Goal: Feedback & Contribution: Contribute content

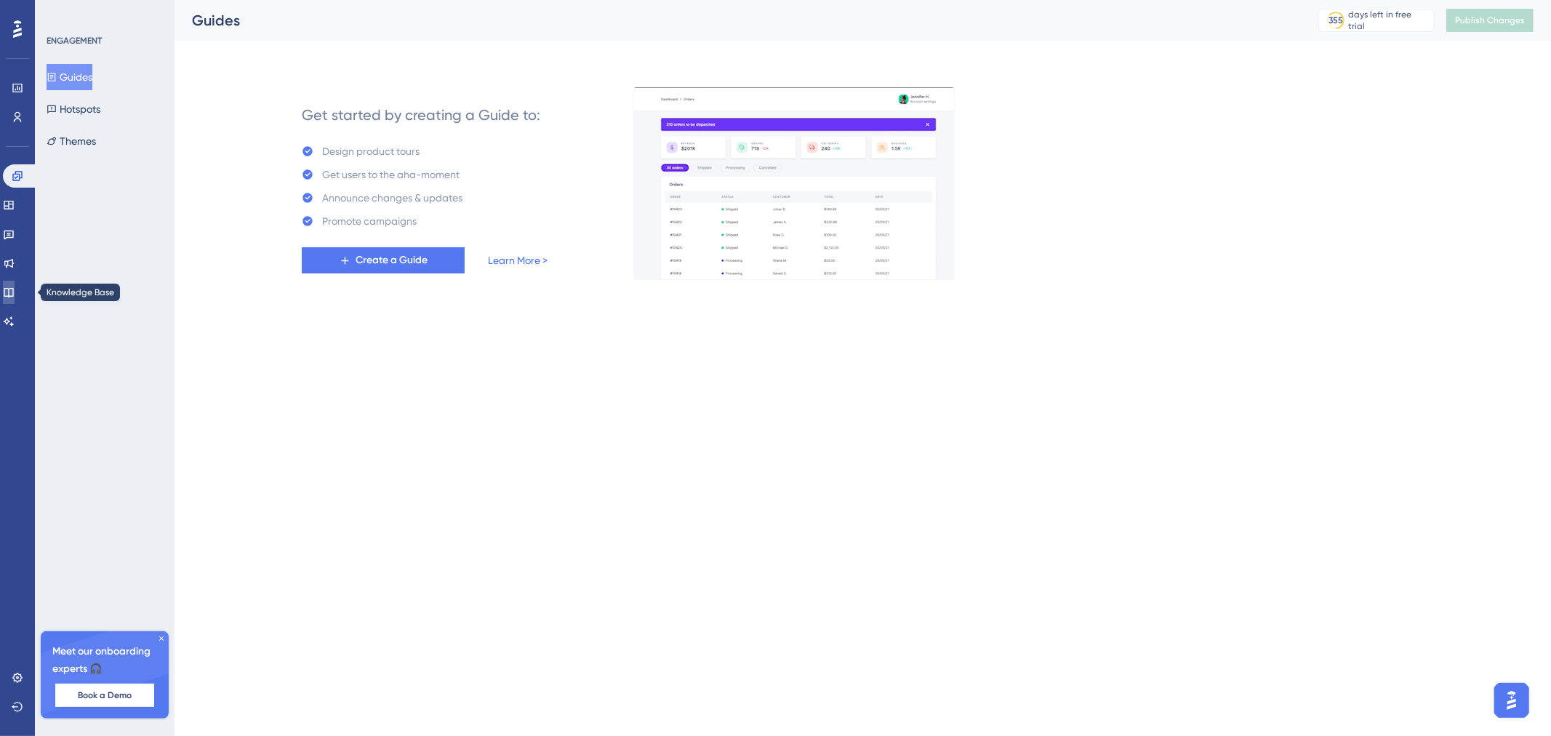
click at [15, 292] on icon at bounding box center [9, 292] width 12 height 12
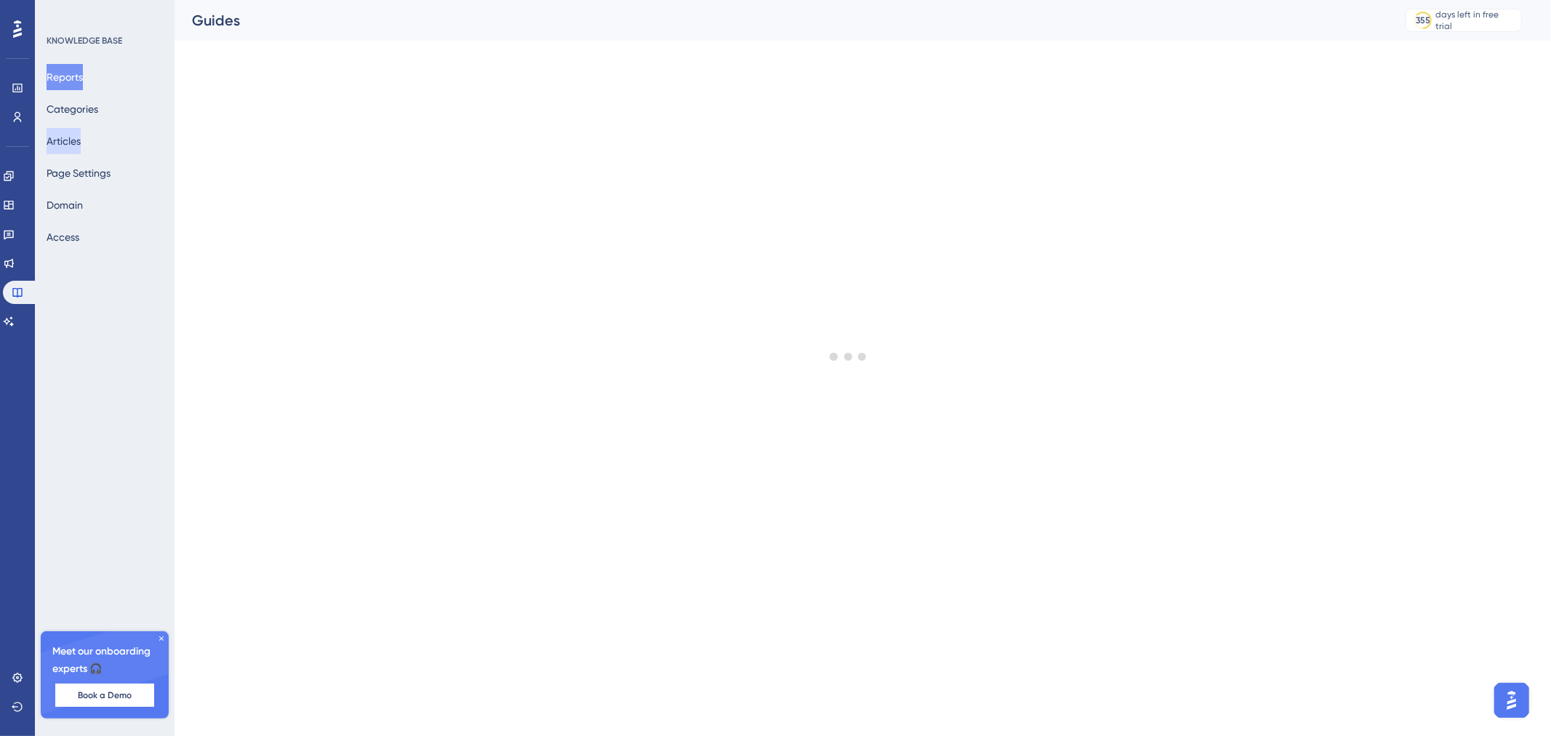
click at [78, 142] on button "Articles" at bounding box center [64, 141] width 34 height 26
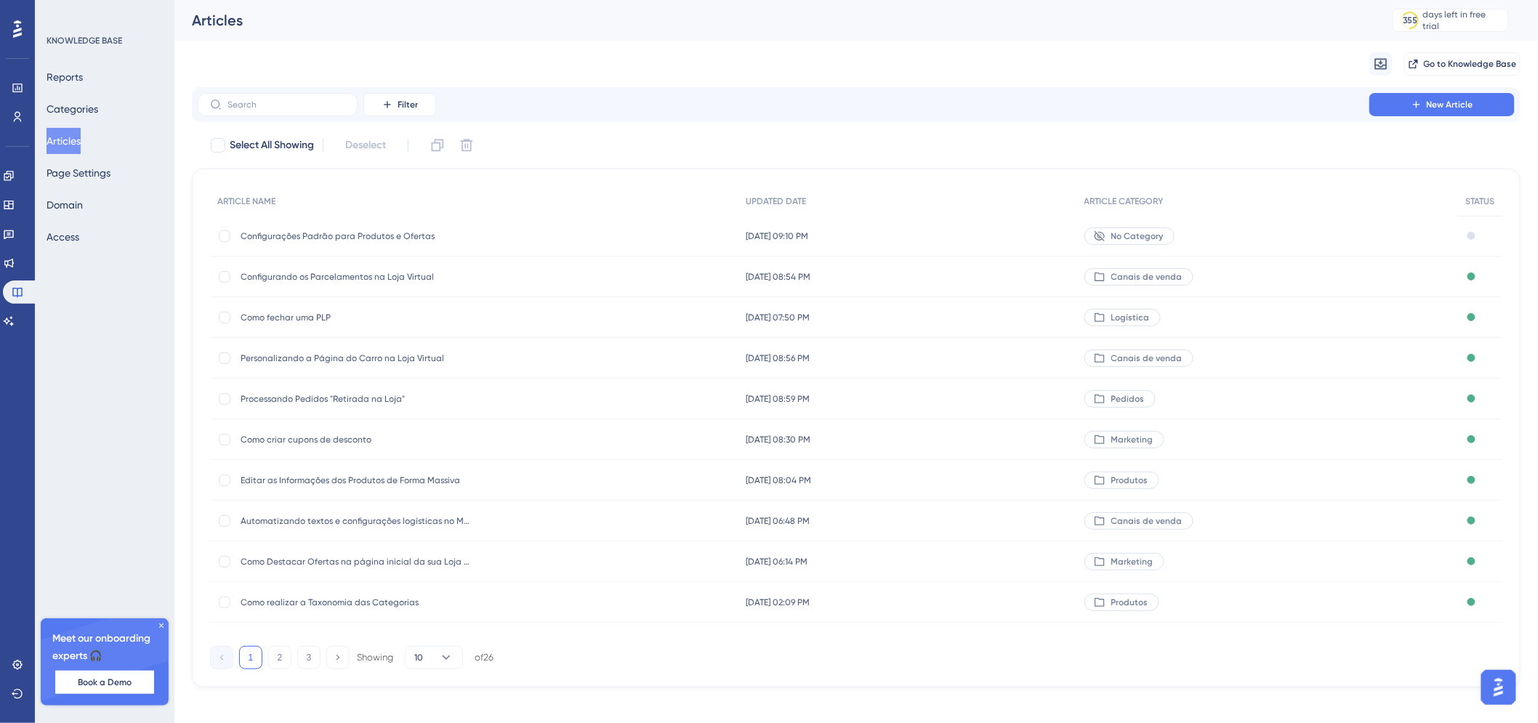
click at [377, 235] on span "Configurações Padrão para Produtos e Ofertas" at bounding box center [357, 236] width 233 height 12
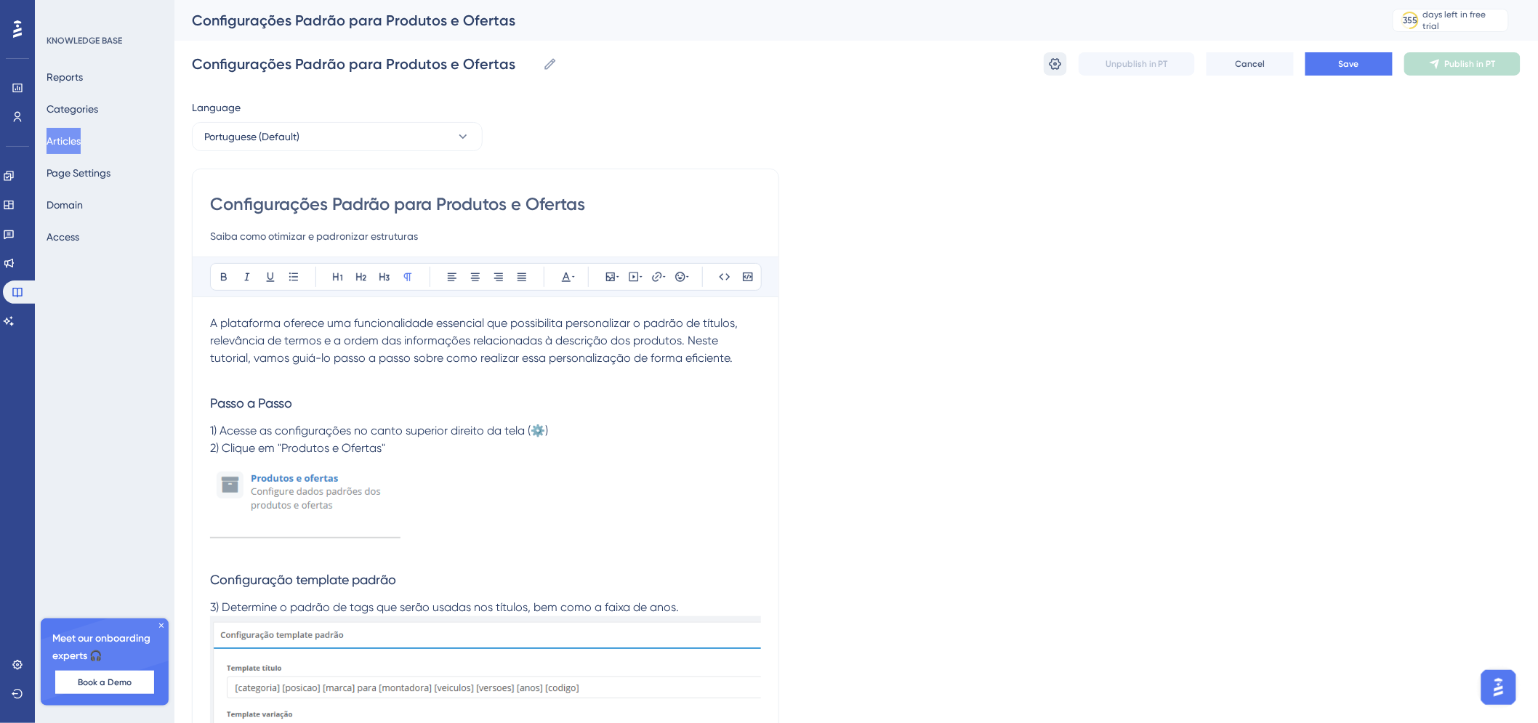
click at [1062, 60] on icon at bounding box center [1055, 64] width 15 height 15
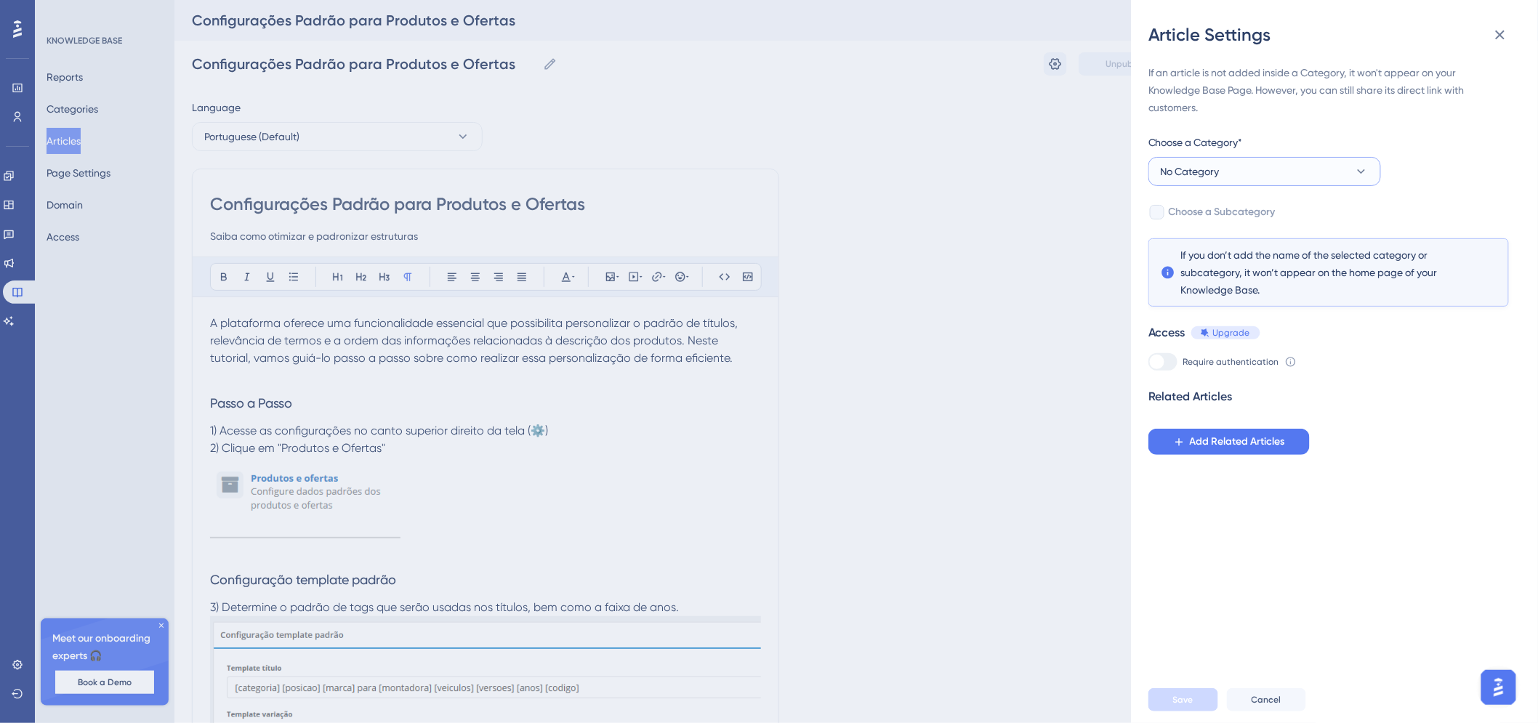
click at [1240, 174] on button "No Category" at bounding box center [1265, 171] width 233 height 29
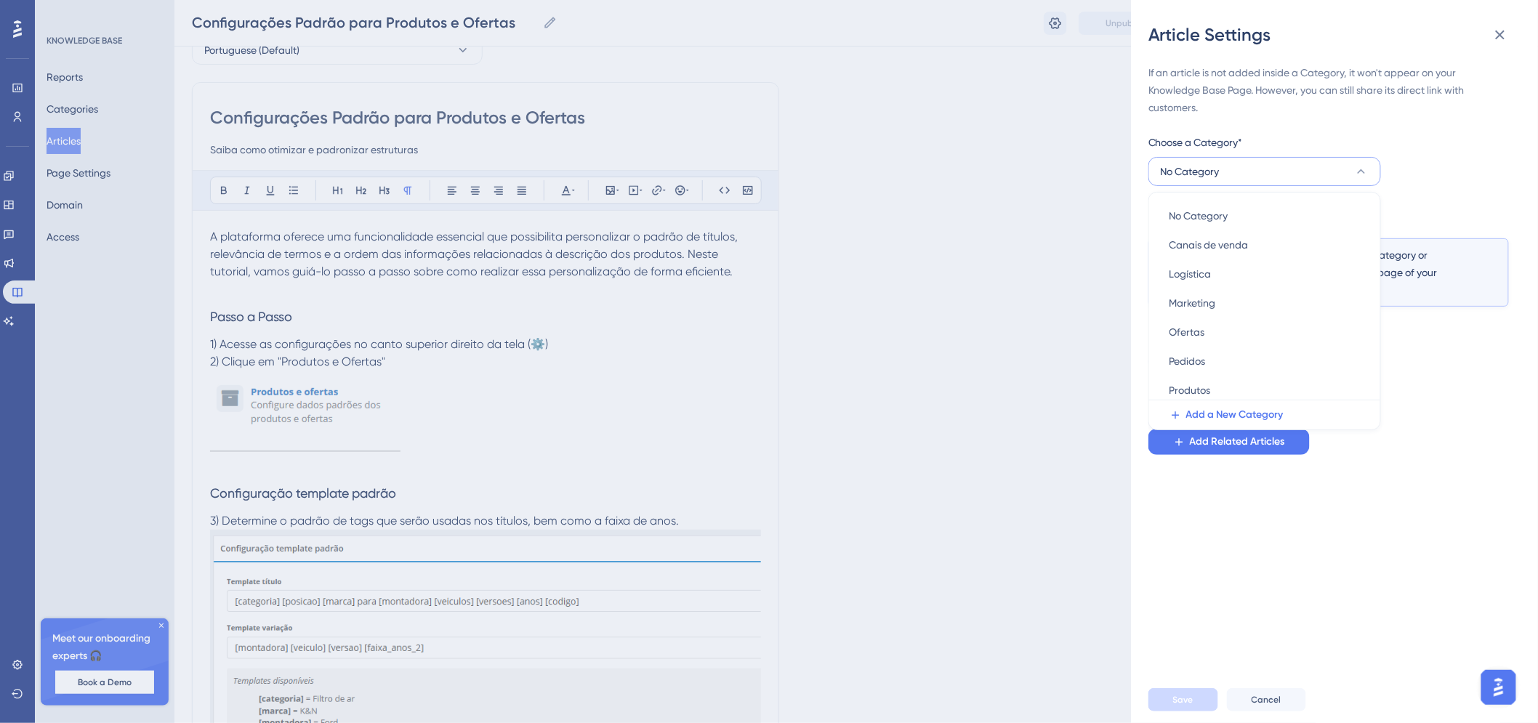
click at [1240, 180] on button "No Category" at bounding box center [1265, 171] width 233 height 29
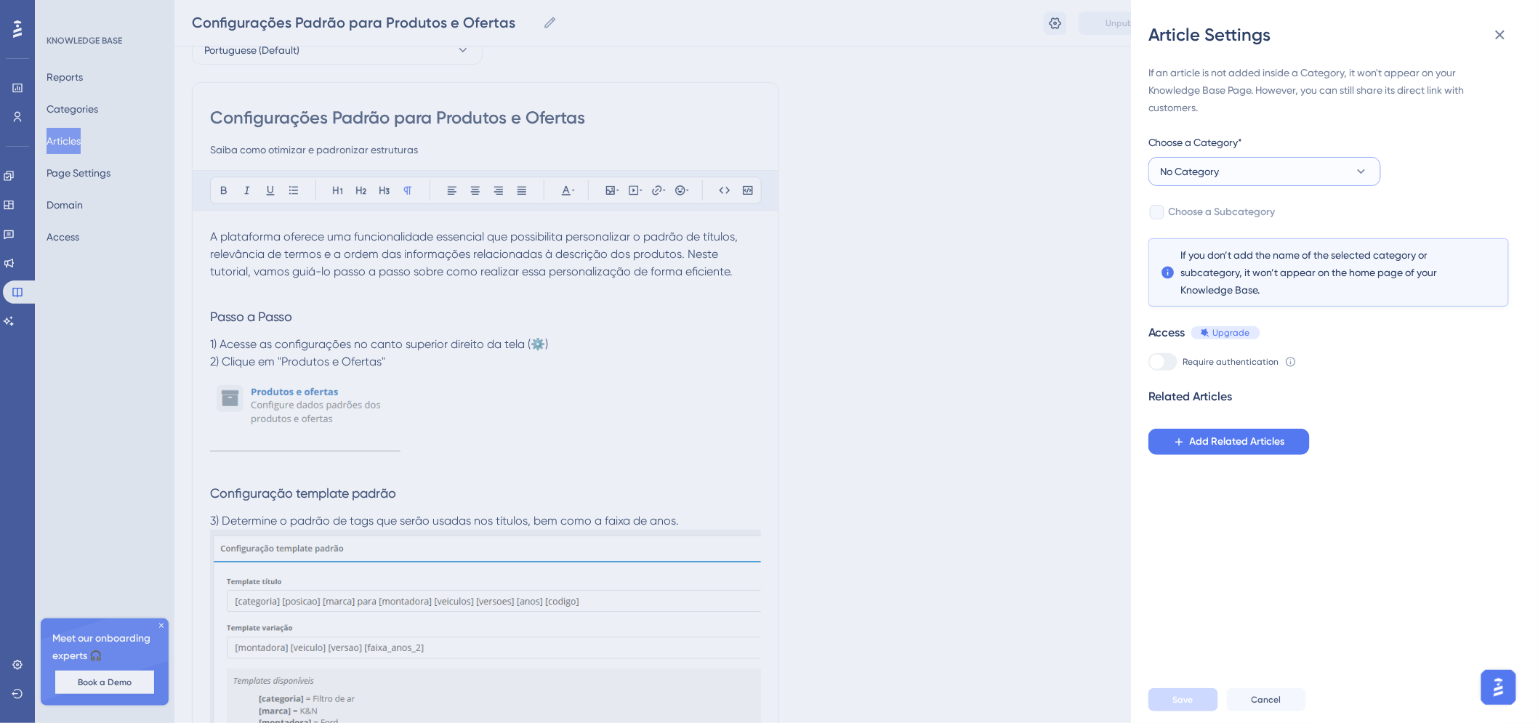
click at [1240, 180] on button "No Category" at bounding box center [1265, 171] width 233 height 29
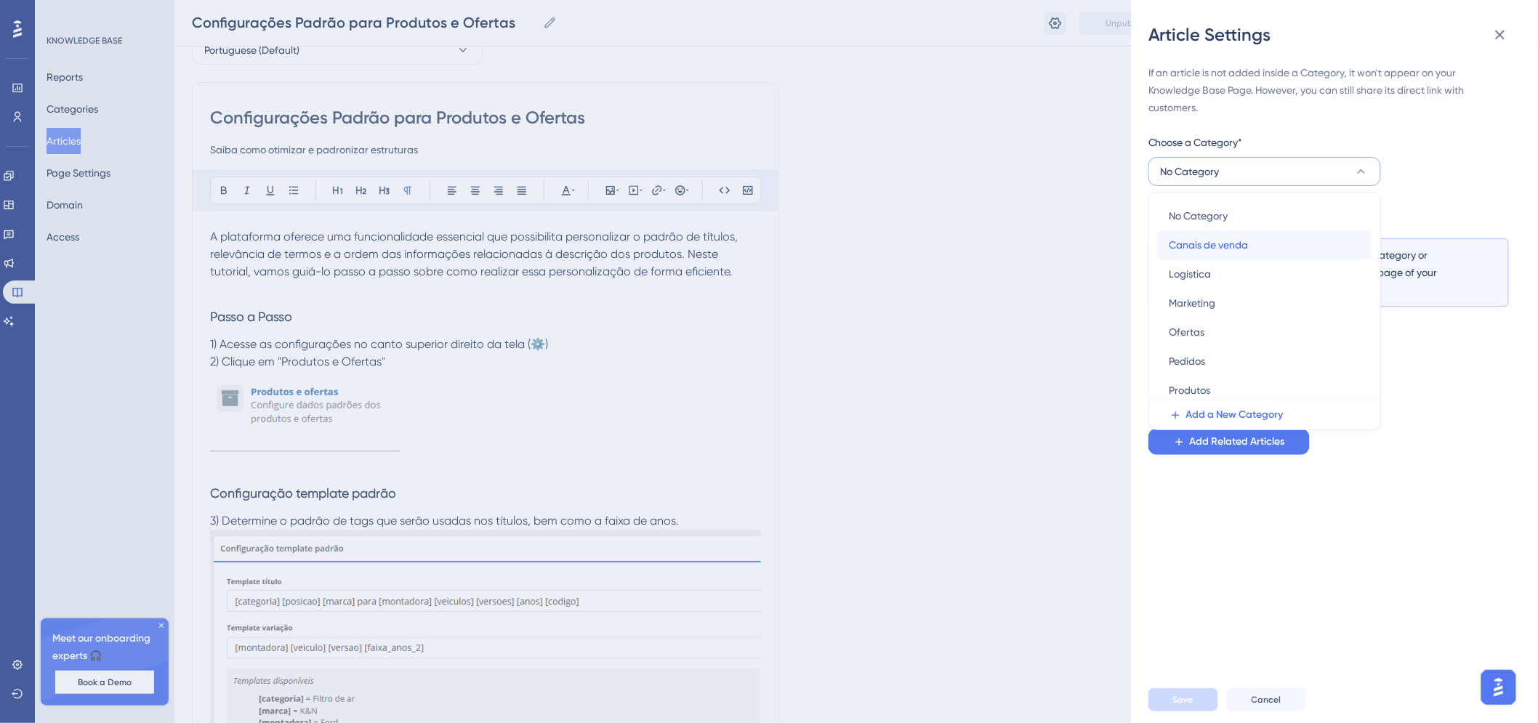
click at [1316, 252] on div "Canais de venda Canais de venda" at bounding box center [1265, 244] width 190 height 29
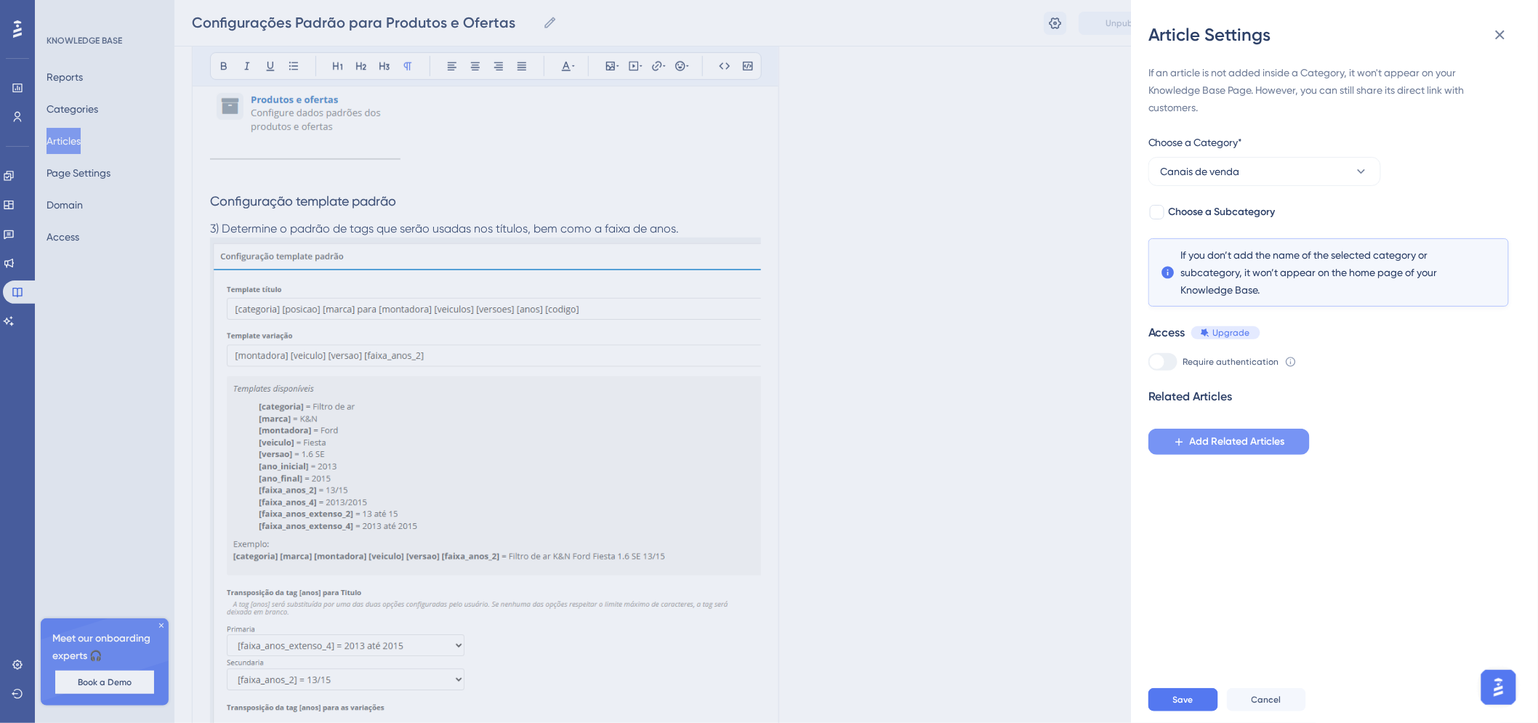
scroll to position [403, 0]
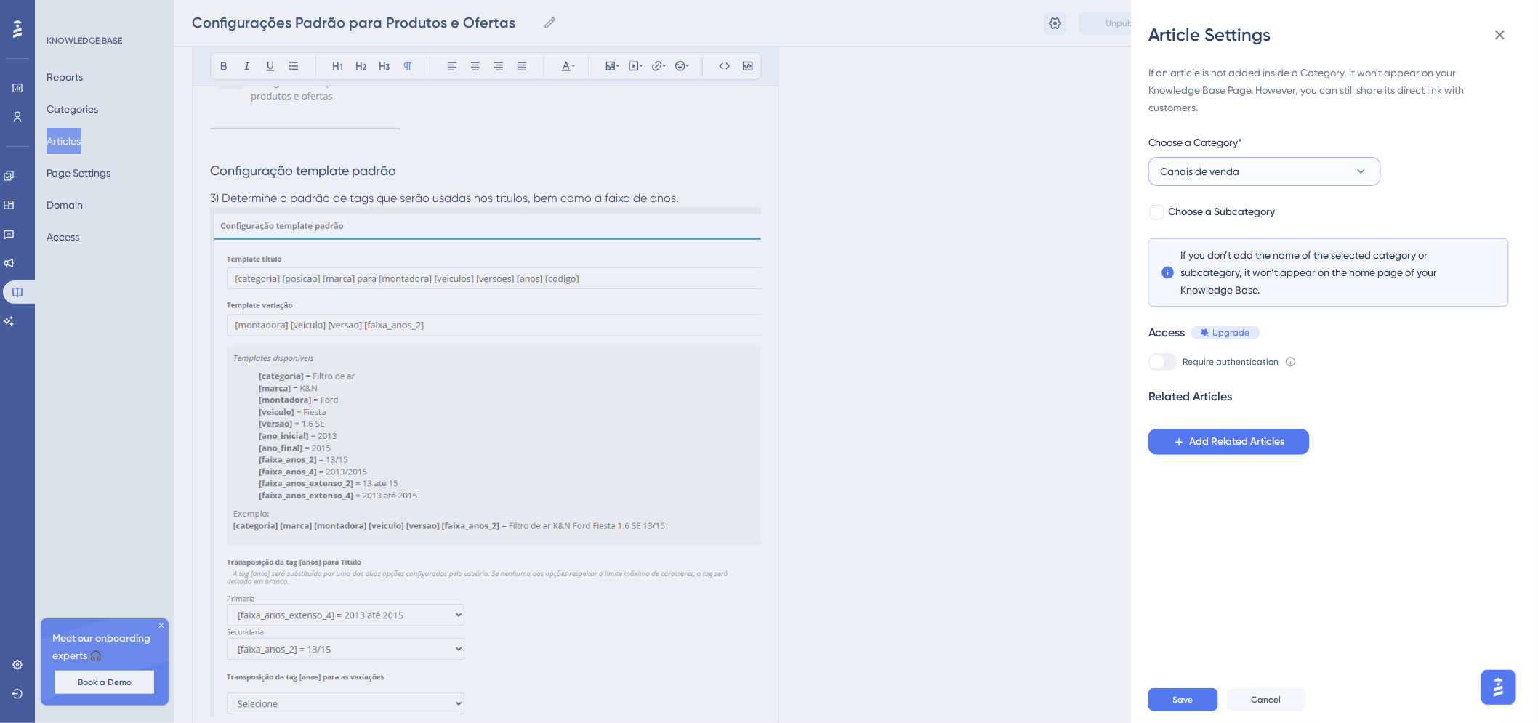
click at [1255, 176] on button "Canais de venda" at bounding box center [1265, 171] width 233 height 29
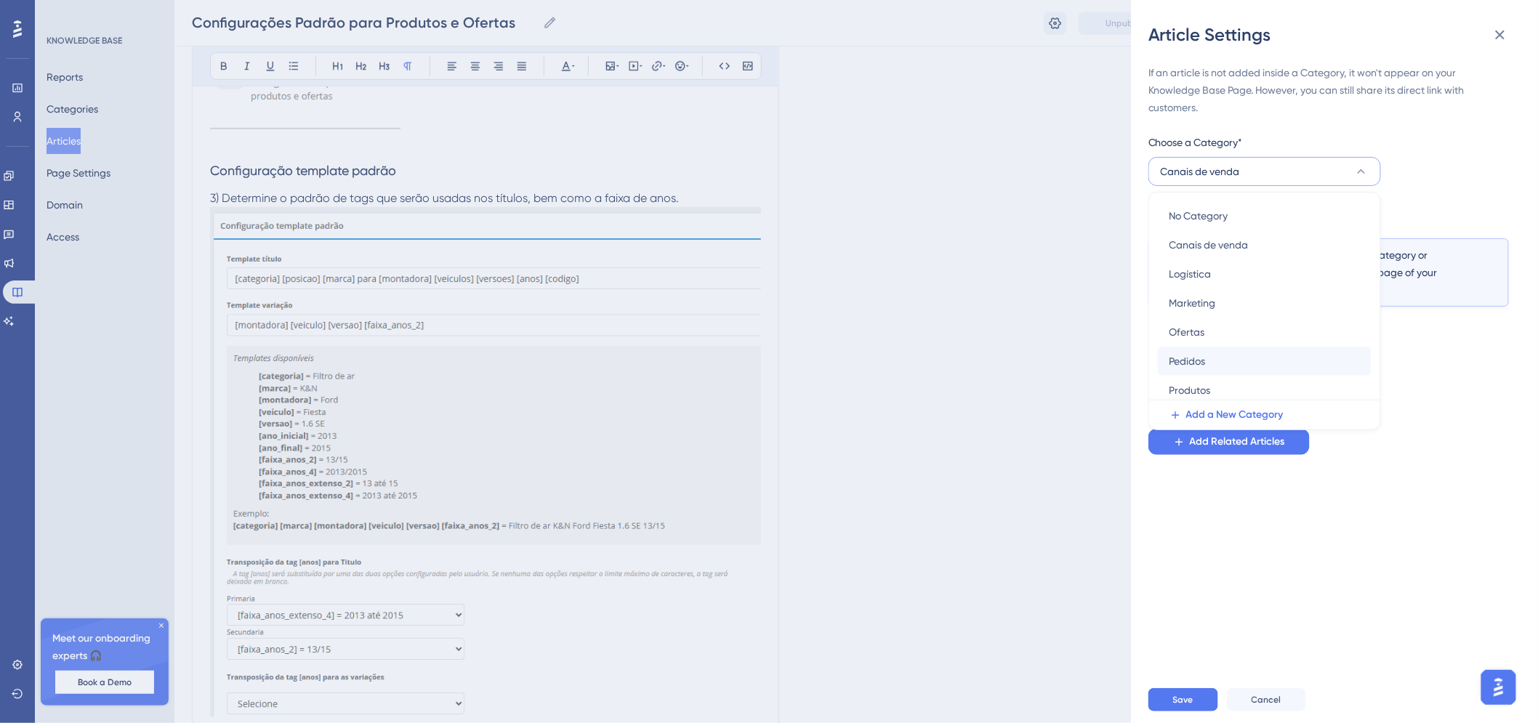
scroll to position [4, 0]
click at [1270, 243] on div "Canais de venda Canais de venda" at bounding box center [1265, 240] width 190 height 29
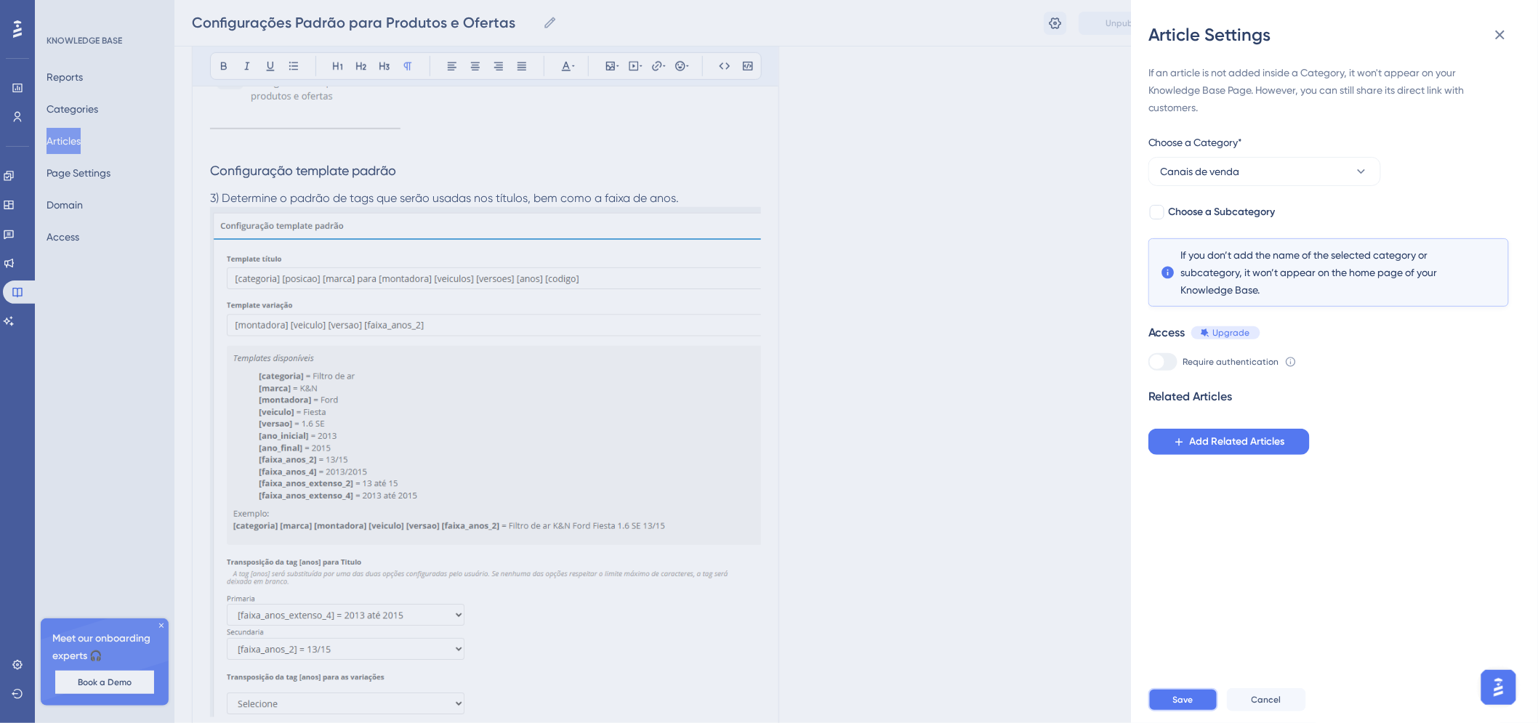
click at [1186, 704] on button "Save" at bounding box center [1184, 699] width 70 height 23
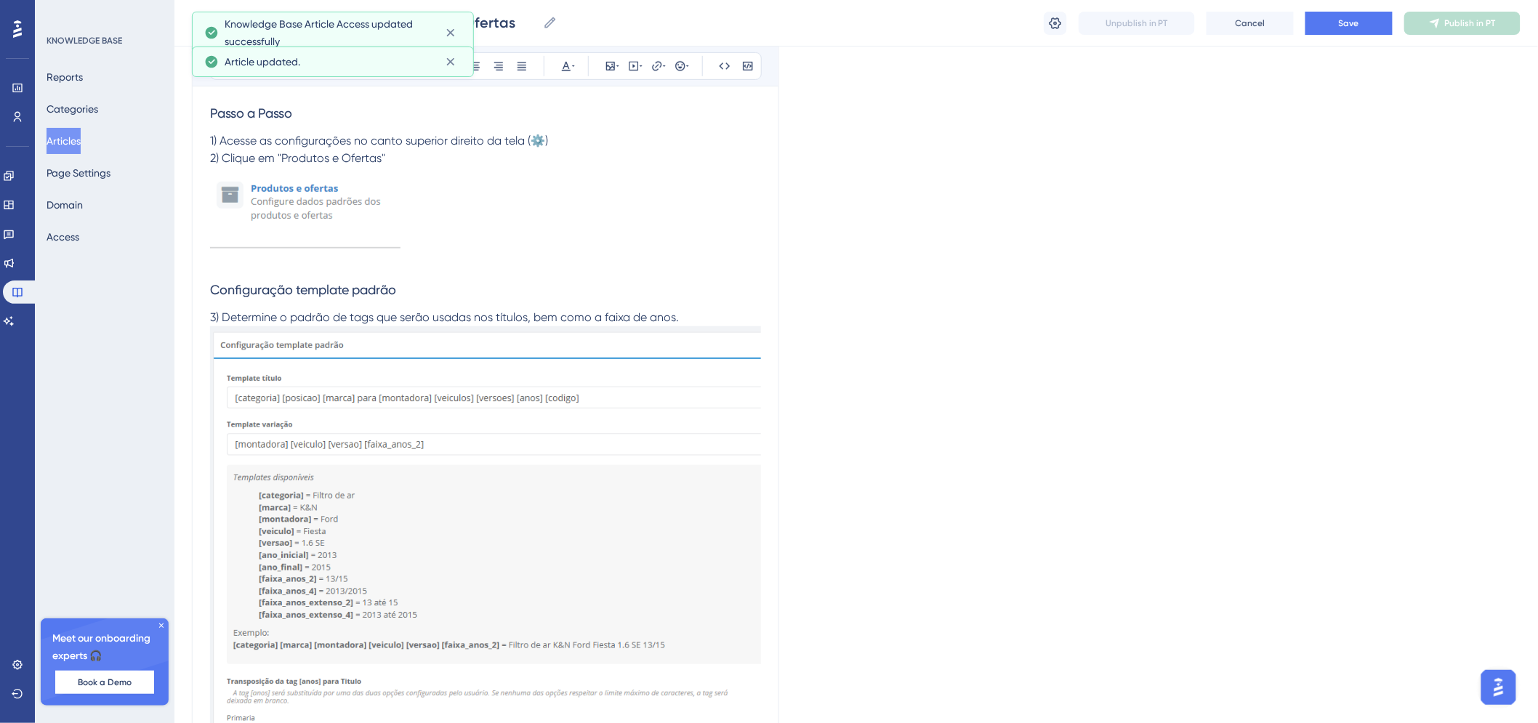
scroll to position [81, 0]
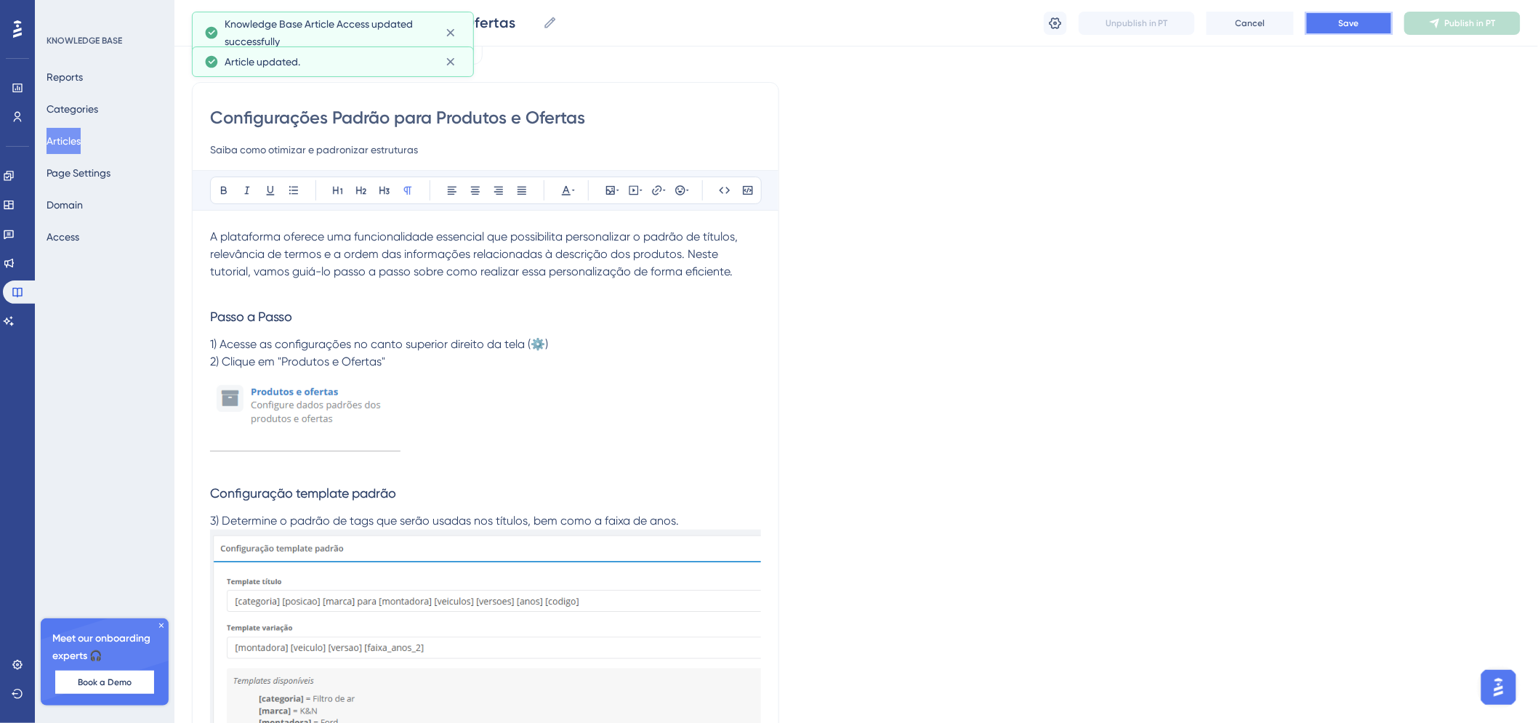
click at [1353, 32] on button "Save" at bounding box center [1349, 23] width 87 height 23
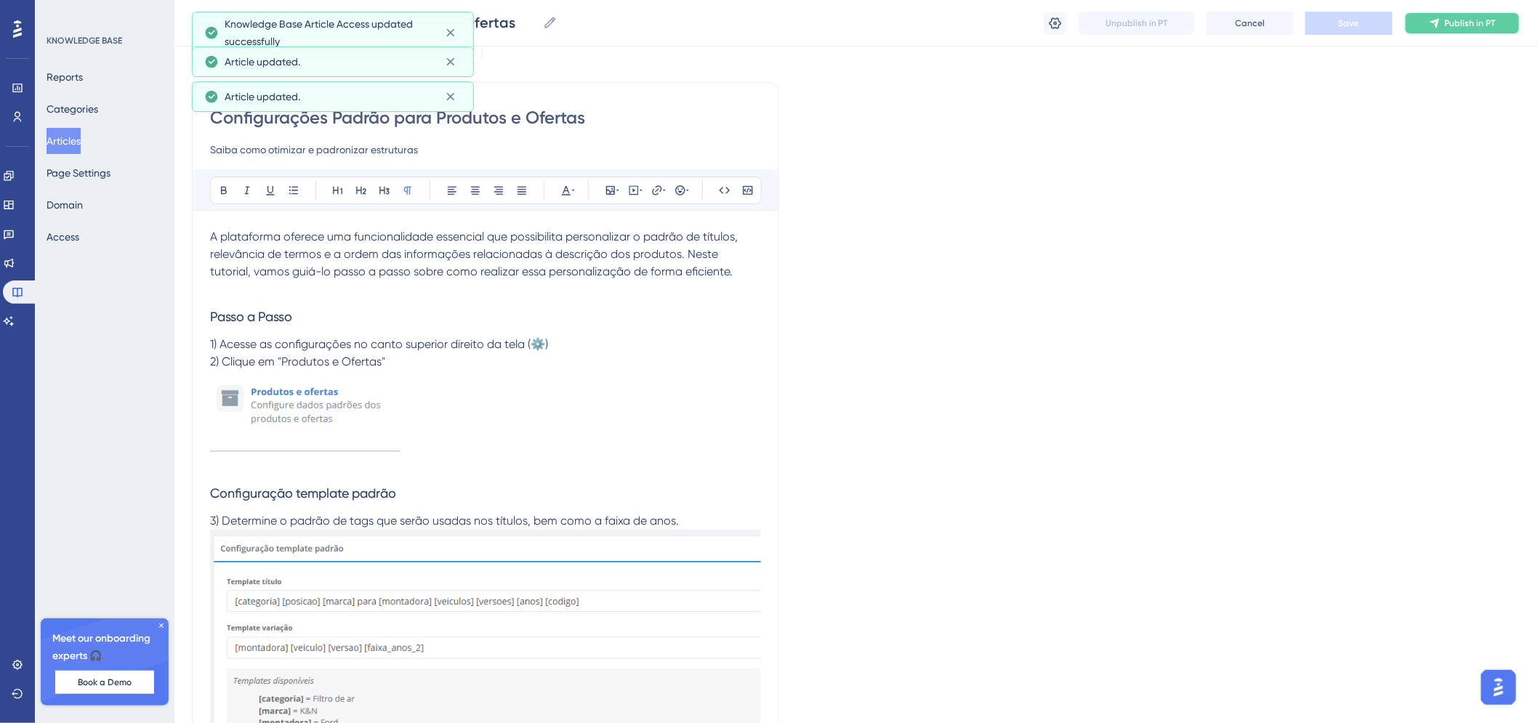
click at [1469, 30] on button "Publish in PT" at bounding box center [1463, 23] width 116 height 23
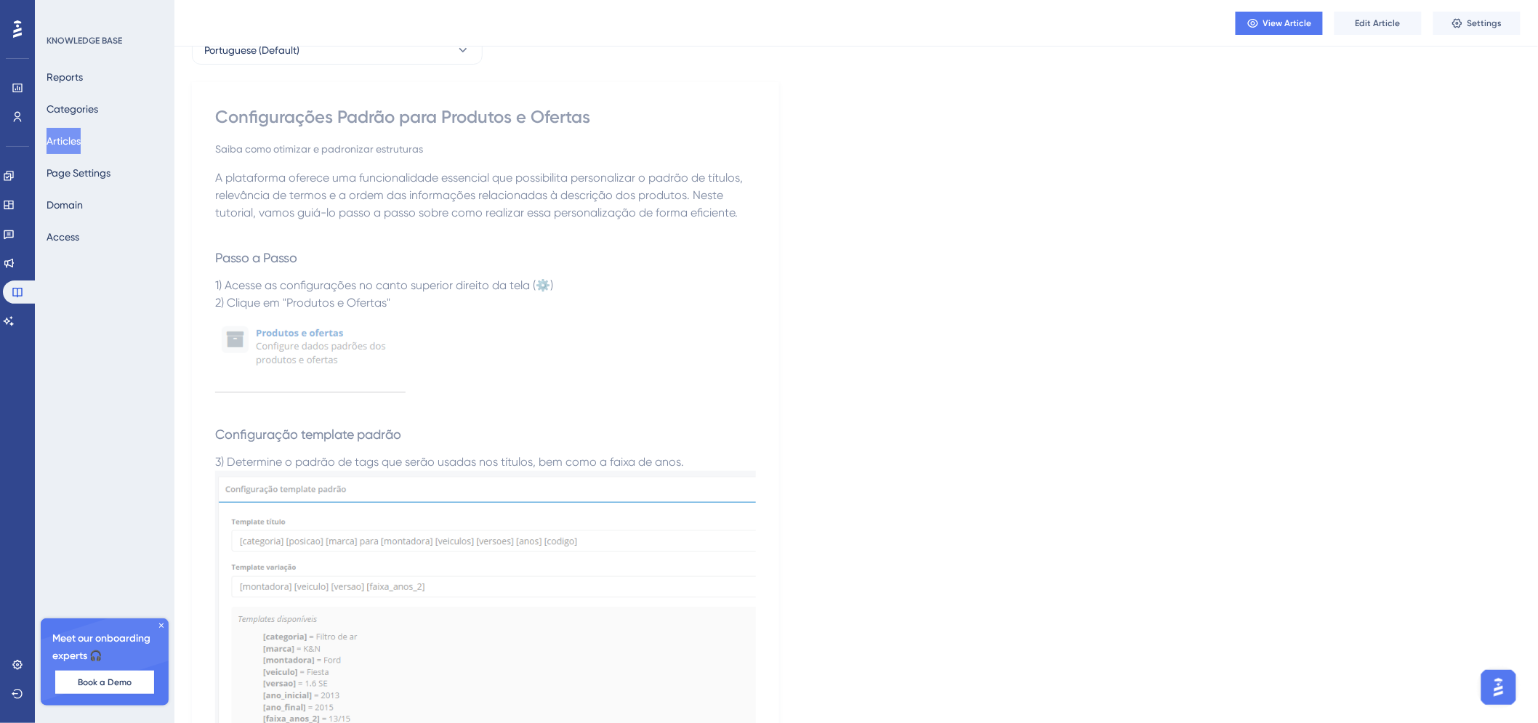
click at [79, 147] on button "Articles" at bounding box center [64, 141] width 34 height 26
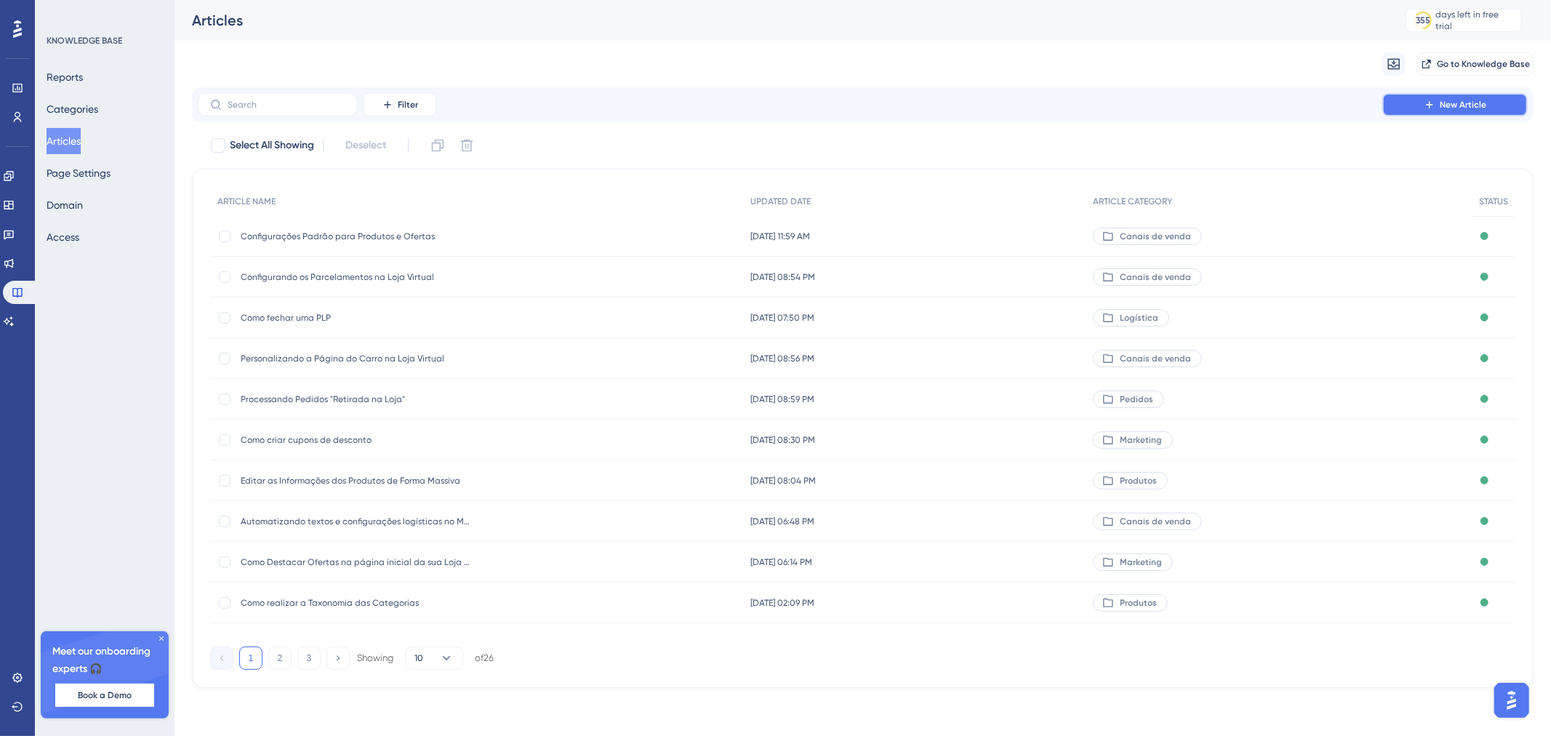
click at [1486, 107] on button "New Article" at bounding box center [1454, 104] width 145 height 23
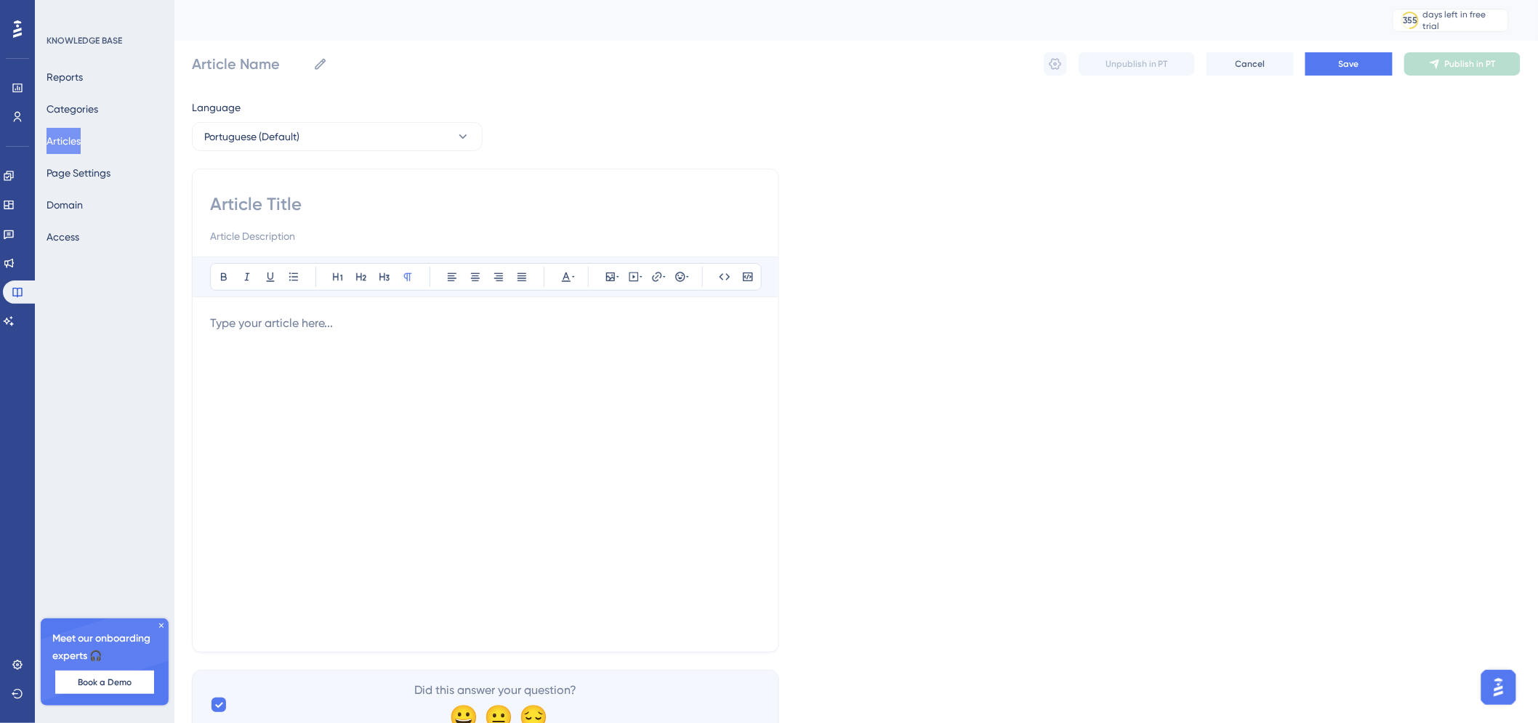
click at [418, 211] on input at bounding box center [485, 204] width 551 height 23
paste input "Gerenciando Regras Tributárias no Cadastro de Produtos"
type input "Gerenciando Regras Tributárias no Cadastro de Produtos"
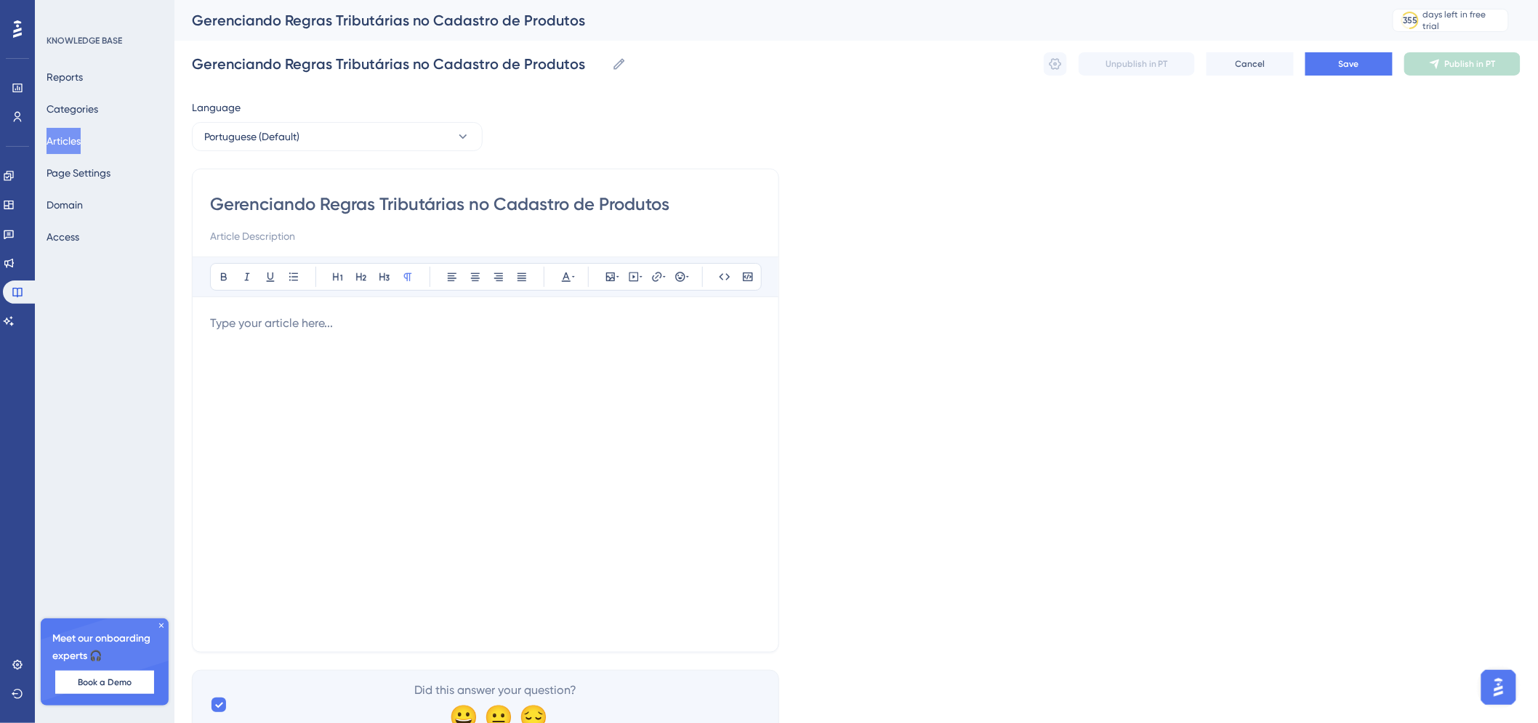
type input "Gerenciando Regras Tributárias no Cadastro de Produtos"
click at [429, 371] on div at bounding box center [485, 475] width 551 height 320
drag, startPoint x: 616, startPoint y: 329, endPoint x: 254, endPoint y: 294, distance: 363.0
click at [198, 340] on div "Gerenciando Regras Tributárias no Cadastro de Produtos Bold Italic Underline Bu…" at bounding box center [485, 411] width 587 height 484
click at [222, 278] on icon at bounding box center [224, 277] width 12 height 12
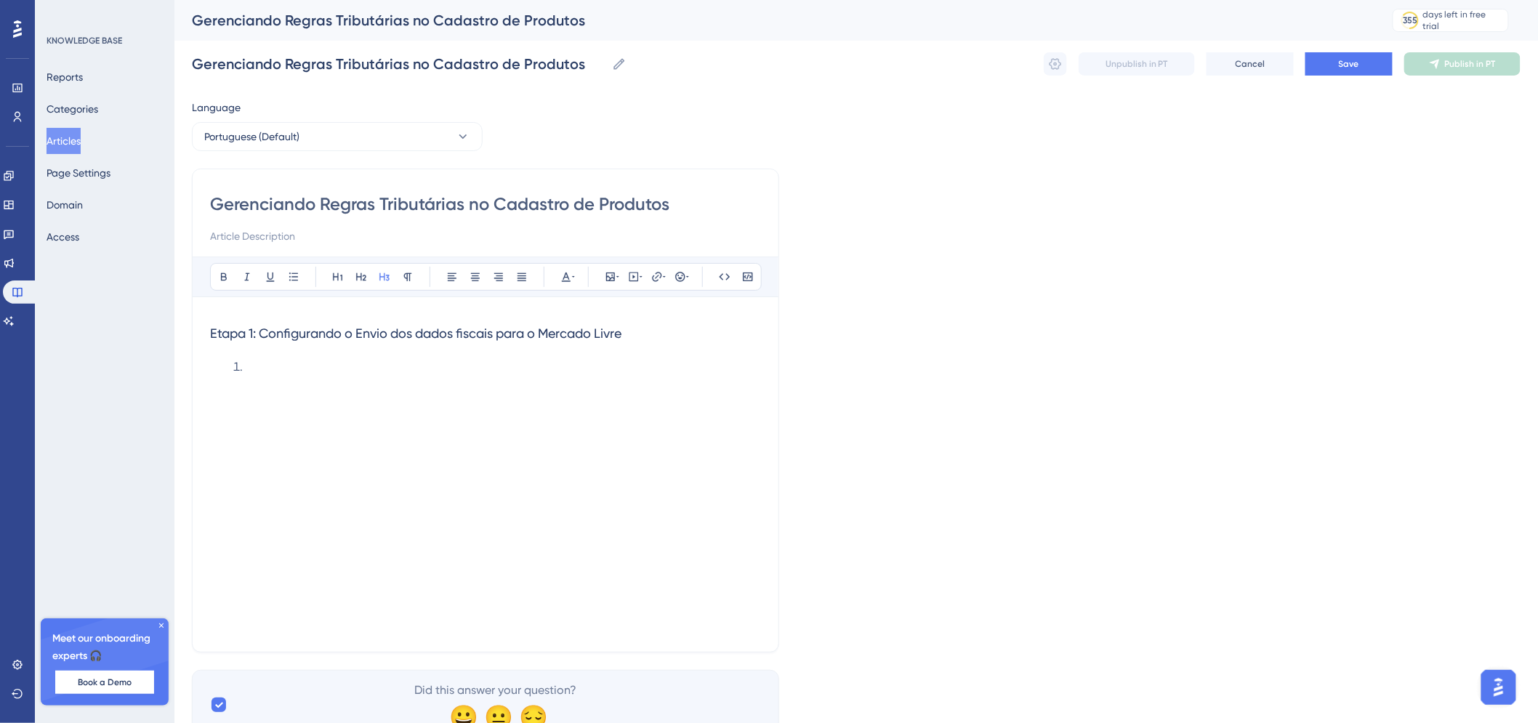
click at [342, 371] on li at bounding box center [495, 366] width 534 height 17
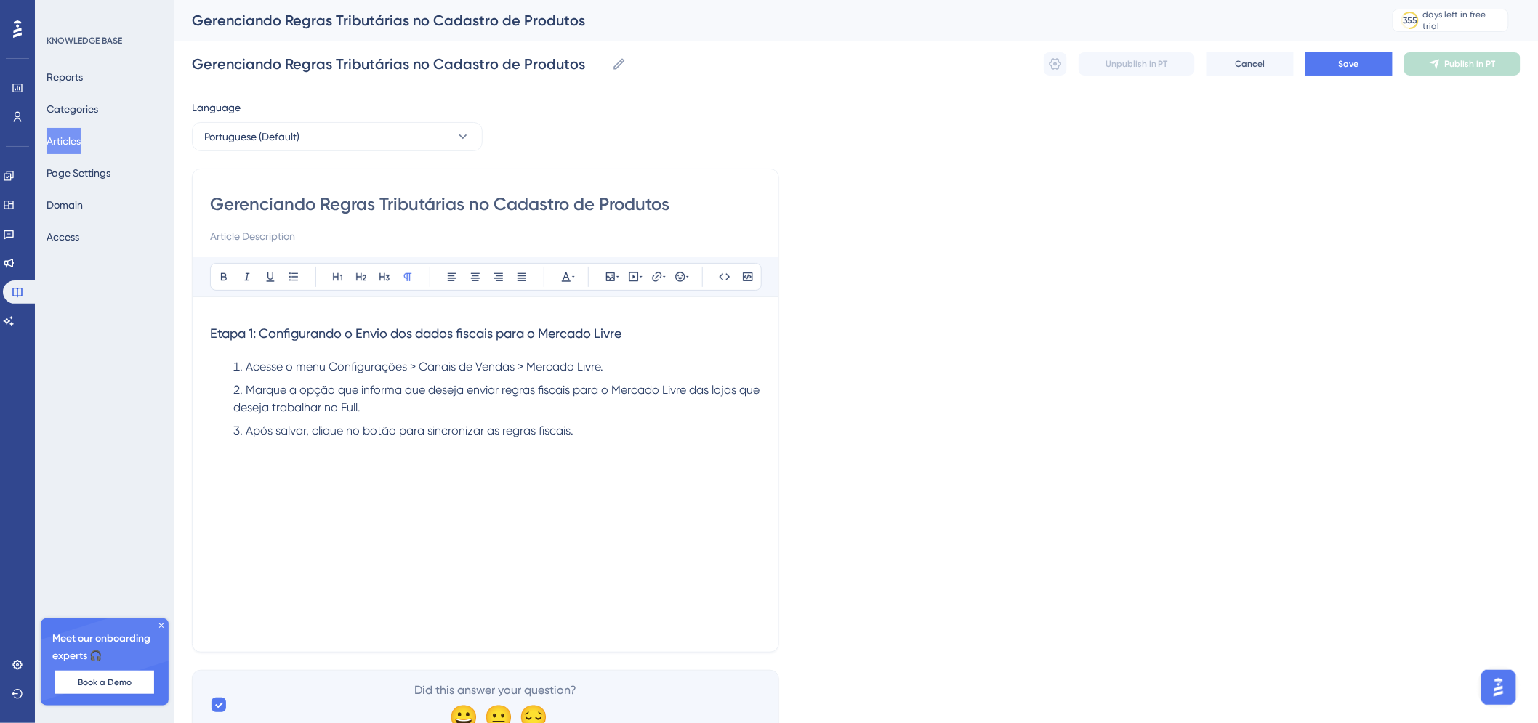
scroll to position [0, 12]
click at [598, 425] on li "Após salvar, clique no botão para sincronizar as regras fiscais." at bounding box center [495, 430] width 534 height 17
click at [603, 270] on button at bounding box center [610, 277] width 20 height 20
click at [611, 343] on span "Upload Image" at bounding box center [618, 346] width 59 height 12
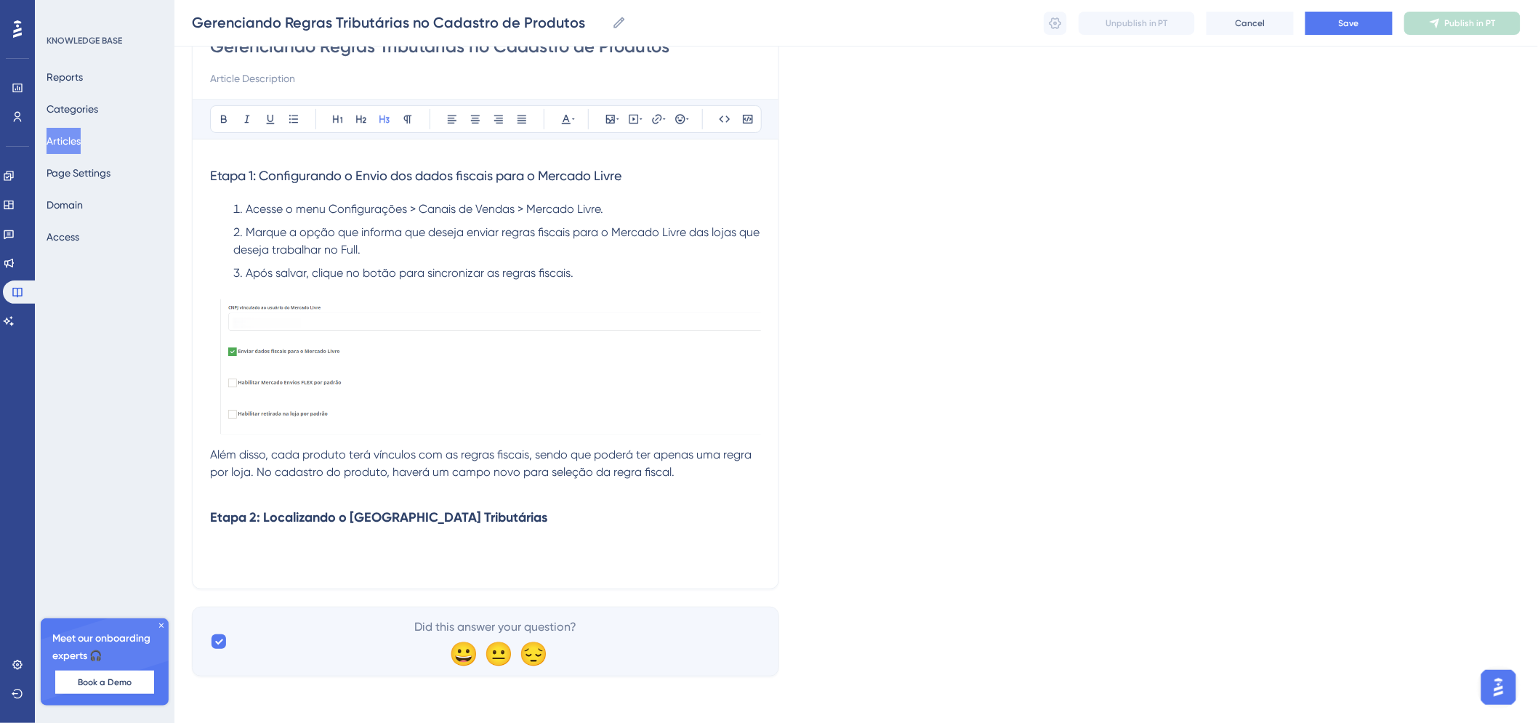
scroll to position [151, 12]
drag, startPoint x: 540, startPoint y: 520, endPoint x: 173, endPoint y: 511, distance: 367.2
click at [174, 511] on div "Performance Users Engagement Widgets Feedback Product Updates Knowledge Base AI…" at bounding box center [856, 275] width 1364 height 852
click at [218, 118] on icon at bounding box center [224, 120] width 12 height 12
click at [557, 505] on h3 "Etapa 2: Localizando o Campo de Regras Tributárias" at bounding box center [485, 518] width 551 height 38
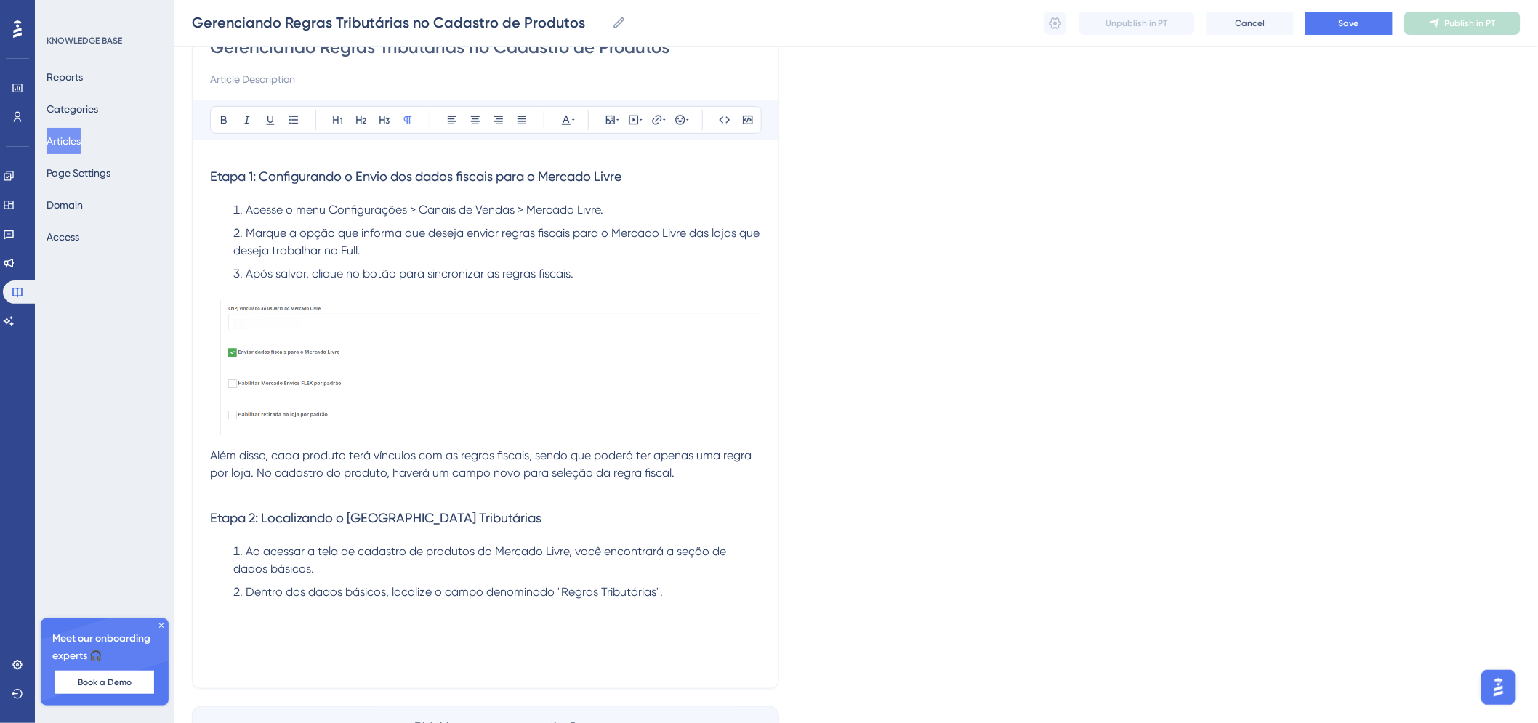
scroll to position [0, 12]
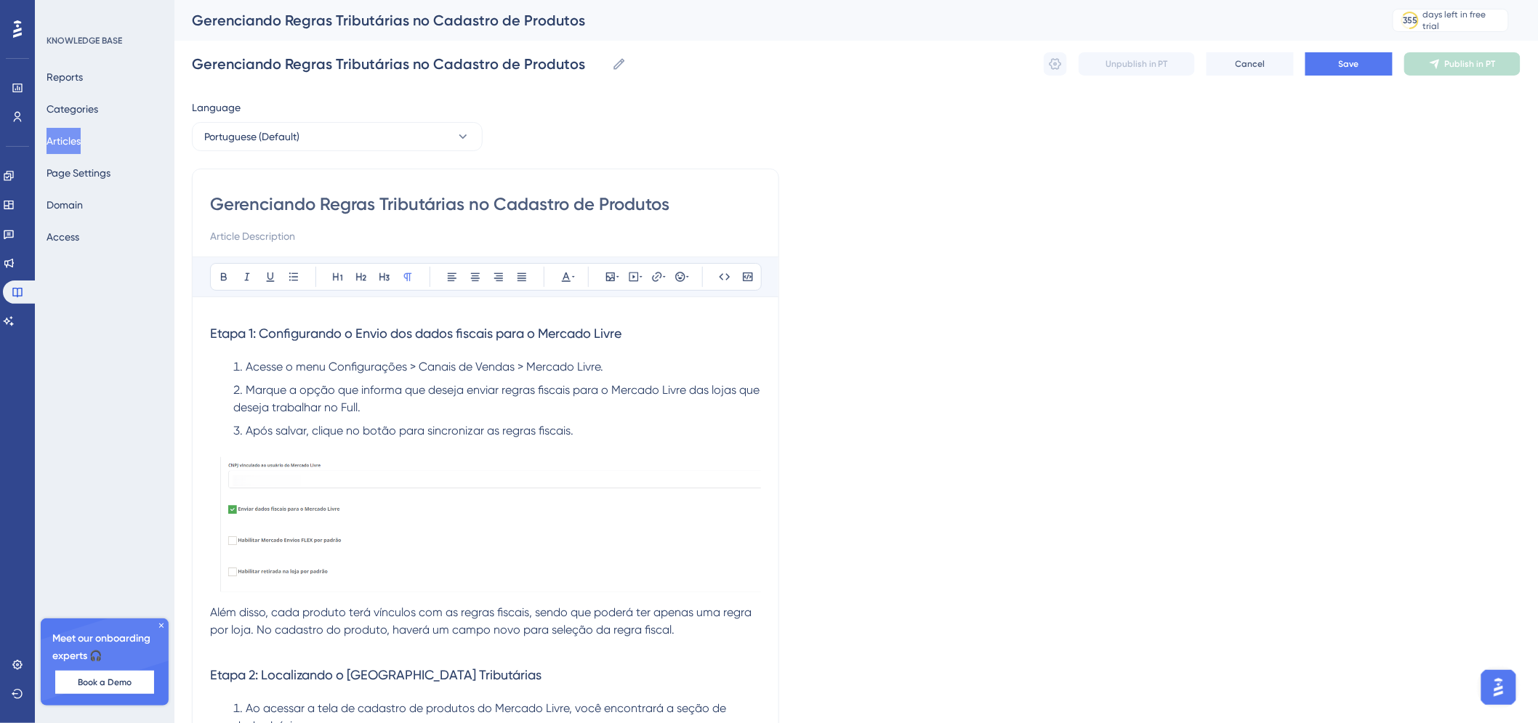
click at [210, 328] on span "Etapa 1: Configurando o Envio dos dados fiscais para o Mercado Livre" at bounding box center [415, 333] width 411 height 15
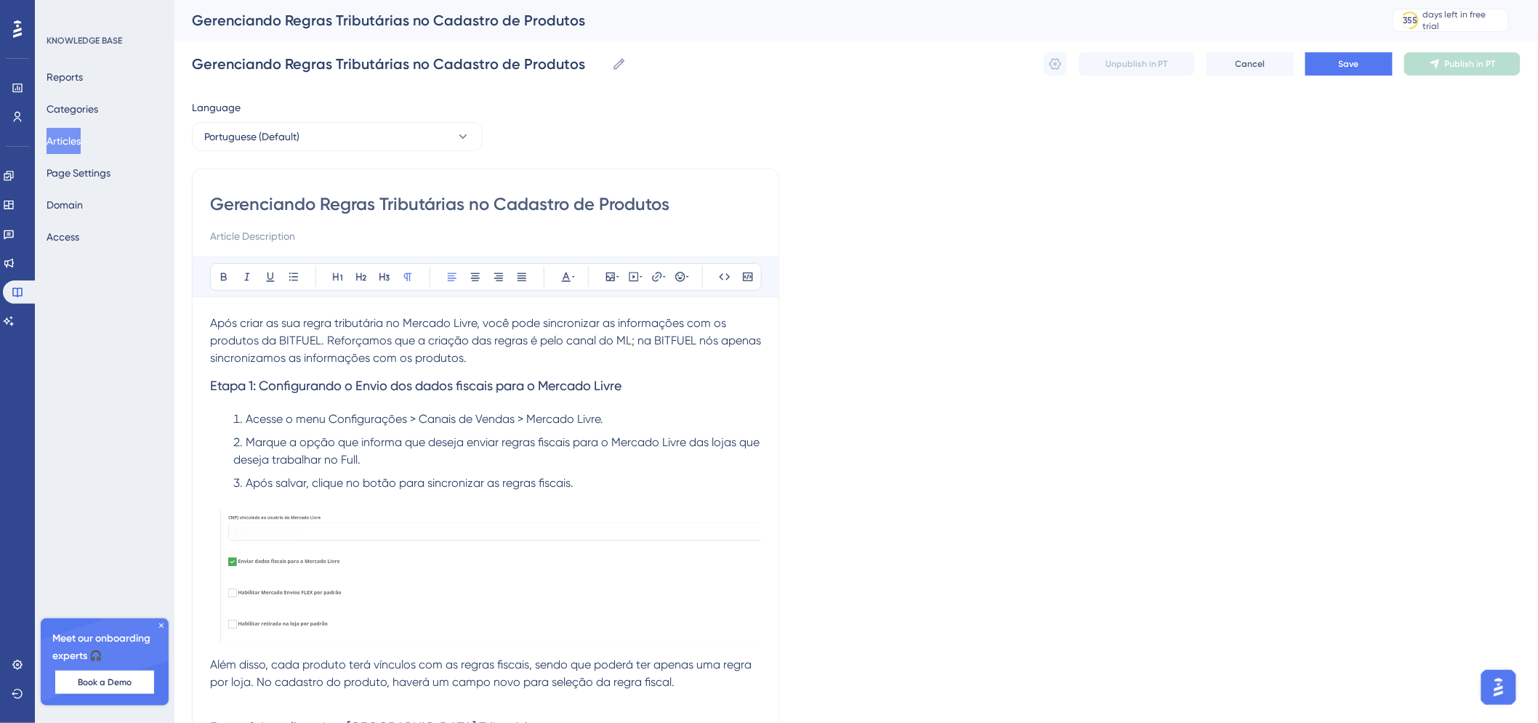
click at [722, 345] on span "Após criar as sua regra tributária no Mercado Livre, você pode sincronizar as i…" at bounding box center [487, 340] width 554 height 49
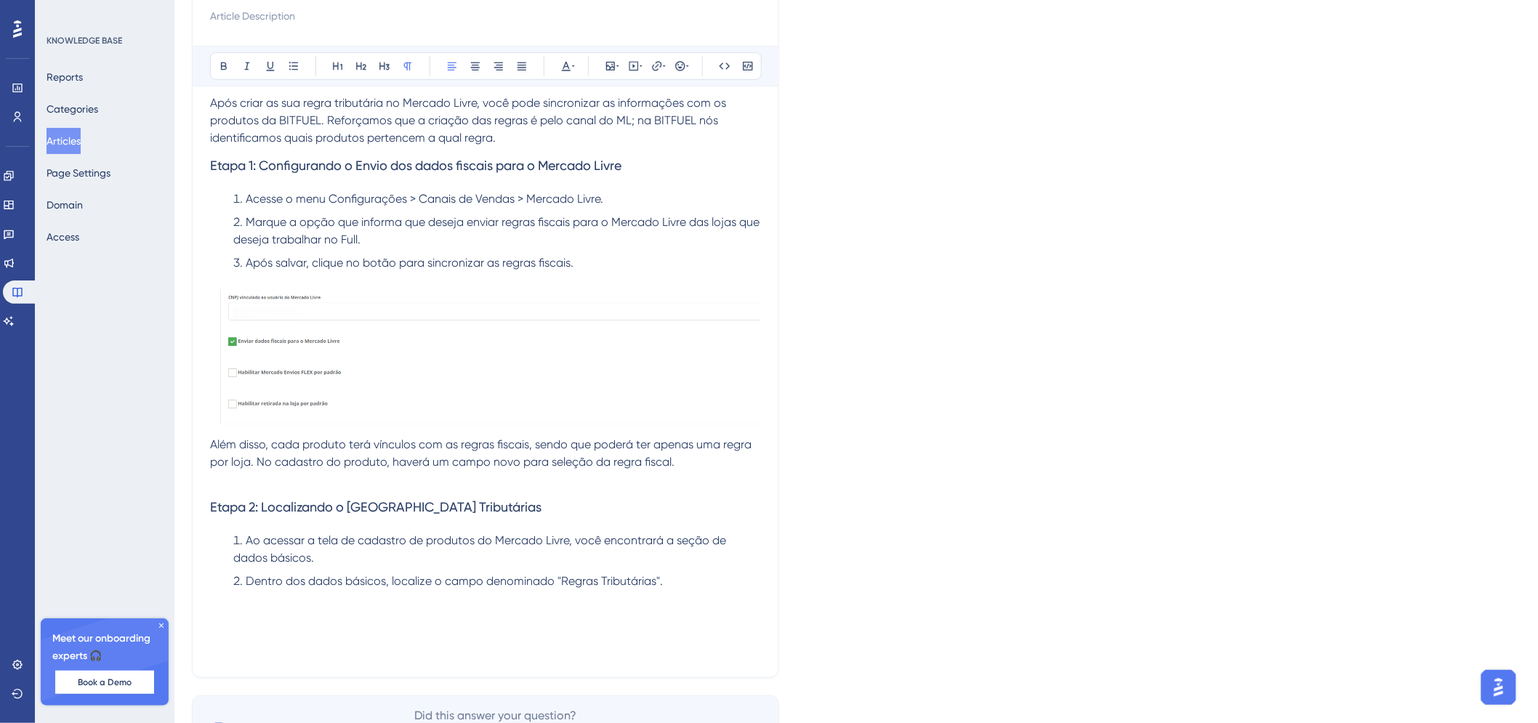
scroll to position [302, 12]
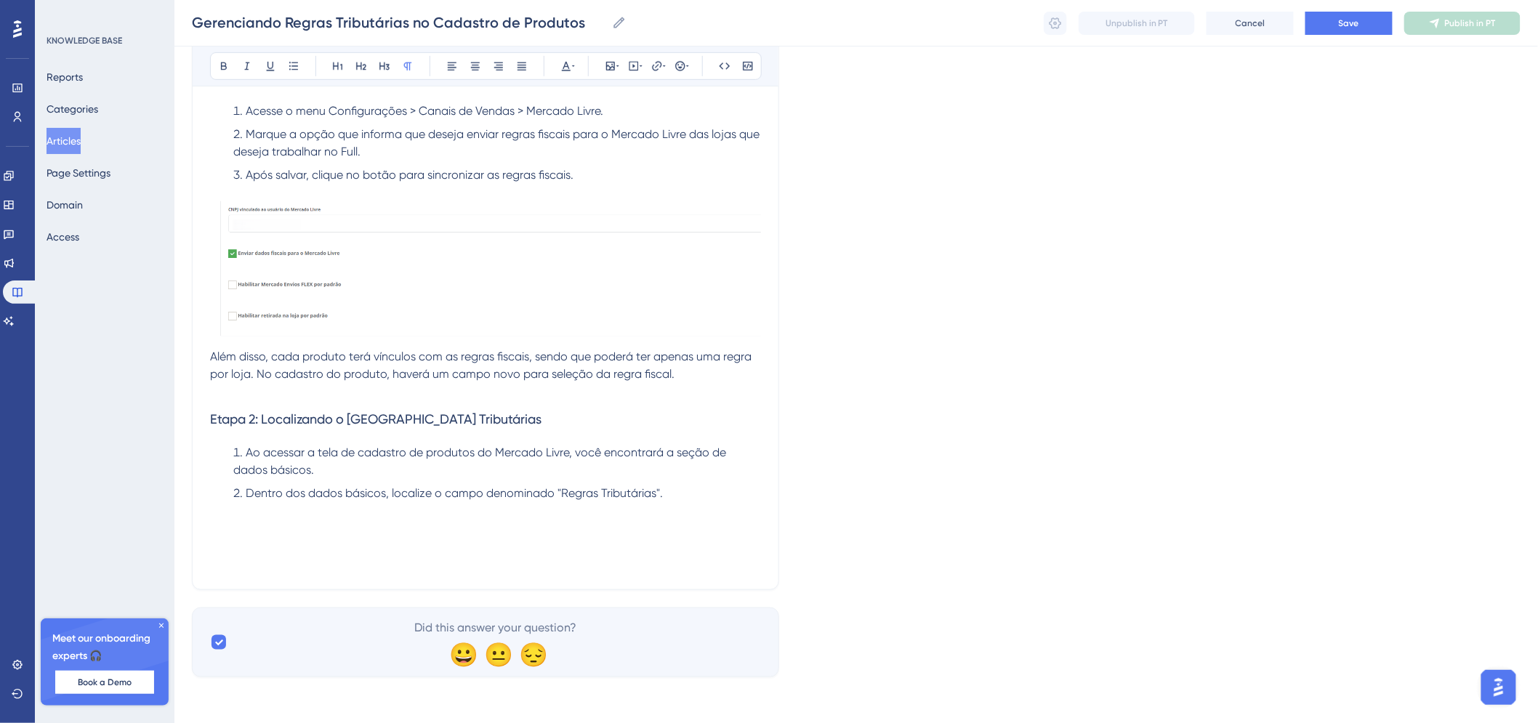
click at [600, 534] on p at bounding box center [485, 528] width 551 height 17
click at [606, 67] on icon at bounding box center [610, 66] width 9 height 9
click at [590, 138] on span "Upload Image" at bounding box center [618, 135] width 59 height 12
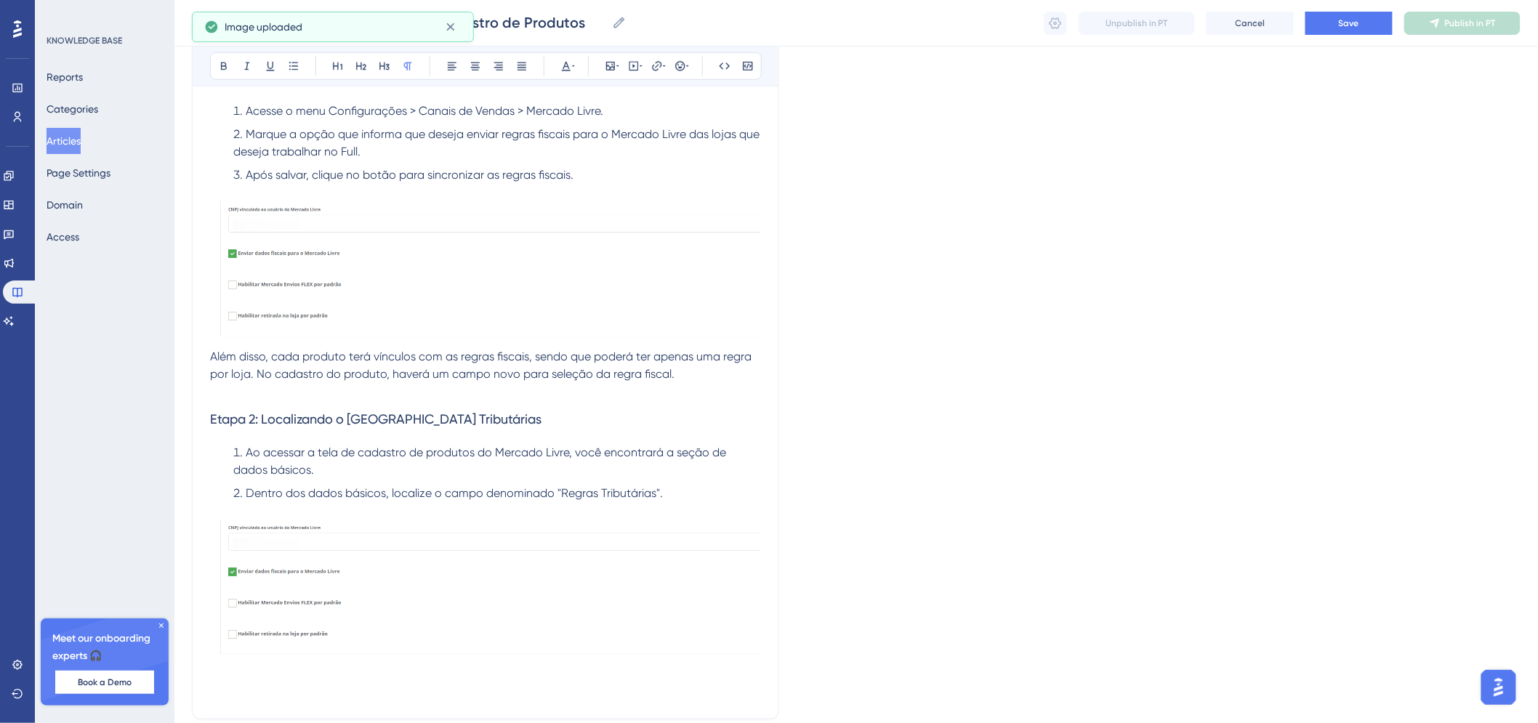
click at [532, 596] on img at bounding box center [485, 591] width 551 height 142
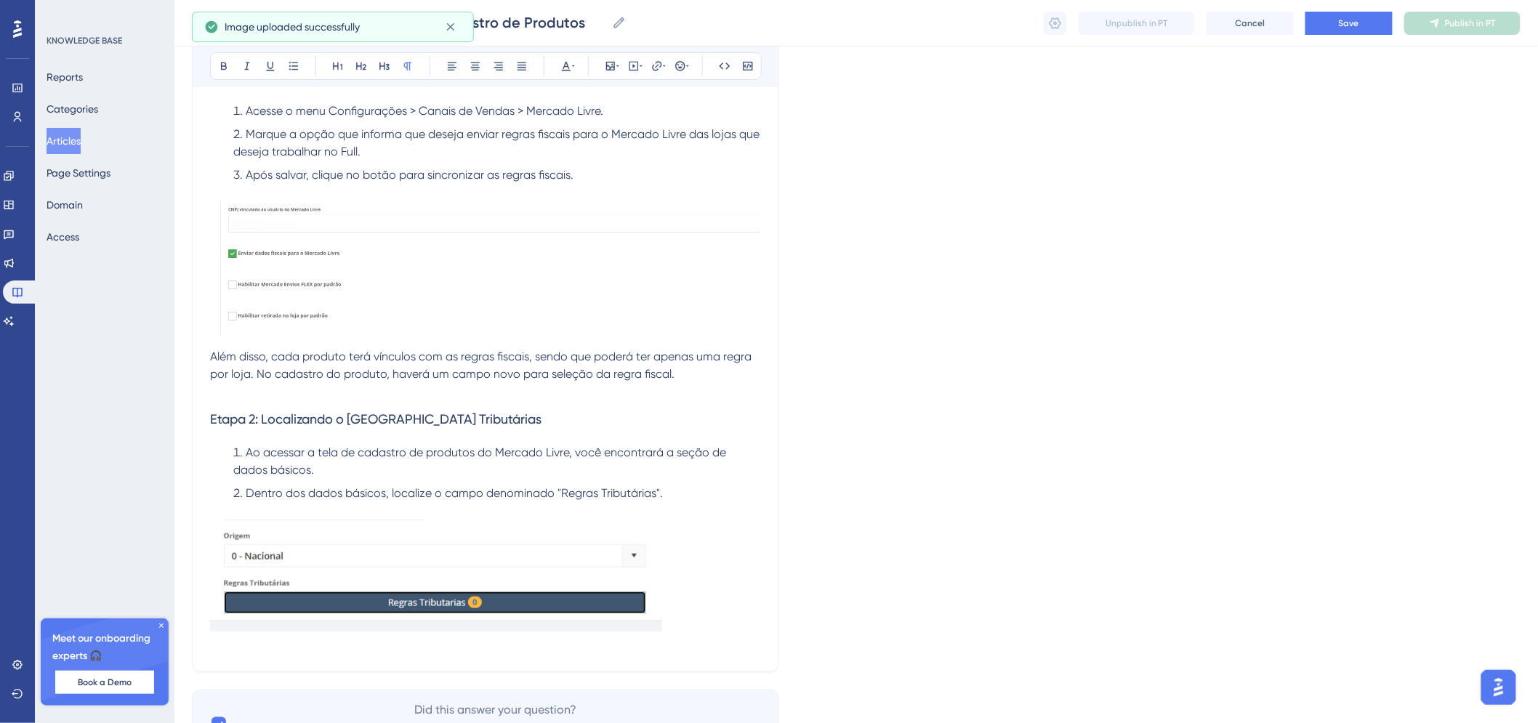
click at [695, 497] on li "Dentro dos dados básicos, localize o campo denominado "Regras Tributárias"." at bounding box center [495, 493] width 534 height 17
click at [685, 589] on p at bounding box center [485, 578] width 551 height 117
click at [672, 494] on li "Dentro dos dados básicos, localize o campo denominado "Regras Tributárias"." at bounding box center [495, 493] width 534 height 17
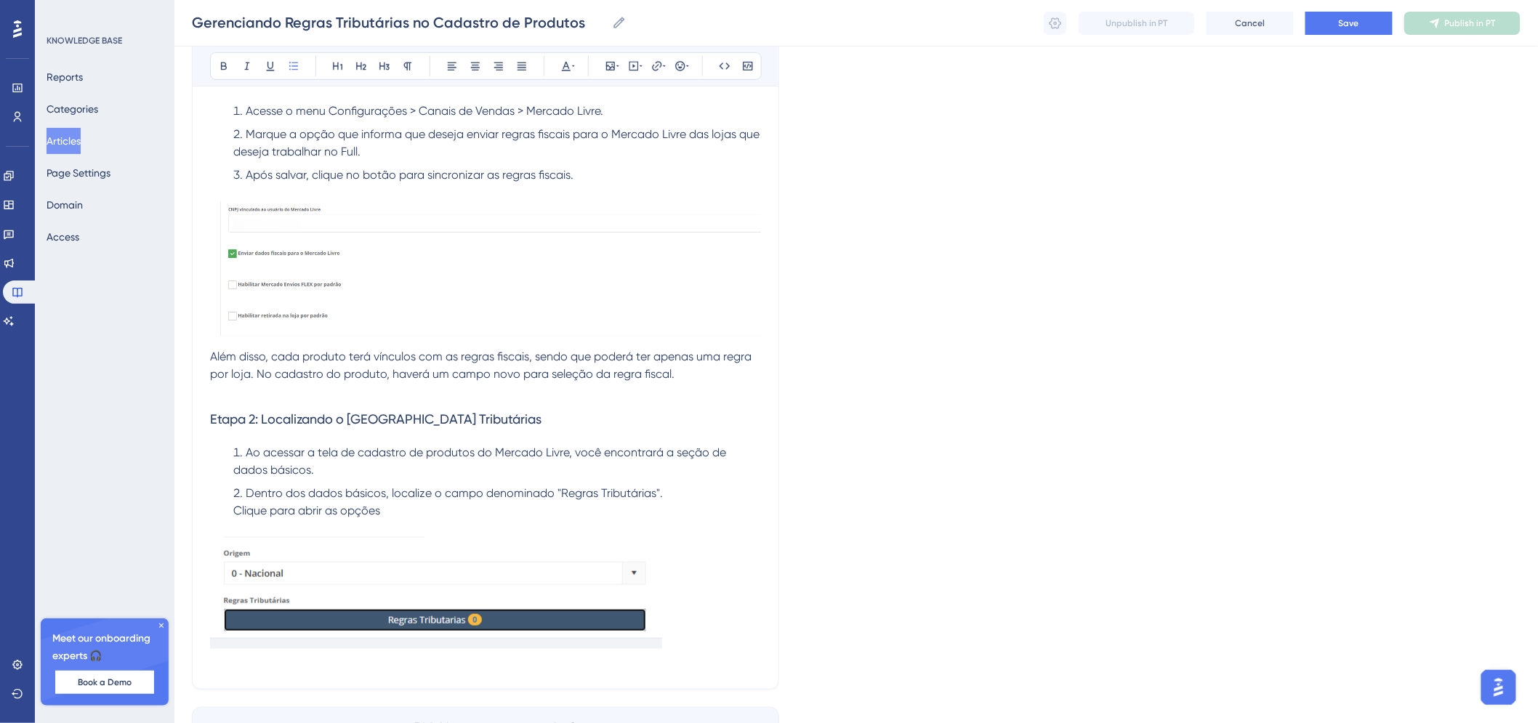
click at [678, 593] on p at bounding box center [485, 595] width 551 height 117
click at [438, 579] on img at bounding box center [436, 593] width 452 height 112
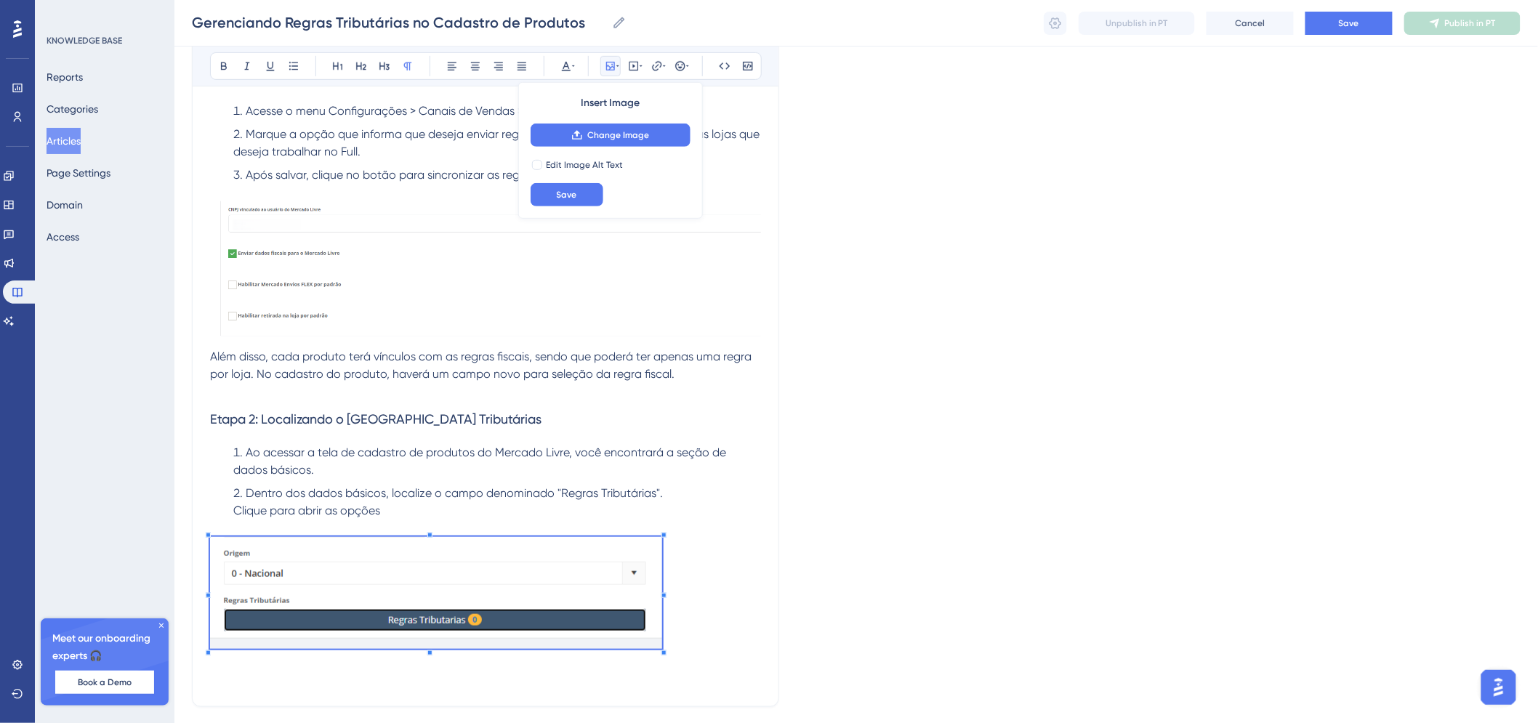
click at [702, 629] on p at bounding box center [485, 595] width 551 height 117
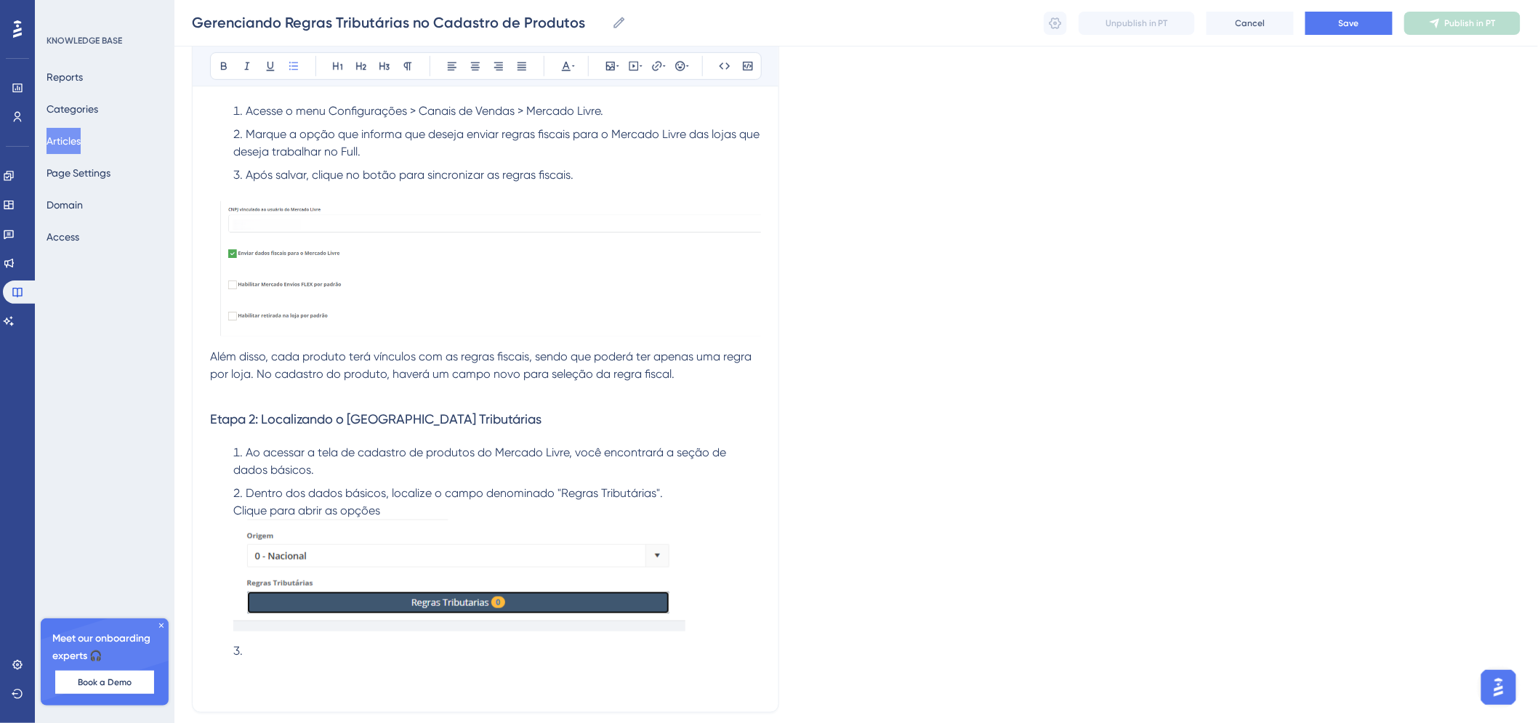
click at [679, 304] on img at bounding box center [485, 272] width 551 height 142
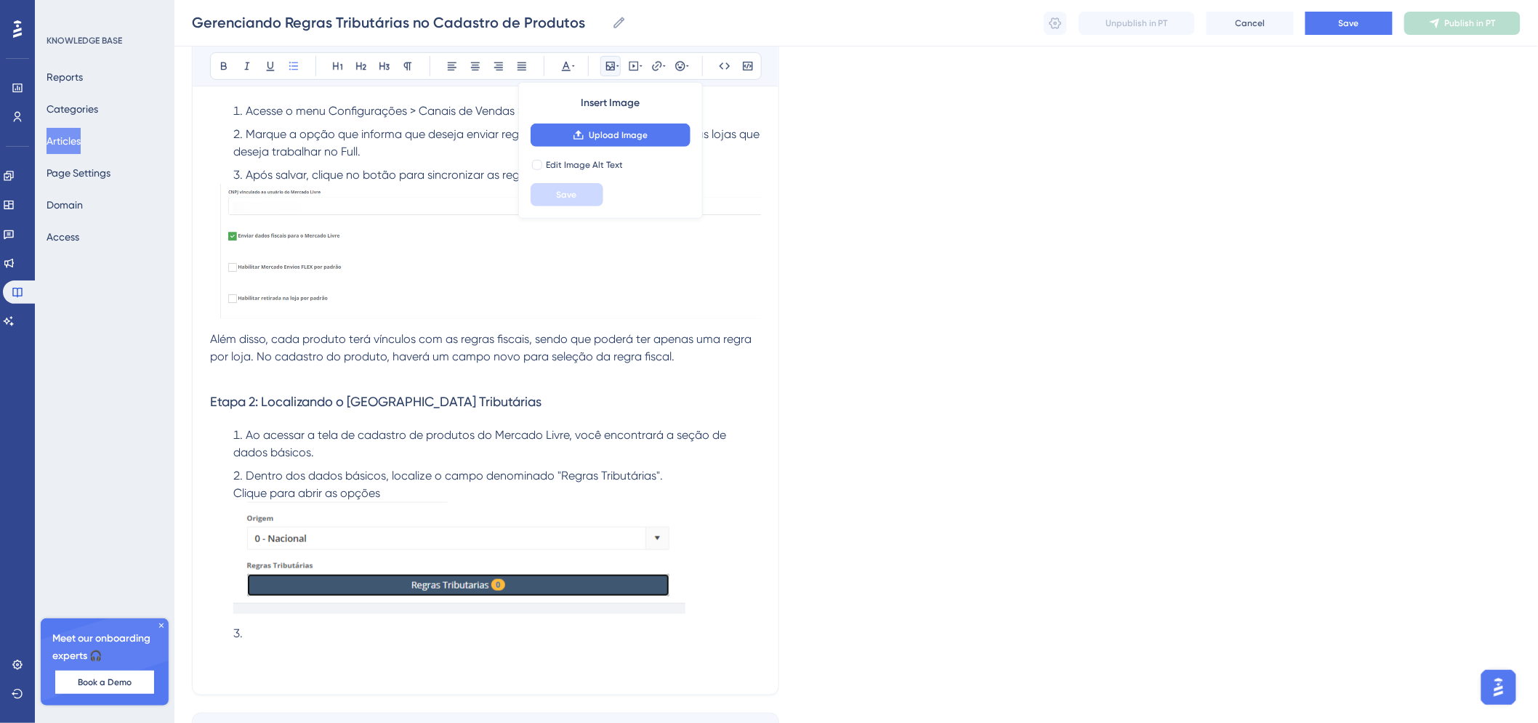
click at [820, 166] on div "Language Portuguese (Default) Gerenciando Regras Tributárias no Cadastro de Pro…" at bounding box center [856, 287] width 1329 height 992
click at [682, 176] on li "Após salvar, clique no botão para sincronizar as regras fiscais" at bounding box center [495, 174] width 534 height 17
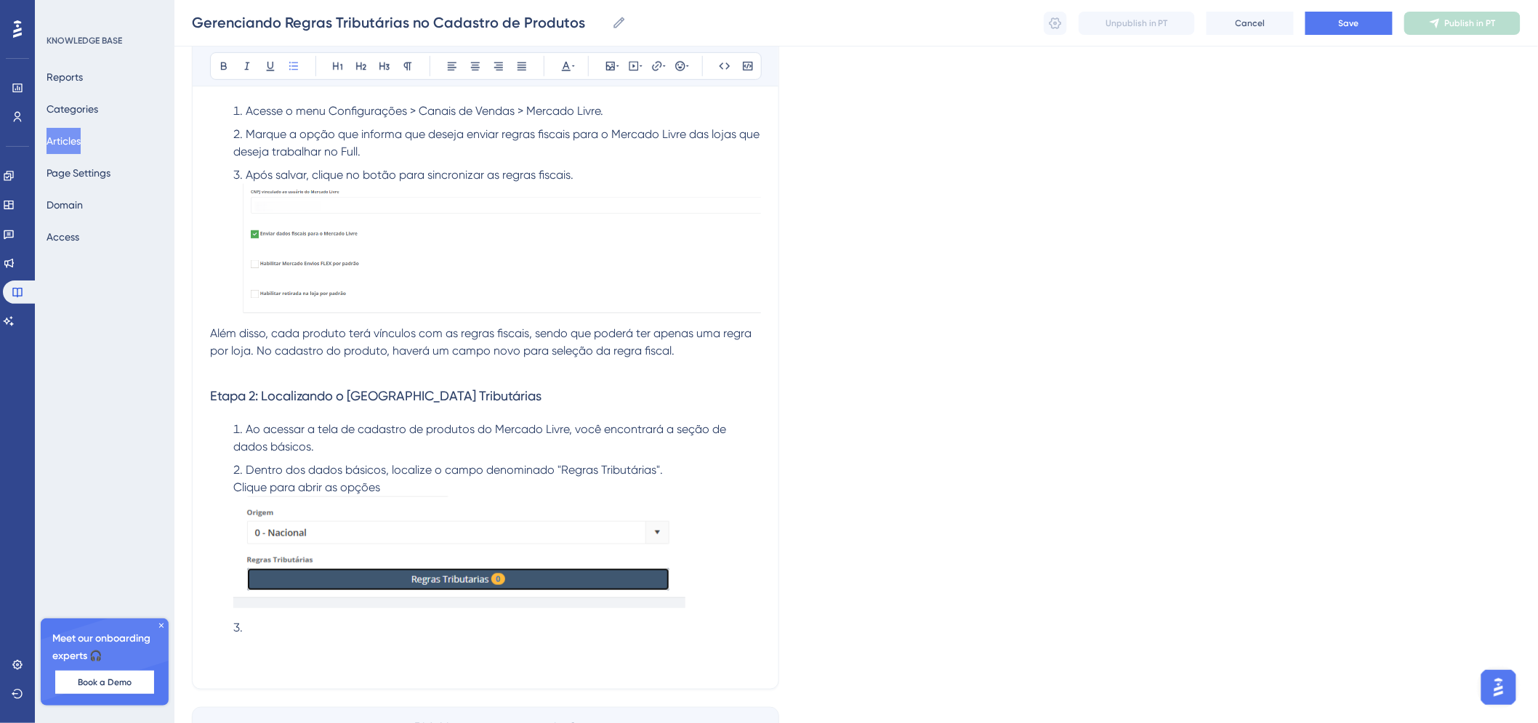
click at [683, 176] on li "Após salvar, clique no botão para sincronizar as regras fiscais." at bounding box center [495, 245] width 534 height 158
click at [737, 602] on li "Dentro dos dados básicos, localize o campo denominado "Regras Tributárias". Cli…" at bounding box center [495, 538] width 534 height 152
click at [647, 654] on p at bounding box center [485, 662] width 551 height 17
click at [647, 622] on li at bounding box center [495, 627] width 534 height 17
click at [645, 633] on li at bounding box center [495, 627] width 534 height 17
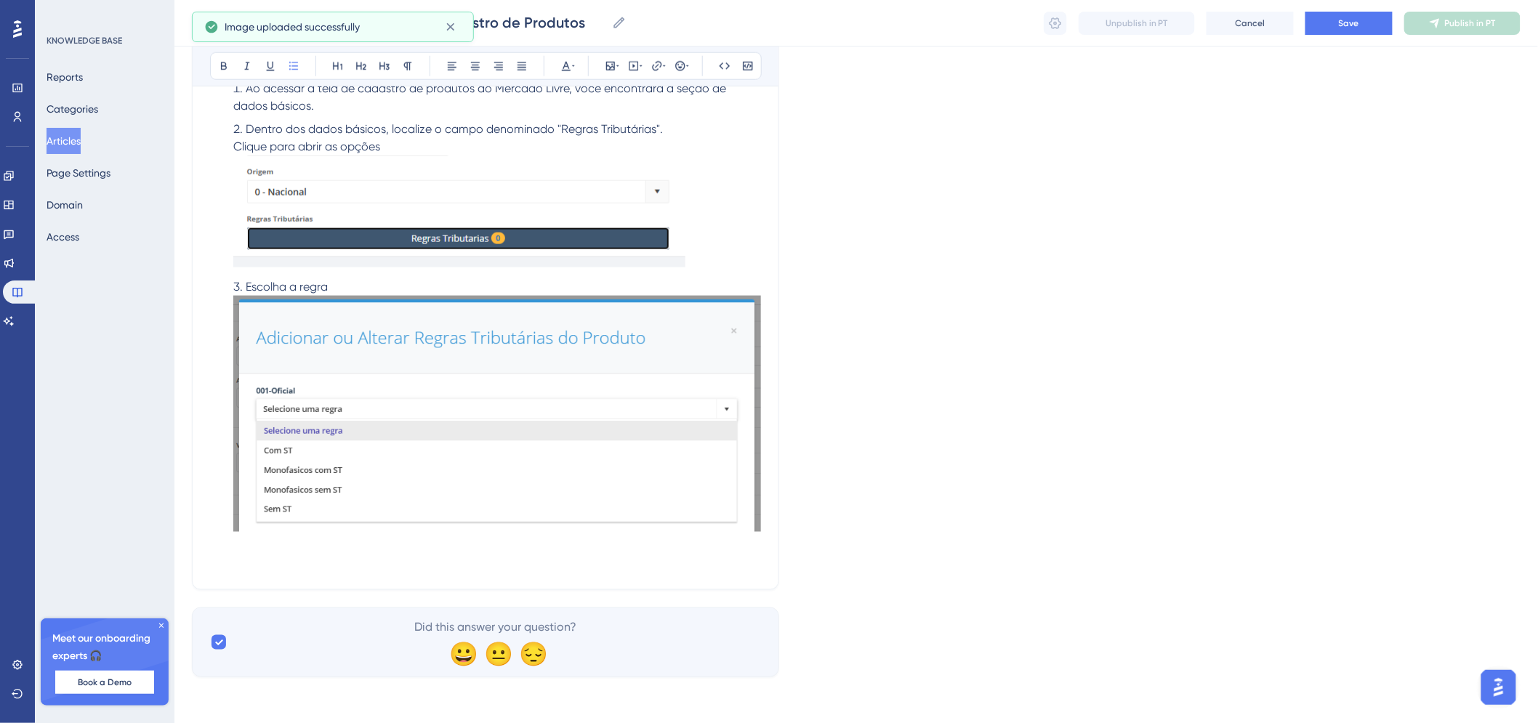
scroll to position [644, 12]
click at [372, 289] on li "Escolha a regra" at bounding box center [495, 407] width 534 height 259
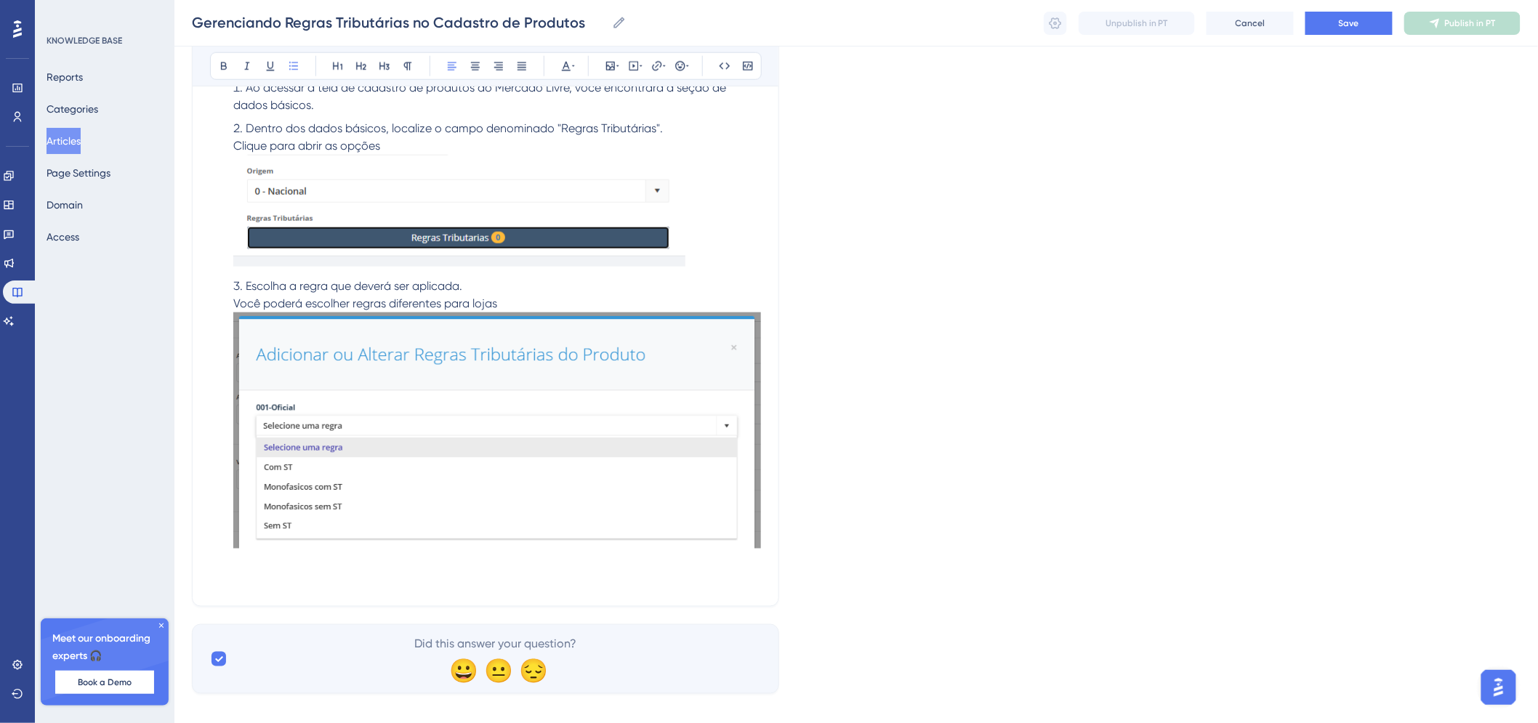
click at [460, 300] on span "Você poderá escolher regras diferentes para lojas" at bounding box center [365, 304] width 264 height 14
click at [541, 302] on li "Escolha a regra que deverá ser aplicada. Você poderá escolher regras diferentes…" at bounding box center [495, 416] width 534 height 276
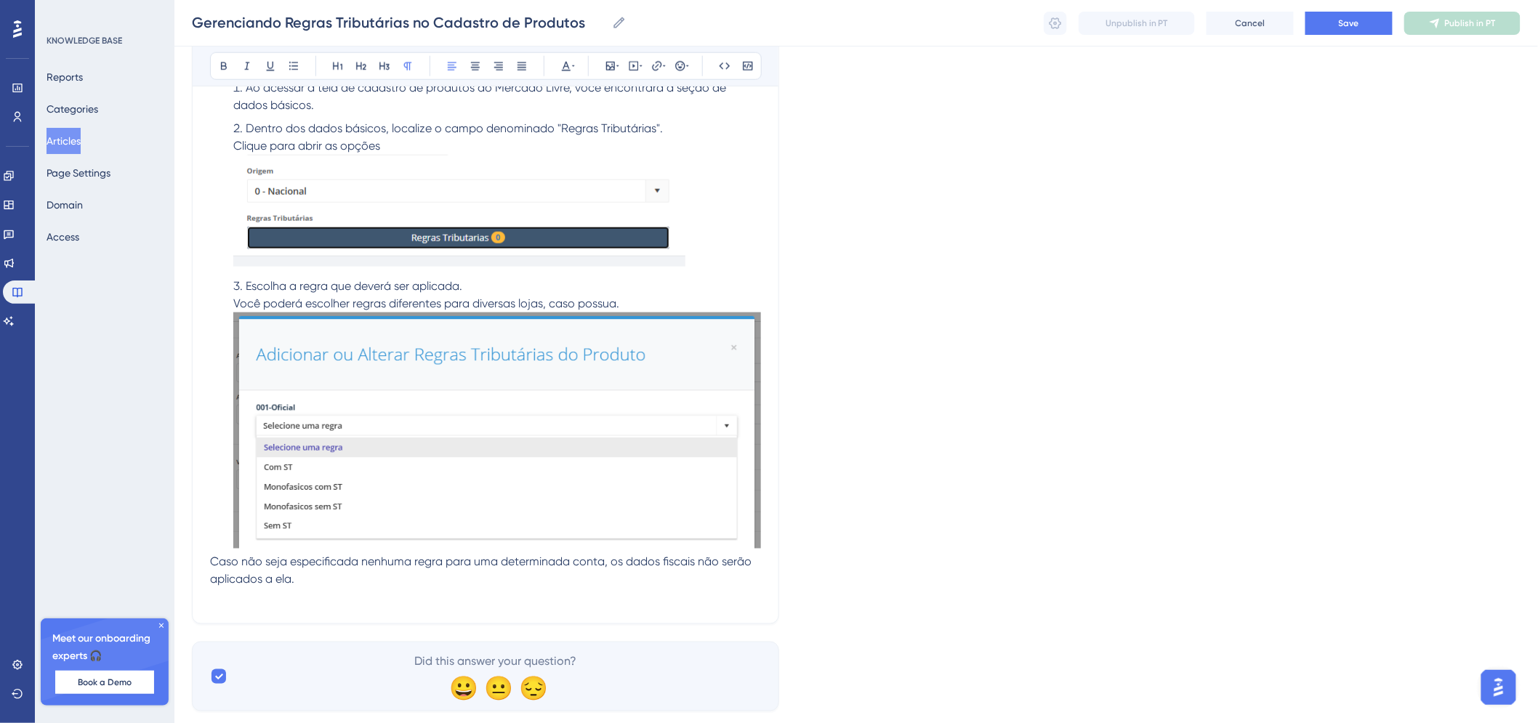
click at [197, 565] on div "Gerenciando Regras Tributárias no Cadastro de Produtos Bold Italic Underline Bu…" at bounding box center [485, 72] width 587 height 1106
click at [210, 563] on span "Caso não seja especificada nenhuma regra para uma determinada conta, os dados f…" at bounding box center [482, 570] width 545 height 31
click at [461, 594] on p at bounding box center [485, 597] width 551 height 17
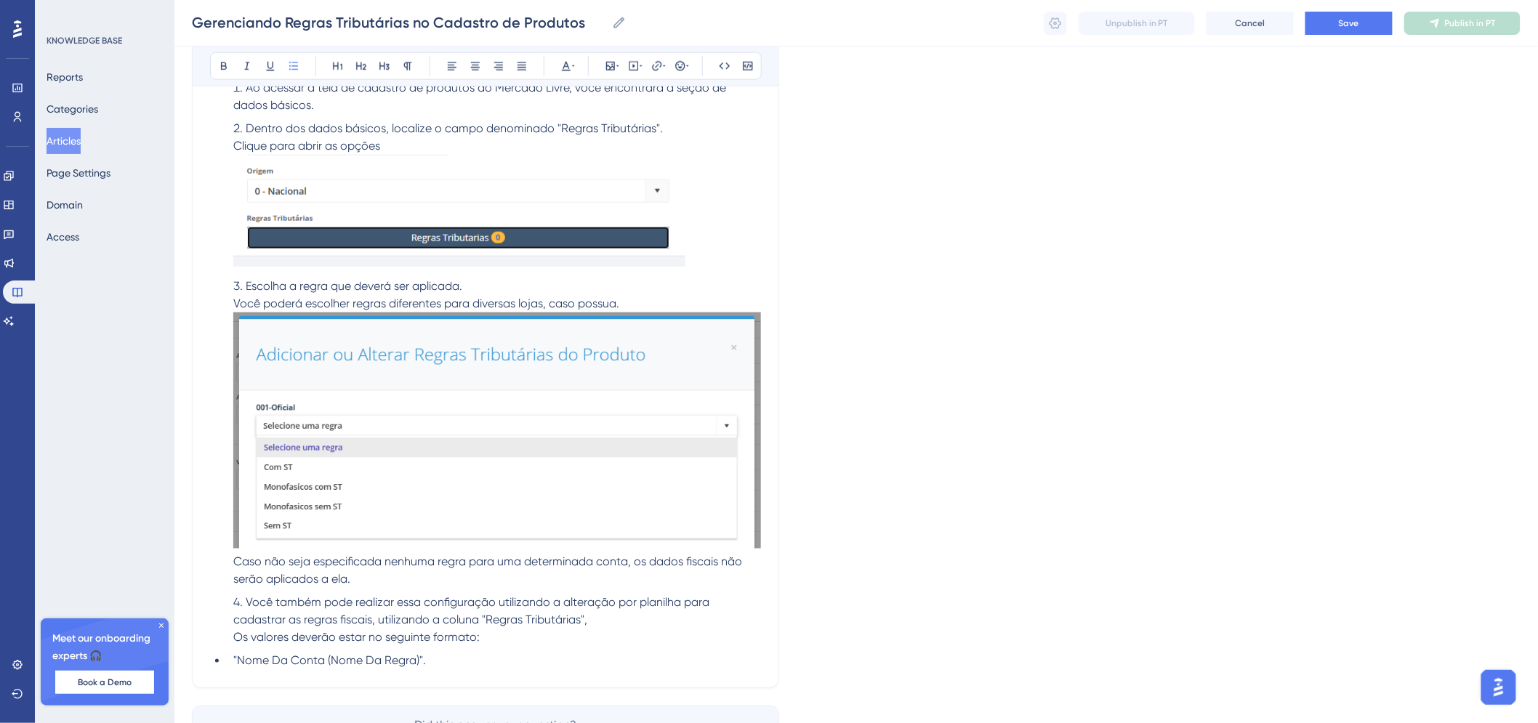
click at [228, 660] on li ""Nome Da Conta (Nome Da Regra)"." at bounding box center [495, 661] width 534 height 17
click at [467, 648] on li "Você também pode realizar essa configuração utilizando a alteração por planilha…" at bounding box center [495, 630] width 534 height 70
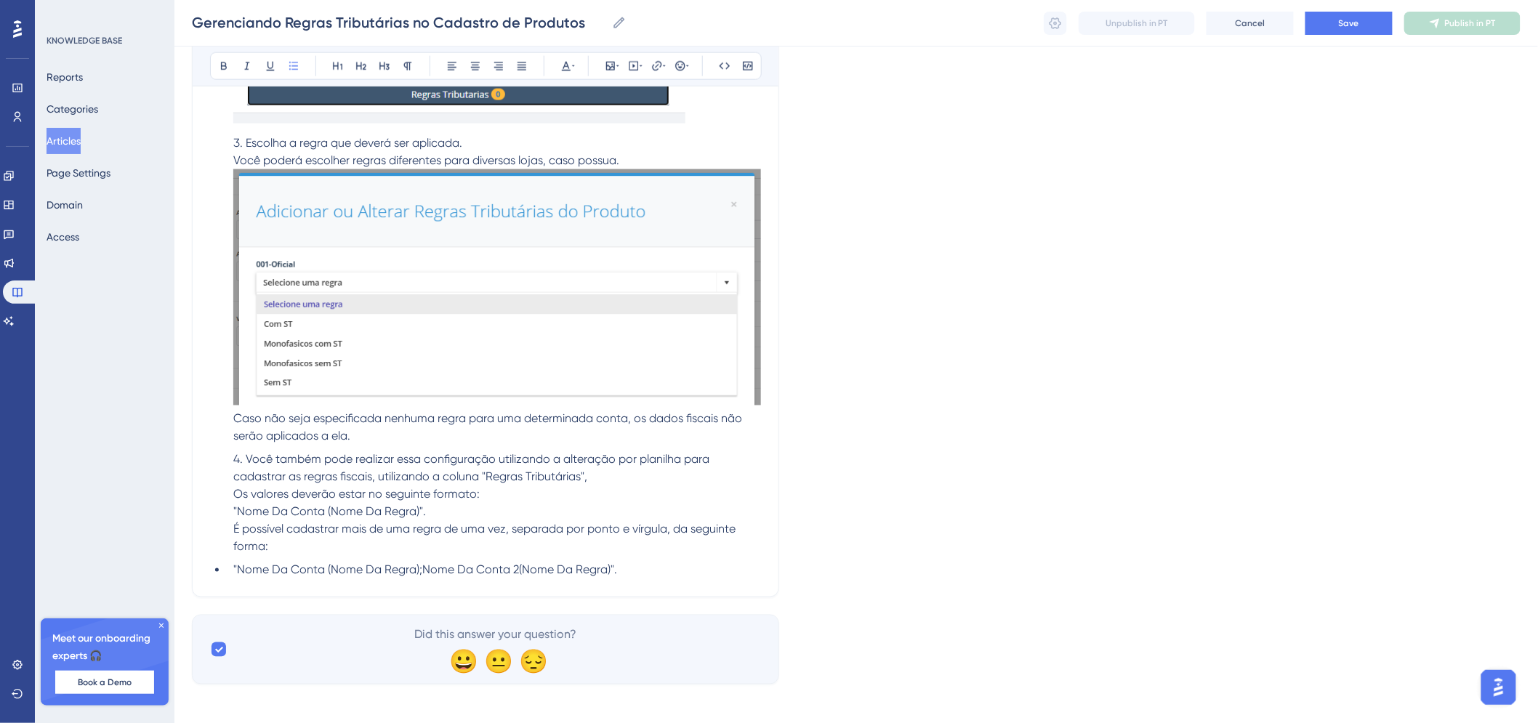
scroll to position [795, 12]
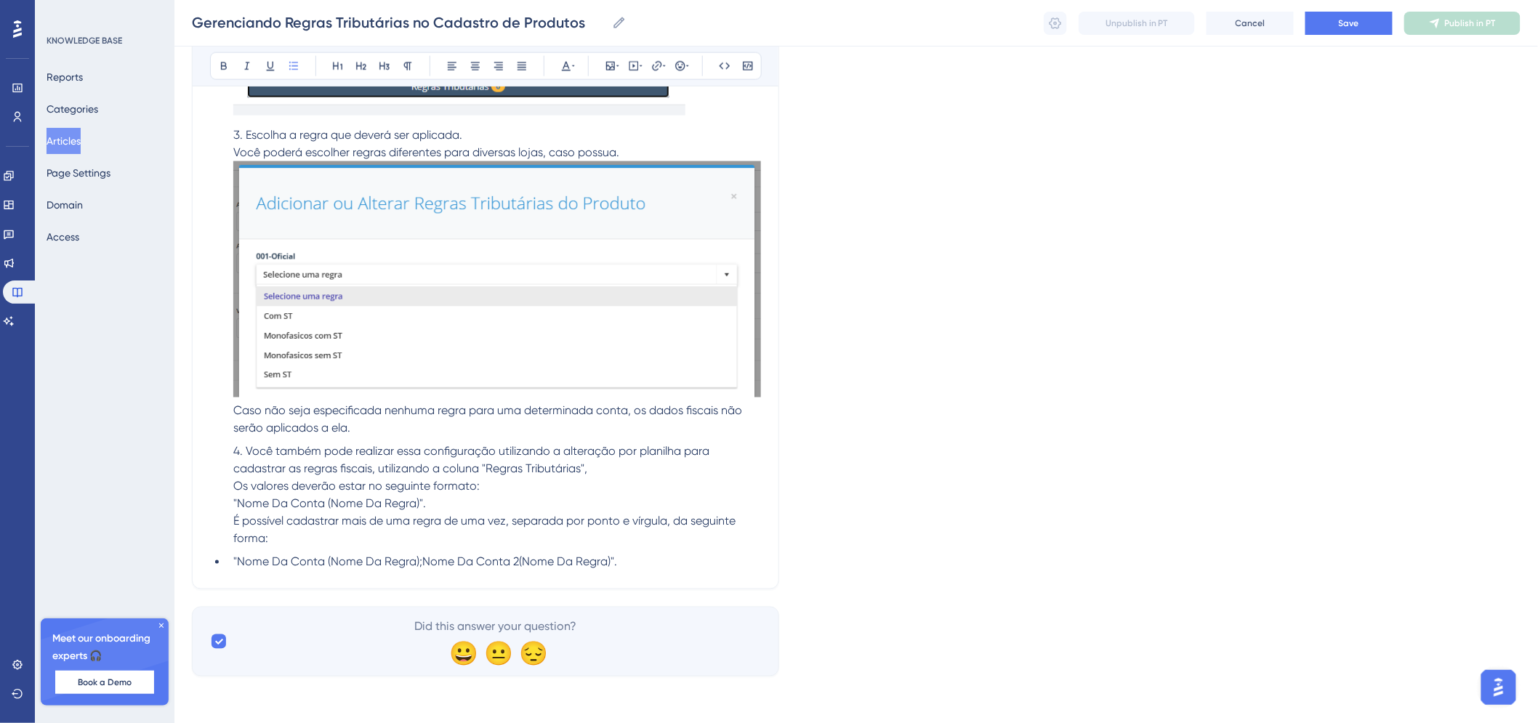
click at [222, 553] on div "Após criar as sua regra tributária no Mercado Livre, você pode sincronizar as i…" at bounding box center [485, 43] width 551 height 1058
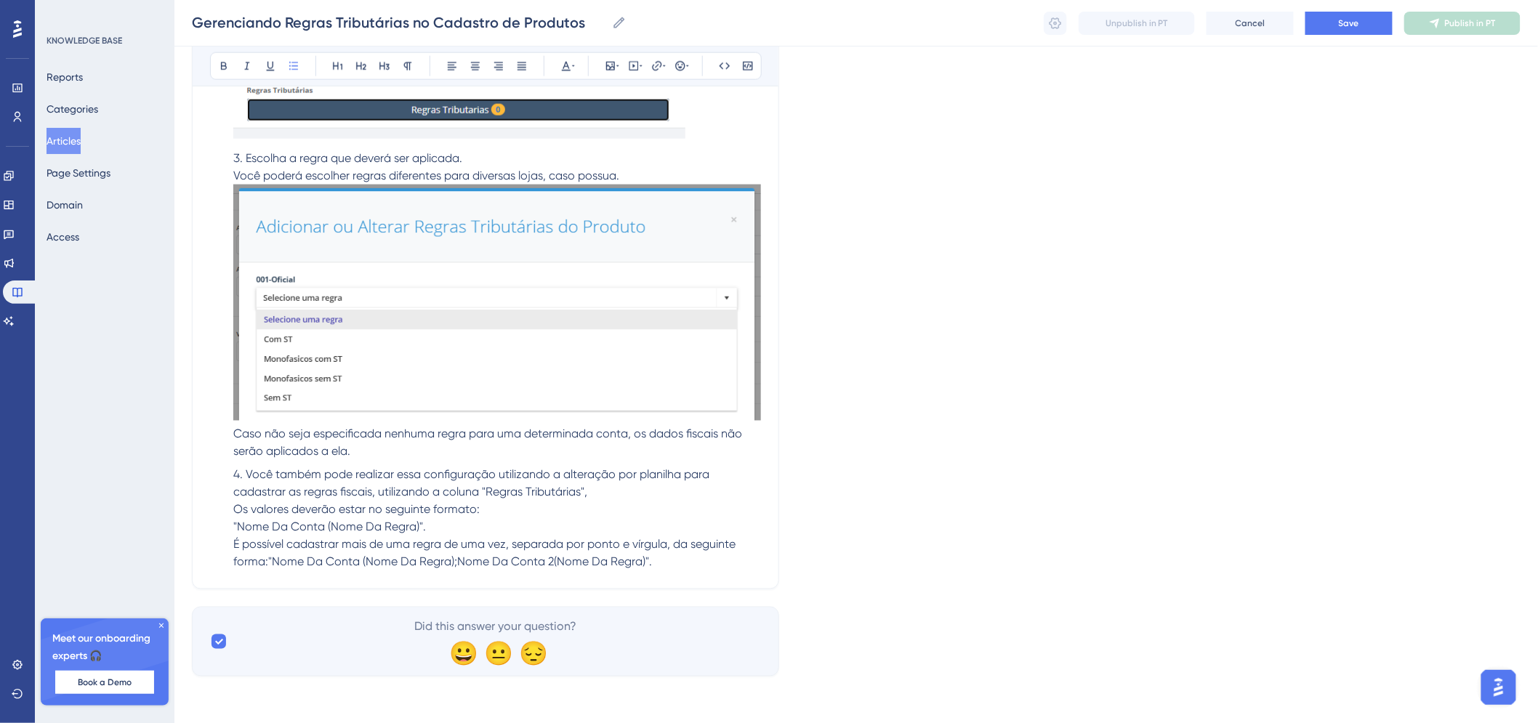
scroll to position [790, 12]
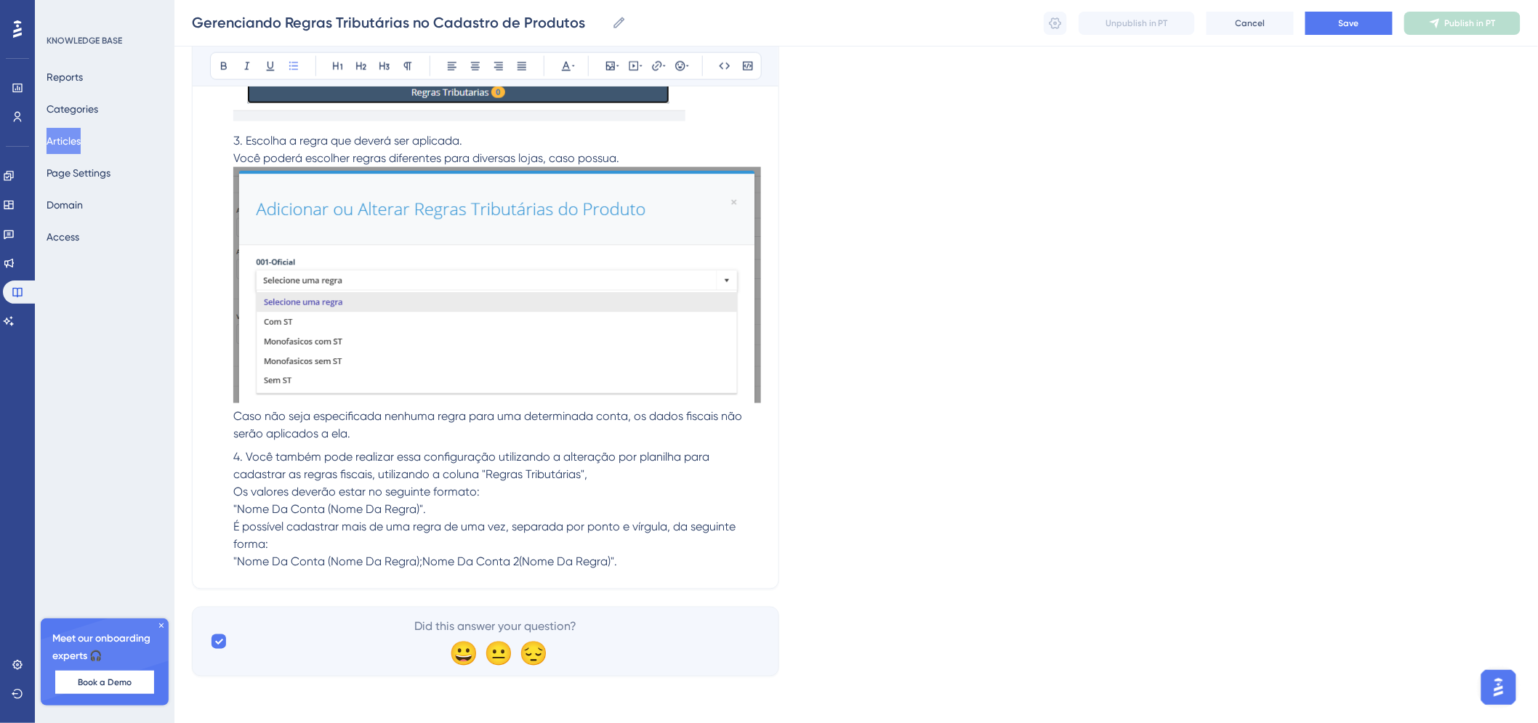
click at [622, 566] on li "Você também pode realizar essa configuração utilizando a alteração por planilha…" at bounding box center [495, 510] width 534 height 122
click at [482, 518] on li "Você também pode realizar essa configuração utilizando a alteração por planilha…" at bounding box center [495, 510] width 534 height 122
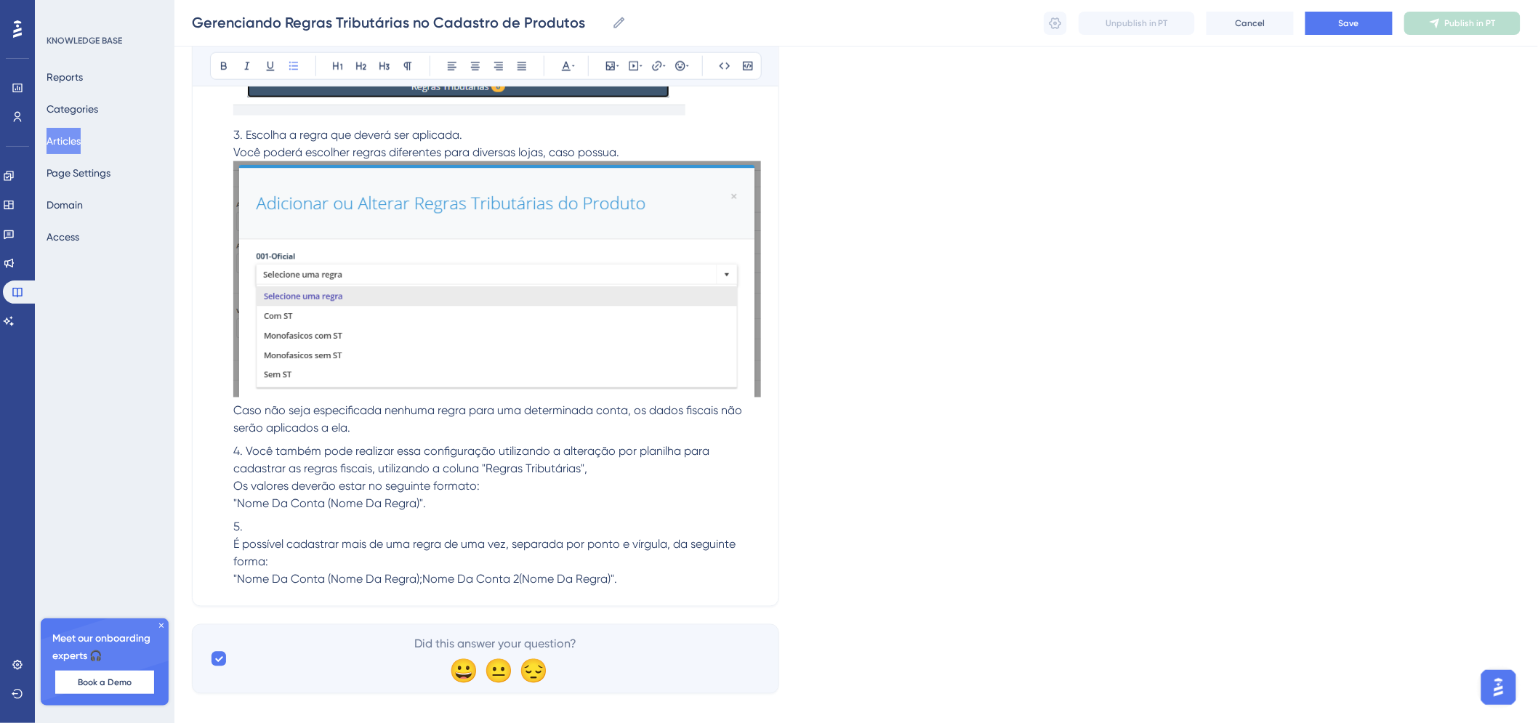
click at [491, 525] on li "É possível cadastrar mais de uma regra de uma vez, separada por ponto e vírgula…" at bounding box center [495, 554] width 534 height 70
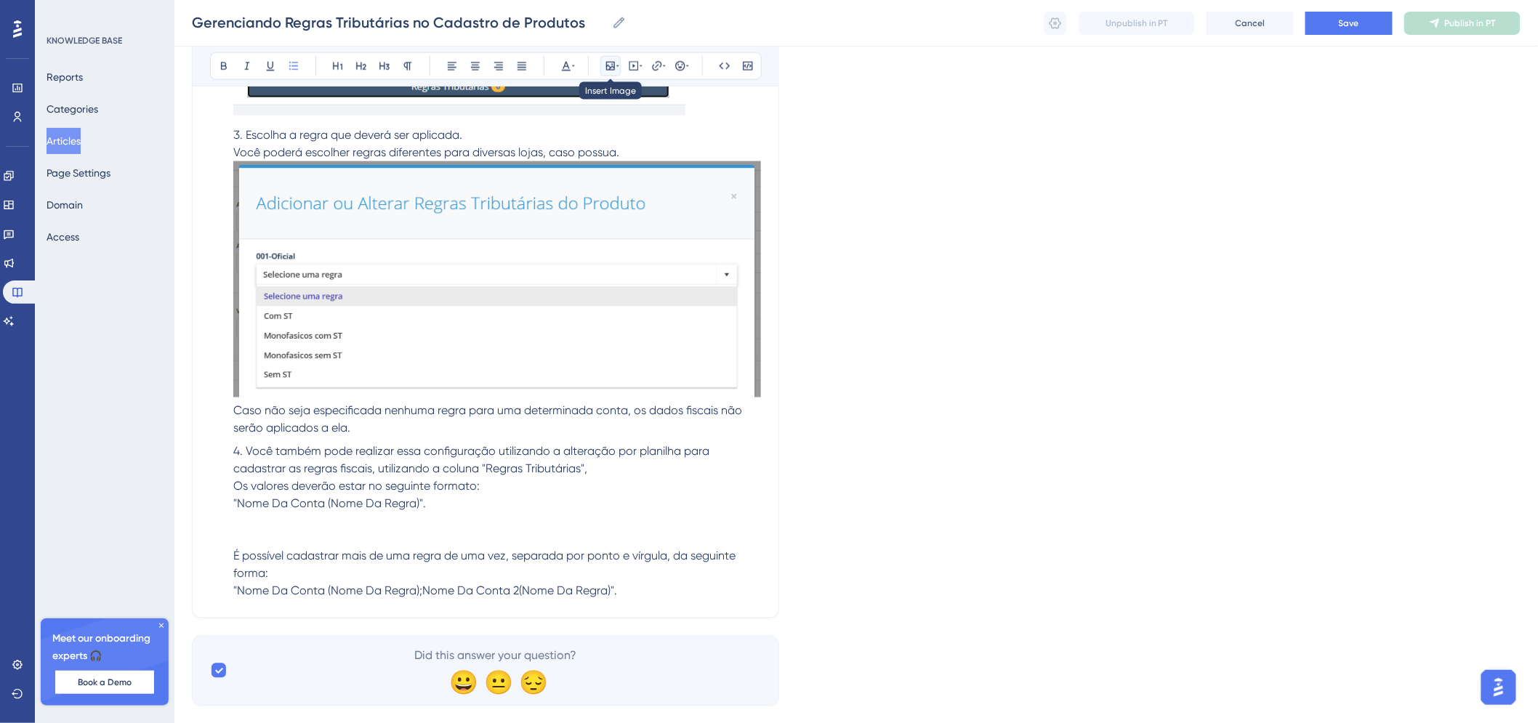
click at [606, 58] on button at bounding box center [610, 66] width 20 height 20
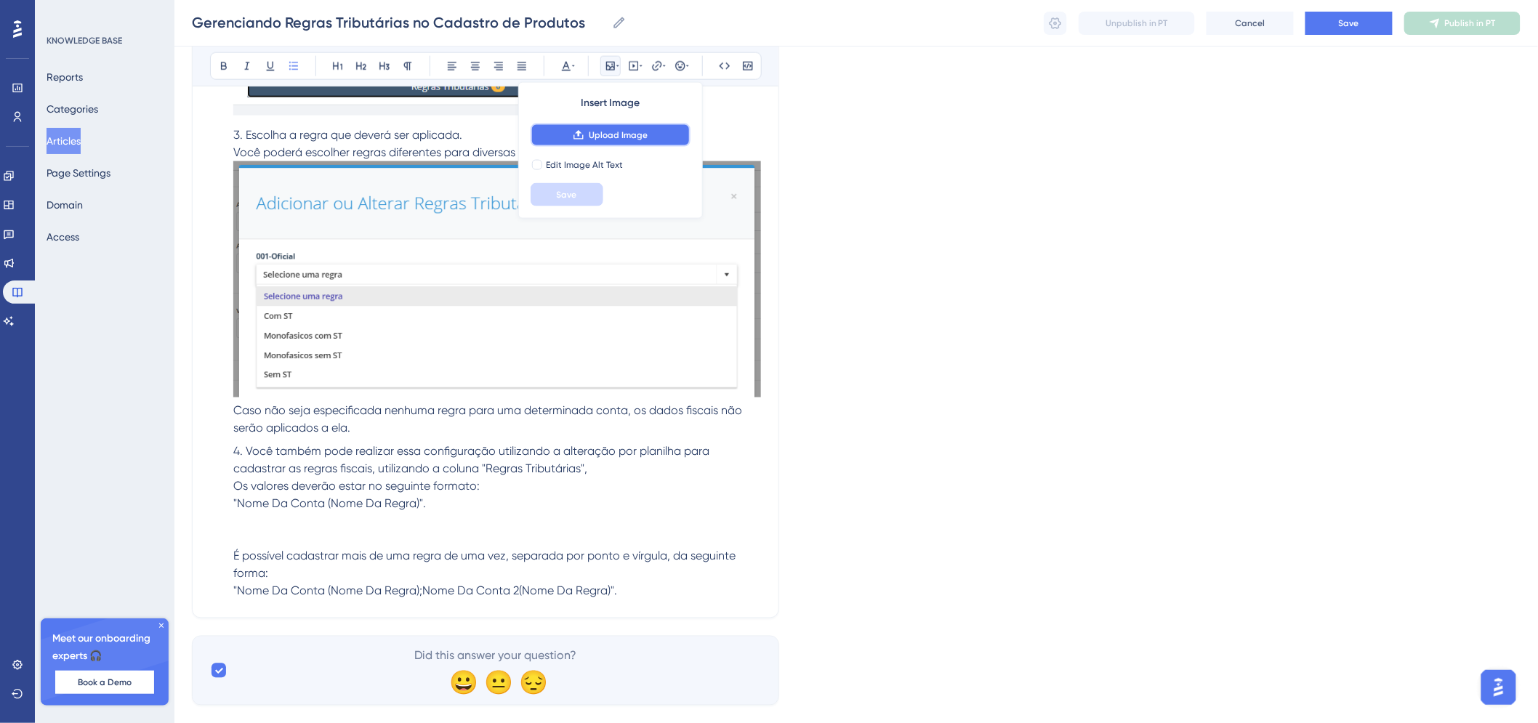
click at [604, 128] on button "Upload Image" at bounding box center [611, 135] width 160 height 23
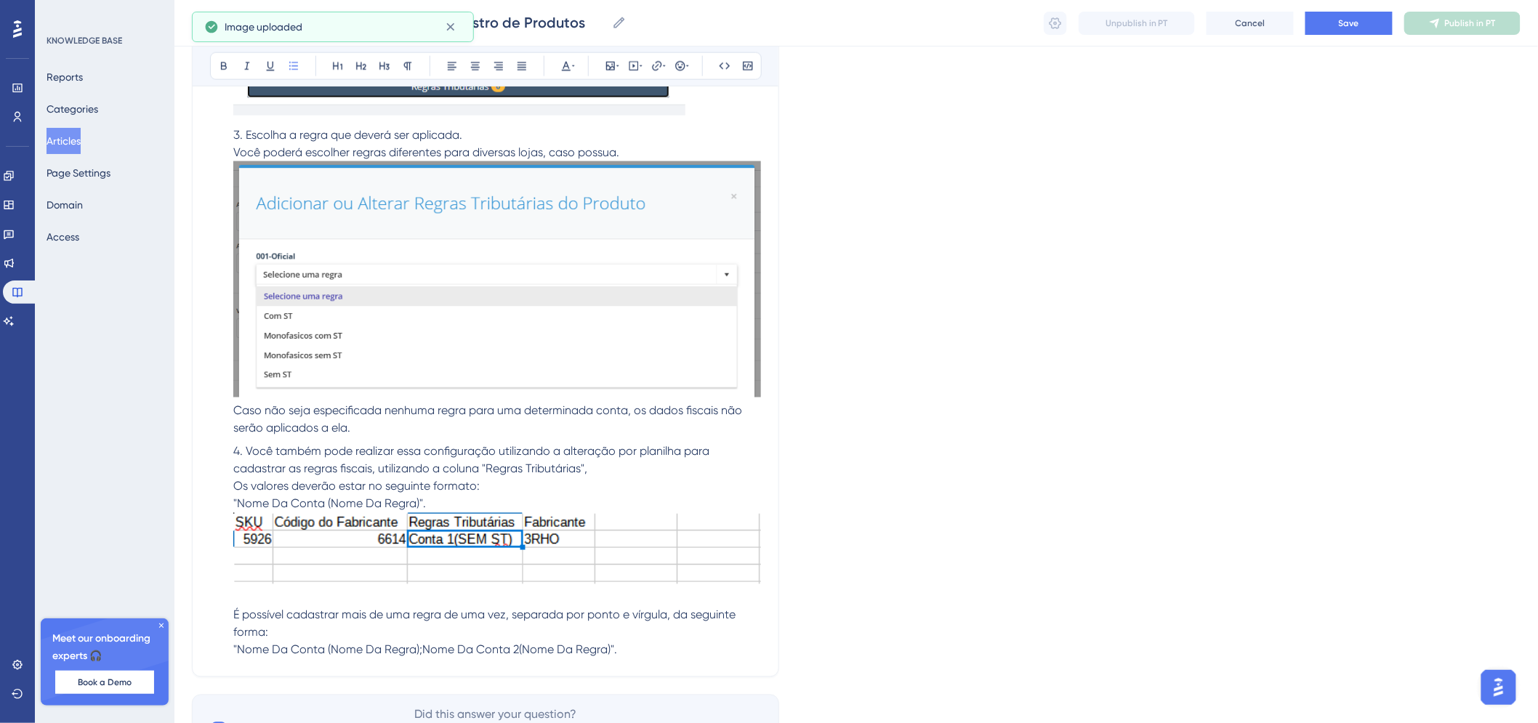
click at [669, 570] on img at bounding box center [497, 548] width 528 height 71
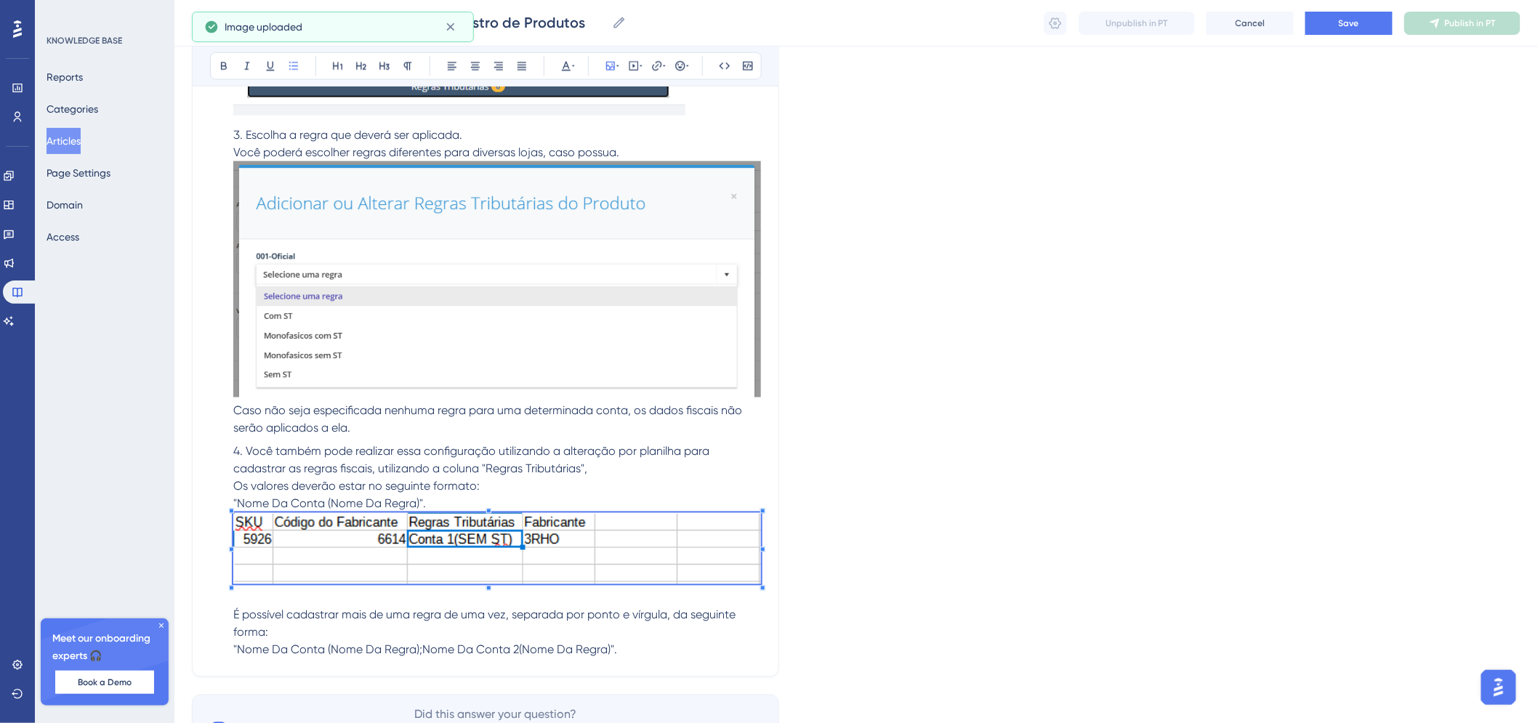
click at [659, 641] on li "Você também pode realizar essa configuração utilizando a alteração por planilha…" at bounding box center [495, 551] width 534 height 216
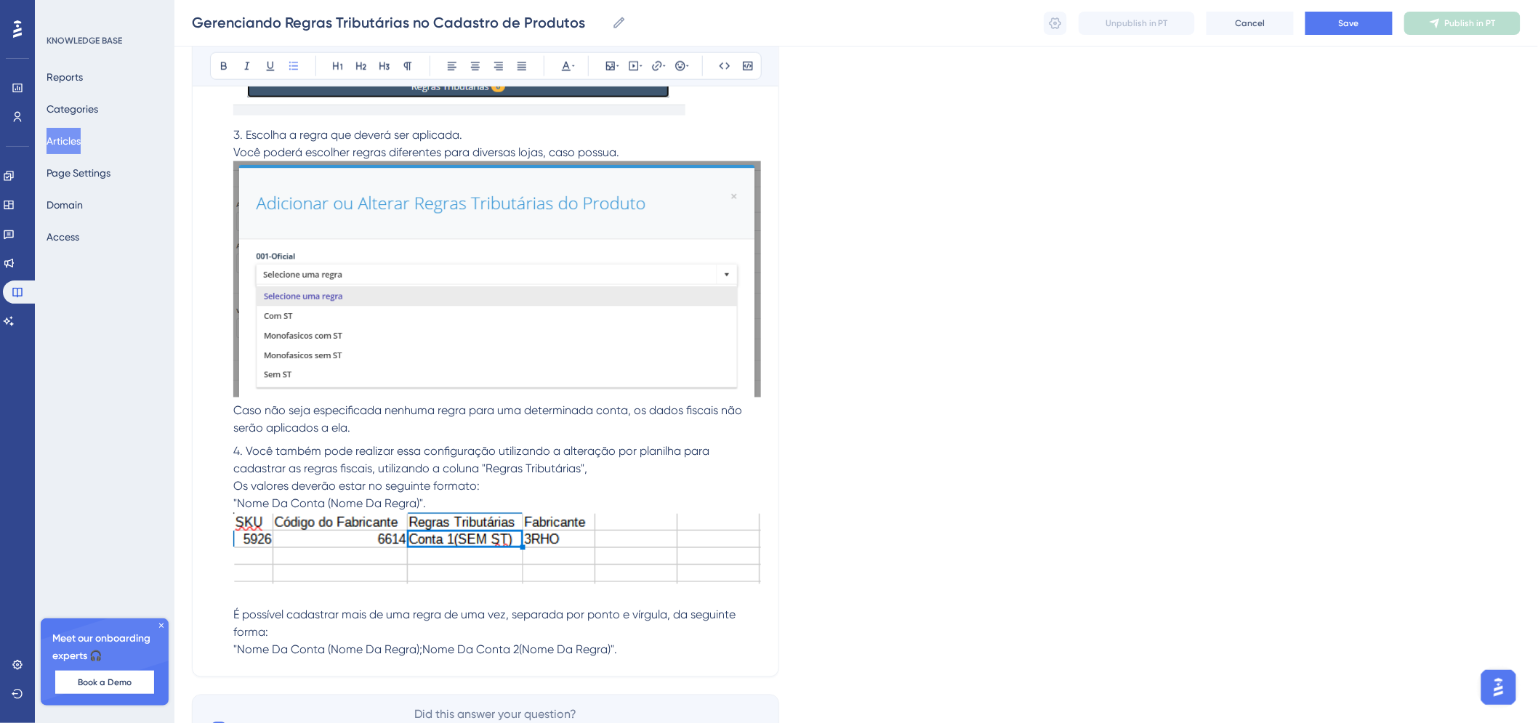
click at [638, 649] on li "Você também pode realizar essa configuração utilizando a alteração por planilha…" at bounding box center [495, 551] width 534 height 216
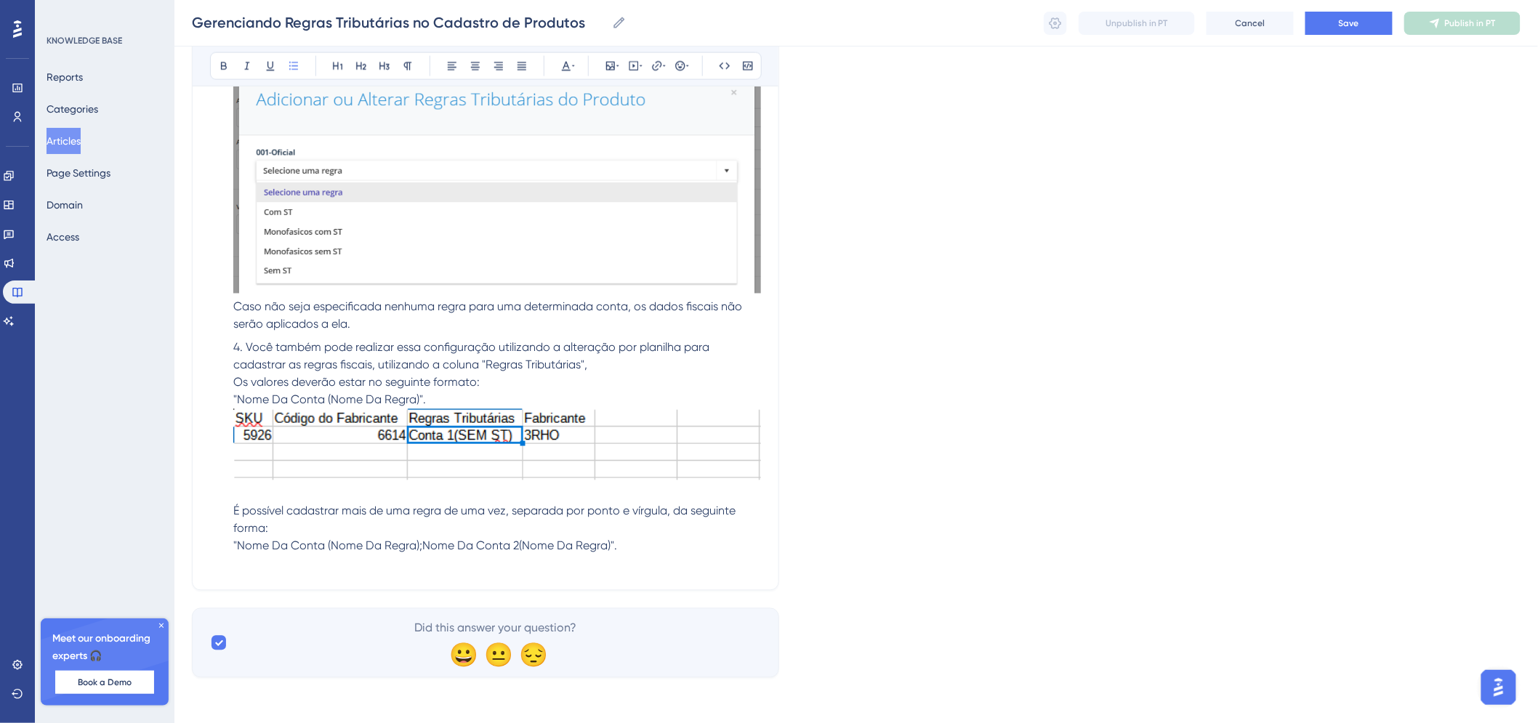
scroll to position [901, 12]
click at [616, 66] on icon at bounding box center [617, 65] width 3 height 1
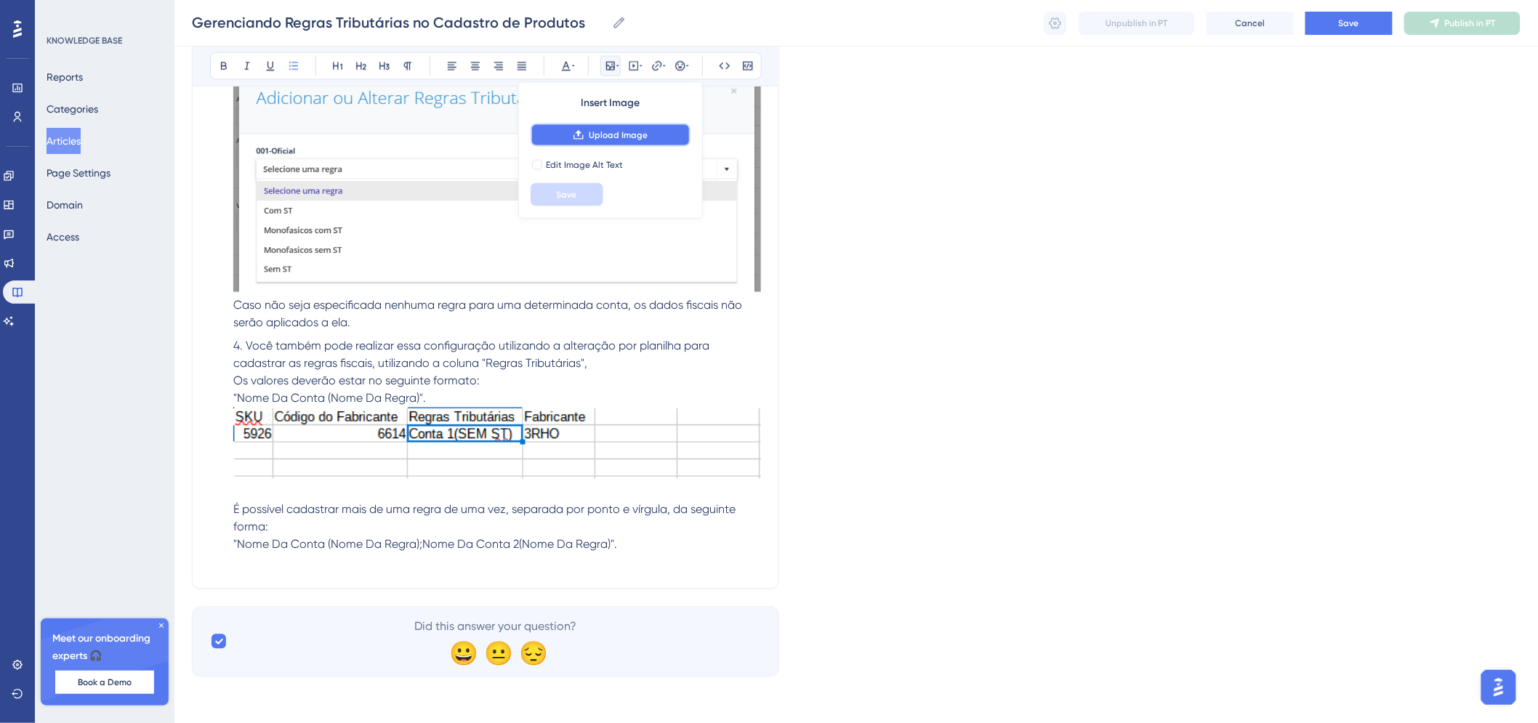
click at [597, 124] on button "Upload Image" at bounding box center [611, 135] width 160 height 23
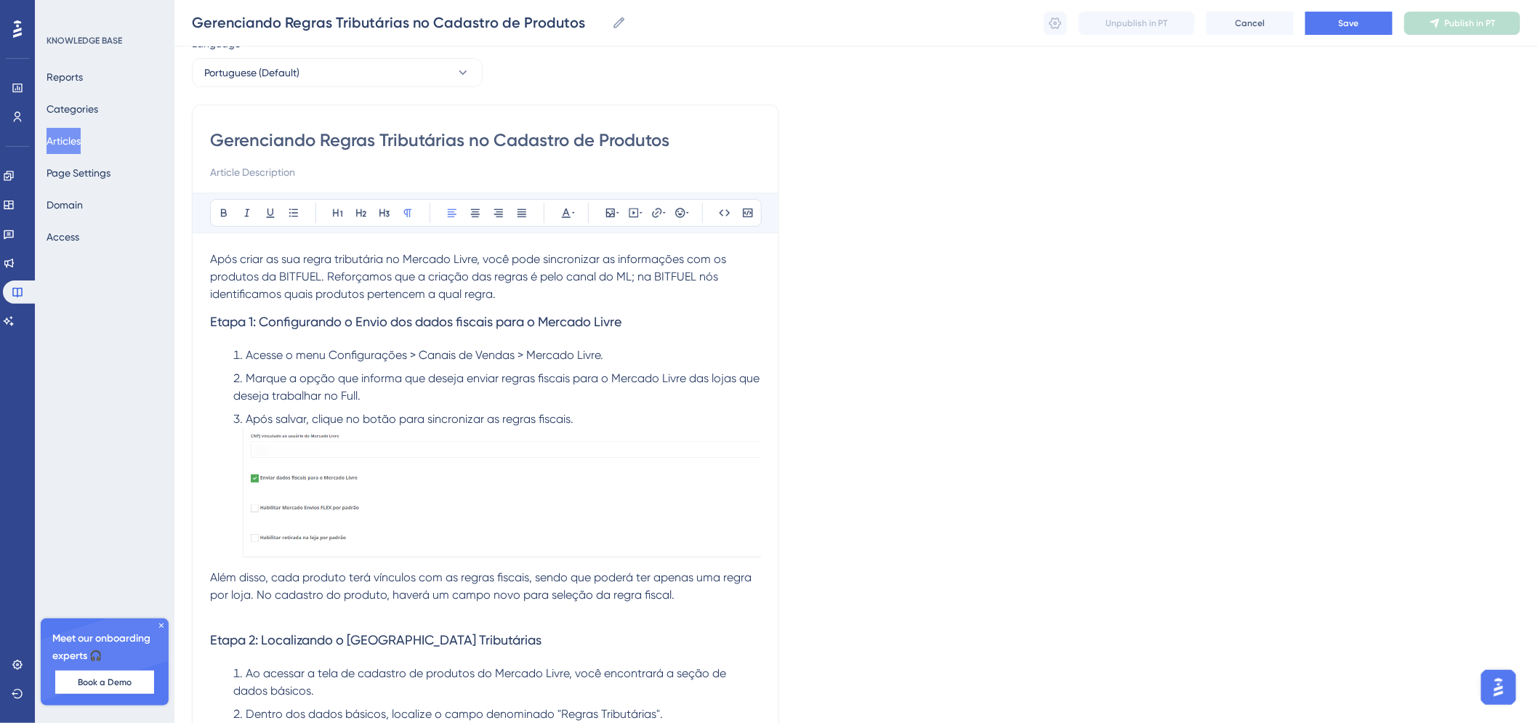
scroll to position [0, 12]
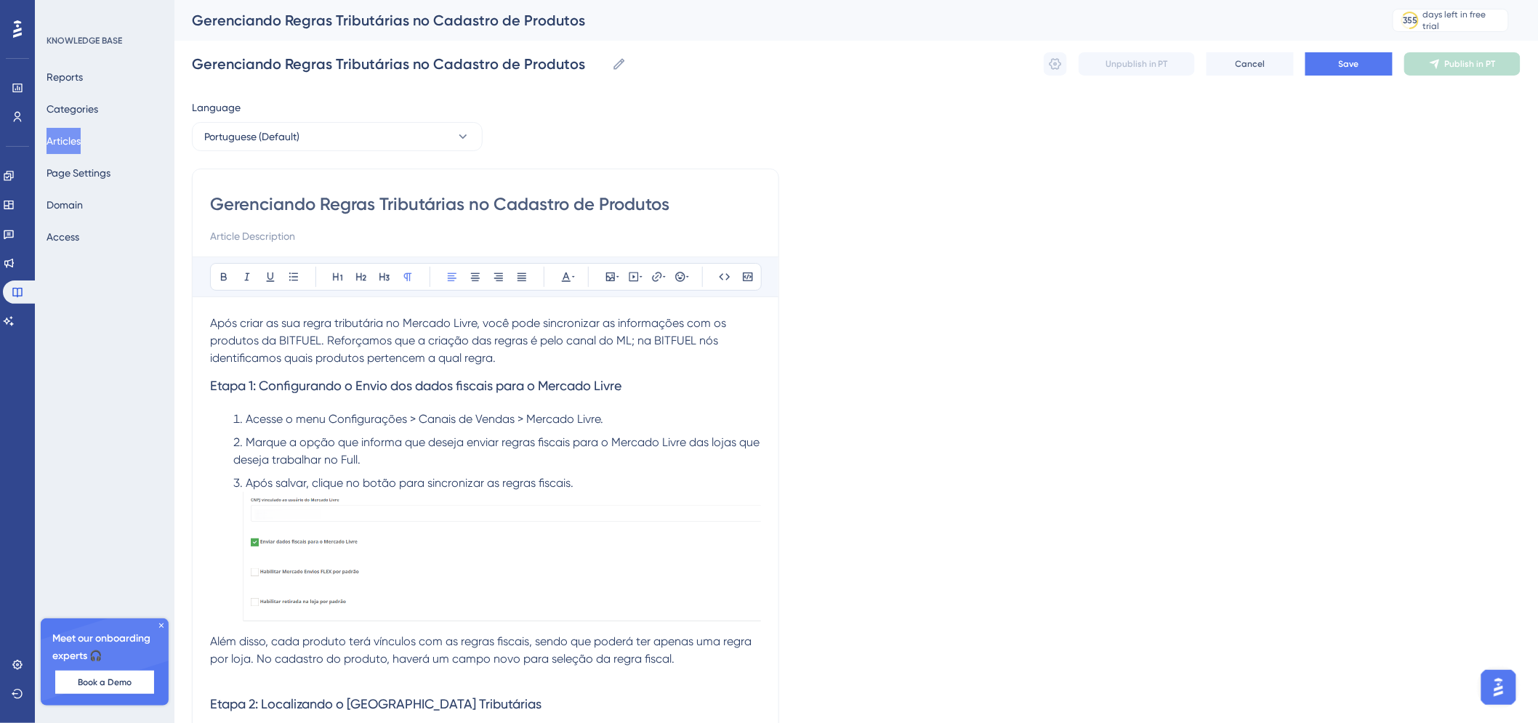
click at [369, 243] on input at bounding box center [485, 236] width 551 height 17
type input "Sincronize as informações do ML com os produtos"
click at [1311, 66] on button "Save" at bounding box center [1349, 63] width 87 height 23
click at [1063, 66] on icon at bounding box center [1055, 64] width 15 height 15
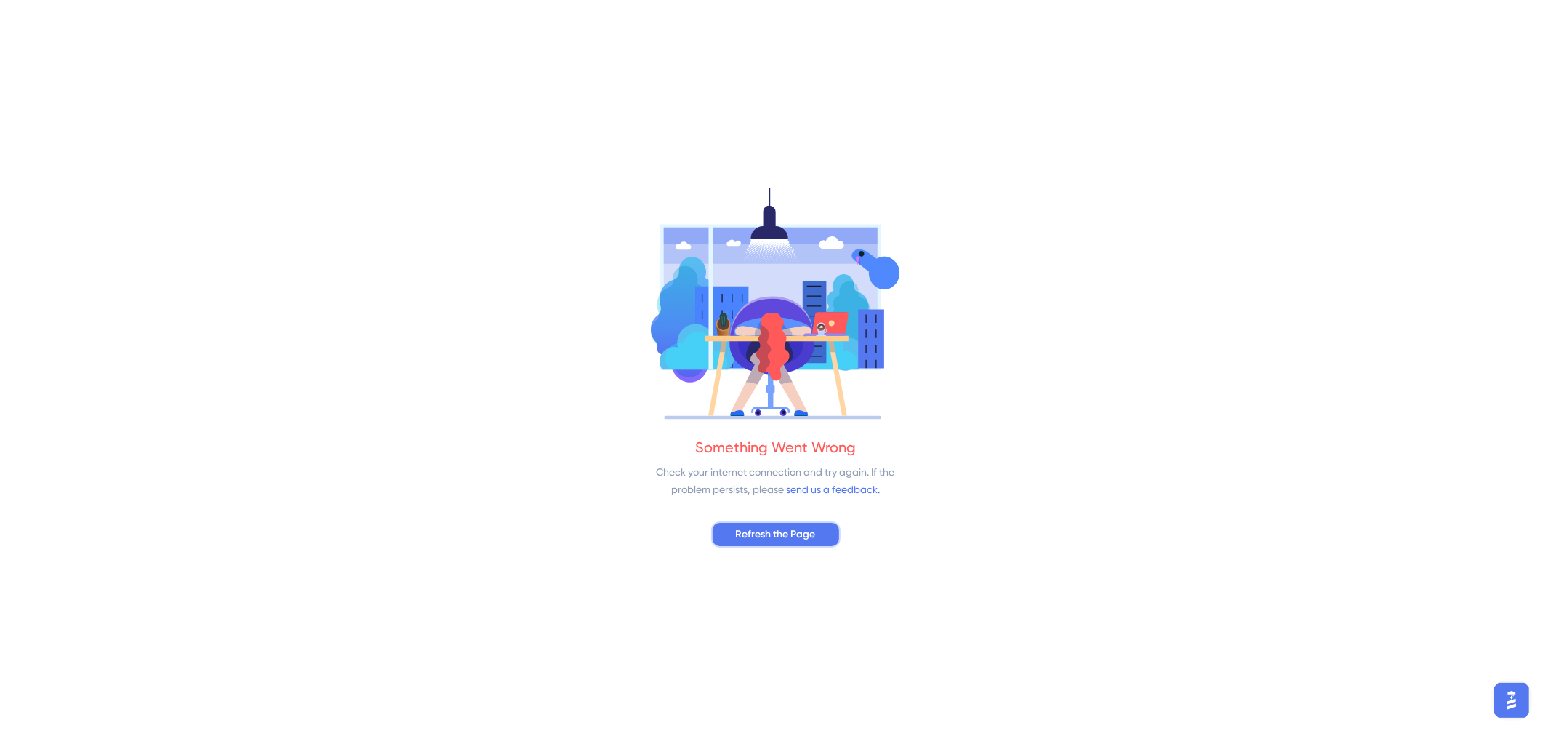
click at [787, 545] on button "Refresh the Page" at bounding box center [775, 534] width 129 height 26
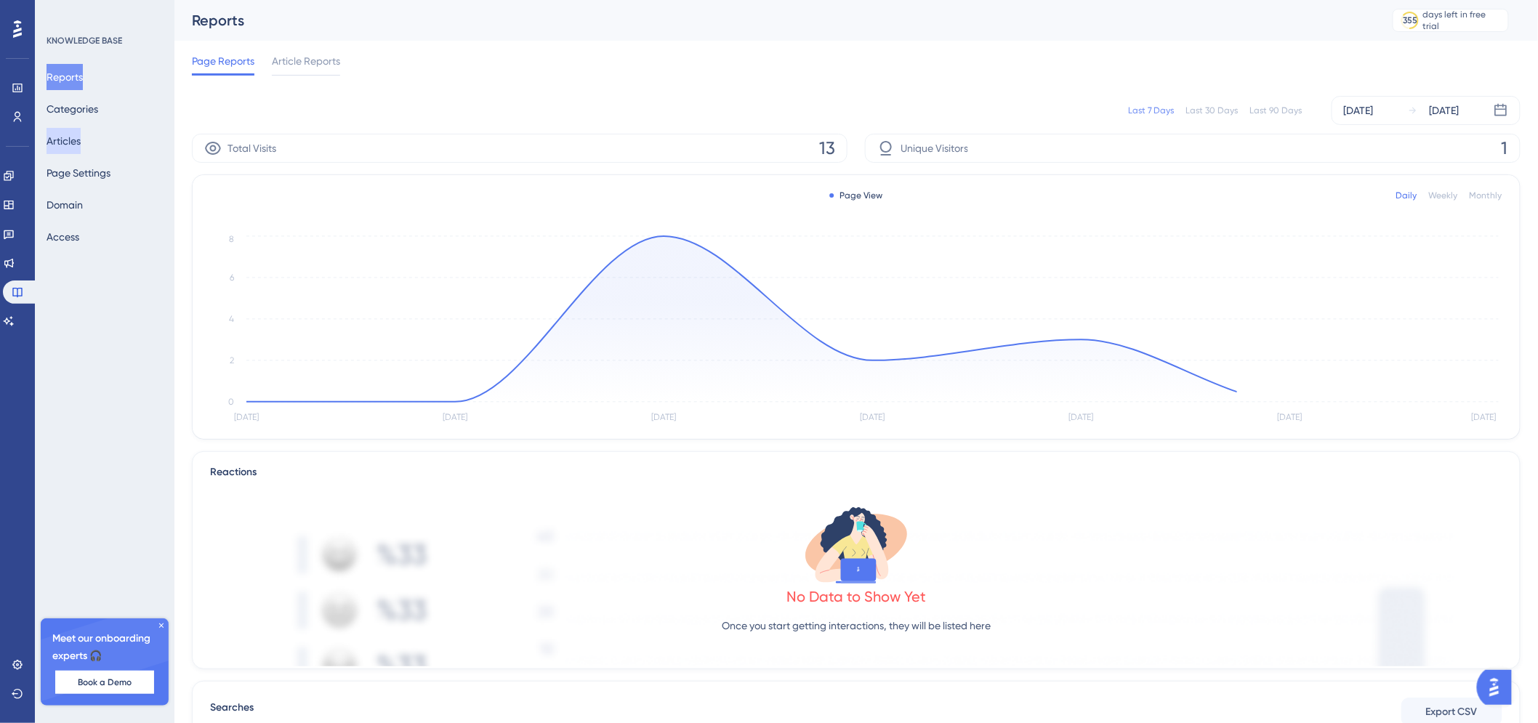
click at [77, 136] on button "Articles" at bounding box center [64, 141] width 34 height 26
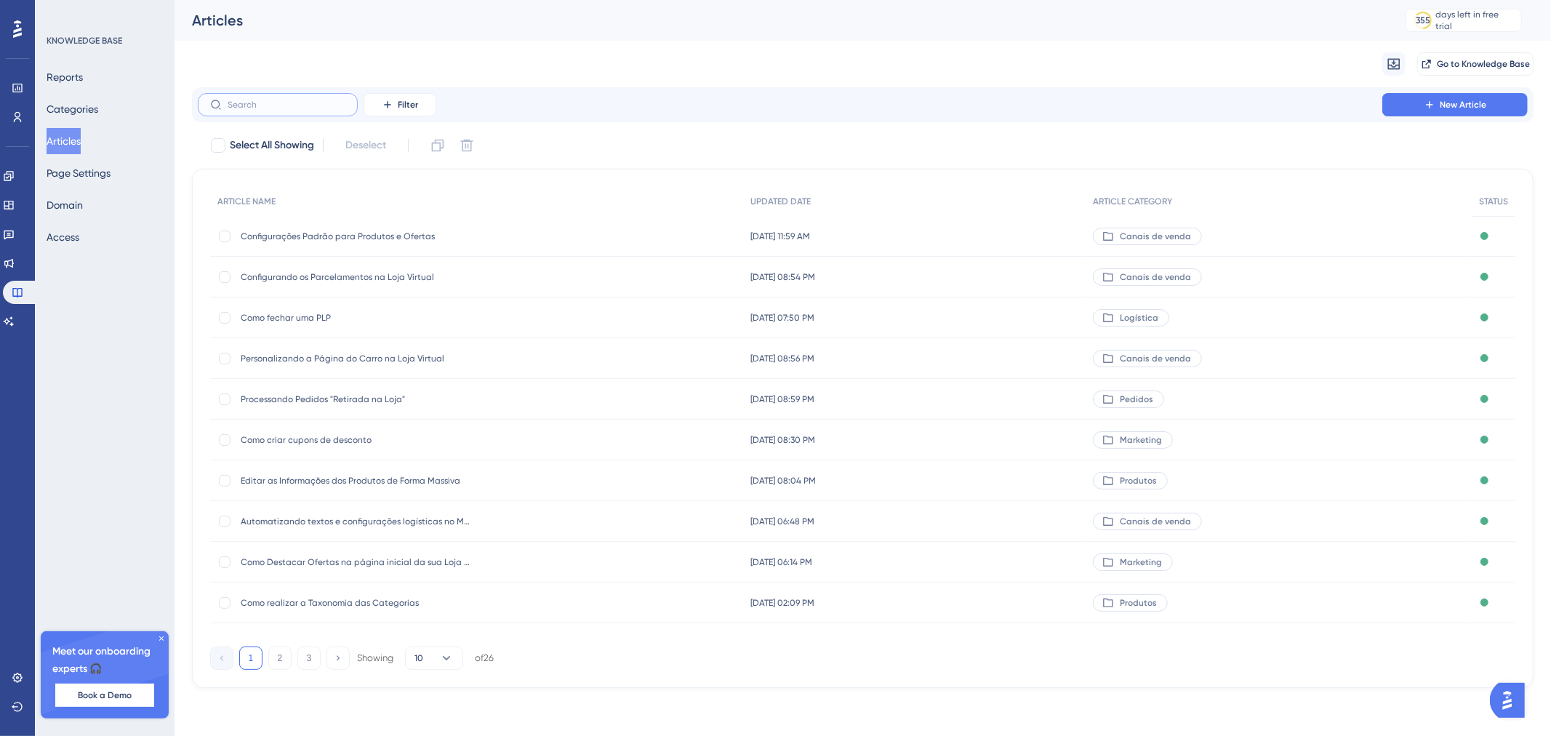
click at [302, 100] on input "text" at bounding box center [287, 105] width 118 height 10
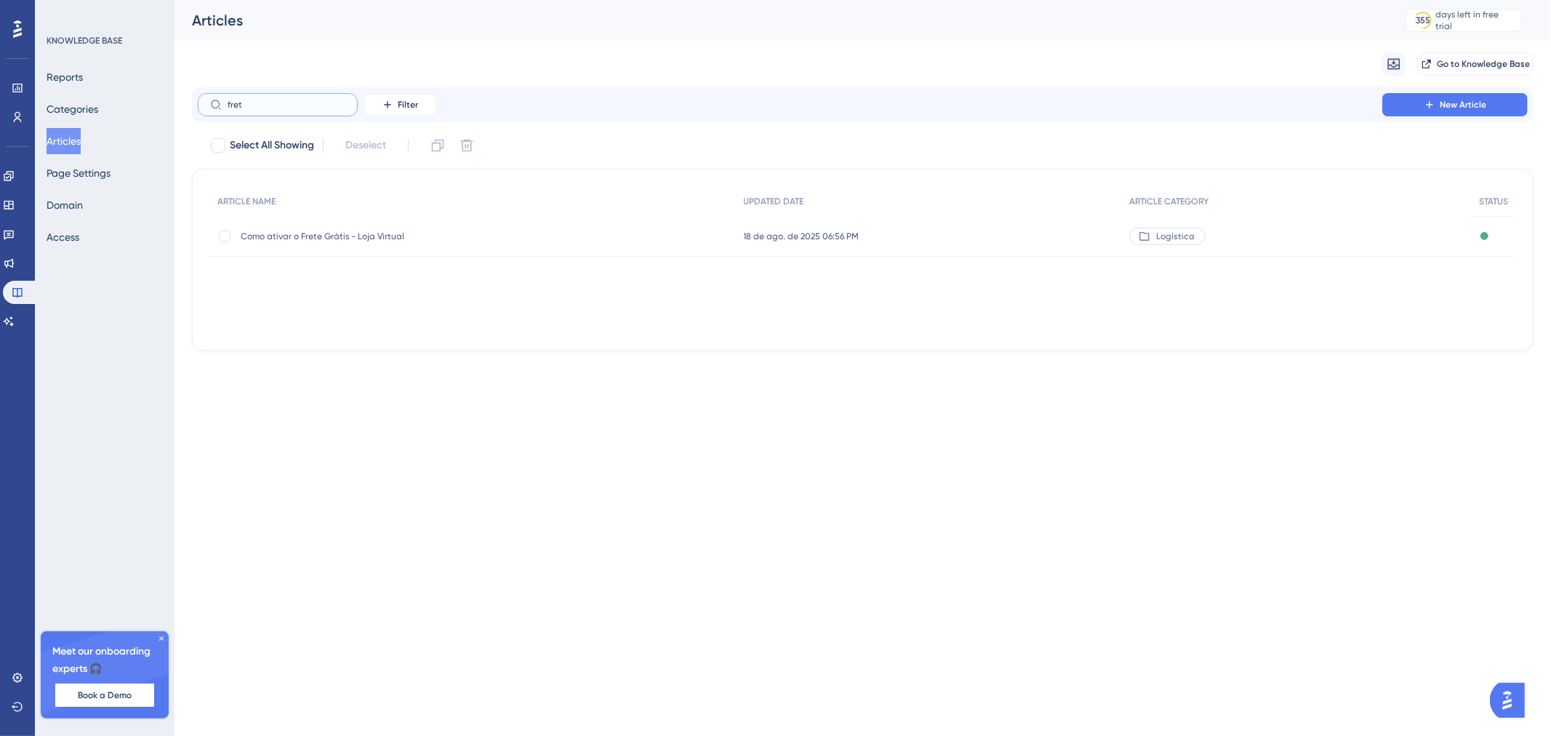
type input "fret"
click at [380, 235] on span "Como ativar o Frete Grátis - Loja Virtual" at bounding box center [357, 236] width 233 height 12
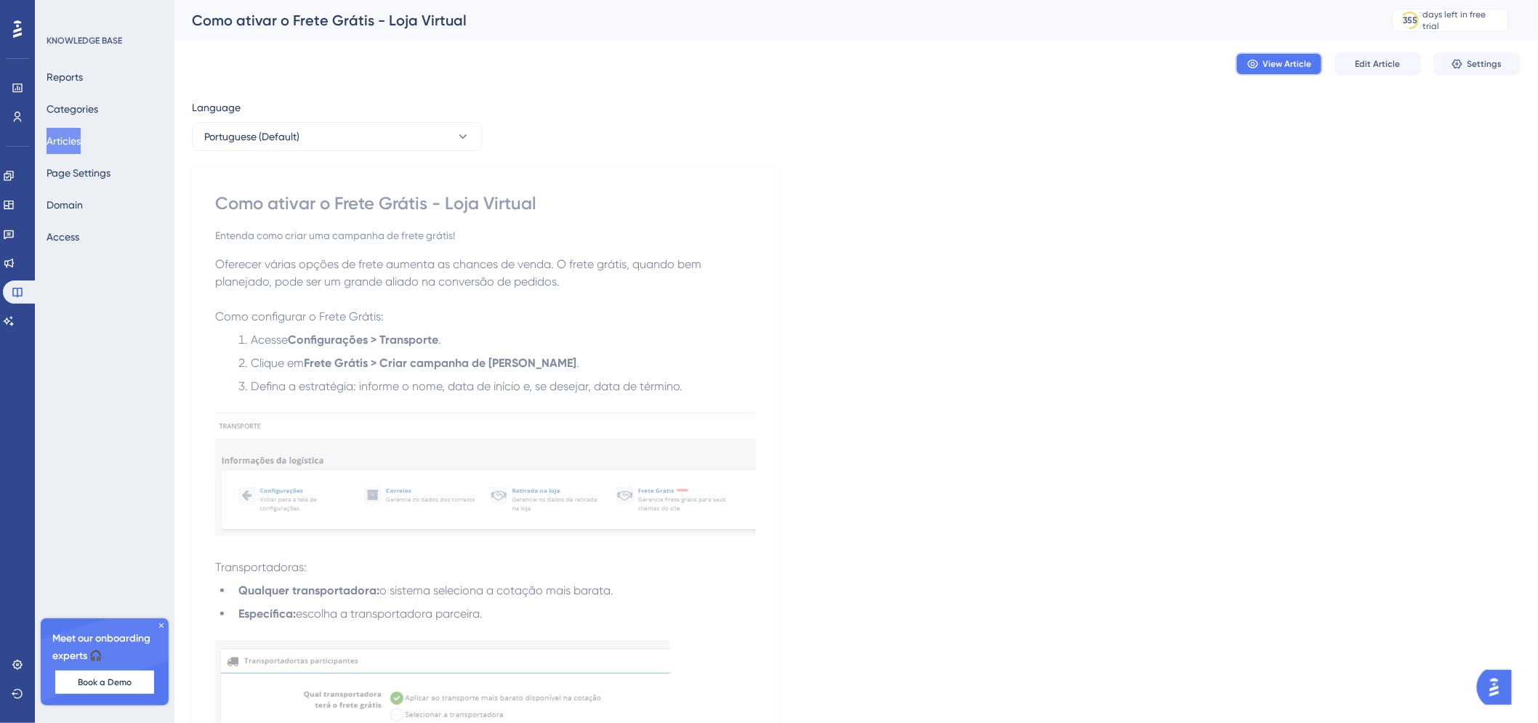
click at [1309, 70] on button "View Article" at bounding box center [1279, 63] width 87 height 23
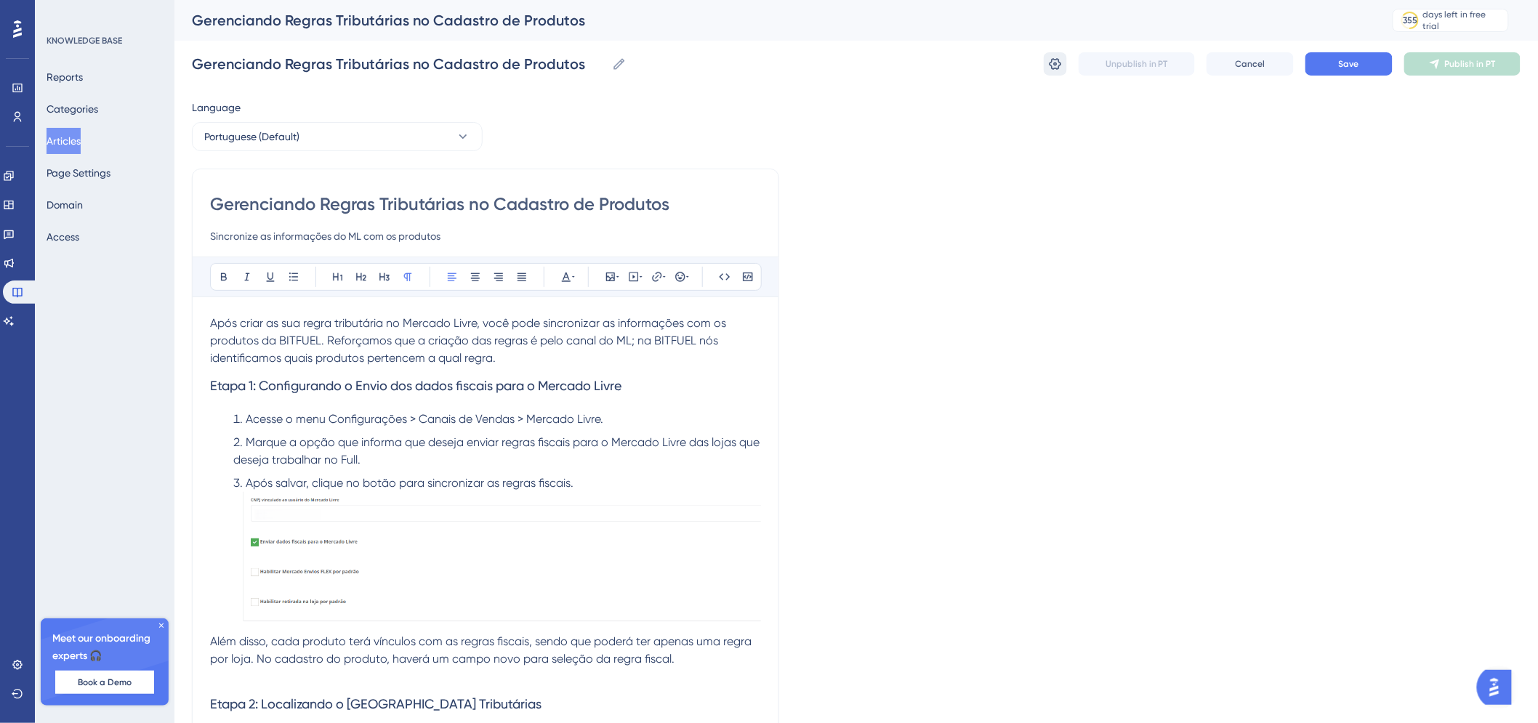
click at [1065, 63] on button at bounding box center [1055, 63] width 23 height 23
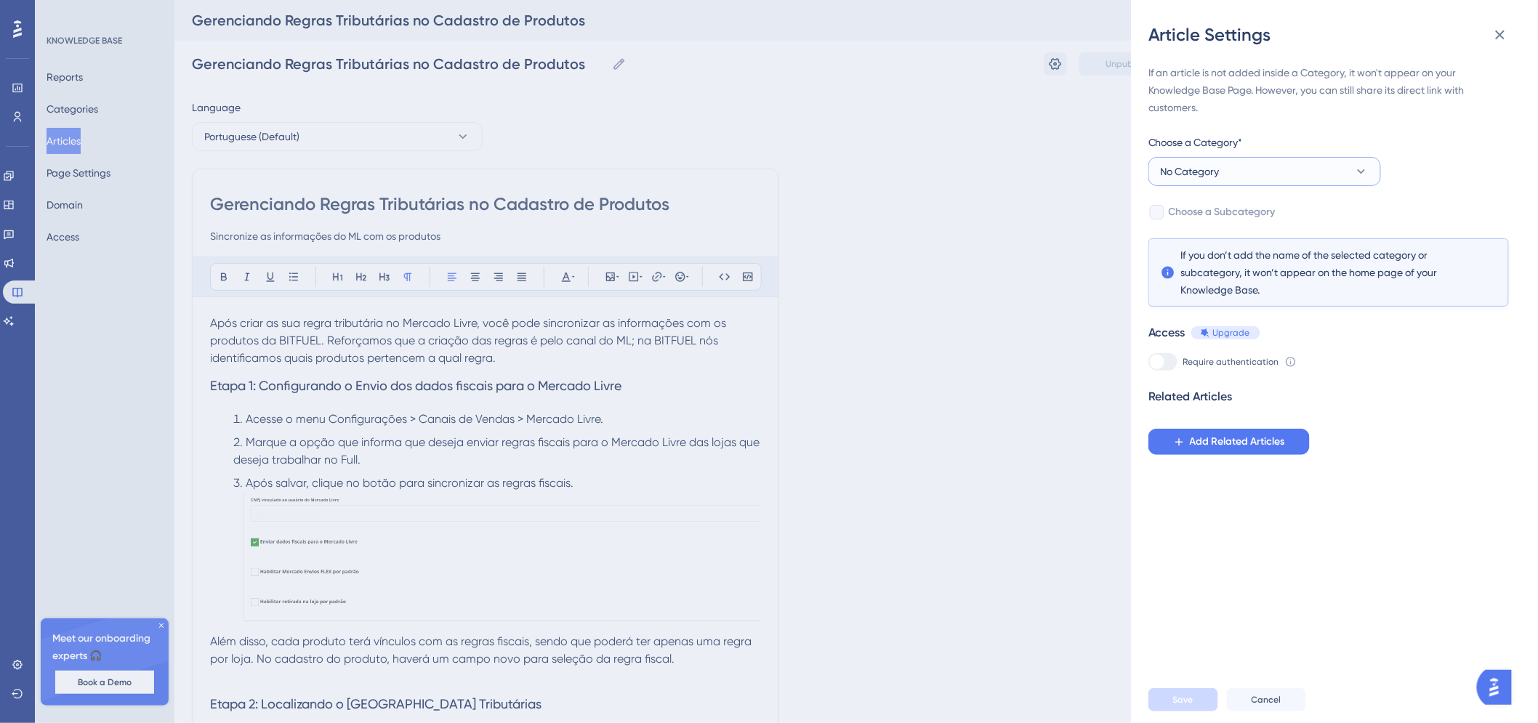
click at [1261, 175] on button "No Category" at bounding box center [1265, 171] width 233 height 29
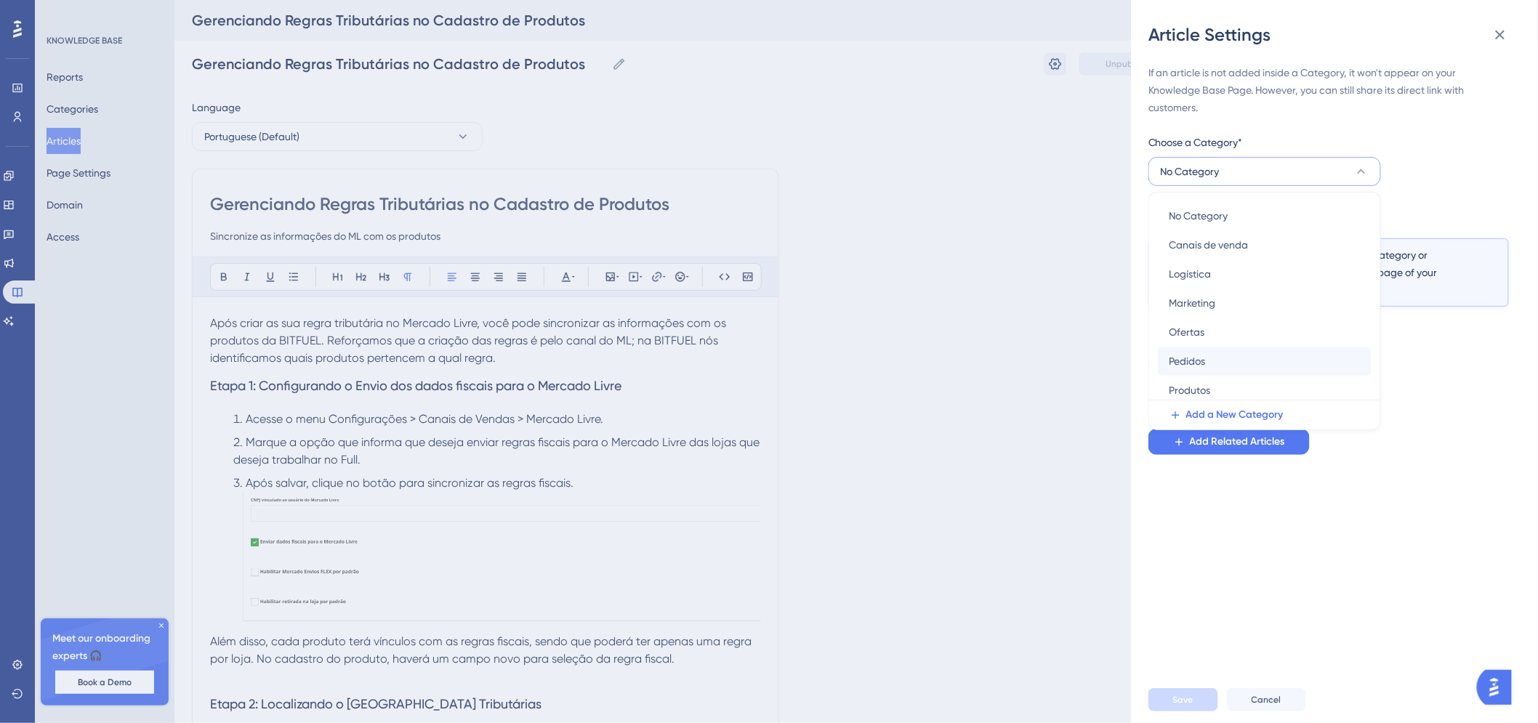
scroll to position [4, 0]
click at [1253, 234] on div "Canais de venda Canais de venda" at bounding box center [1265, 240] width 190 height 29
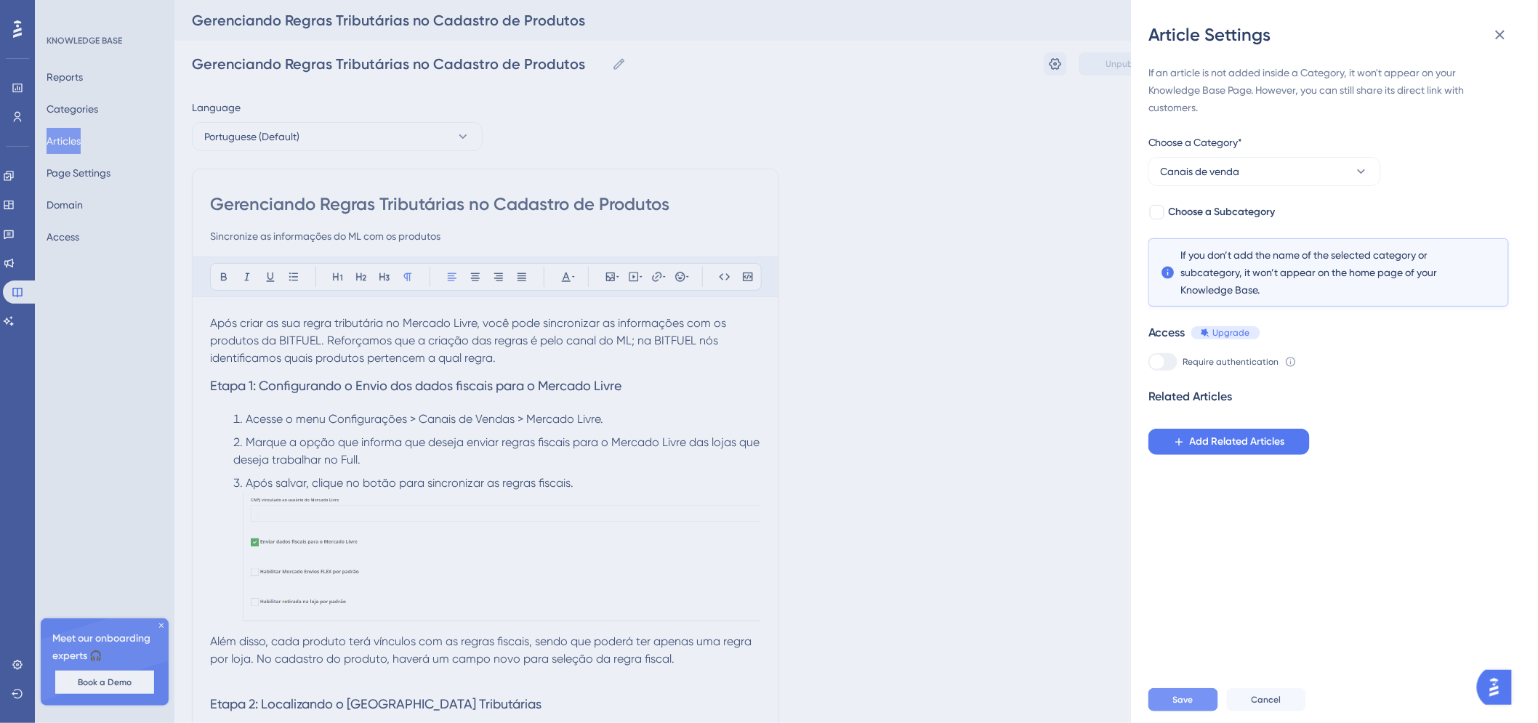
click at [1187, 706] on span "Save" at bounding box center [1183, 700] width 20 height 12
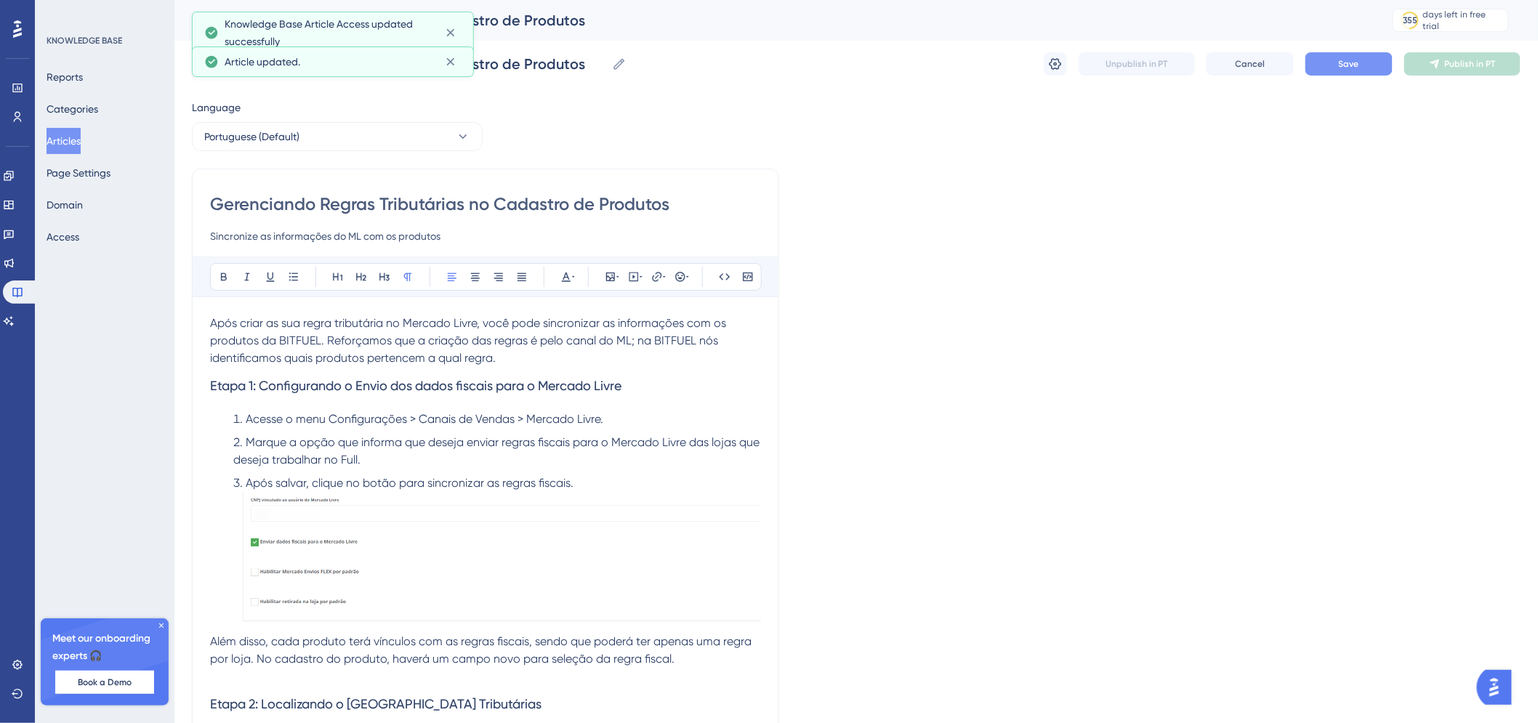
click at [1357, 61] on span "Save" at bounding box center [1349, 64] width 20 height 12
click at [1442, 61] on button "Publish in PT" at bounding box center [1463, 63] width 116 height 23
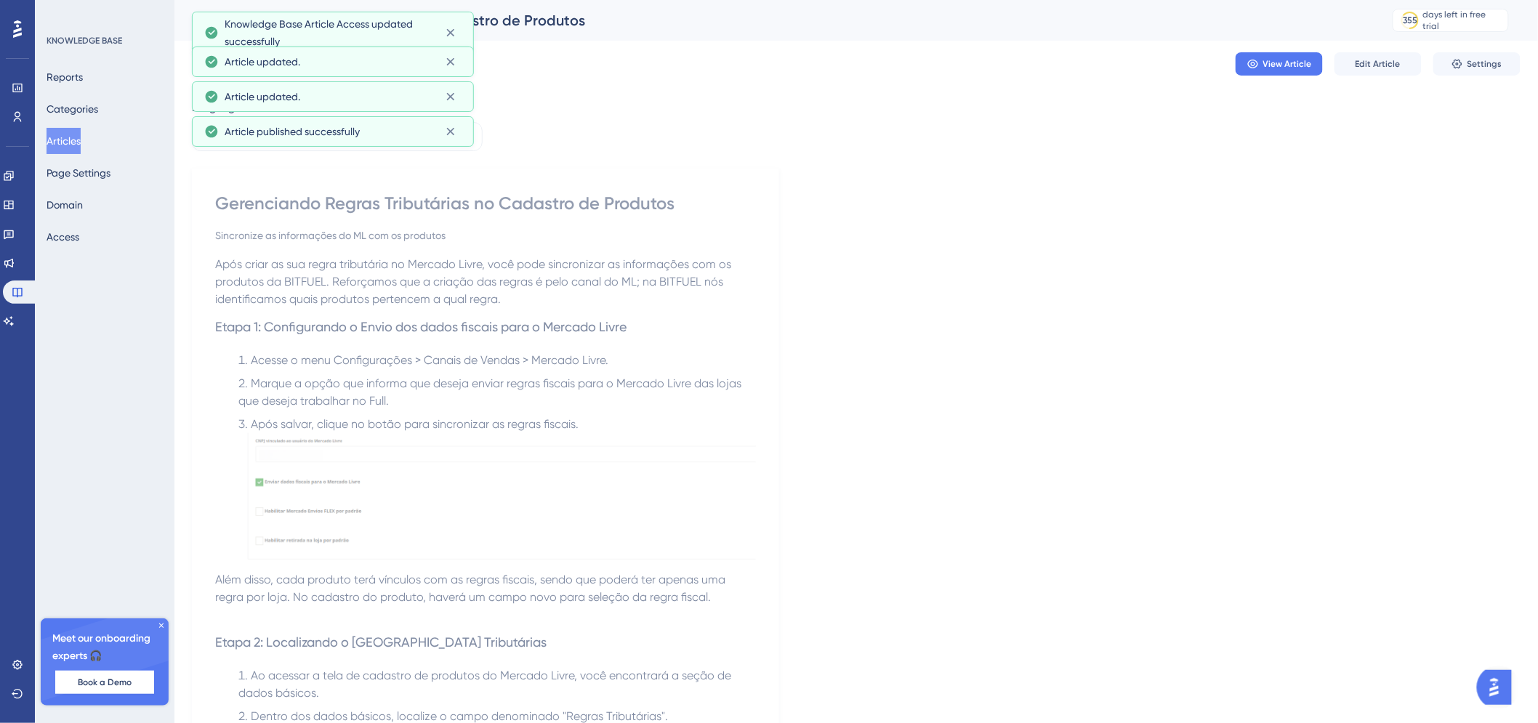
drag, startPoint x: 69, startPoint y: 138, endPoint x: 567, endPoint y: 54, distance: 505.1
click at [69, 138] on button "Articles" at bounding box center [64, 141] width 34 height 26
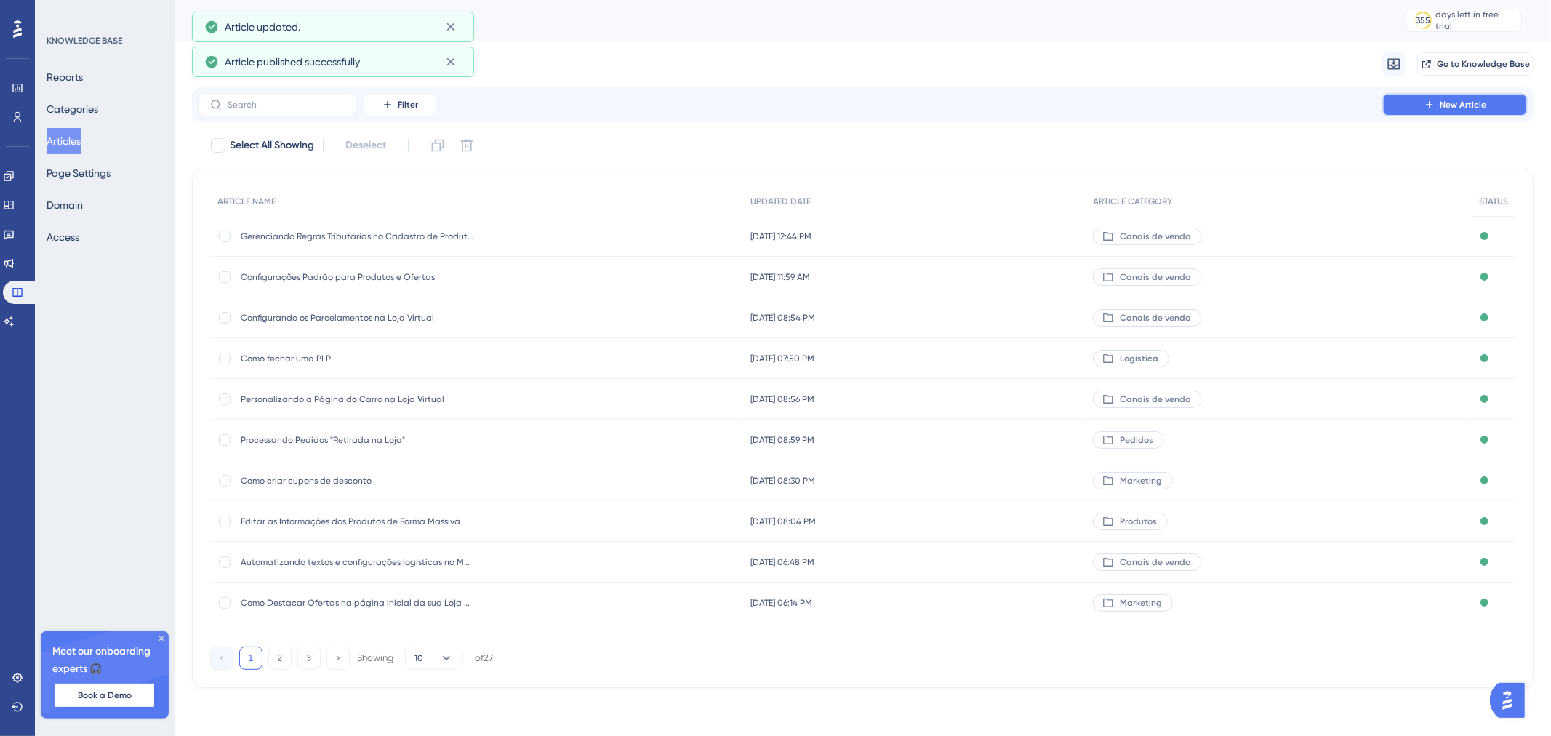
click at [1432, 108] on icon at bounding box center [1429, 105] width 12 height 12
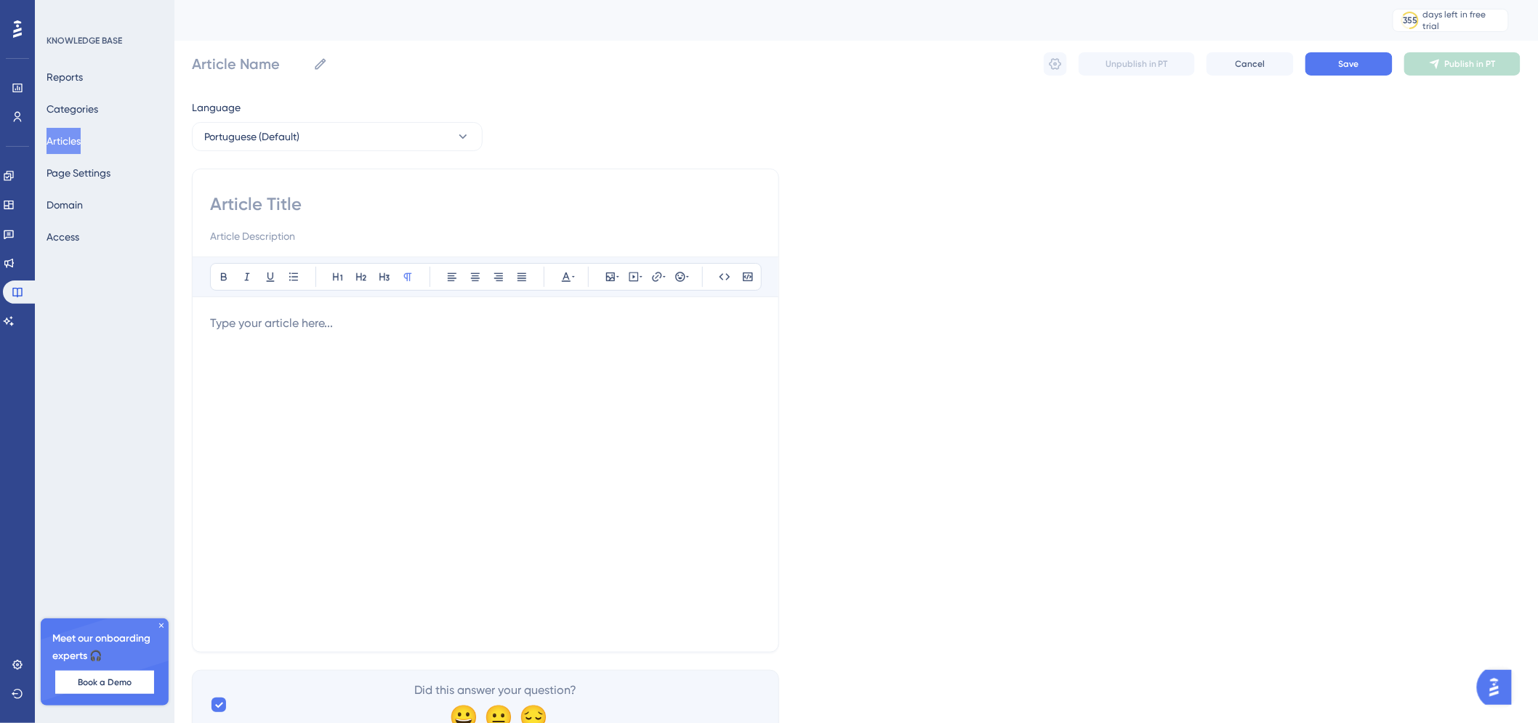
click at [363, 201] on input at bounding box center [485, 204] width 551 height 23
paste input "Criando campanhas promocionais"
type input "Criando campanhas promocionais"
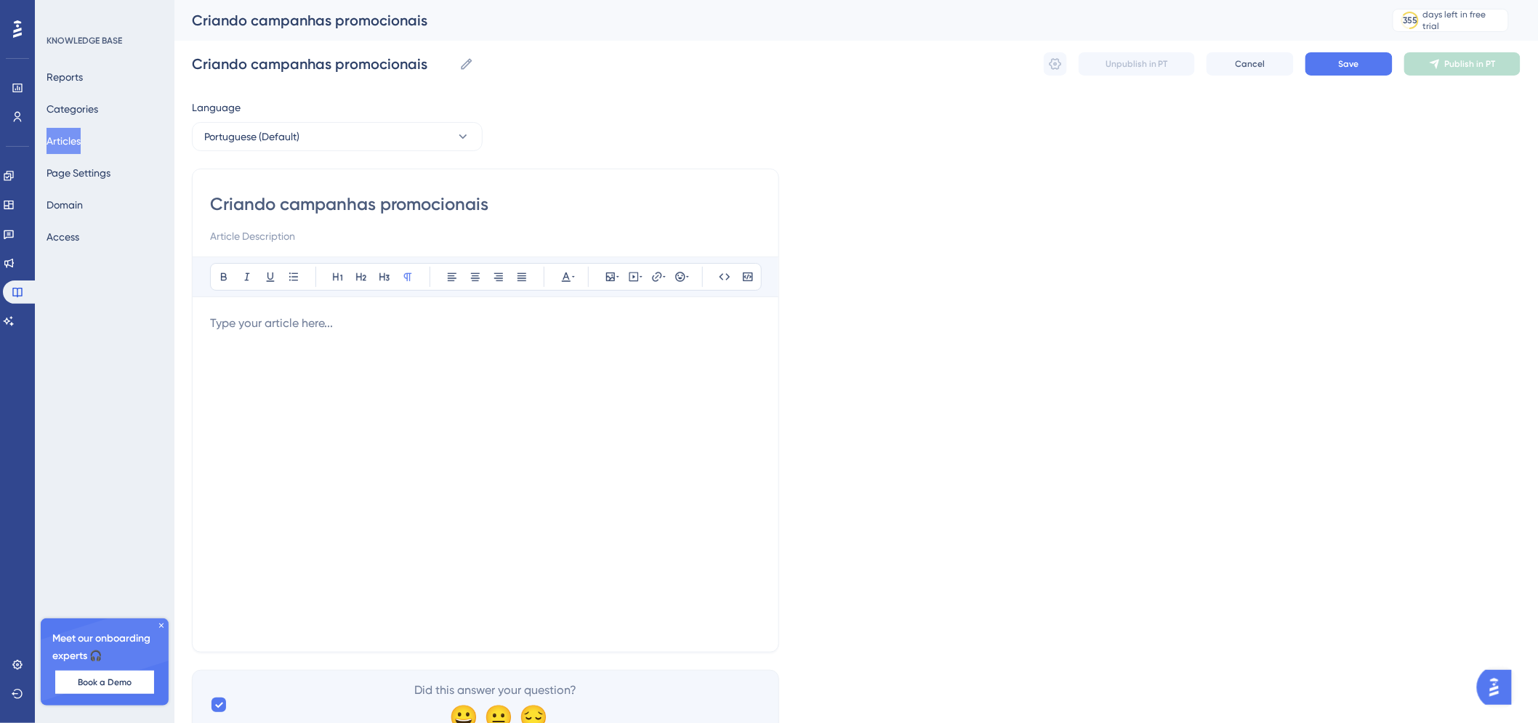
click at [214, 206] on input "Criando campanhas promocionais" at bounding box center [485, 204] width 551 height 23
type input "Como Criando campanhas promocionais"
type input "Como riando campanhas promocionais"
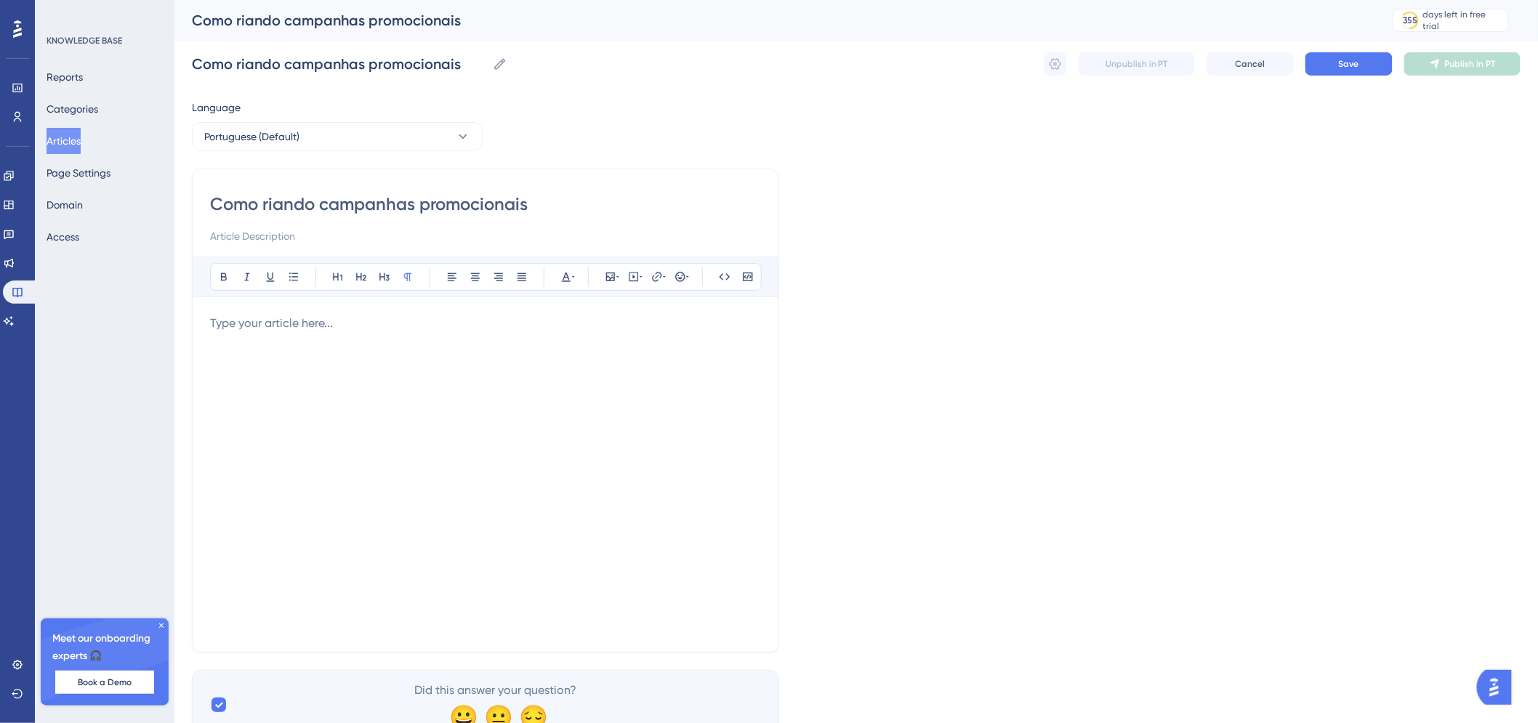
type input "Como criando campanhas promocionais"
type input "Como cria campanhas promocionais"
type input "Como criar uma campanhas promocionais"
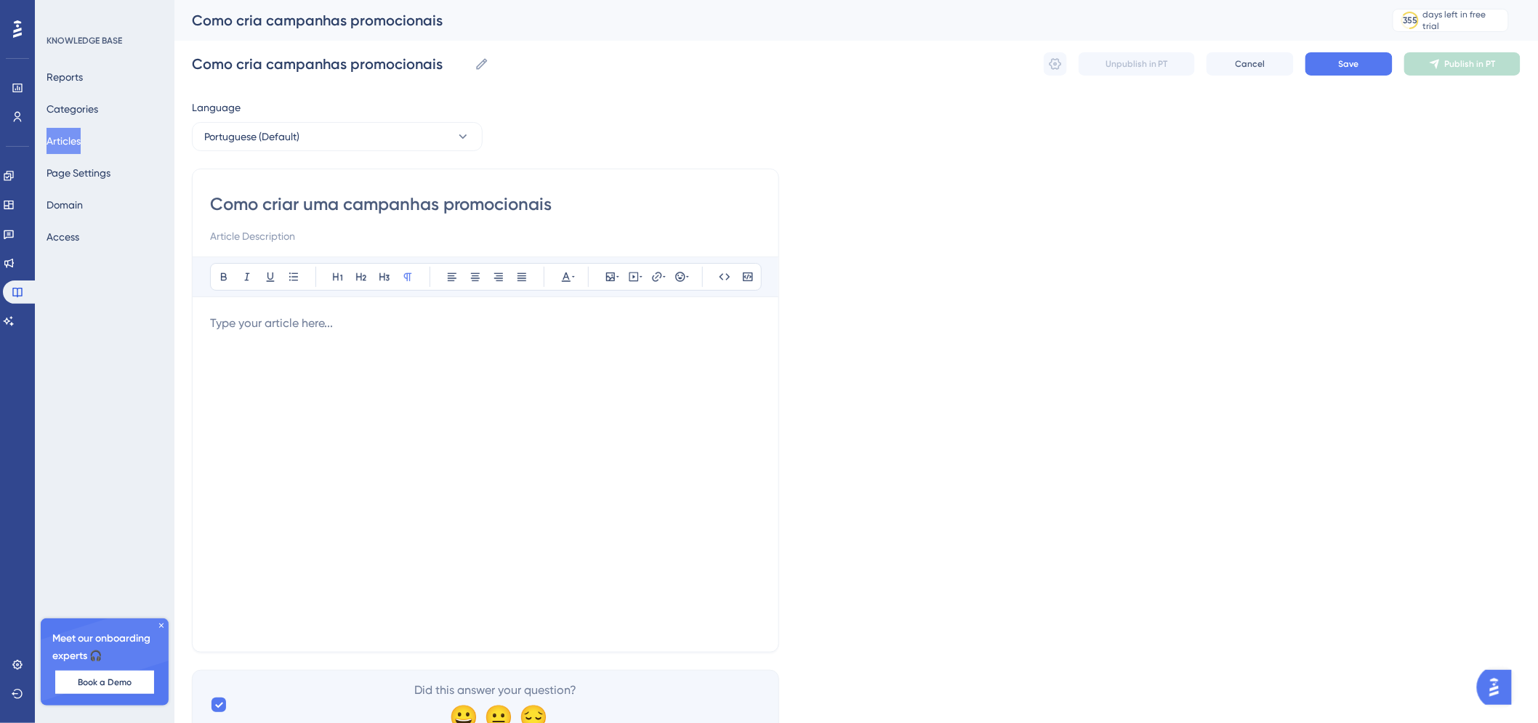
type input "Como criar uma campanhas promocionais"
drag, startPoint x: 433, startPoint y: 204, endPoint x: 441, endPoint y: 211, distance: 10.9
click at [441, 211] on input "Como criar uma campanhas promocionais" at bounding box center [485, 204] width 551 height 23
type input "Como criar uma campanha promocionais"
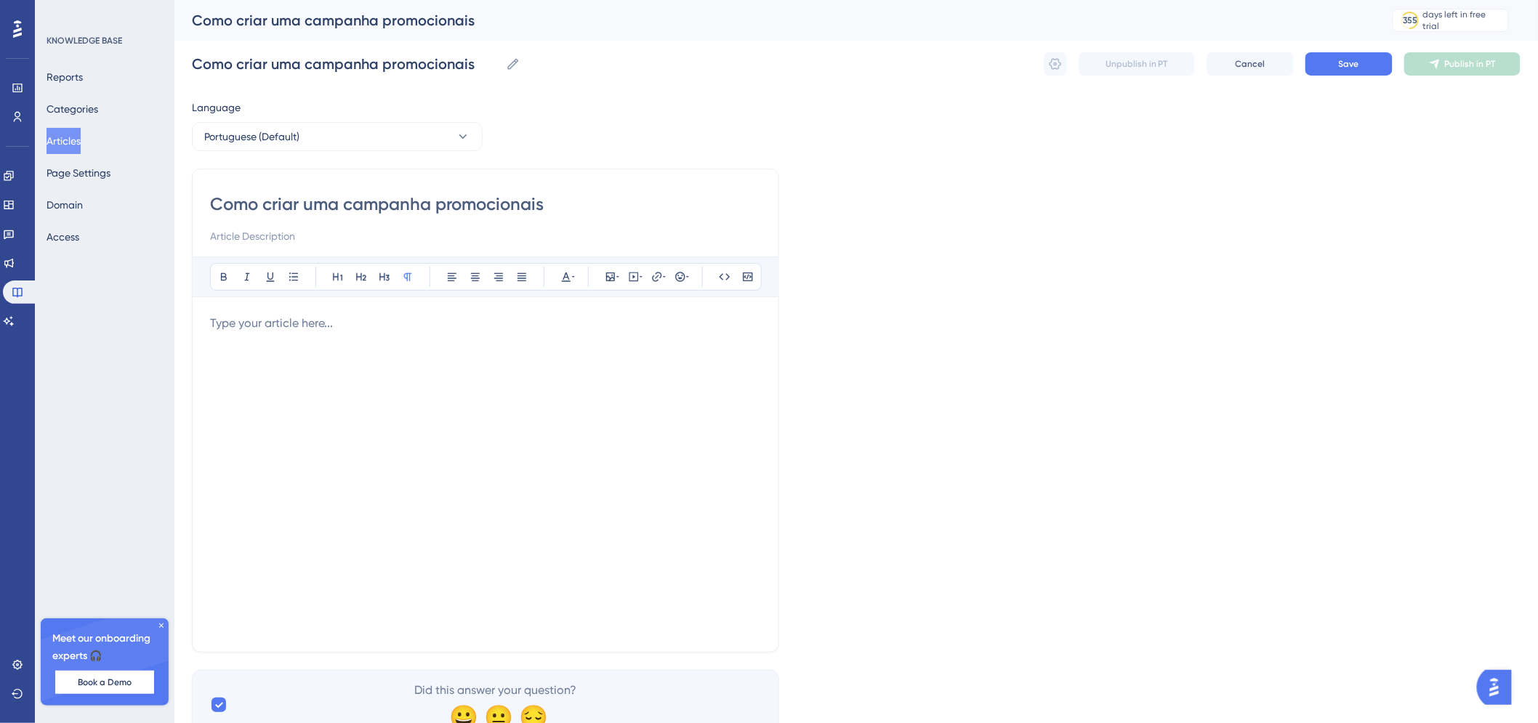
click at [441, 211] on input "Como criar uma campanha promocionais" at bounding box center [485, 204] width 551 height 23
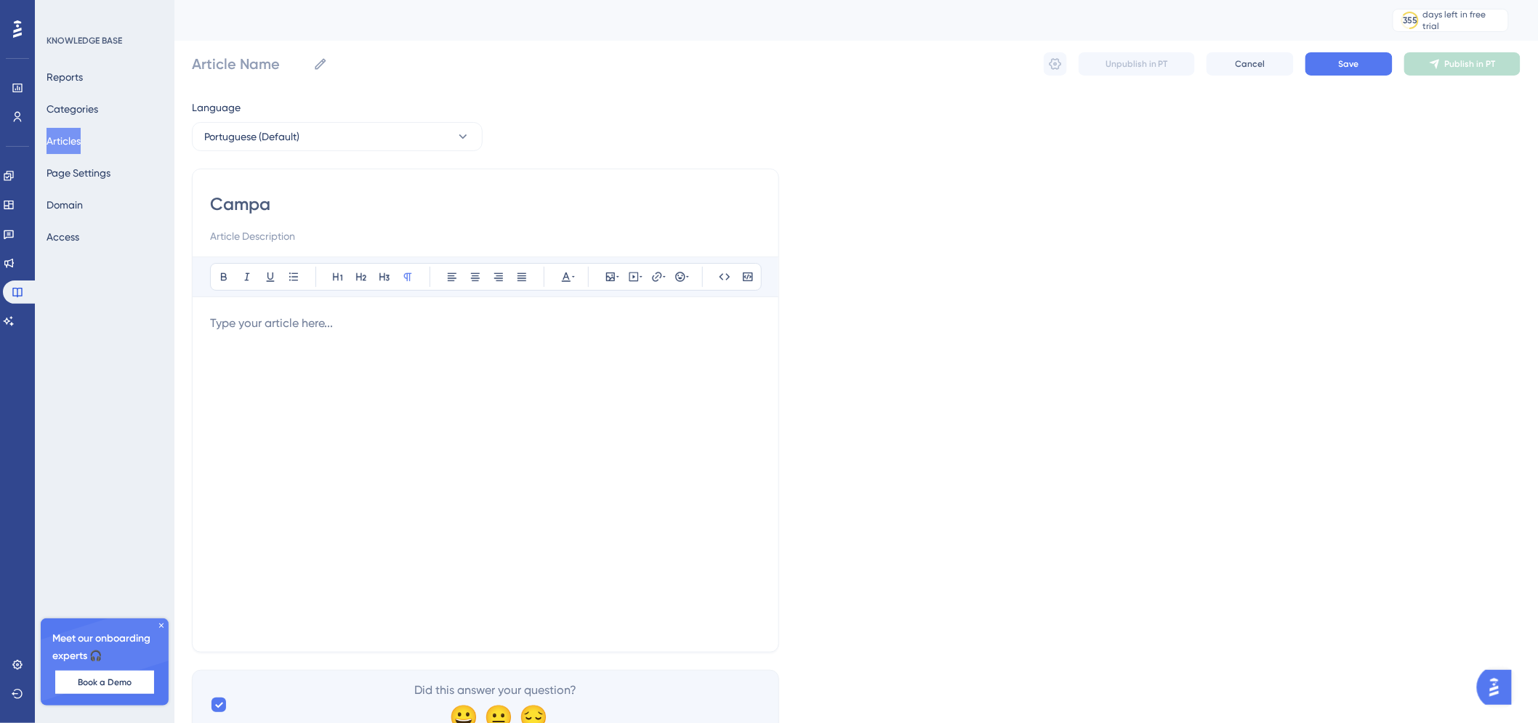
type input "Campan"
type input "Campa"
type input "Campanha"
type input "Campanha Promoci"
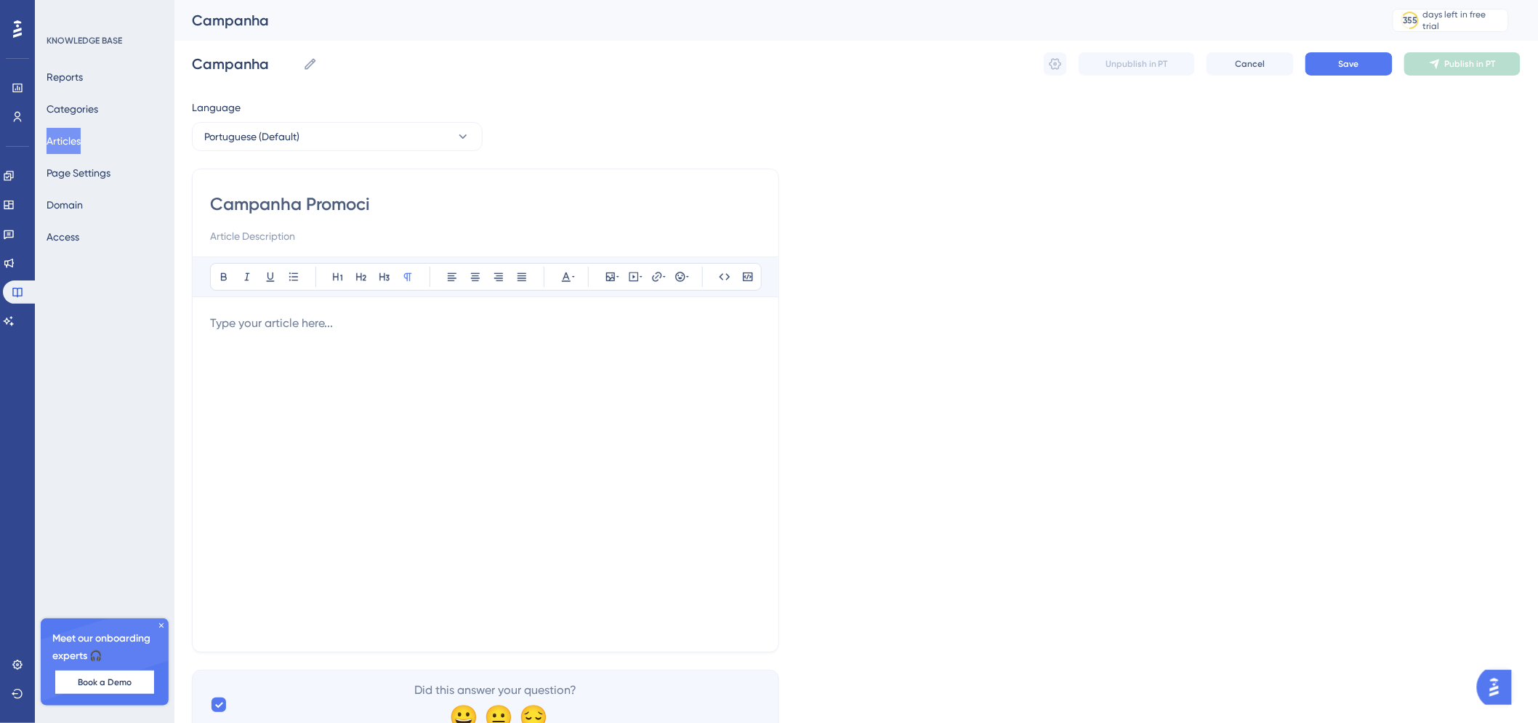
type input "Campanha Promoci"
type input "Campanha Promocional na Loja Virtual"
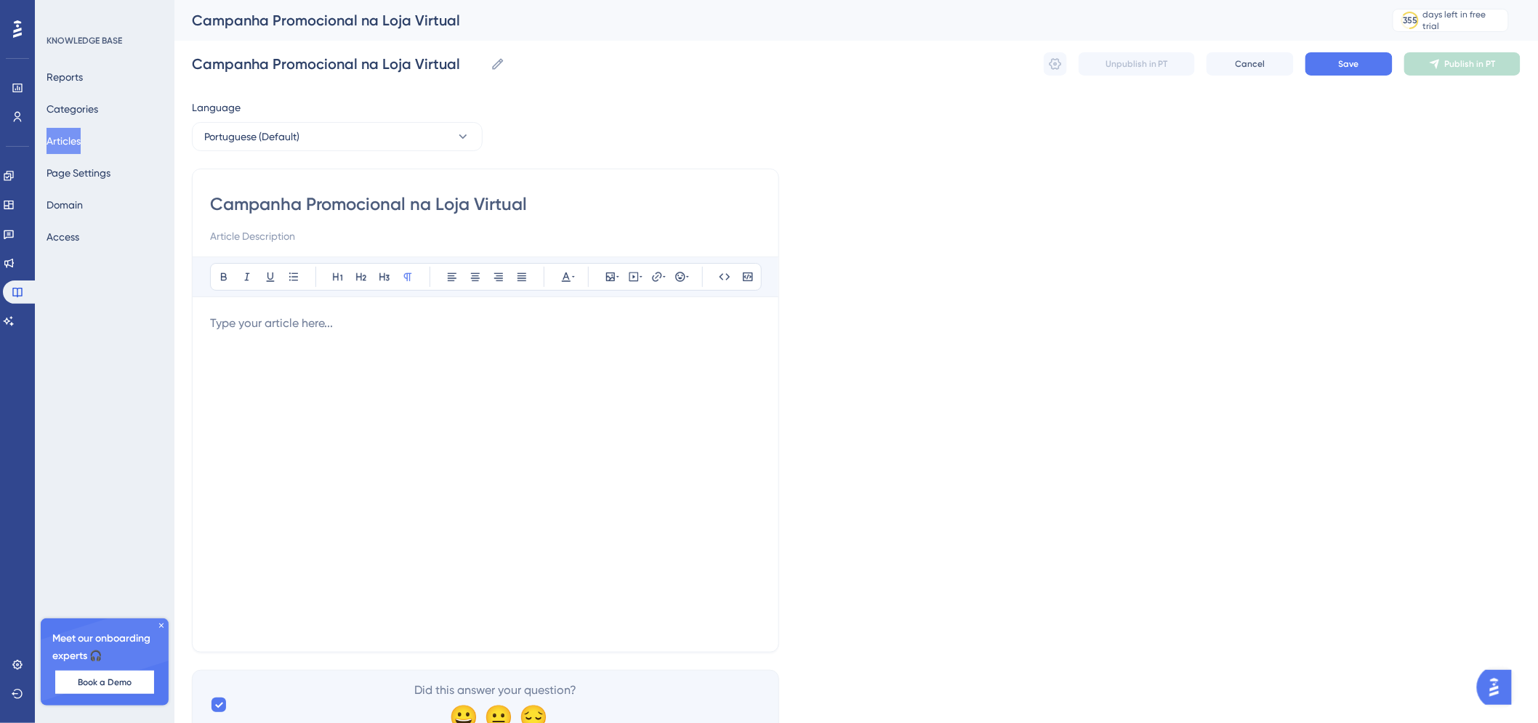
type input "Campanha Promocional na Loja Virtual"
click at [459, 233] on input at bounding box center [485, 236] width 551 height 17
drag, startPoint x: 456, startPoint y: 238, endPoint x: 382, endPoint y: 238, distance: 73.4
click at [382, 238] on input "Entenda como criar uma campanha e adicionar" at bounding box center [485, 236] width 551 height 17
type input "Entenda como criar uma campanha"
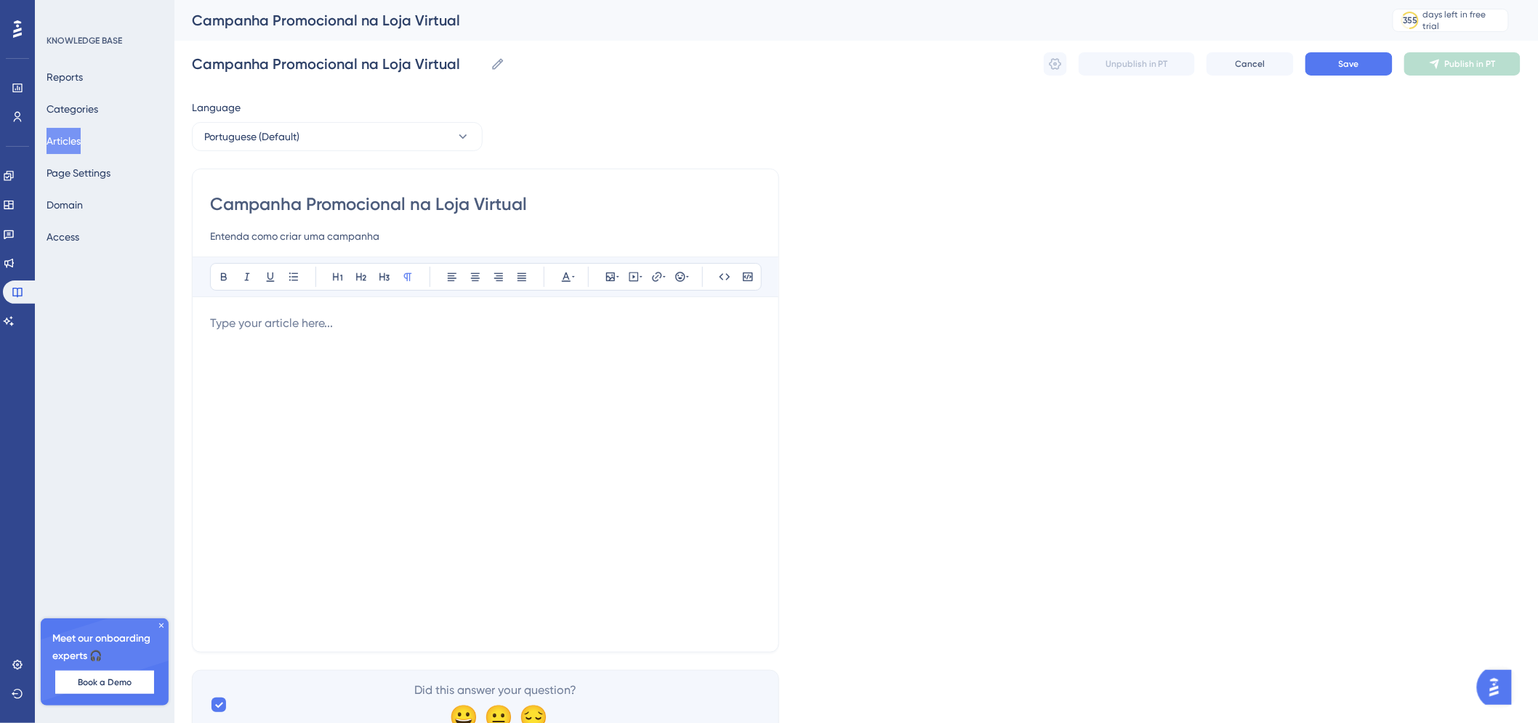
click at [373, 338] on div at bounding box center [485, 475] width 551 height 320
drag, startPoint x: 686, startPoint y: 332, endPoint x: 172, endPoint y: 301, distance: 515.7
click at [174, 301] on div "Performance Users Engagement Widgets Feedback Product Updates Knowledge Base AI…" at bounding box center [856, 381] width 1364 height 763
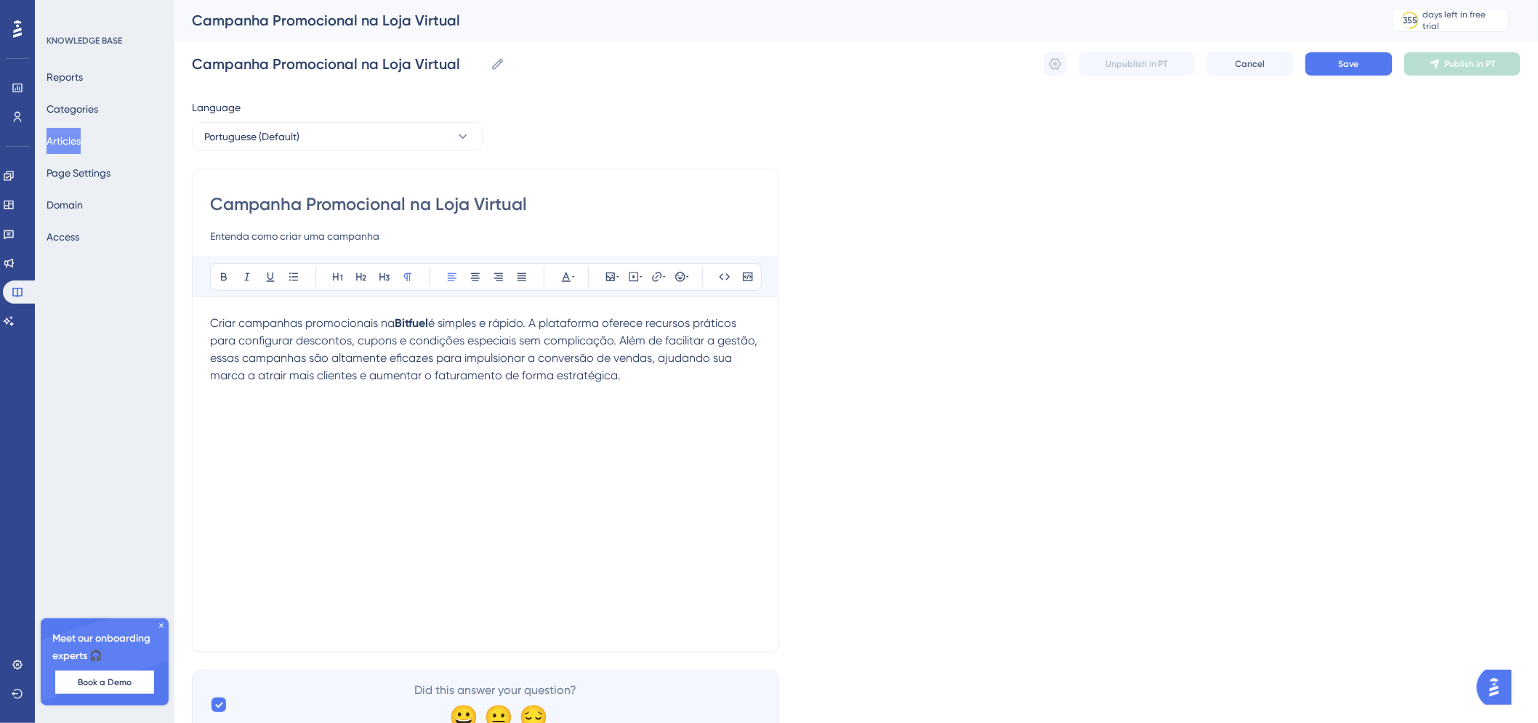
click at [409, 322] on strong "Bitfuel" at bounding box center [411, 323] width 33 height 14
click at [224, 276] on icon at bounding box center [224, 277] width 12 height 12
click at [574, 369] on span "Criar campanhas promocionais na Bitfuel é simples e rápido. A plataforma oferec…" at bounding box center [485, 349] width 550 height 66
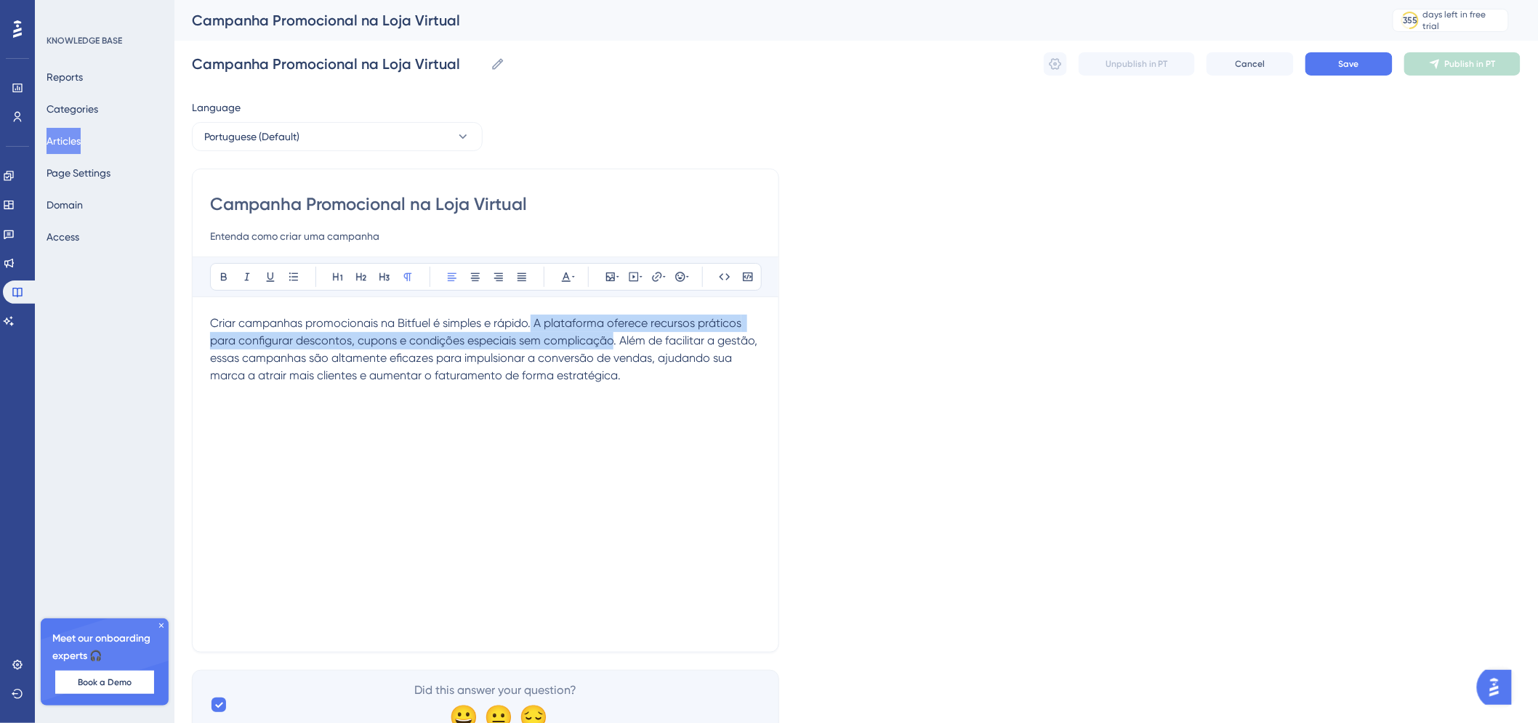
drag, startPoint x: 533, startPoint y: 321, endPoint x: 611, endPoint y: 343, distance: 80.8
click at [611, 343] on span "Criar campanhas promocionais na Bitfuel é simples e rápido. A plataforma oferec…" at bounding box center [485, 349] width 550 height 66
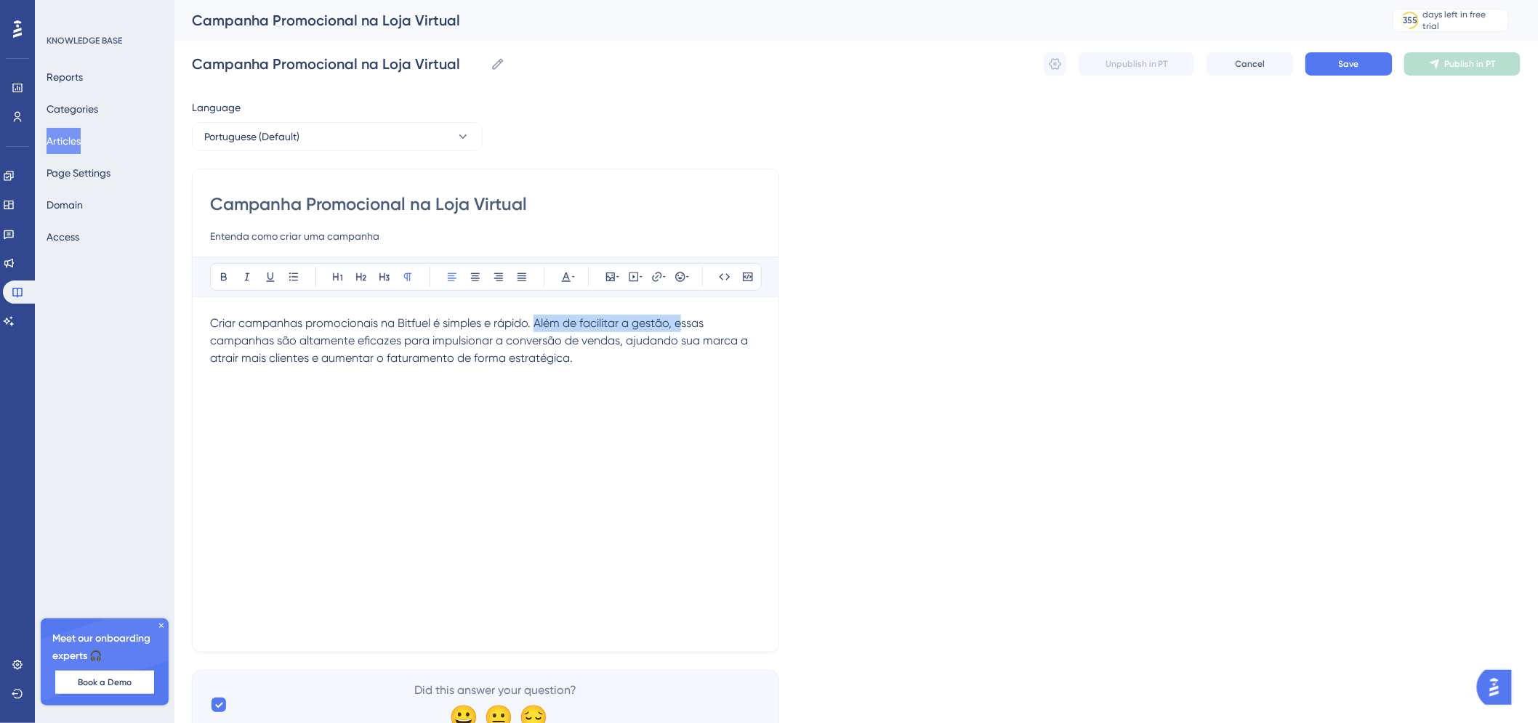
drag, startPoint x: 683, startPoint y: 325, endPoint x: 536, endPoint y: 321, distance: 147.6
click at [536, 321] on span "Criar campanhas promocionais na Bitfuel é simples e rápido. Além de facilitar a…" at bounding box center [480, 340] width 541 height 49
click at [582, 361] on p "Criar campanhas promocionais na Bitfuel é simples e rápido. Essas campanhas são…" at bounding box center [485, 341] width 551 height 52
click at [700, 325] on span "Criar campanhas promocionais na Bitfuel é simples e rápido. Essas campanhas são…" at bounding box center [484, 340] width 549 height 49
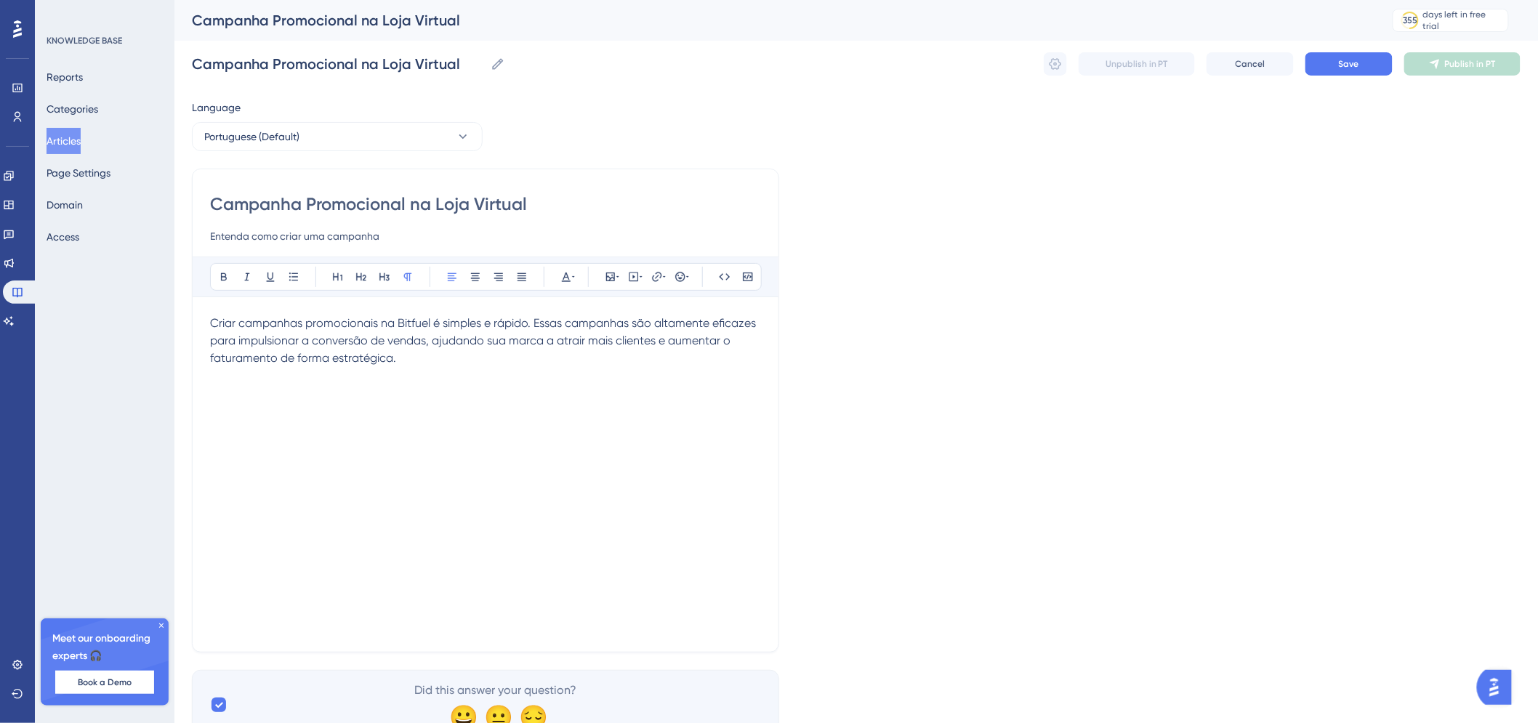
click at [553, 353] on p "Criar campanhas promocionais na Bitfuel é simples e rápido. Essas campanhas são…" at bounding box center [485, 341] width 551 height 52
drag, startPoint x: 287, startPoint y: 398, endPoint x: 185, endPoint y: 391, distance: 102.7
click at [185, 391] on div "Performance Users Engagement Widgets Feedback Product Updates Knowledge Base AI…" at bounding box center [856, 381] width 1364 height 763
click at [382, 282] on icon at bounding box center [385, 277] width 12 height 12
click at [389, 424] on div "Criar campanhas promocionais na Bitfuel é simples e rápido. Essas campanhas são…" at bounding box center [485, 475] width 551 height 320
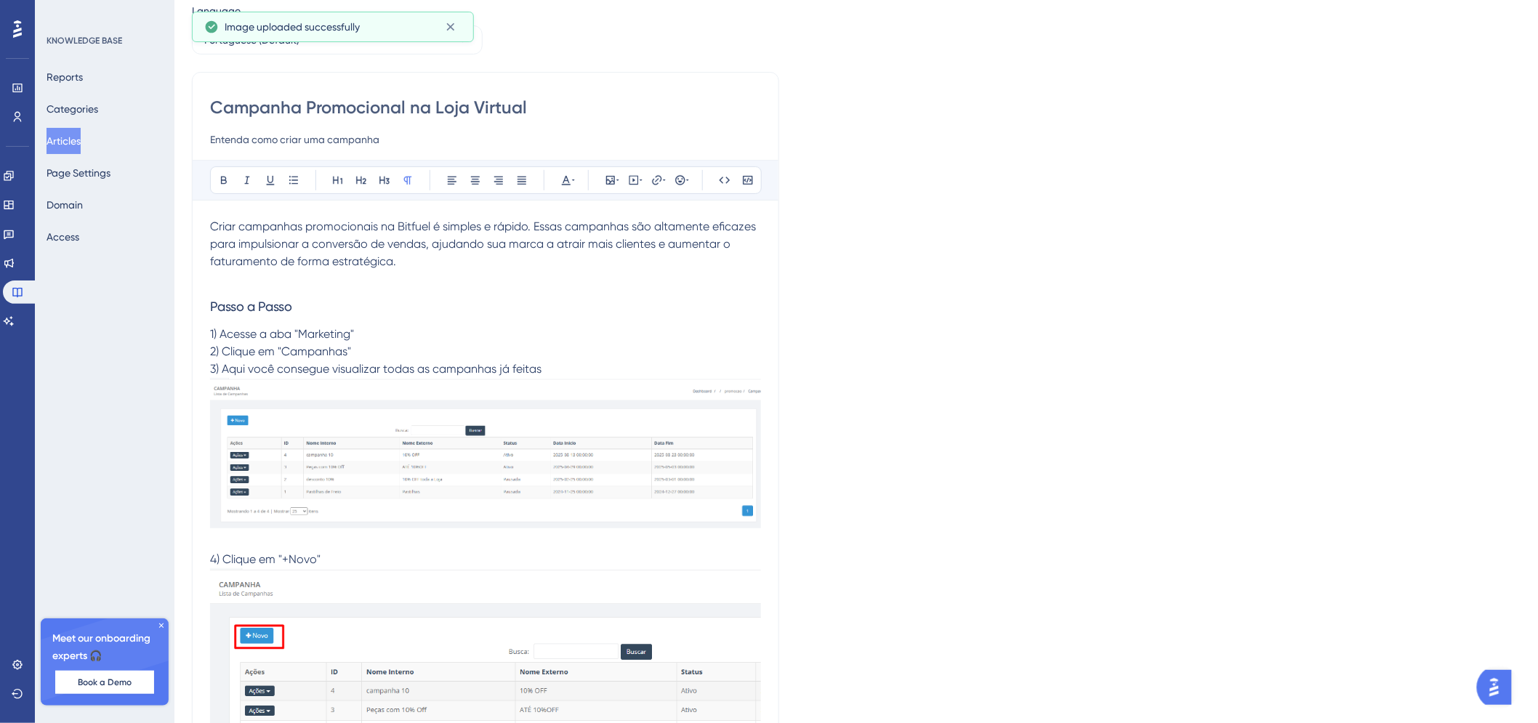
scroll to position [295, 0]
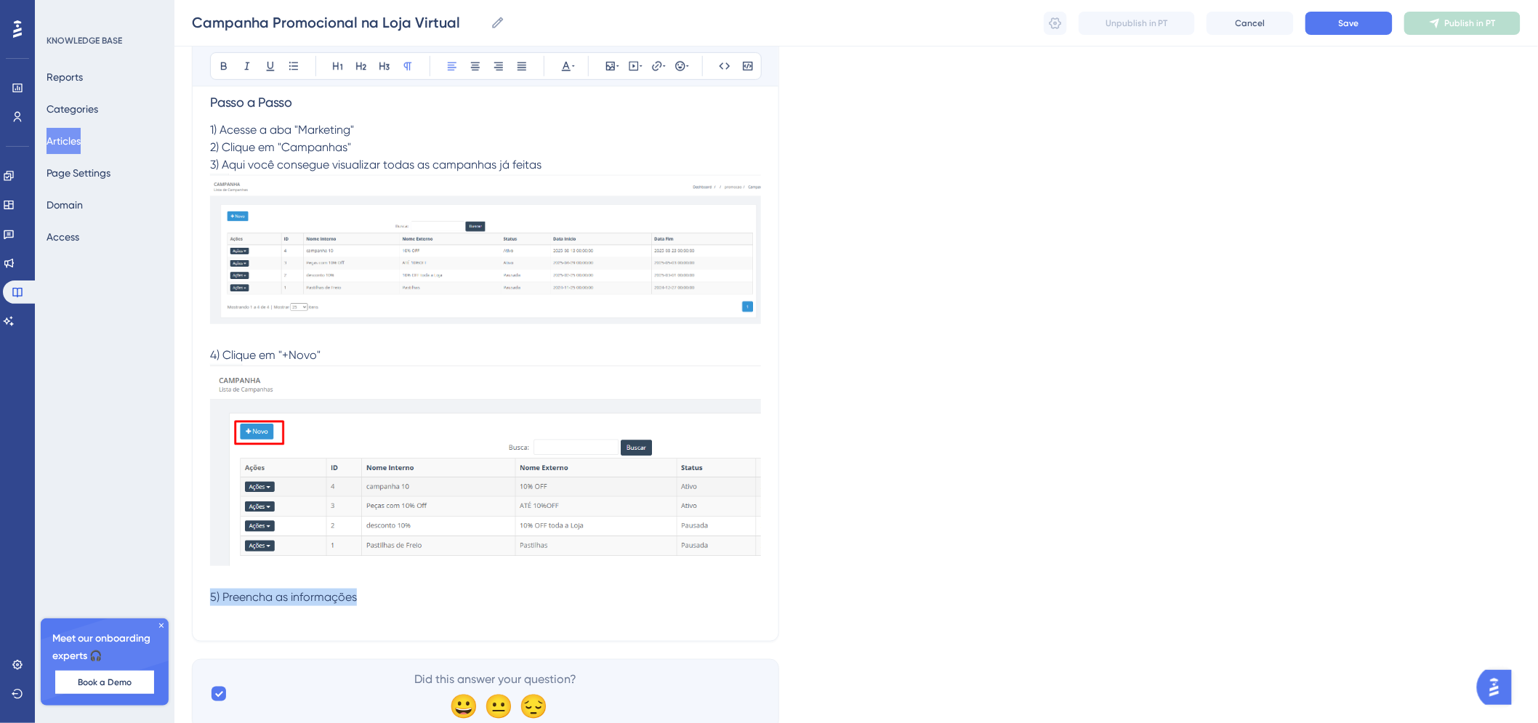
drag, startPoint x: 374, startPoint y: 601, endPoint x: 209, endPoint y: 593, distance: 164.5
click at [210, 593] on p "5) Preencha as informações" at bounding box center [485, 597] width 551 height 17
drag, startPoint x: 209, startPoint y: 592, endPoint x: 386, endPoint y: 595, distance: 176.7
click at [386, 595] on p "Configurando a campanha" at bounding box center [485, 597] width 551 height 17
click at [386, 74] on button at bounding box center [384, 66] width 20 height 20
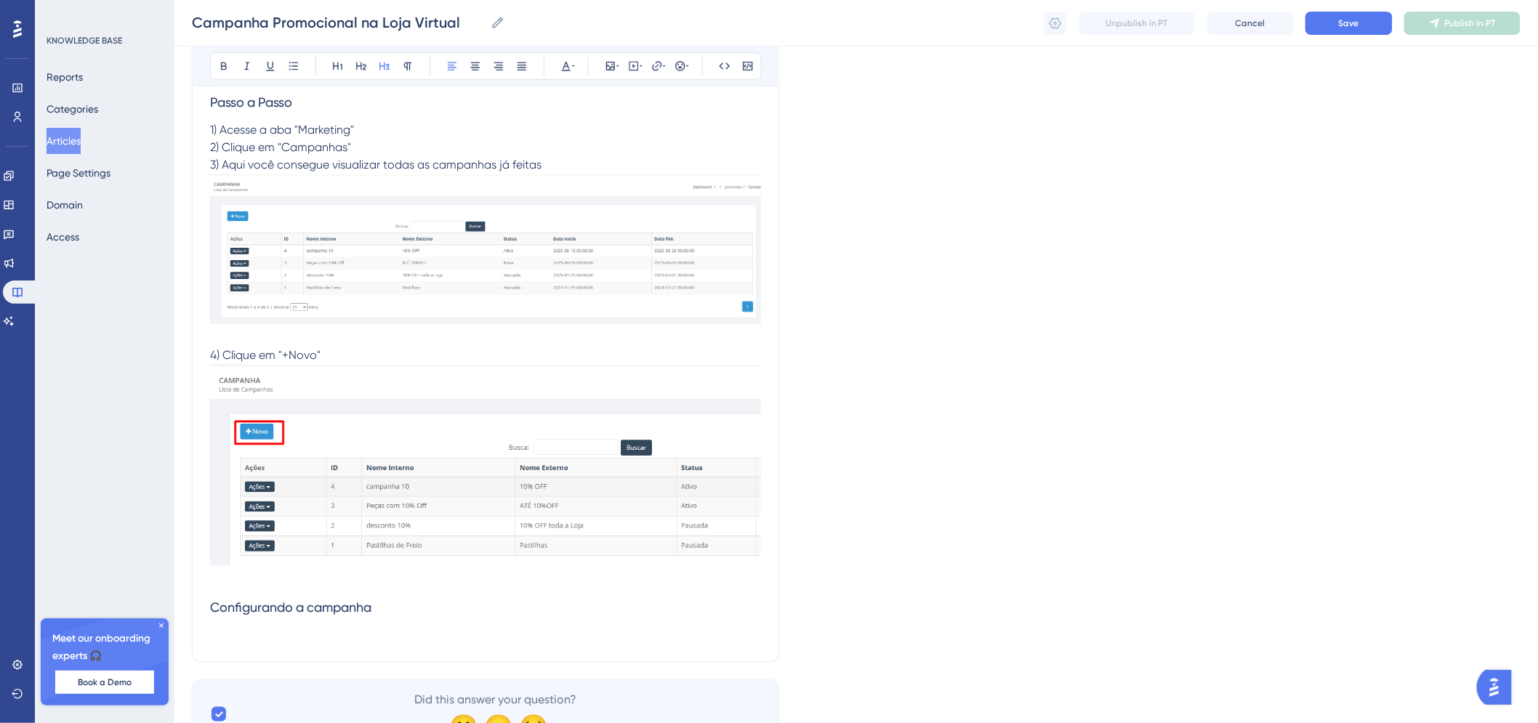
click at [432, 601] on h3 "Configurando a campanha" at bounding box center [485, 608] width 551 height 38
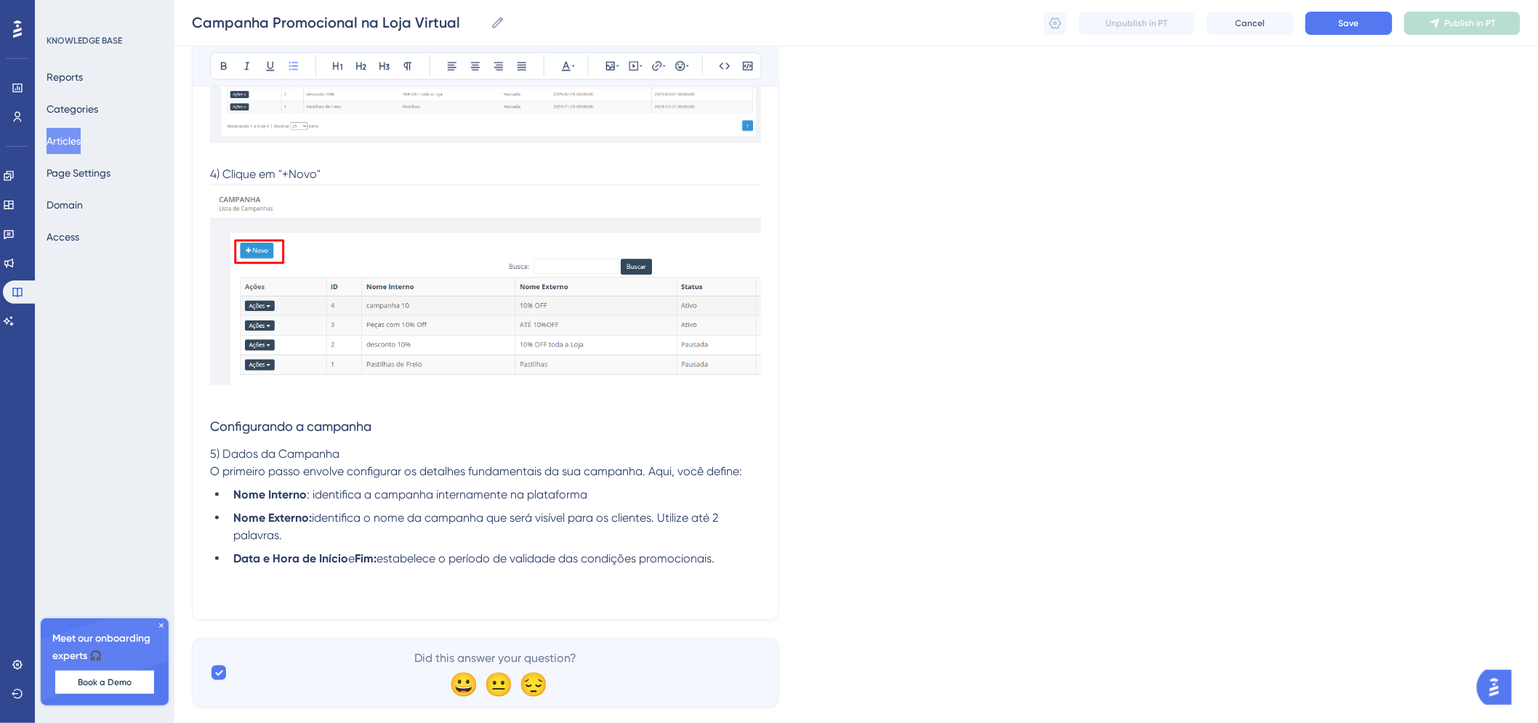
scroll to position [507, 0]
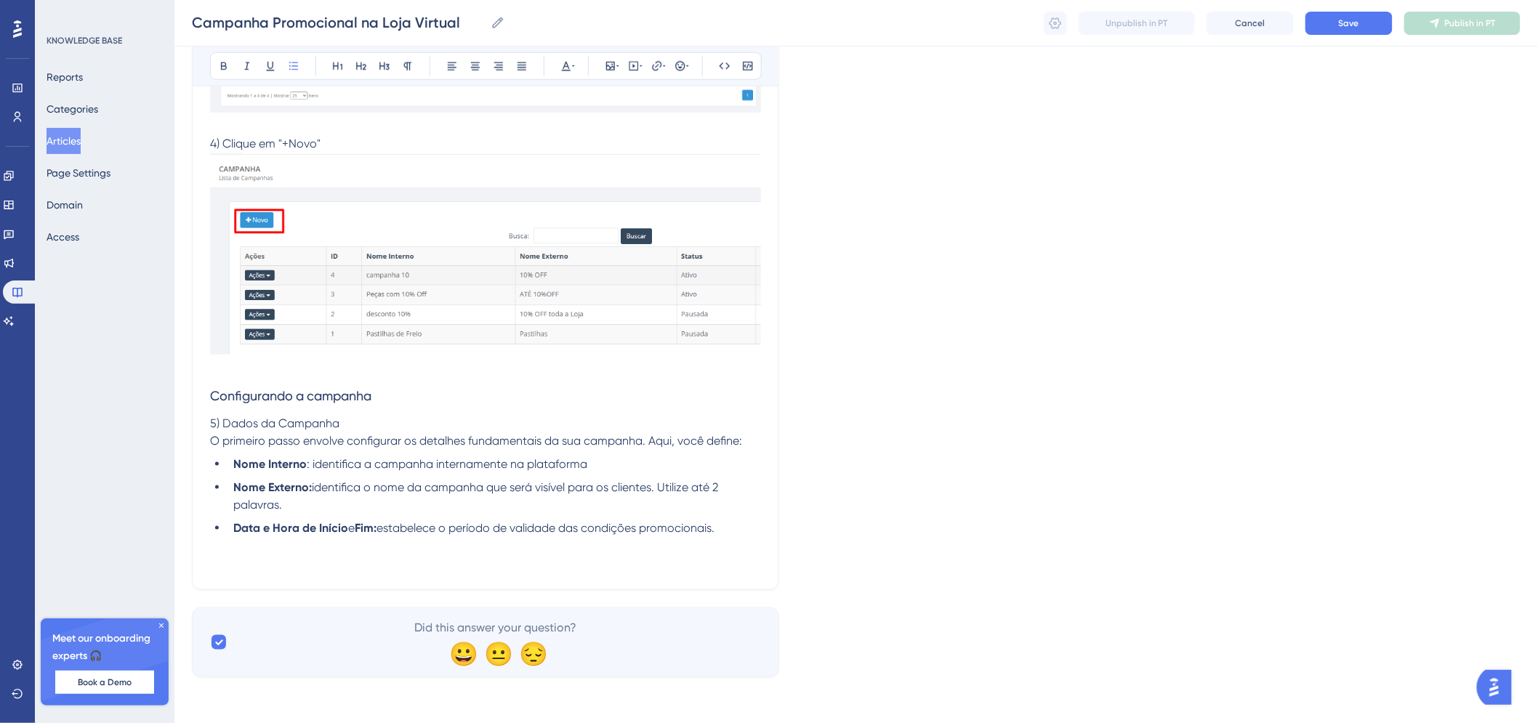
click at [724, 534] on li "Data e Hora de Início e Fim: estabelece o período de validade das condições pro…" at bounding box center [495, 528] width 534 height 17
click at [509, 545] on li "Data e Hora de Início e Fim: estabelece o período de validade das condições pro…" at bounding box center [495, 537] width 534 height 35
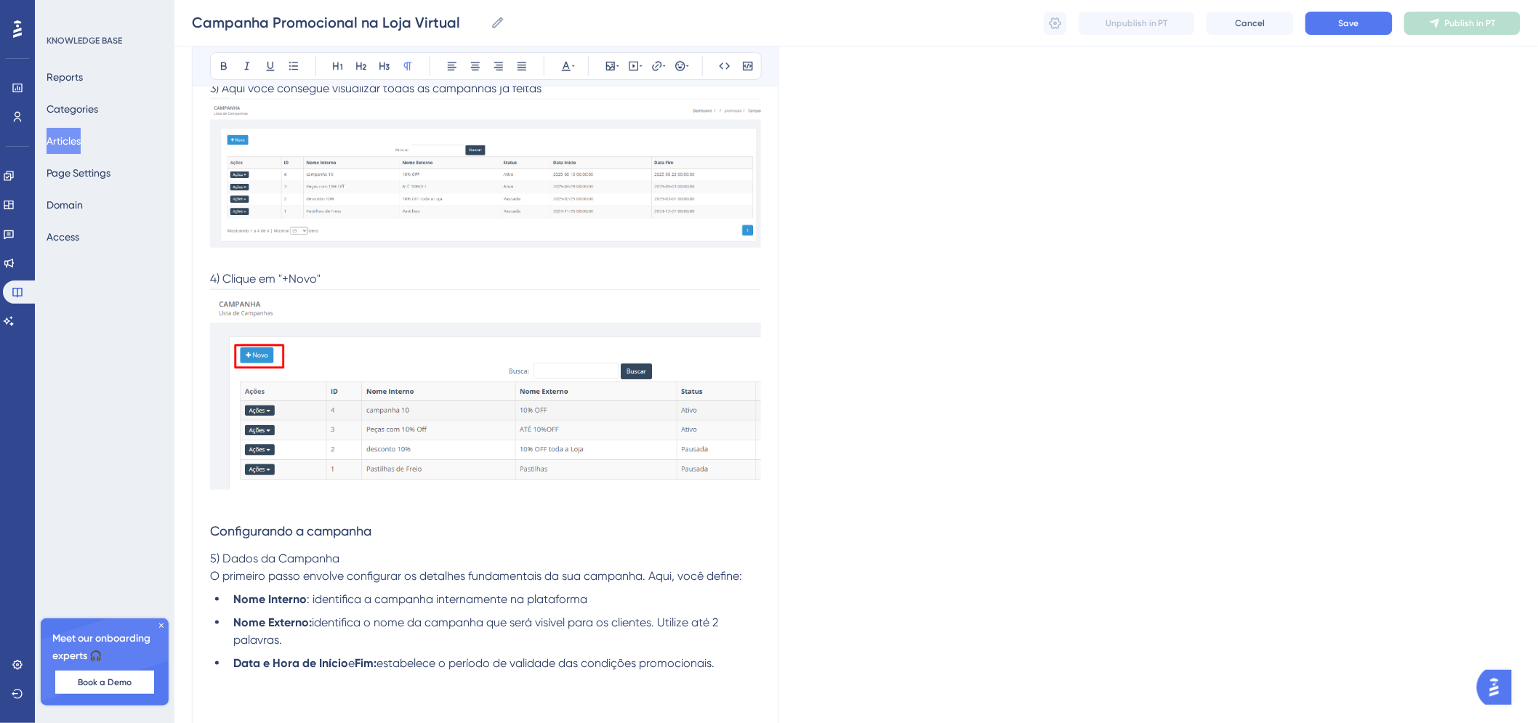
scroll to position [542, 0]
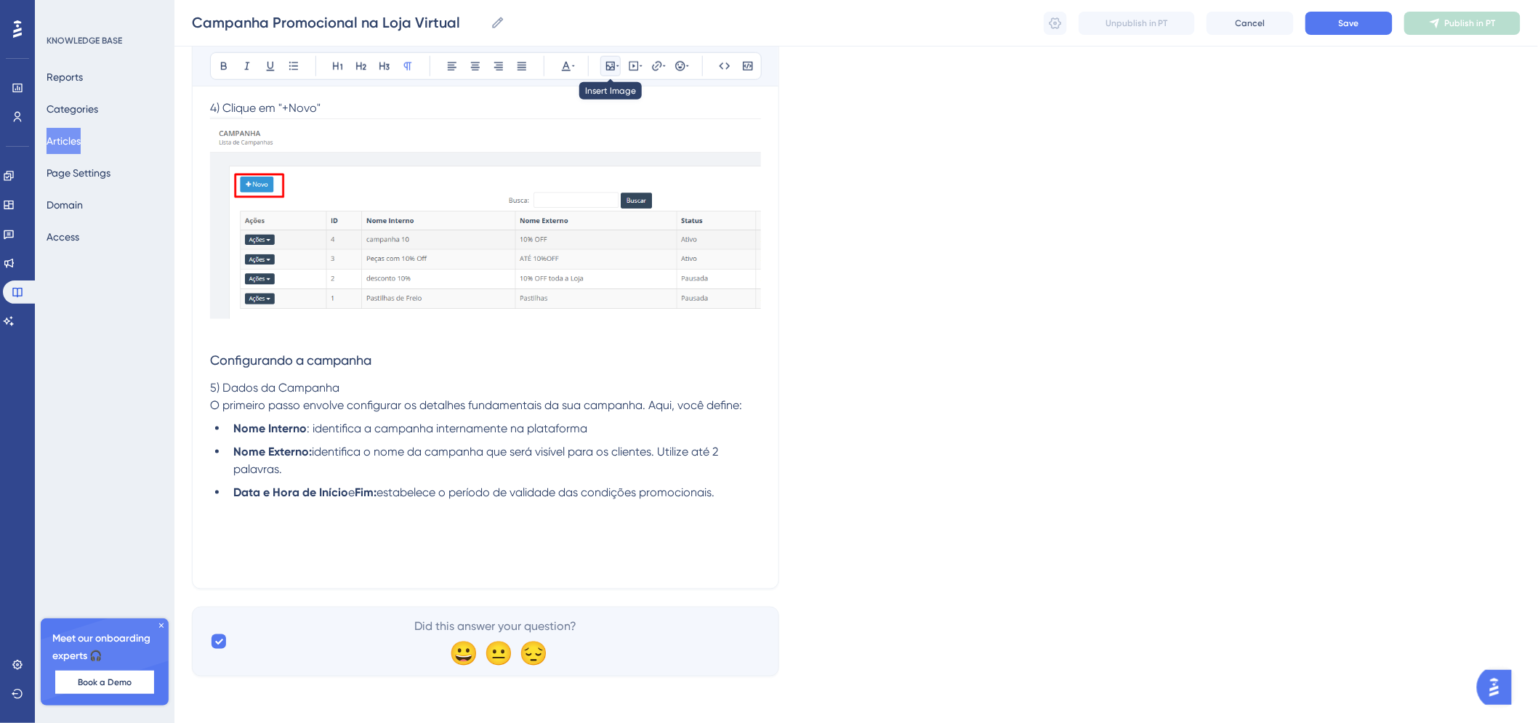
click at [606, 73] on button at bounding box center [610, 66] width 20 height 20
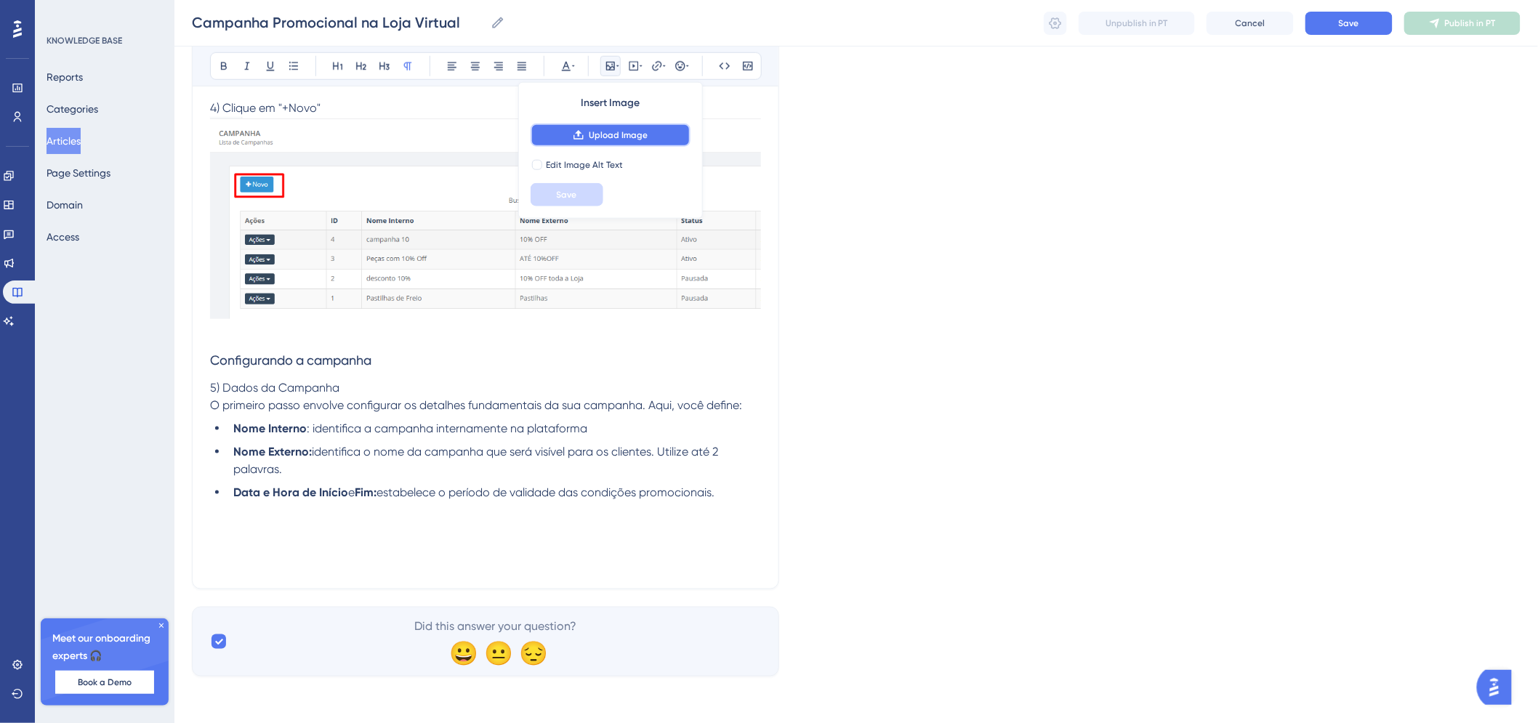
click at [604, 126] on button "Upload Image" at bounding box center [611, 135] width 160 height 23
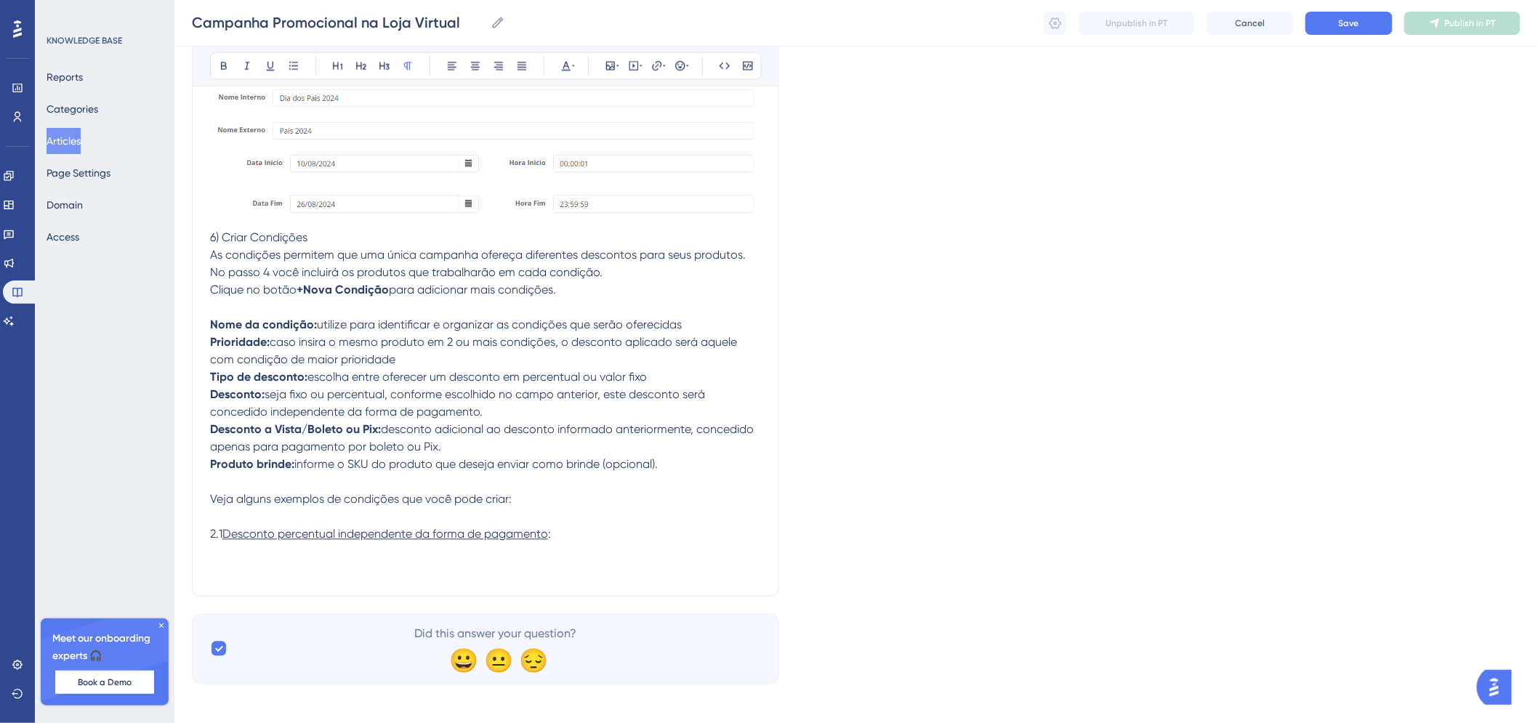
scroll to position [1023, 0]
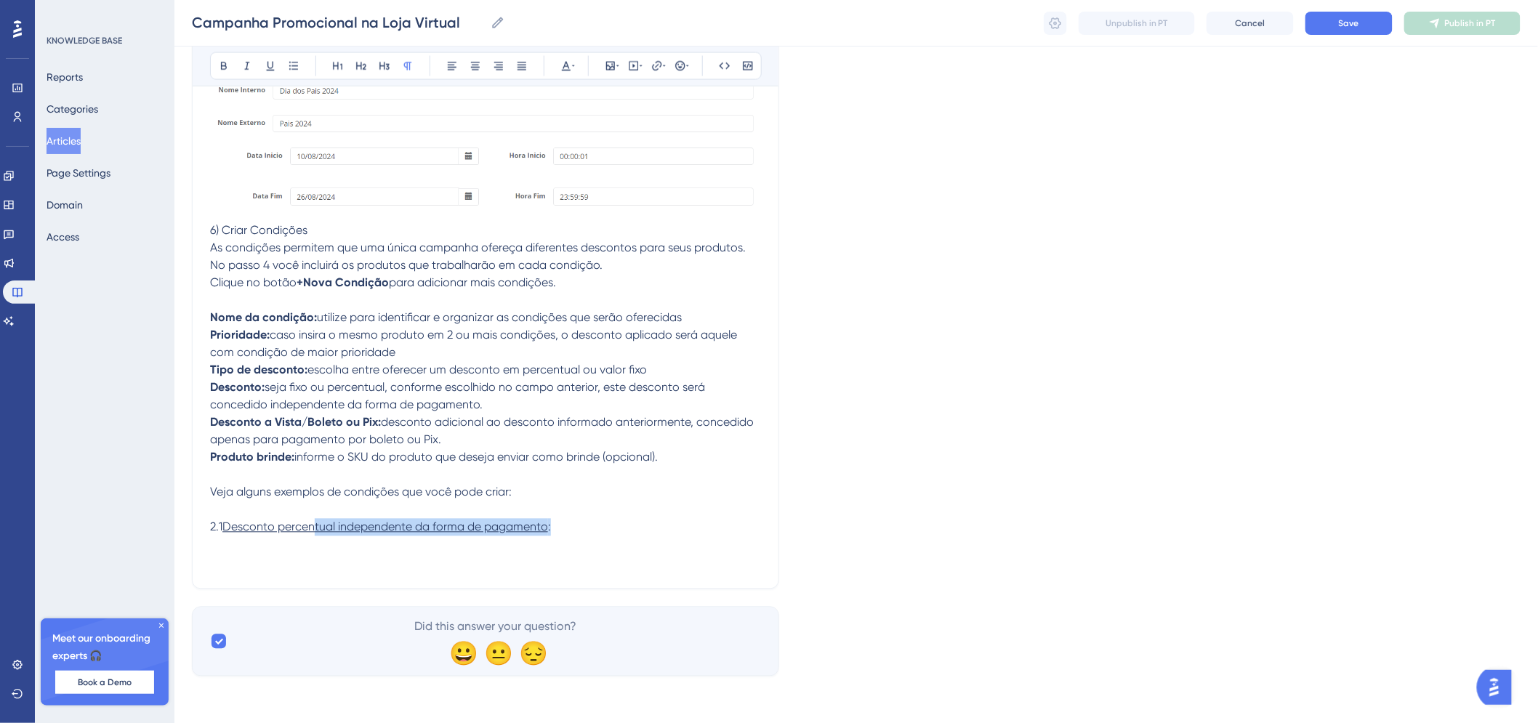
drag, startPoint x: 570, startPoint y: 528, endPoint x: 315, endPoint y: 528, distance: 255.2
click at [315, 528] on p "2.1 Desconto percentual independente da forma de pagamento :" at bounding box center [485, 527] width 551 height 17
click at [521, 499] on p "Veja alguns exemplos de condições que você pode criar:" at bounding box center [485, 492] width 551 height 17
drag, startPoint x: 553, startPoint y: 538, endPoint x: 539, endPoint y: 538, distance: 13.8
click at [539, 538] on p at bounding box center [485, 545] width 551 height 17
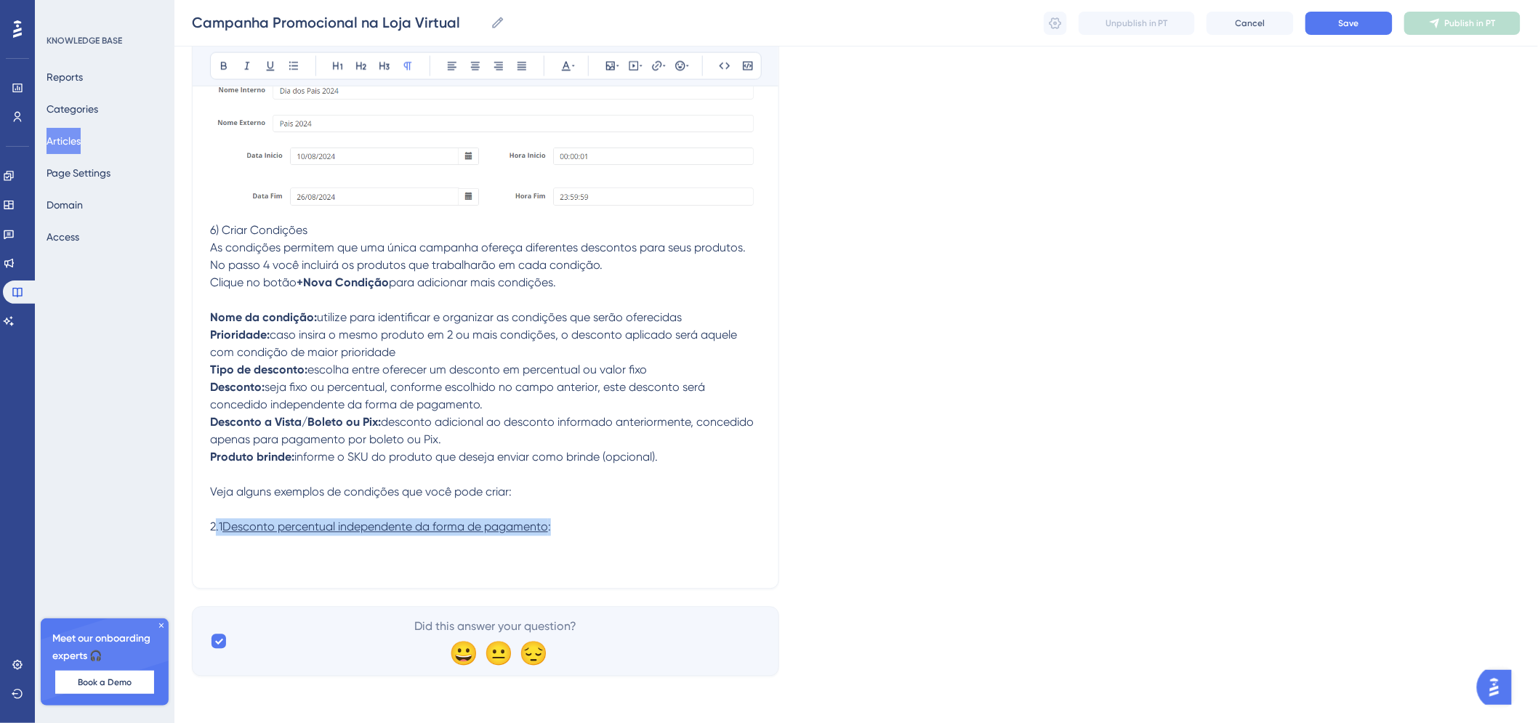
drag, startPoint x: 579, startPoint y: 531, endPoint x: 216, endPoint y: 529, distance: 362.8
click at [216, 529] on p "2.1 Desconto percentual independente da forma de pagamento :" at bounding box center [485, 527] width 551 height 17
click at [222, 526] on span "2.1" at bounding box center [216, 528] width 12 height 14
click at [228, 527] on span "Desconto percentual independente da forma de pagamento" at bounding box center [385, 528] width 326 height 14
drag, startPoint x: 543, startPoint y: 531, endPoint x: 195, endPoint y: 526, distance: 348.3
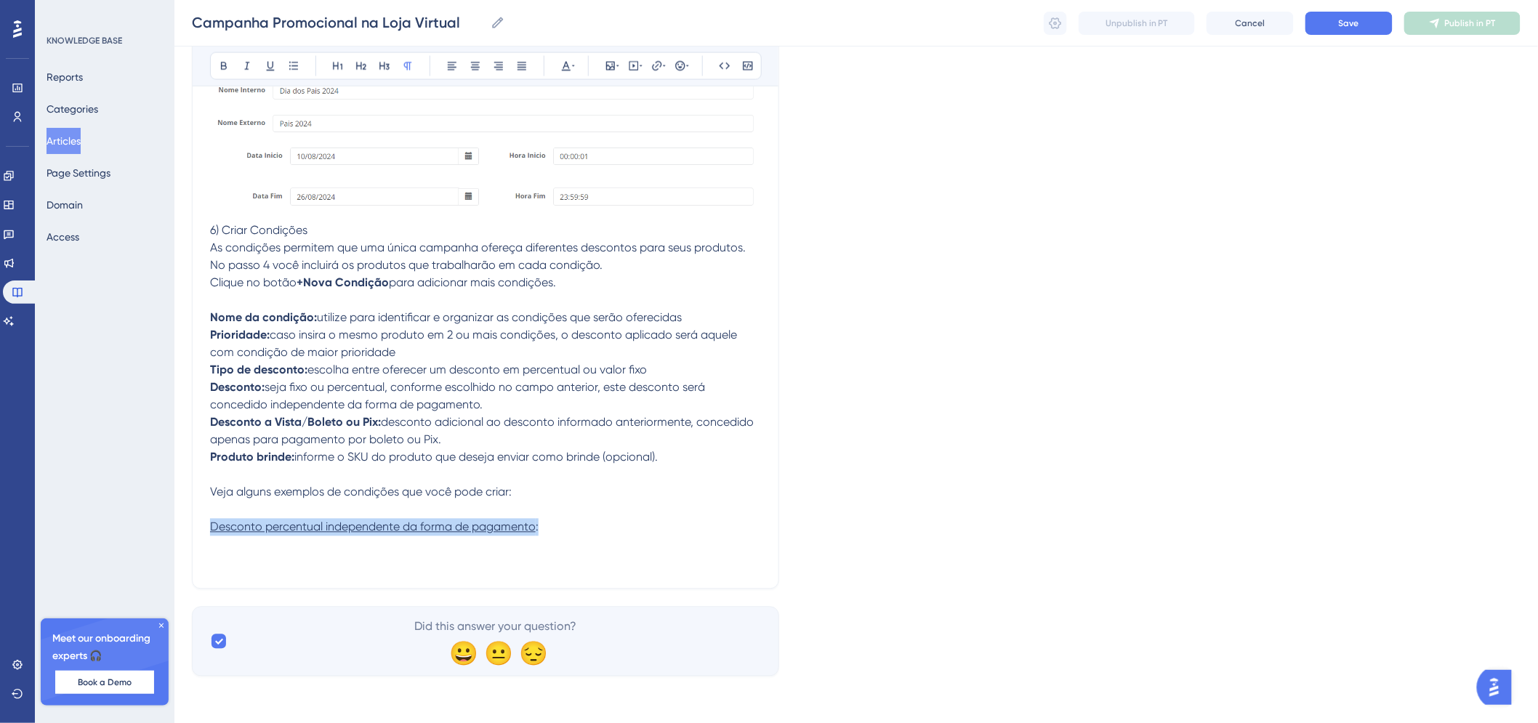
click at [270, 63] on icon at bounding box center [271, 66] width 12 height 12
click at [223, 68] on icon at bounding box center [224, 66] width 12 height 12
click at [560, 525] on p "Desconto percentual independente da forma de pagamento:" at bounding box center [485, 527] width 551 height 17
click at [561, 529] on p "Desconto percentual independente da forma de pagamento:" at bounding box center [485, 527] width 551 height 17
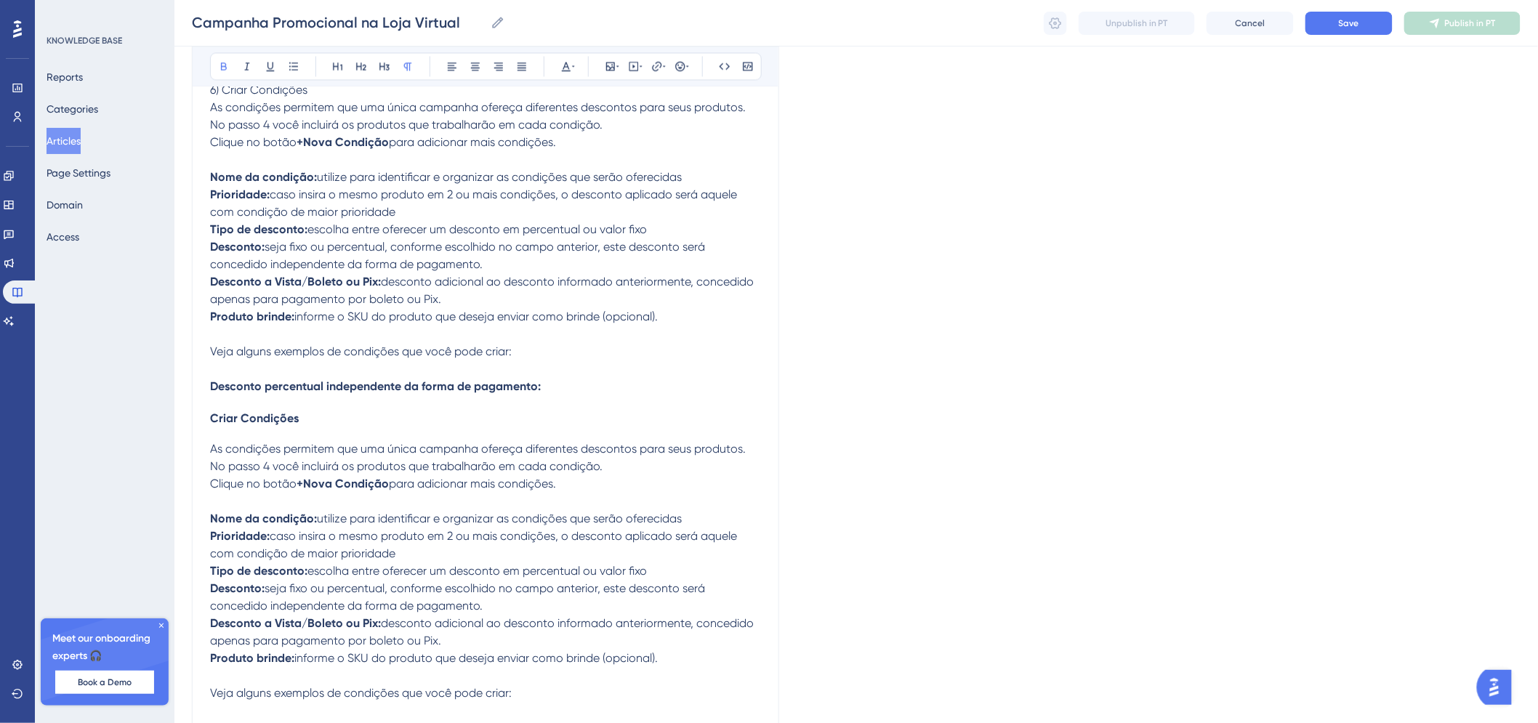
scroll to position [1041, 0]
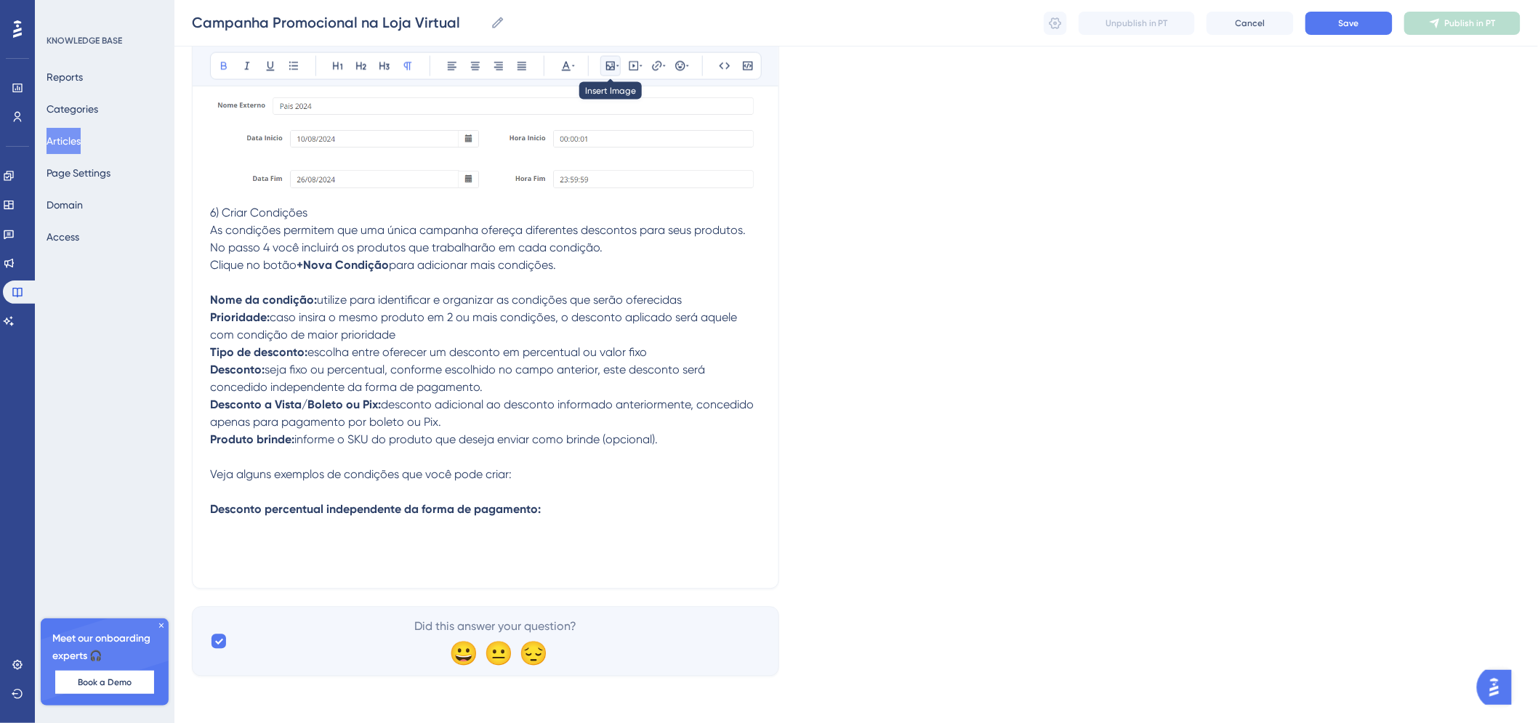
click at [614, 70] on icon at bounding box center [610, 66] width 9 height 9
click at [609, 124] on button "Upload Image" at bounding box center [611, 135] width 160 height 23
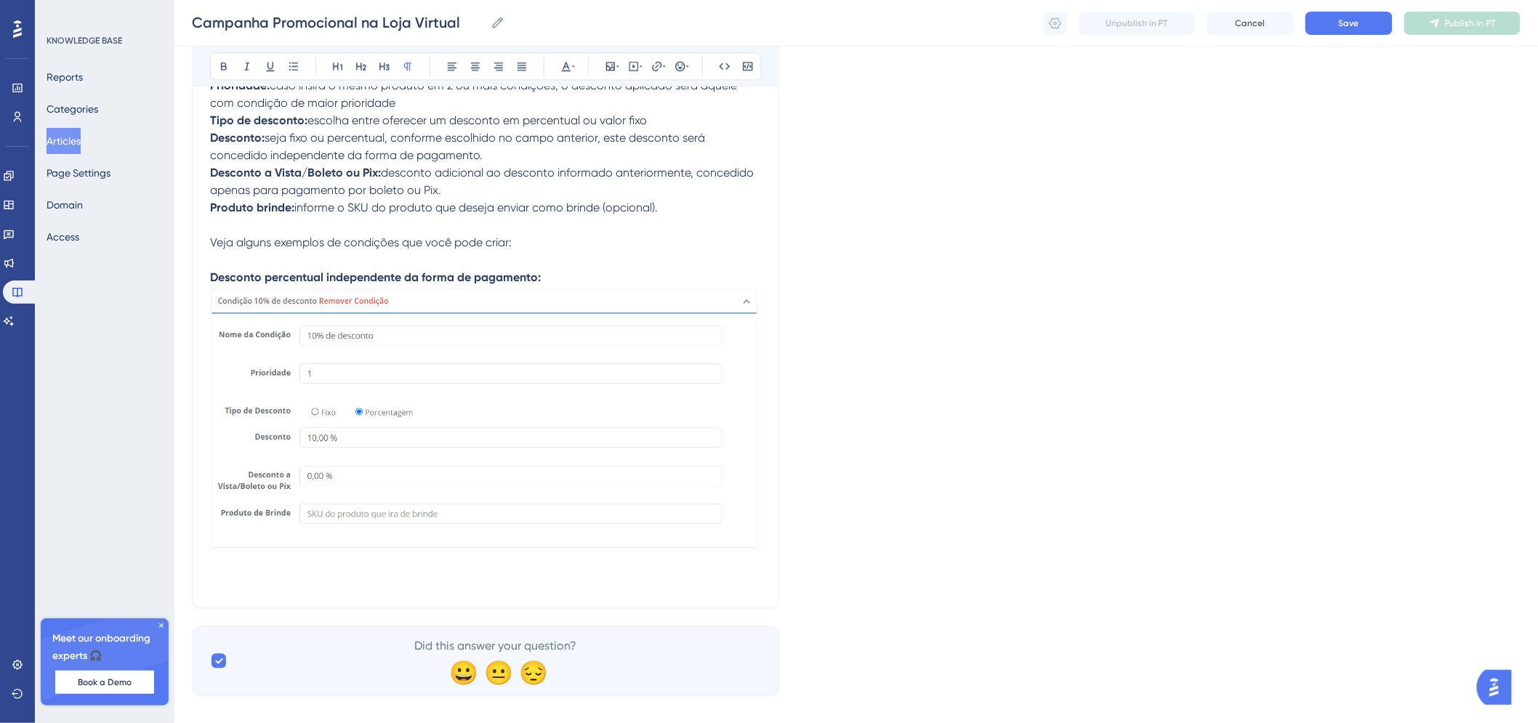
scroll to position [1291, 0]
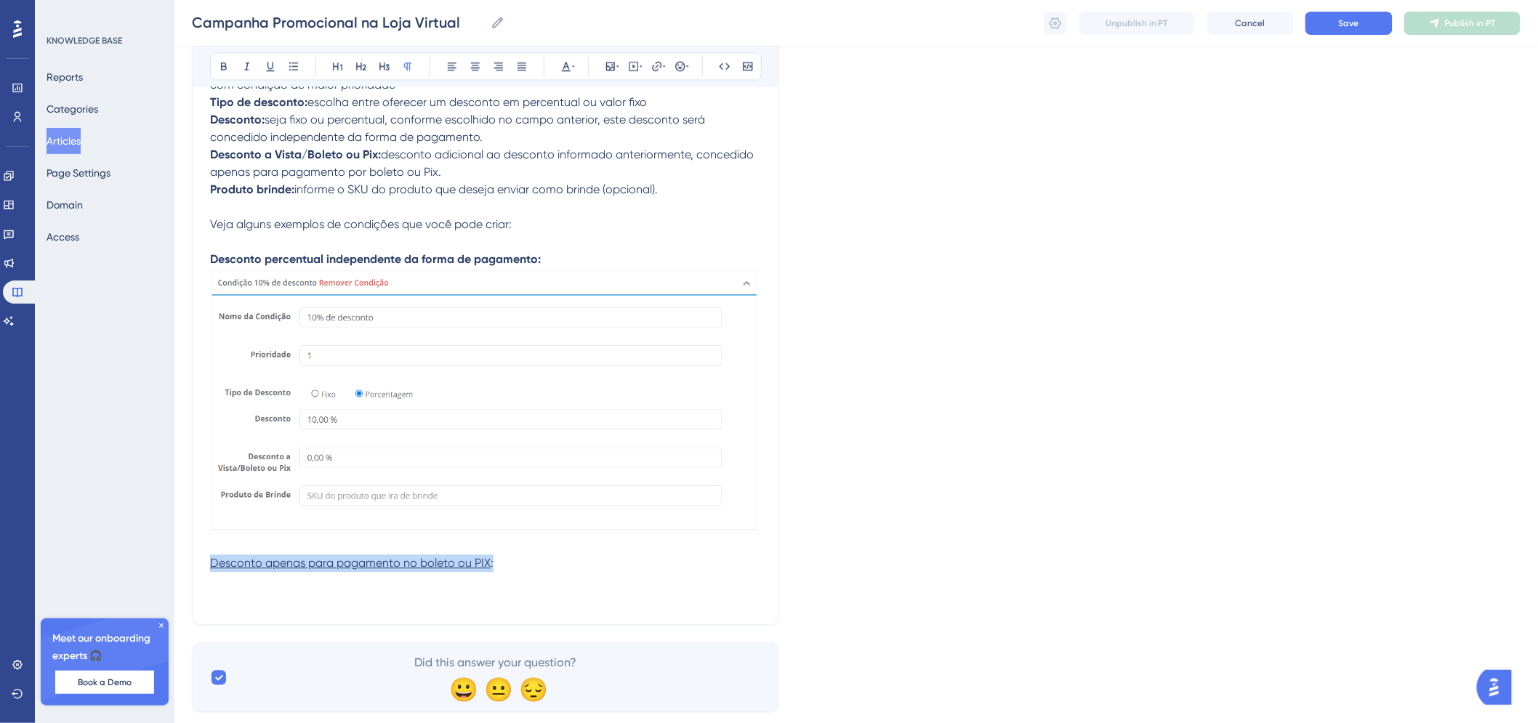
drag, startPoint x: 511, startPoint y: 568, endPoint x: 205, endPoint y: 566, distance: 306.1
drag, startPoint x: 268, startPoint y: 70, endPoint x: 258, endPoint y: 71, distance: 9.5
click at [268, 69] on icon at bounding box center [271, 66] width 12 height 12
click at [230, 73] on button at bounding box center [224, 66] width 20 height 20
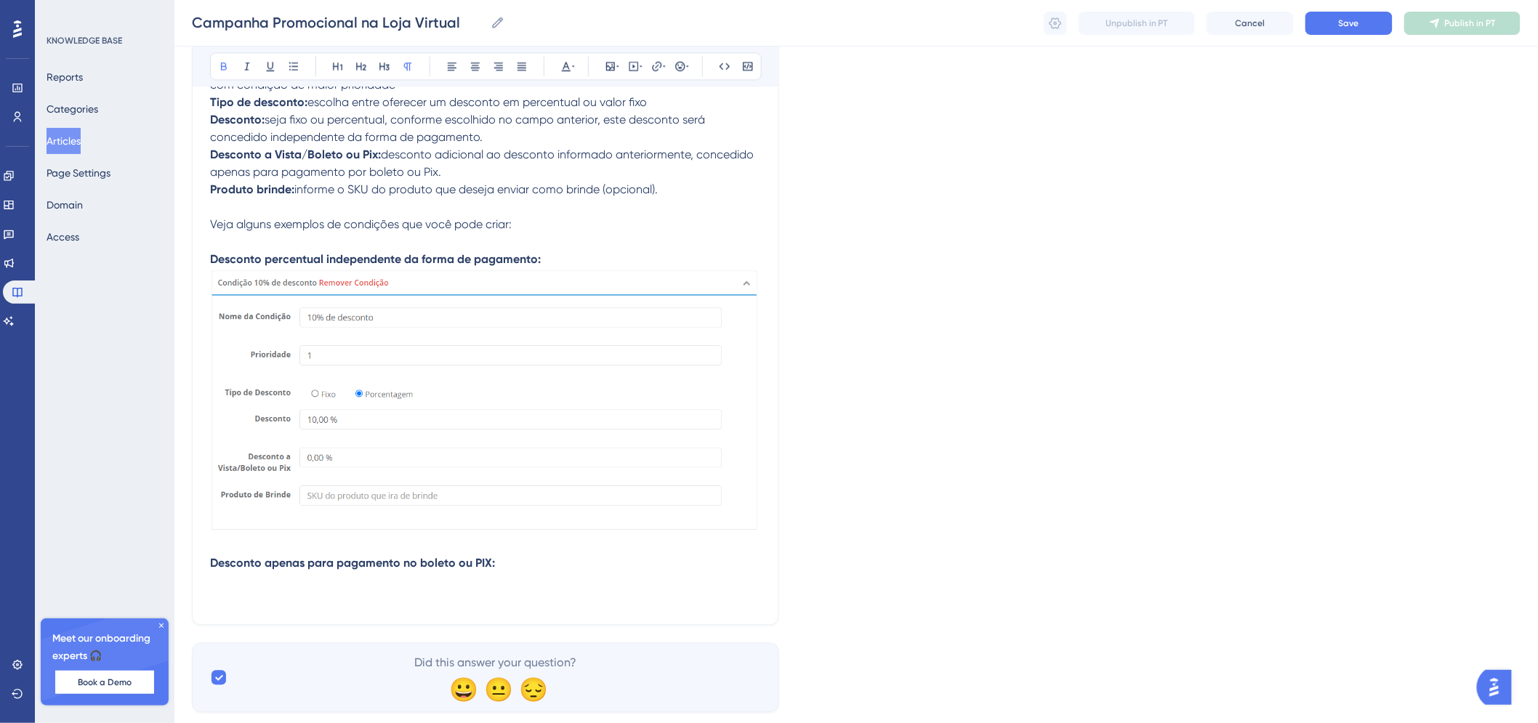
click at [506, 565] on p "Desconto apenas para pagamento no boleto ou PIX:" at bounding box center [485, 563] width 551 height 17
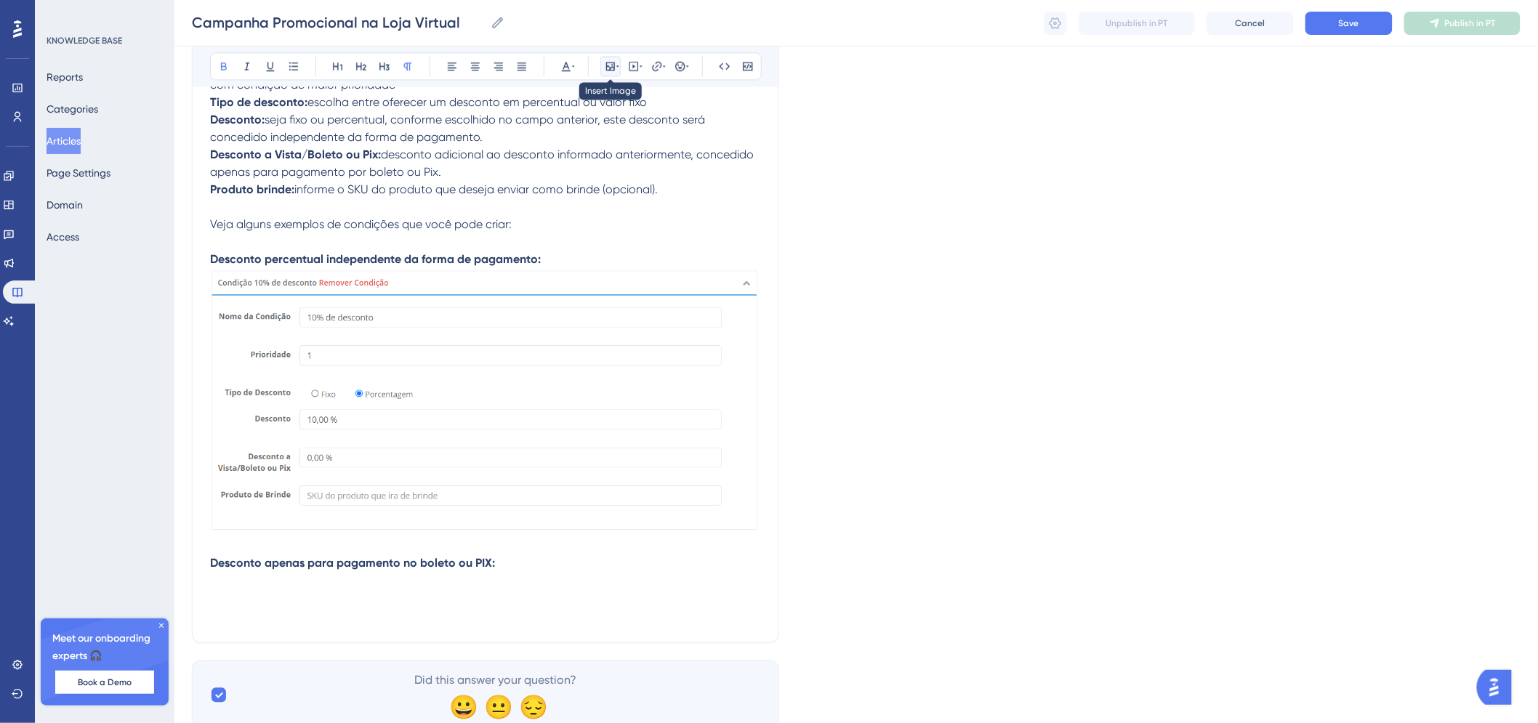
click at [608, 57] on button at bounding box center [610, 66] width 20 height 20
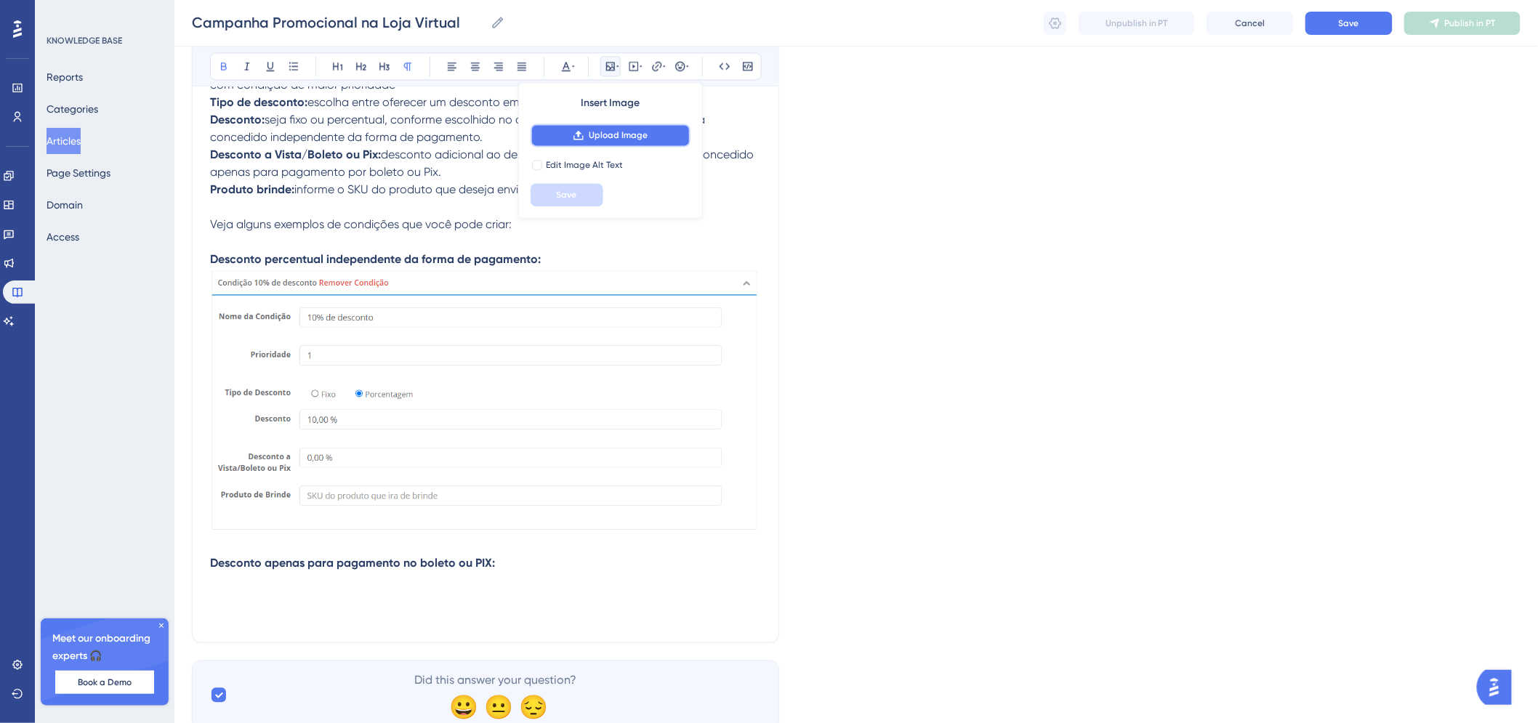
click at [648, 129] on button "Upload Image" at bounding box center [611, 135] width 160 height 23
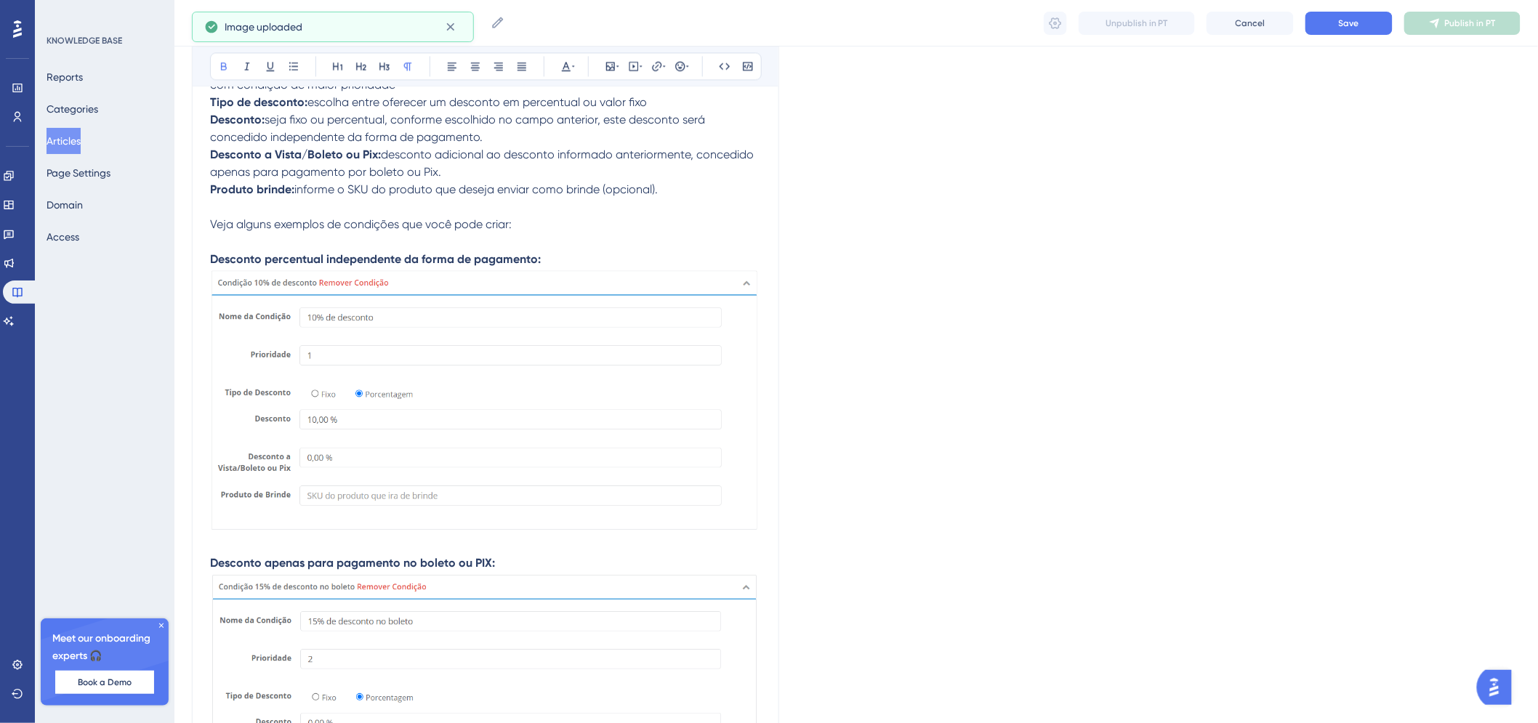
click at [524, 563] on p "Desconto apenas para pagamento no boleto ou PIX:" at bounding box center [485, 563] width 551 height 17
click at [544, 254] on p "Desconto percentual independente da forma de pagamento:" at bounding box center [485, 259] width 551 height 17
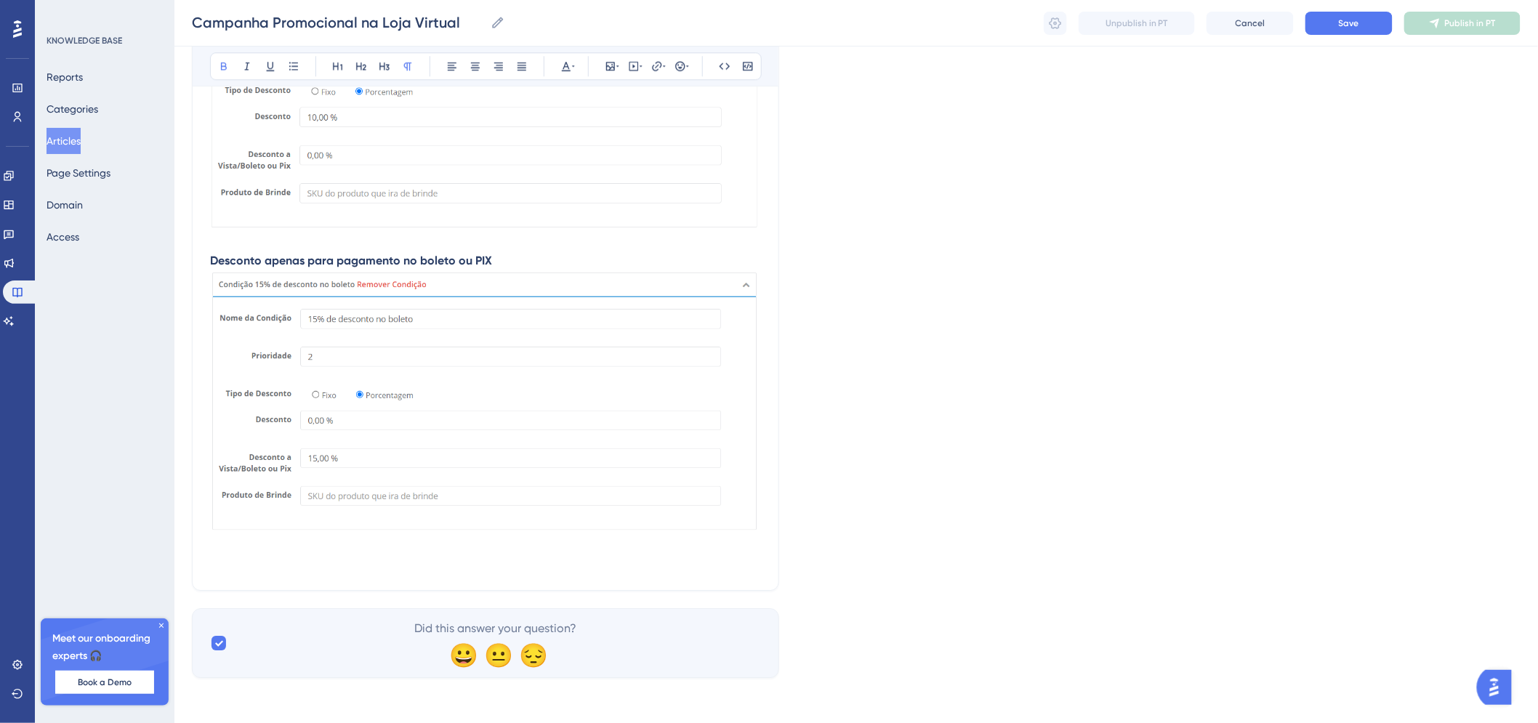
scroll to position [1595, 0]
click at [606, 254] on p "Desconto apenas para pagamento no boleto ou PIX" at bounding box center [485, 259] width 551 height 17
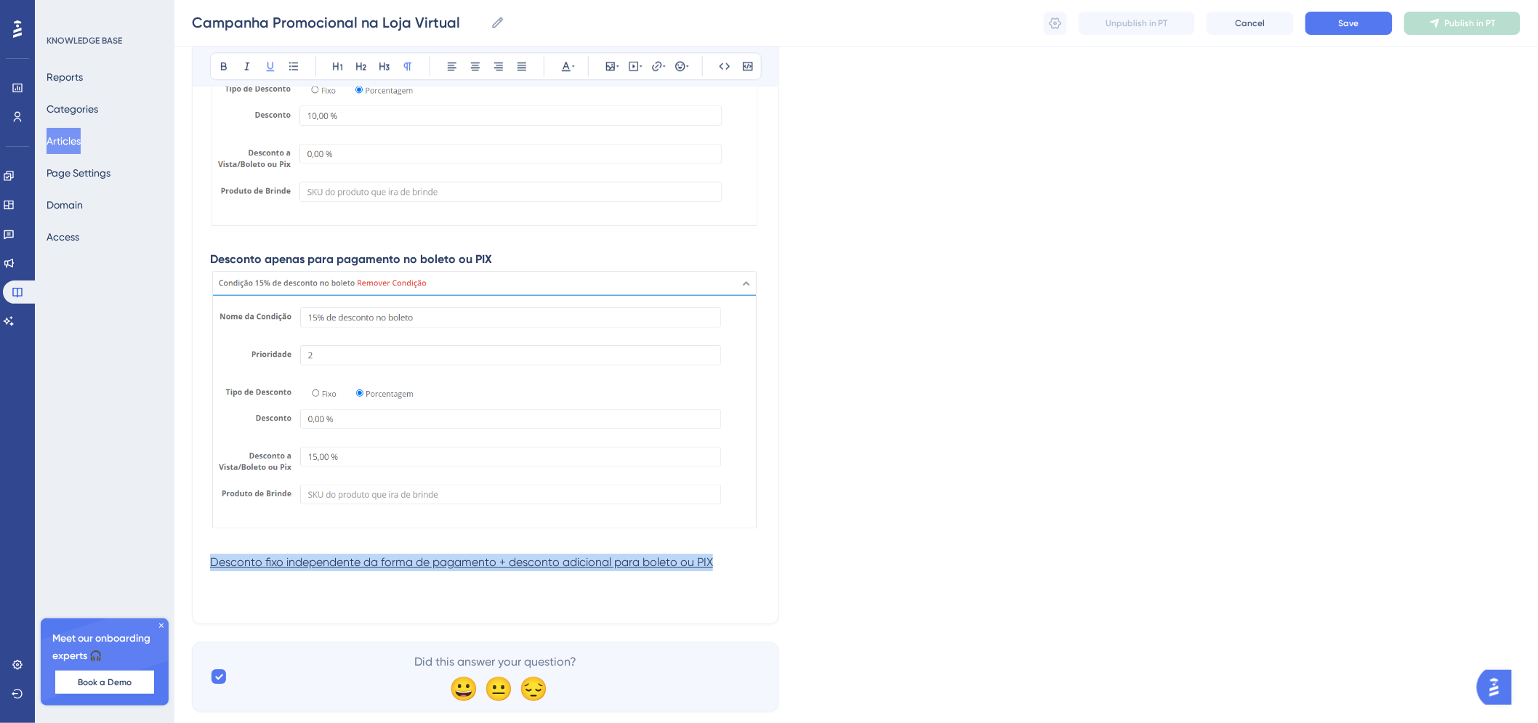
drag, startPoint x: 724, startPoint y: 563, endPoint x: 209, endPoint y: 566, distance: 515.4
click at [270, 69] on icon at bounding box center [271, 66] width 12 height 12
click at [227, 61] on icon at bounding box center [224, 66] width 12 height 12
click at [730, 566] on p "Desconto fixo independente da forma de pagamento + desconto adicional para bole…" at bounding box center [485, 562] width 551 height 17
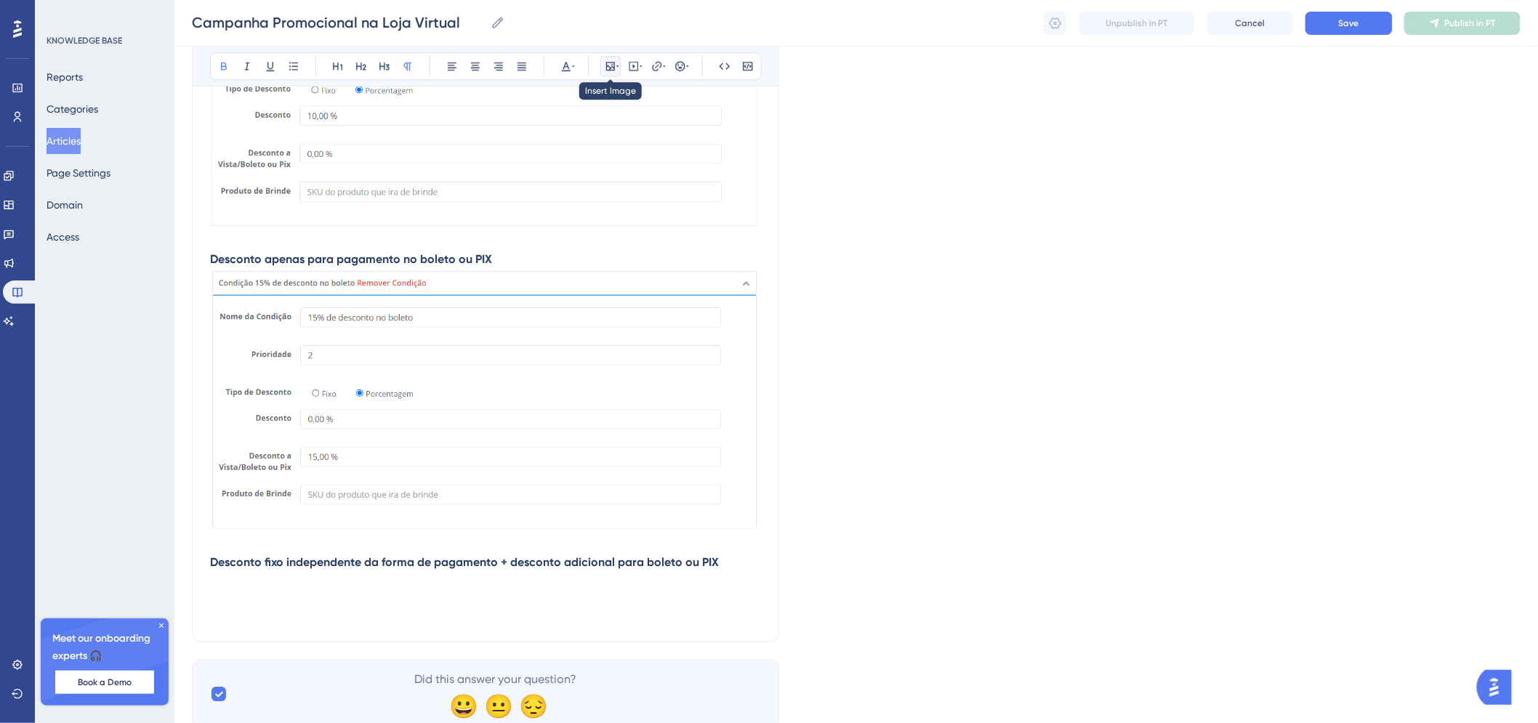
click at [614, 68] on icon at bounding box center [610, 66] width 9 height 9
click at [636, 138] on span "Upload Image" at bounding box center [618, 135] width 59 height 12
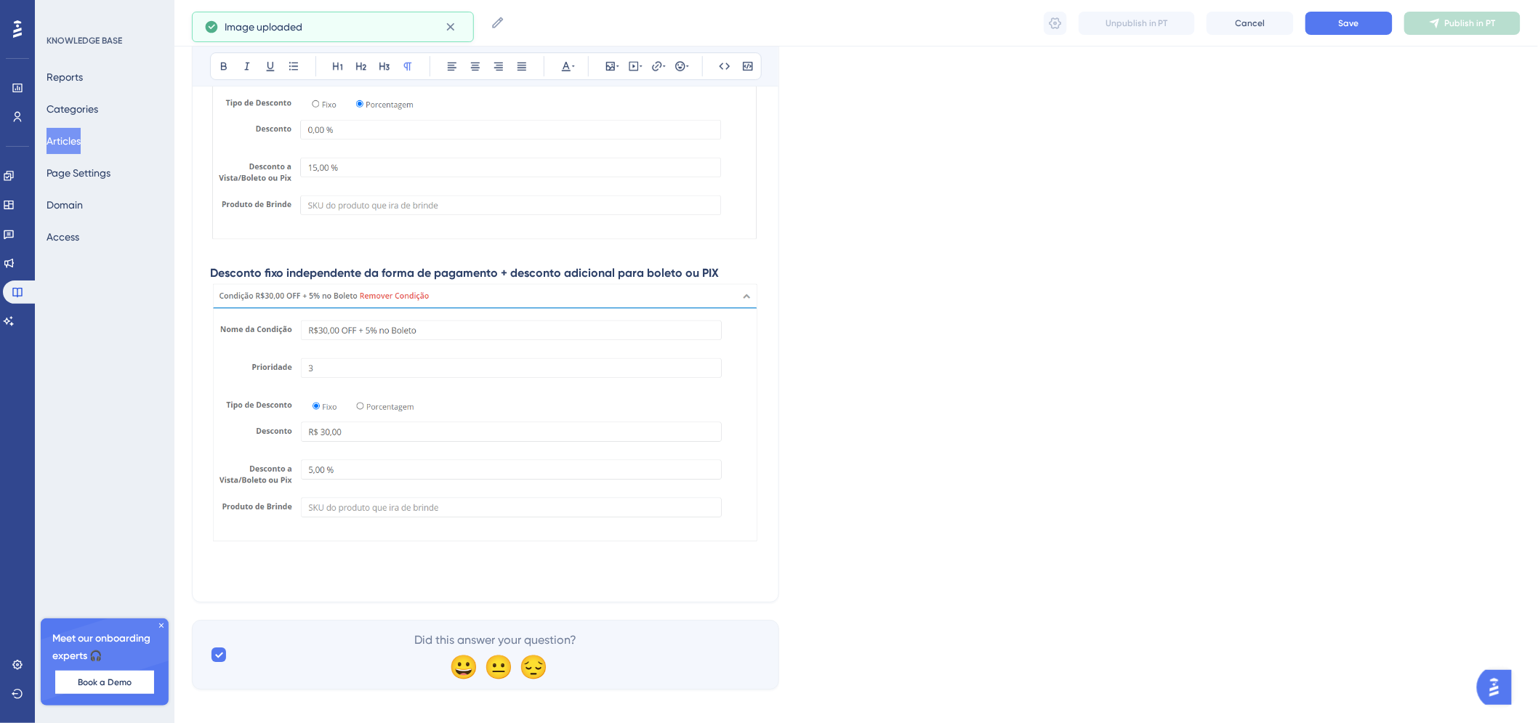
scroll to position [1898, 0]
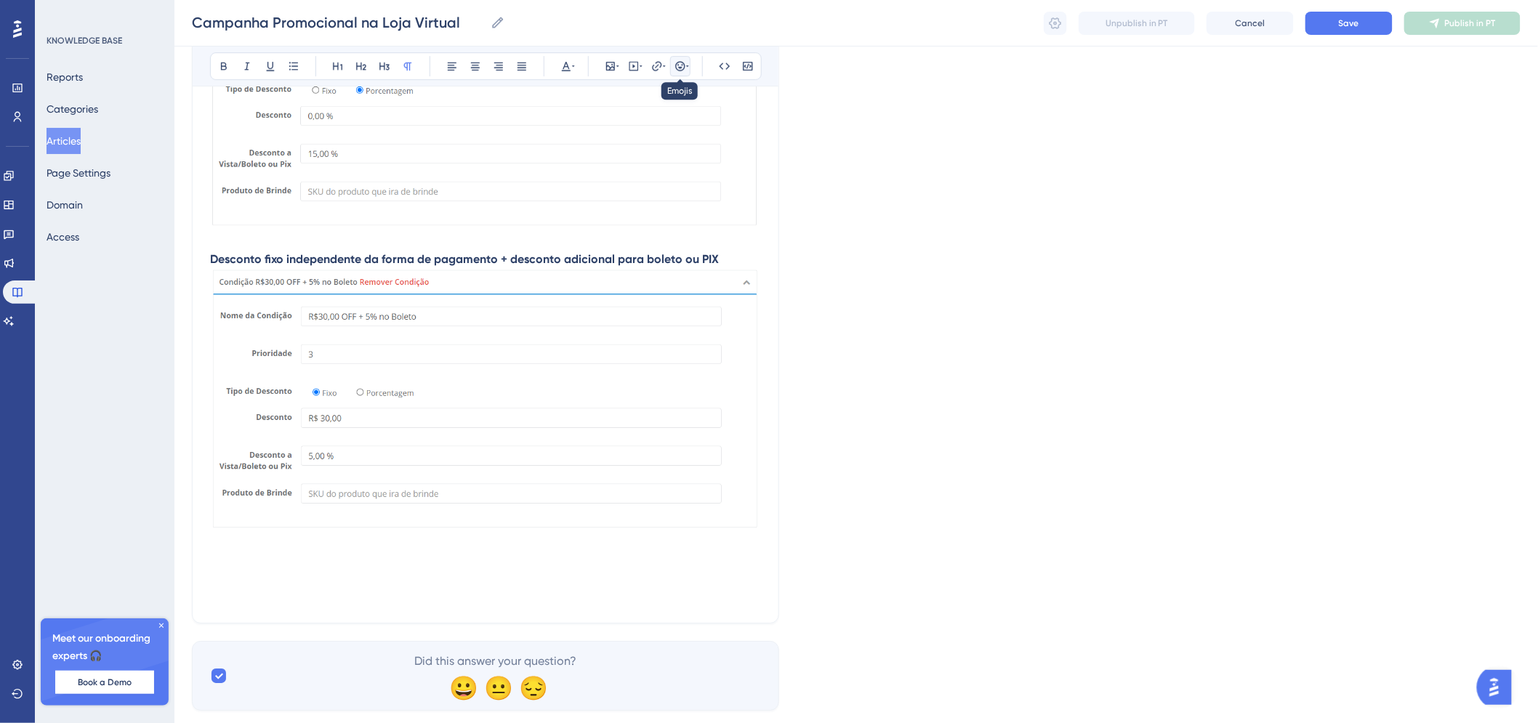
click at [686, 56] on button at bounding box center [680, 66] width 20 height 20
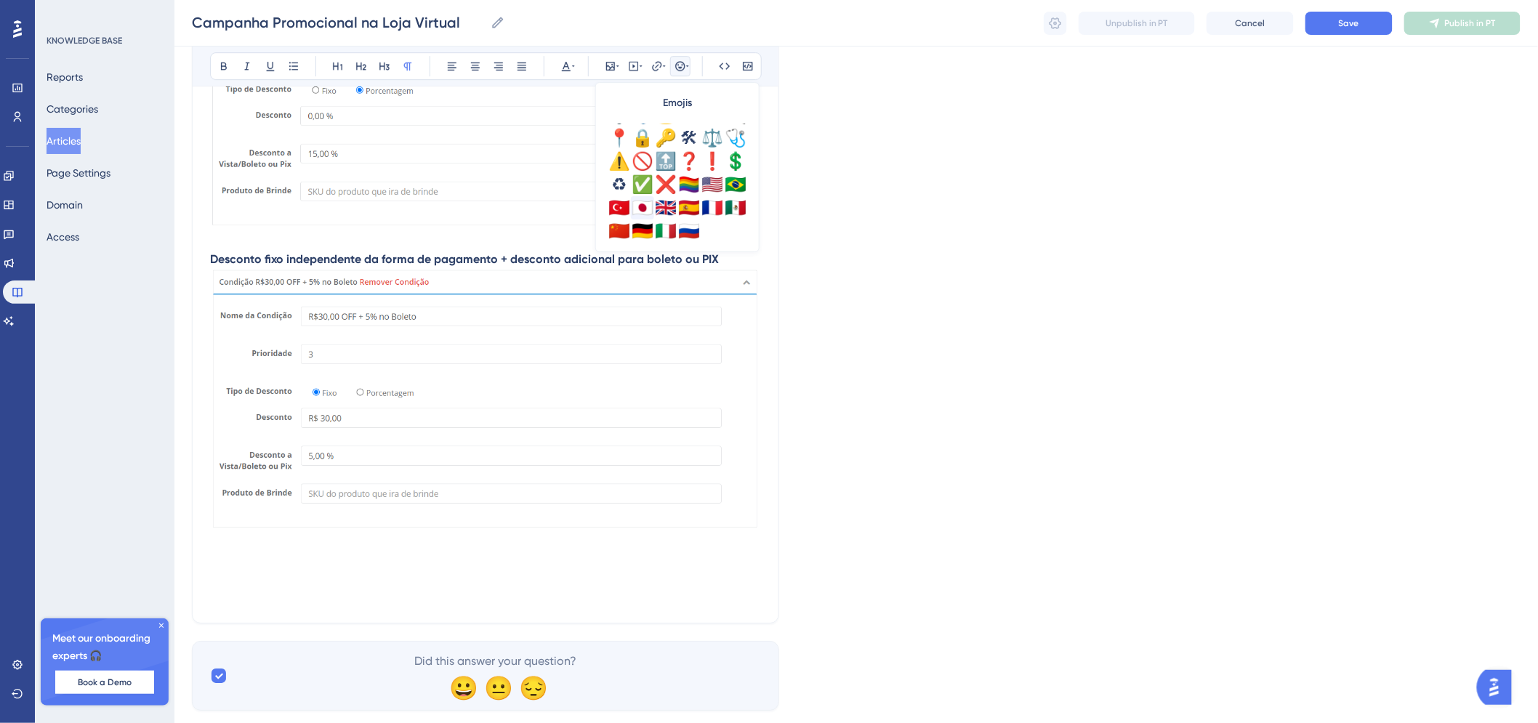
scroll to position [512, 0]
click at [627, 160] on div "⚠️" at bounding box center [619, 158] width 23 height 23
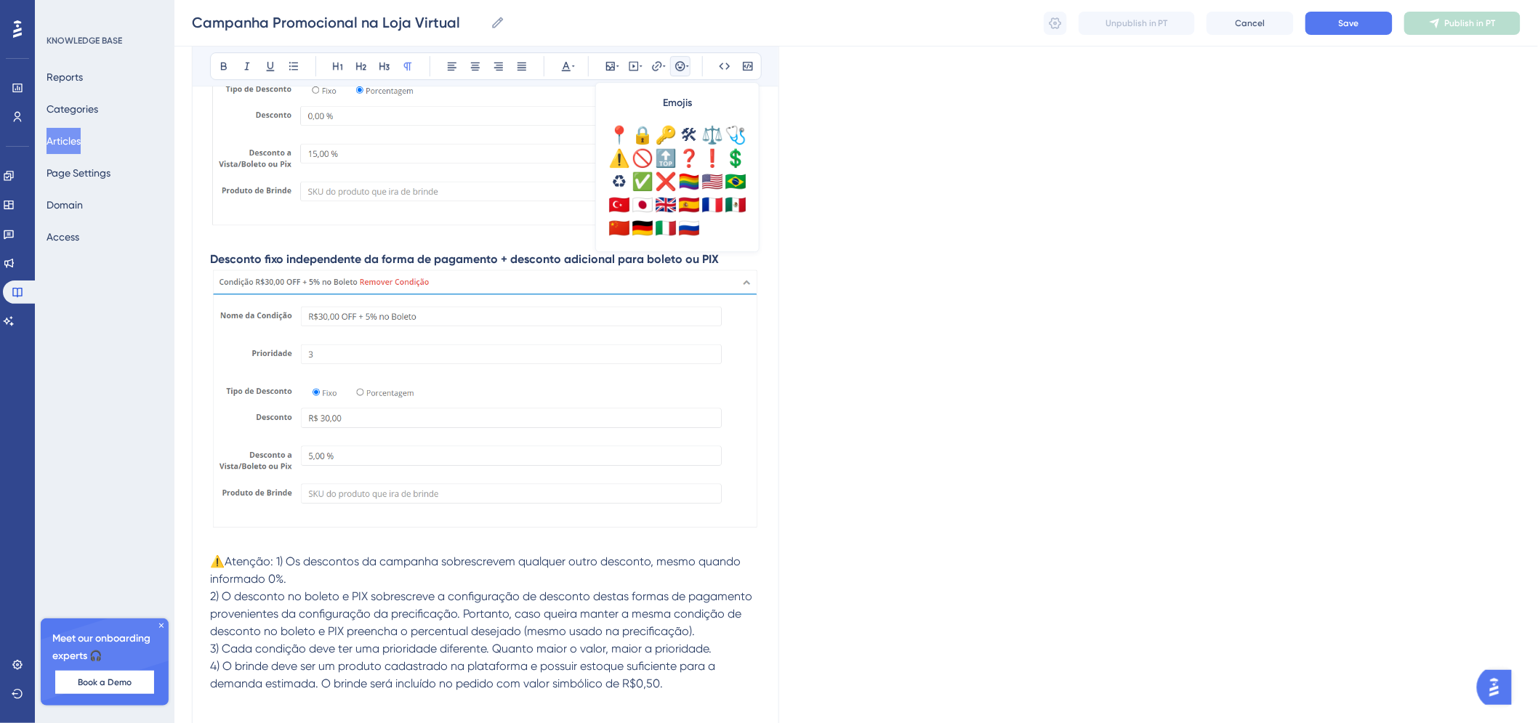
click at [284, 564] on span "⚠️Atenção: 1) Os descontos da campanha sobrescrevem qualquer outro desconto, me…" at bounding box center [477, 570] width 534 height 31
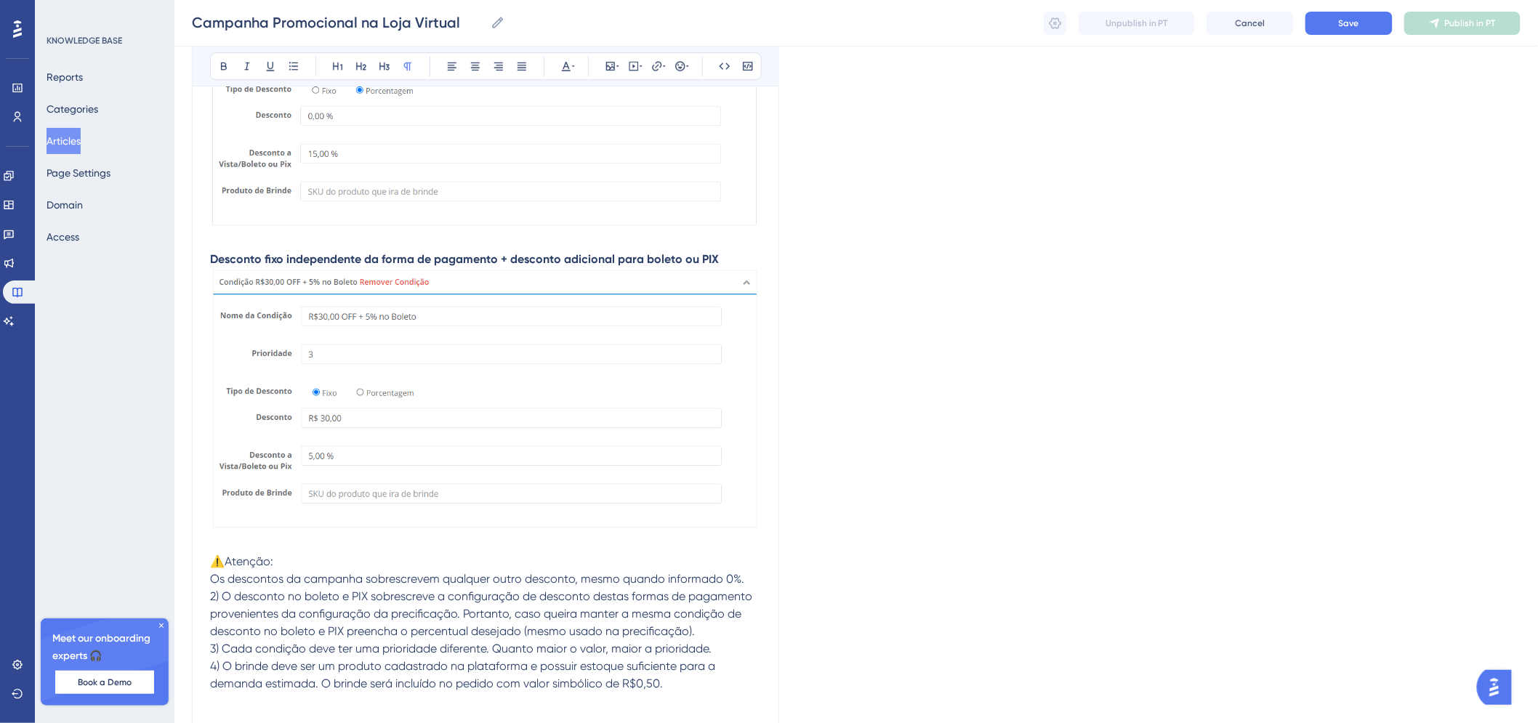
click at [225, 591] on span "2) O desconto no boleto e PIX sobrescreve a configuração de desconto destas for…" at bounding box center [482, 614] width 545 height 49
click at [222, 652] on span "3) Cada condição deve ter uma prioridade diferente. Quanto maior o valor, maior…" at bounding box center [461, 649] width 502 height 14
click at [222, 671] on span "4) O brinde deve ser um produto cadastrado na plataforma e possuir estoque sufi…" at bounding box center [464, 674] width 508 height 31
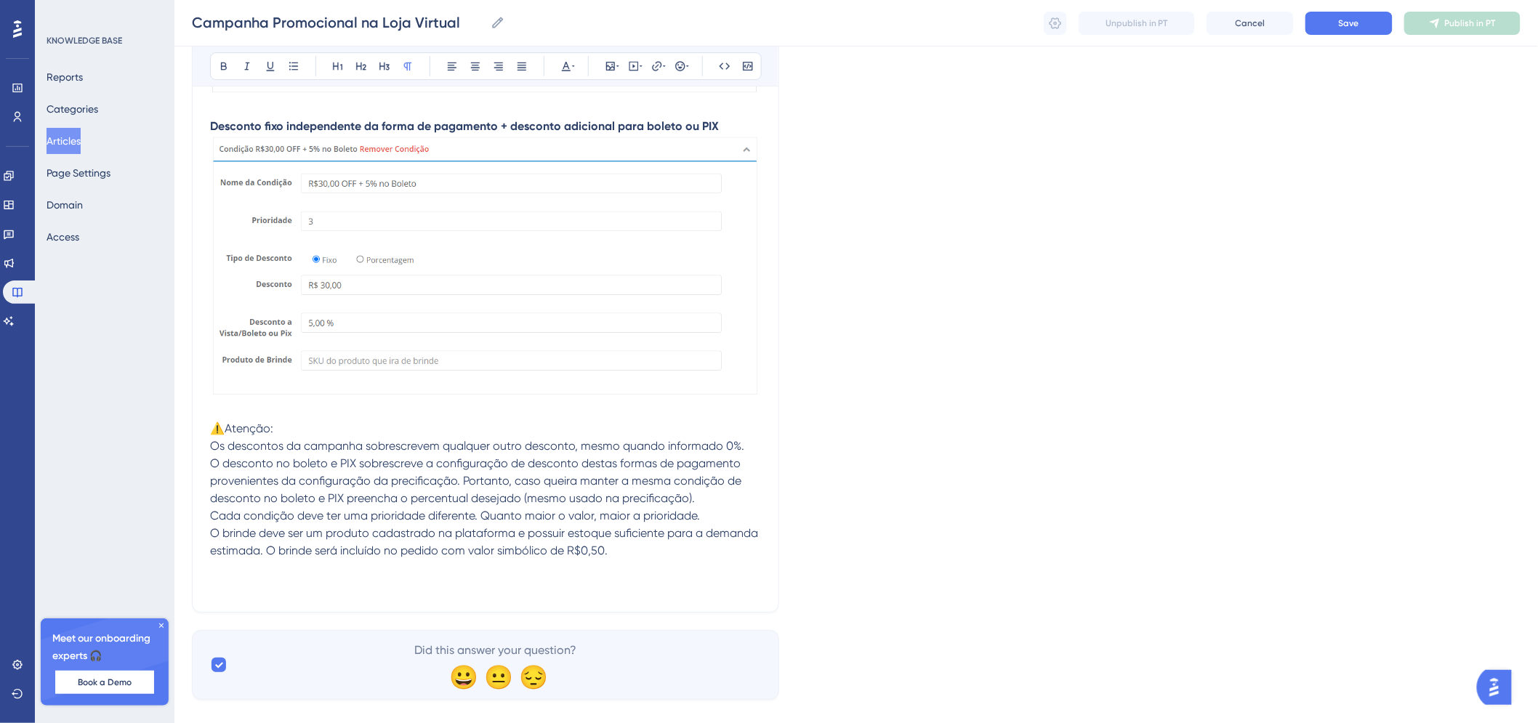
scroll to position [2054, 0]
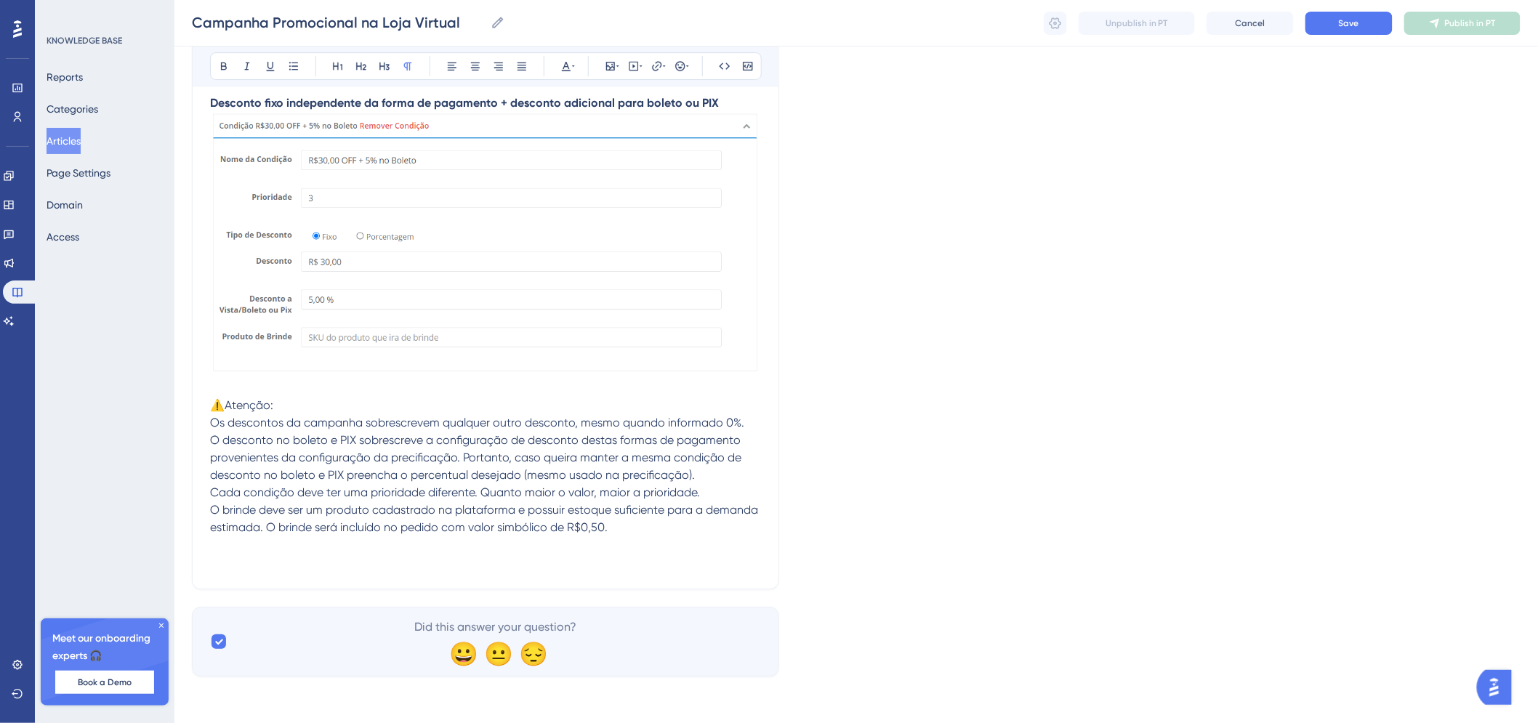
click at [691, 537] on p at bounding box center [485, 545] width 551 height 17
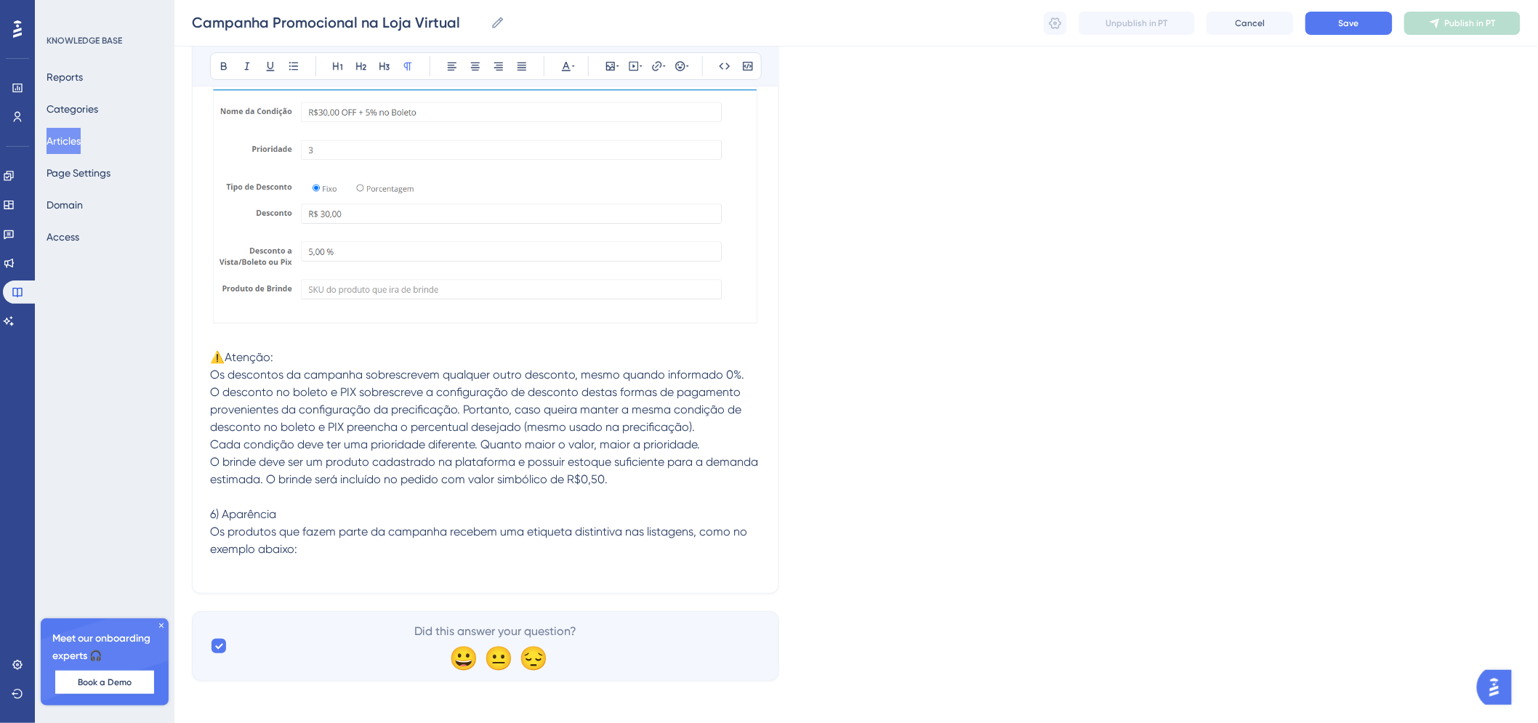
scroll to position [2107, 0]
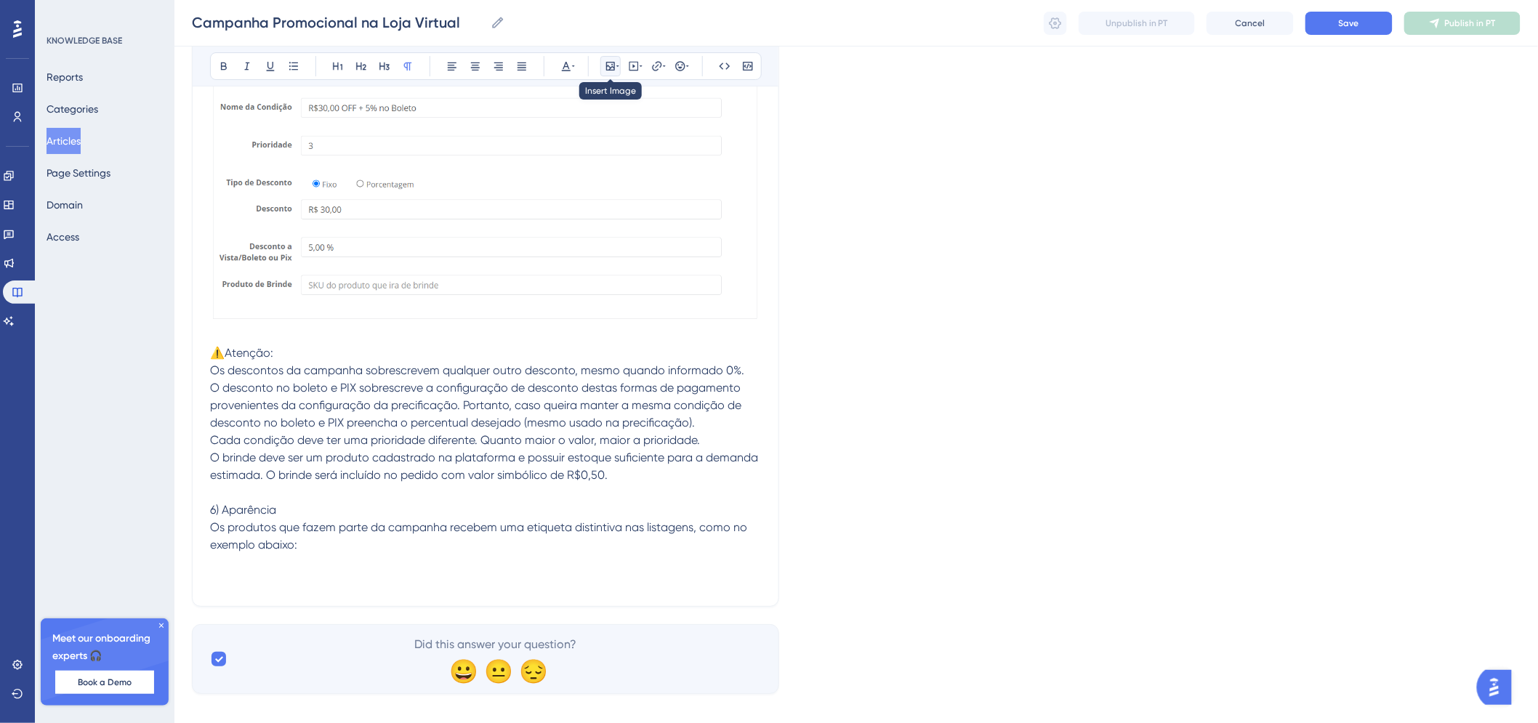
click at [615, 76] on button at bounding box center [610, 66] width 20 height 20
click at [611, 136] on span "Upload Image" at bounding box center [618, 135] width 59 height 12
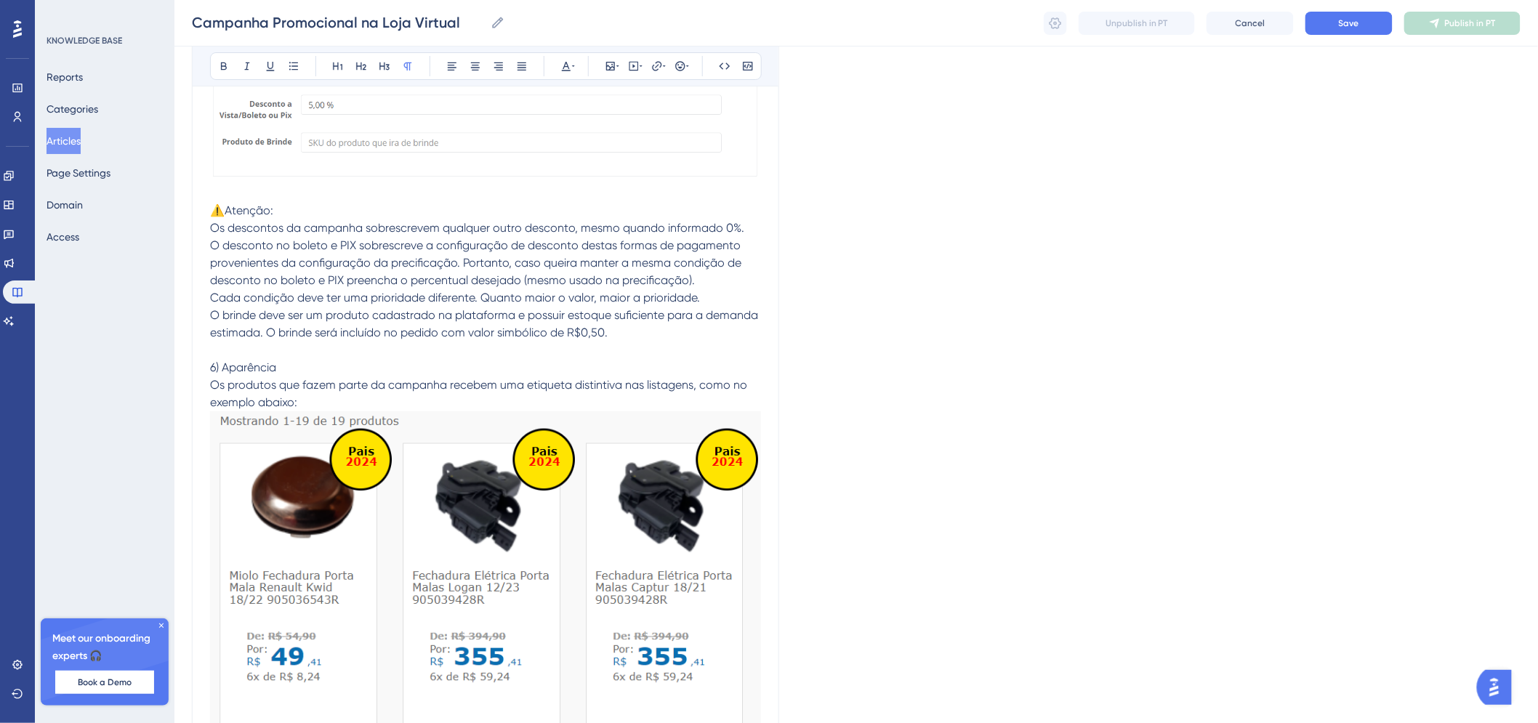
scroll to position [2430, 0]
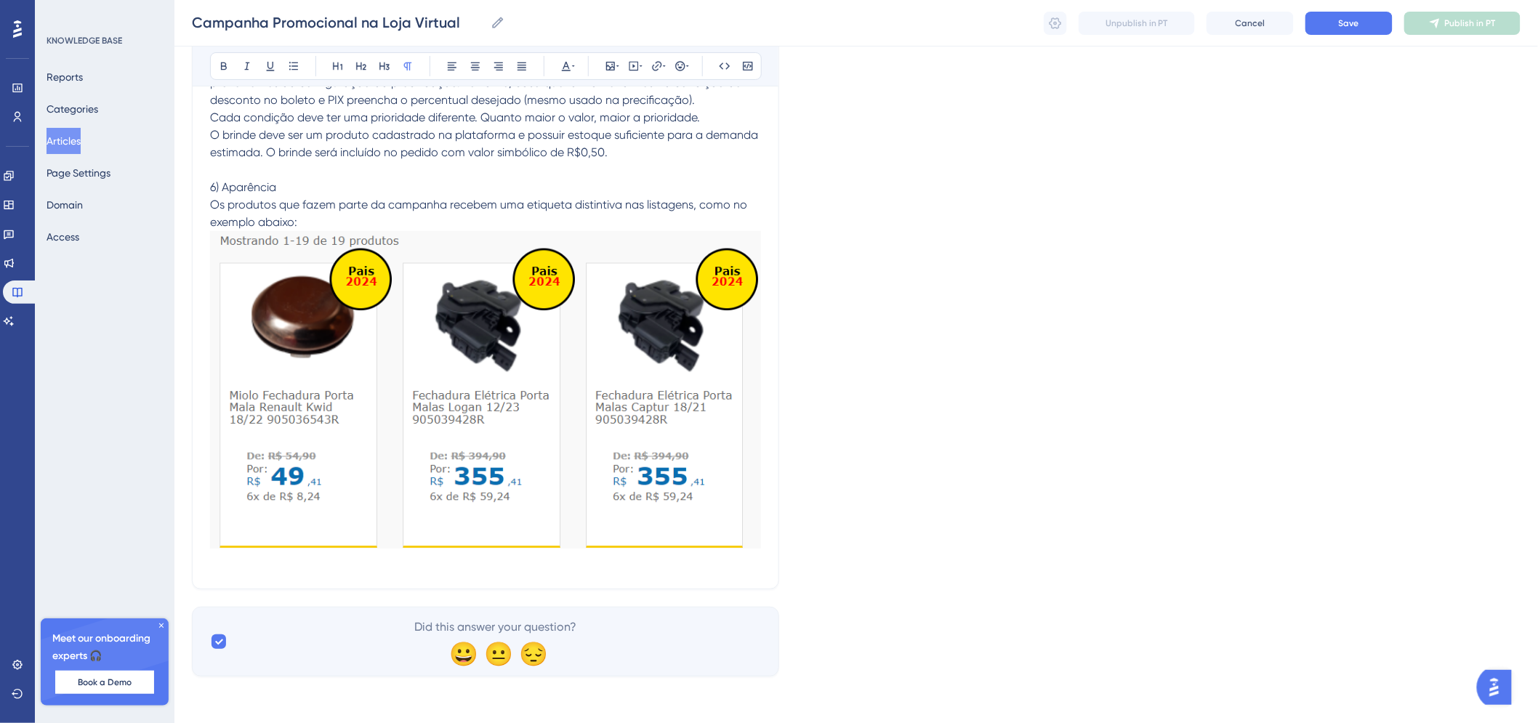
click at [387, 225] on p "Os produtos que fazem parte da campanha recebem uma etiqueta distintiva nas lis…" at bounding box center [485, 213] width 551 height 35
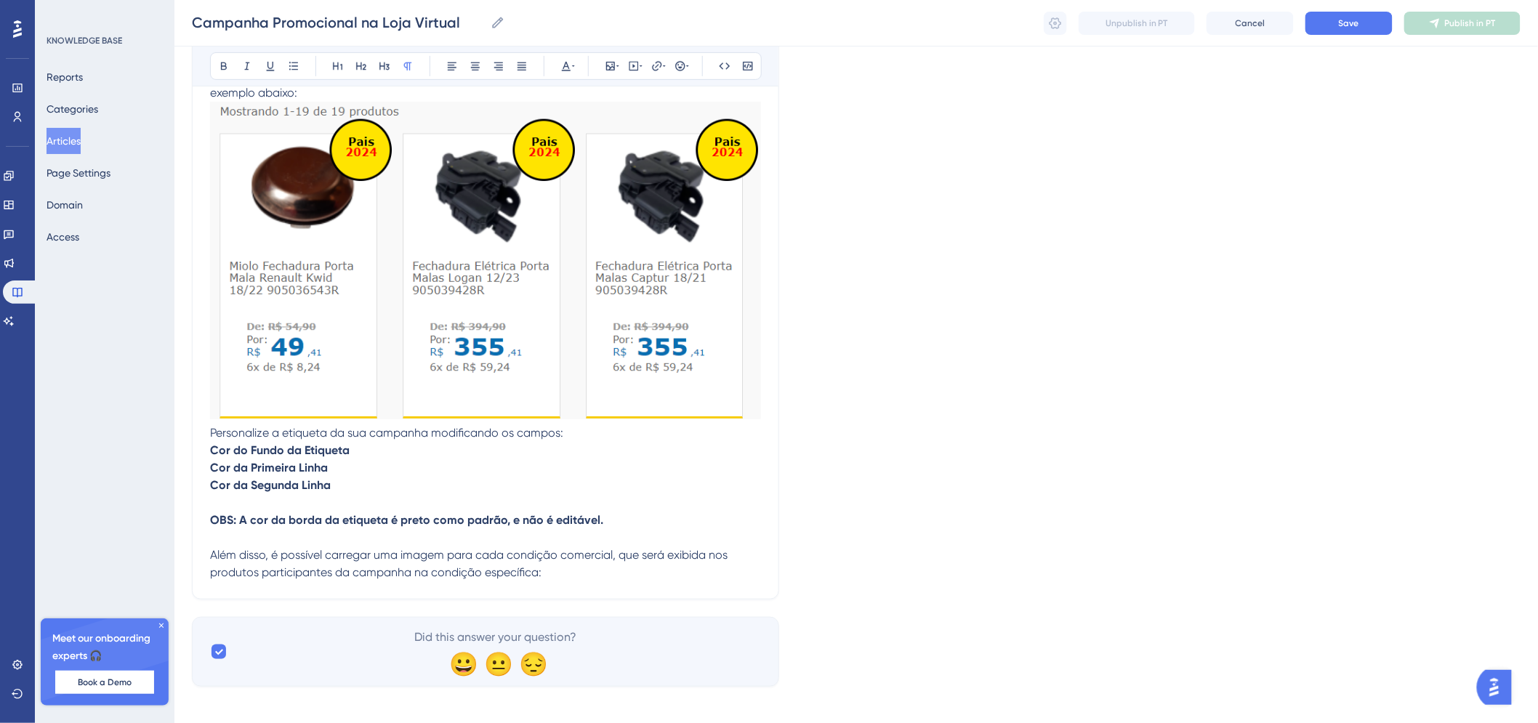
scroll to position [2570, 0]
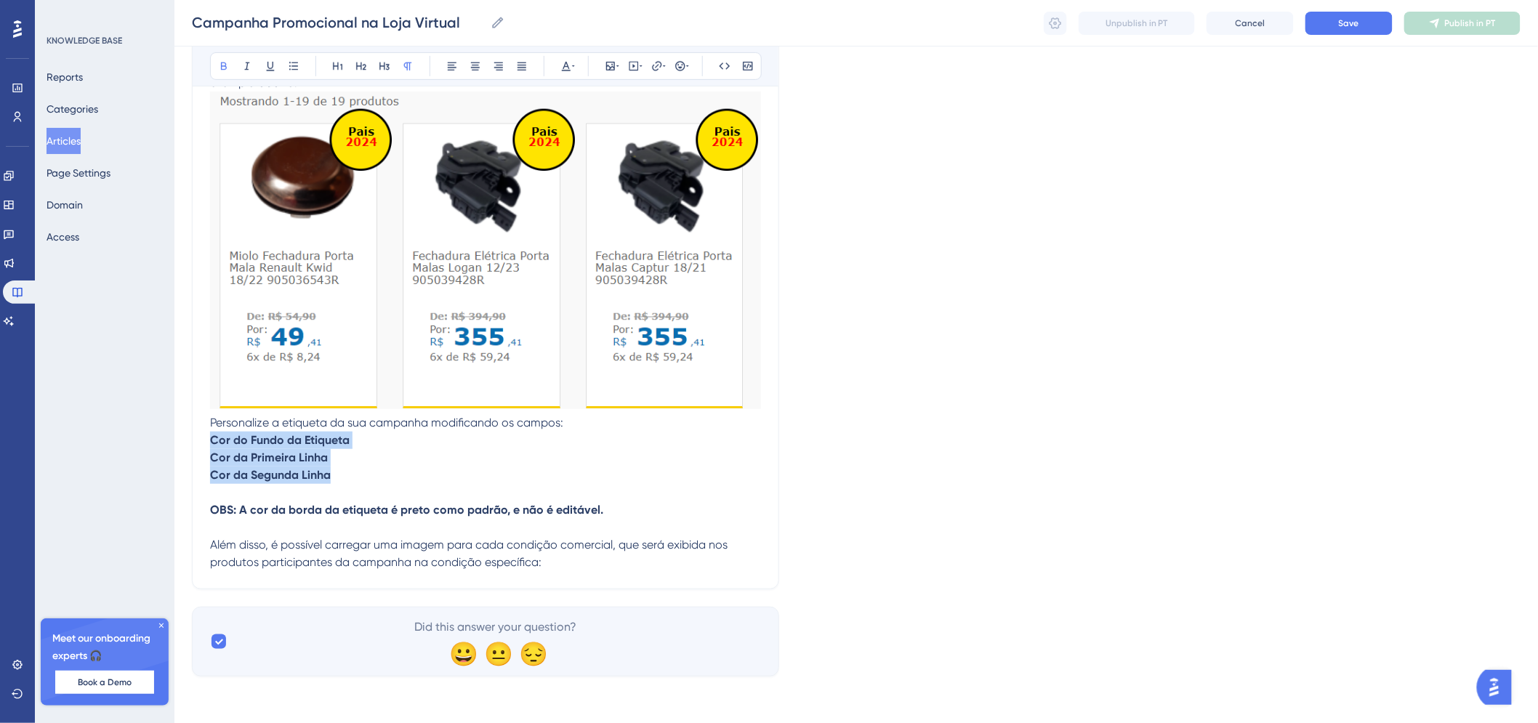
drag, startPoint x: 347, startPoint y: 476, endPoint x: 244, endPoint y: 379, distance: 141.9
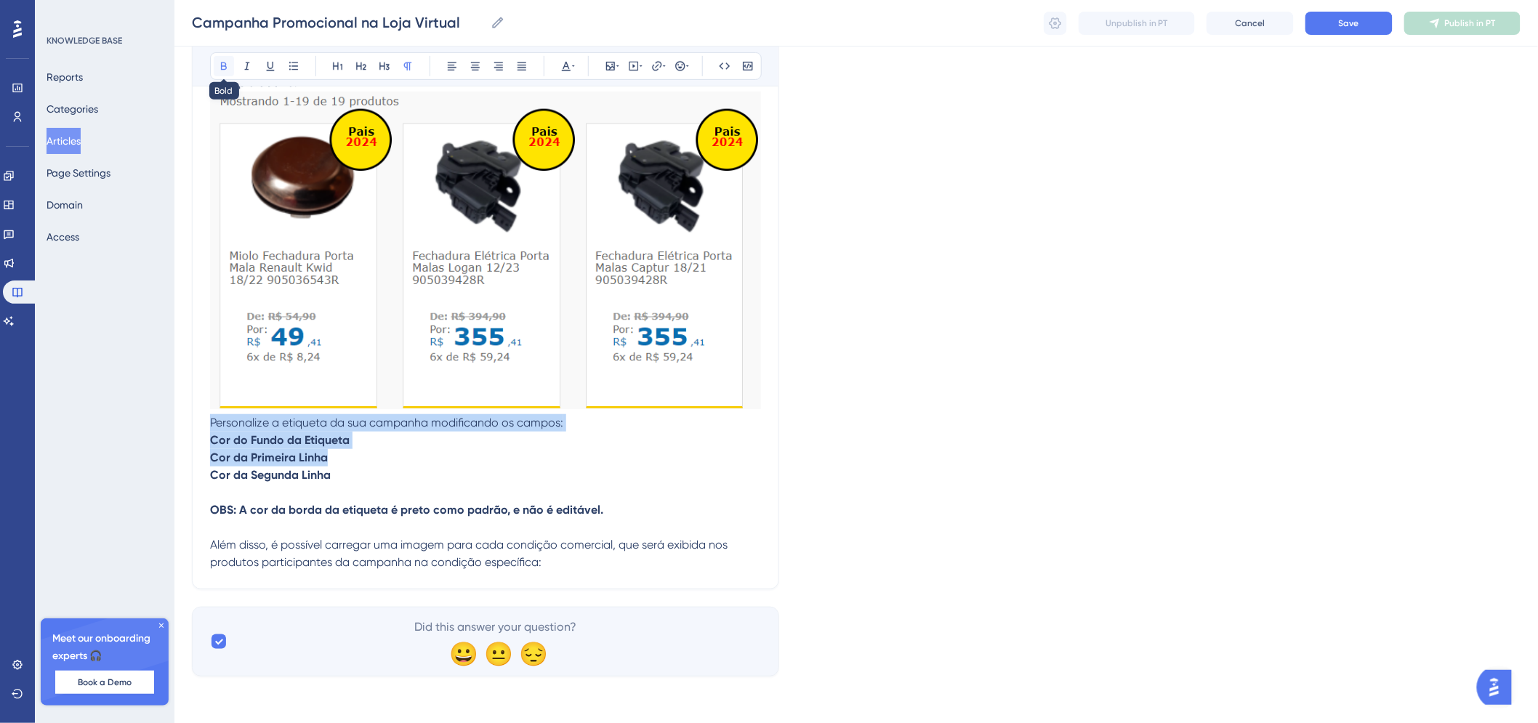
click at [227, 67] on icon at bounding box center [224, 66] width 12 height 12
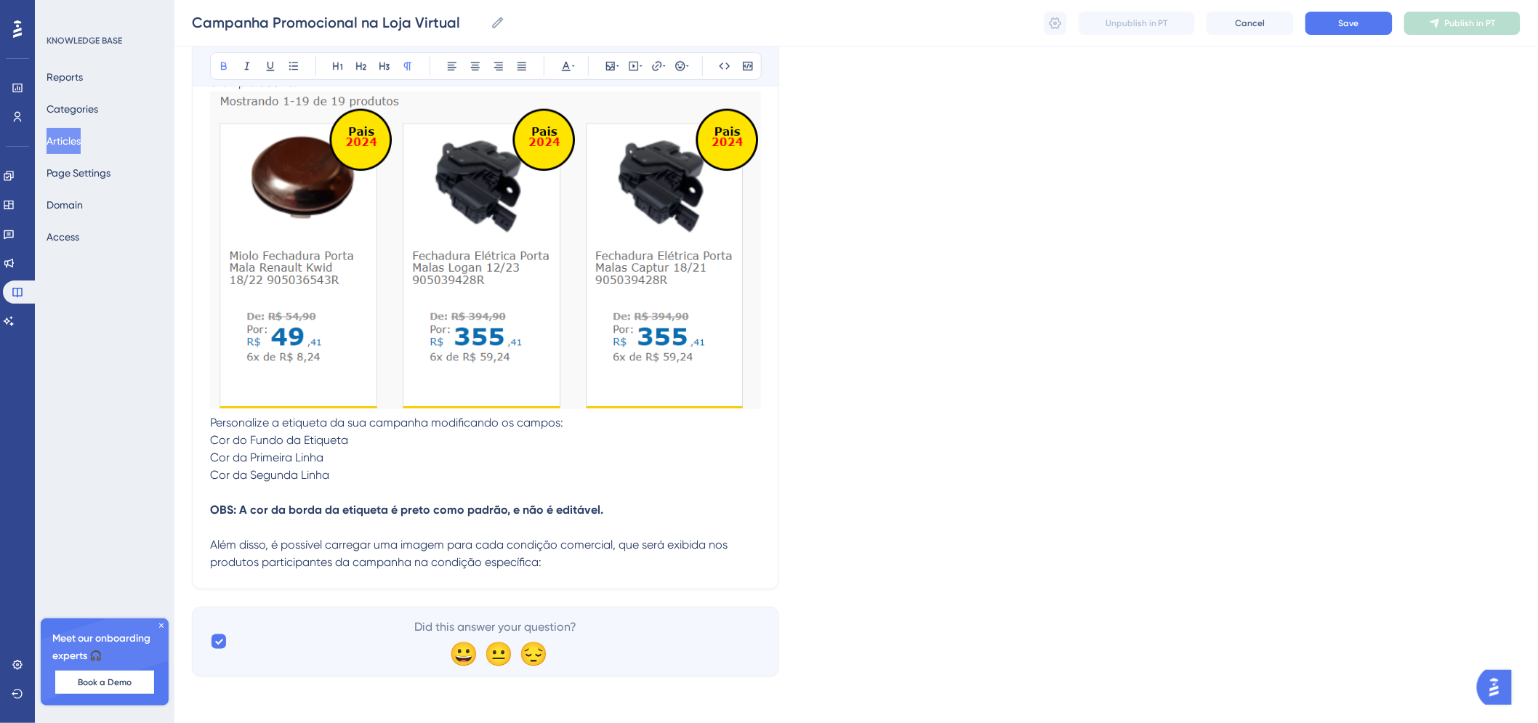
click at [538, 514] on strong "OBS: A cor da borda da etiqueta é preto como padrão, e não é editável." at bounding box center [406, 510] width 393 height 14
drag, startPoint x: 602, startPoint y: 510, endPoint x: 209, endPoint y: 518, distance: 392.6
click at [210, 518] on p "OBS: A cor da borda da etiqueta é preto como padrão, e não é editável." at bounding box center [485, 510] width 551 height 17
click at [226, 69] on icon at bounding box center [224, 67] width 6 height 8
click at [426, 537] on p "Além disso, é possível carregar uma imagem para cada condição comercial, que se…" at bounding box center [485, 554] width 551 height 35
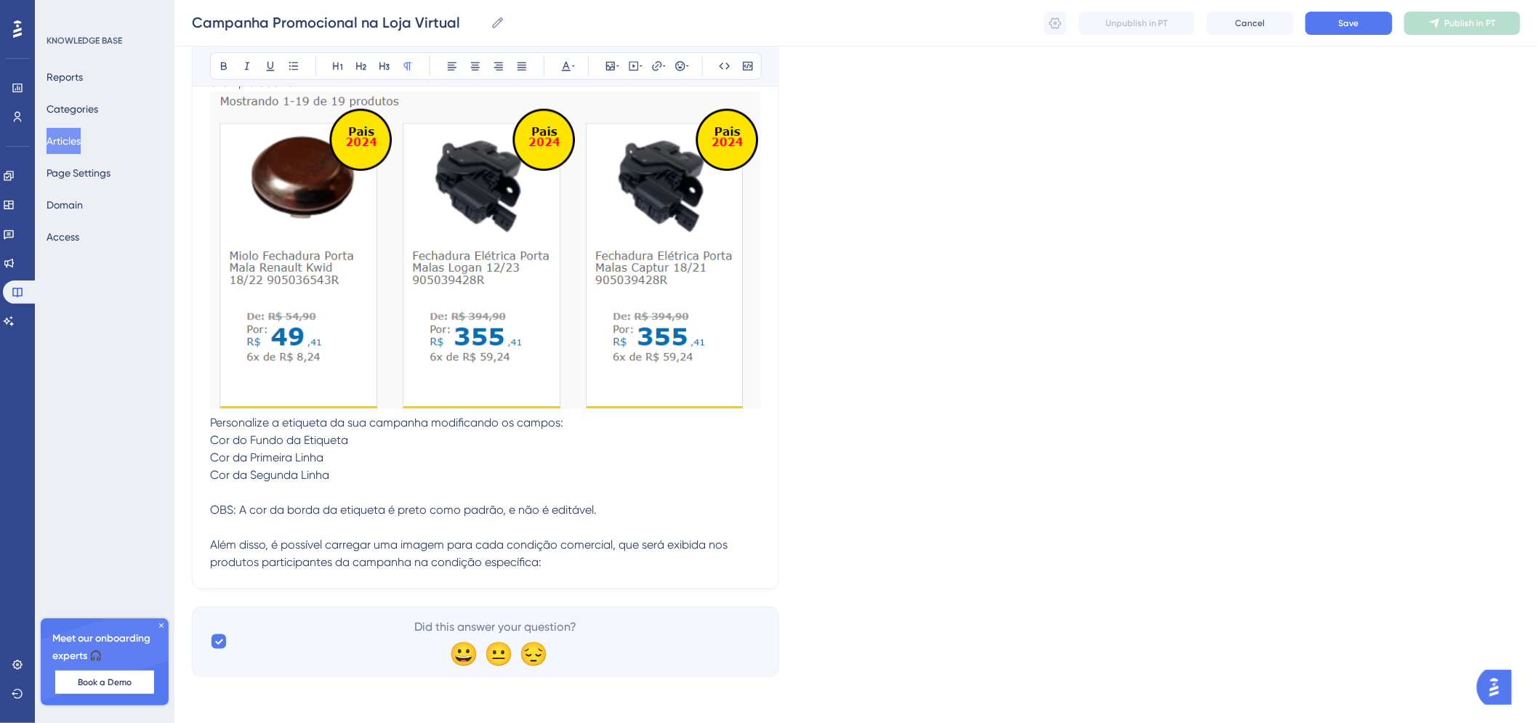
click at [587, 566] on p "Além disso, é possível carregar uma imagem para cada condição comercial, que se…" at bounding box center [485, 554] width 551 height 35
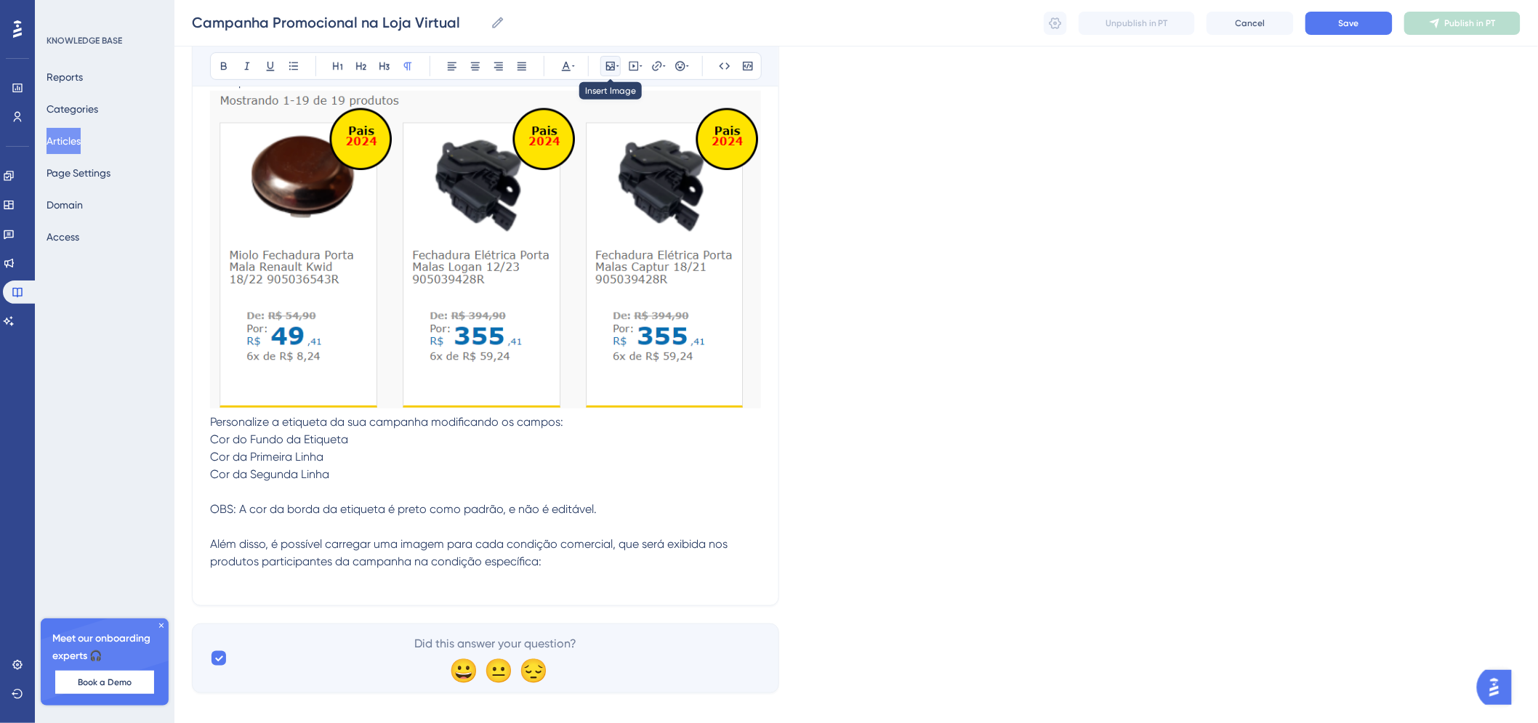
click at [611, 68] on icon at bounding box center [610, 66] width 9 height 9
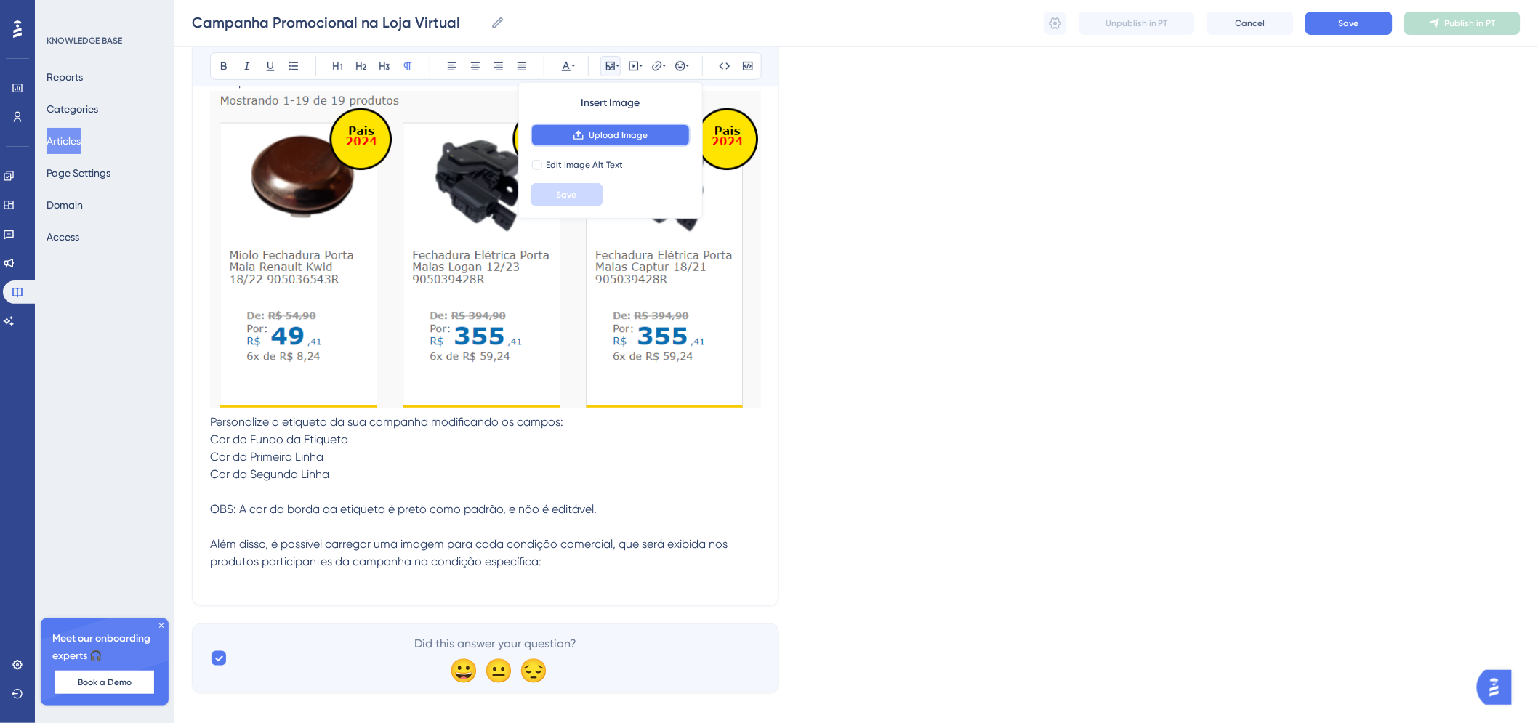
click at [608, 125] on button "Upload Image" at bounding box center [611, 135] width 160 height 23
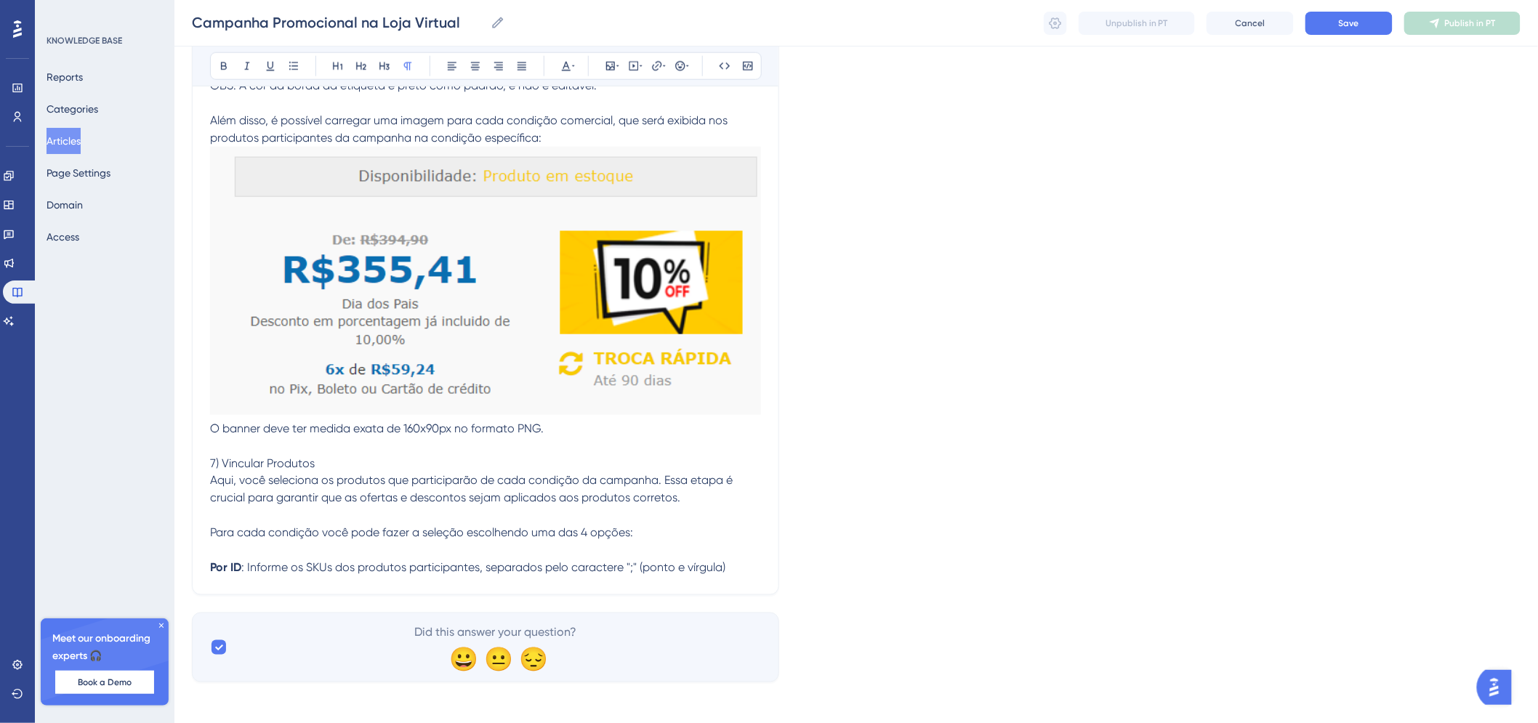
scroll to position [3000, 0]
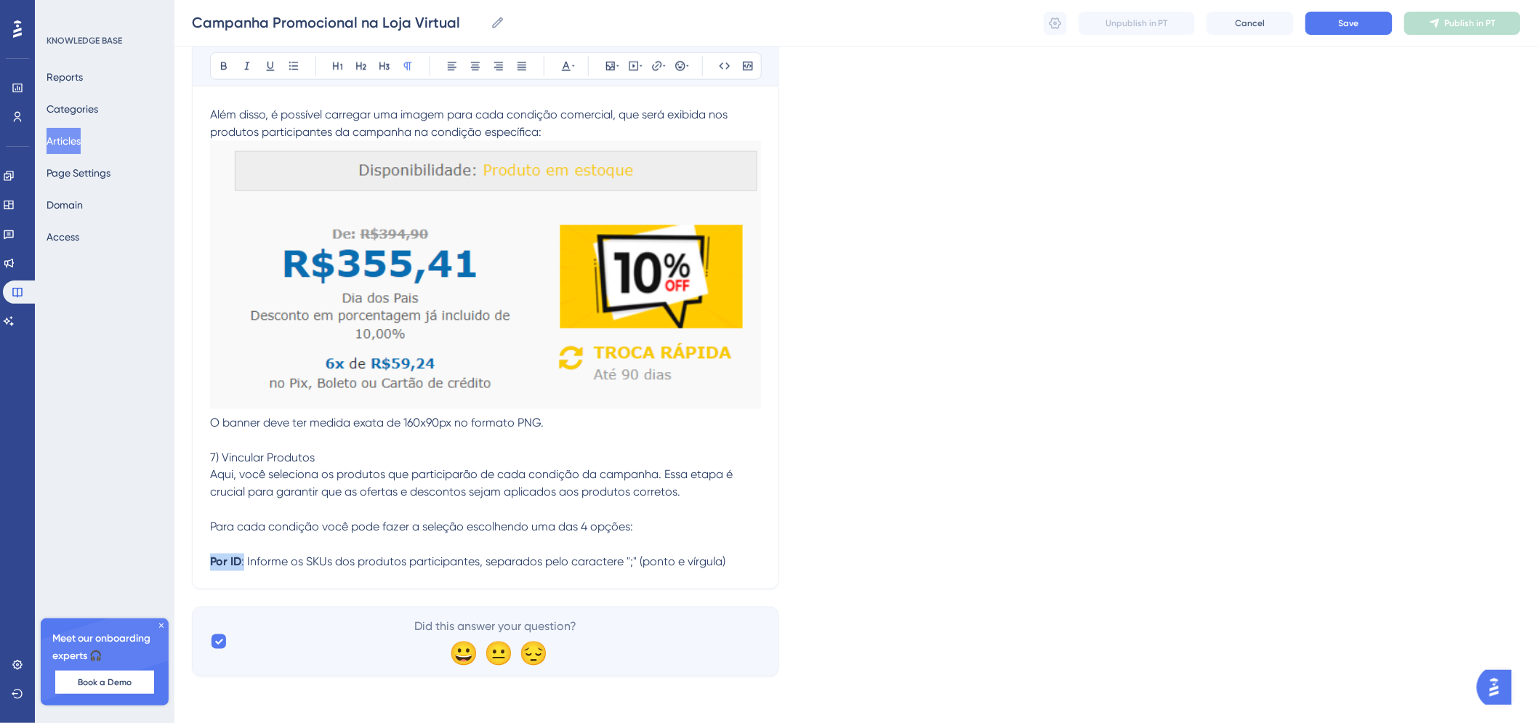
drag, startPoint x: 244, startPoint y: 563, endPoint x: 213, endPoint y: 560, distance: 30.7
click at [213, 560] on p "Por ID : Informe os SKUs dos produtos participantes, separados pelo caractere "…" at bounding box center [485, 562] width 551 height 17
click at [729, 560] on p "Por ID : Informe os SKUs dos produtos participantes, separados pelo caractere "…" at bounding box center [485, 562] width 551 height 17
click at [164, 625] on icon at bounding box center [161, 626] width 9 height 9
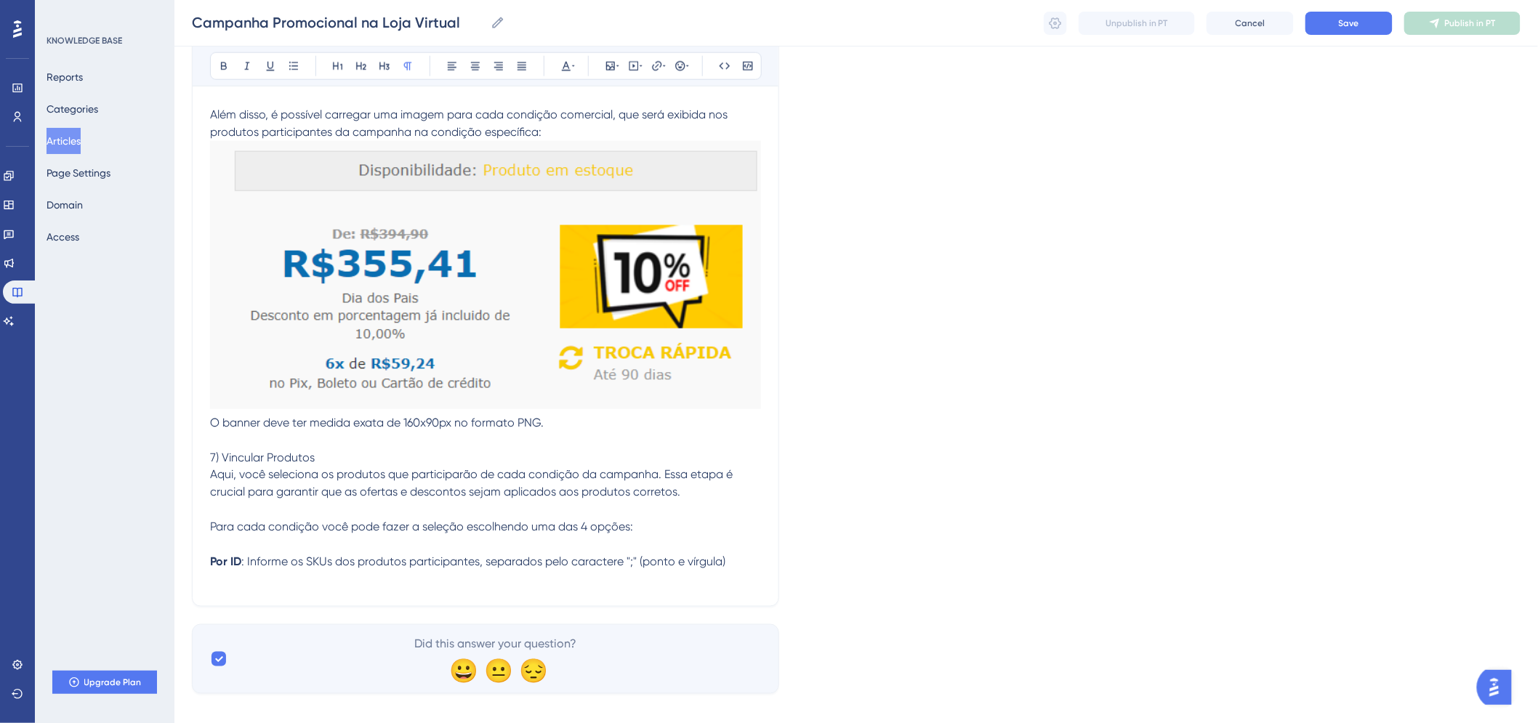
click at [339, 585] on p at bounding box center [485, 579] width 551 height 17
click at [613, 64] on icon at bounding box center [611, 66] width 12 height 12
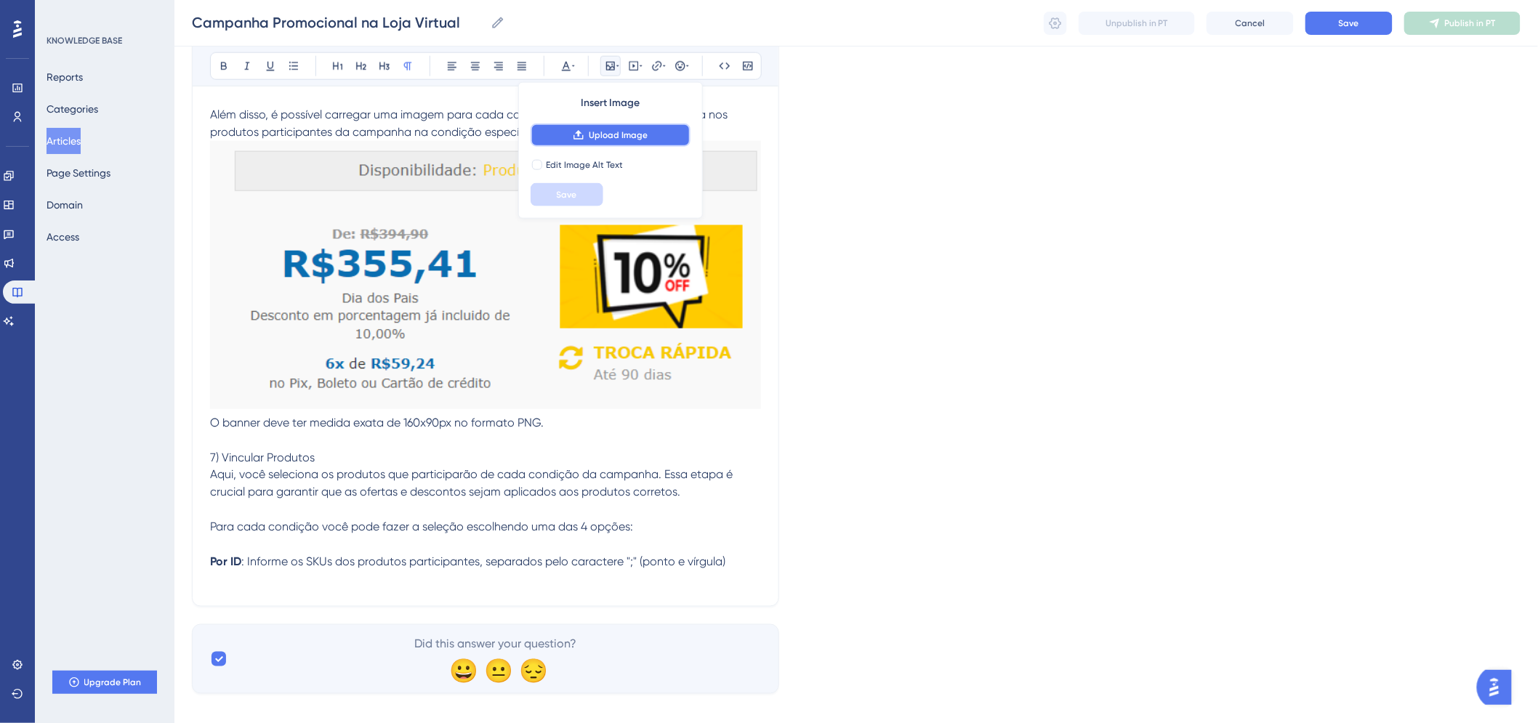
click at [595, 129] on span "Upload Image" at bounding box center [618, 135] width 59 height 12
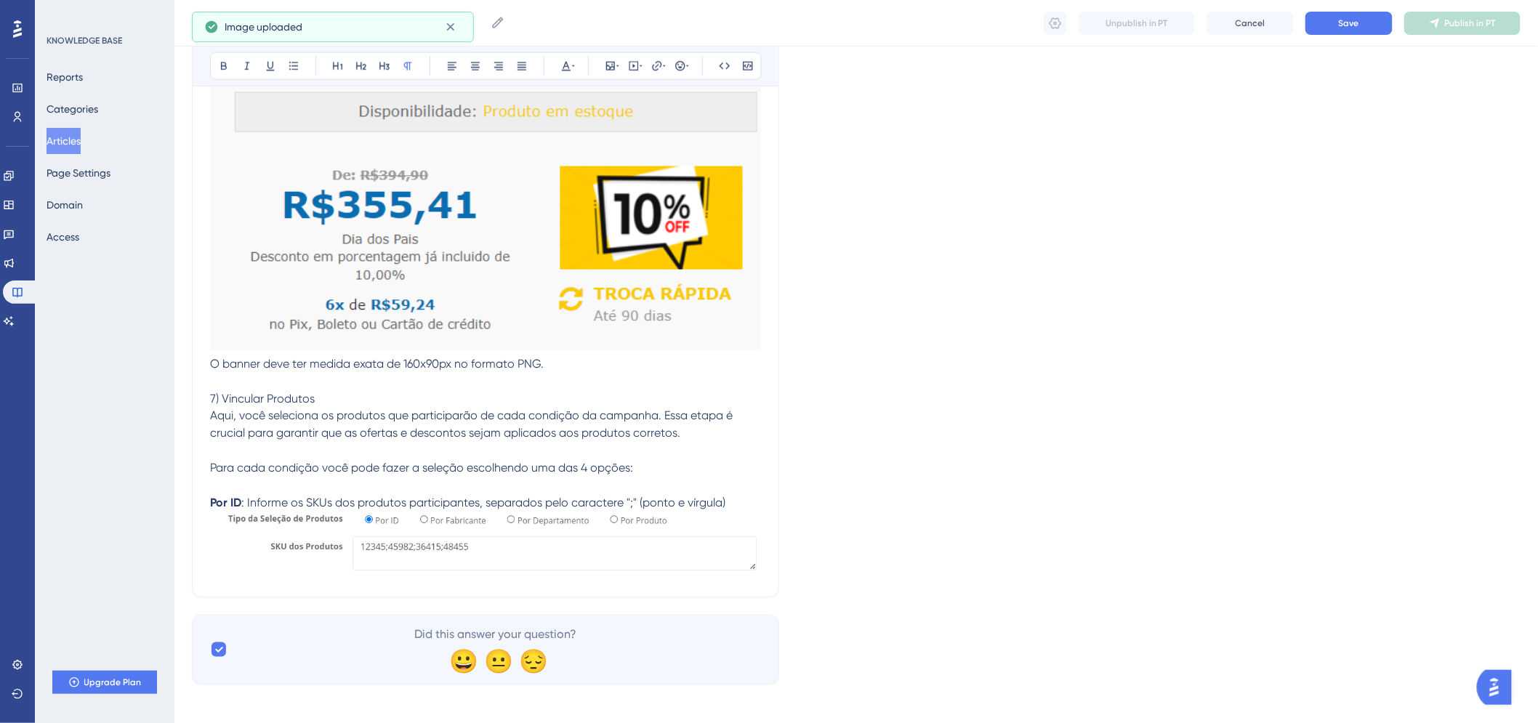
scroll to position [3066, 0]
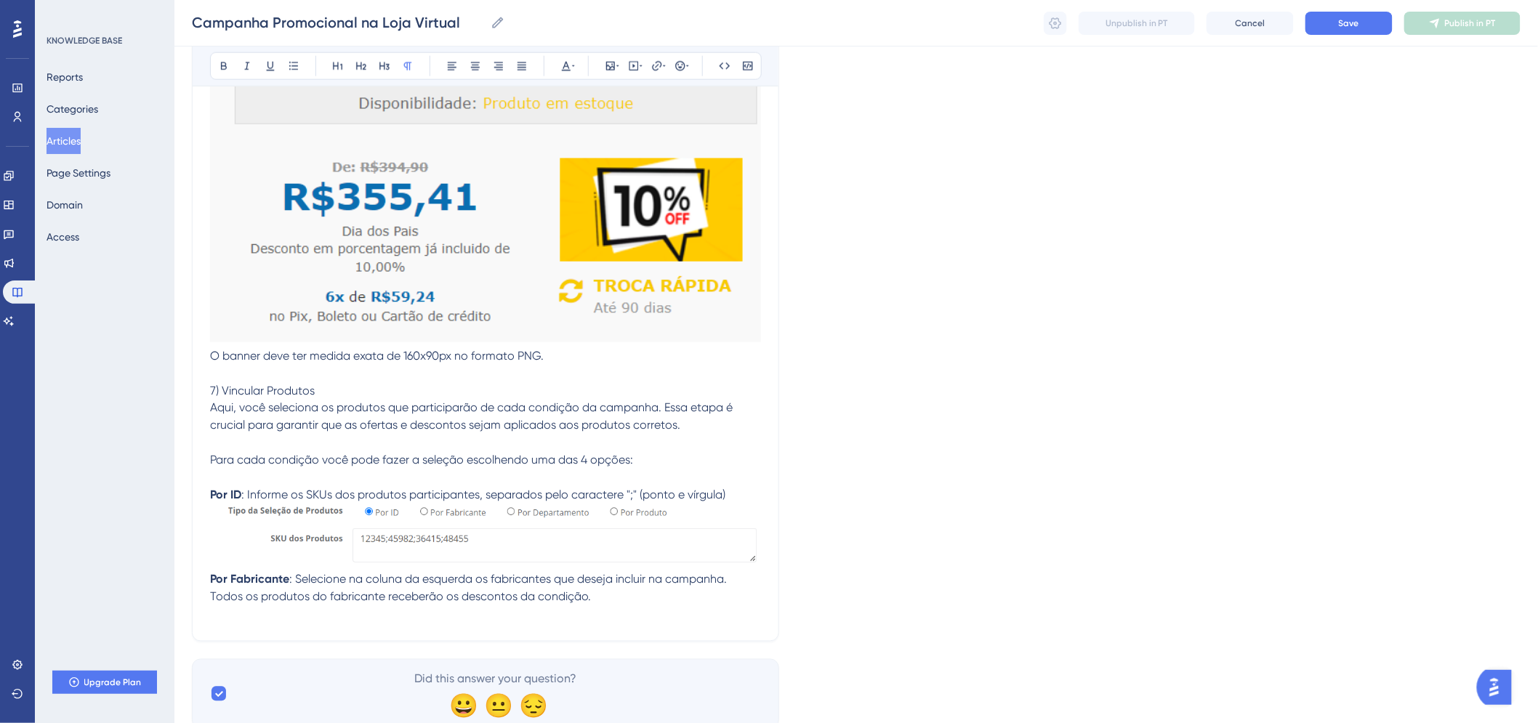
click at [212, 578] on strong "Por Fabricante" at bounding box center [249, 580] width 79 height 14
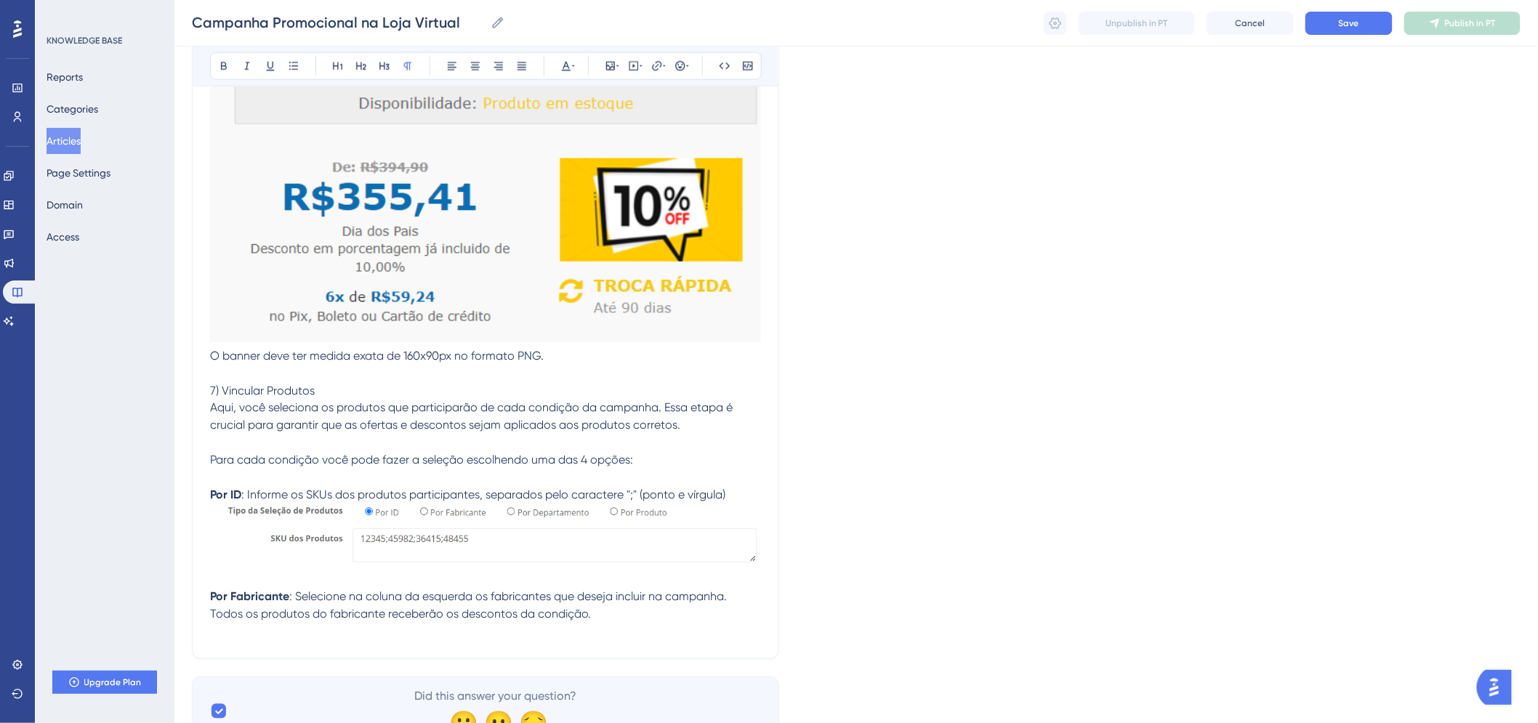
click at [579, 638] on p at bounding box center [485, 632] width 551 height 17
click at [611, 74] on button at bounding box center [610, 66] width 20 height 20
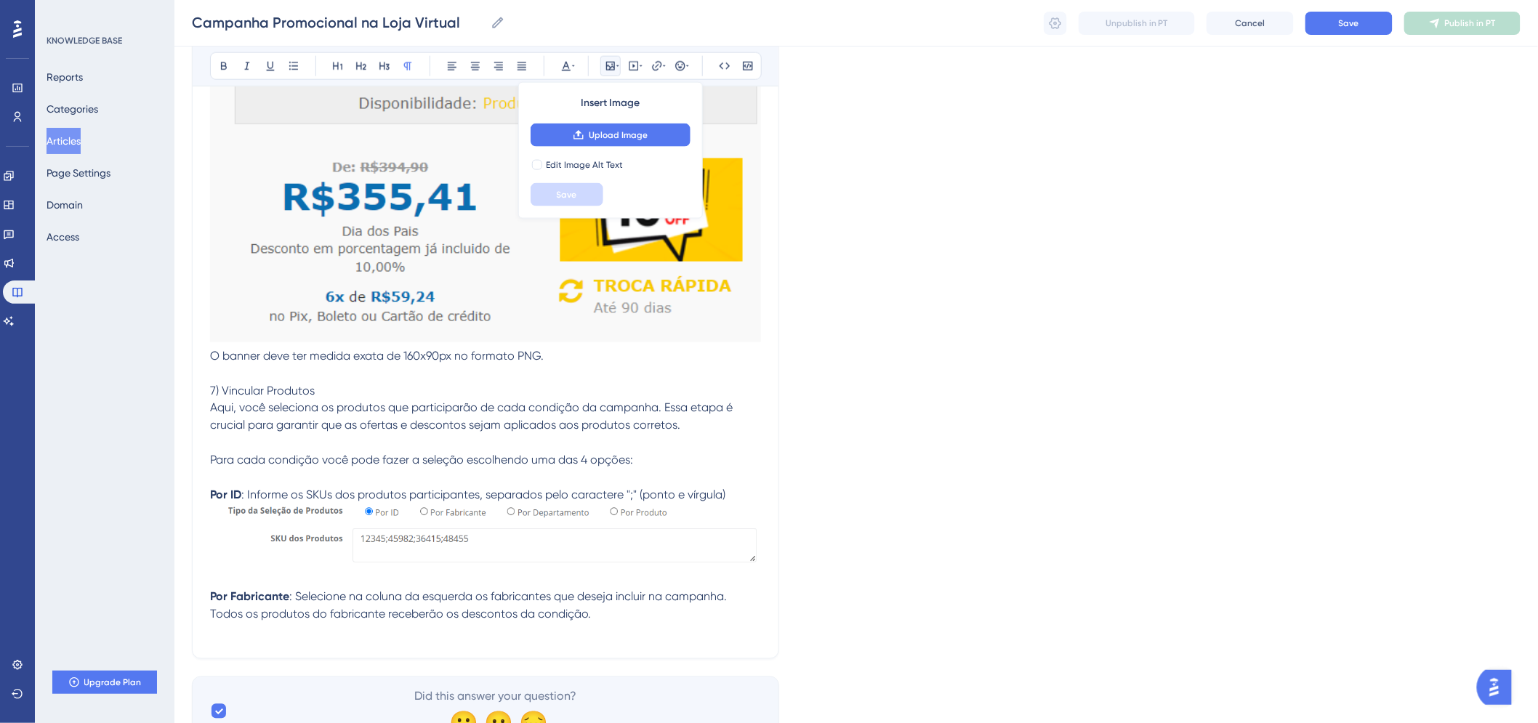
click at [609, 121] on div "Insert Image Upload Image Edit Image Alt Text Save" at bounding box center [610, 150] width 185 height 137
click at [612, 125] on button "Upload Image" at bounding box center [611, 135] width 160 height 23
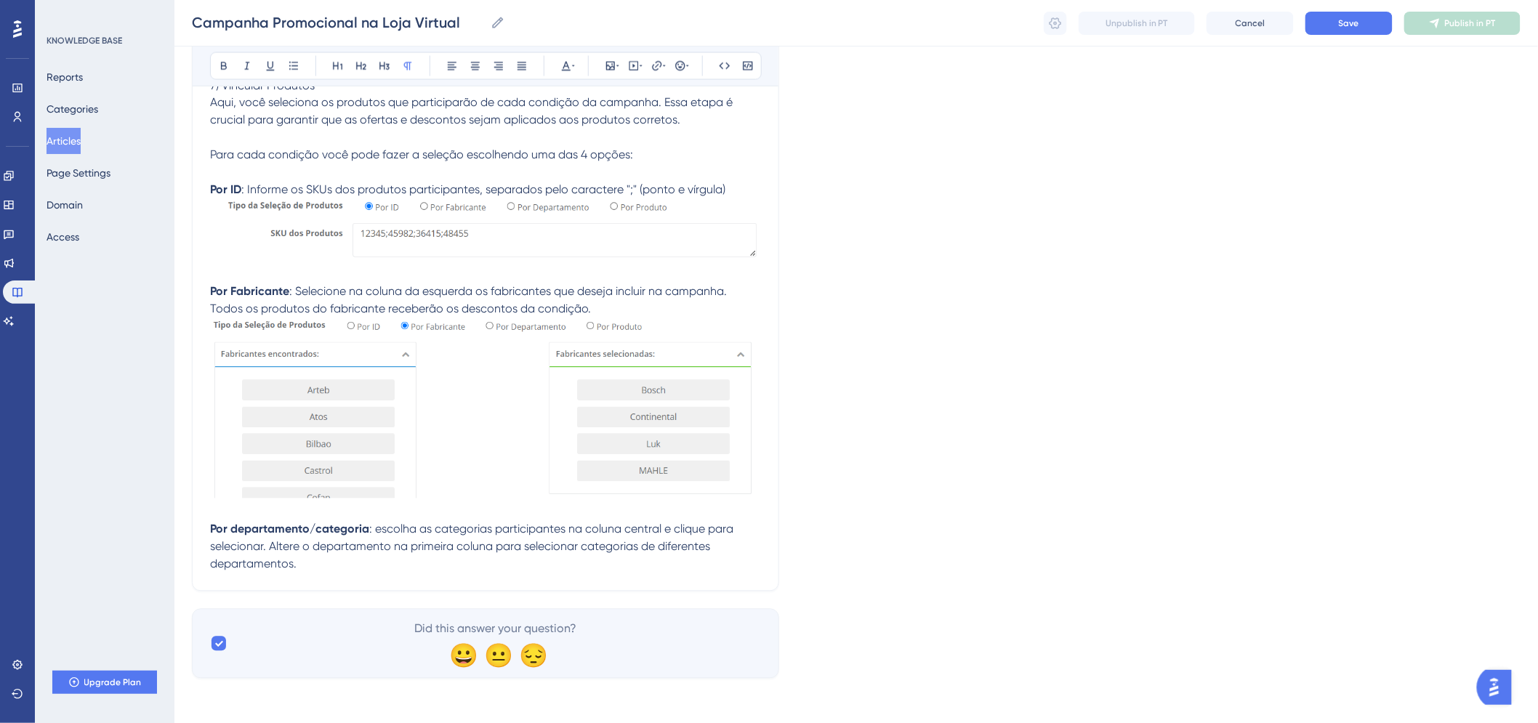
scroll to position [3375, 0]
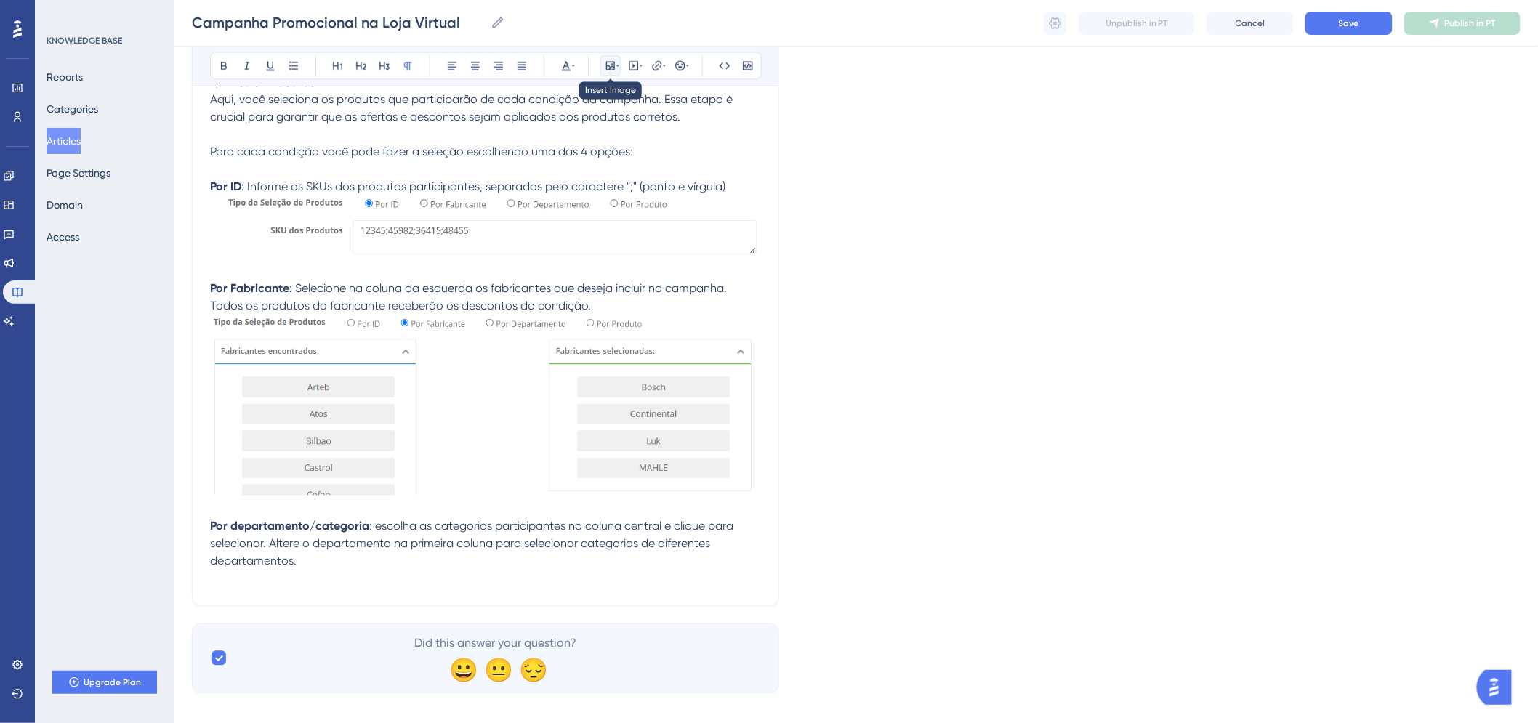
click at [615, 73] on button at bounding box center [610, 66] width 20 height 20
click at [614, 76] on div "Bold Italic Underline Bullet Point Heading 1 Heading 2 Heading 3 Normal Align L…" at bounding box center [486, 66] width 552 height 28
click at [614, 75] on button at bounding box center [610, 66] width 20 height 20
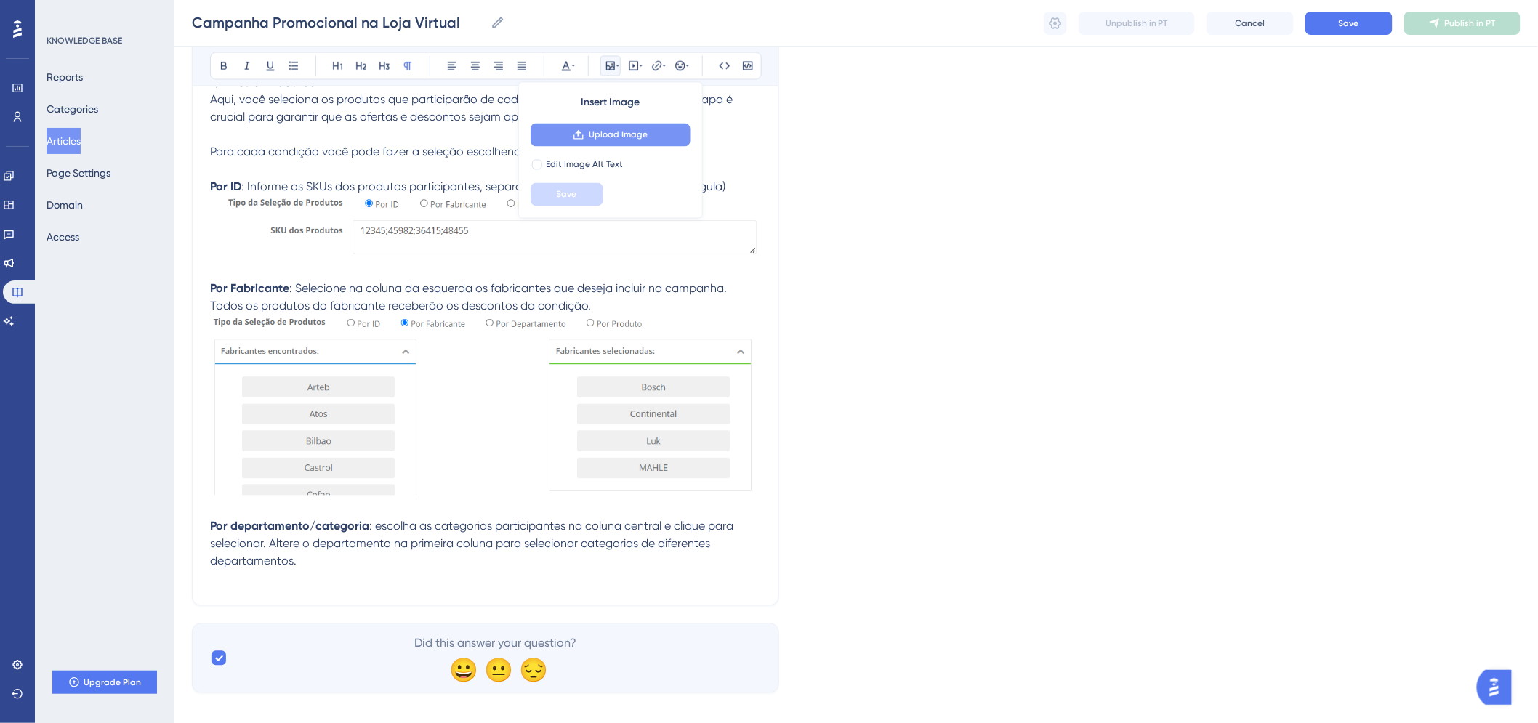
click at [611, 134] on span "Upload Image" at bounding box center [618, 135] width 59 height 12
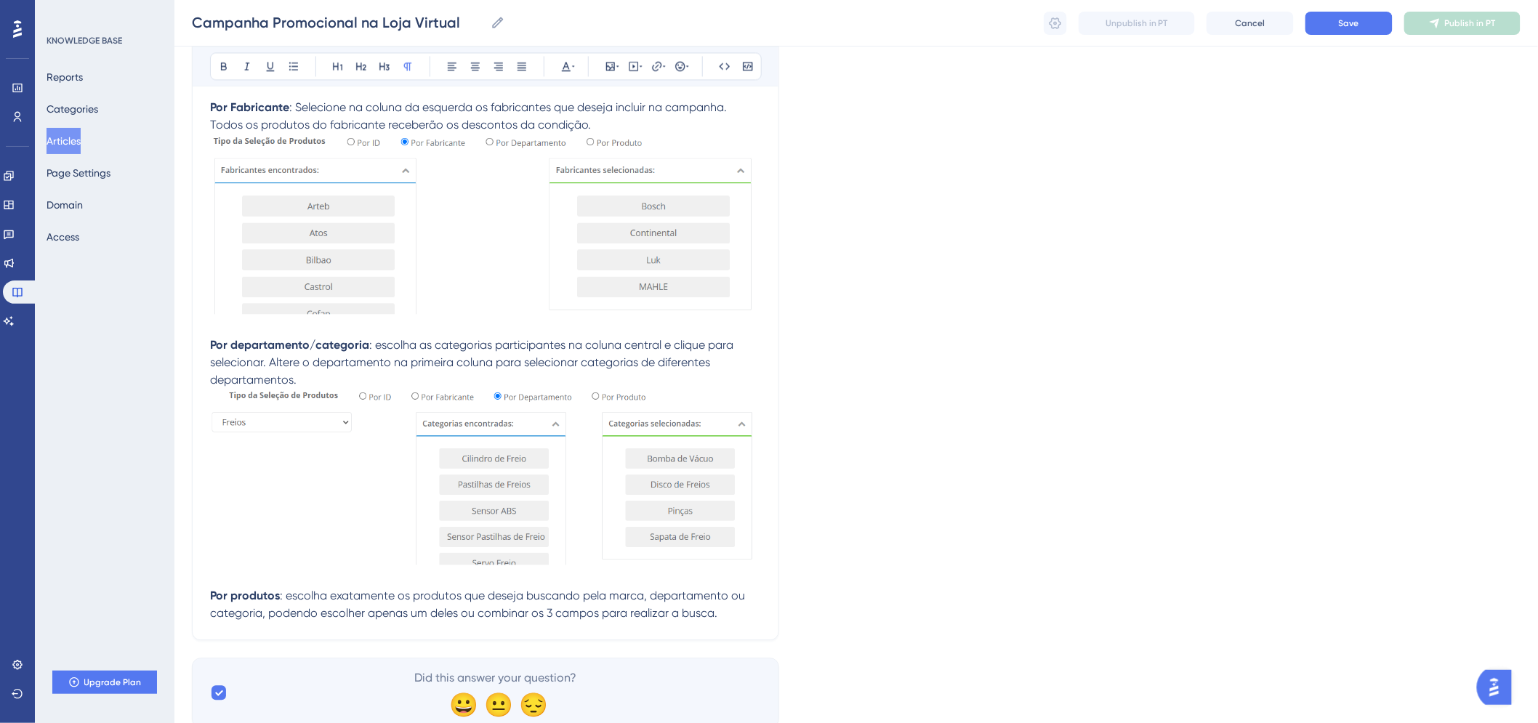
scroll to position [3609, 0]
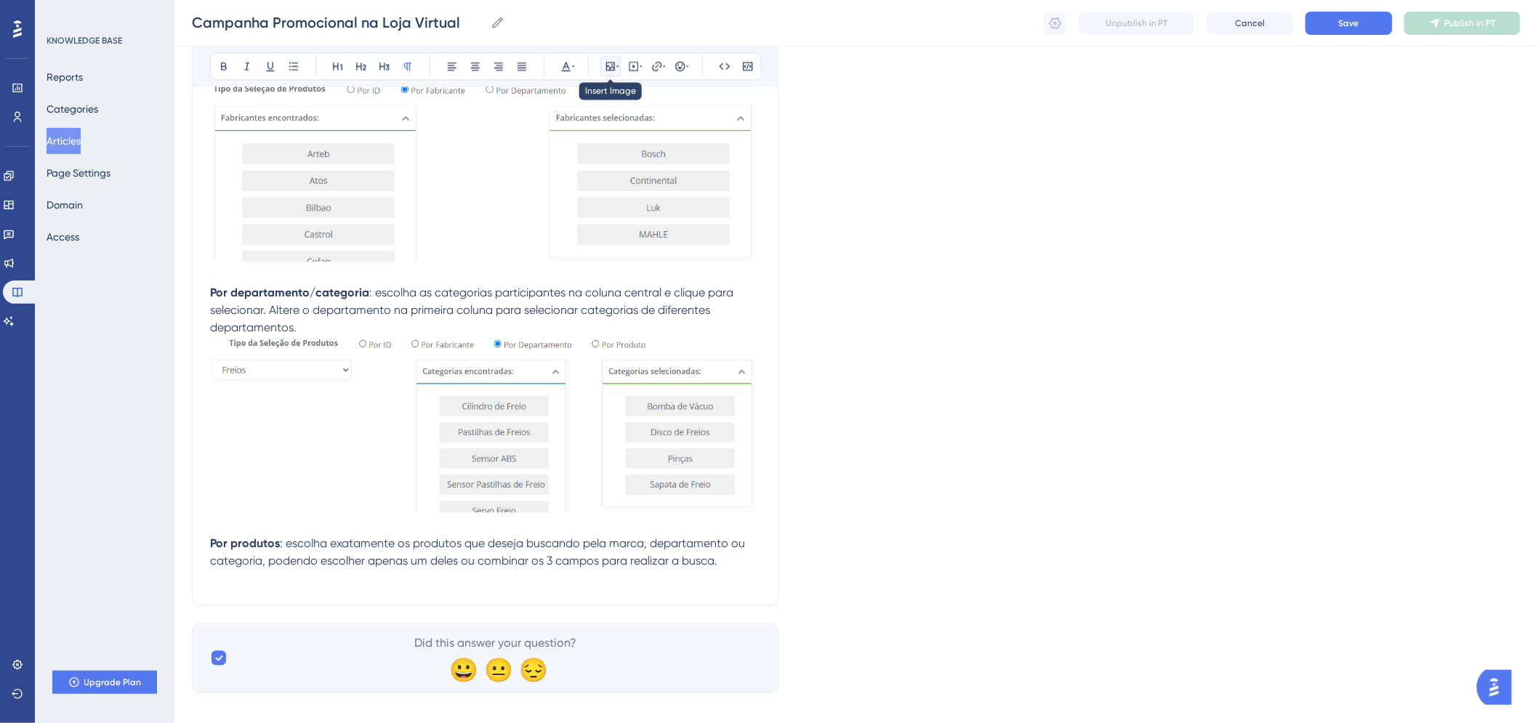
click at [618, 73] on button at bounding box center [610, 66] width 20 height 20
click at [616, 67] on icon at bounding box center [617, 66] width 3 height 12
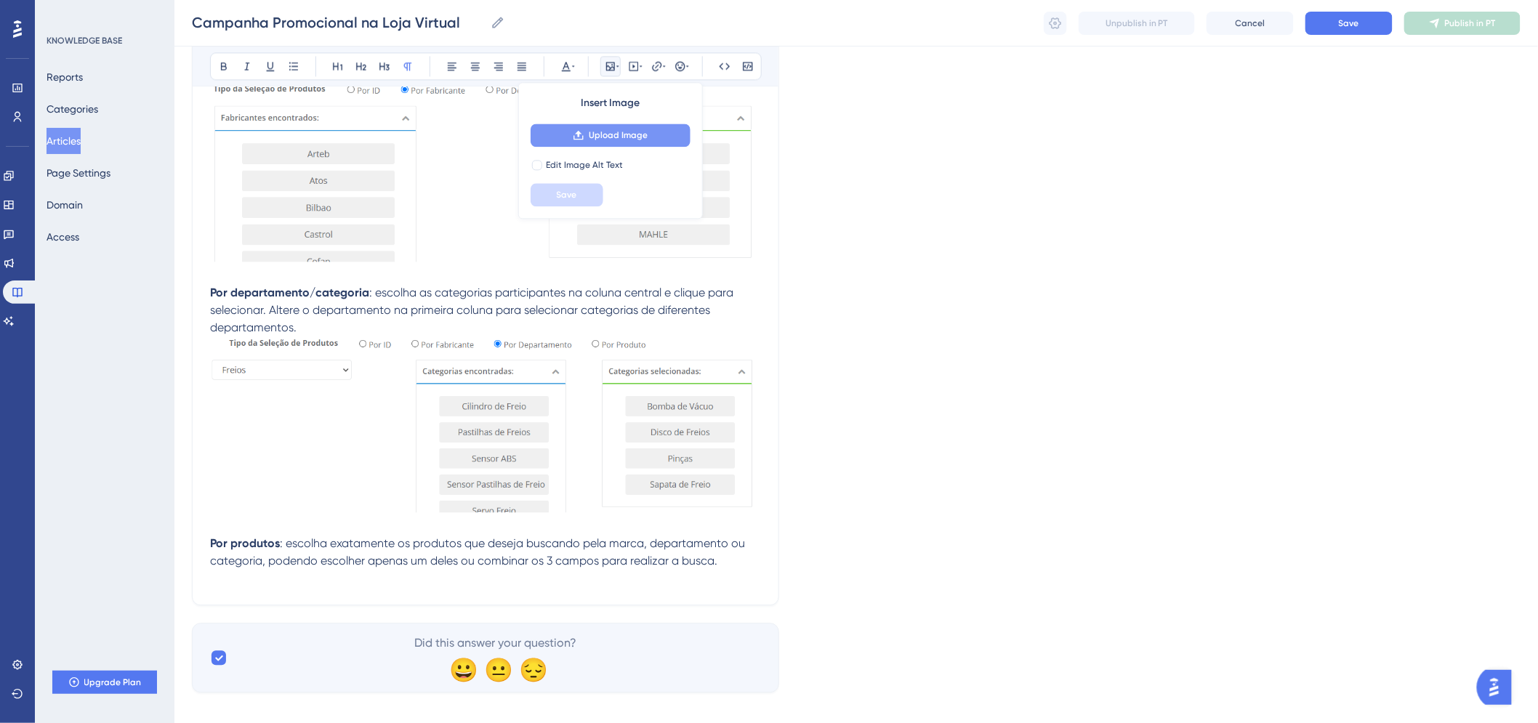
click at [622, 136] on span "Upload Image" at bounding box center [618, 135] width 59 height 12
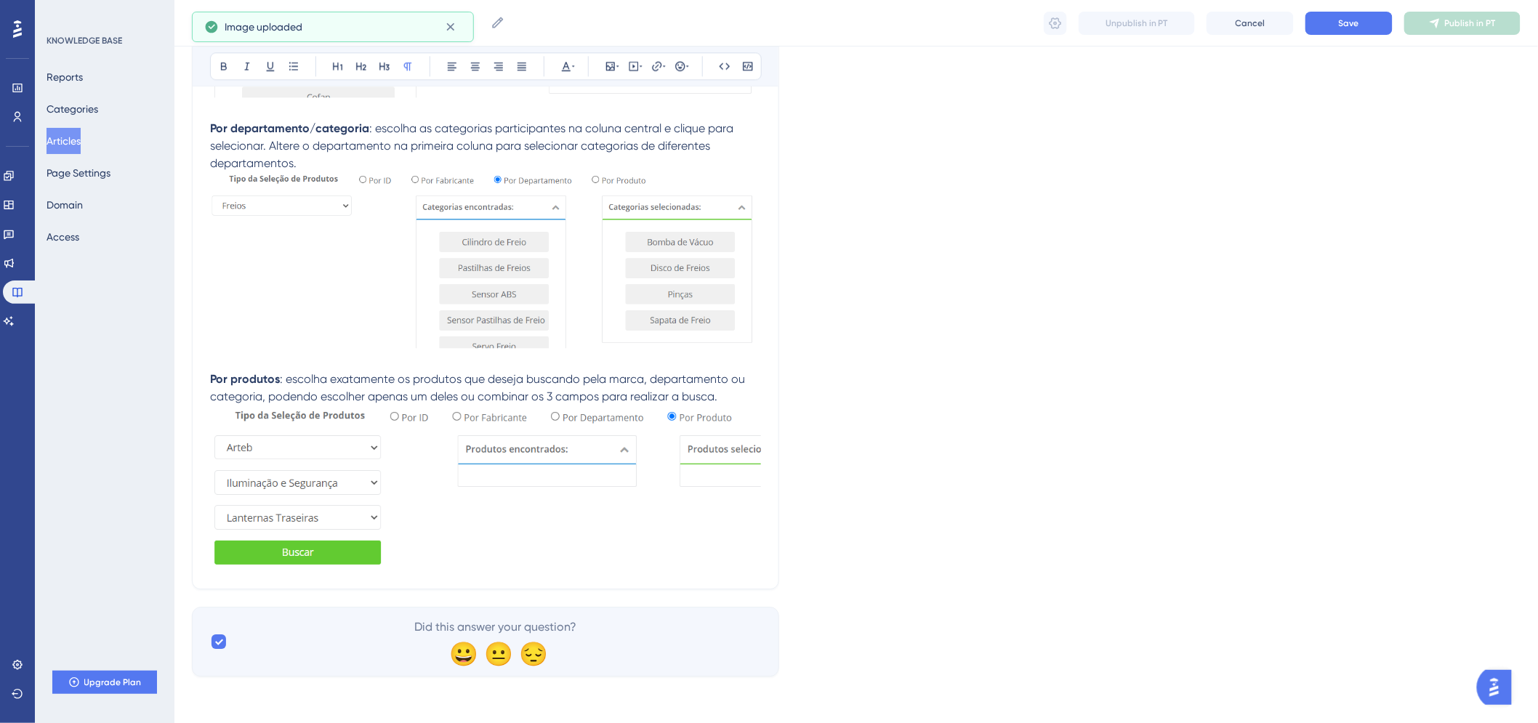
scroll to position [3775, 0]
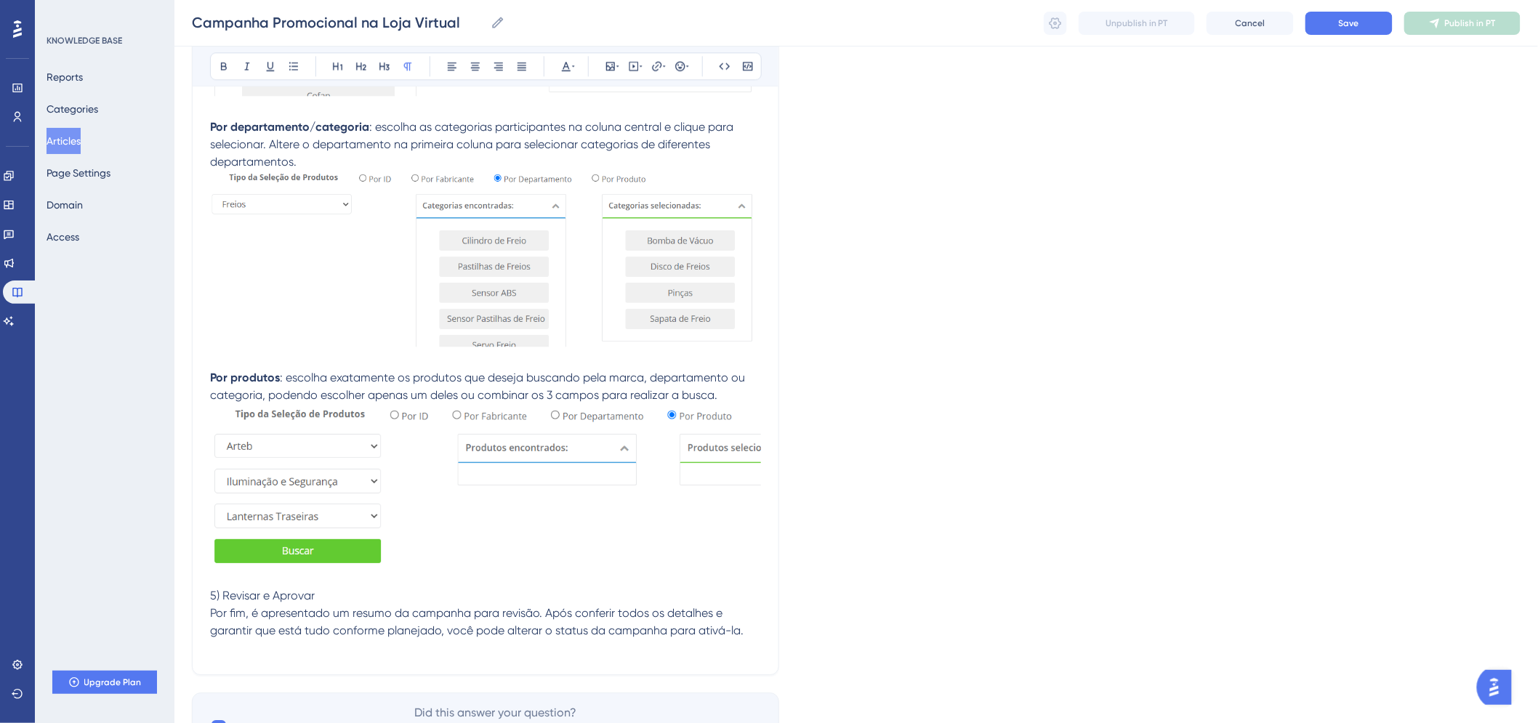
click at [622, 68] on div "Bold Italic Underline Bullet Point Heading 1 Heading 2 Heading 3 Normal Align L…" at bounding box center [486, 66] width 552 height 28
click at [619, 67] on button at bounding box center [610, 66] width 20 height 20
click at [608, 135] on span "Upload Image" at bounding box center [618, 135] width 59 height 12
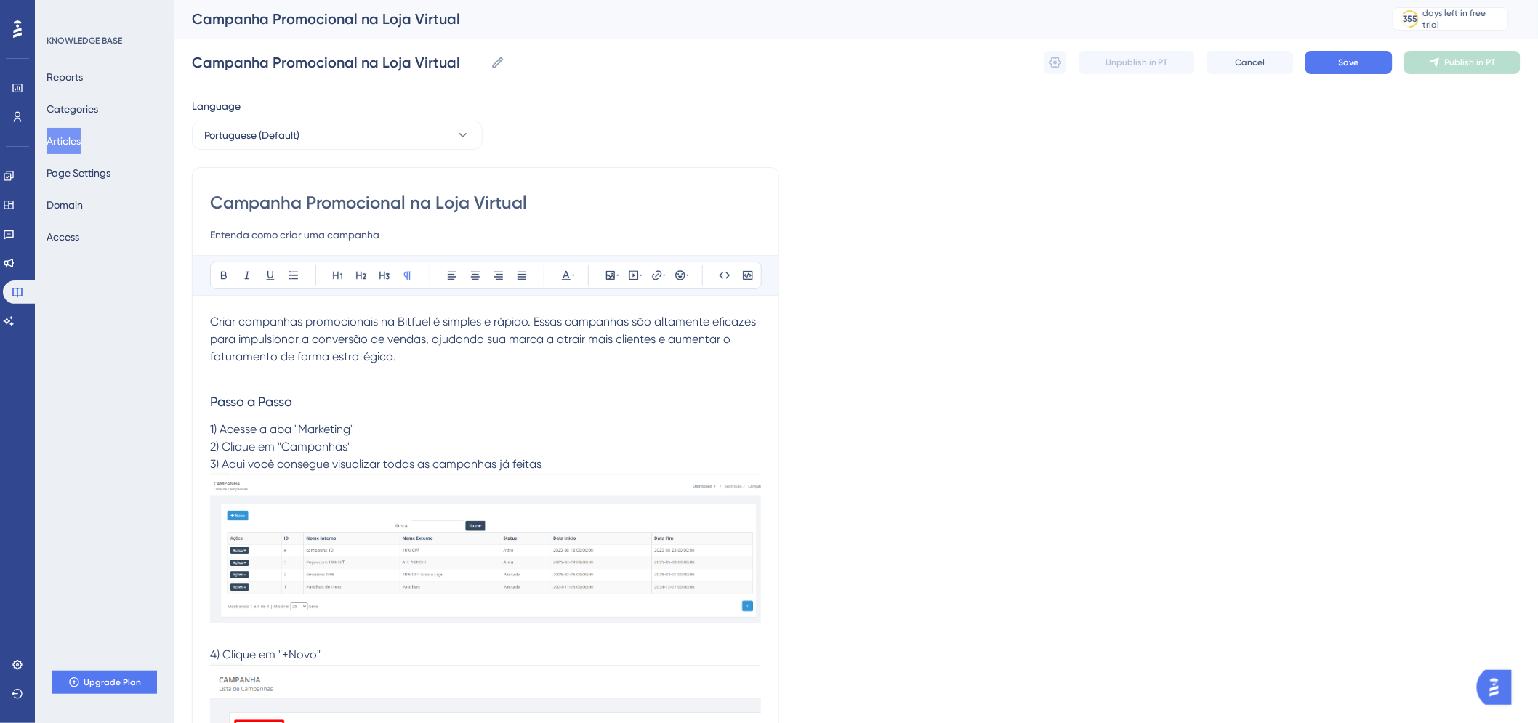
scroll to position [0, 0]
click at [1353, 62] on span "Save" at bounding box center [1349, 64] width 20 height 12
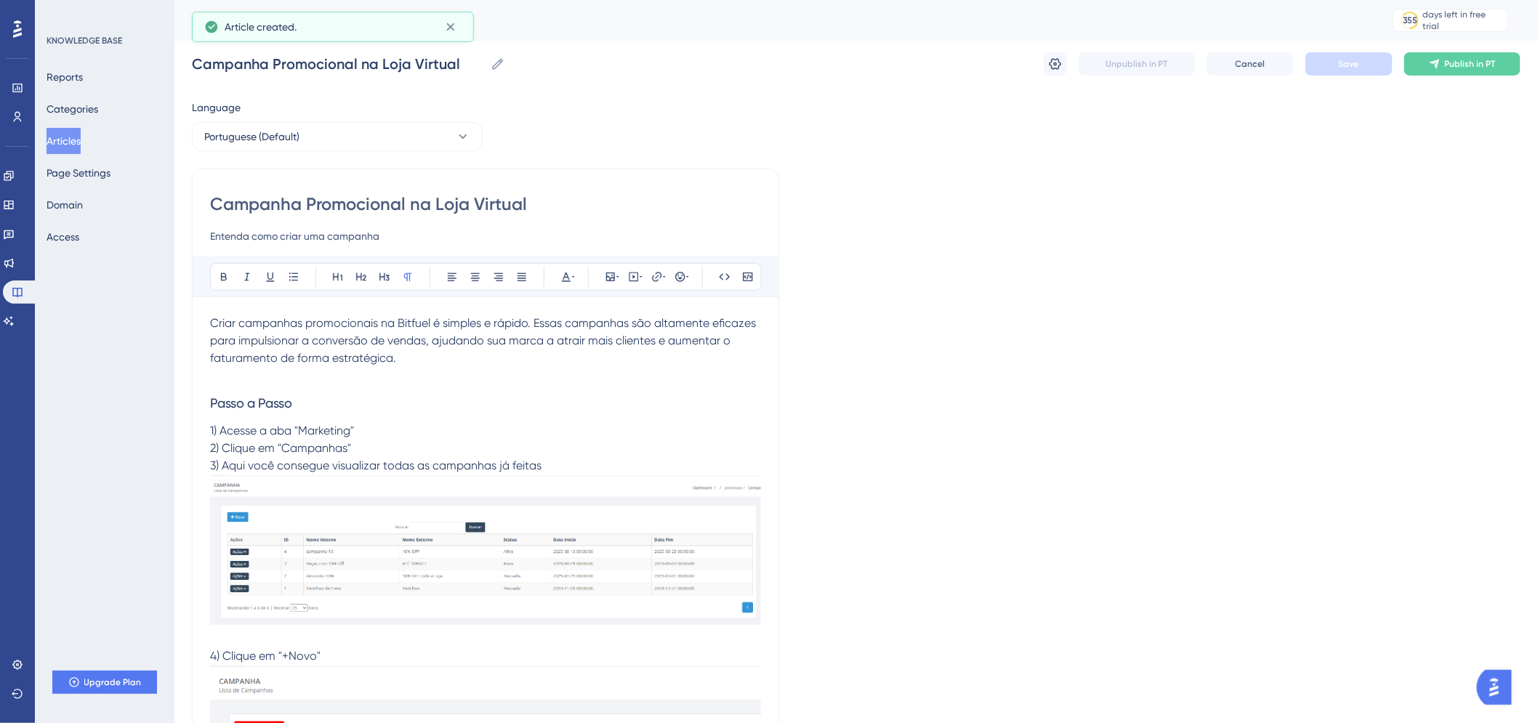
scroll to position [2679, 0]
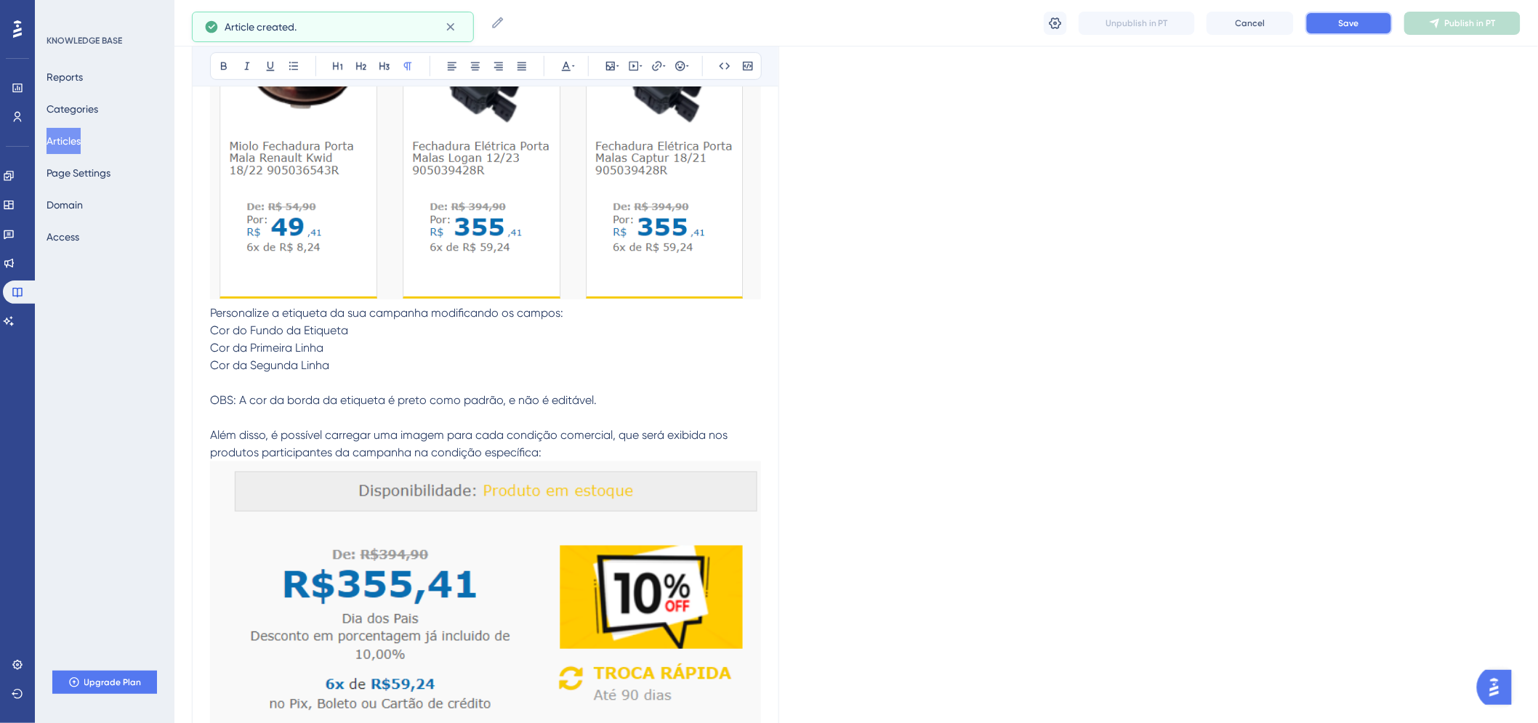
click at [1362, 18] on button "Save" at bounding box center [1349, 23] width 87 height 23
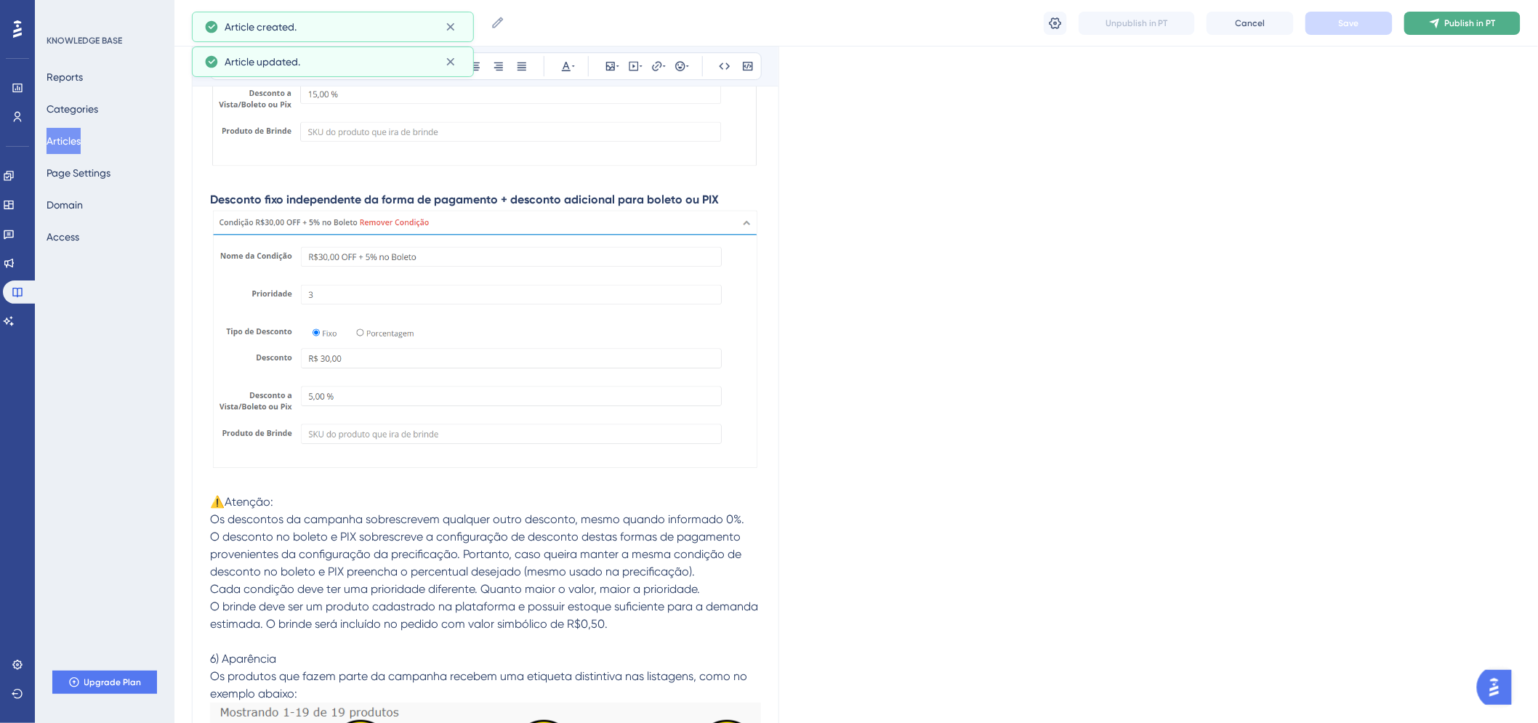
scroll to position [1952, 0]
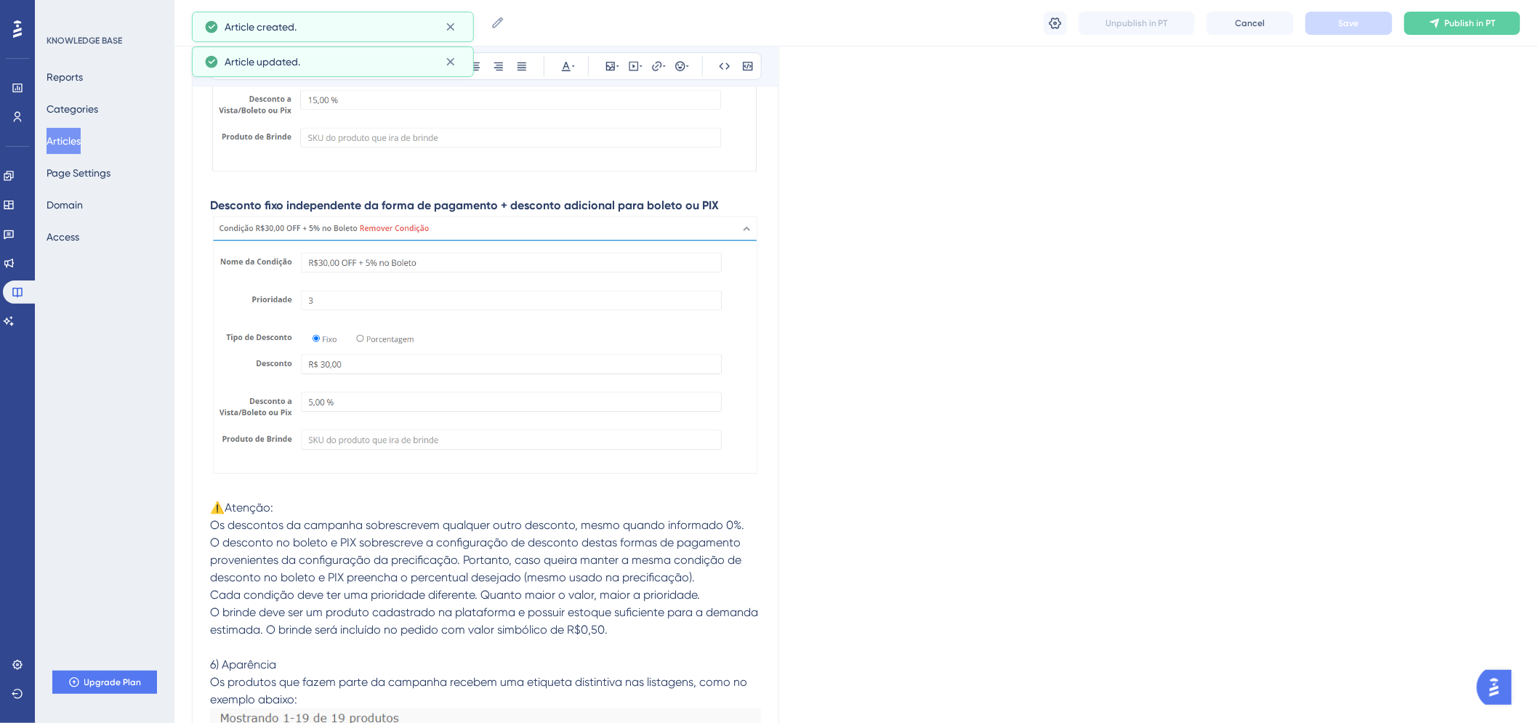
click at [1487, 9] on div "Campanha Promocional na Loja Virtual Campanha Promocional na Loja Virtual Unpub…" at bounding box center [856, 23] width 1364 height 47
click at [1486, 23] on span "Publish in PT" at bounding box center [1470, 23] width 51 height 12
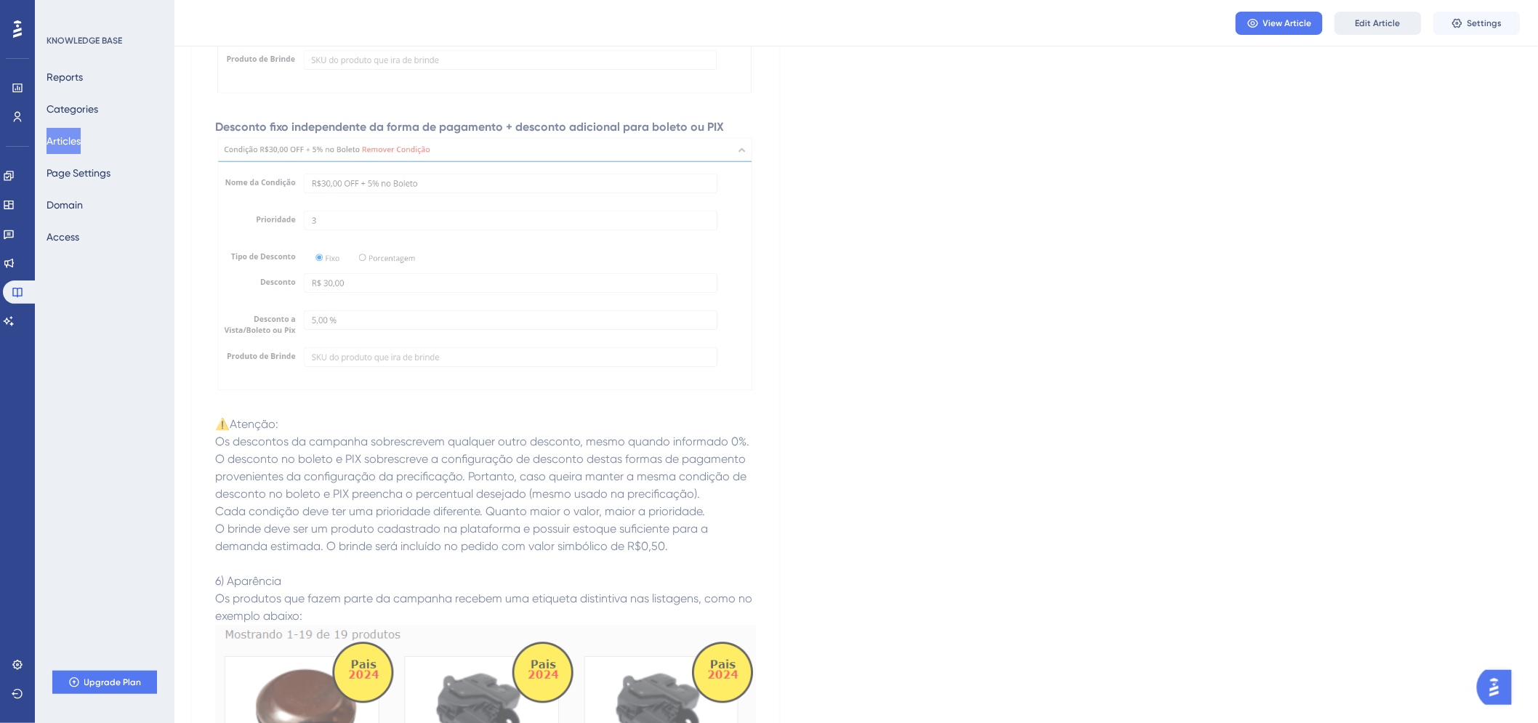
click at [1359, 27] on span "Edit Article" at bounding box center [1378, 23] width 45 height 12
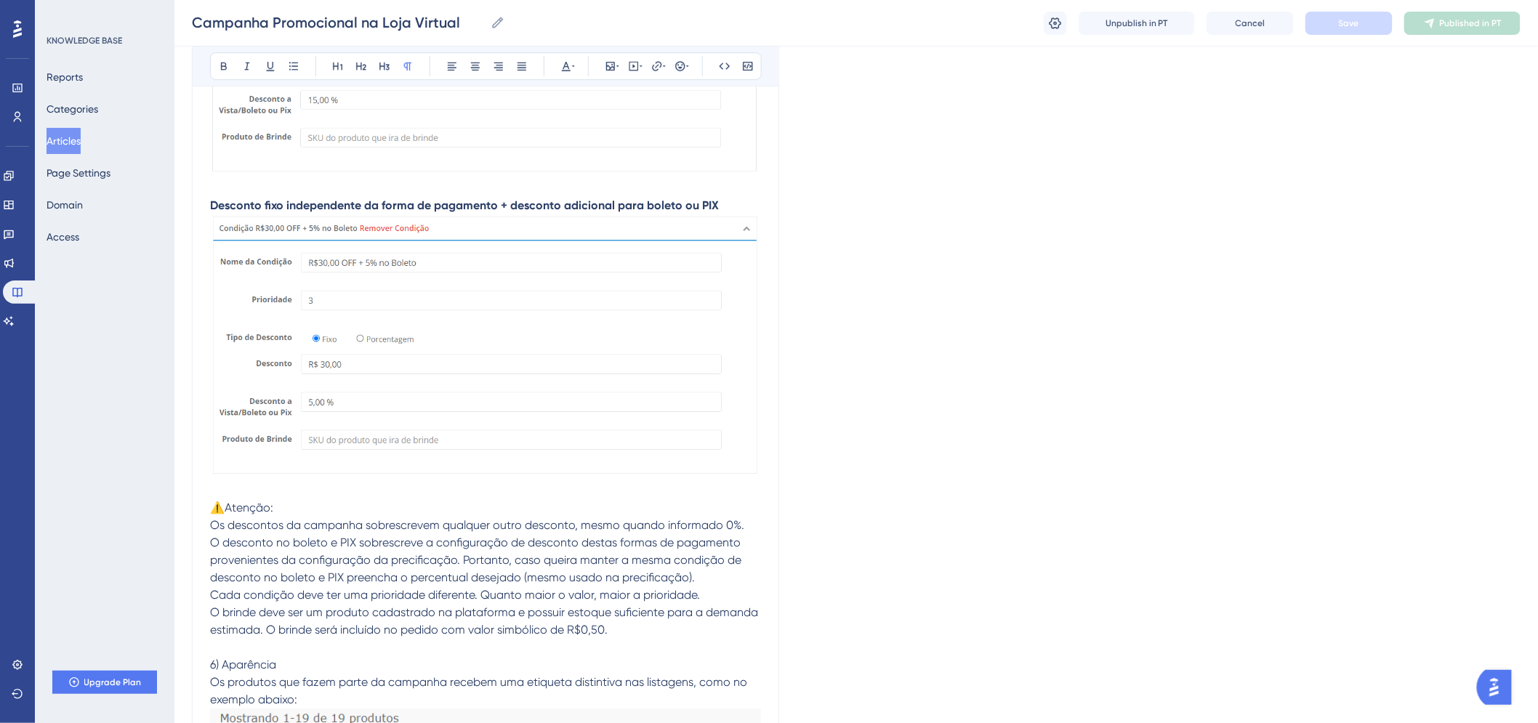
scroll to position [3146, 0]
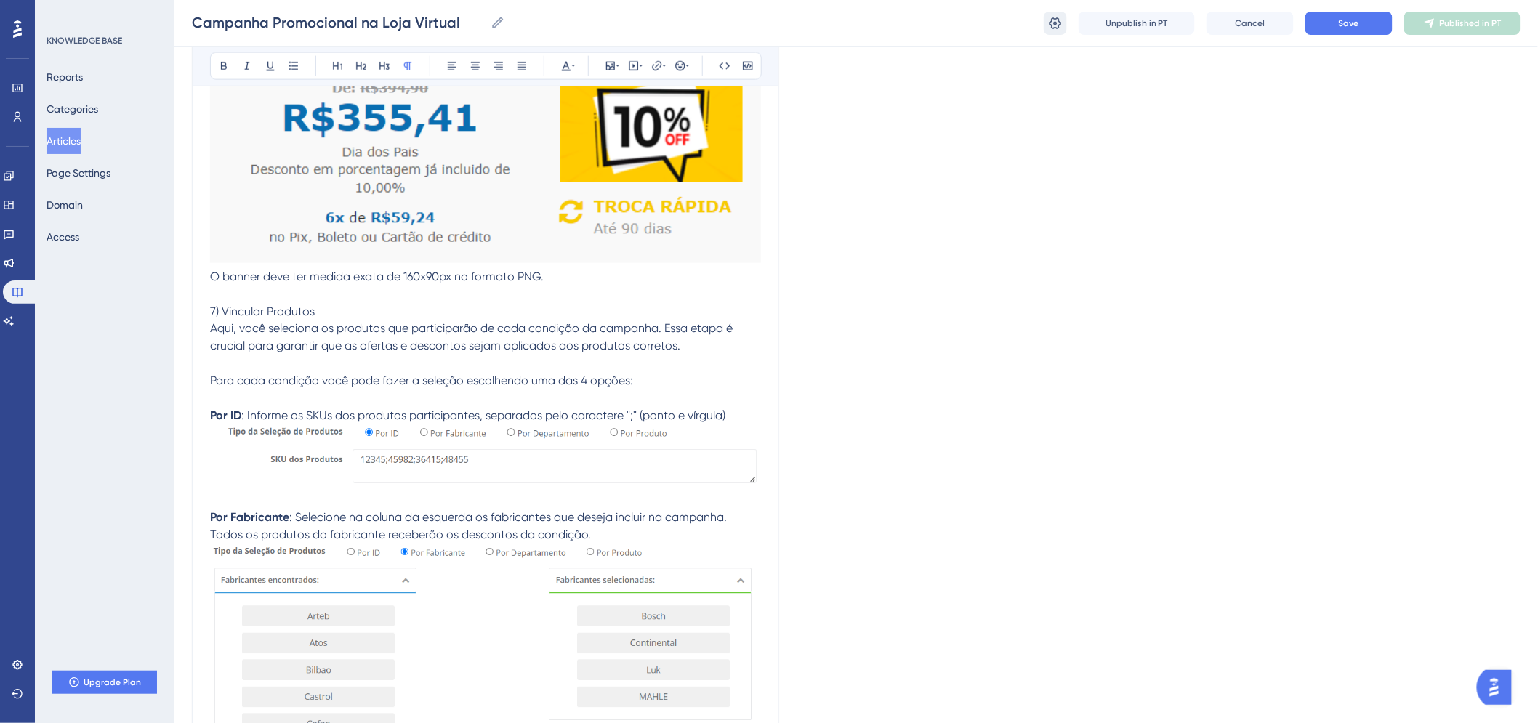
click at [1062, 24] on icon at bounding box center [1055, 23] width 15 height 15
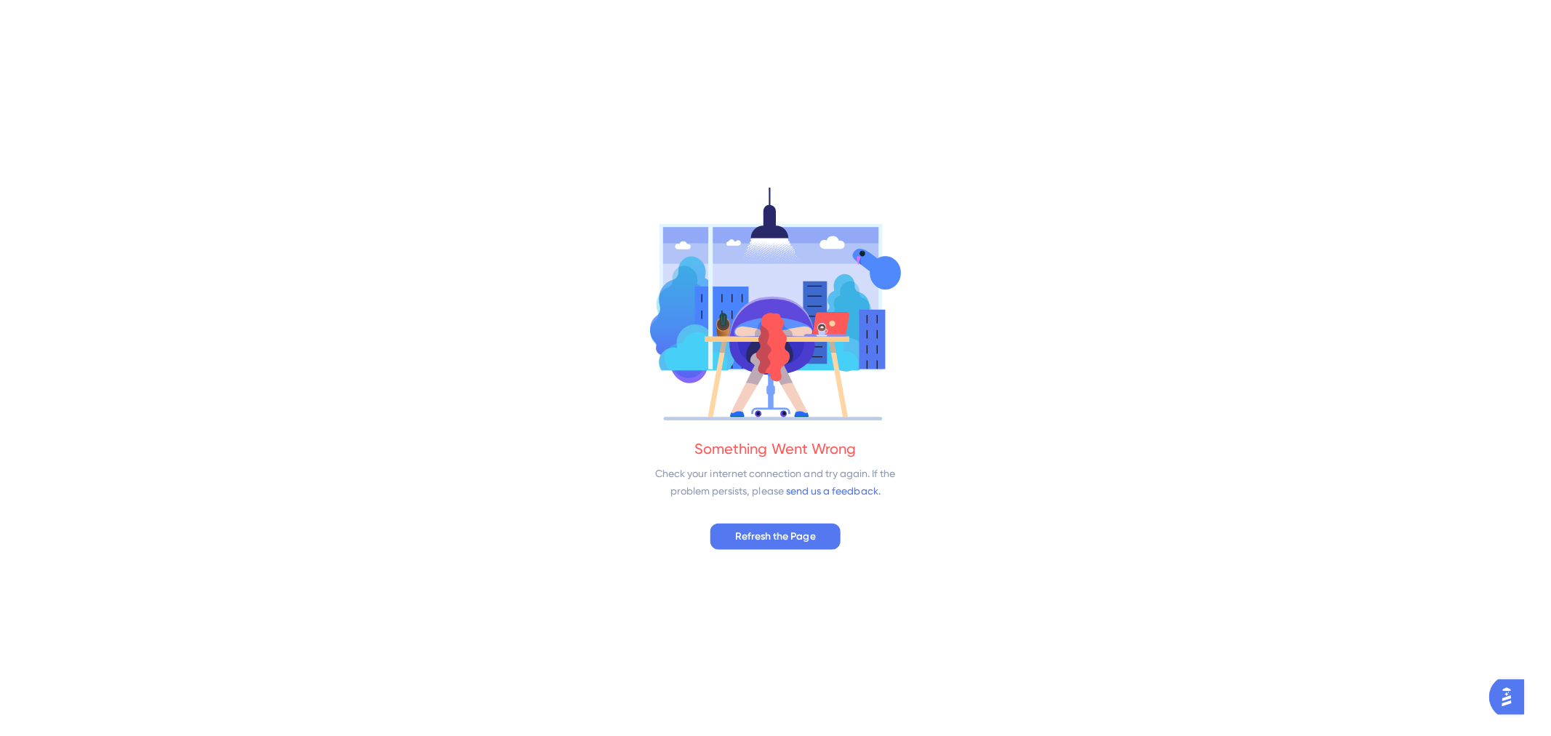
scroll to position [0, 0]
click at [776, 539] on span "Refresh the Page" at bounding box center [776, 534] width 80 height 17
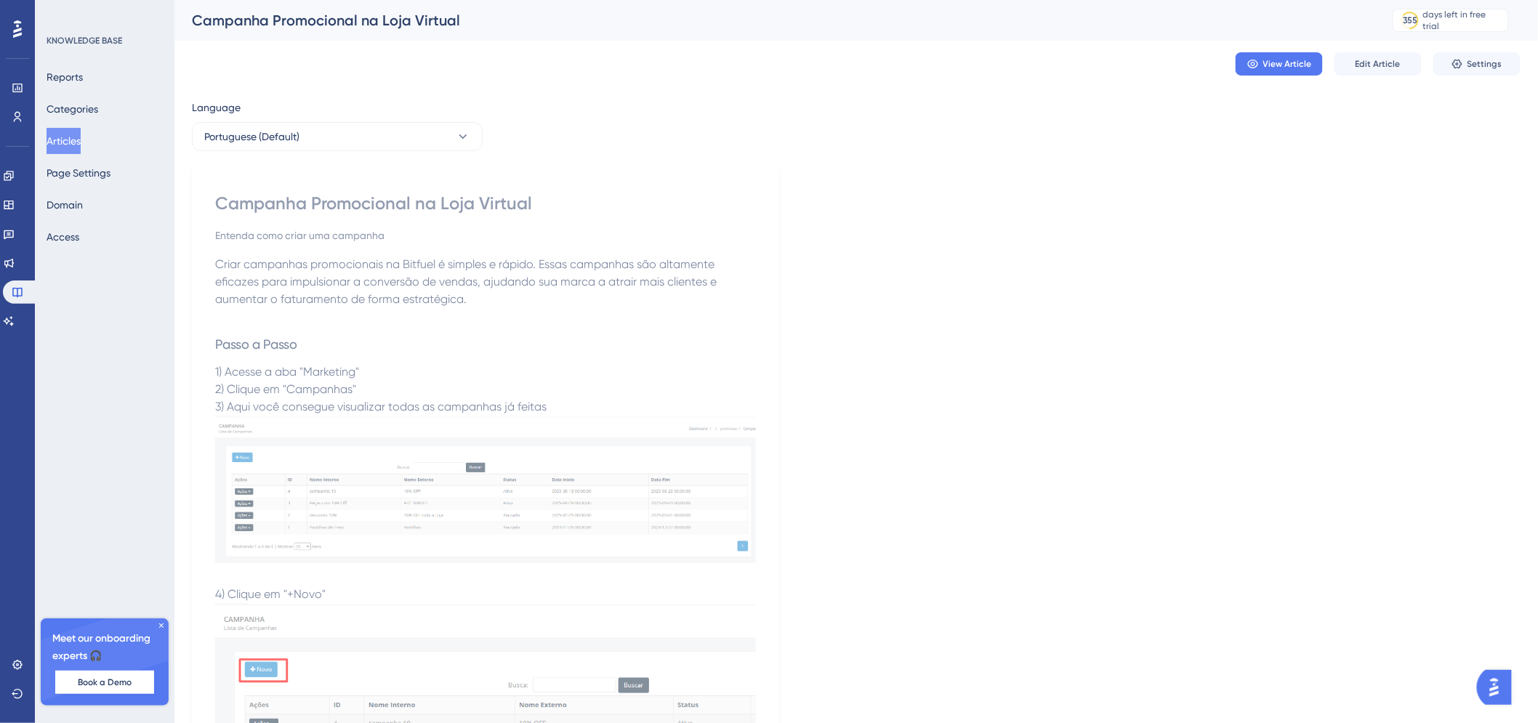
click at [1349, 63] on button "Edit Article" at bounding box center [1378, 63] width 87 height 23
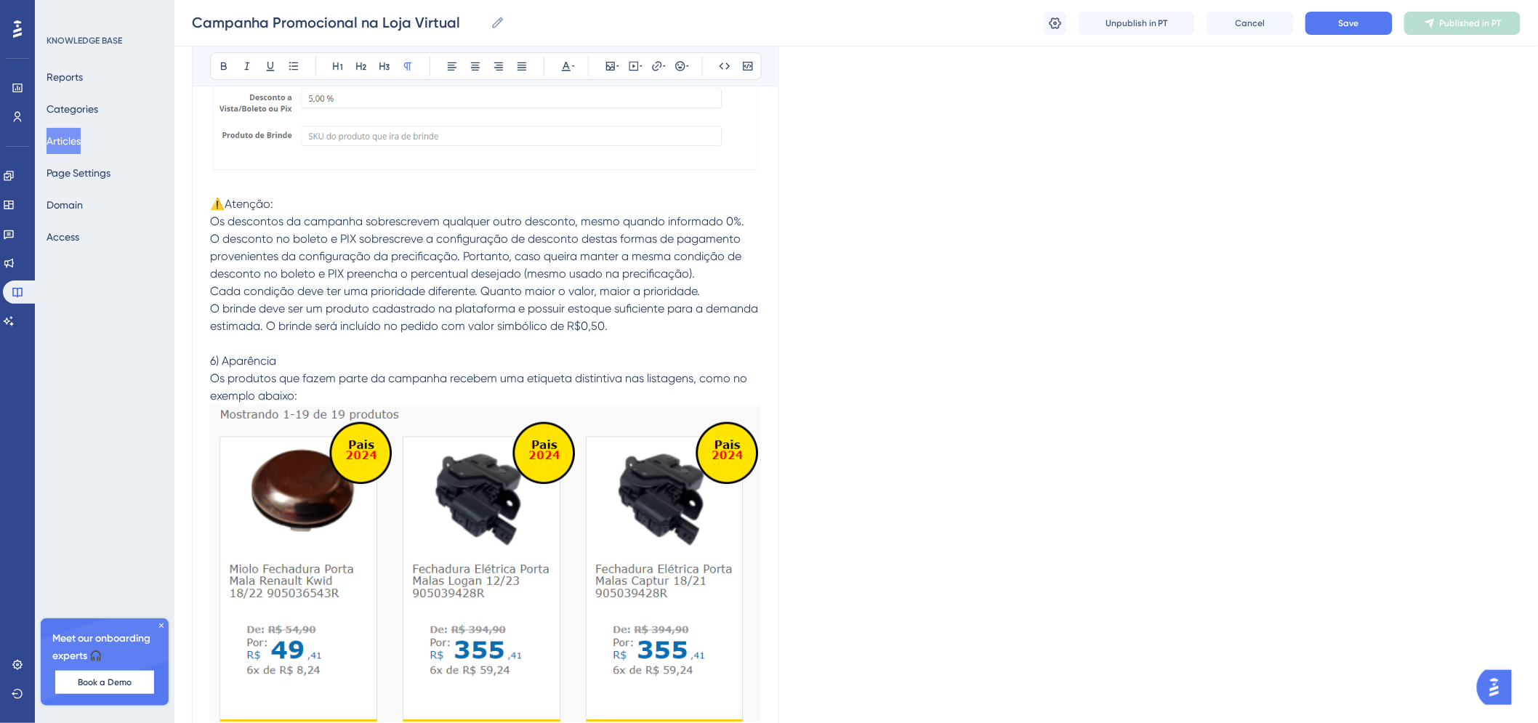
scroll to position [2113, 0]
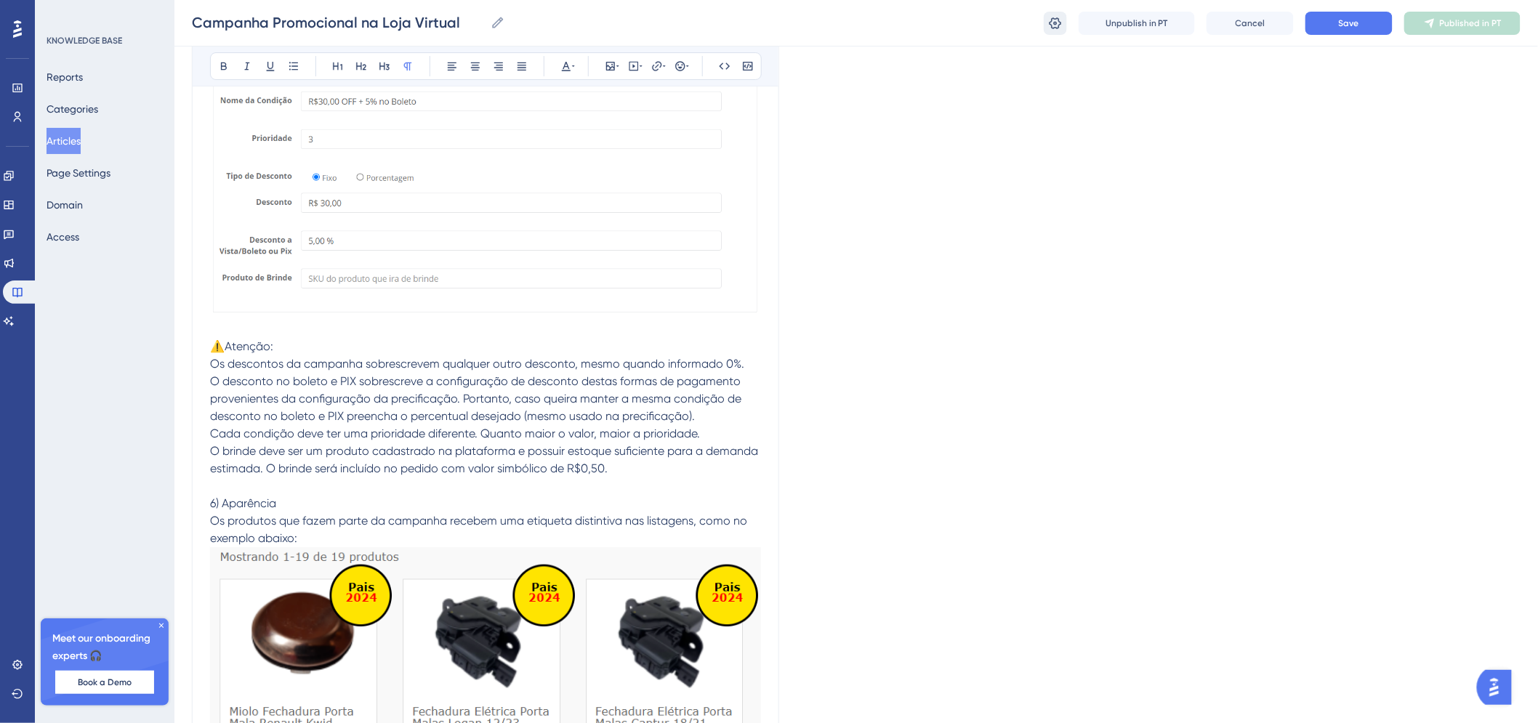
click at [1063, 13] on button at bounding box center [1055, 23] width 23 height 23
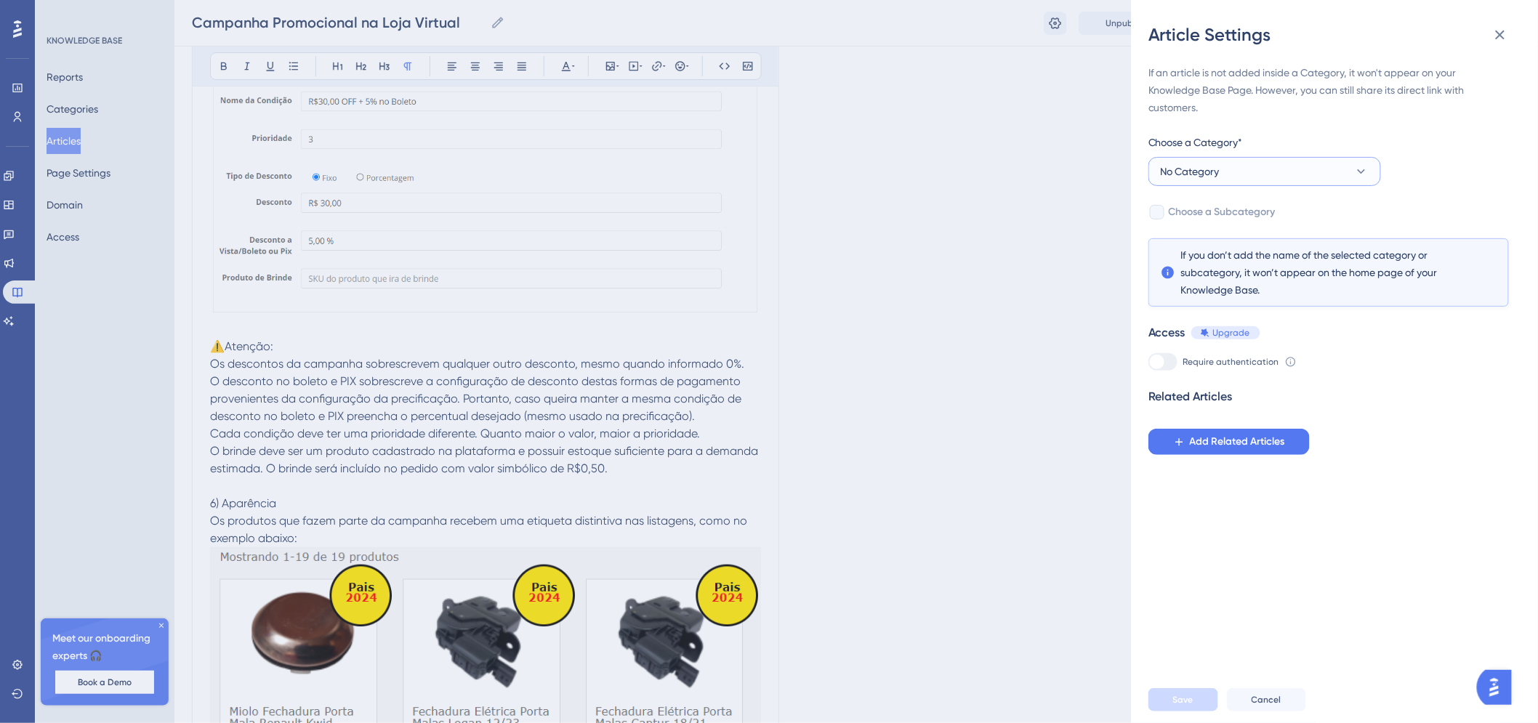
click at [1260, 174] on button "No Category" at bounding box center [1265, 171] width 233 height 29
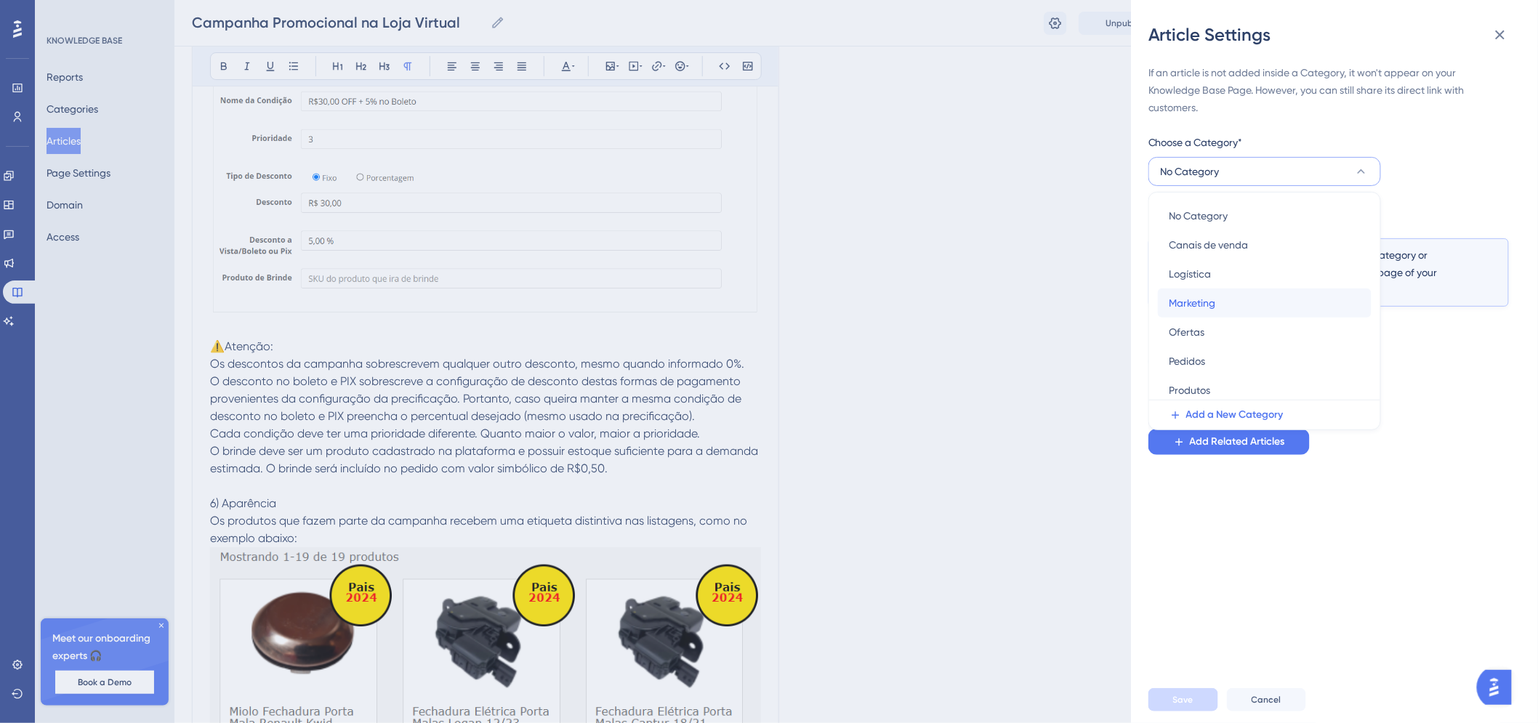
click at [1236, 301] on div "Marketing Marketing" at bounding box center [1265, 303] width 190 height 29
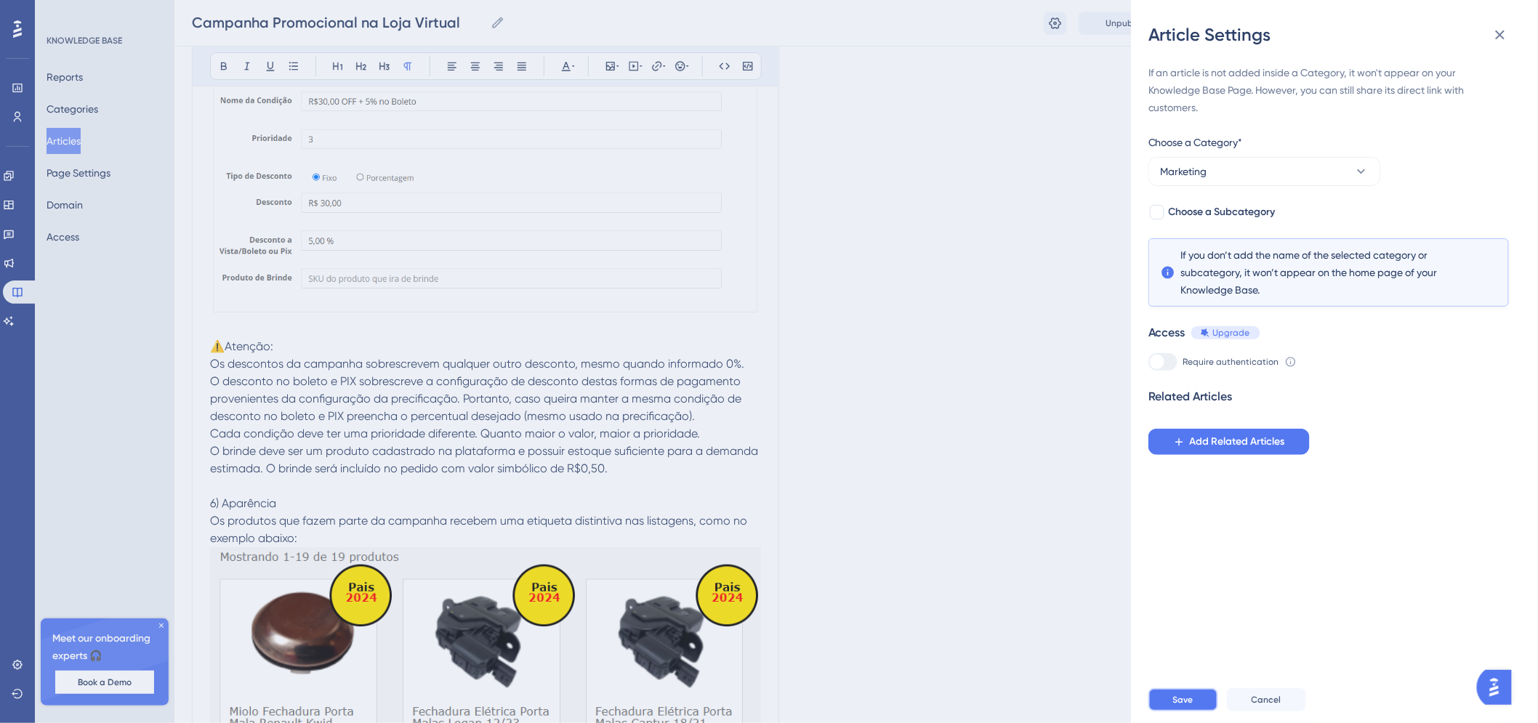
click at [1200, 705] on button "Save" at bounding box center [1184, 699] width 70 height 23
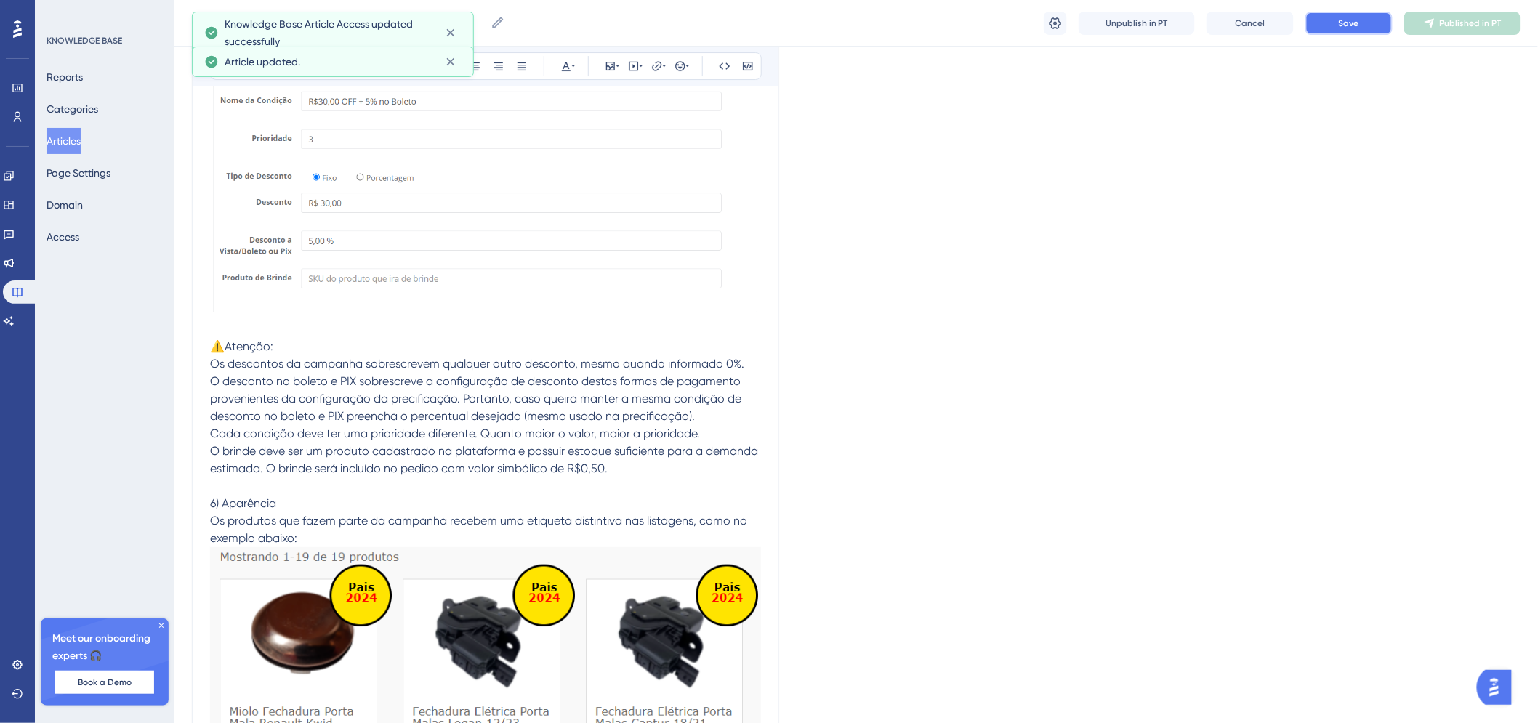
click at [1352, 30] on button "Save" at bounding box center [1349, 23] width 87 height 23
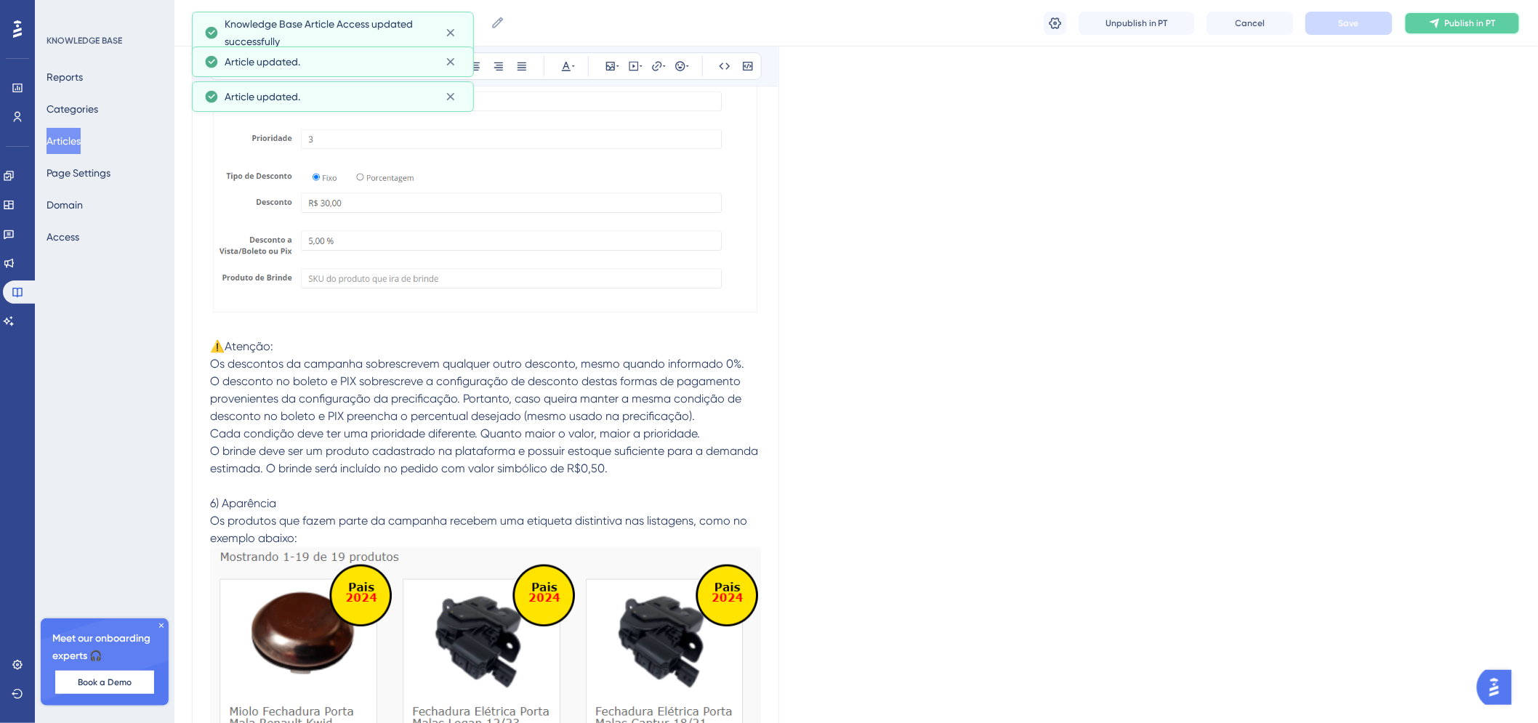
click at [1465, 17] on span "Publish in PT" at bounding box center [1470, 23] width 51 height 12
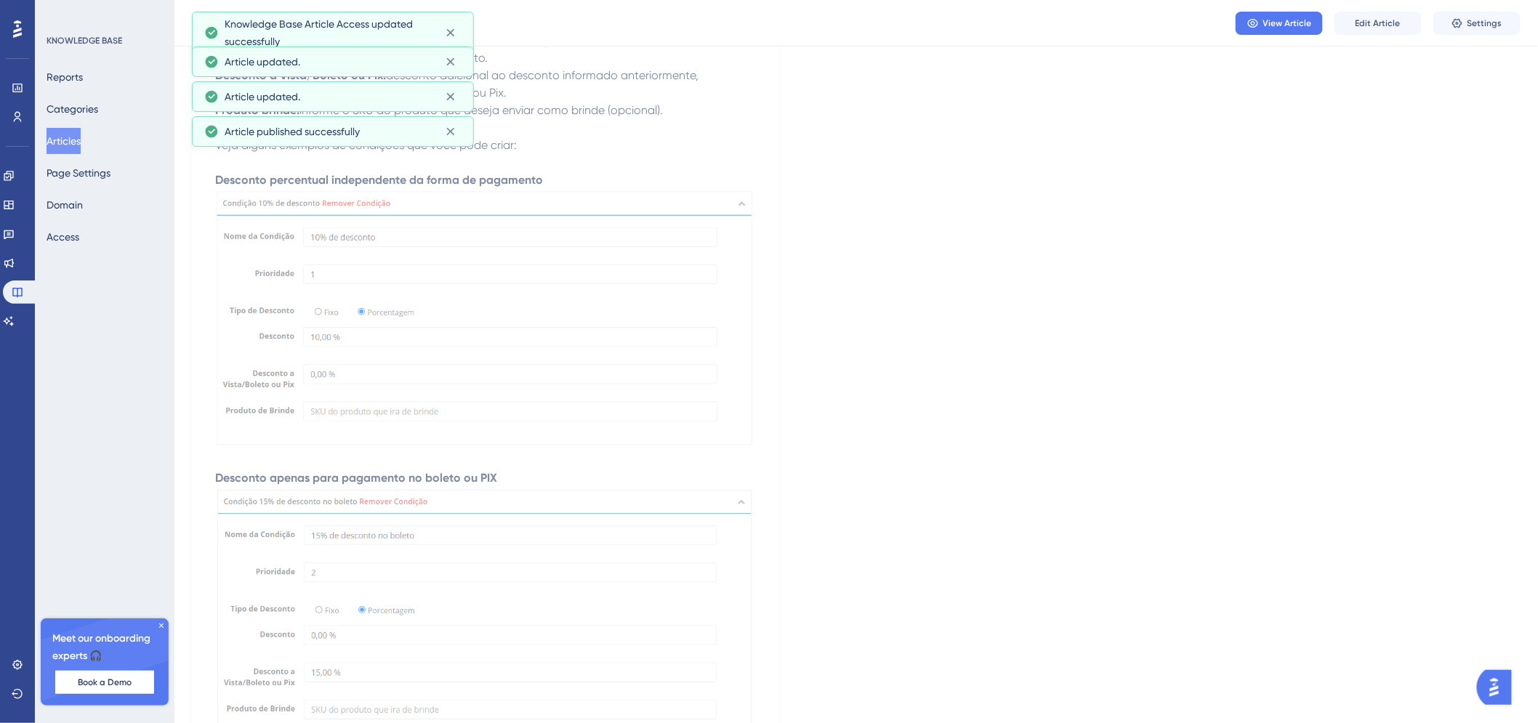
scroll to position [1144, 0]
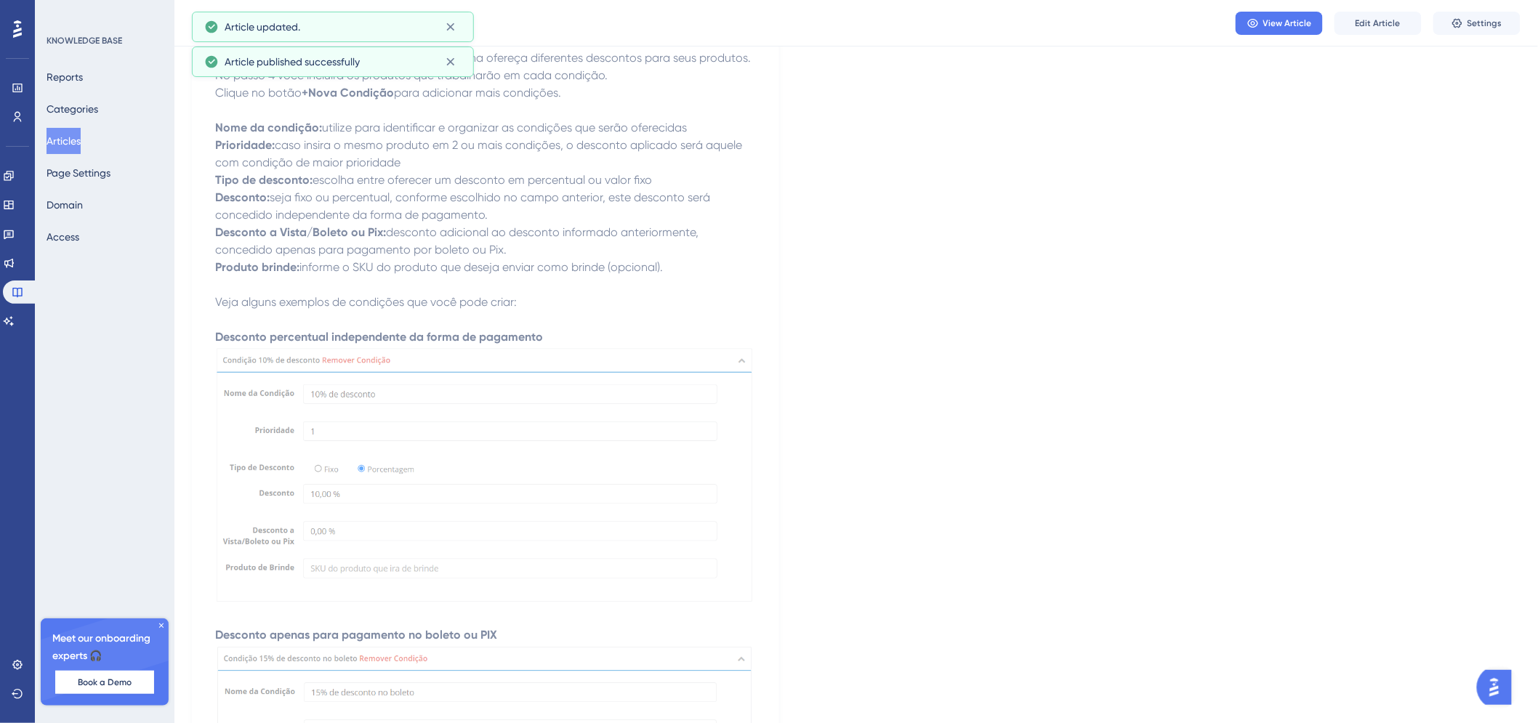
click at [81, 136] on button "Articles" at bounding box center [64, 141] width 34 height 26
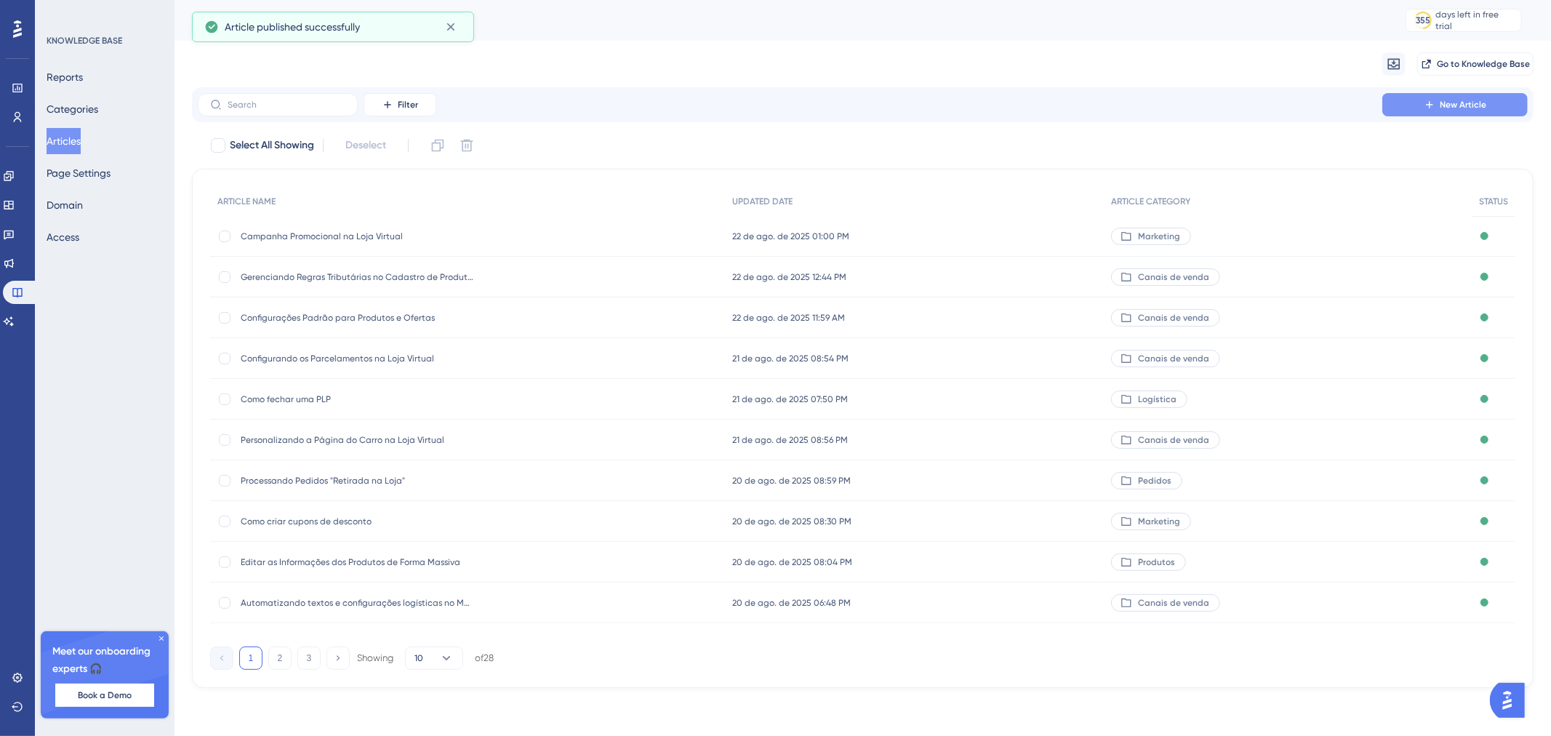
click at [1423, 100] on button "New Article" at bounding box center [1454, 104] width 145 height 23
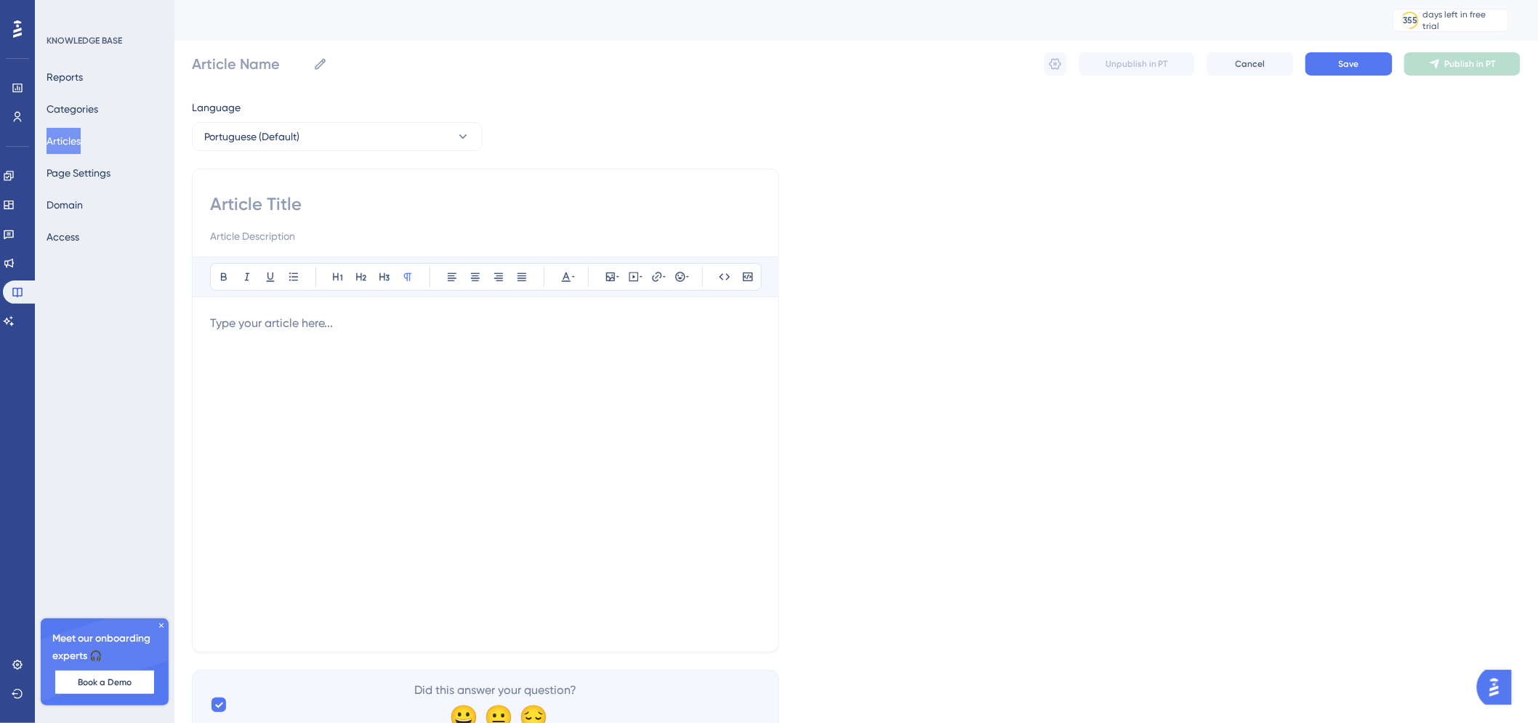
click at [340, 206] on input at bounding box center [485, 204] width 551 height 23
paste input "Como criar uma página para divulgar os produtos em campanha"
type input "Como criar uma página para divulgar os produtos em campanha"
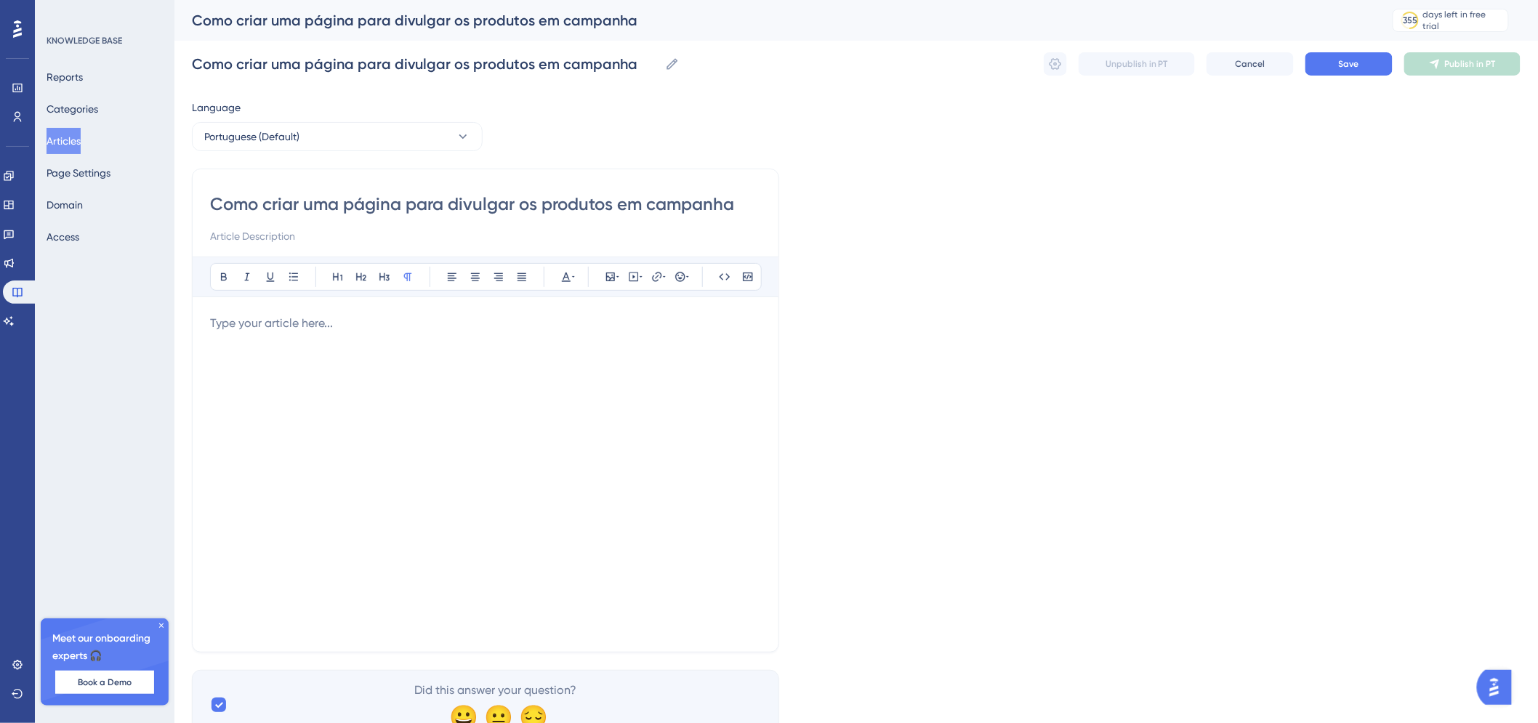
drag, startPoint x: 342, startPoint y: 205, endPoint x: 190, endPoint y: 200, distance: 152.0
click at [190, 200] on div "Performance Users Engagement Widgets Feedback Product Updates Knowledge Base AI…" at bounding box center [856, 381] width 1364 height 763
type input "Criarpágina para divulgar os produtos em campanha"
type input "Criapágina para divulgar os produtos em campanha"
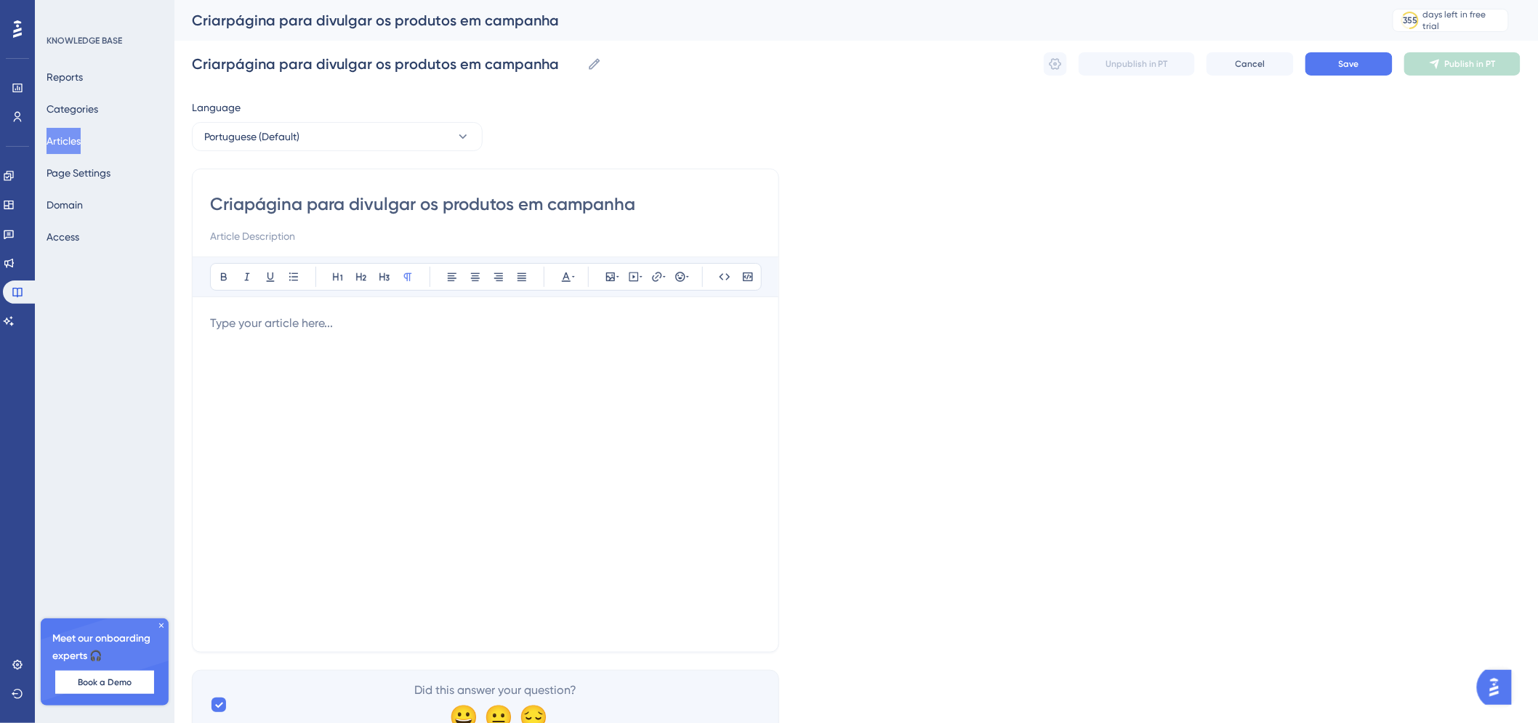
type input "Criapágina para divulgar os produtos em campanha"
type input "Criarpágina para divulgar os produtos em campanha"
type input "página para divulgar os produtos em campanha"
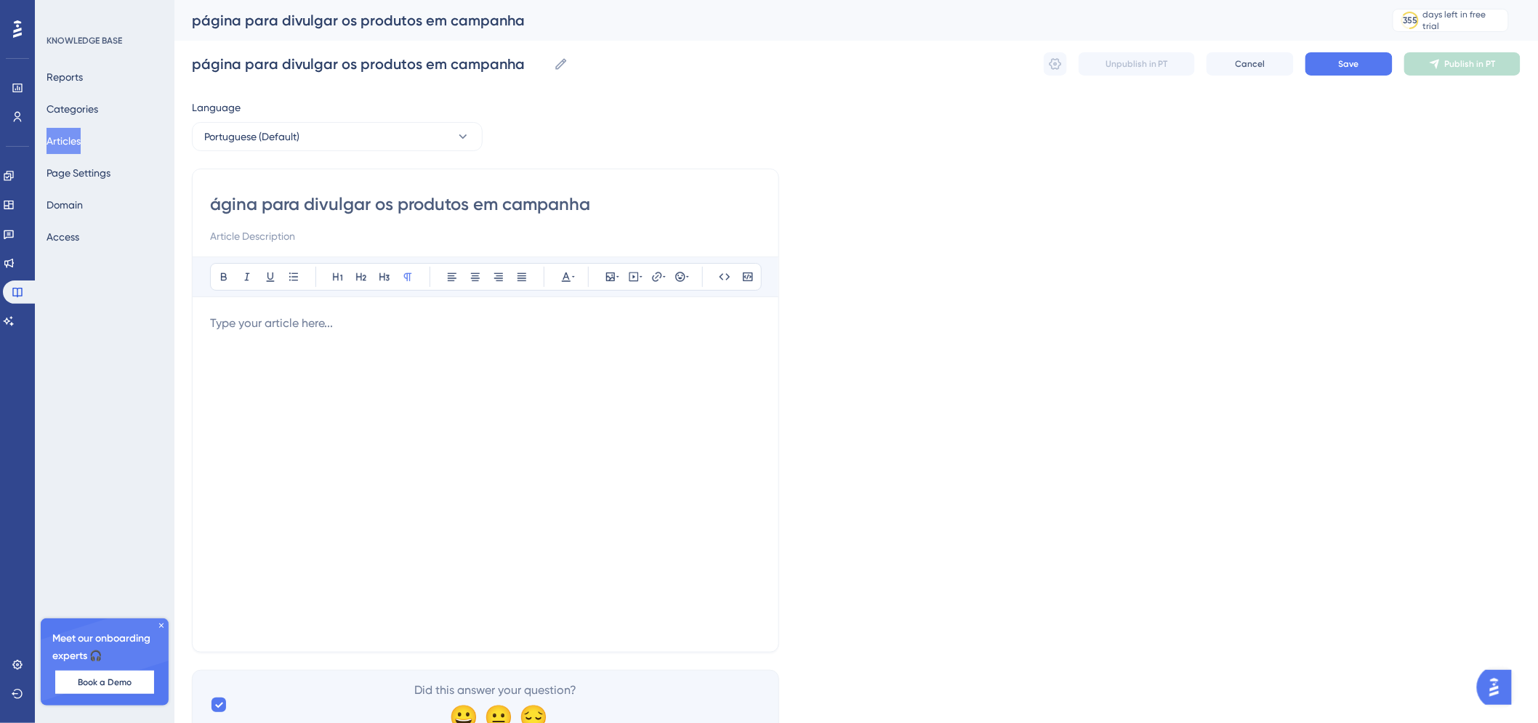
type input "Página para divulgar os produtos em campanha"
click at [212, 204] on input "Página para divulgar os produtos em campanha" at bounding box center [485, 204] width 551 height 23
type input "Como criar uma Página para divulgar os produtos em campanha"
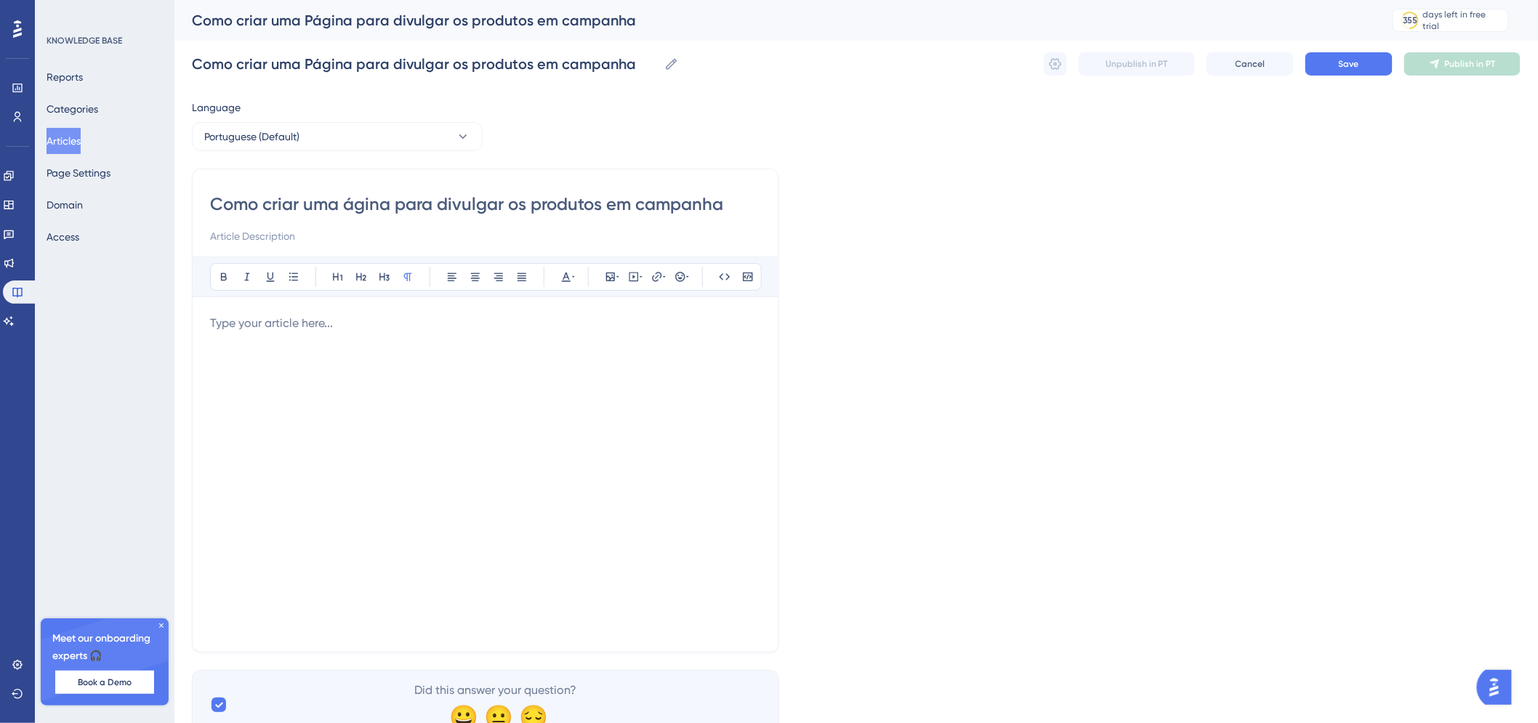
type input "Como criar uma página para divulgar os produtos em campanha"
drag, startPoint x: 409, startPoint y: 204, endPoint x: 739, endPoint y: 198, distance: 330.8
click at [739, 198] on input "Como criar uma página para divulgar os produtos em campanha" at bounding box center [485, 204] width 551 height 23
type input "Como criar uma página de dvulgação (l"
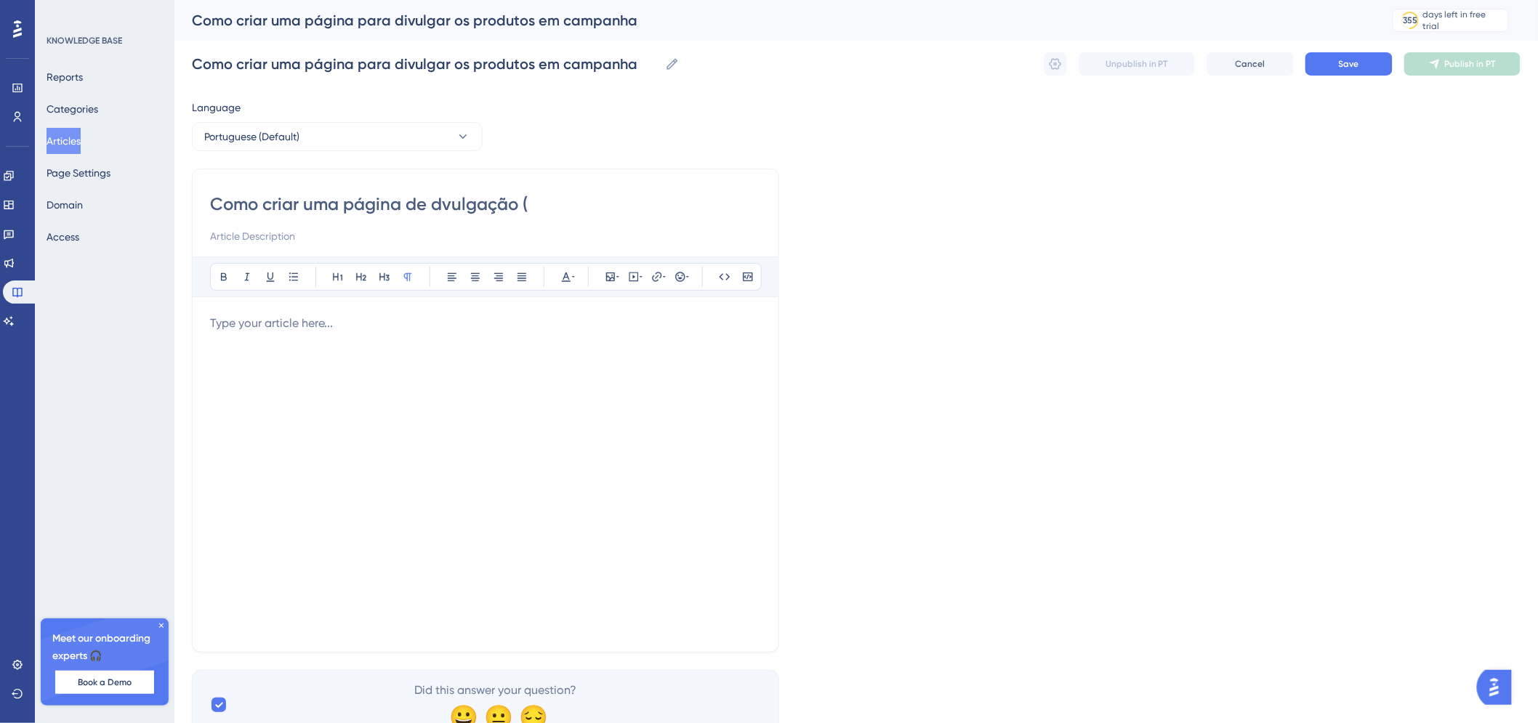
type input "Como criar uma página de dvulgação ("
type input "Como criar uma página de dvulgação (landing page_"
type input "Como criar uma página de dvulgação (landing page)"
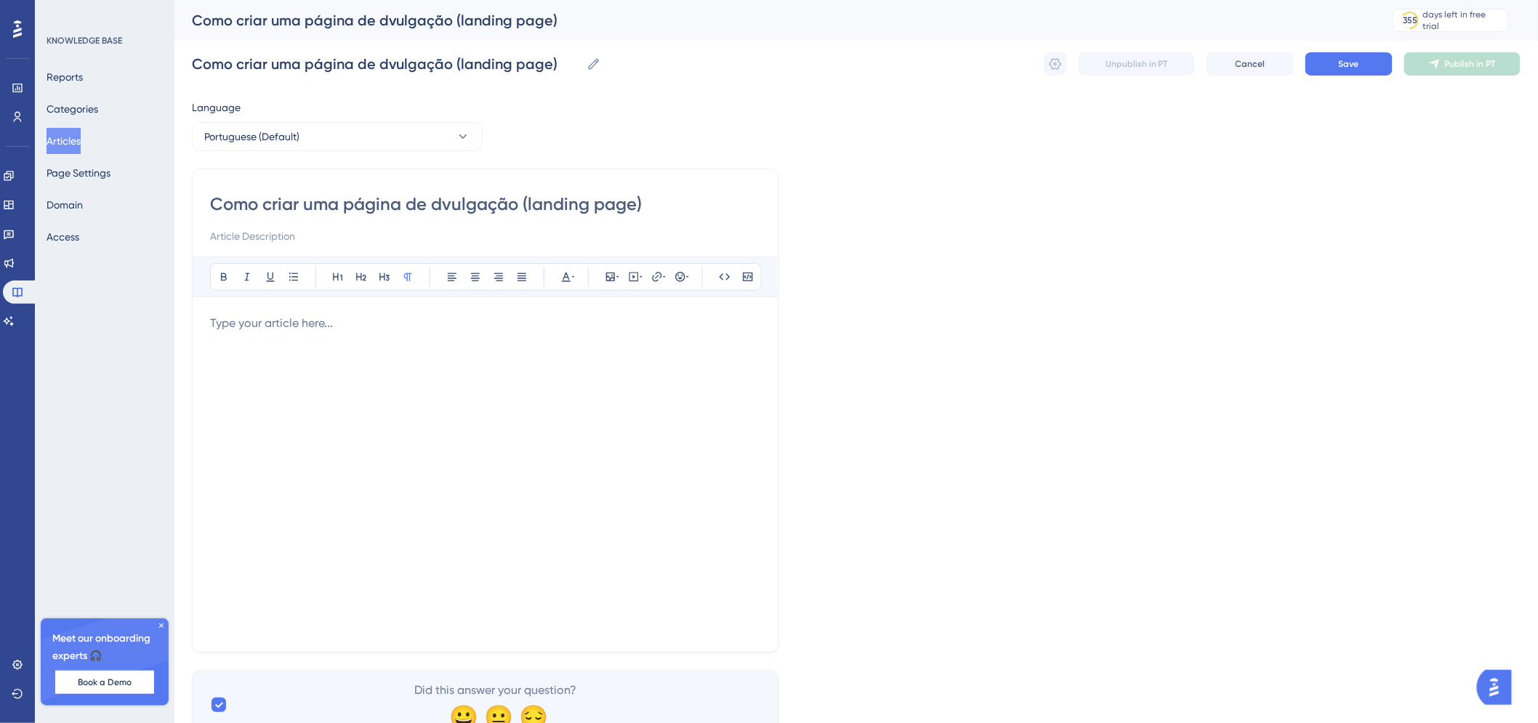
click at [441, 209] on input "Como criar uma página de dvulgação (landing page)" at bounding box center [485, 204] width 551 height 23
type input "Como criar uma página de divulgação (landing page)"
click at [357, 303] on div "Bold Italic Underline Bullet Point Heading 1 Heading 2 Heading 3 Normal Align L…" at bounding box center [485, 446] width 551 height 378
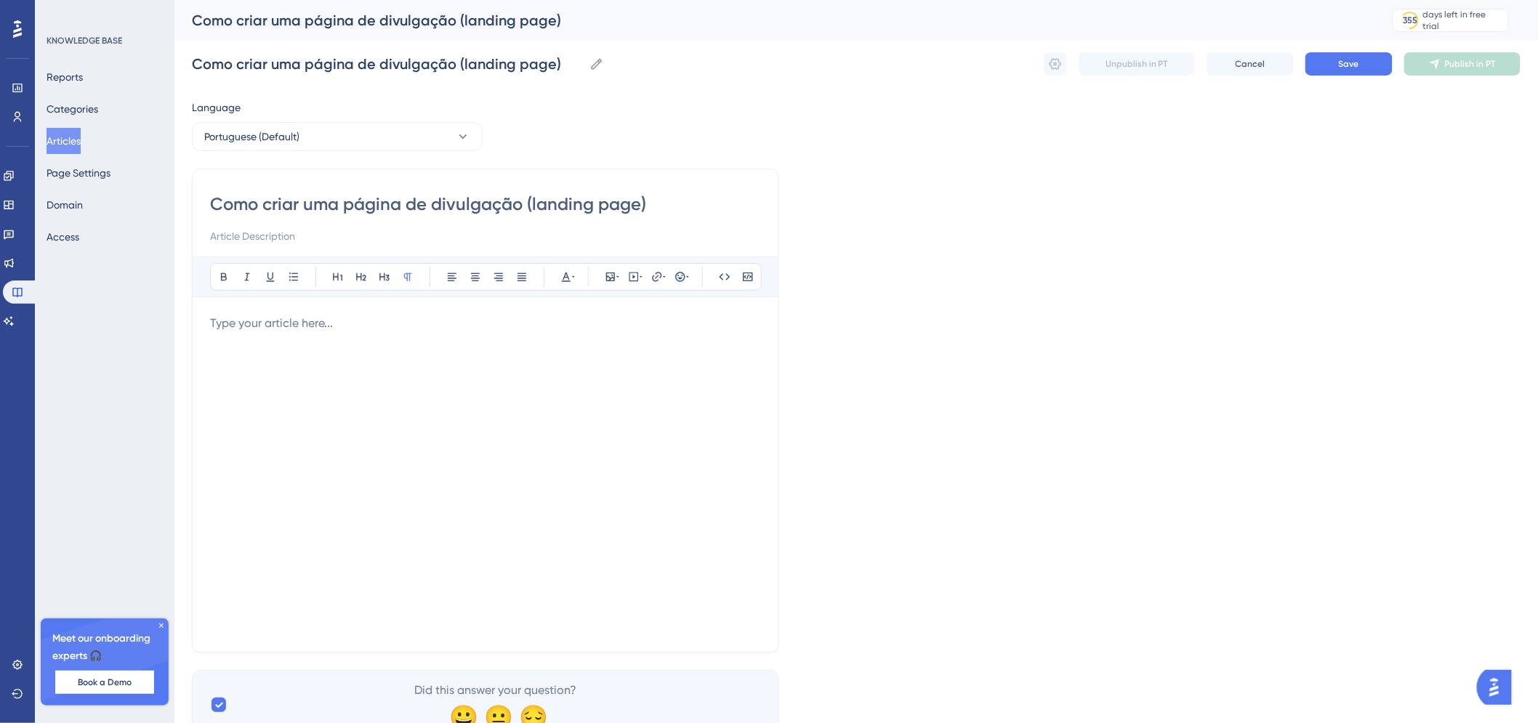
click at [353, 318] on p at bounding box center [485, 323] width 551 height 17
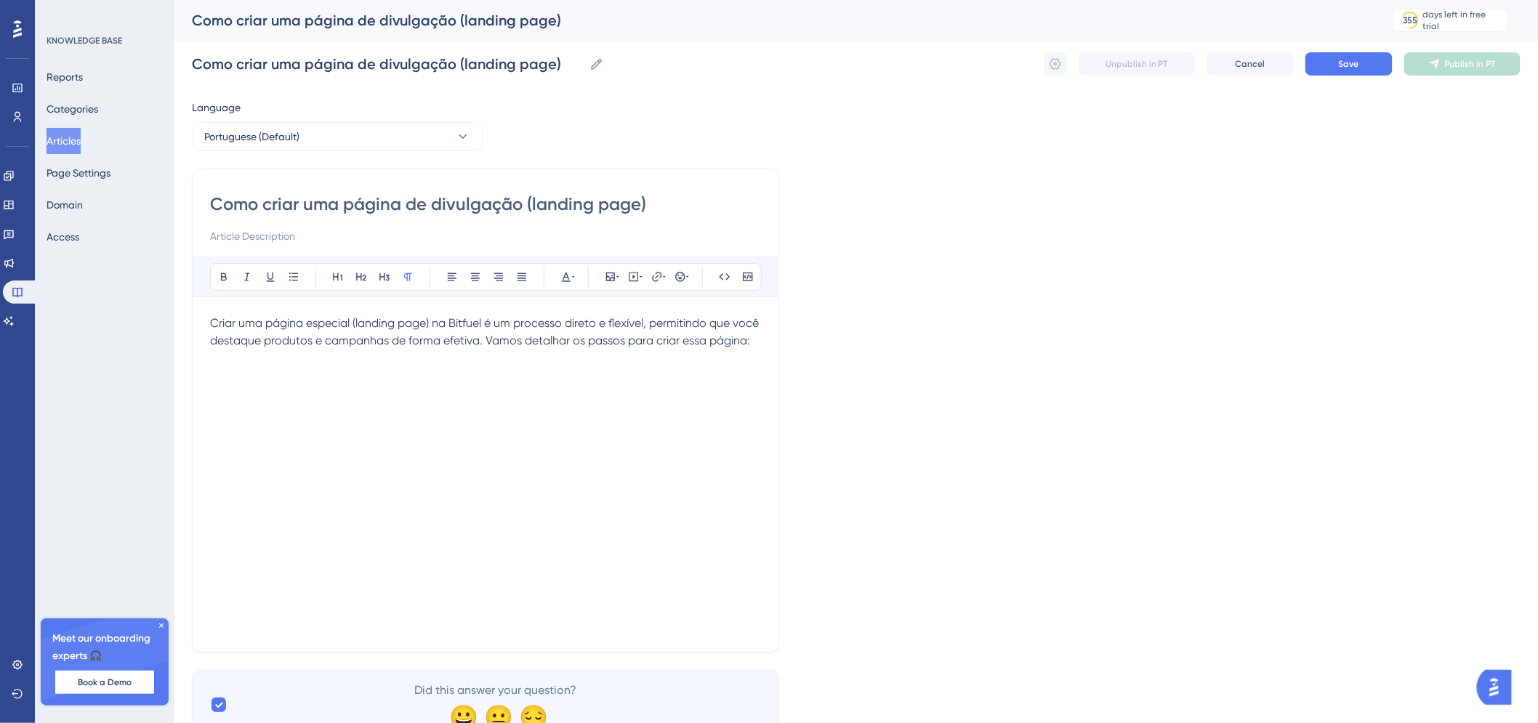
click at [323, 241] on input at bounding box center [485, 236] width 551 height 17
type input "Saiba como combinar uma página especial com suas campanhas promocionais"
click at [423, 385] on p at bounding box center [485, 375] width 551 height 17
drag, startPoint x: 419, startPoint y: 402, endPoint x: 161, endPoint y: 422, distance: 258.8
click at [174, 422] on div "Performance Users Engagement Widgets Feedback Product Updates Knowledge Base AI…" at bounding box center [856, 381] width 1364 height 763
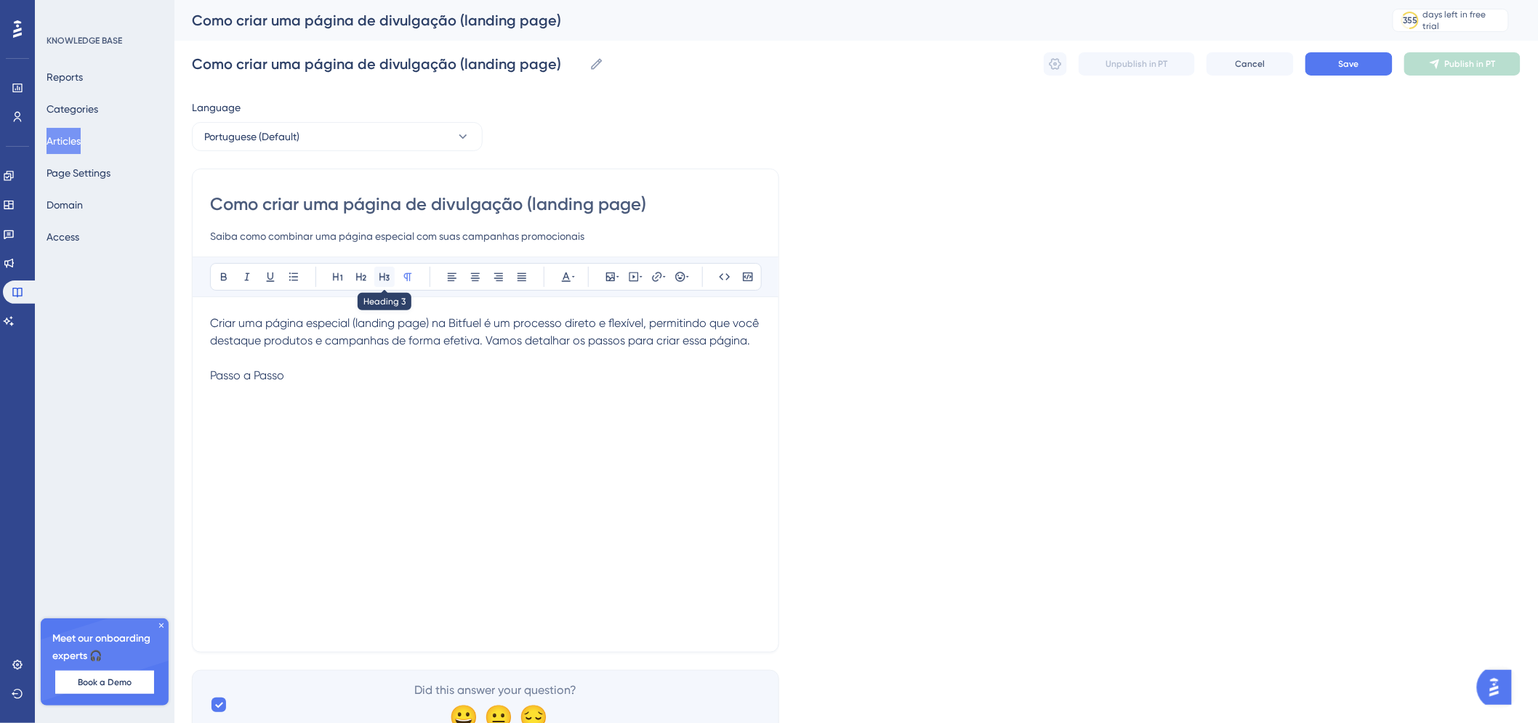
click at [389, 269] on button at bounding box center [384, 277] width 20 height 20
click at [321, 405] on h3 "Passo a Passo" at bounding box center [485, 386] width 551 height 38
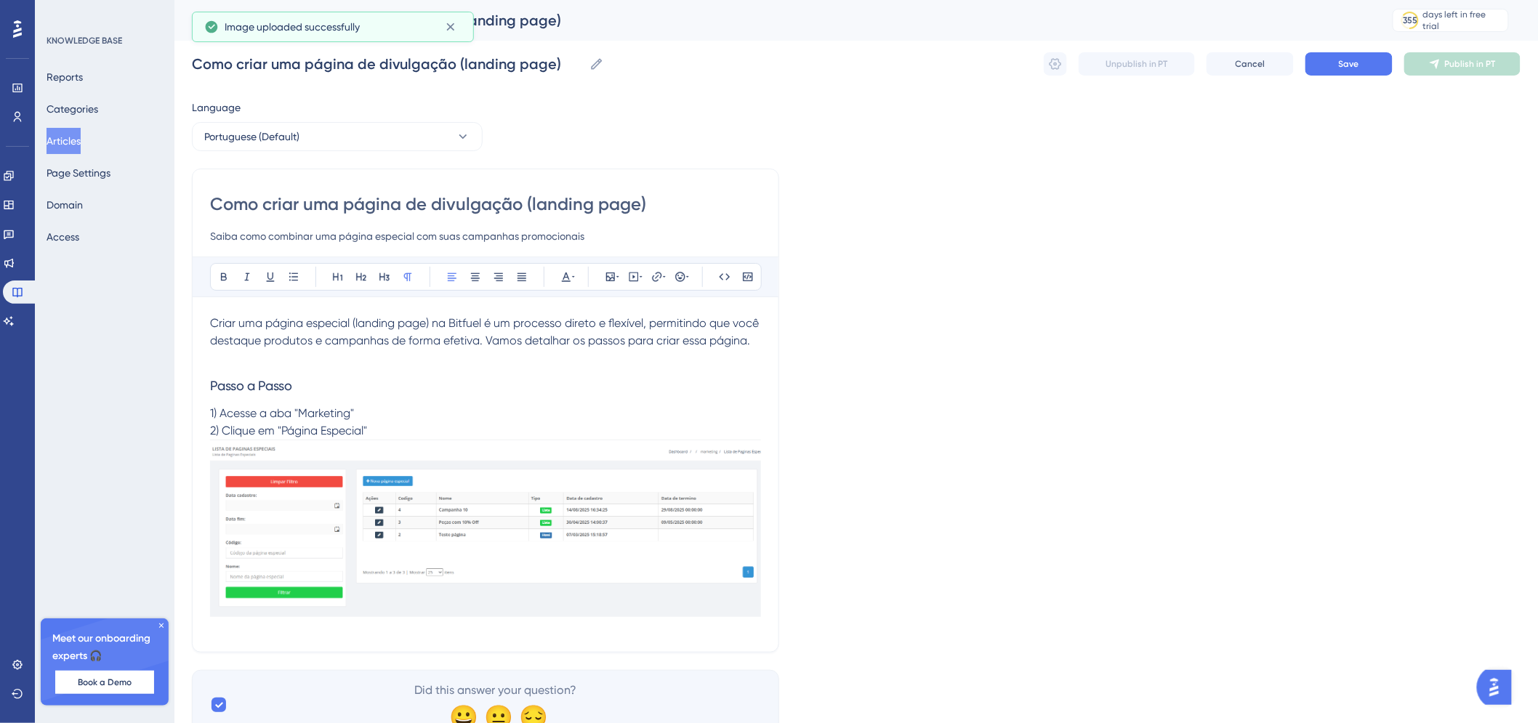
click at [519, 440] on p "2) Clique em "Página Especial"" at bounding box center [485, 430] width 551 height 17
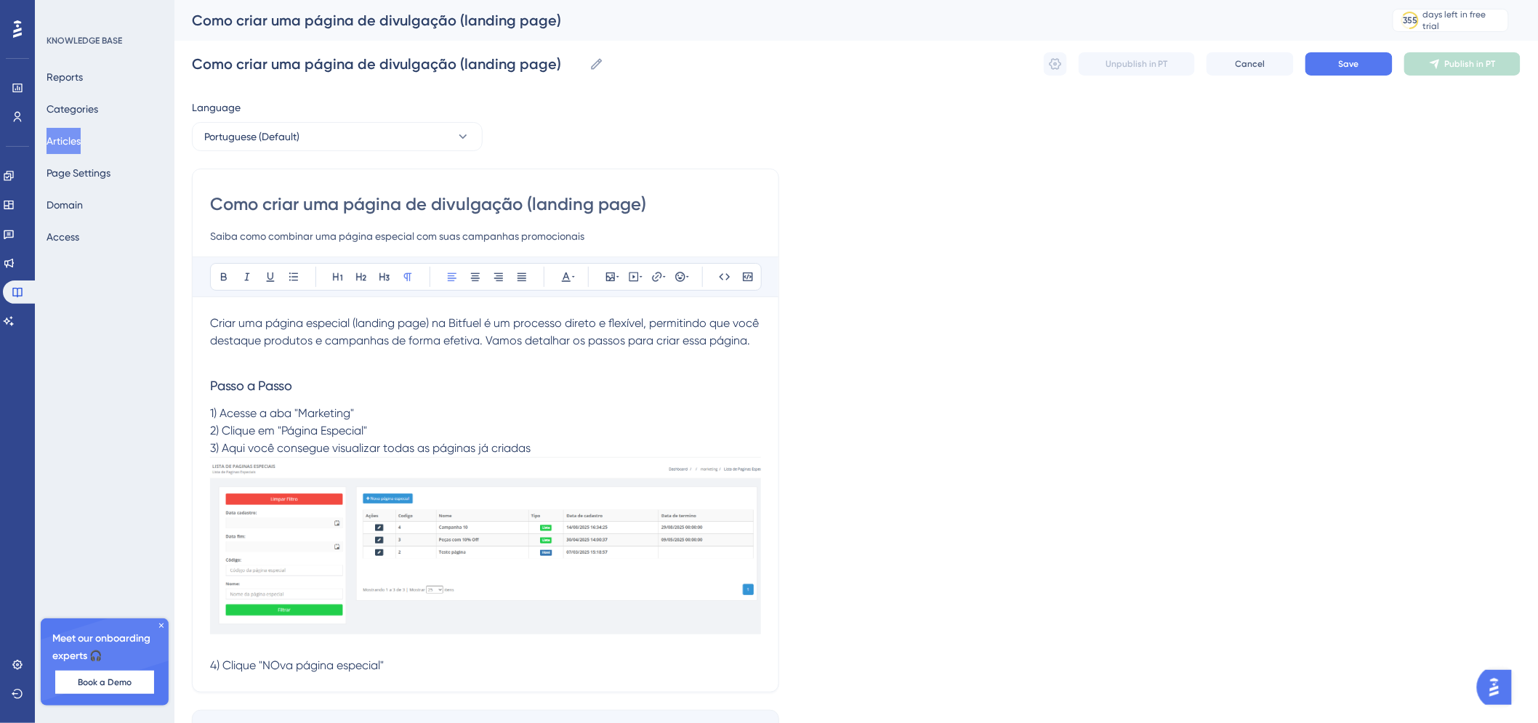
click at [278, 672] on span "4) Clique "NOva página especial"" at bounding box center [297, 666] width 174 height 14
click at [390, 675] on p "4) Clique "Nova página especial"" at bounding box center [485, 665] width 551 height 17
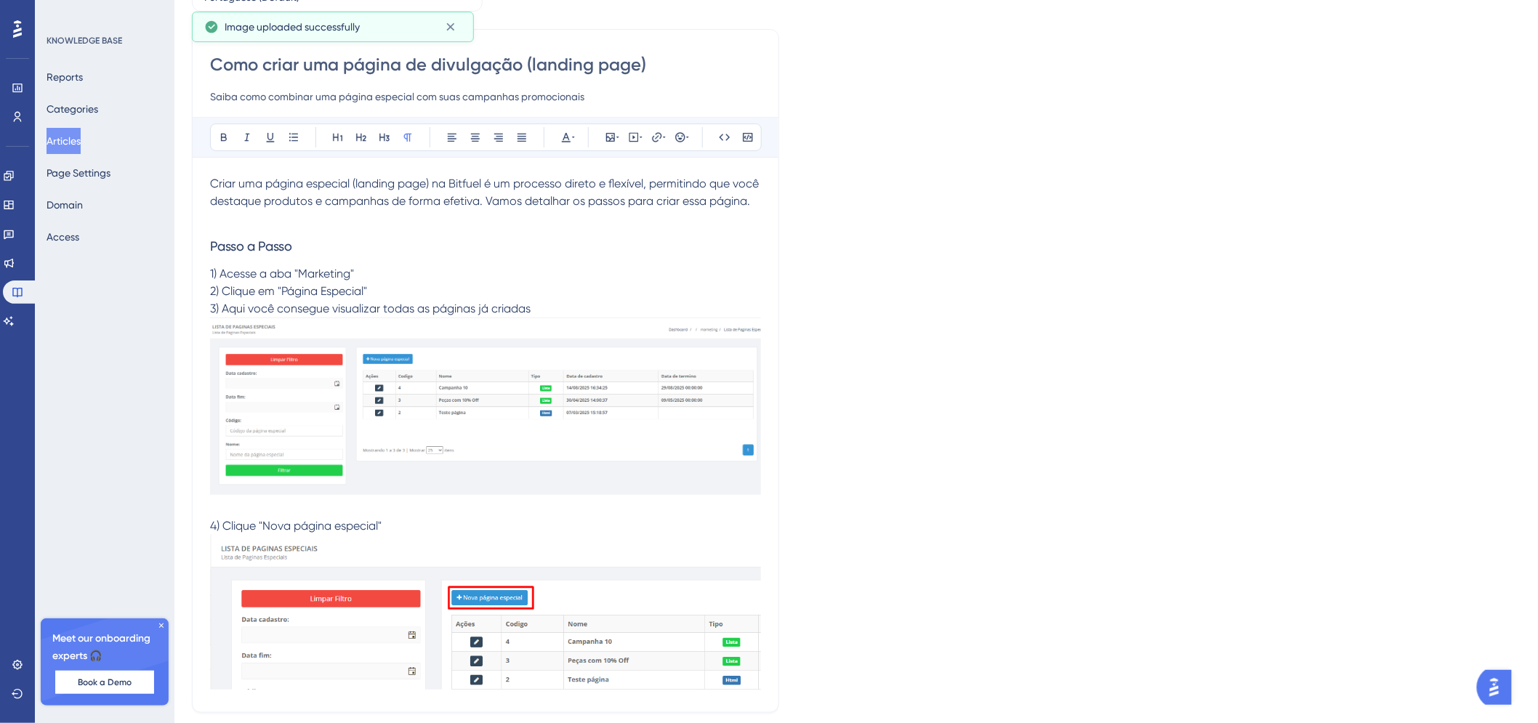
scroll to position [161, 0]
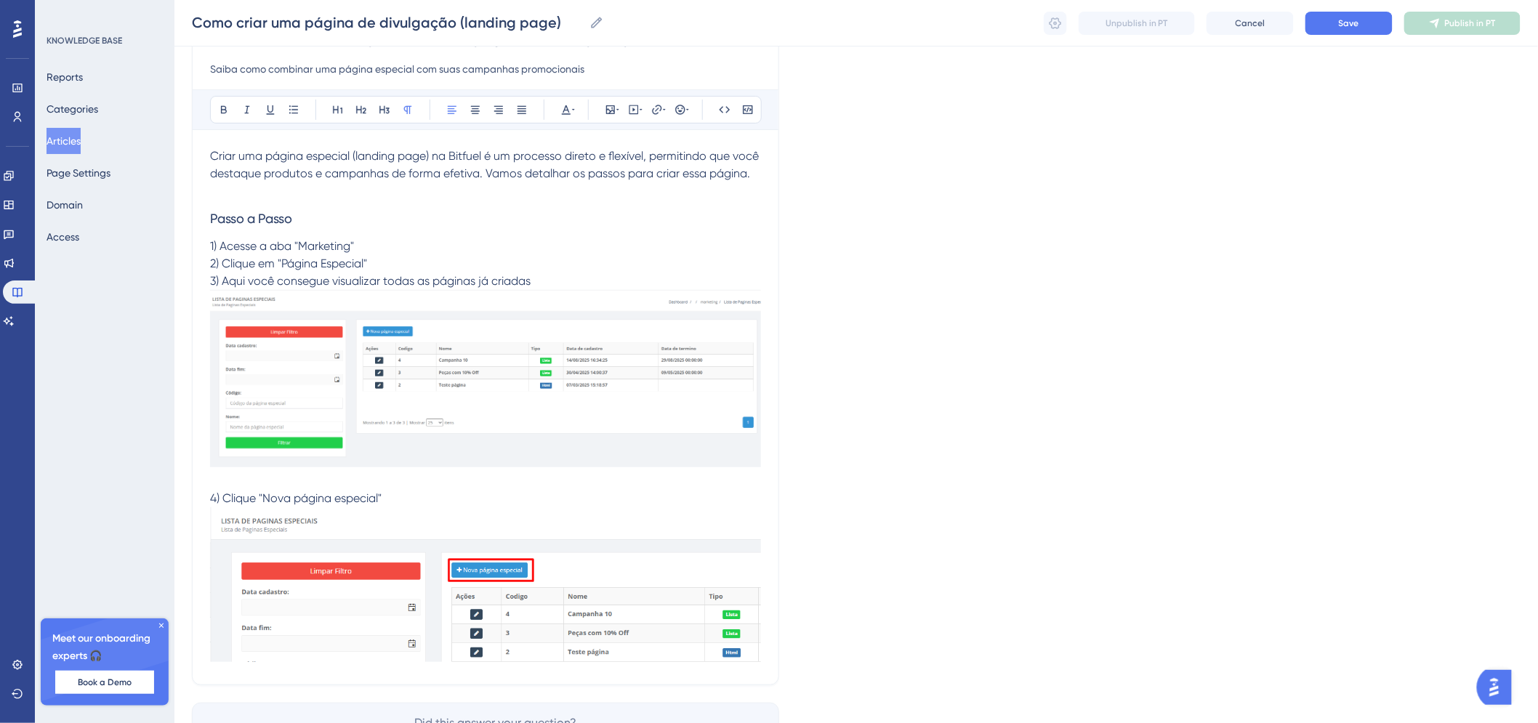
click at [635, 507] on p "4) Clique "Nova página especial"" at bounding box center [485, 498] width 551 height 17
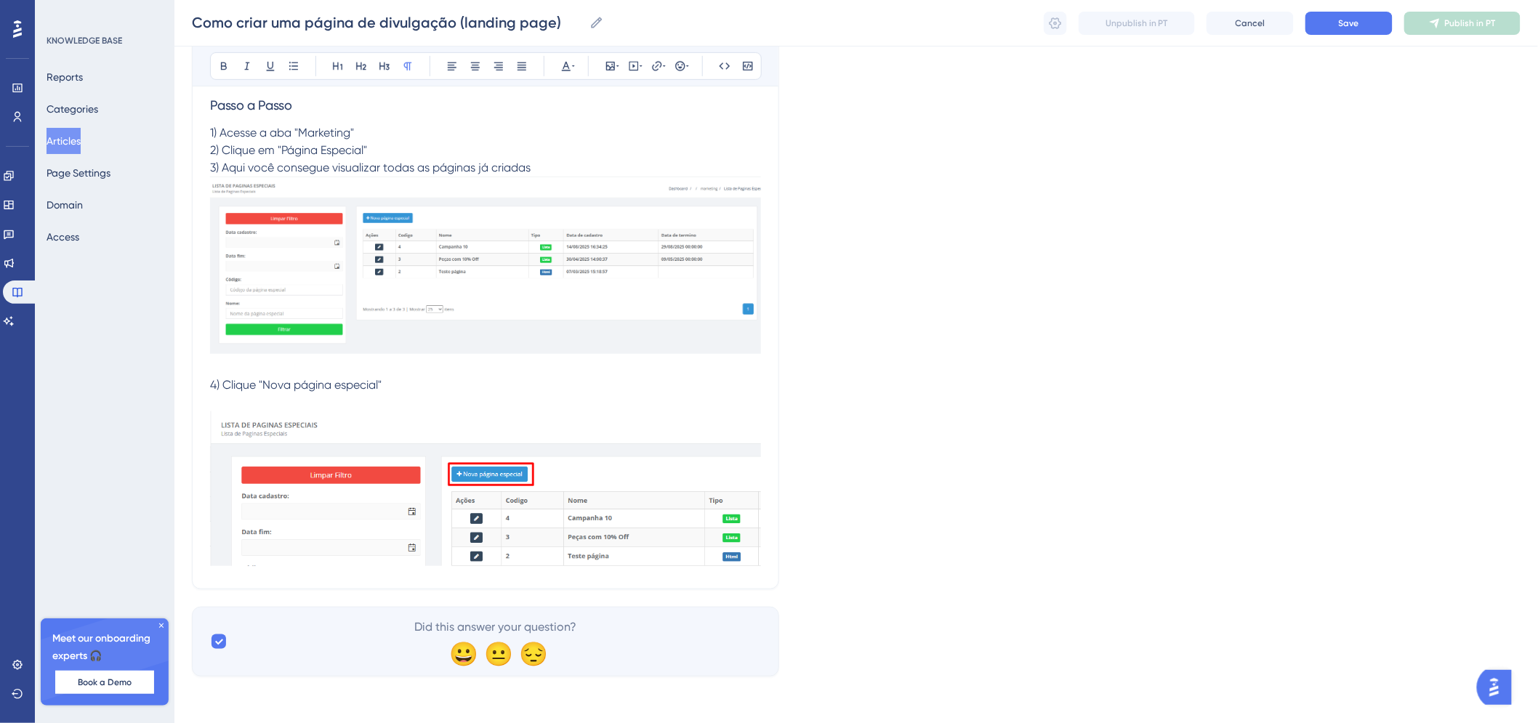
scroll to position [292, 0]
click at [553, 409] on p at bounding box center [485, 402] width 551 height 17
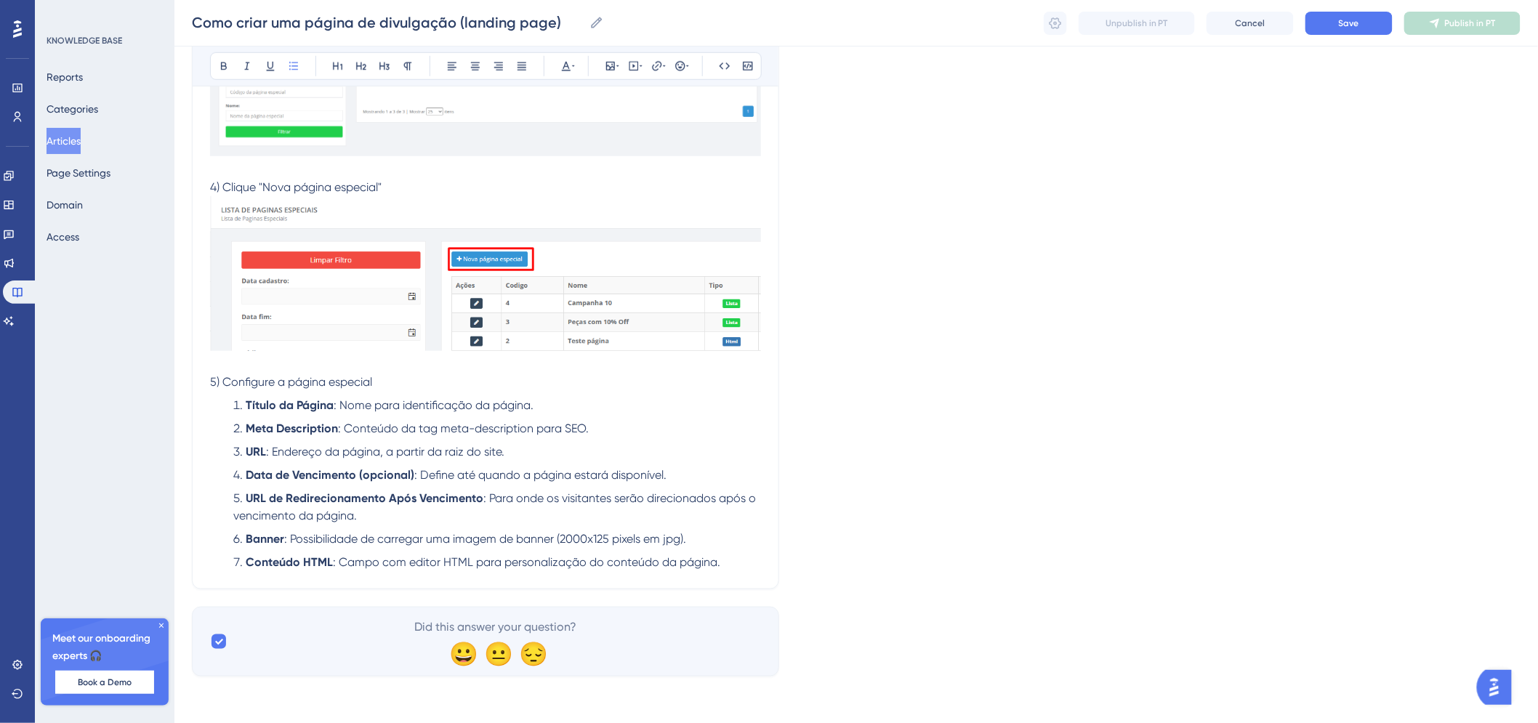
scroll to position [484, 0]
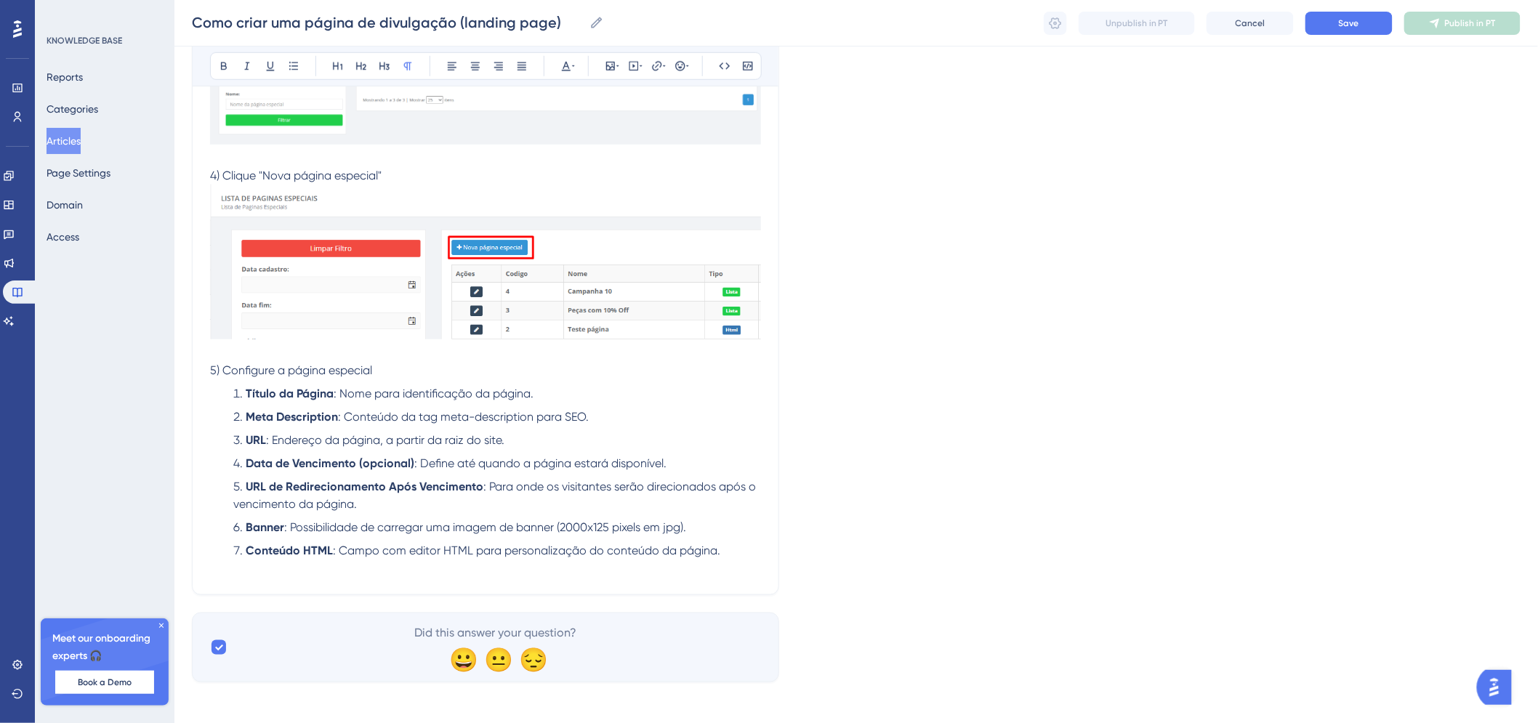
click at [306, 577] on p at bounding box center [485, 568] width 551 height 17
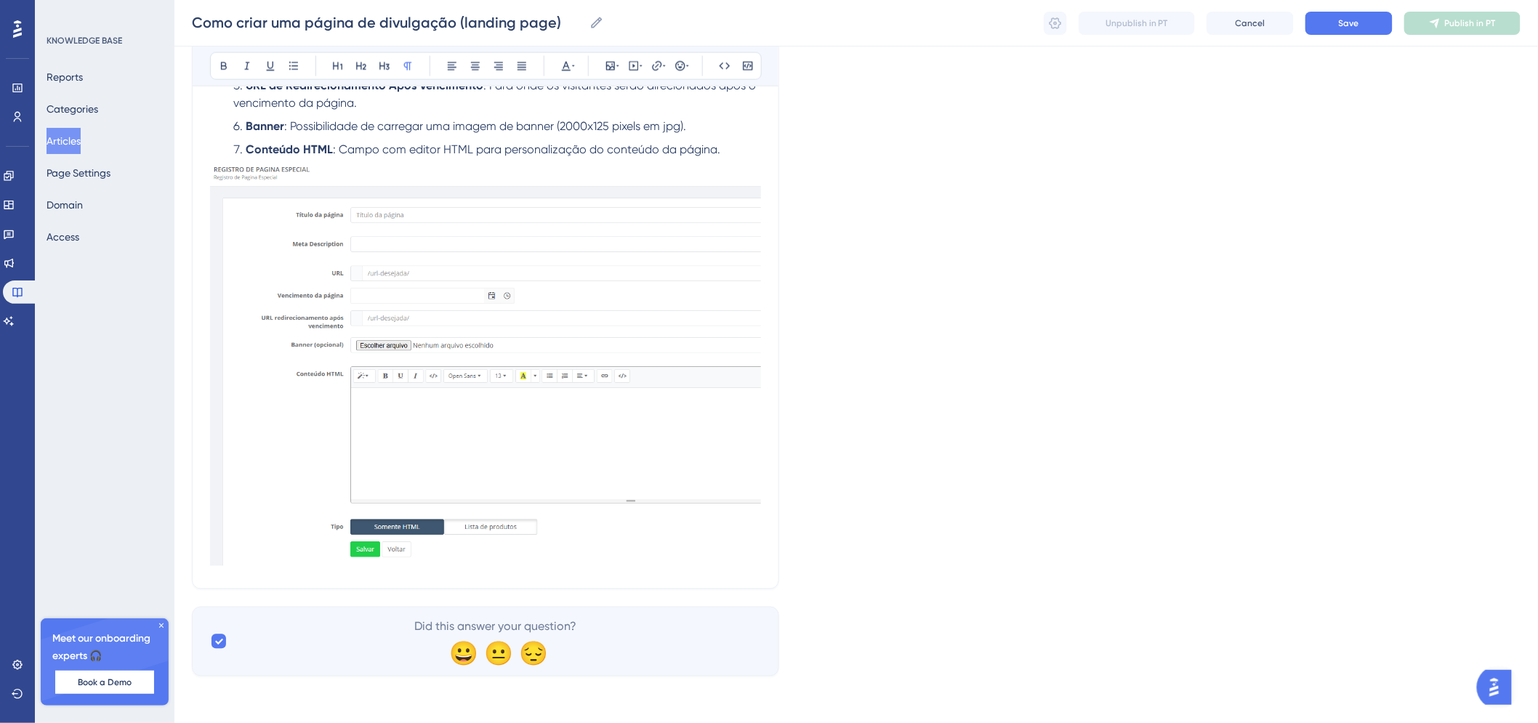
scroll to position [903, 0]
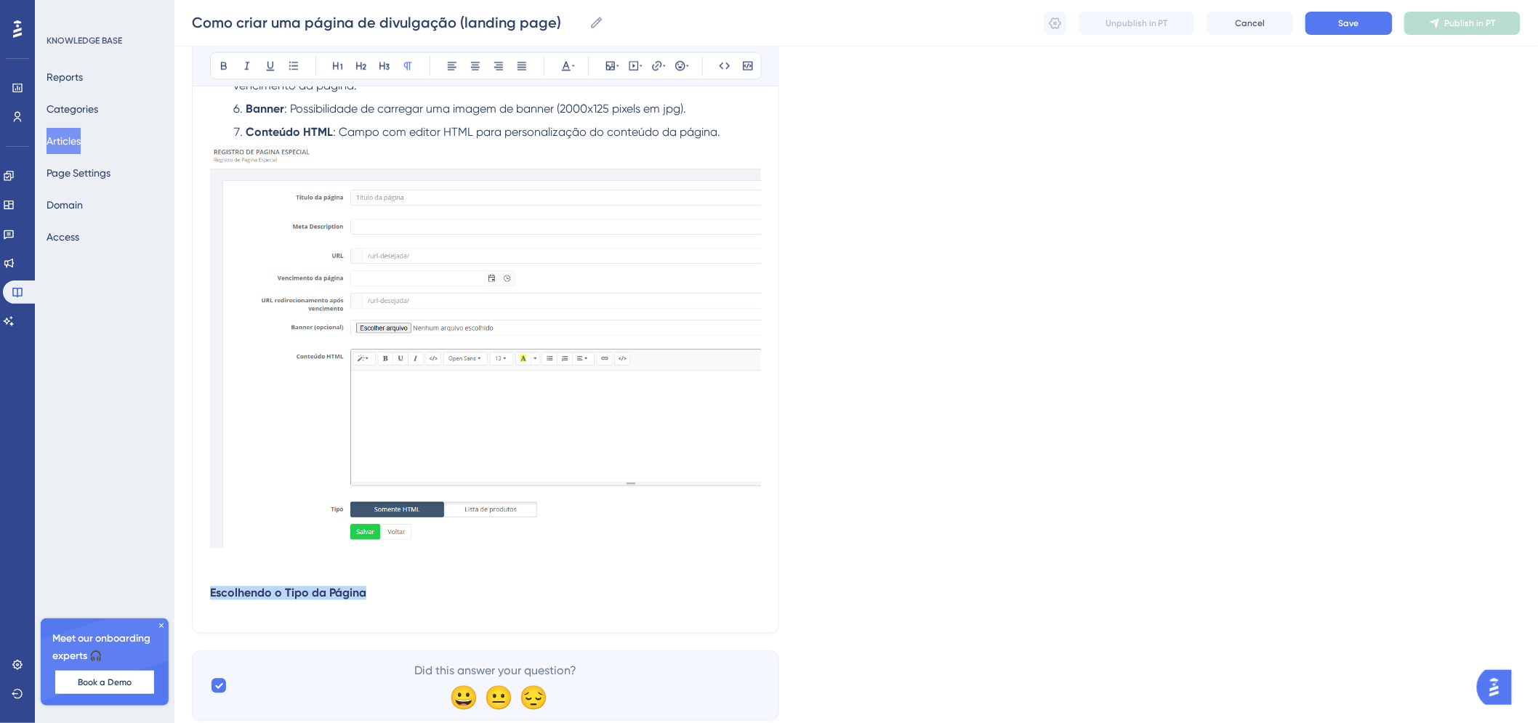
drag, startPoint x: 411, startPoint y: 612, endPoint x: 140, endPoint y: 611, distance: 271.9
click at [385, 63] on icon at bounding box center [385, 66] width 12 height 12
click at [222, 62] on icon at bounding box center [224, 66] width 12 height 12
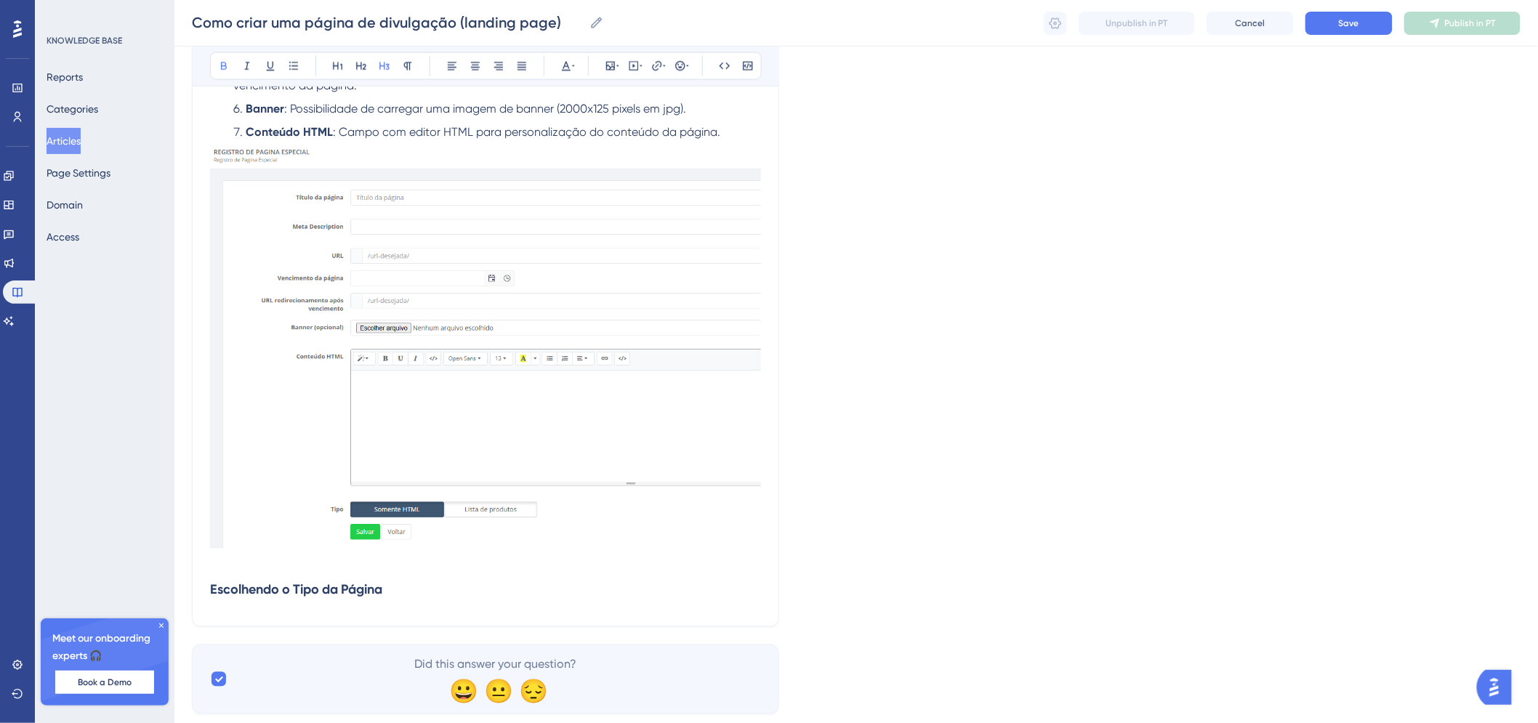
click at [420, 609] on h3 "Escolhendo o Tipo da Página" at bounding box center [485, 590] width 551 height 38
drag, startPoint x: 412, startPoint y: 606, endPoint x: 187, endPoint y: 606, distance: 225.4
click at [224, 63] on icon at bounding box center [224, 66] width 12 height 12
click at [417, 600] on h3 "Escolhendo o Tipo da Página" at bounding box center [485, 590] width 551 height 38
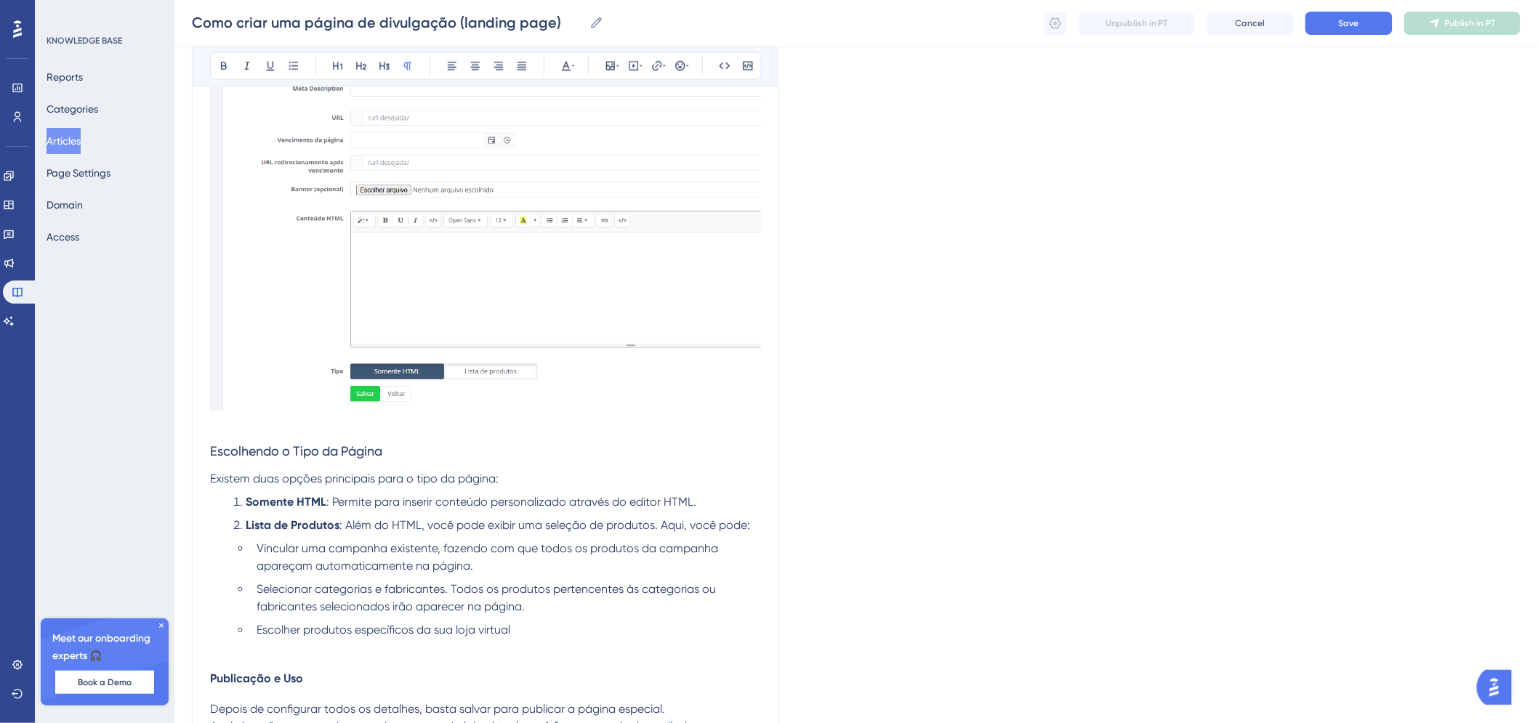
scroll to position [1074, 0]
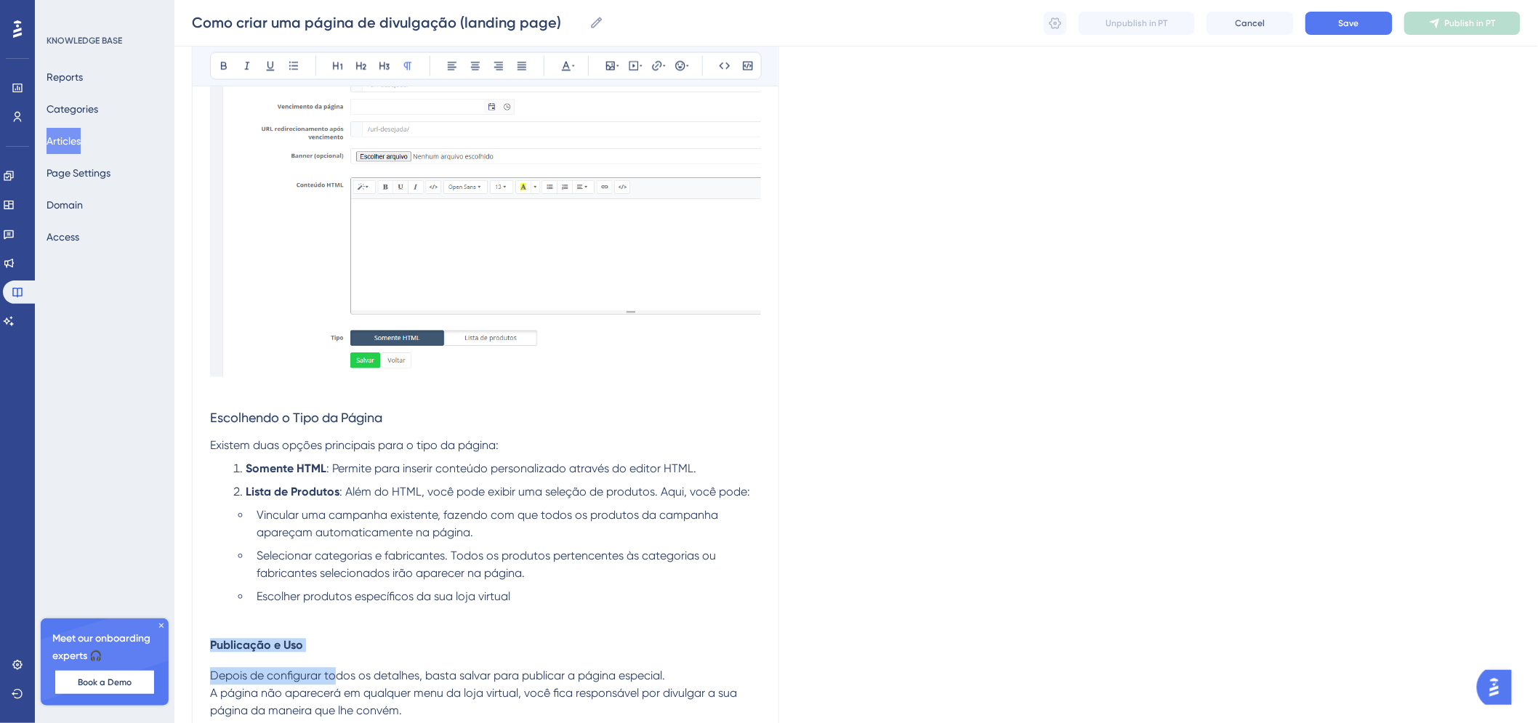
drag, startPoint x: 334, startPoint y: 673, endPoint x: 215, endPoint y: 667, distance: 119.4
click at [215, 653] on span "Publicação e Uso" at bounding box center [256, 646] width 93 height 14
drag, startPoint x: 211, startPoint y: 662, endPoint x: 335, endPoint y: 659, distance: 124.3
click at [335, 653] on h4 "Publicação e Uso" at bounding box center [485, 646] width 551 height 14
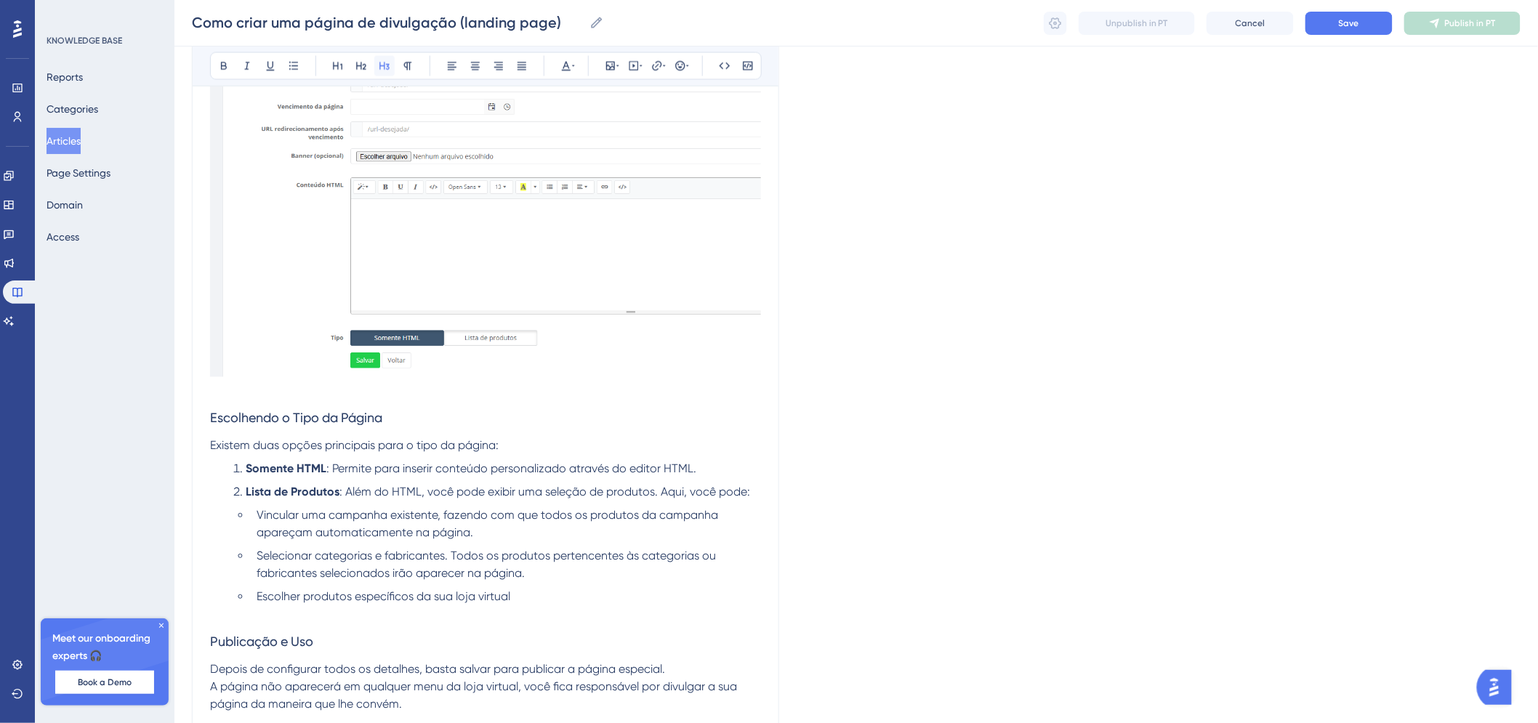
click at [382, 69] on icon at bounding box center [385, 66] width 12 height 12
click at [227, 73] on button at bounding box center [224, 66] width 20 height 20
click at [330, 624] on p at bounding box center [485, 614] width 551 height 17
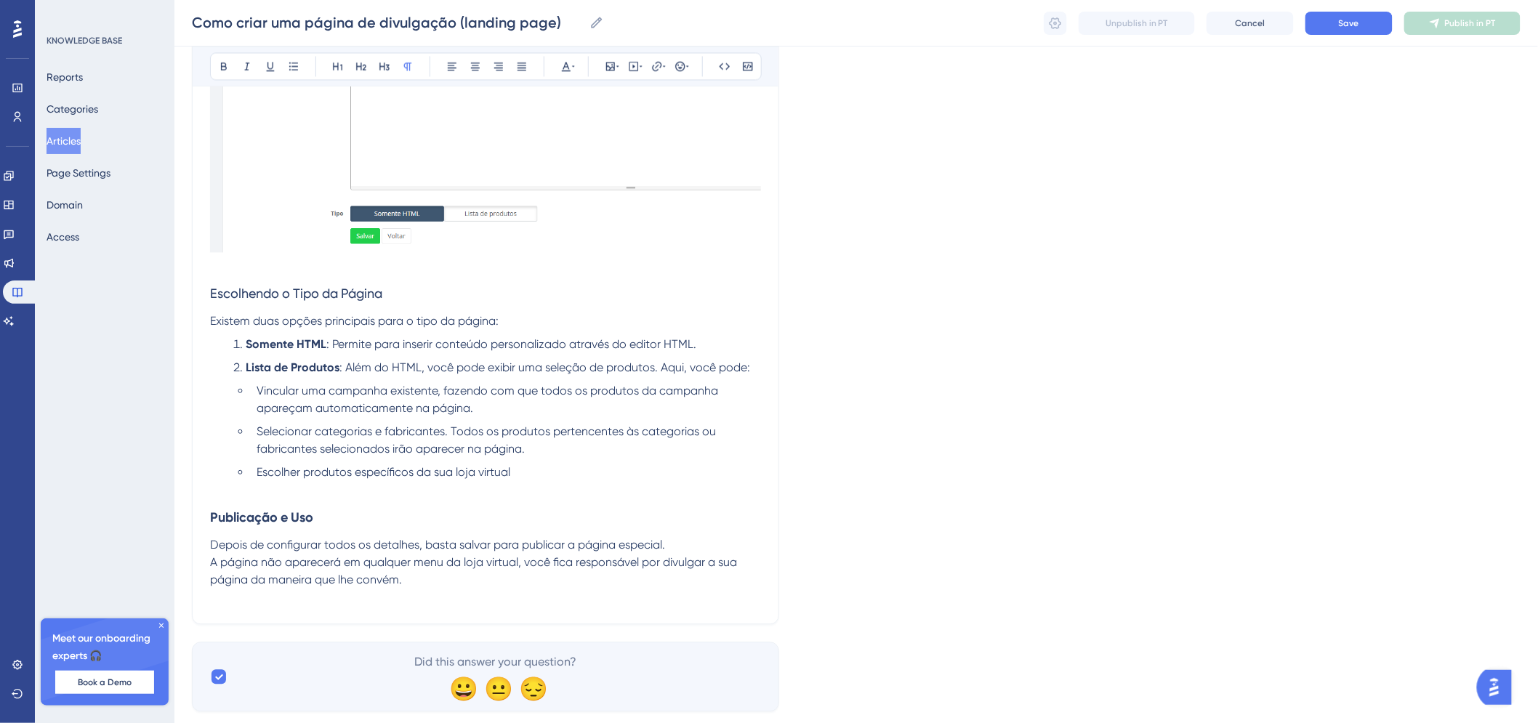
scroll to position [1252, 0]
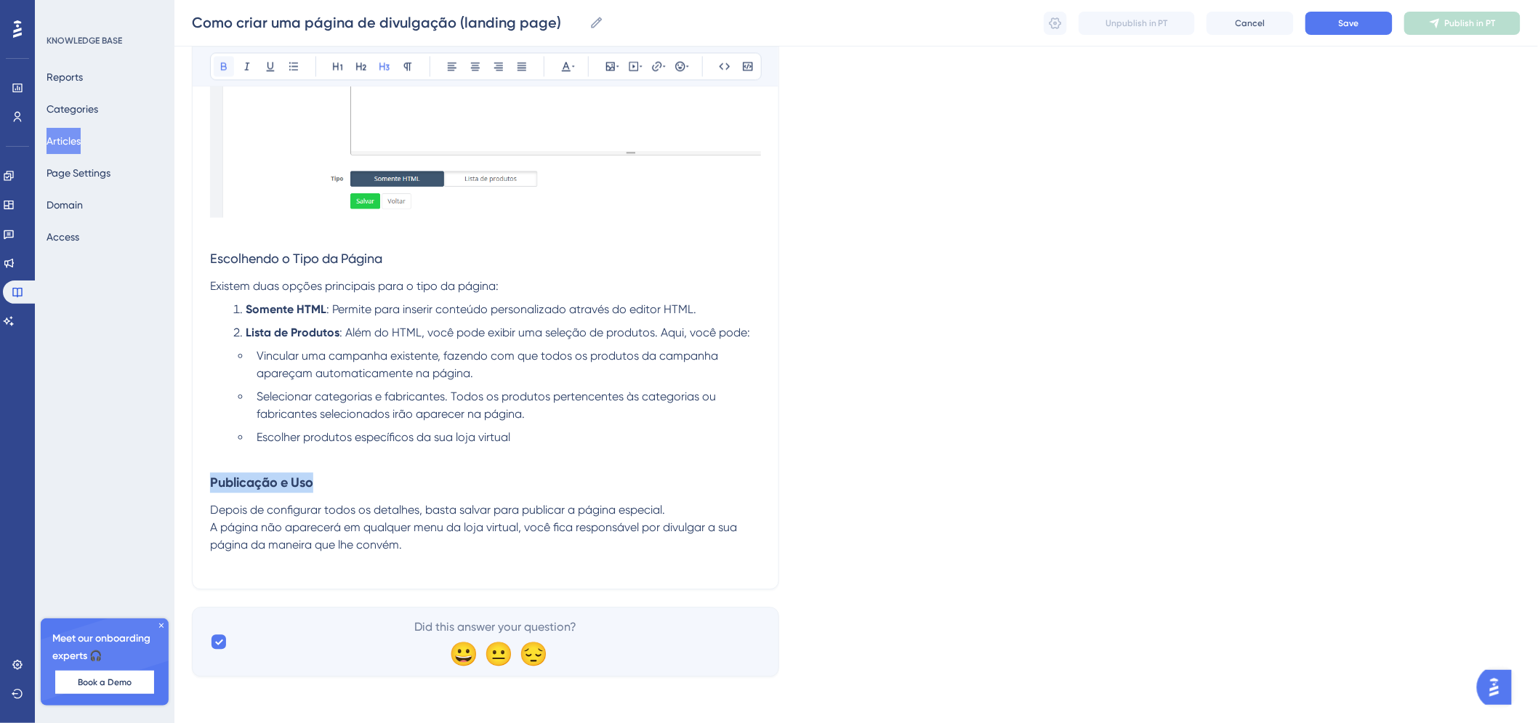
drag, startPoint x: 328, startPoint y: 481, endPoint x: 220, endPoint y: 55, distance: 438.7
click at [222, 64] on icon at bounding box center [224, 66] width 12 height 12
click at [332, 476] on h3 "Publicação e Uso" at bounding box center [485, 483] width 551 height 38
click at [363, 535] on p "A página não aparecerá em qualquer menu da loja virtual, você fica responsável …" at bounding box center [485, 536] width 551 height 35
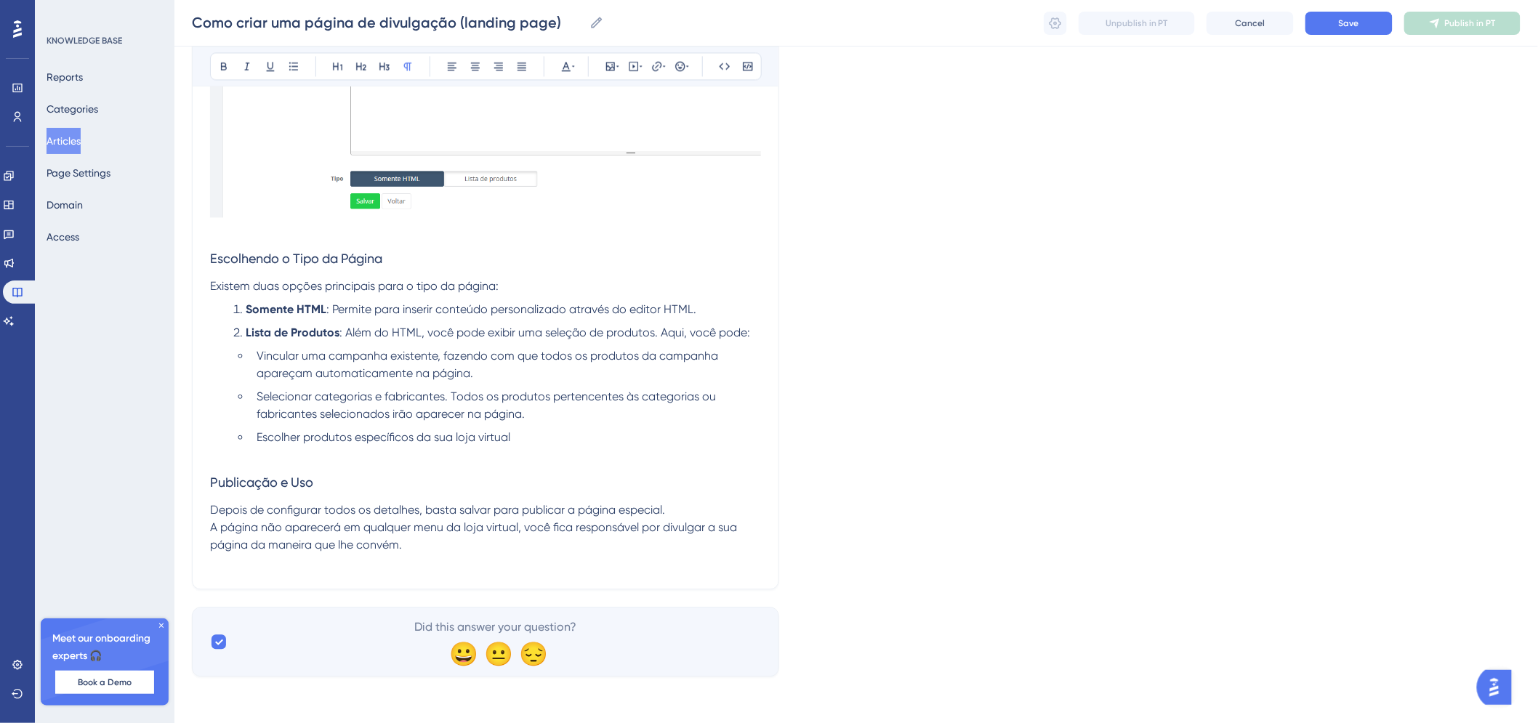
click at [451, 543] on p "A página não aparecerá em qualquer menu da loja virtual, você fica responsável …" at bounding box center [485, 536] width 551 height 35
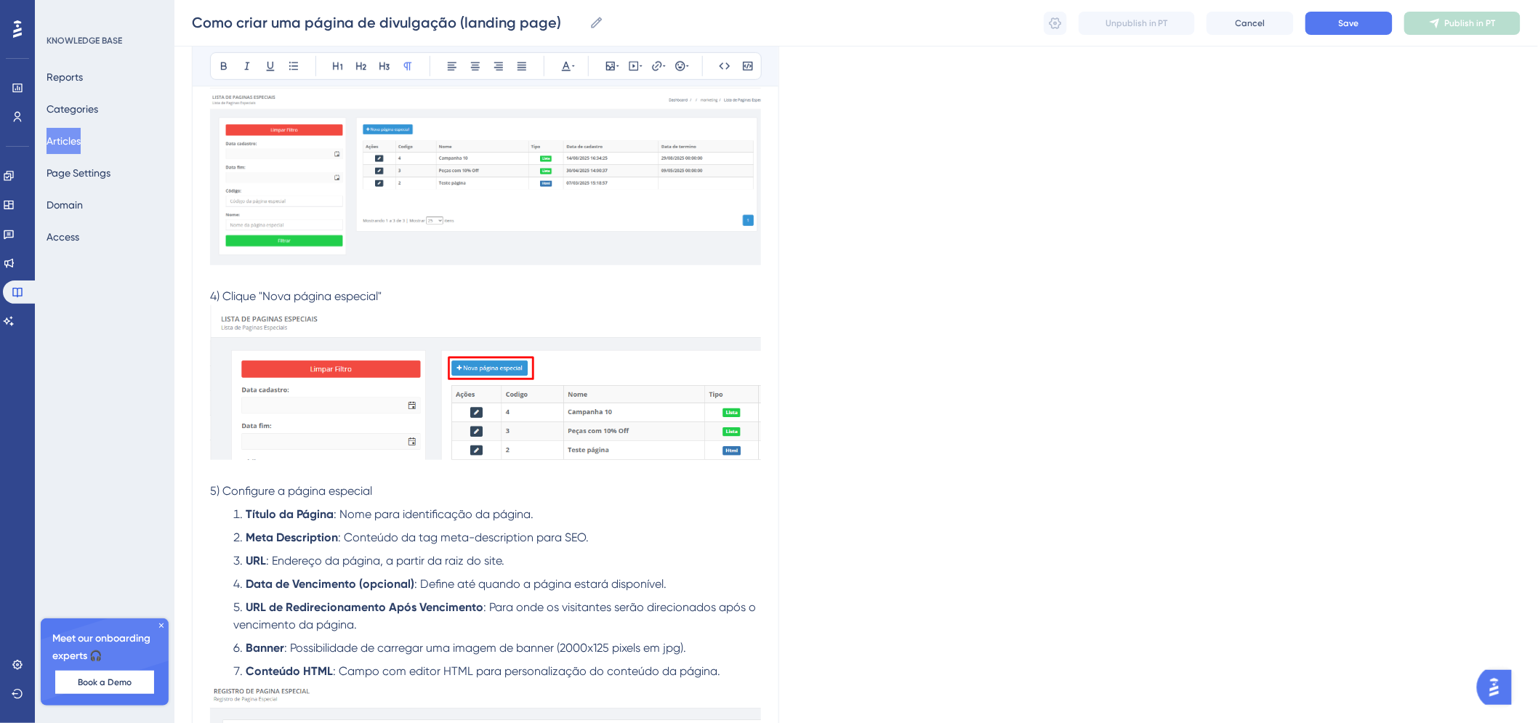
scroll to position [0, 0]
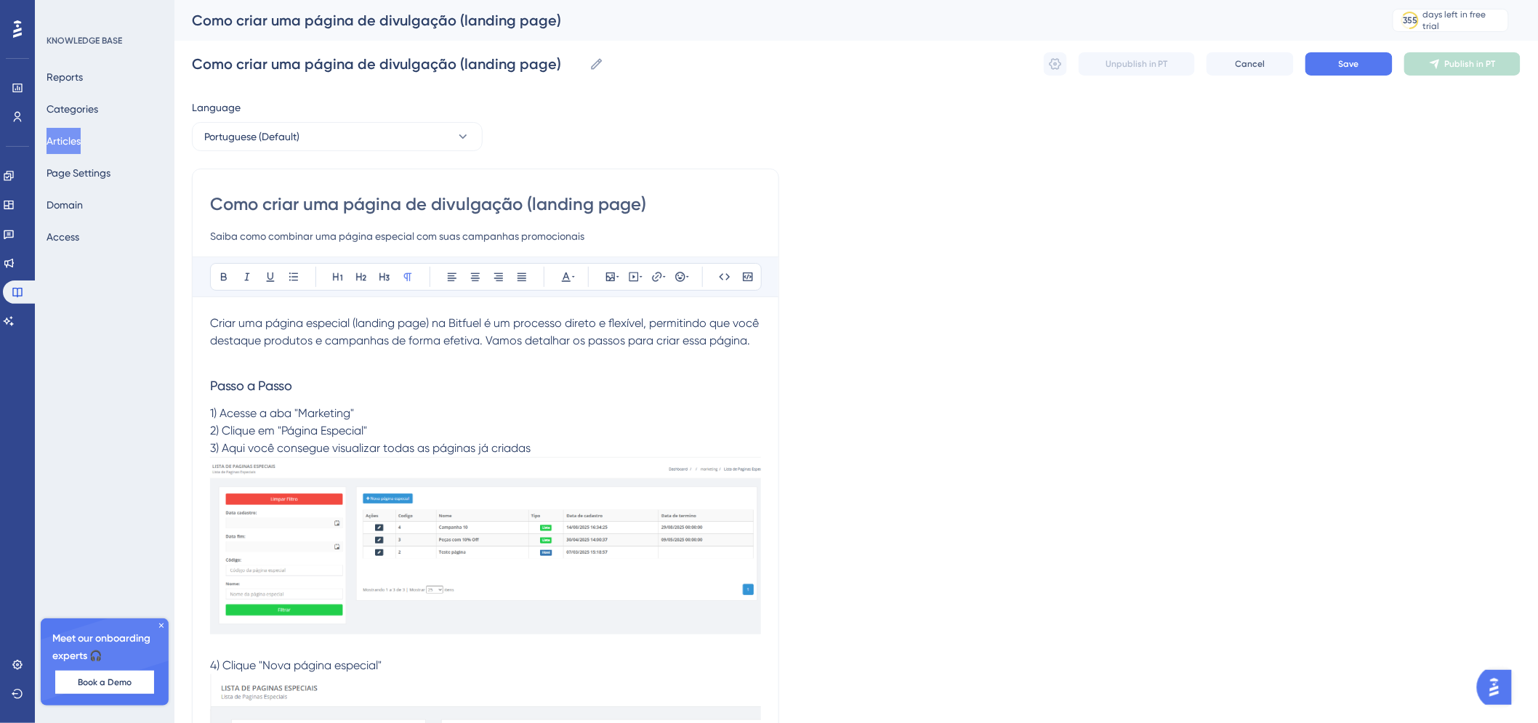
click at [1377, 77] on div "Como criar uma página de divulgação (landing page) Como criar uma página de div…" at bounding box center [856, 64] width 1329 height 47
click at [1373, 55] on button "Save" at bounding box center [1349, 63] width 87 height 23
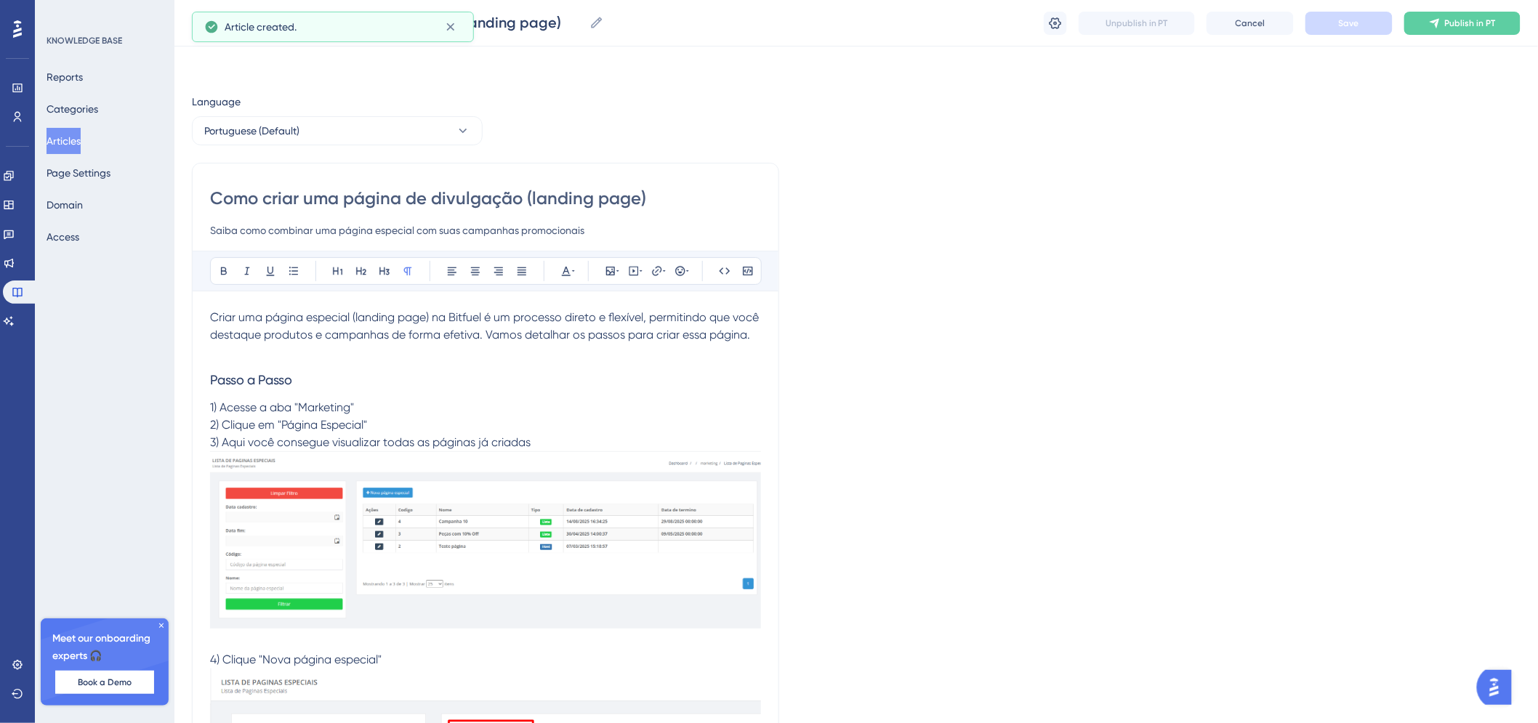
scroll to position [422, 0]
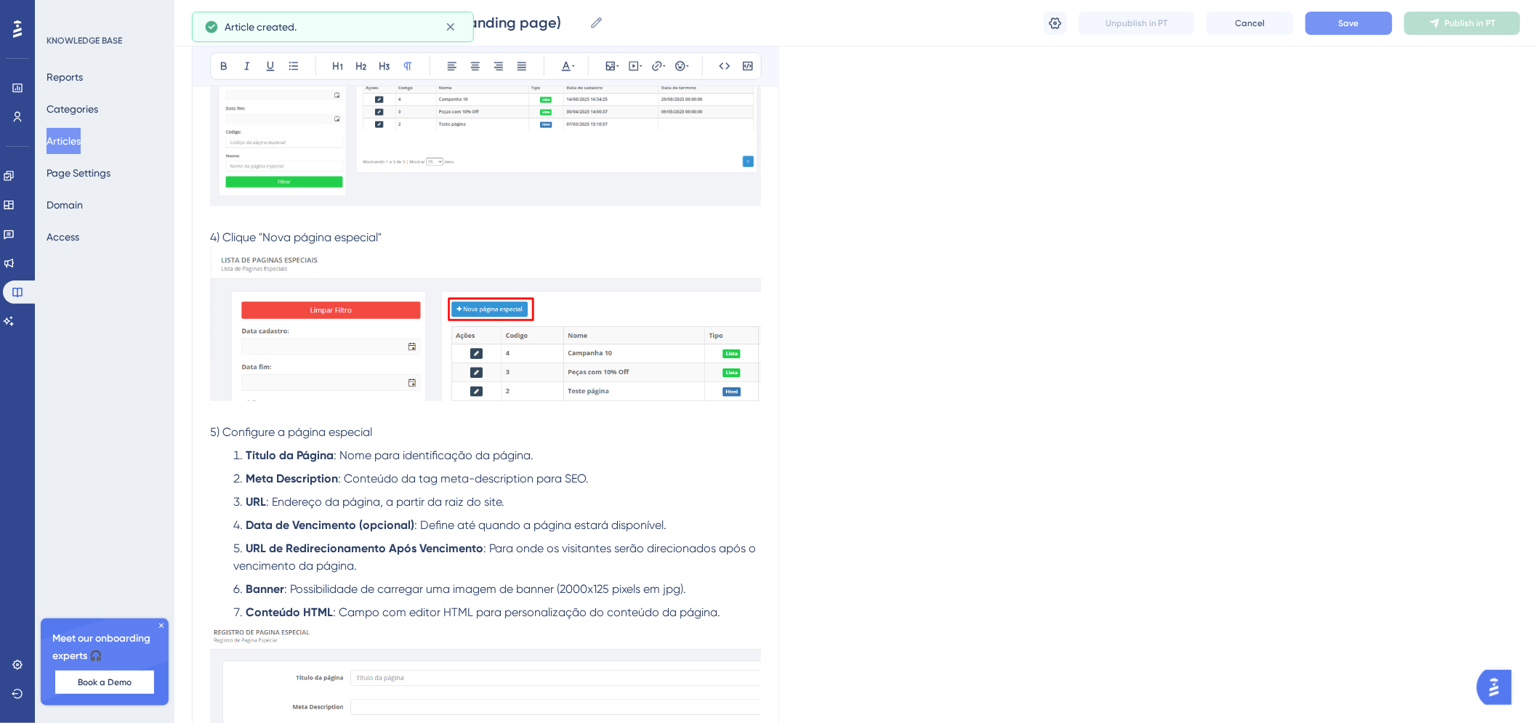
click at [1353, 22] on span "Save" at bounding box center [1349, 23] width 20 height 12
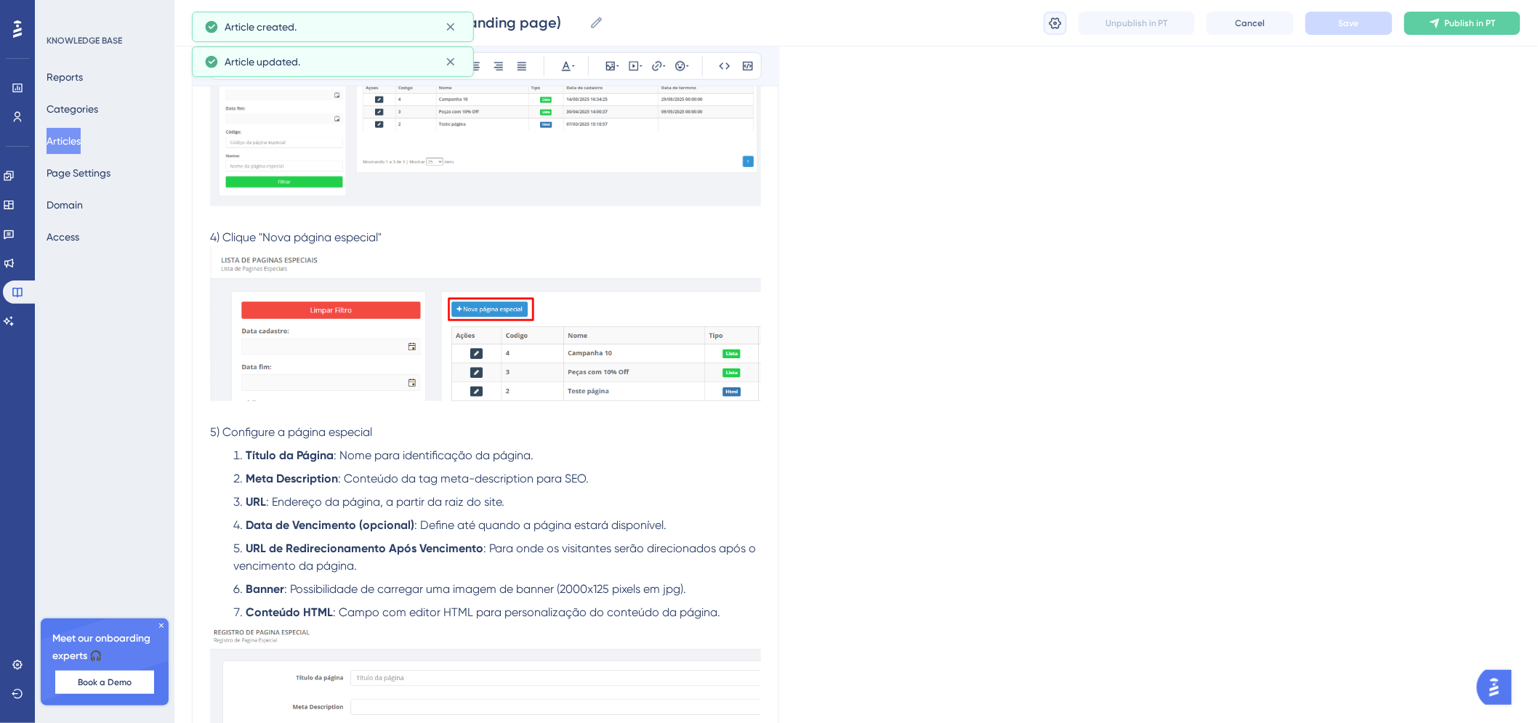
click at [1058, 25] on icon at bounding box center [1055, 23] width 15 height 15
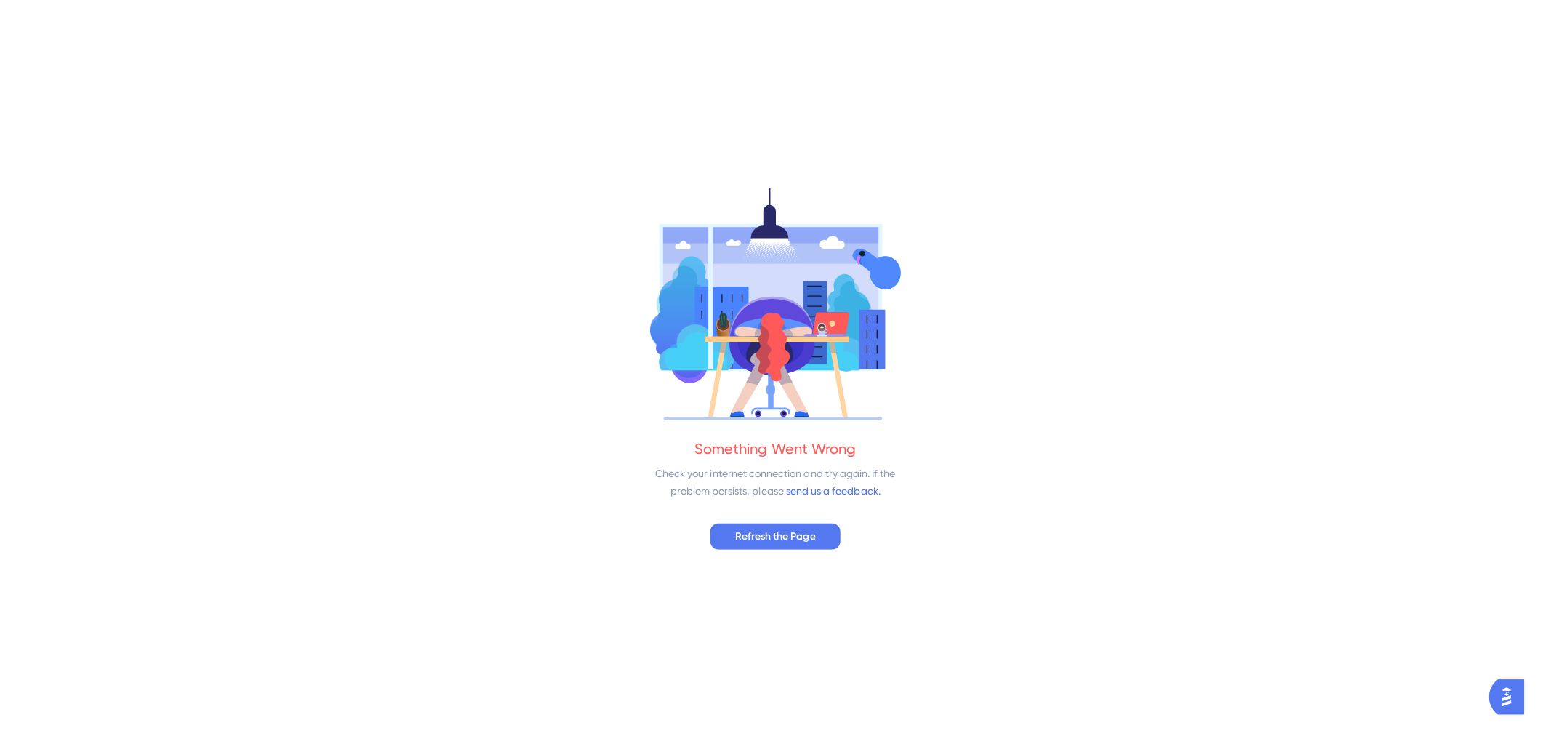
scroll to position [0, 0]
click at [764, 539] on span "Refresh the Page" at bounding box center [776, 534] width 80 height 17
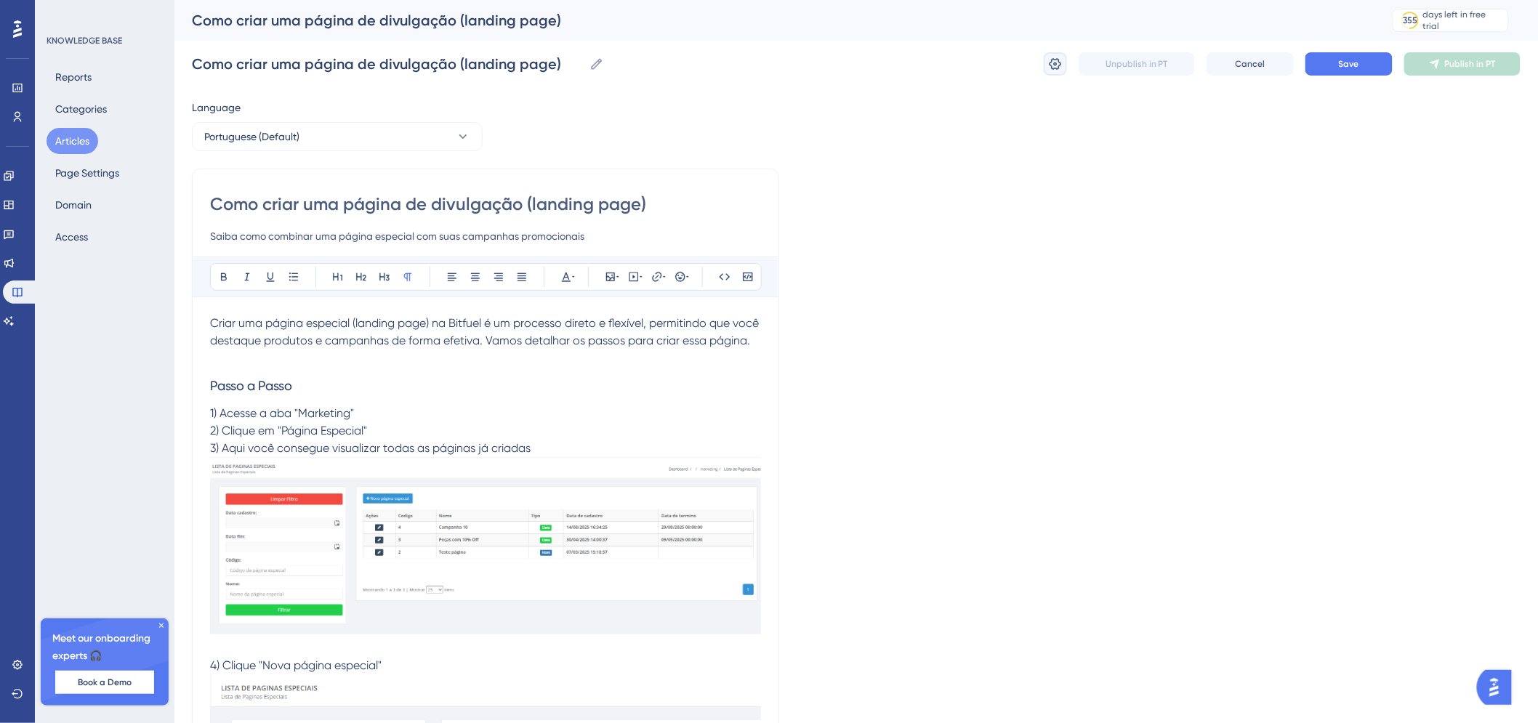
drag, startPoint x: 1053, startPoint y: 73, endPoint x: 1057, endPoint y: 110, distance: 36.6
click at [1053, 73] on button at bounding box center [1055, 63] width 23 height 23
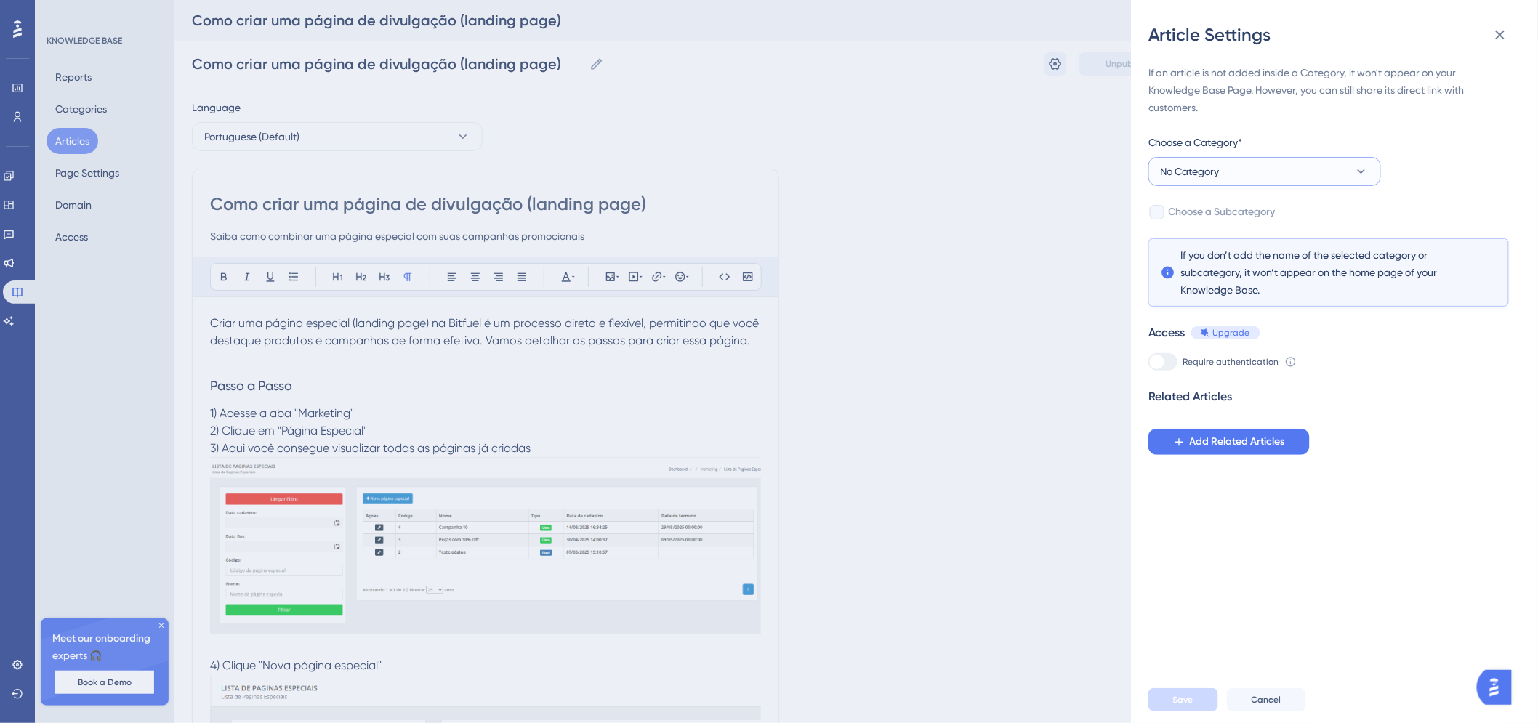
click at [1216, 182] on button "No Category" at bounding box center [1265, 171] width 233 height 29
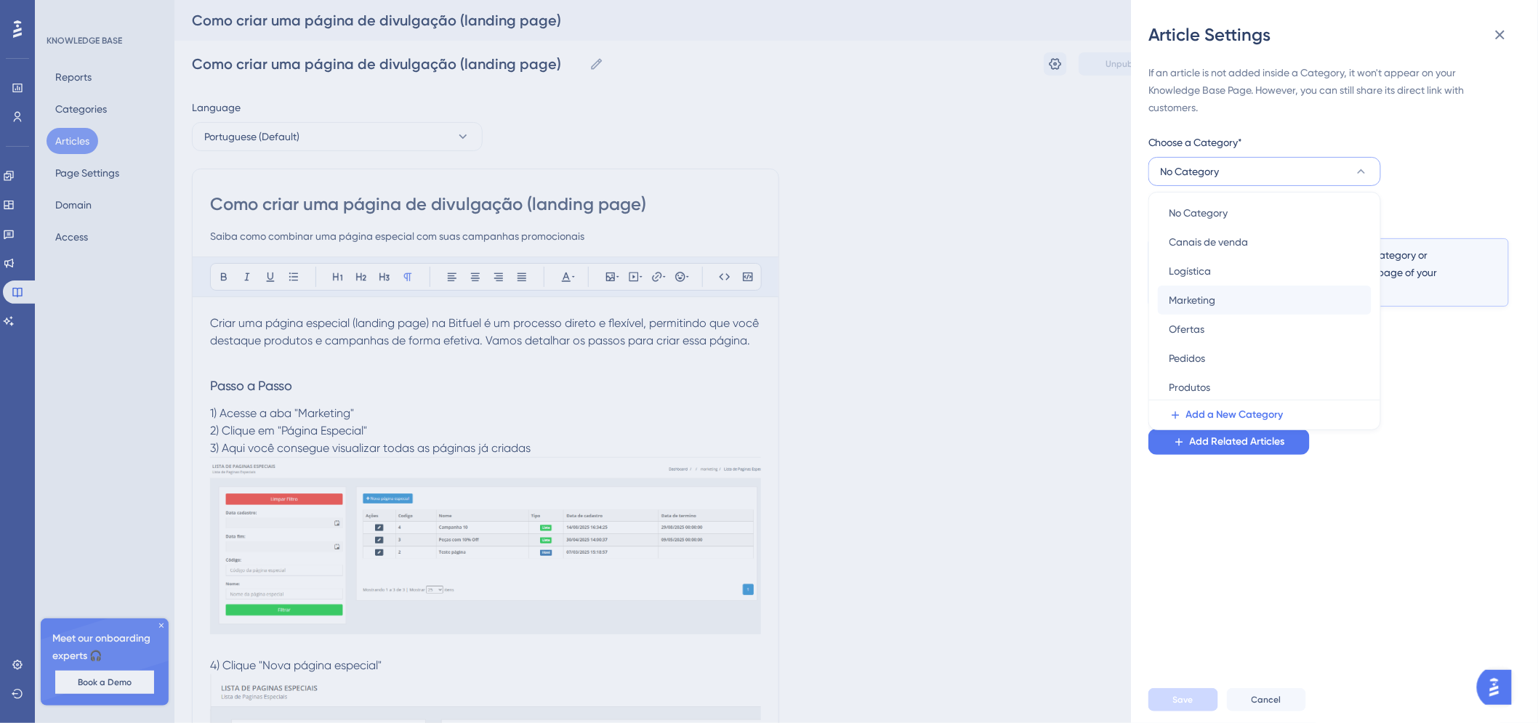
scroll to position [4, 0]
click at [1208, 305] on span "Marketing" at bounding box center [1193, 298] width 47 height 17
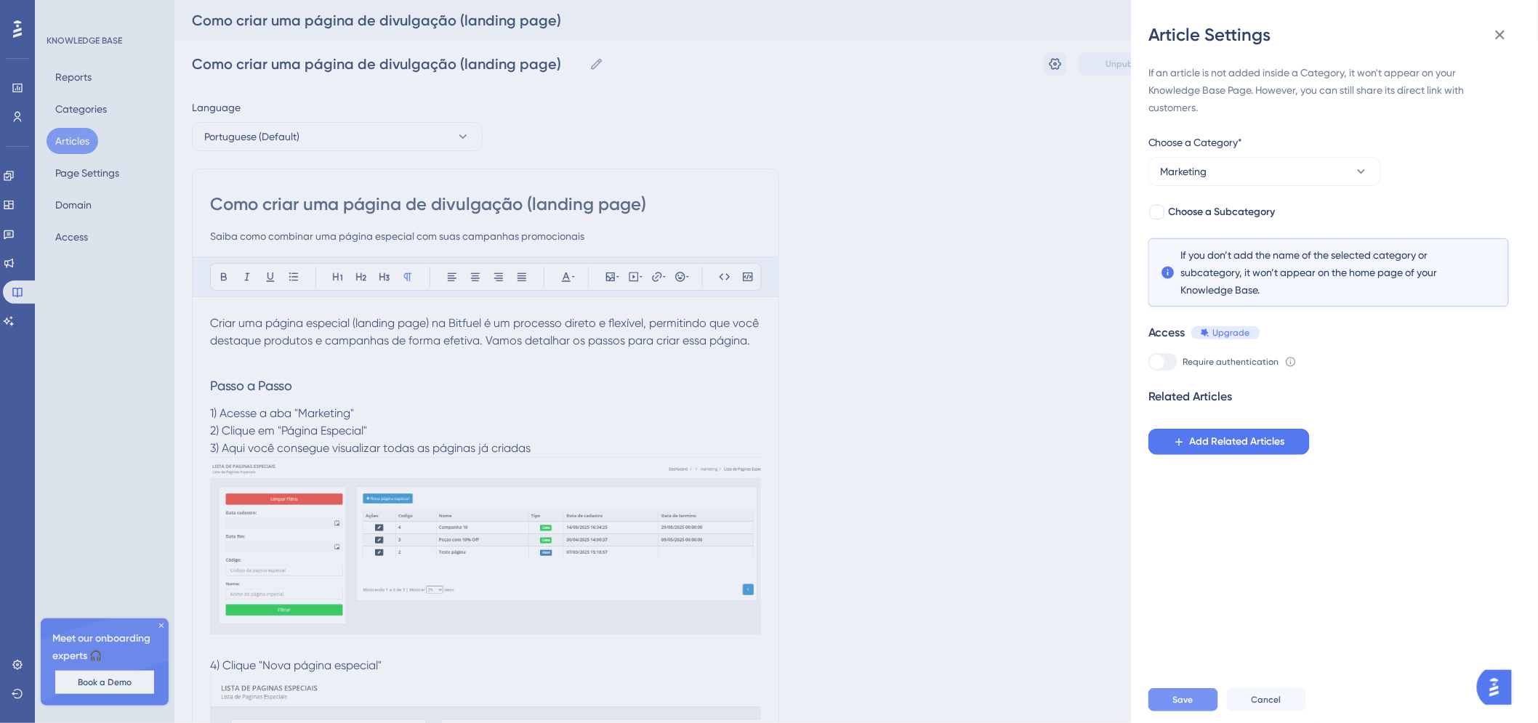
click at [1183, 706] on span "Save" at bounding box center [1183, 700] width 20 height 12
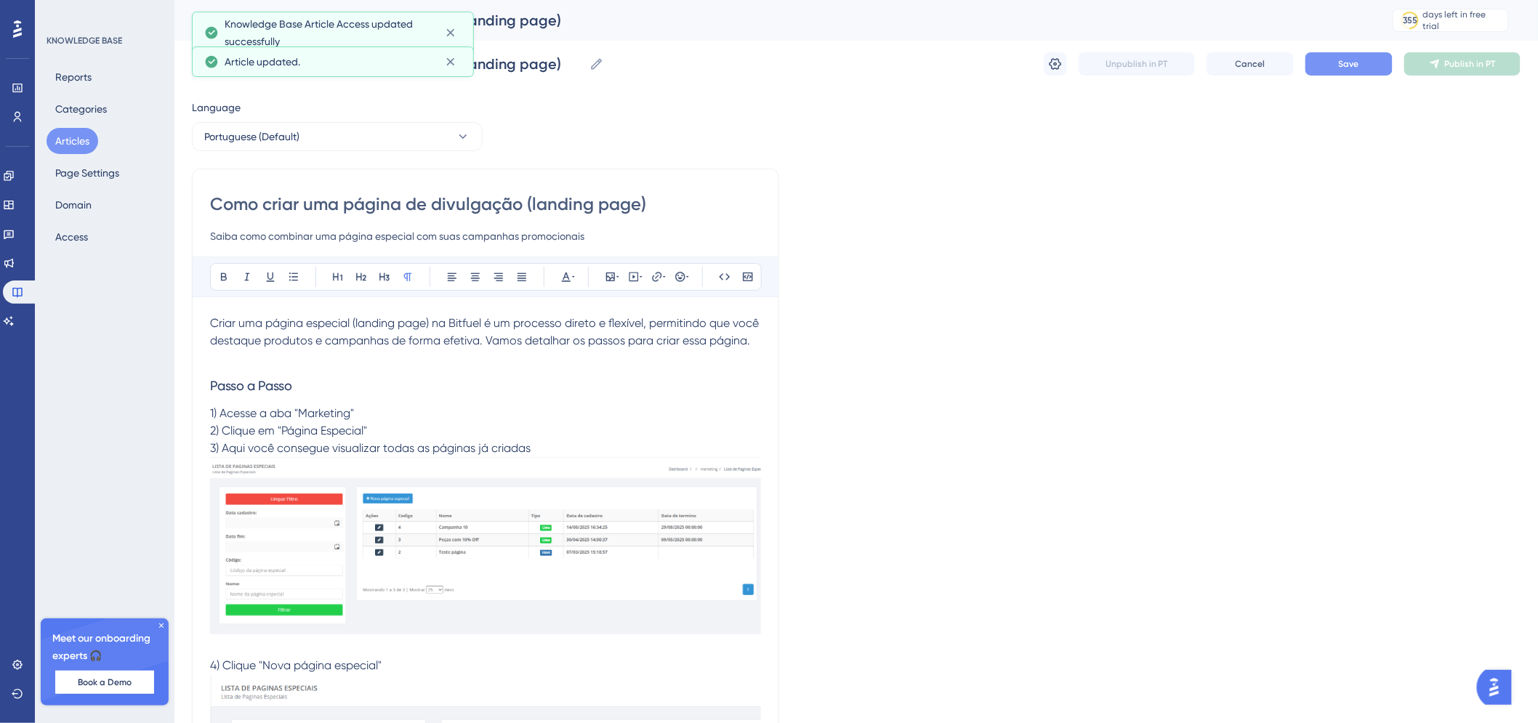
click at [1327, 58] on button "Save" at bounding box center [1349, 63] width 87 height 23
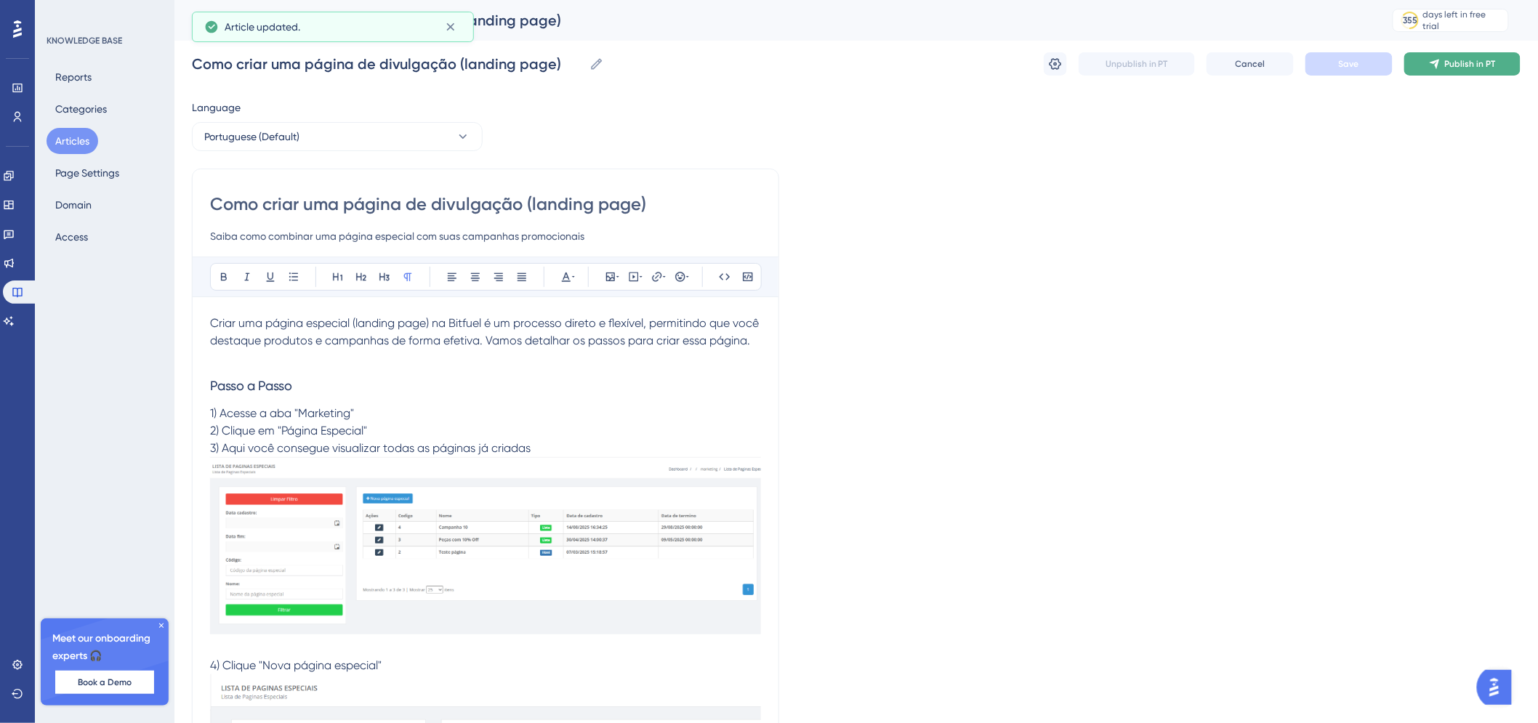
click at [1441, 67] on icon at bounding box center [1435, 64] width 12 height 12
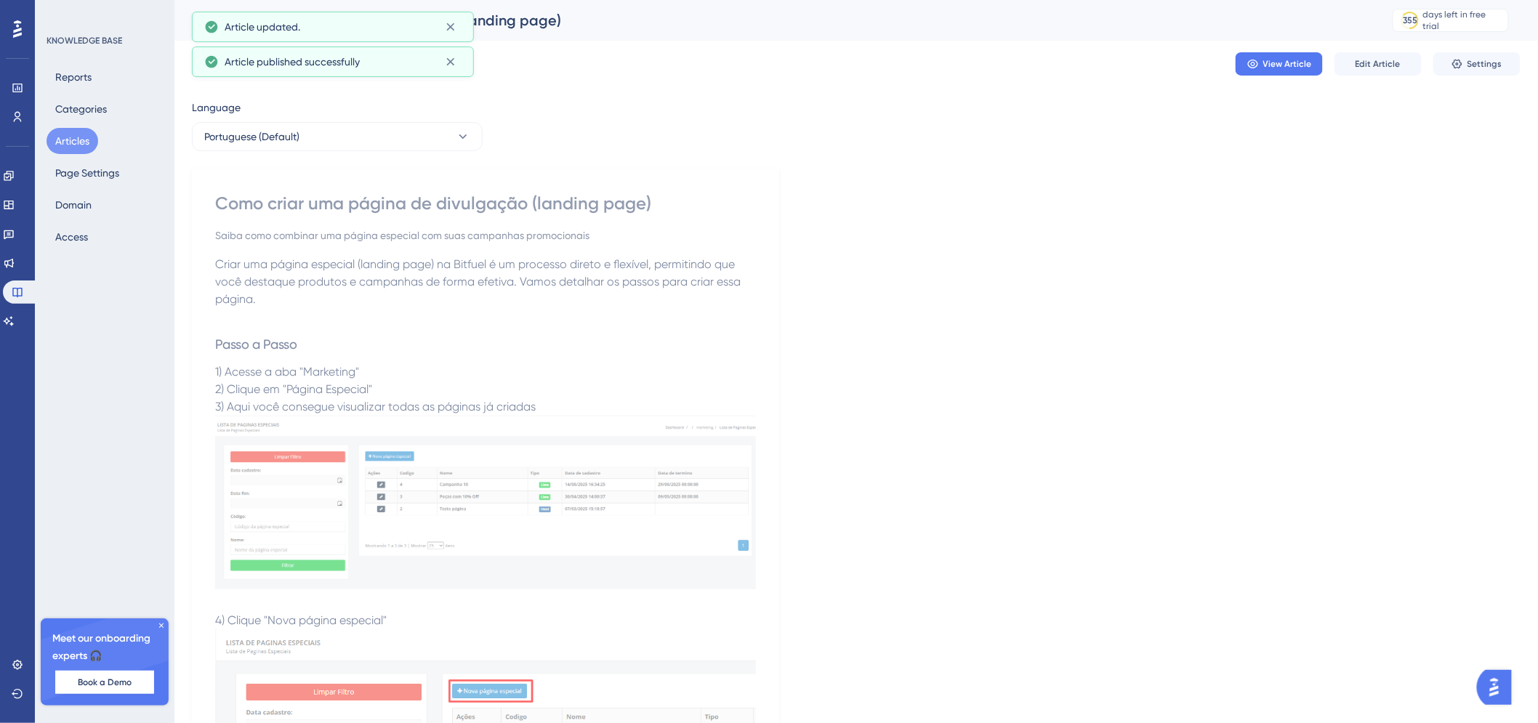
click at [52, 136] on button "Articles" at bounding box center [73, 141] width 52 height 26
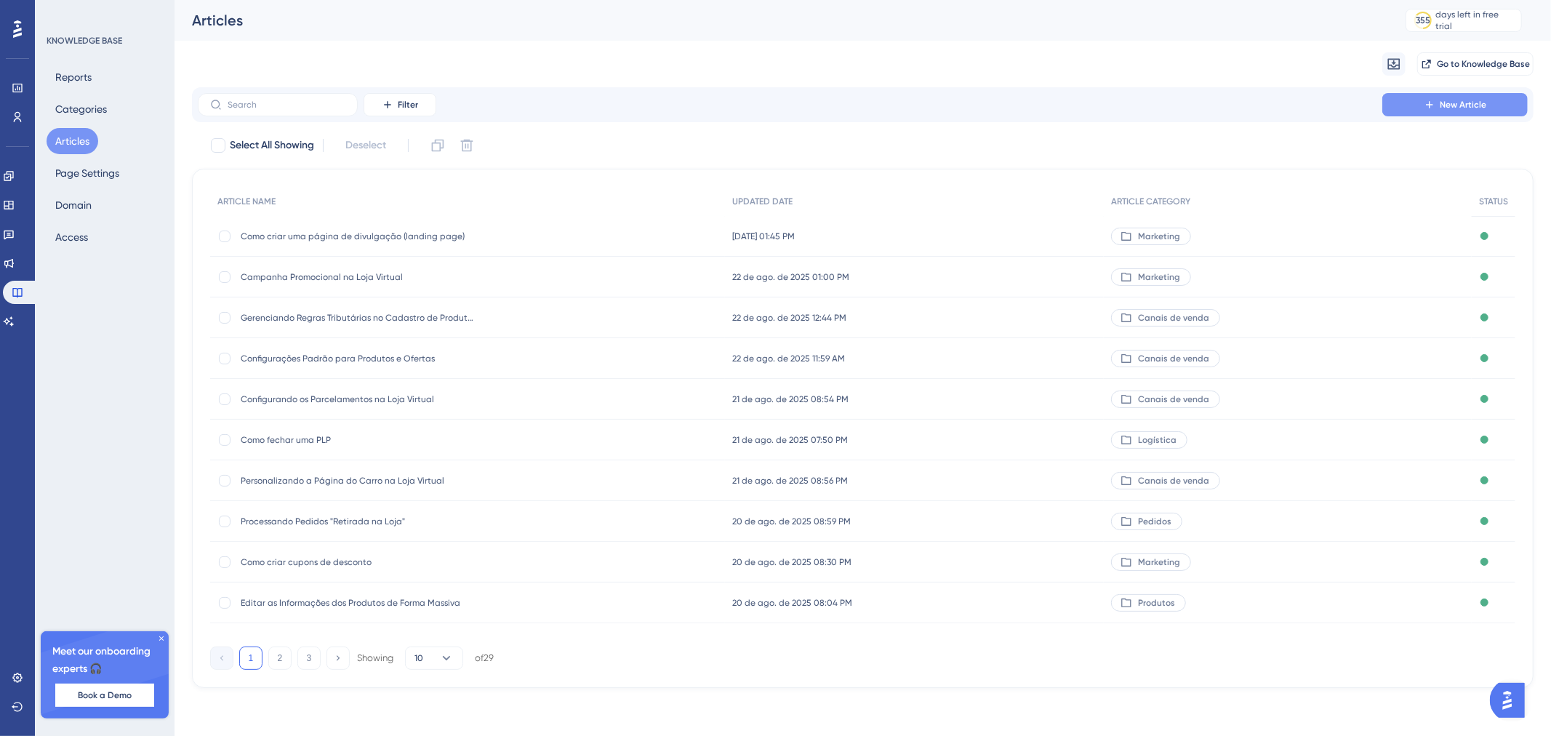
click at [1421, 111] on button "New Article" at bounding box center [1454, 104] width 145 height 23
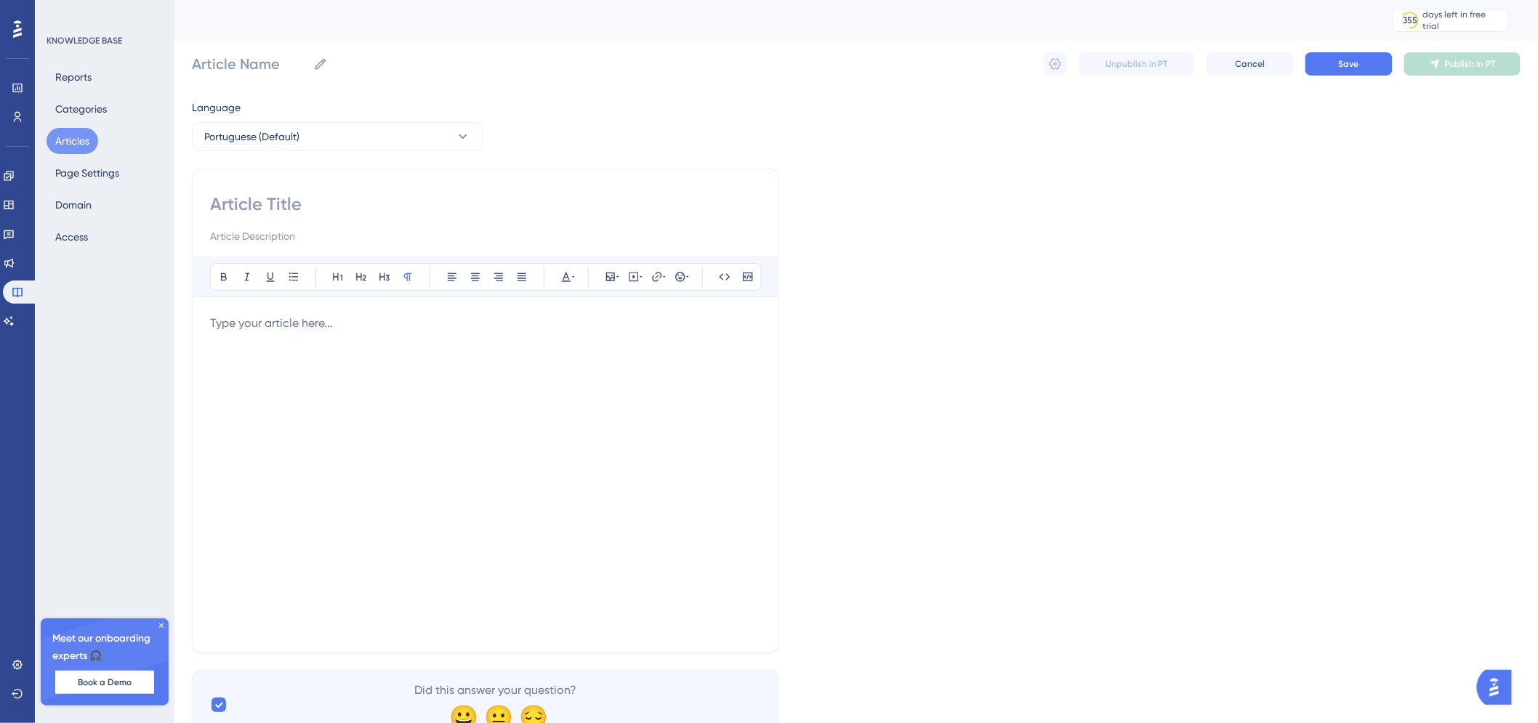
click at [84, 145] on button "Articles" at bounding box center [73, 141] width 52 height 26
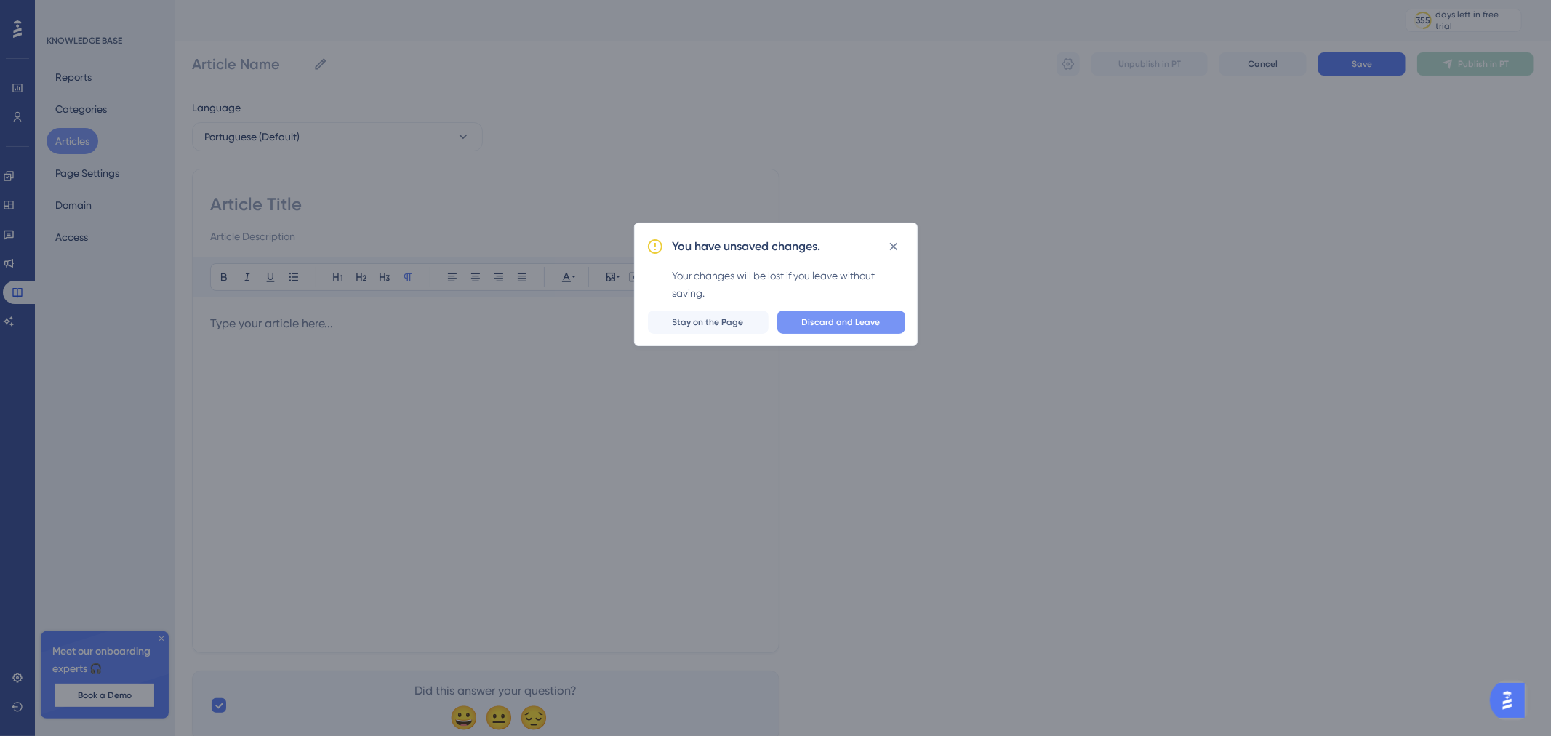
click at [817, 327] on span "Discard and Leave" at bounding box center [841, 322] width 79 height 12
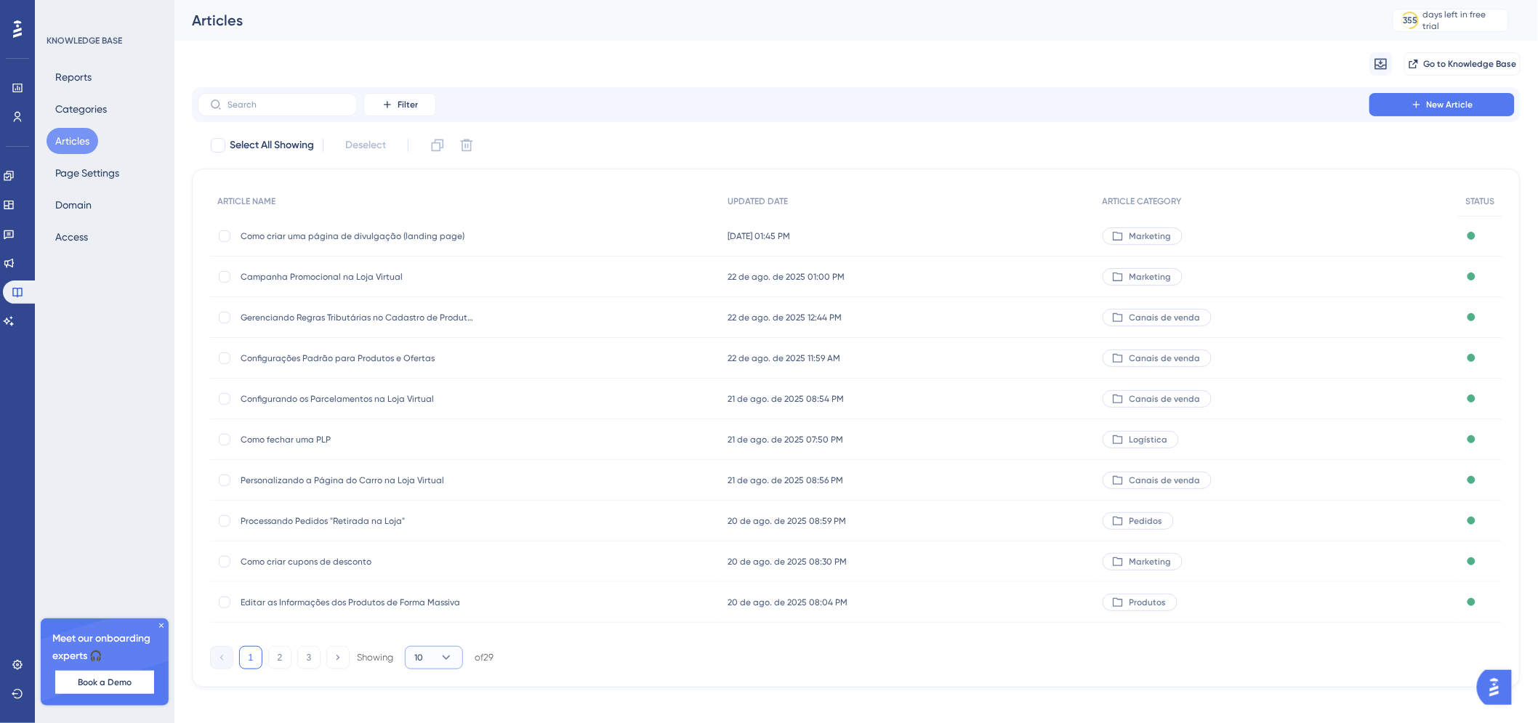
click at [452, 655] on icon at bounding box center [446, 658] width 15 height 15
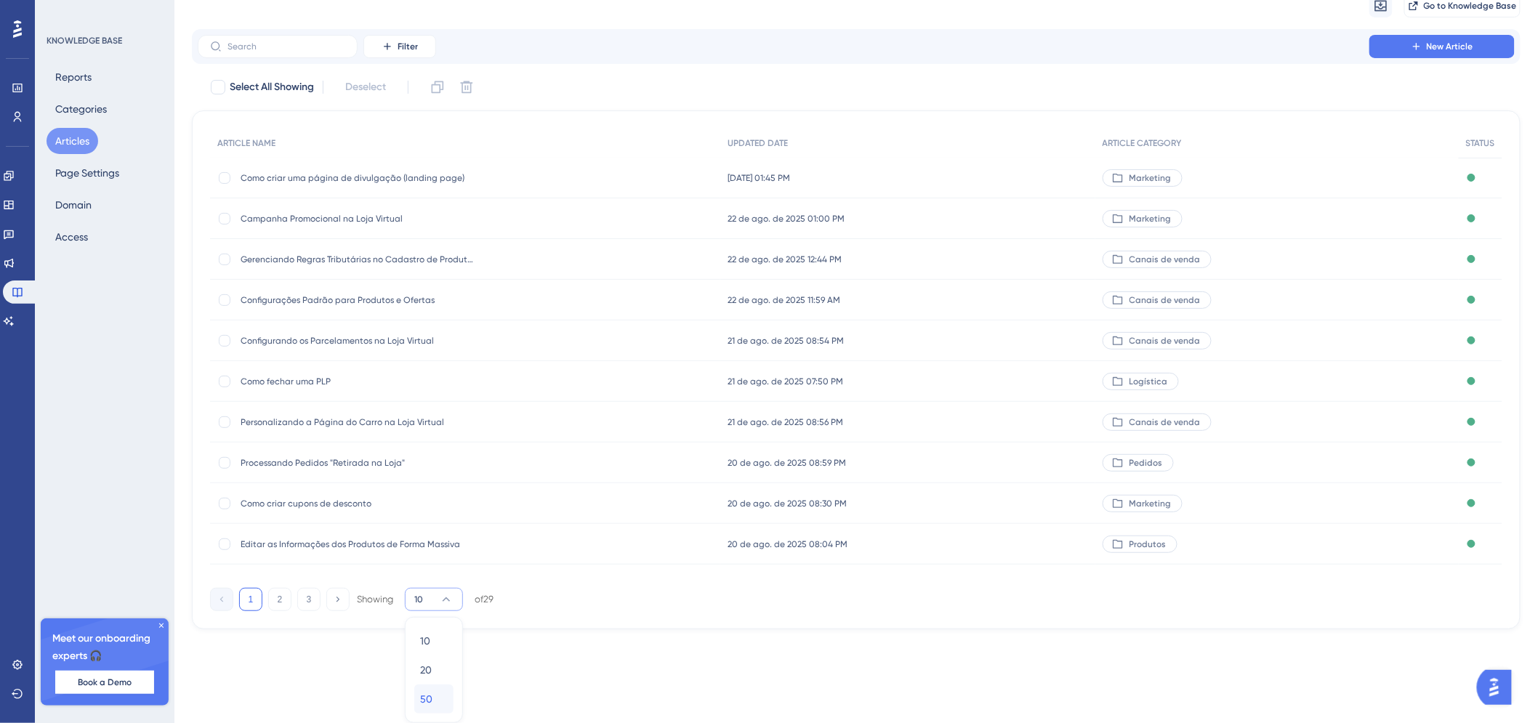
click at [429, 696] on span "50" at bounding box center [426, 699] width 12 height 17
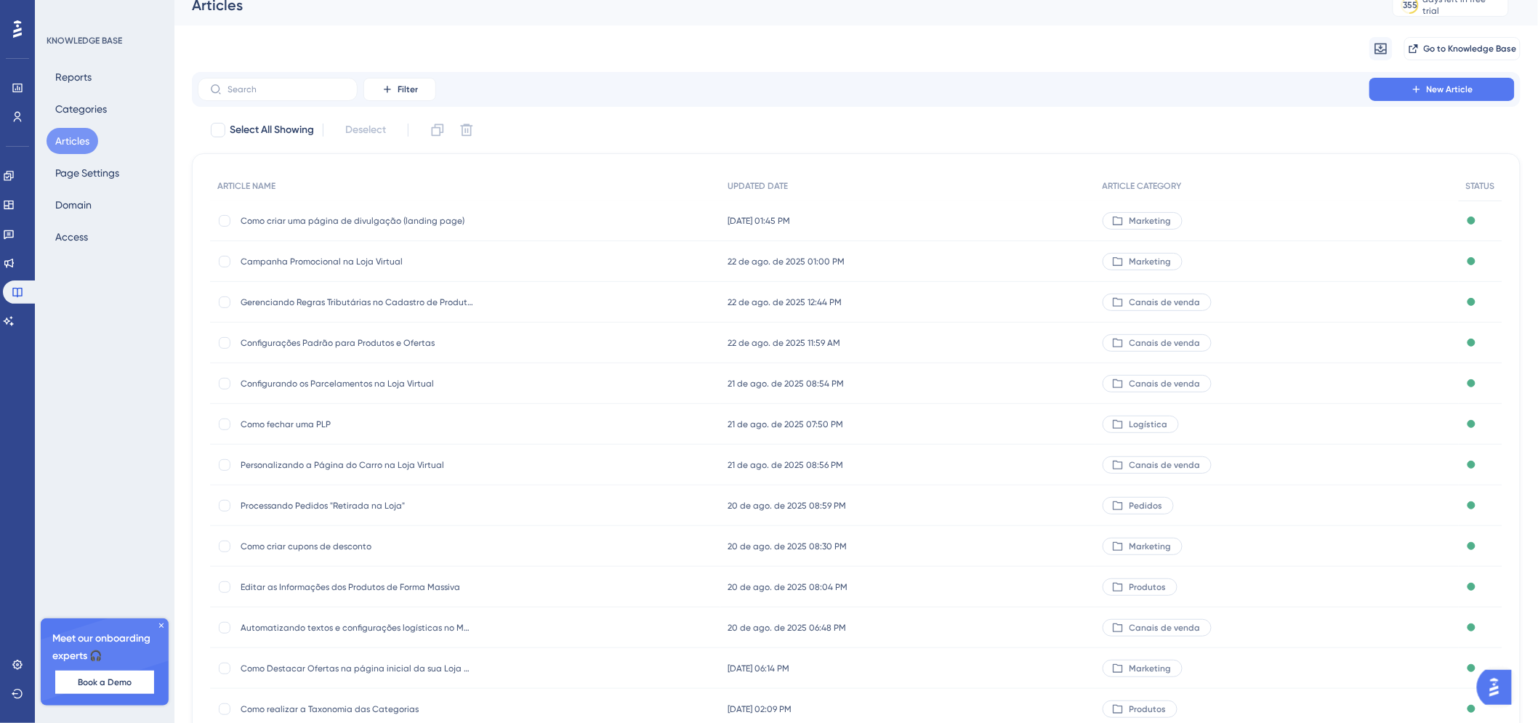
scroll to position [0, 0]
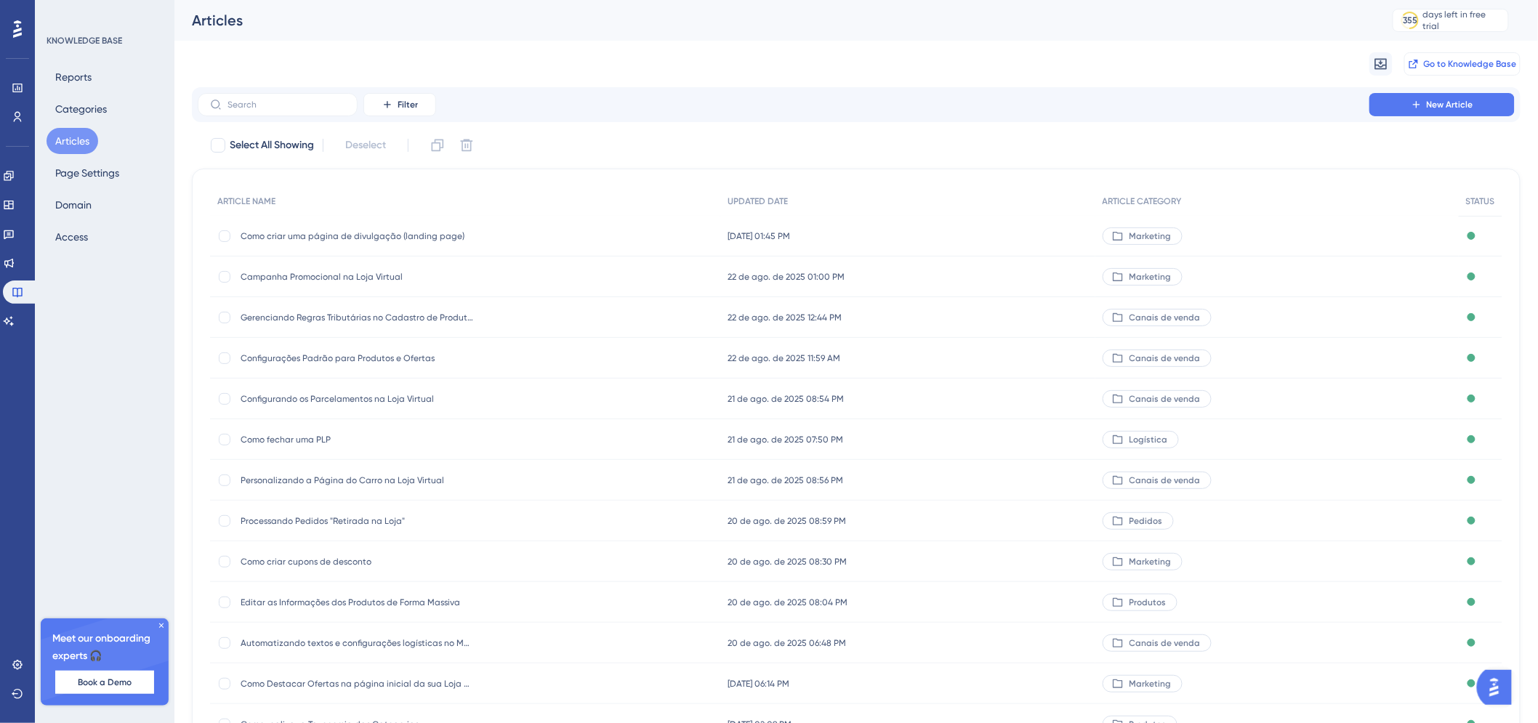
click at [1443, 68] on span "Go to Knowledge Base" at bounding box center [1470, 64] width 93 height 12
click at [91, 111] on button "Categories" at bounding box center [81, 109] width 69 height 26
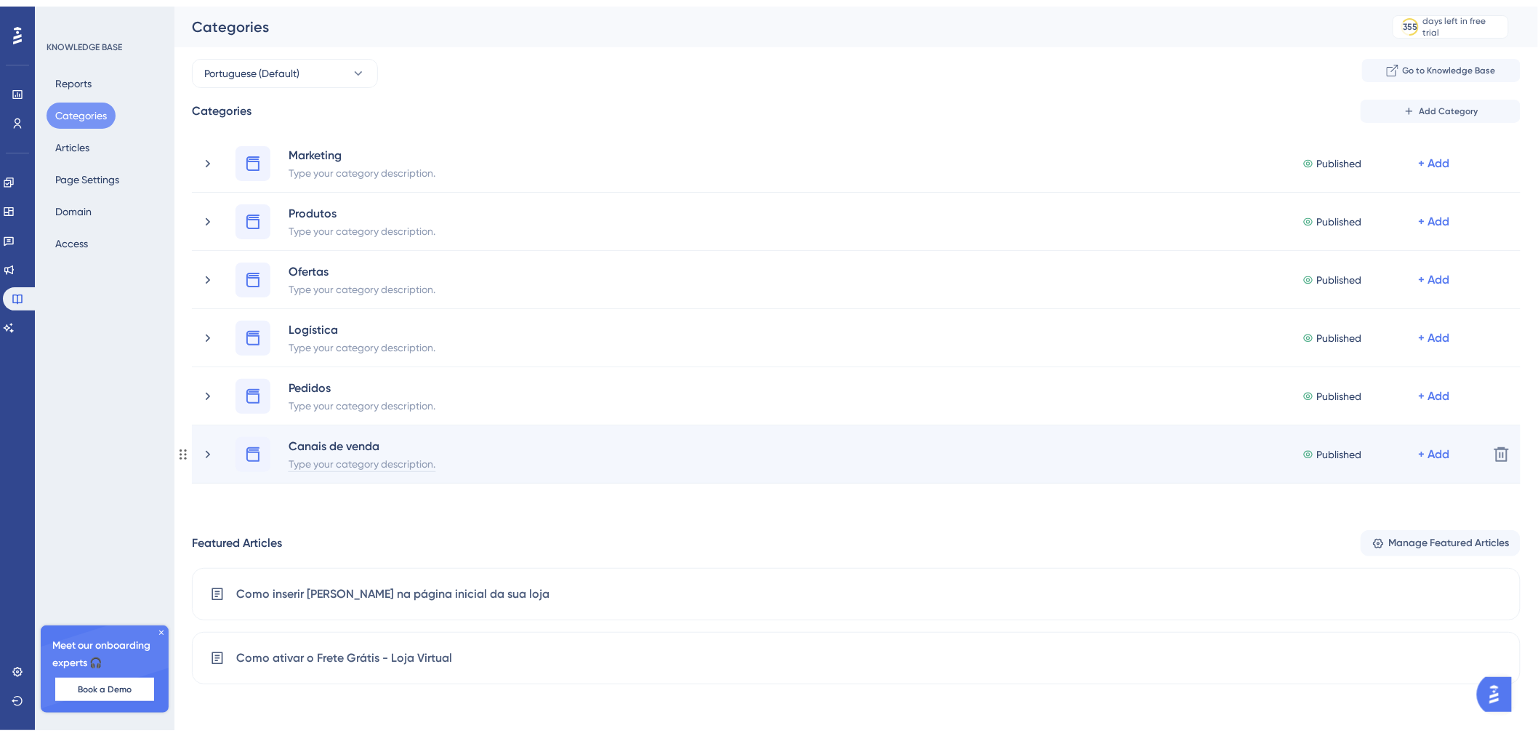
scroll to position [102, 0]
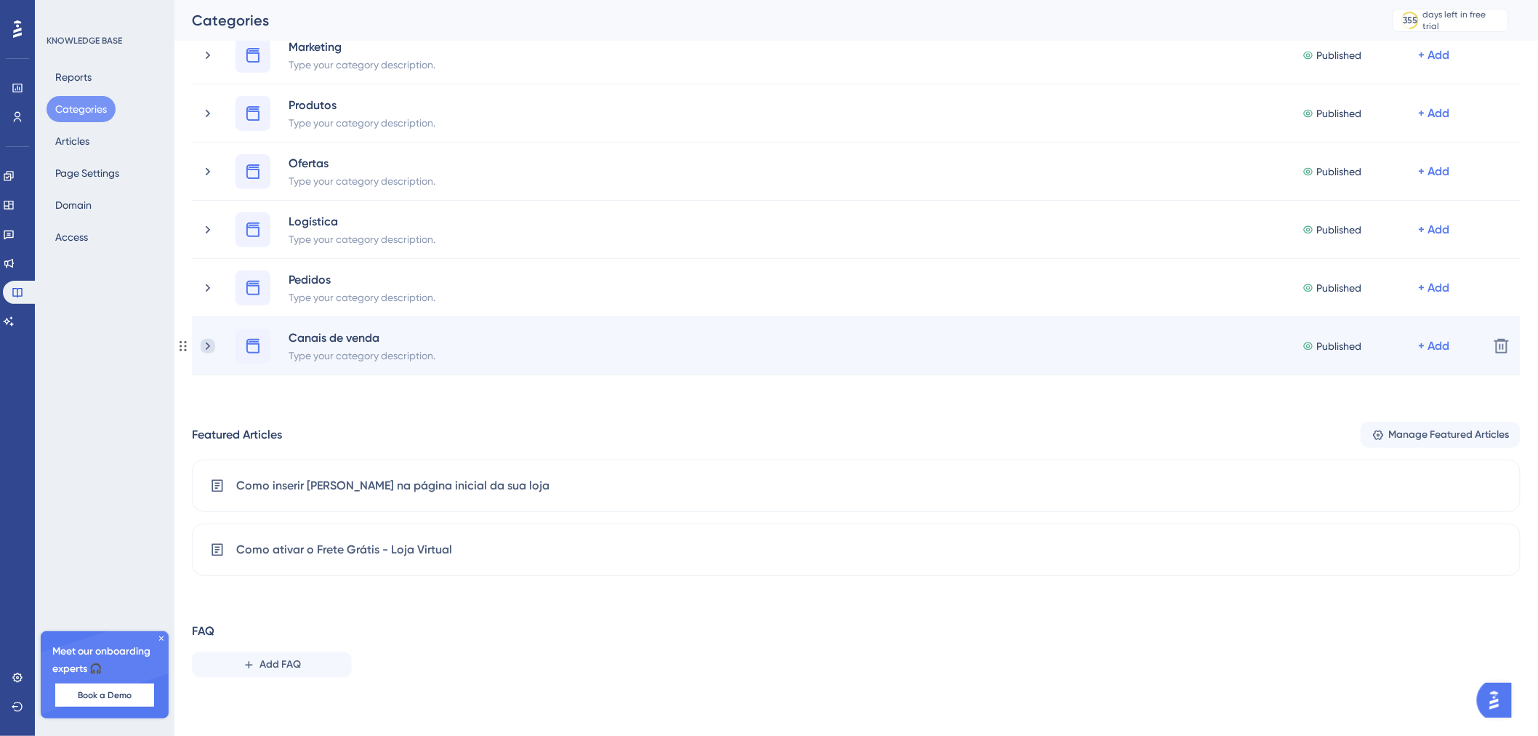
click at [212, 349] on icon at bounding box center [208, 346] width 15 height 15
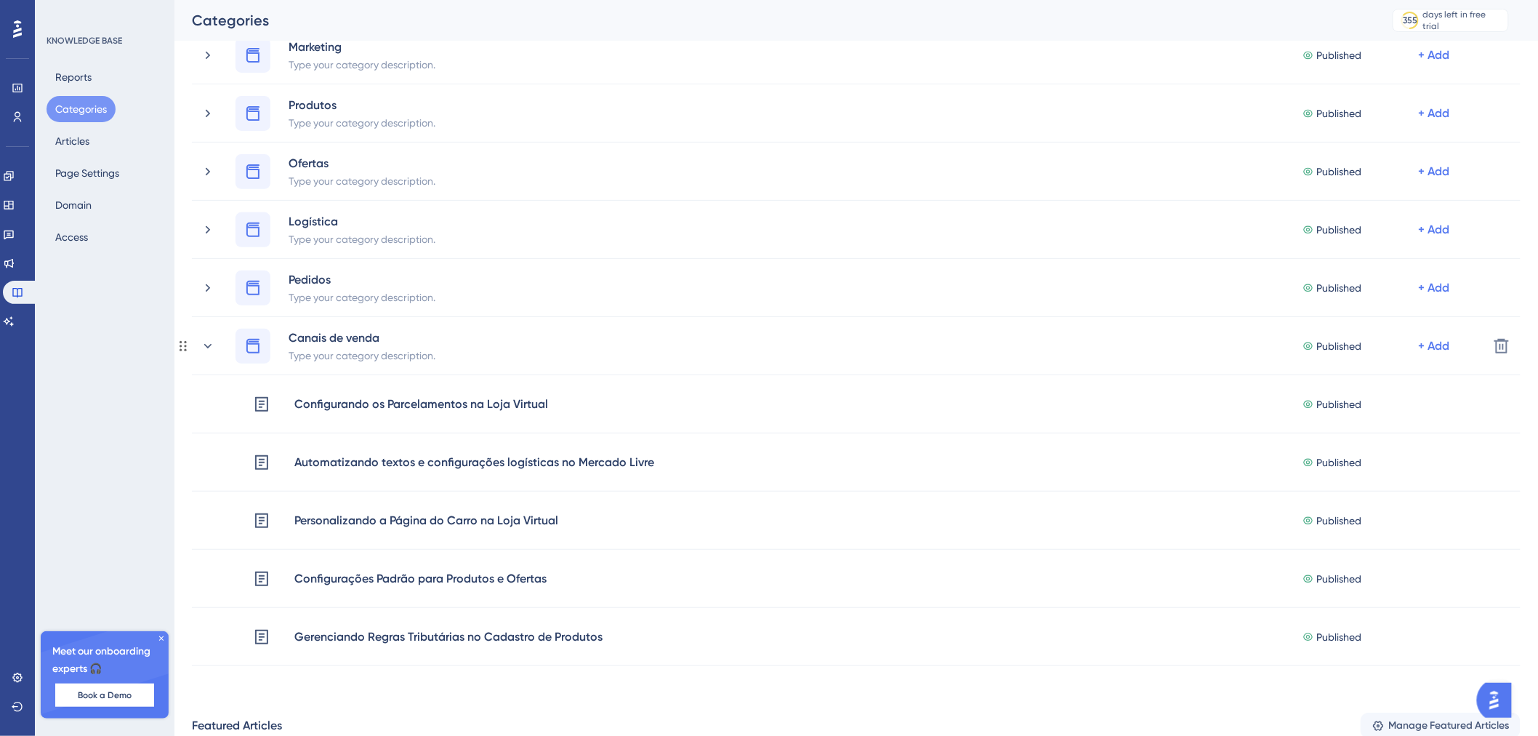
click at [212, 349] on icon at bounding box center [208, 346] width 15 height 15
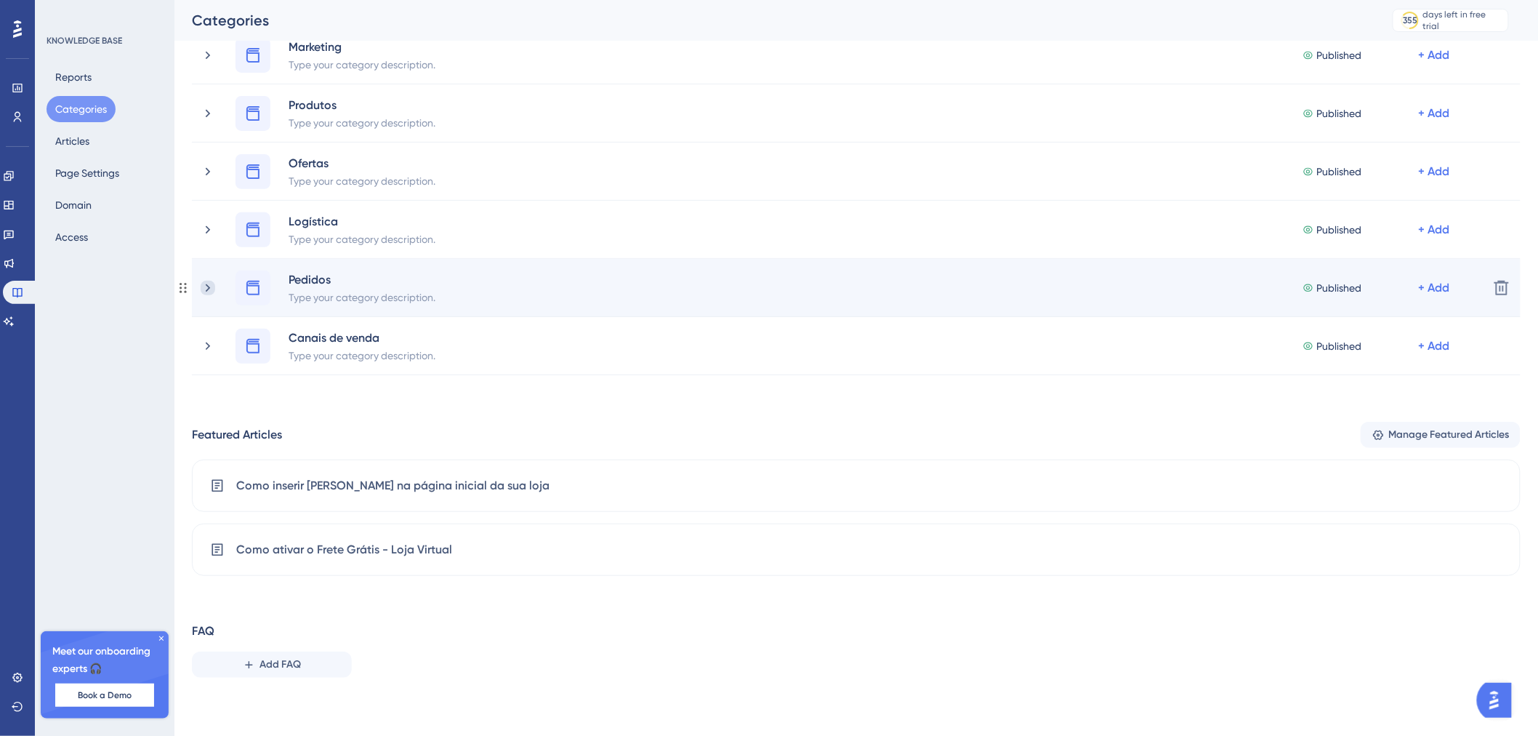
click at [212, 289] on icon at bounding box center [208, 288] width 15 height 15
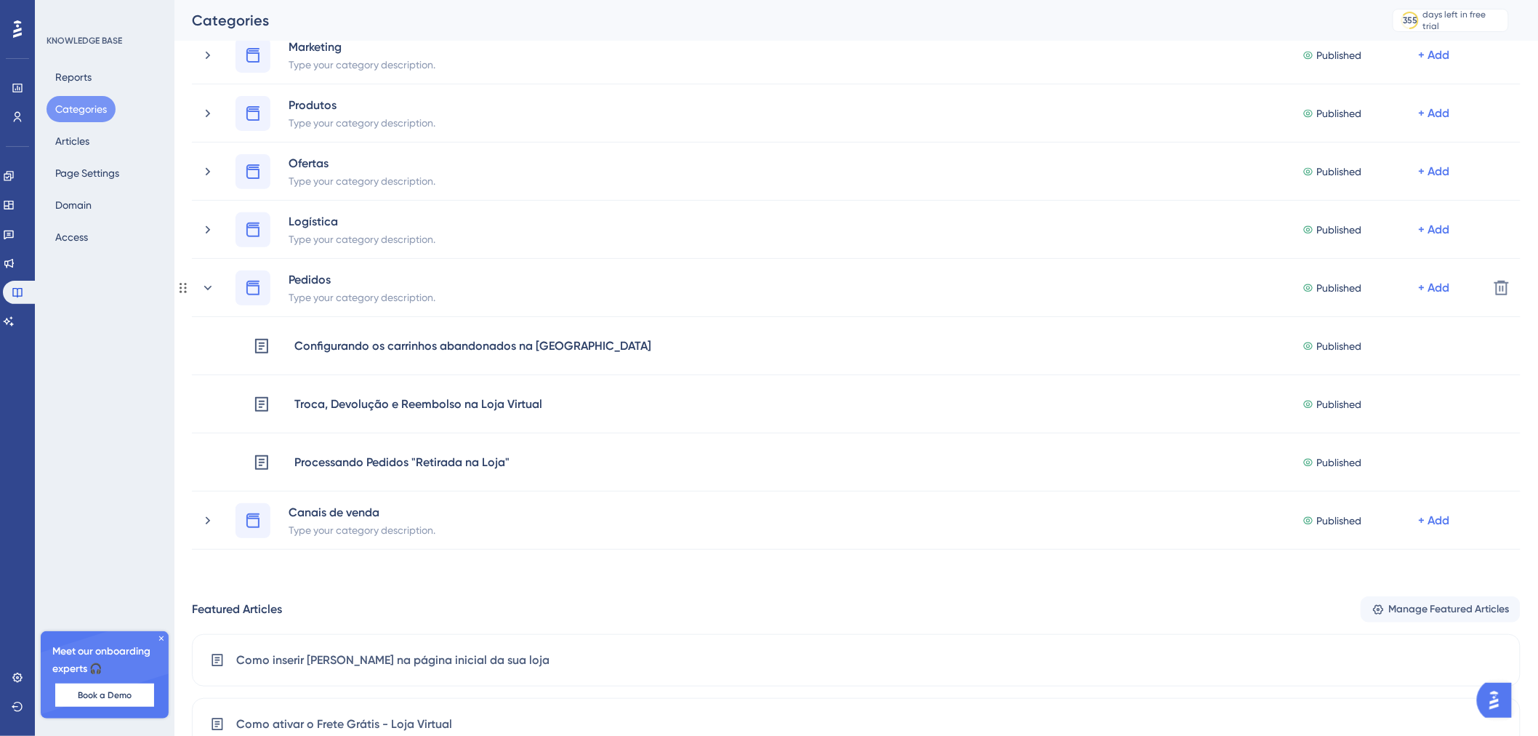
click at [212, 289] on icon at bounding box center [208, 288] width 15 height 15
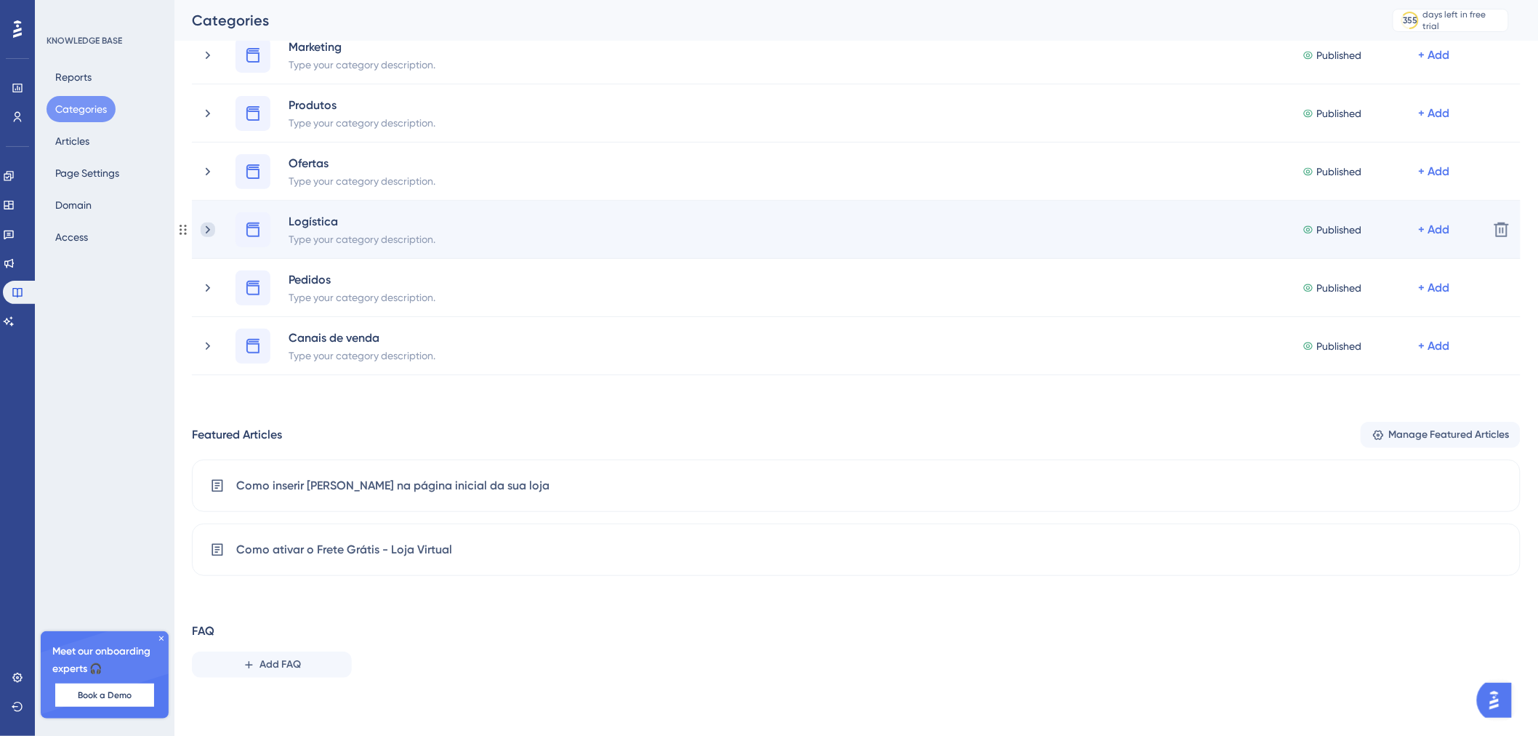
click at [205, 228] on icon at bounding box center [208, 229] width 15 height 15
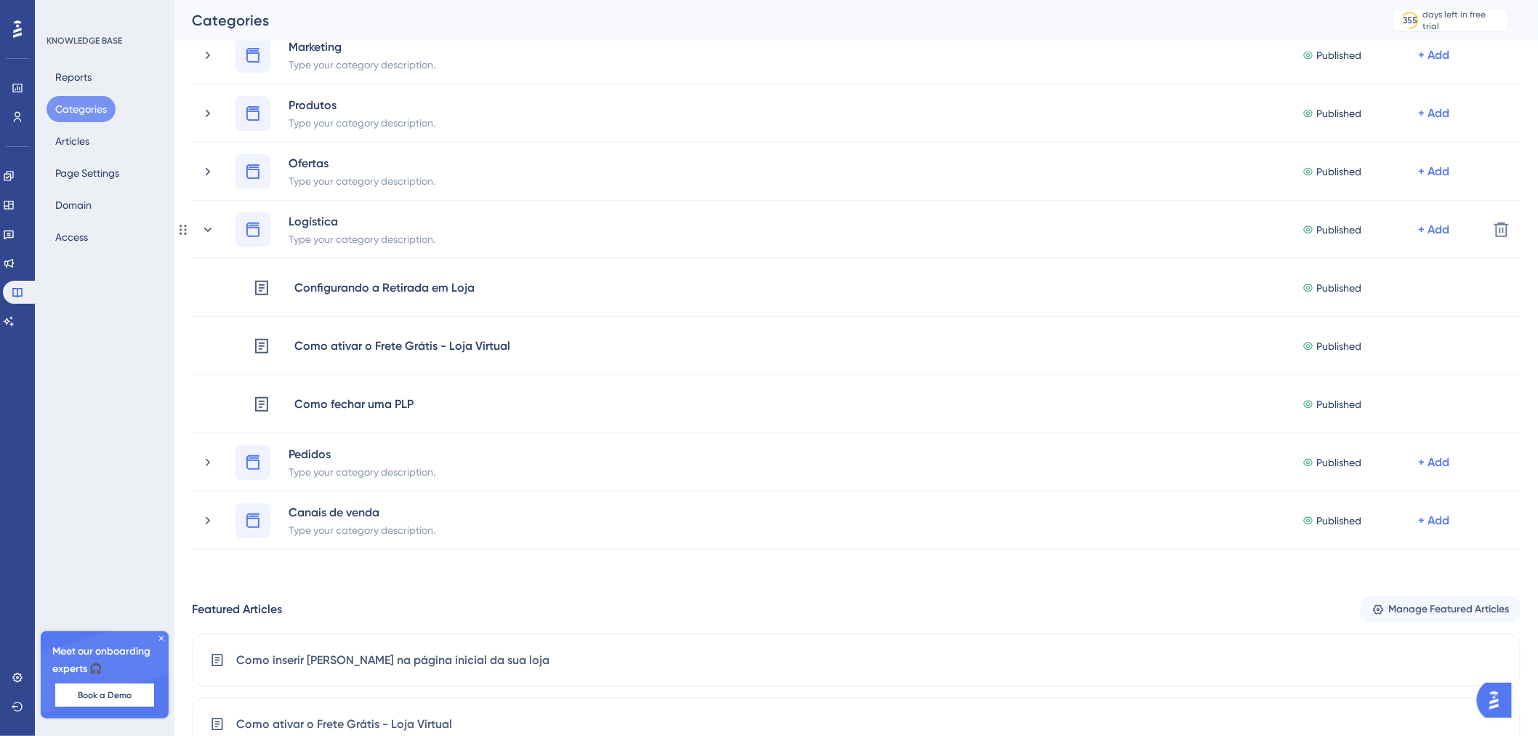
click at [205, 228] on icon at bounding box center [208, 229] width 8 height 4
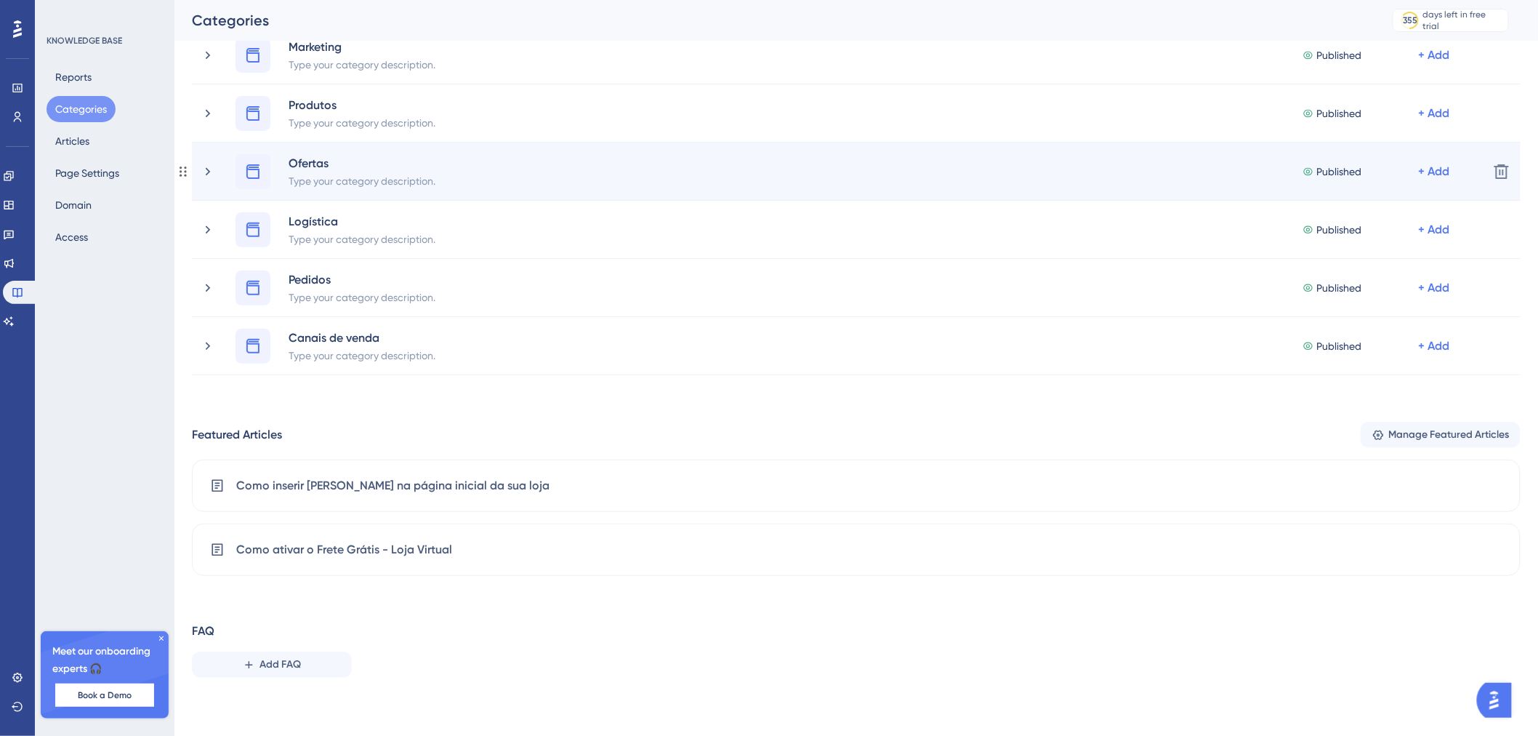
click at [204, 183] on div "Ofertas Type your category description. Published + Add" at bounding box center [839, 171] width 1277 height 35
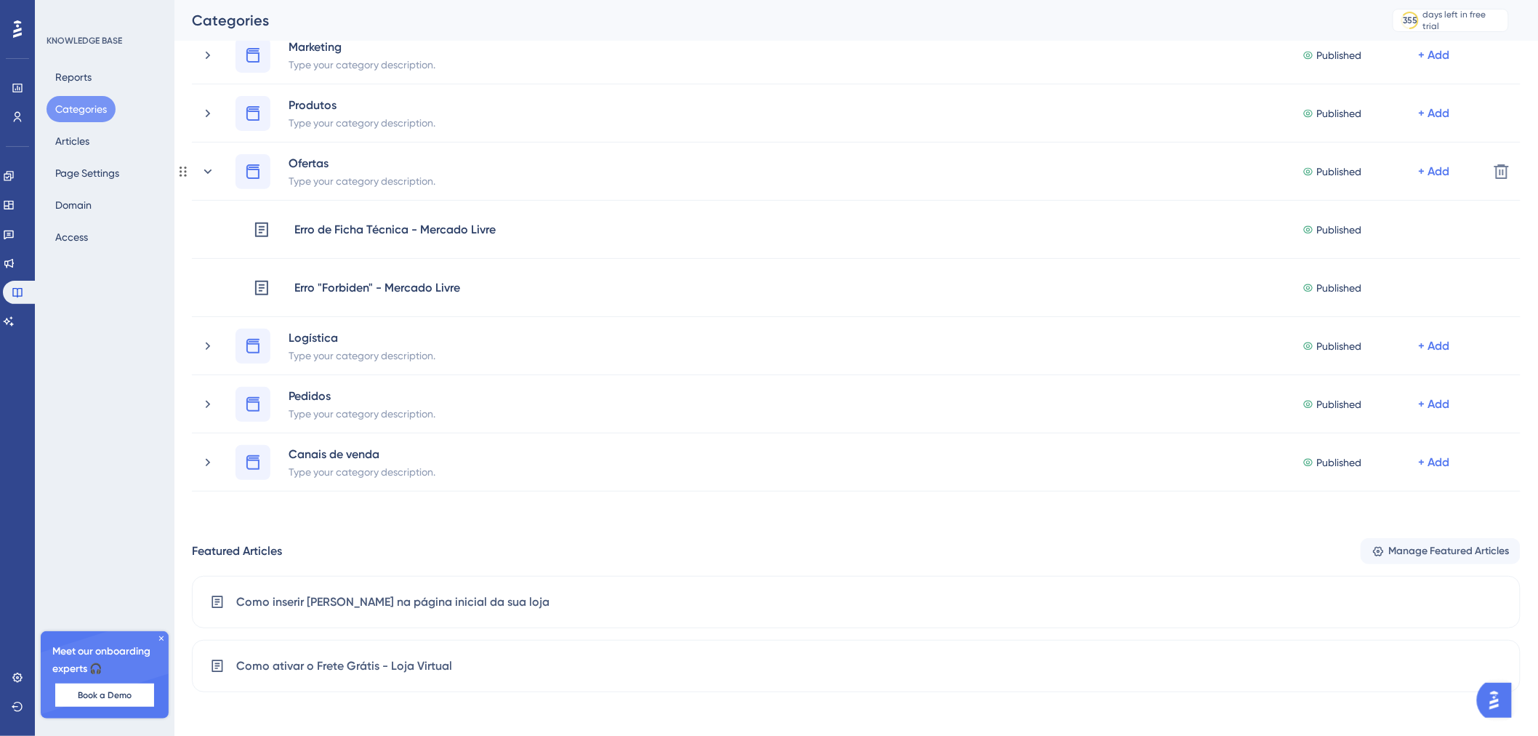
click at [205, 174] on icon at bounding box center [208, 171] width 15 height 15
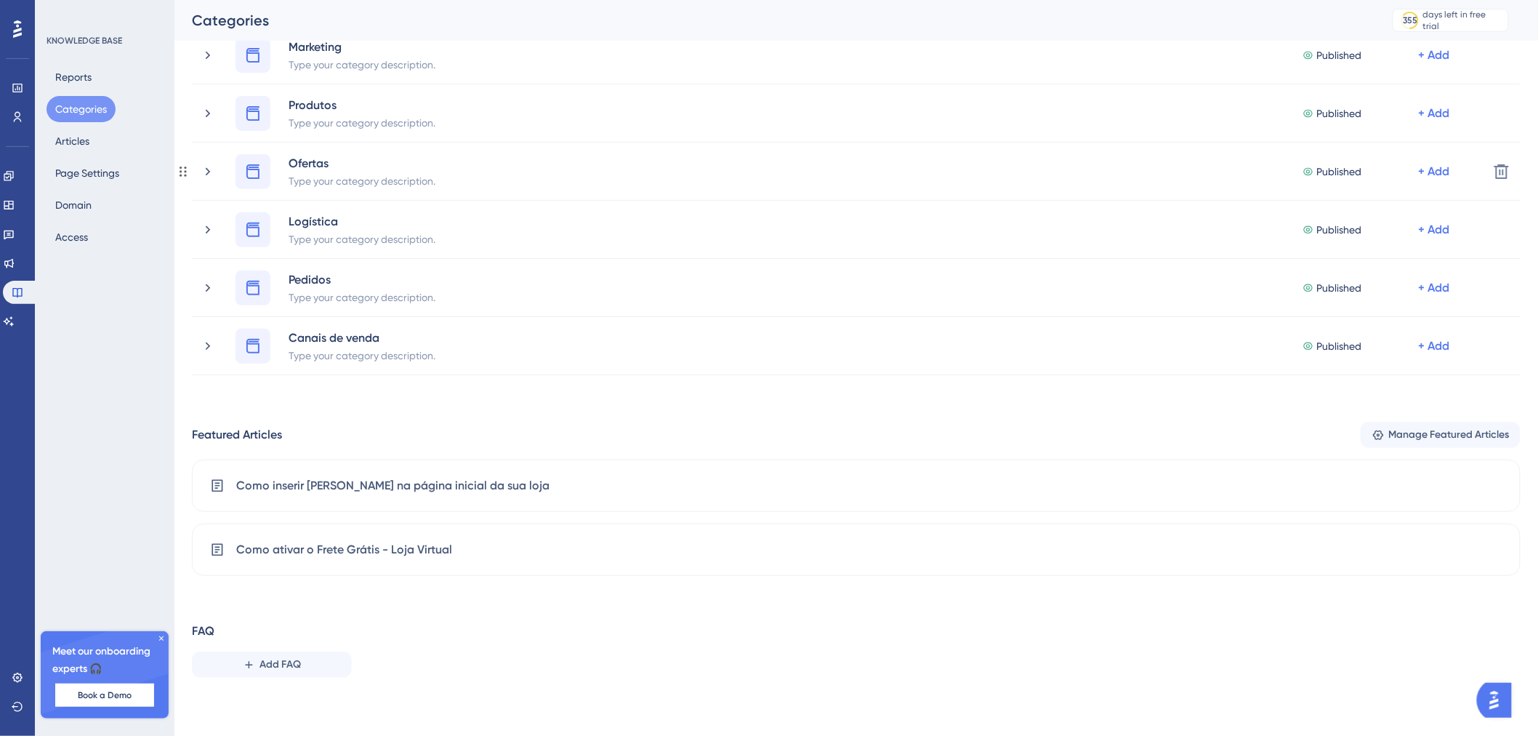
click at [205, 174] on icon at bounding box center [208, 171] width 15 height 15
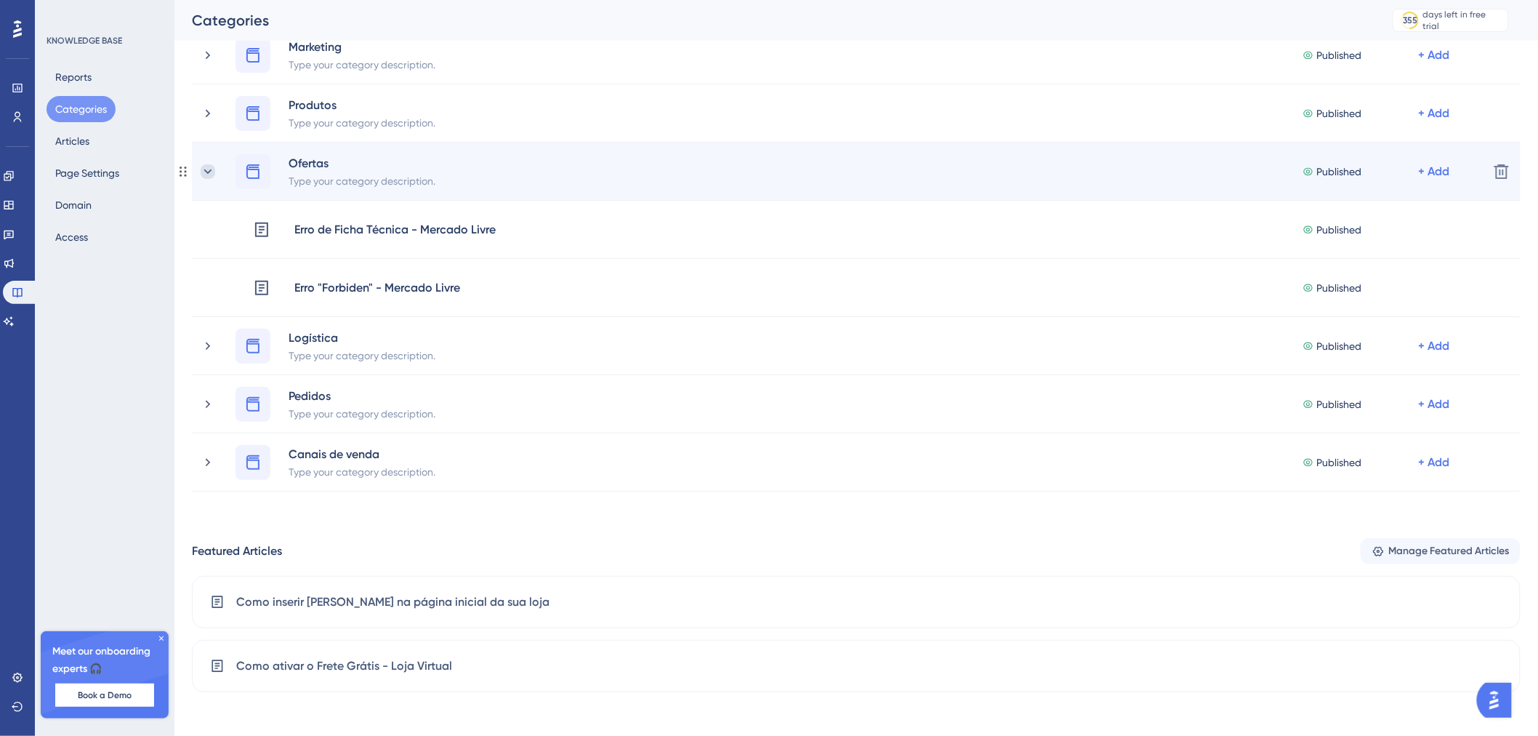
click at [214, 174] on icon at bounding box center [208, 171] width 15 height 15
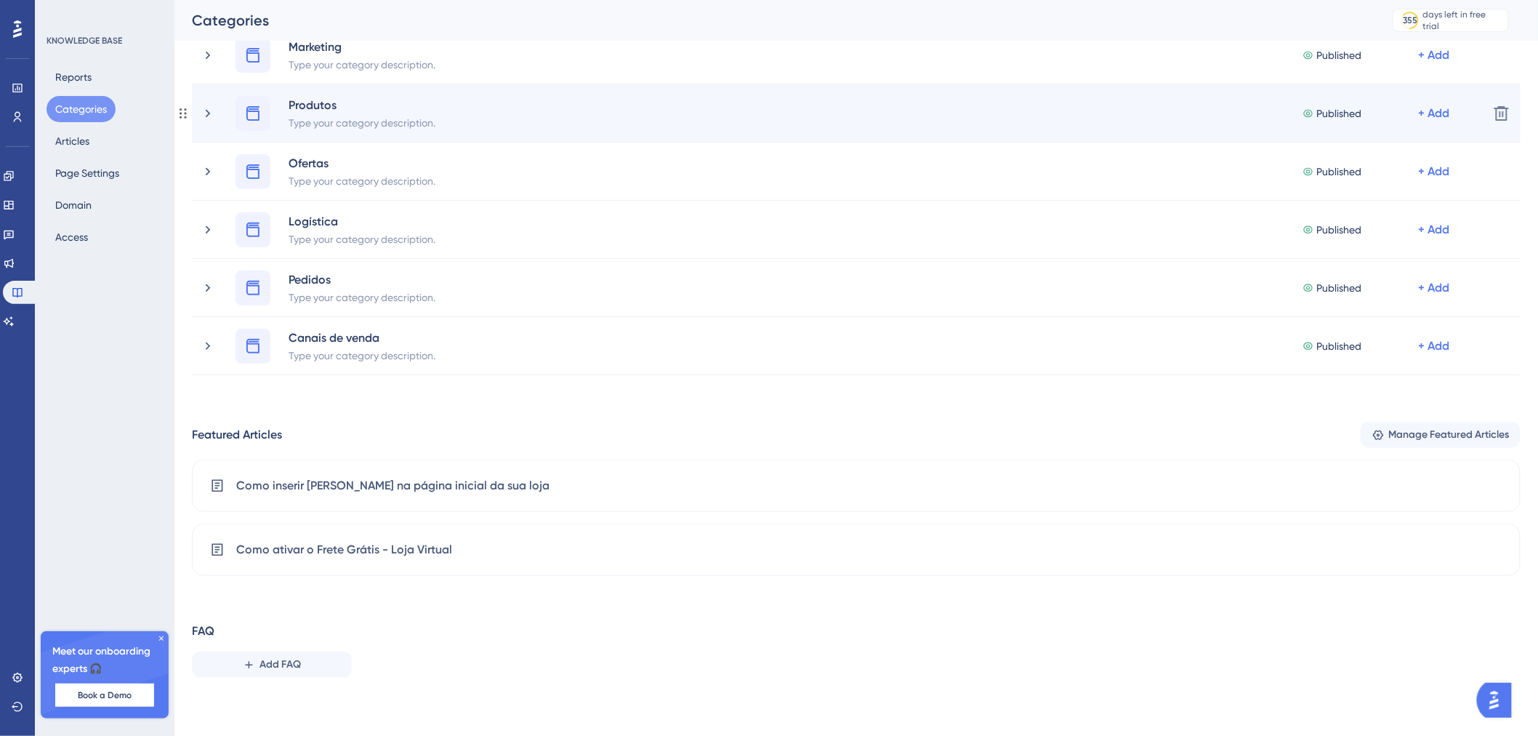
click at [215, 114] on div "Produtos Type your category description. Published + Add" at bounding box center [839, 113] width 1277 height 35
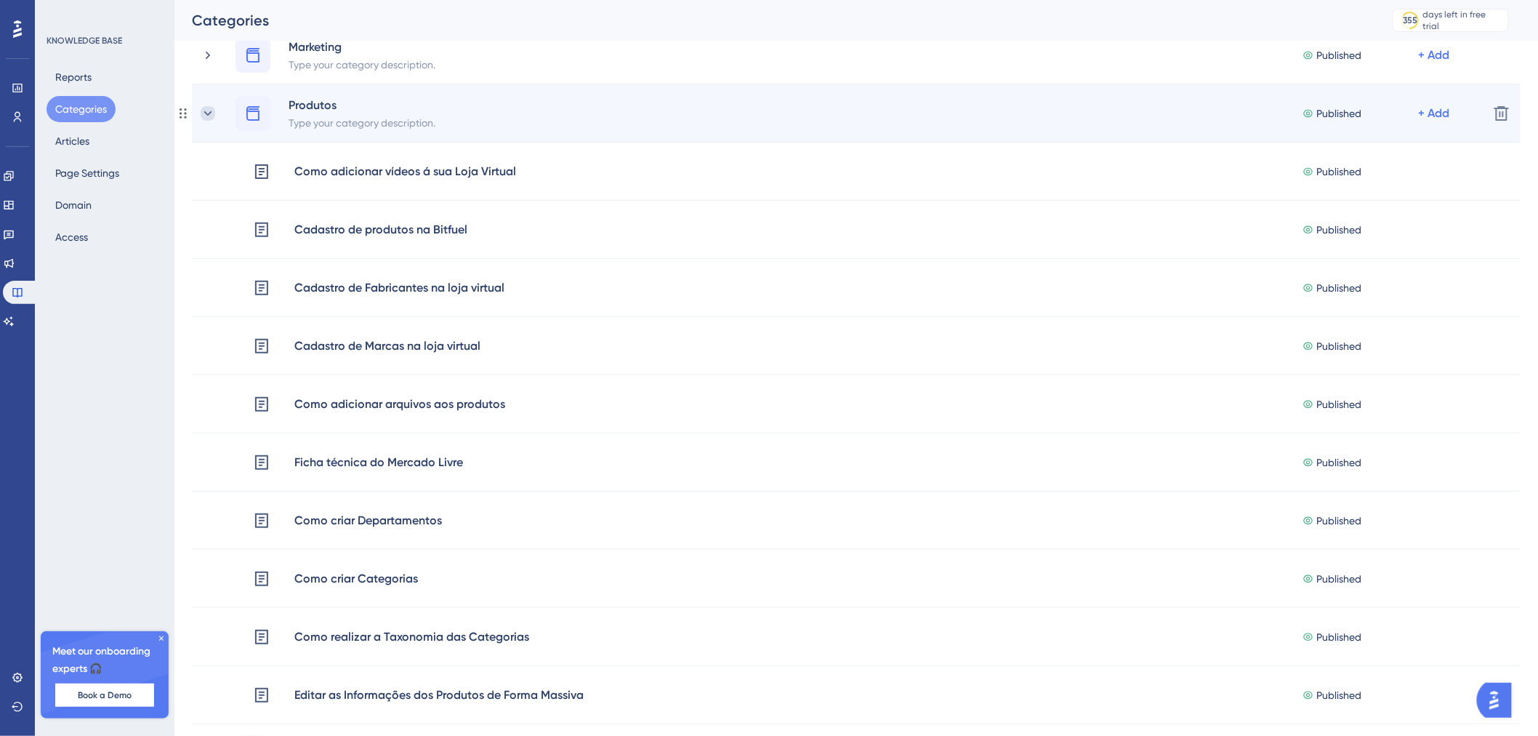
click at [214, 113] on icon at bounding box center [208, 113] width 15 height 15
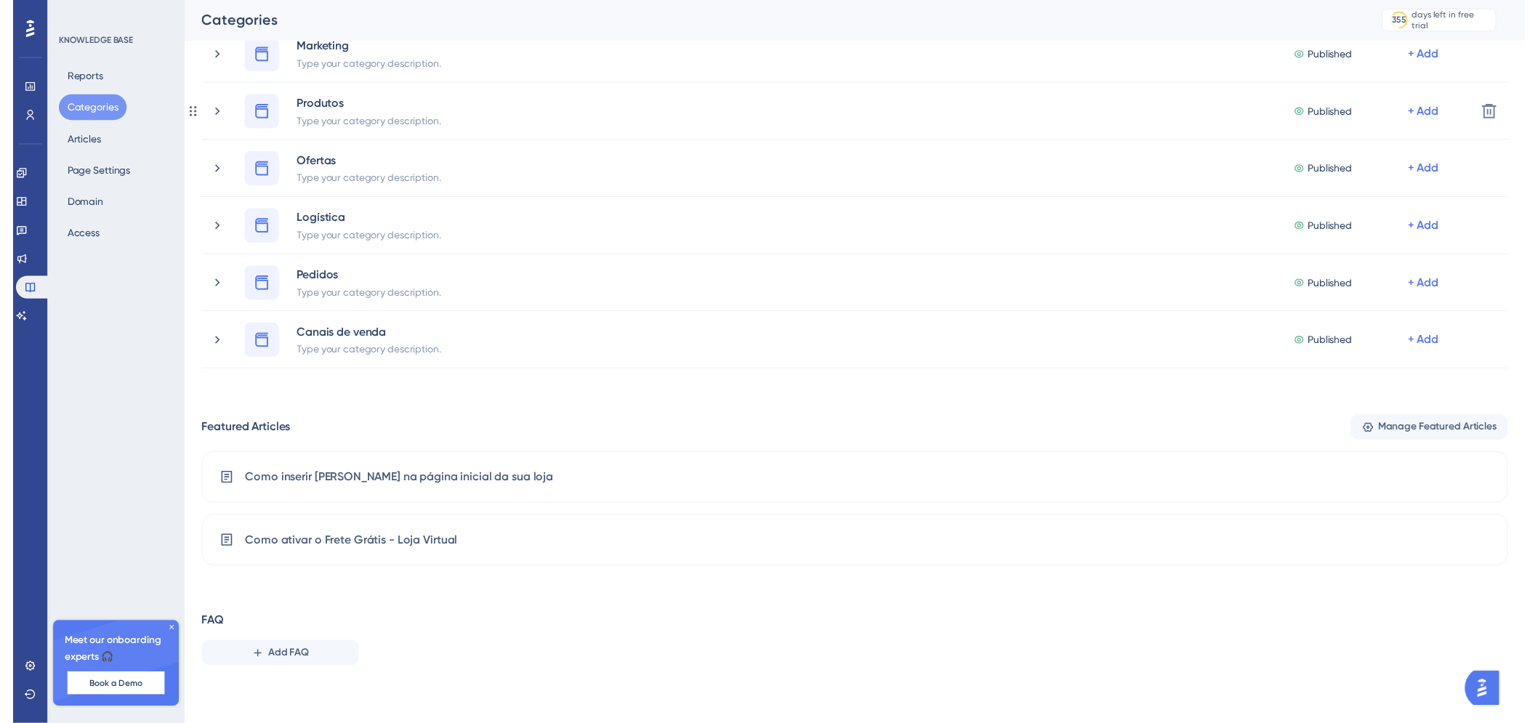
scroll to position [0, 0]
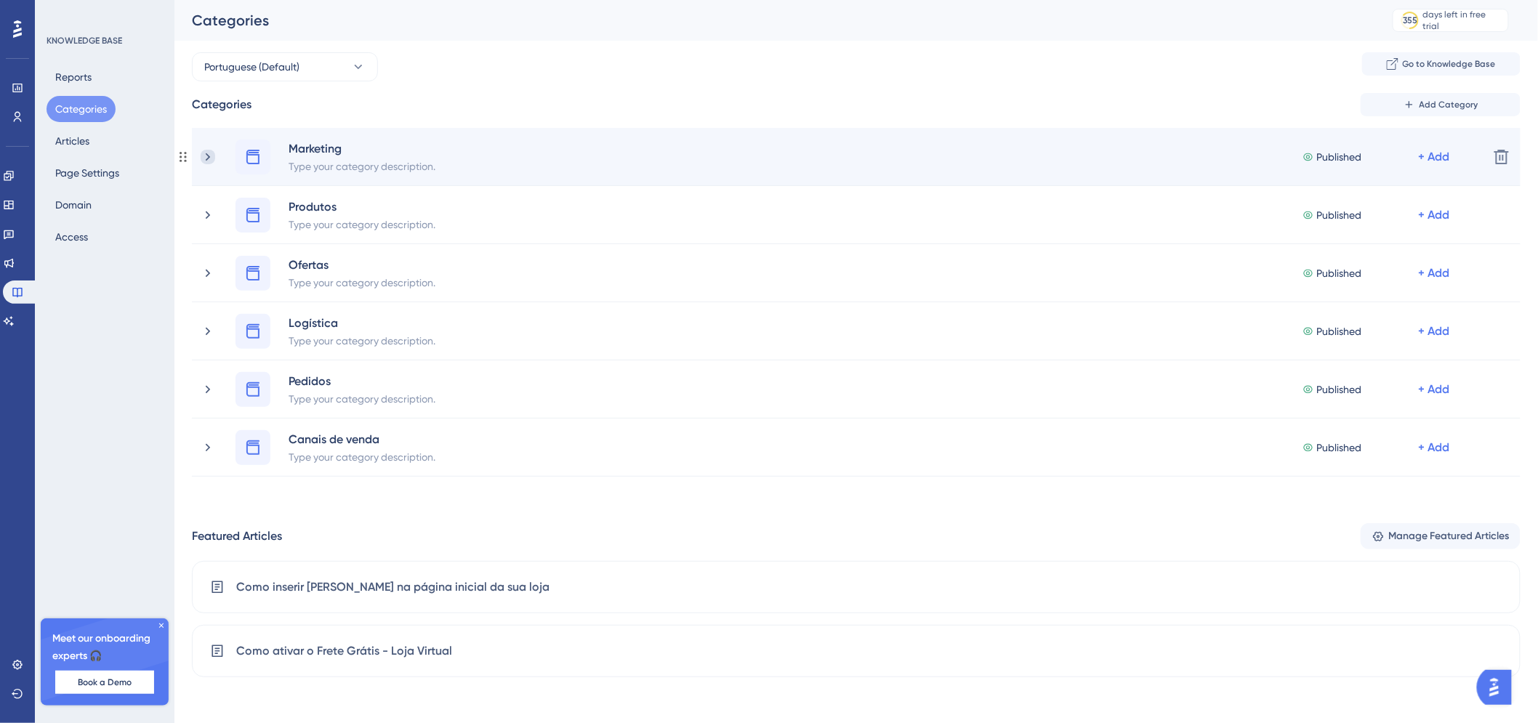
click at [214, 153] on icon at bounding box center [208, 157] width 15 height 15
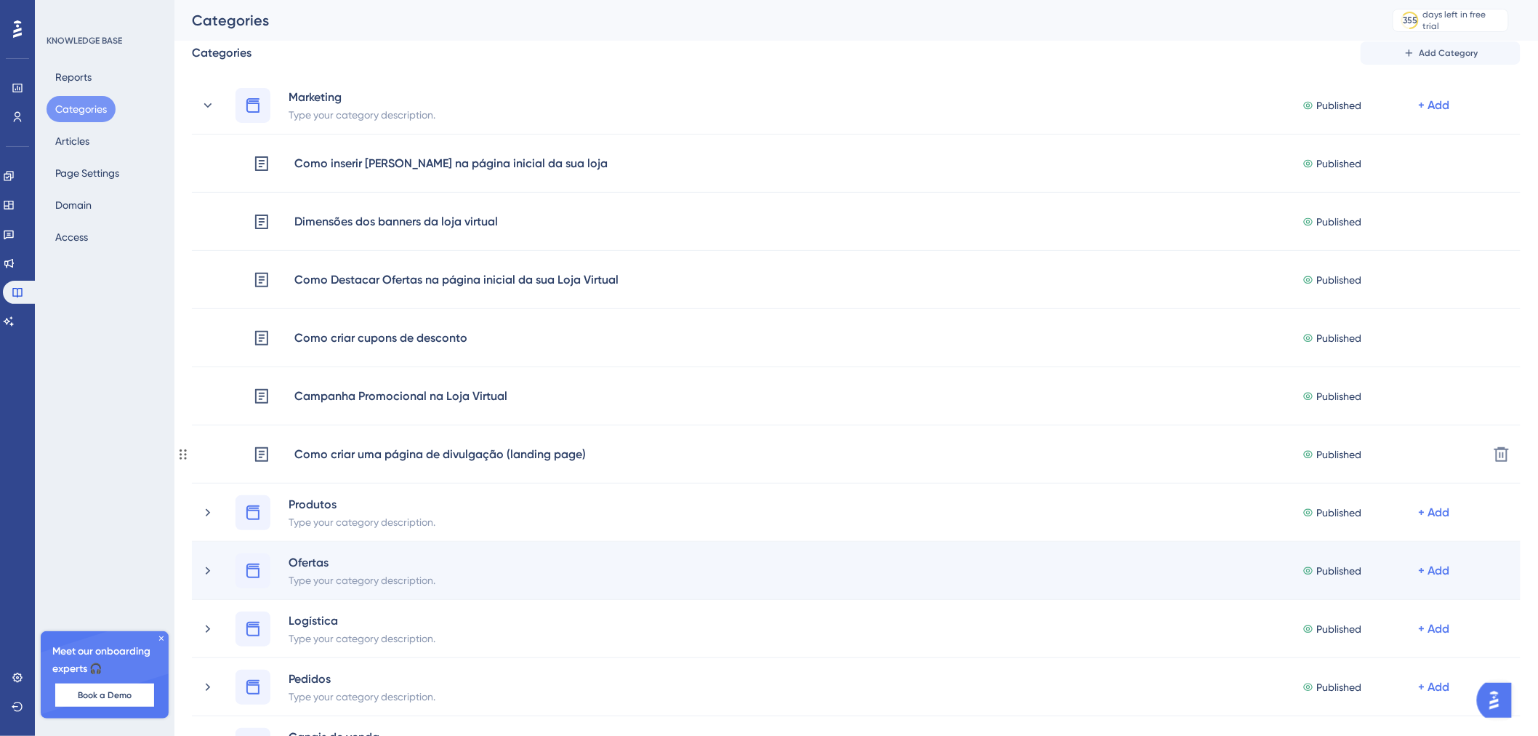
scroll to position [47, 0]
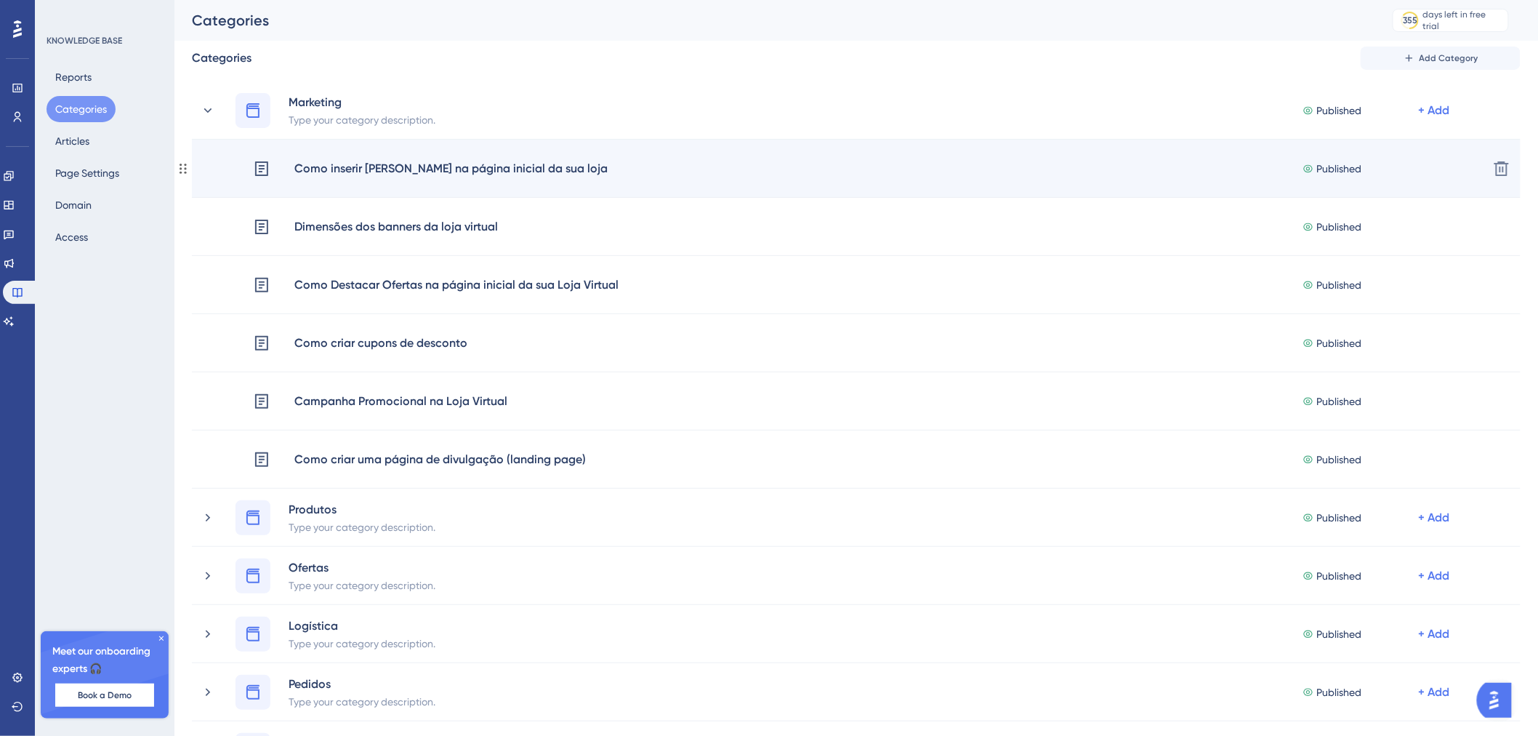
click at [187, 169] on icon at bounding box center [183, 169] width 12 height 12
click at [214, 170] on div "Como inserir Banners na página inicial da sua loja Published + Add" at bounding box center [839, 168] width 1277 height 19
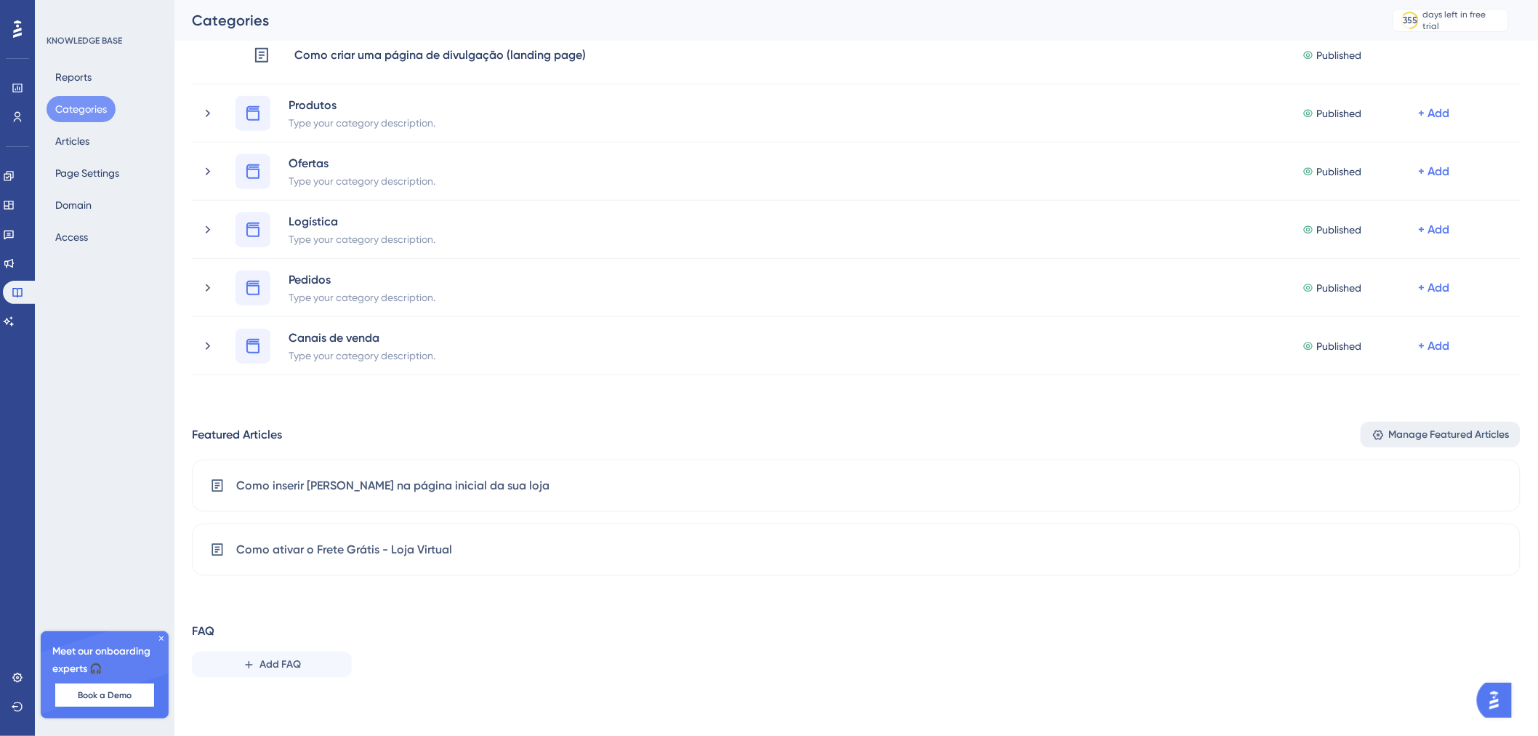
click at [1405, 441] on span "Manage Featured Articles" at bounding box center [1449, 434] width 121 height 17
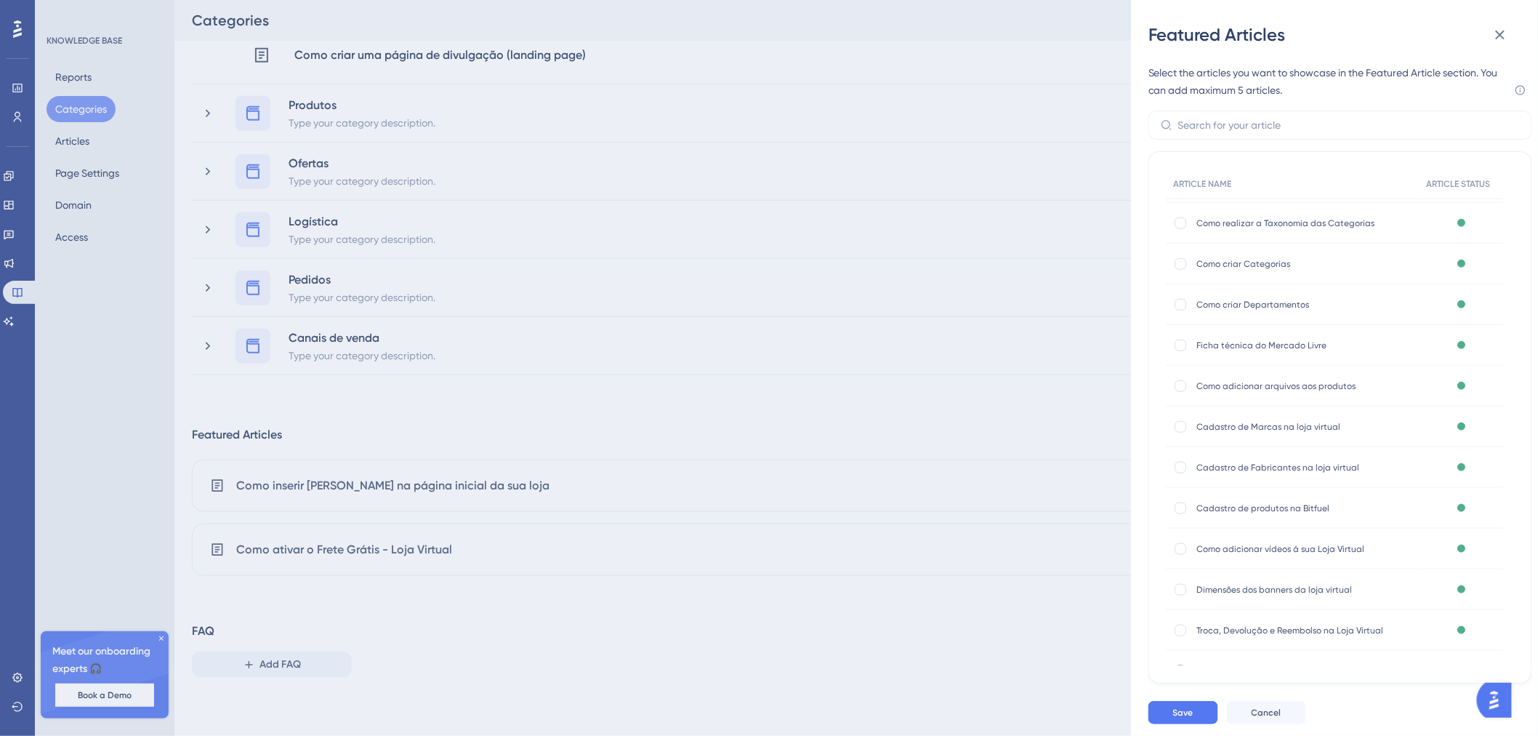
scroll to position [731, 0]
click at [1180, 584] on div at bounding box center [1182, 588] width 12 height 12
checkbox input "true"
click at [1181, 546] on div at bounding box center [1182, 547] width 12 height 12
checkbox input "true"
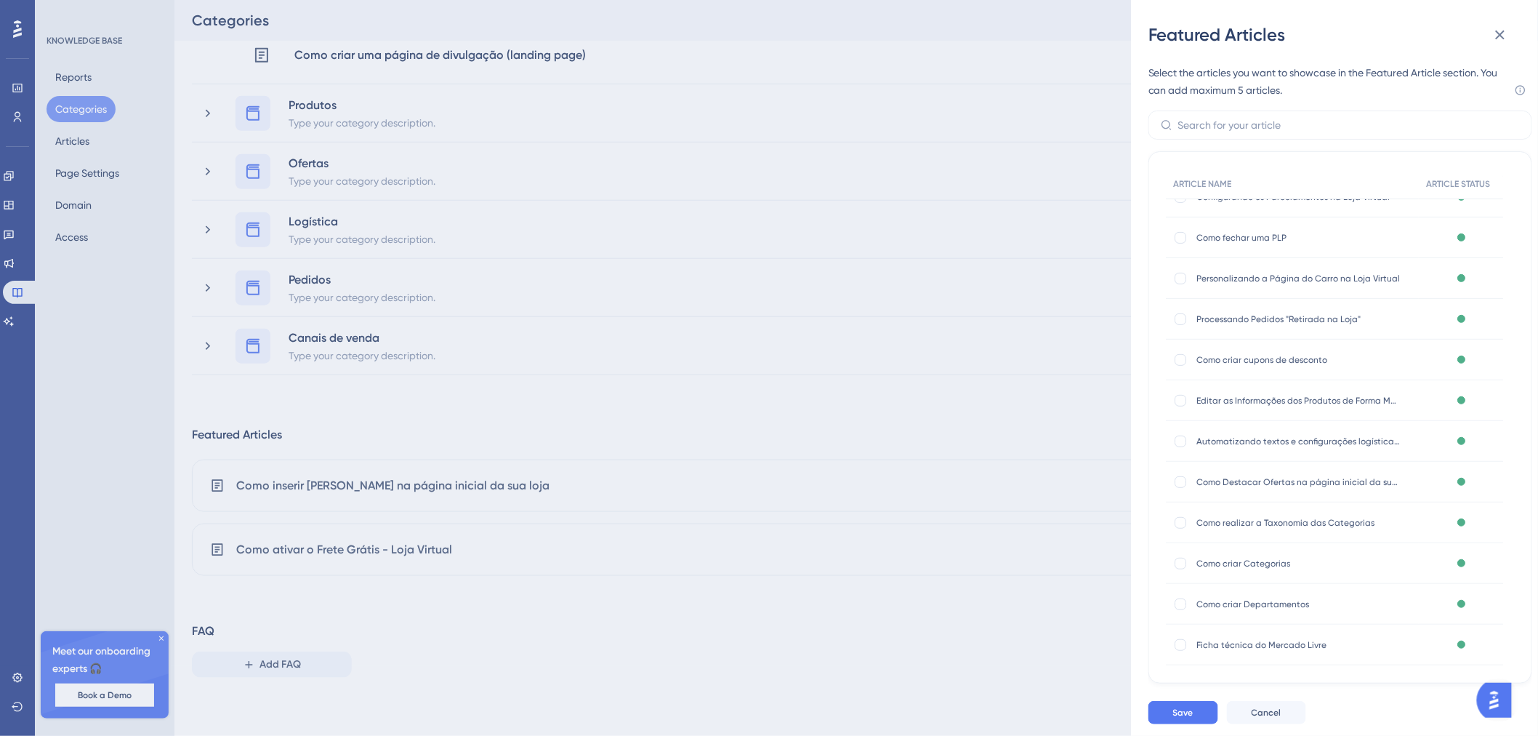
scroll to position [165, 0]
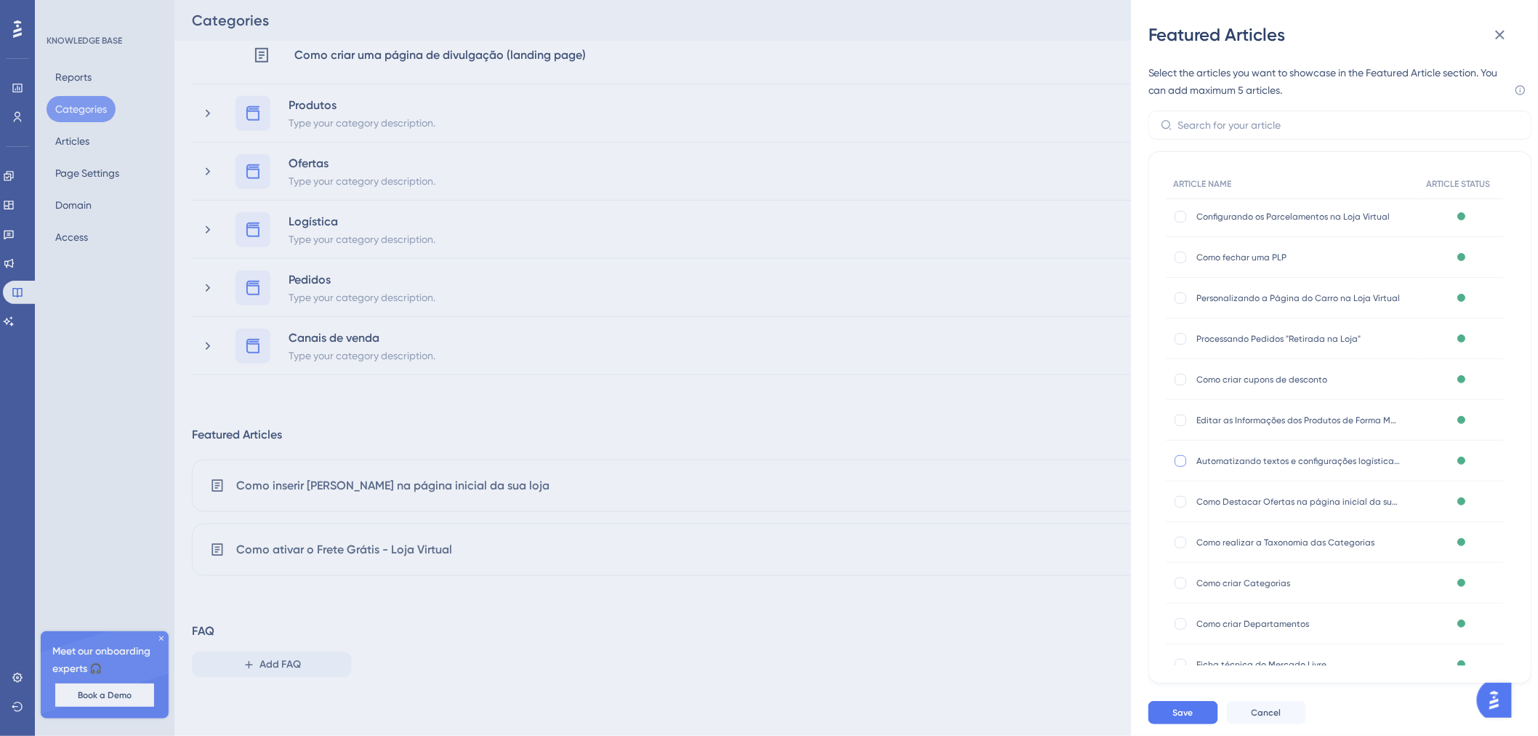
click at [1186, 459] on div at bounding box center [1182, 461] width 12 height 12
checkbox input "true"
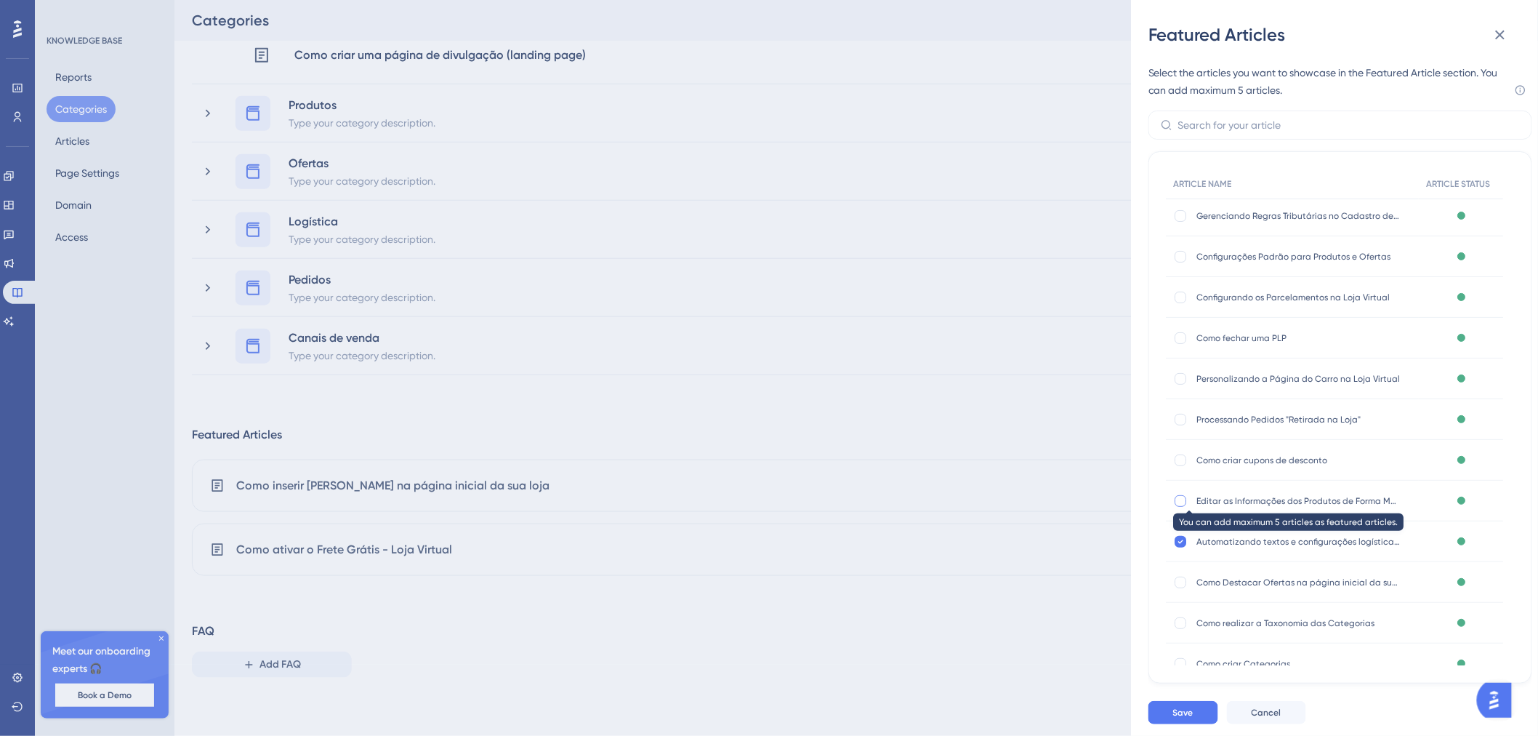
click at [1187, 502] on div at bounding box center [1181, 501] width 15 height 15
click at [1185, 497] on div at bounding box center [1182, 501] width 12 height 12
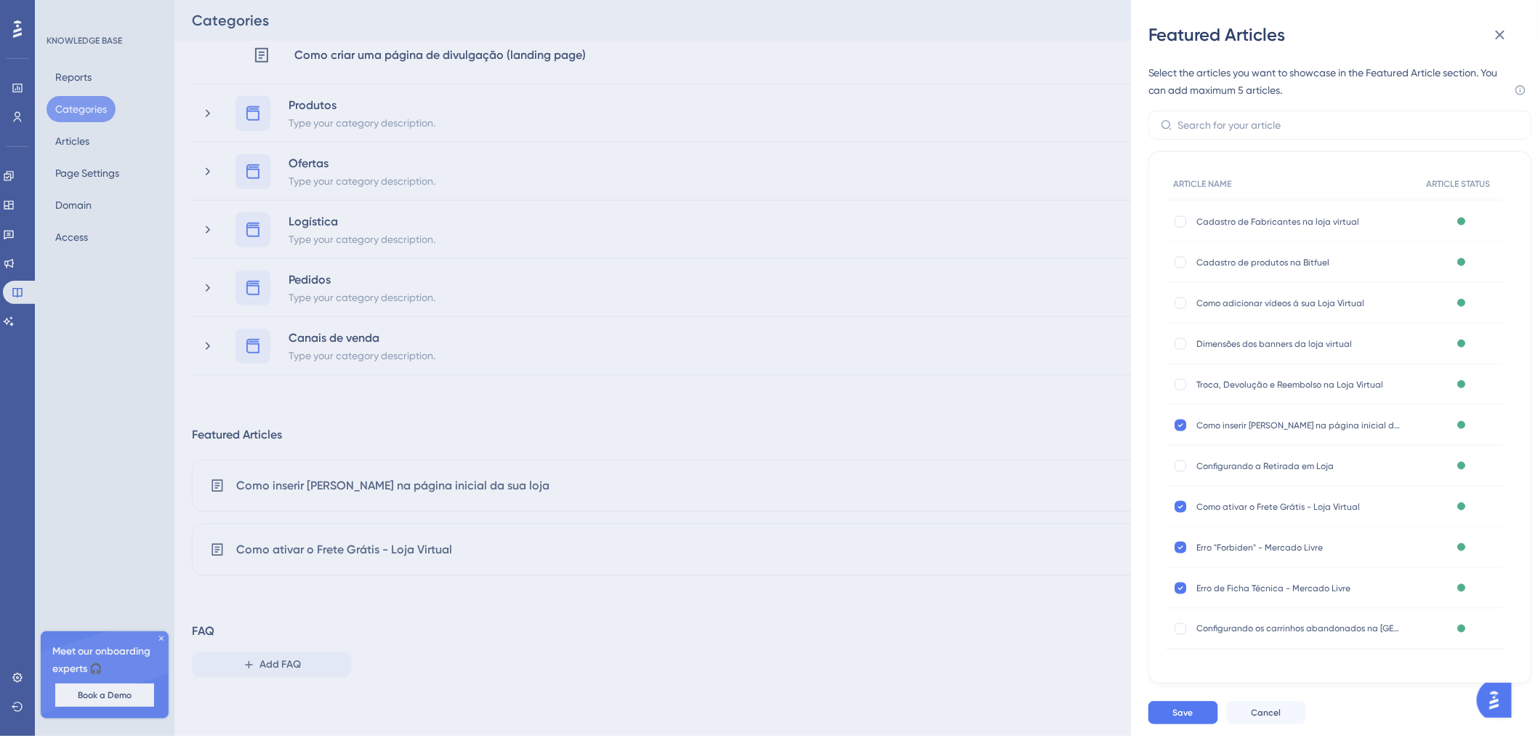
scroll to position [731, 0]
click at [1181, 550] on icon at bounding box center [1181, 547] width 6 height 12
checkbox input "false"
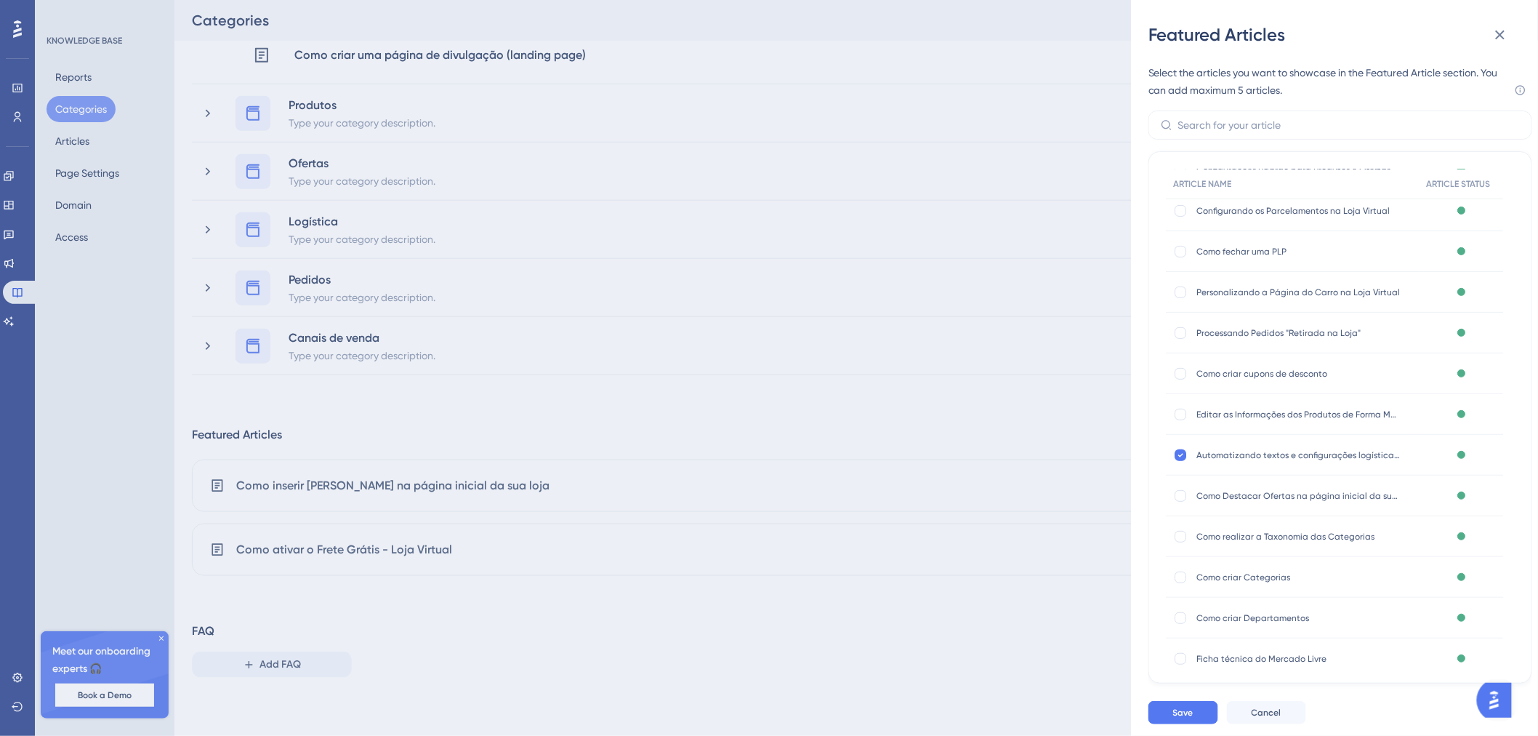
scroll to position [165, 0]
click at [1181, 418] on div at bounding box center [1182, 420] width 12 height 12
checkbox input "true"
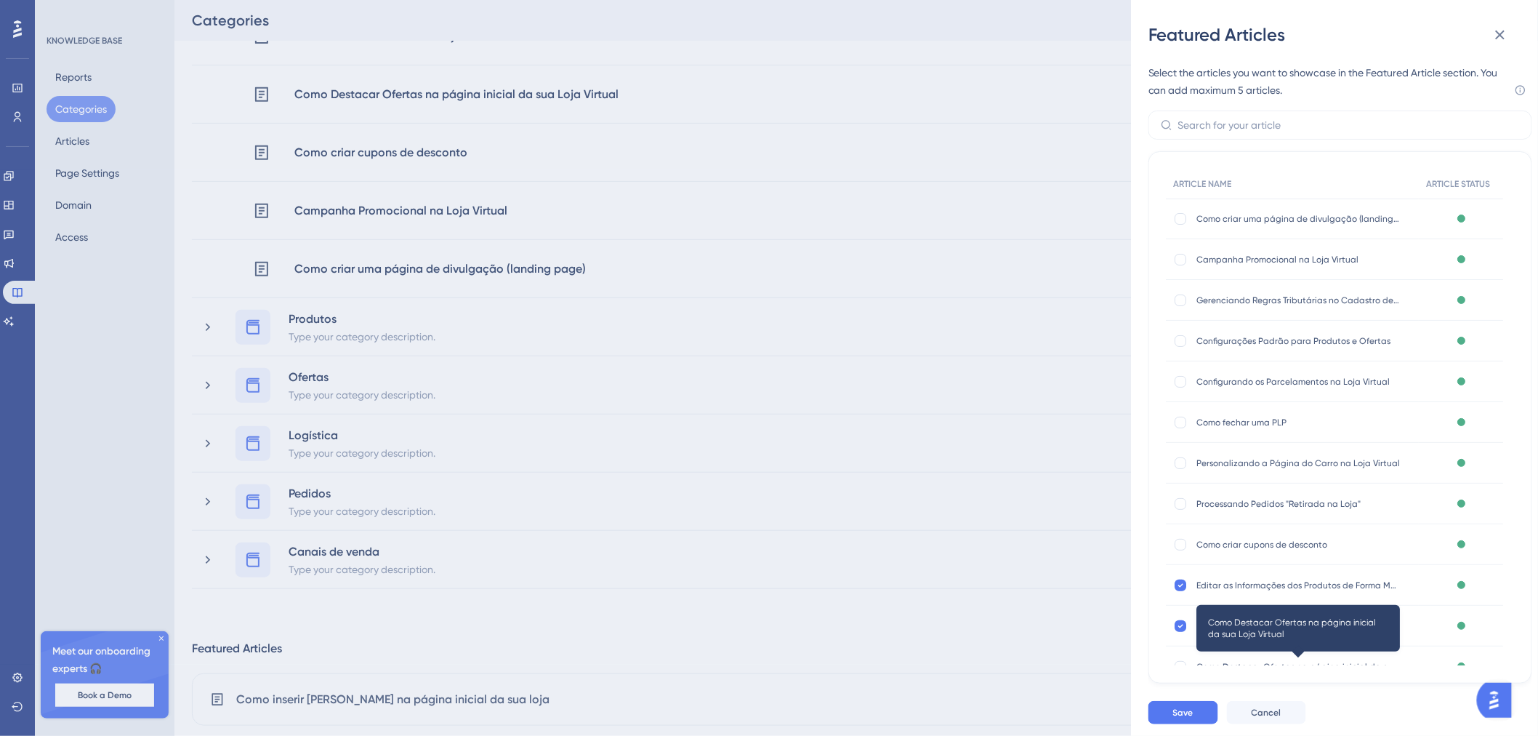
scroll to position [208, 0]
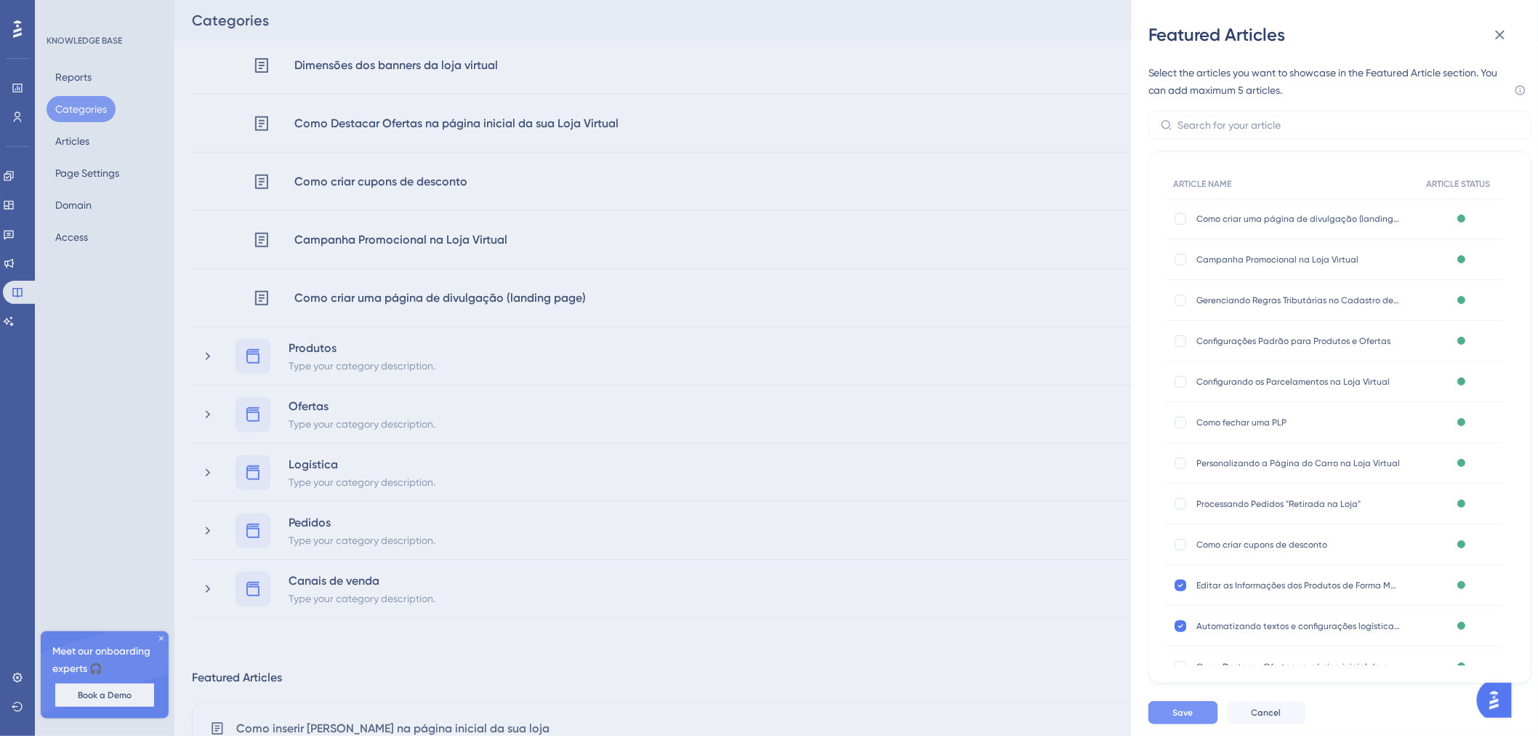
click at [1209, 707] on button "Save" at bounding box center [1184, 712] width 70 height 23
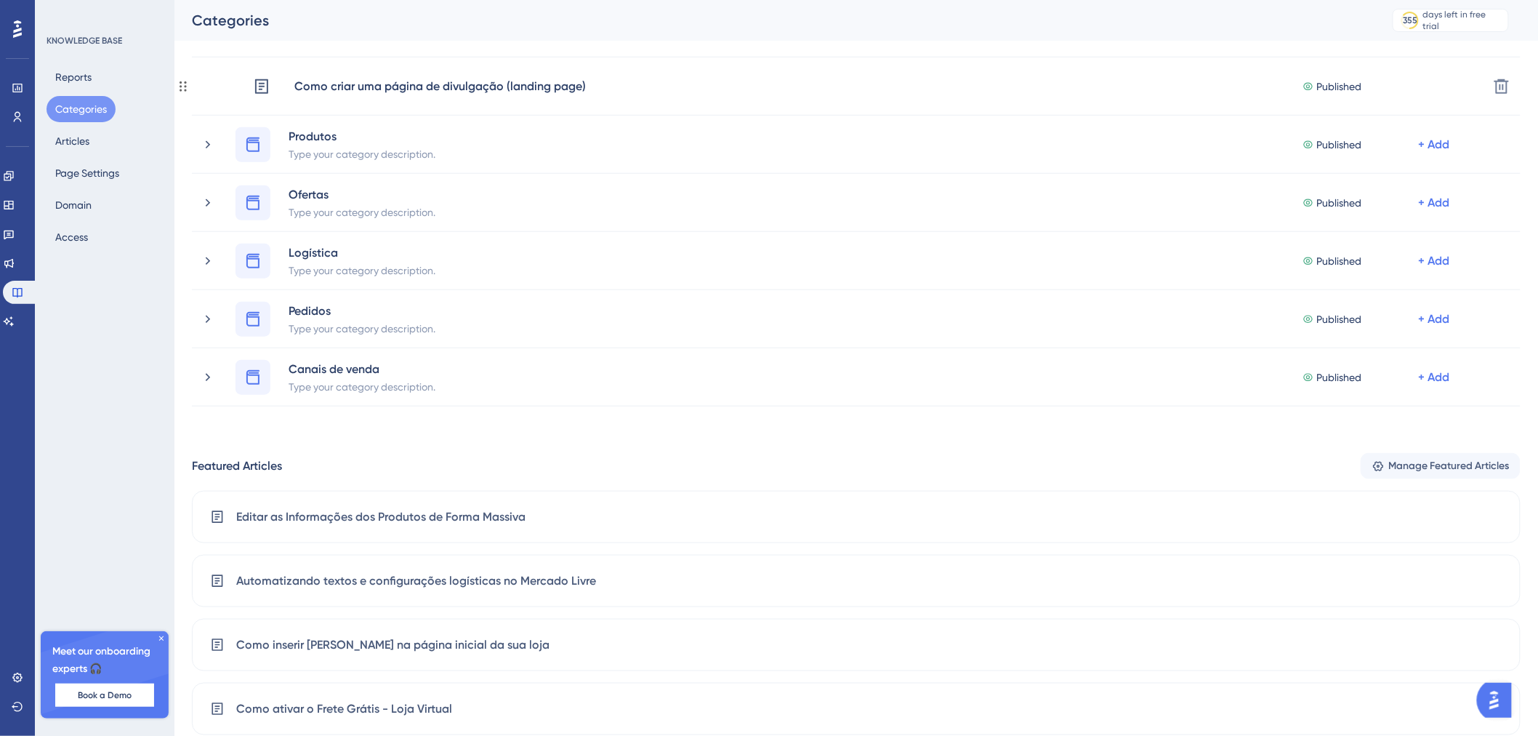
scroll to position [642, 0]
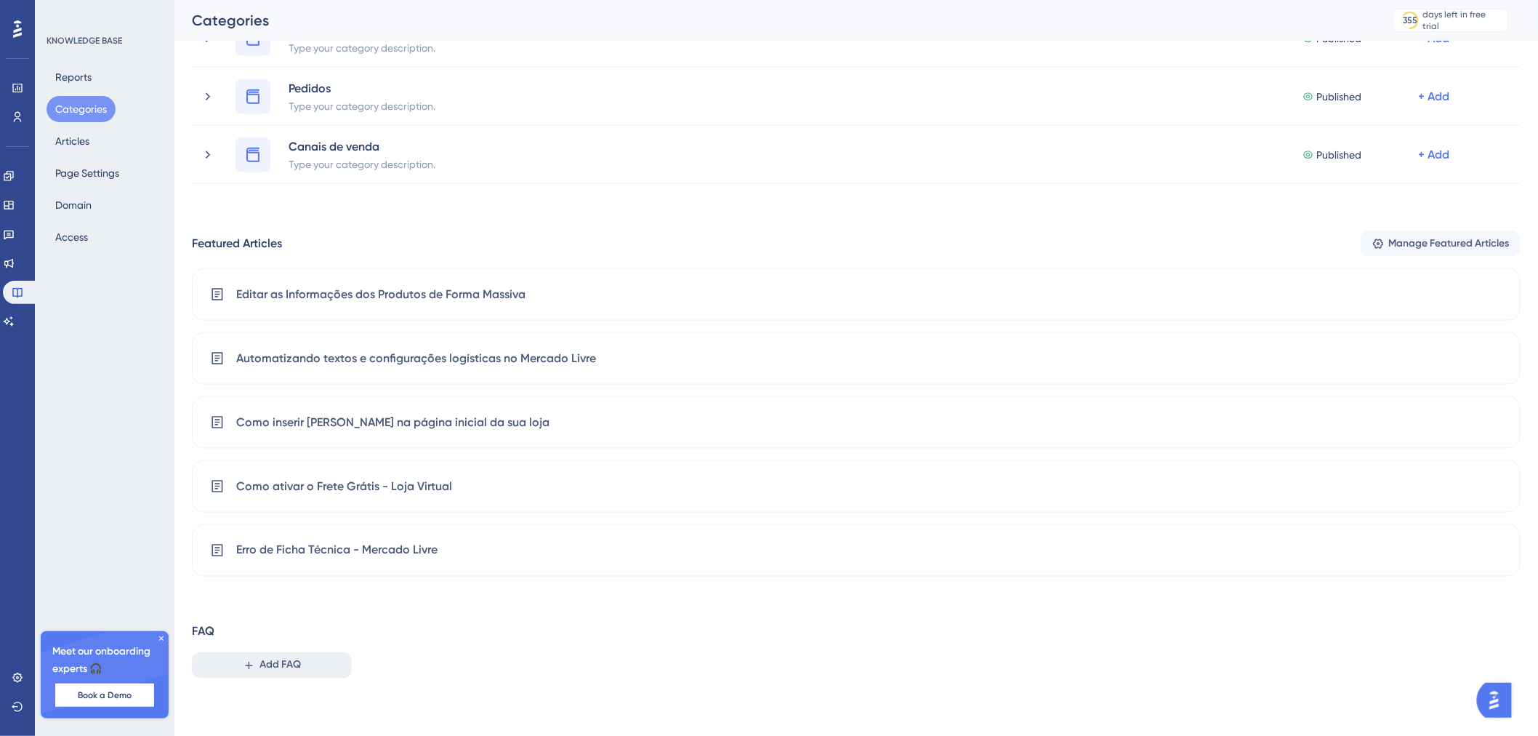
click at [313, 664] on button "Add FAQ" at bounding box center [272, 665] width 160 height 26
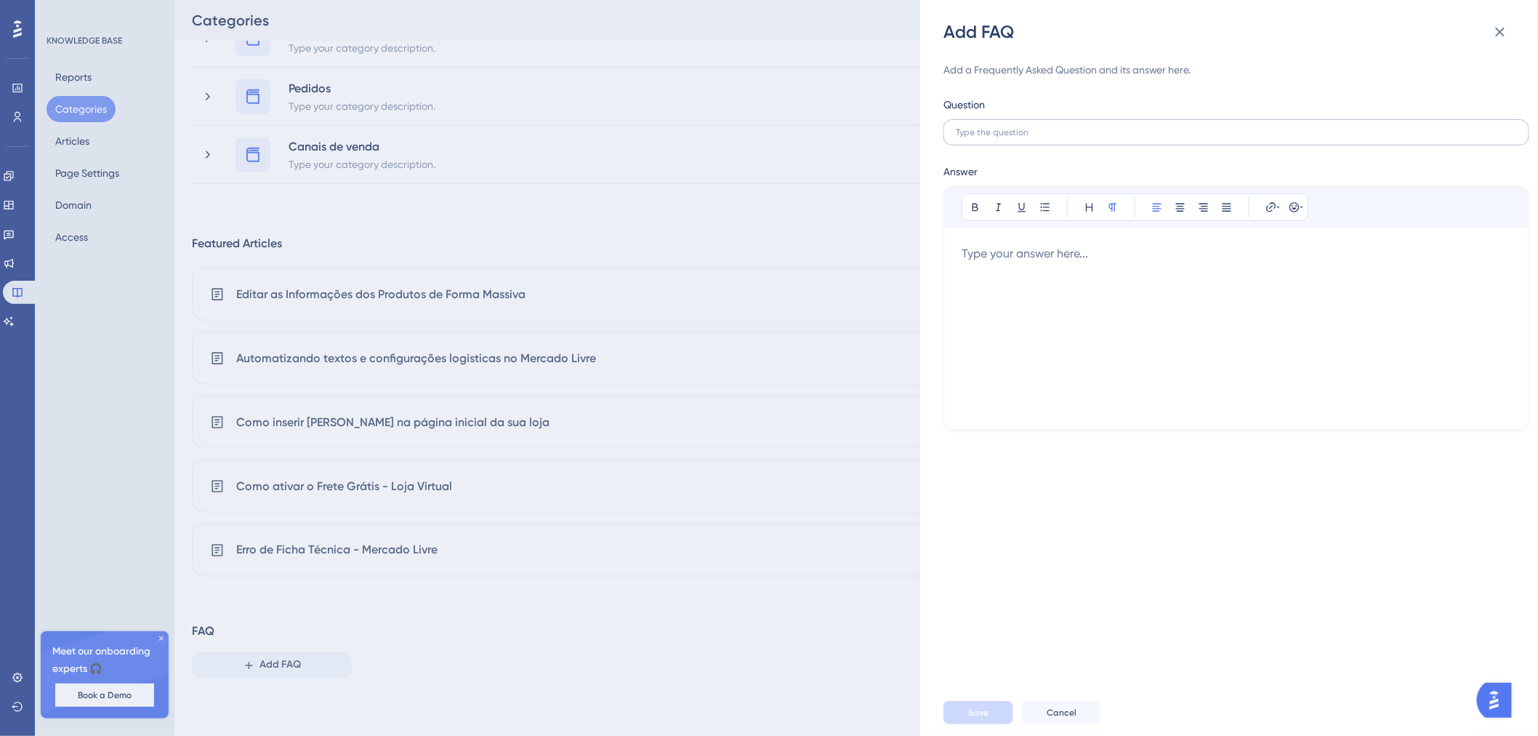
click at [1077, 137] on label at bounding box center [1237, 132] width 586 height 26
click at [1077, 137] on input "text" at bounding box center [1236, 132] width 561 height 10
type input "A"
type input "É possível integrar as notas faturadas pelo Mercado Livre?"
click at [1077, 137] on label "É possível integrar as notas faturadas pelo Mercado Livre?" at bounding box center [1237, 132] width 586 height 26
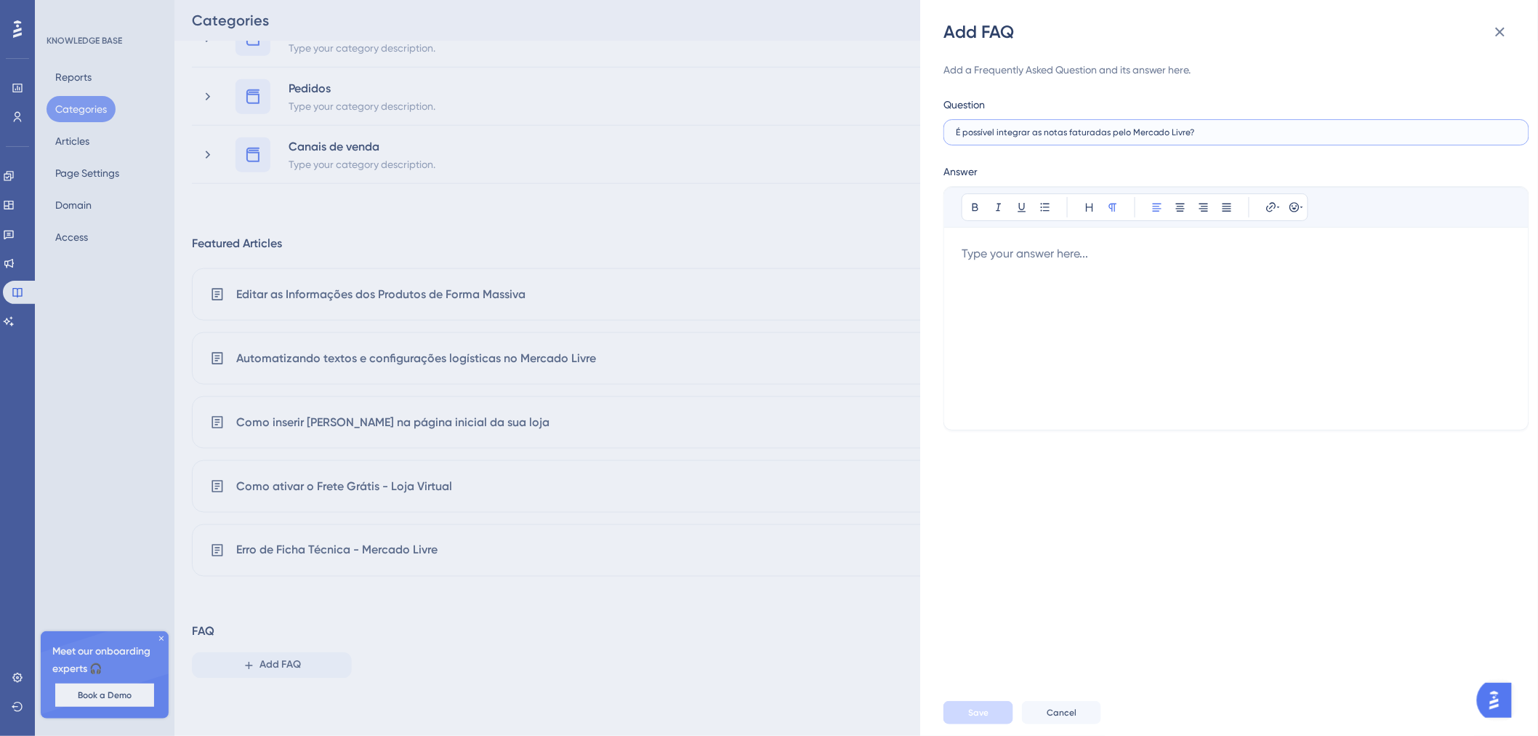
click at [1077, 137] on input "É possível integrar as notas faturadas pelo Mercado Livre?" at bounding box center [1236, 132] width 561 height 10
click at [1077, 137] on label "É possível integrar as notas faturadas pelo Mercado Livre?" at bounding box center [1237, 132] width 586 height 26
click at [1077, 137] on input "É possível integrar as notas faturadas pelo Mercado Livre?" at bounding box center [1236, 132] width 561 height 10
click at [1077, 137] on label "É possível integrar as notas faturadas pelo Mercado Livre?" at bounding box center [1237, 132] width 586 height 26
click at [1077, 137] on input "É possível integrar as notas faturadas pelo Mercado Livre?" at bounding box center [1236, 132] width 561 height 10
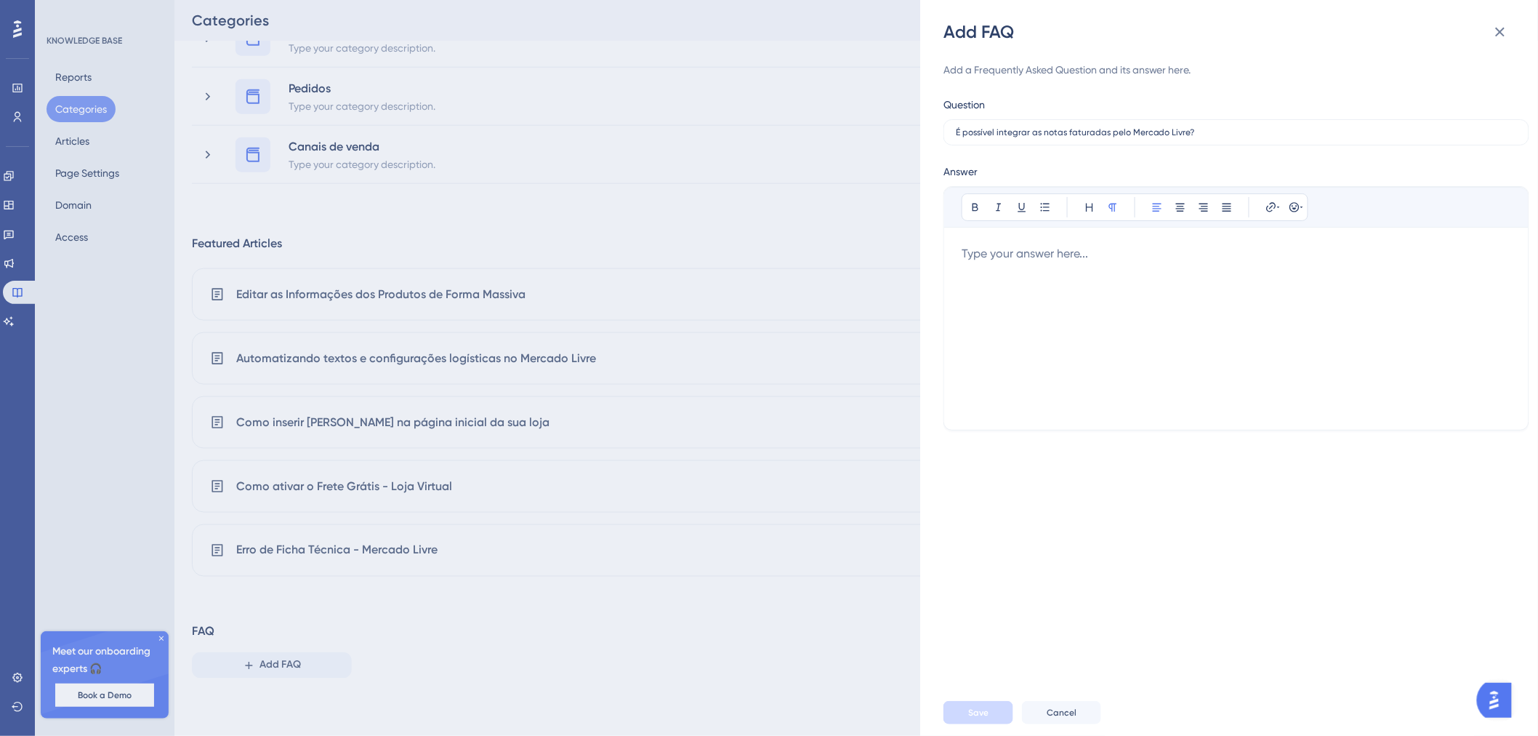
click at [1077, 266] on div at bounding box center [1237, 328] width 550 height 167
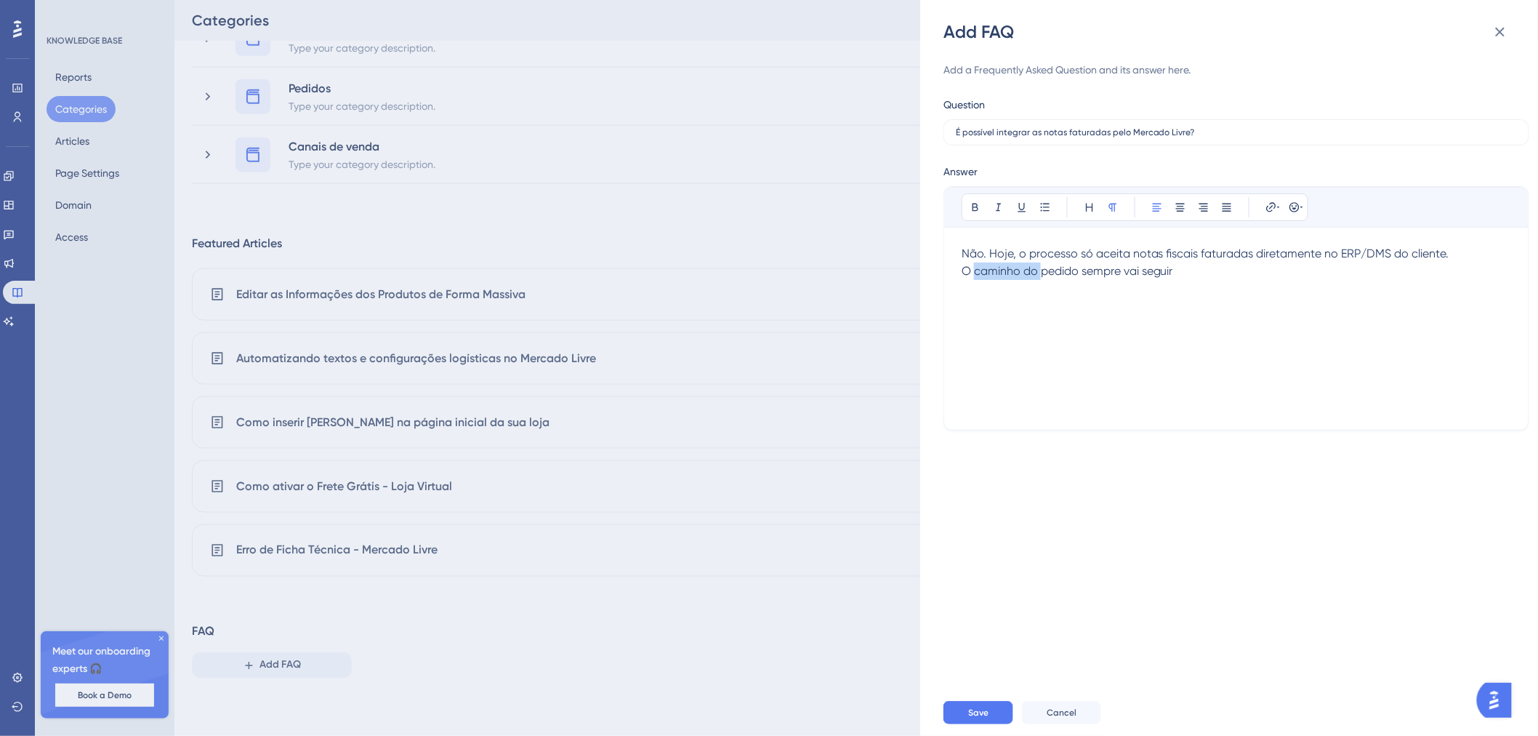
drag, startPoint x: 1041, startPoint y: 270, endPoint x: 973, endPoint y: 271, distance: 68.3
click at [973, 271] on span "O caminho do pedido sempre vai seguir" at bounding box center [1068, 271] width 212 height 14
click at [1151, 257] on span "Não. Hoje, o processo só aceita notas fiscais faturadas diretamente no ERP/DMS …" at bounding box center [1206, 253] width 488 height 14
click at [1142, 262] on p "Não. Hoje, o processo só aceita notas fiscais faturadas diretamente no ERP/DMS …" at bounding box center [1237, 262] width 550 height 35
click at [1146, 267] on p "Não. Hoje, o processo só aceita notas fiscais faturadas diretamente no ERP/DMS …" at bounding box center [1237, 262] width 550 height 35
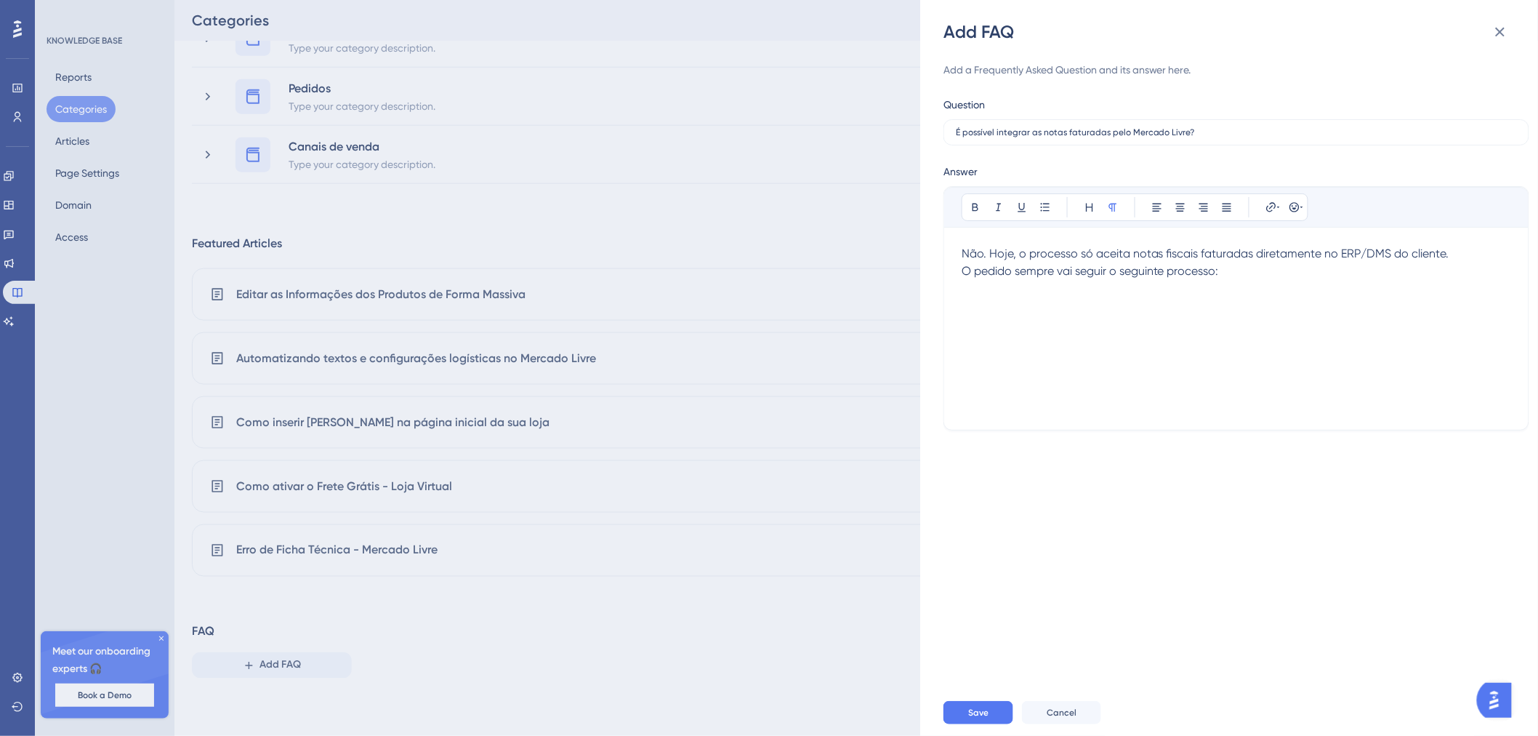
click at [1114, 320] on div "Não. Hoje, o processo só aceita notas fiscais faturadas diretamente no ERP/DMS …" at bounding box center [1237, 328] width 550 height 167
click at [1131, 281] on p at bounding box center [1237, 288] width 550 height 17
click at [1037, 297] on p at bounding box center [1237, 288] width 550 height 17
drag, startPoint x: 1037, startPoint y: 297, endPoint x: 985, endPoint y: 281, distance: 53.8
click at [985, 281] on p at bounding box center [1237, 288] width 550 height 17
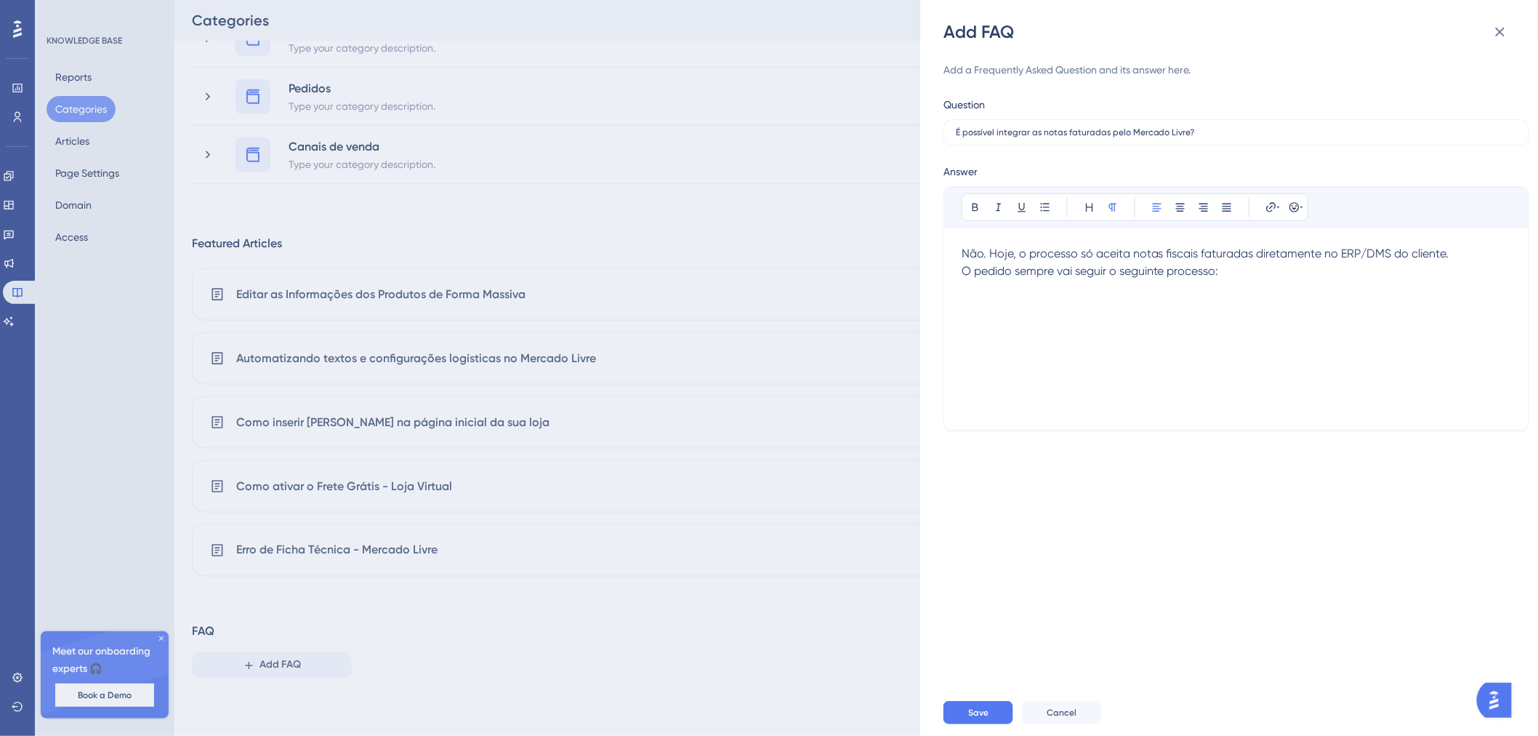
click at [1229, 278] on p "Não. Hoje, o processo só aceita notas fiscais faturadas diretamente no ERP/DMS …" at bounding box center [1237, 262] width 550 height 35
click at [1087, 292] on p at bounding box center [1237, 288] width 550 height 17
click at [1330, 284] on p at bounding box center [1237, 288] width 550 height 17
click at [1245, 273] on p "Não. Hoje, o processo só aceita notas fiscais faturadas diretamente no ERP/DMS …" at bounding box center [1237, 262] width 550 height 35
click at [1207, 347] on p "O caminho contrário não é possível." at bounding box center [1237, 340] width 550 height 17
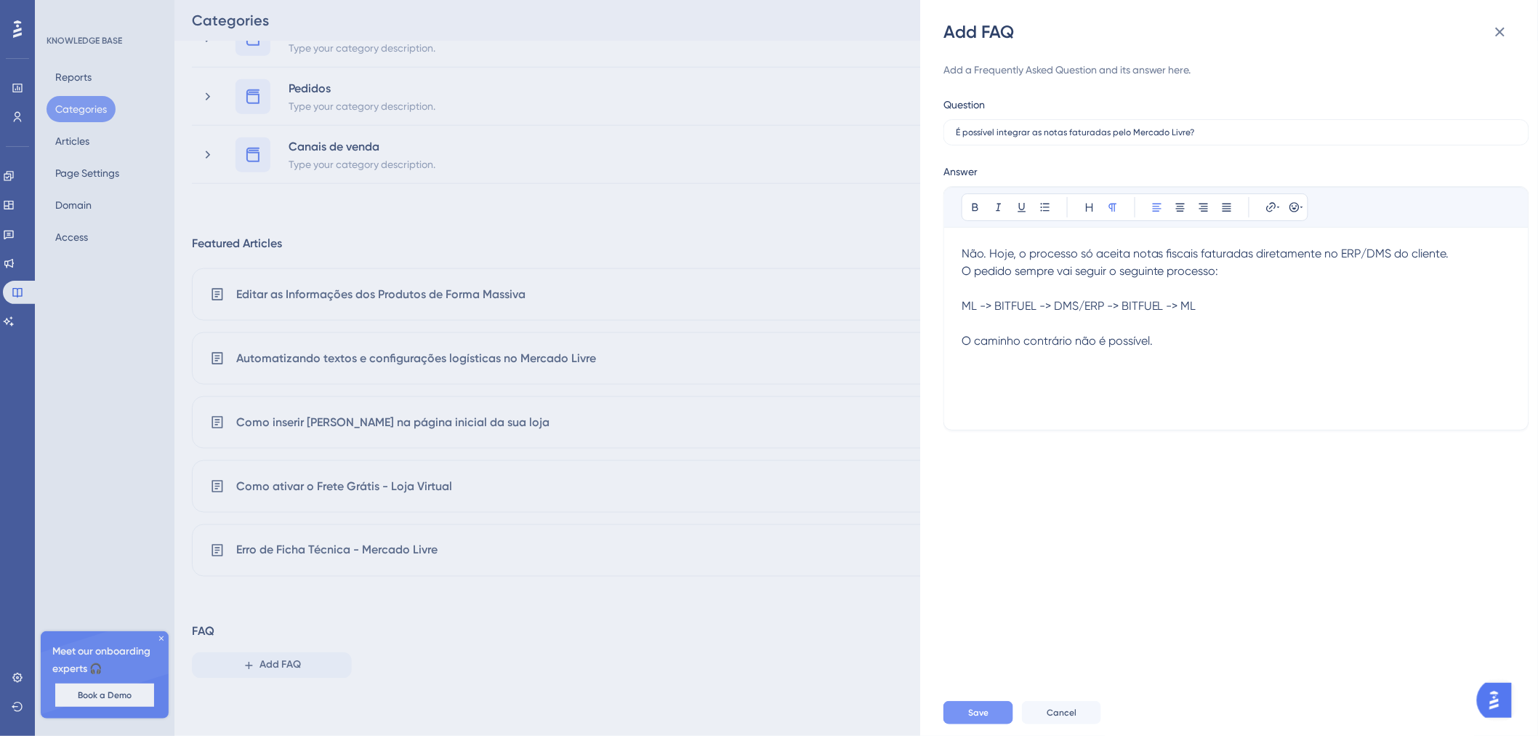
click at [992, 710] on button "Save" at bounding box center [979, 712] width 70 height 23
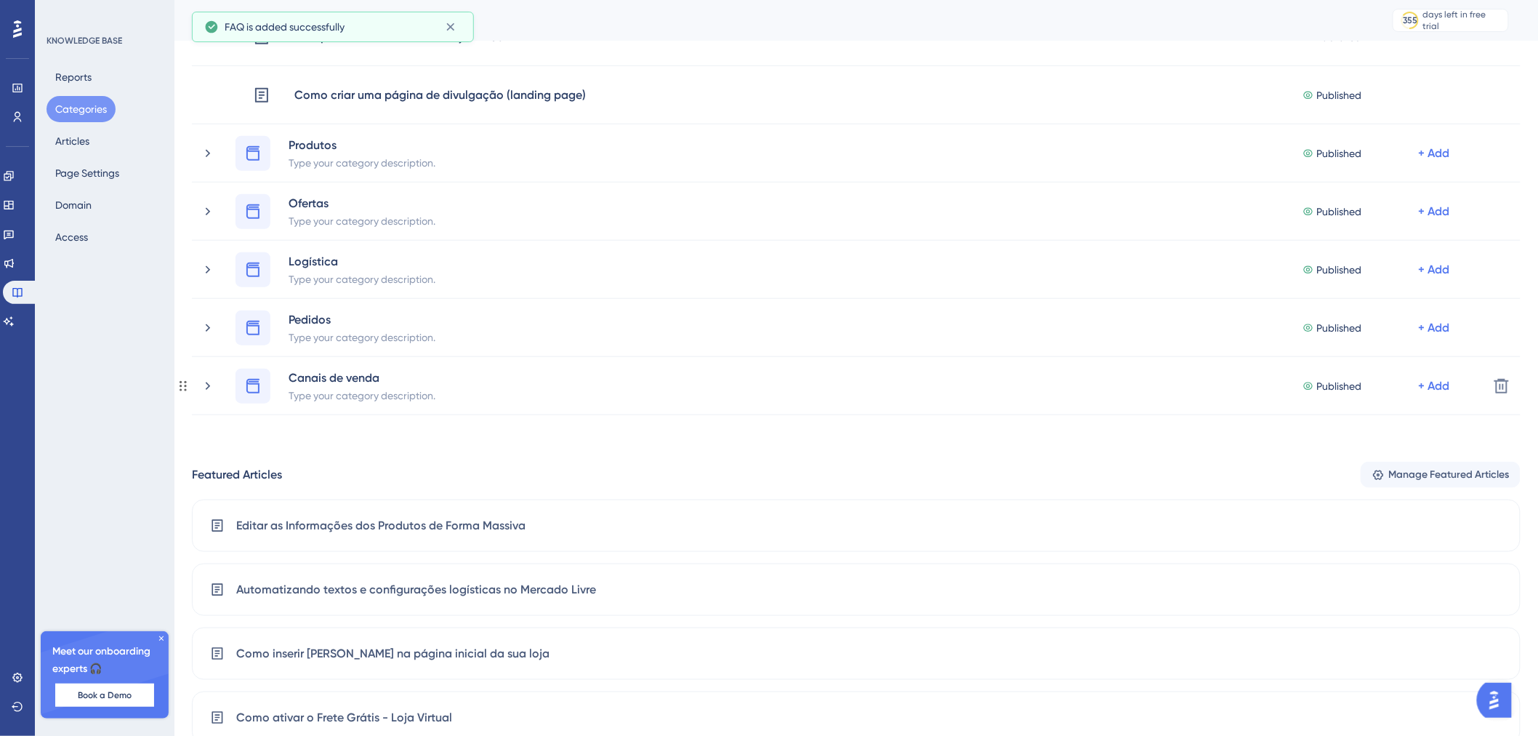
scroll to position [665, 0]
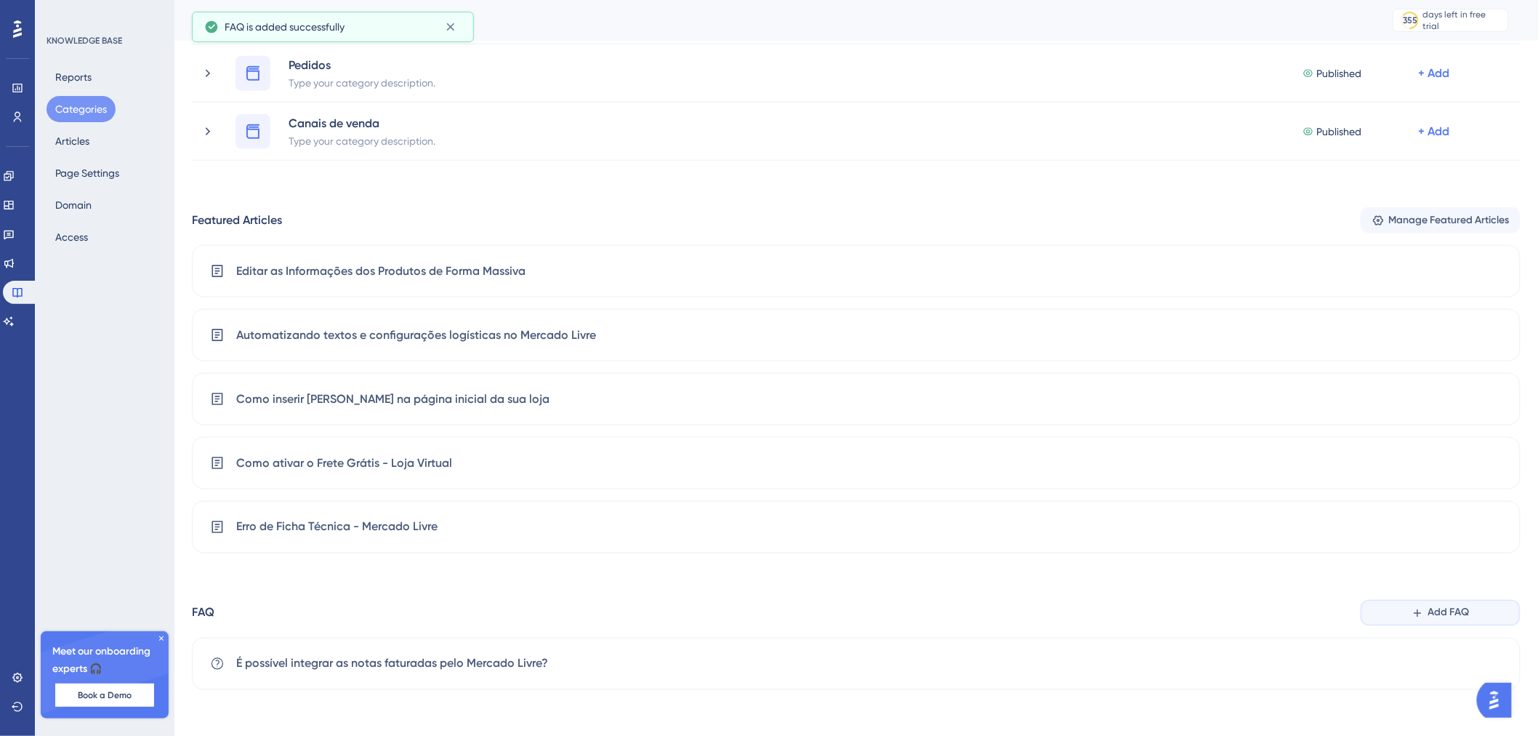
click at [1425, 609] on button "Add FAQ" at bounding box center [1441, 613] width 160 height 26
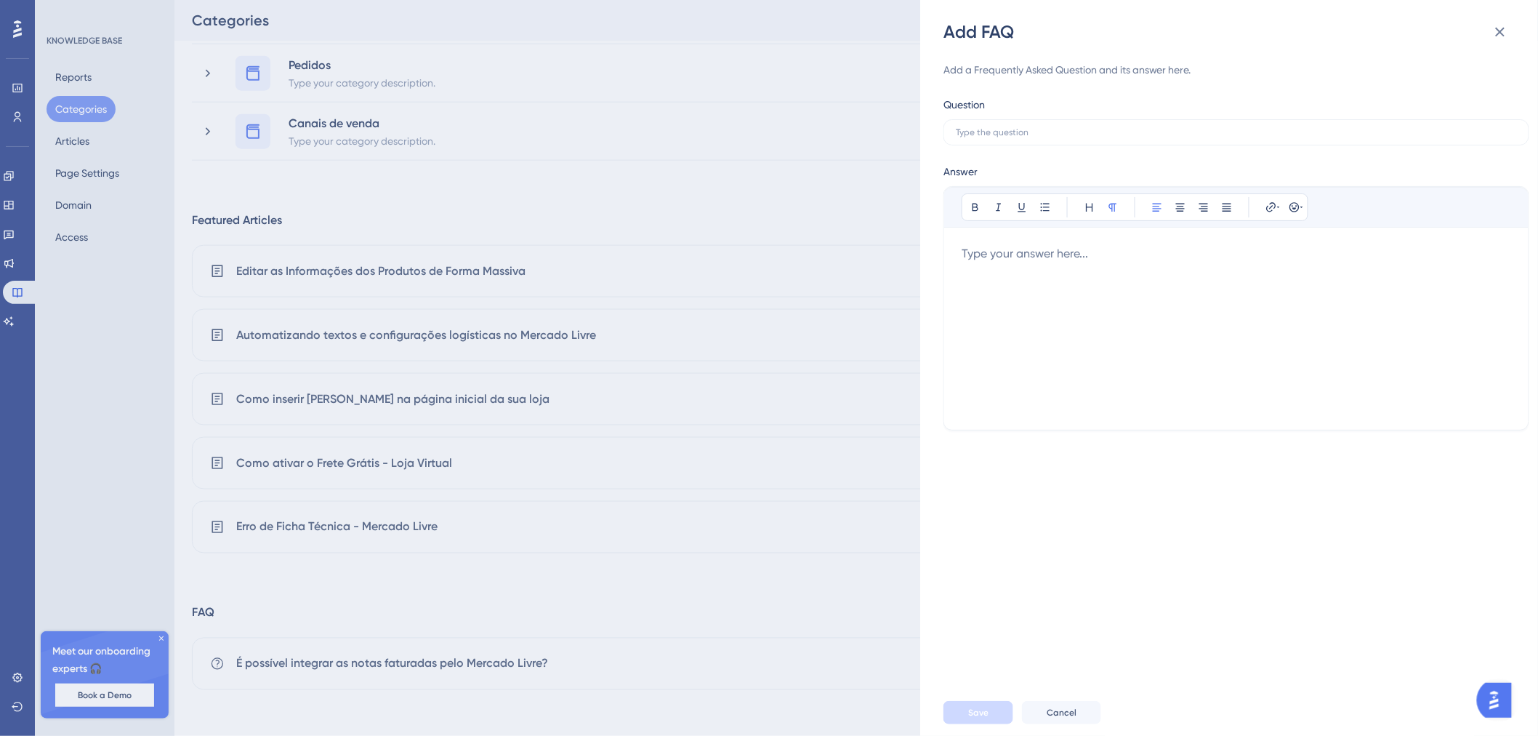
click at [1189, 150] on div "Add a Frequently Asked Question and its answer here. Question Answer Bold Itali…" at bounding box center [1237, 245] width 586 height 369
click at [1188, 135] on input "text" at bounding box center [1236, 132] width 561 height 10
type input "É possível"
drag, startPoint x: 929, startPoint y: 155, endPoint x: 911, endPoint y: 156, distance: 18.2
click at [911, 156] on div "Add FAQ Add a Frequently Asked Question and its answer here. Question É possíve…" at bounding box center [769, 368] width 1538 height 736
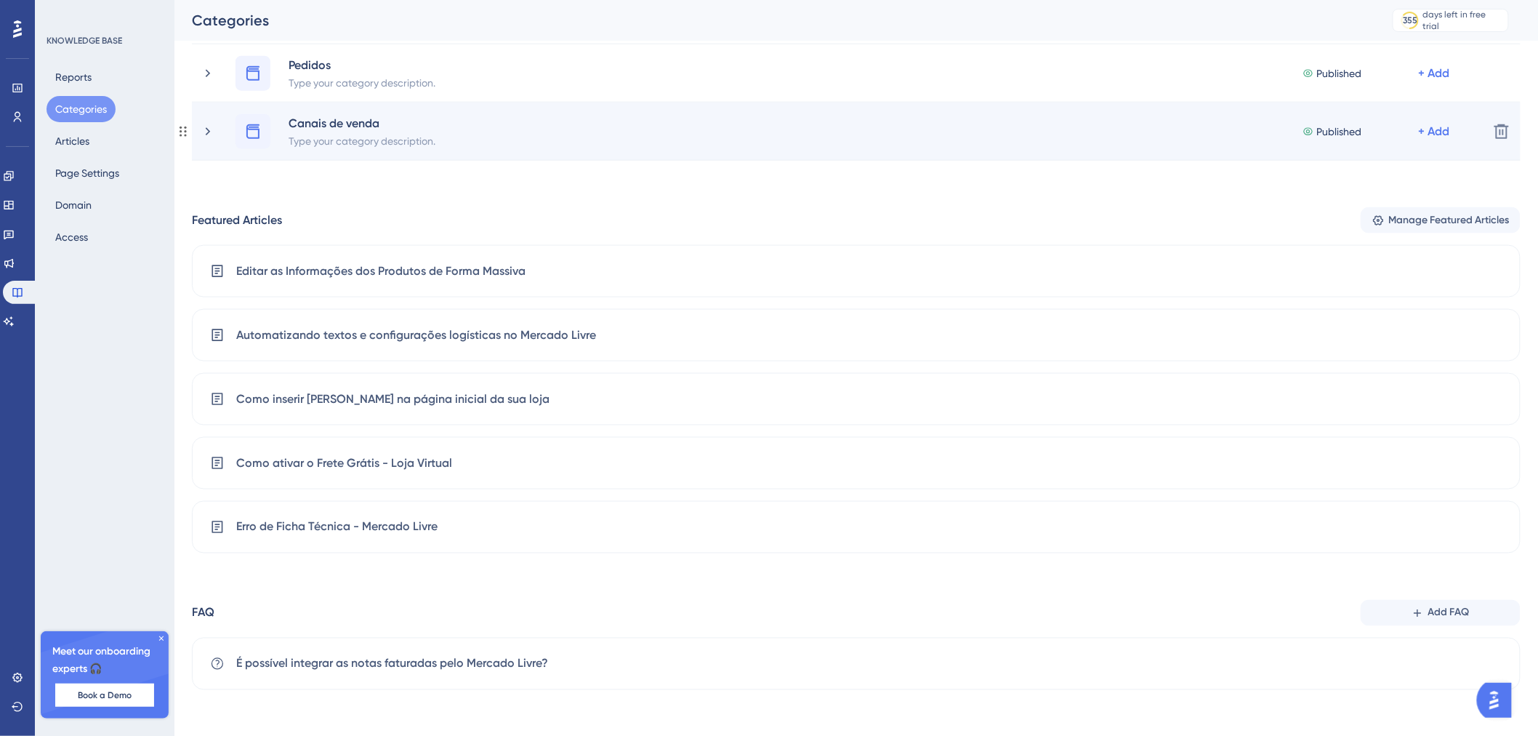
click at [1047, 148] on div "Canais de venda Type your category description. Published + Add" at bounding box center [857, 131] width 1242 height 35
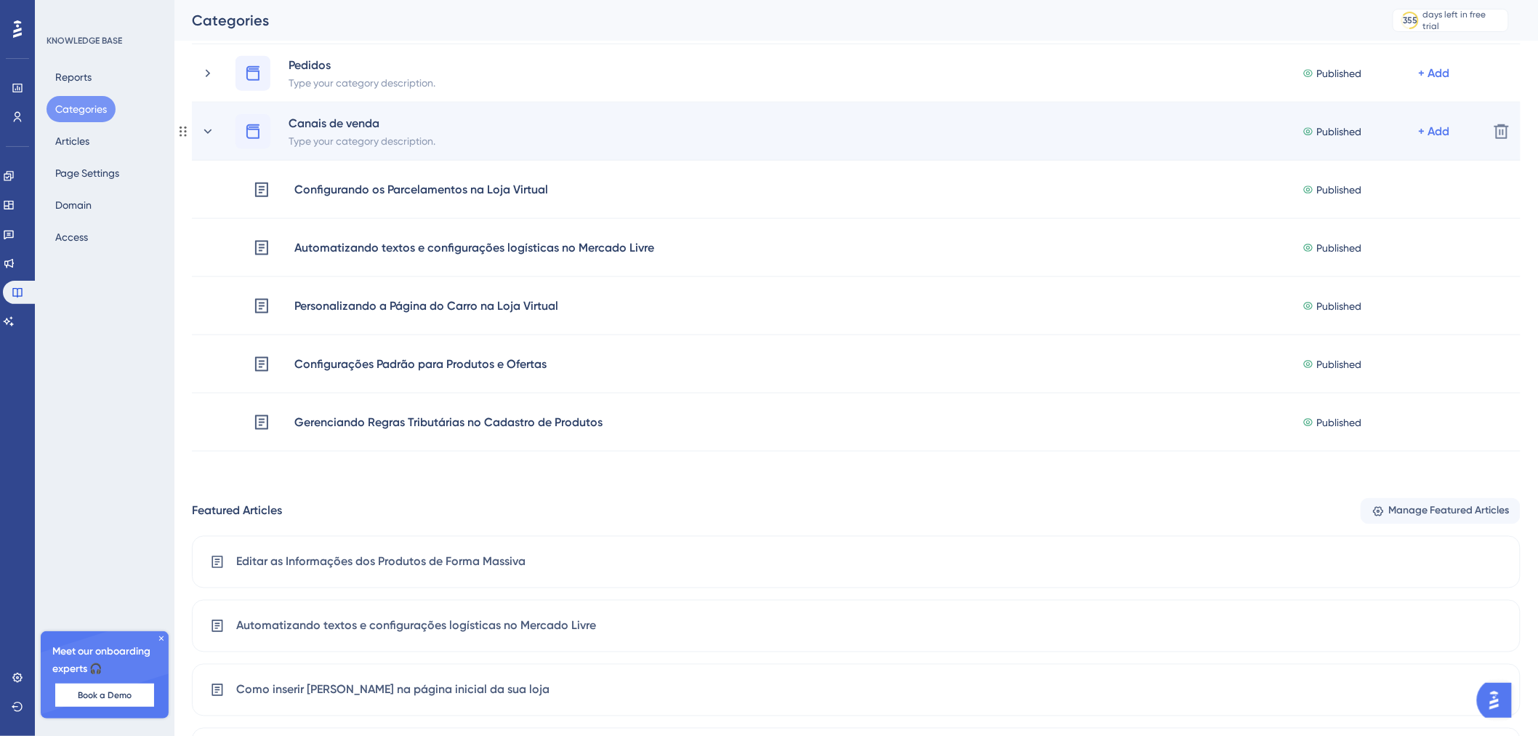
click at [1070, 144] on div "Canais de venda Type your category description. Published + Add" at bounding box center [857, 131] width 1242 height 35
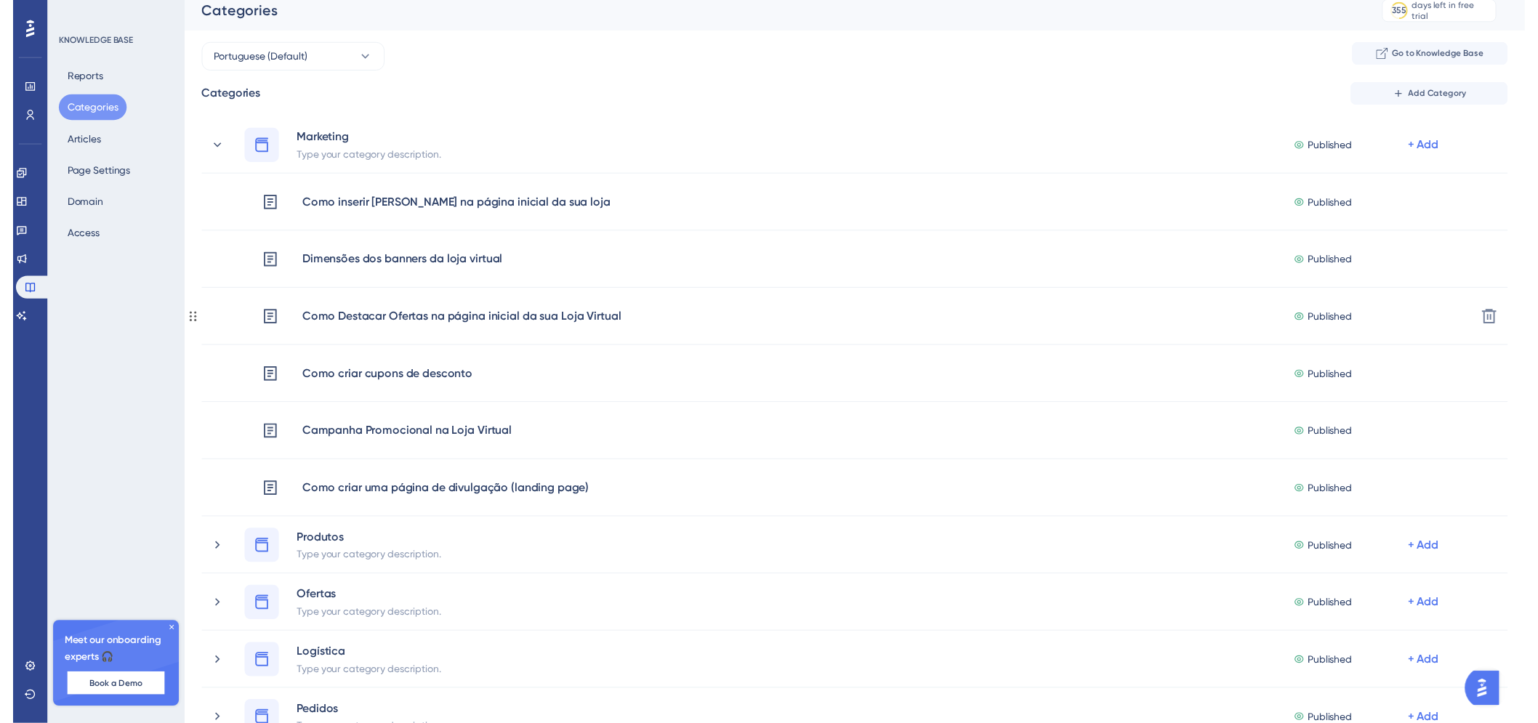
scroll to position [0, 0]
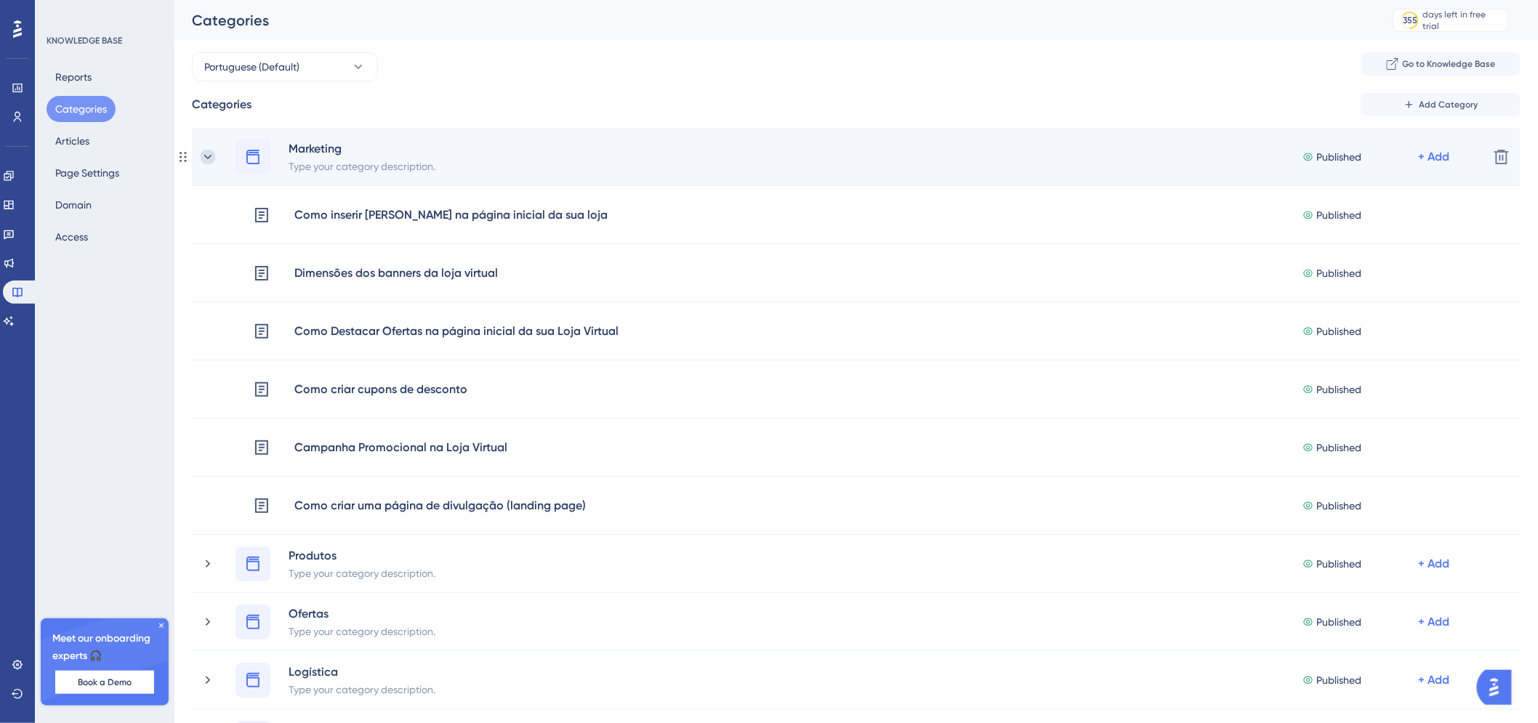
click at [212, 156] on icon at bounding box center [208, 157] width 15 height 15
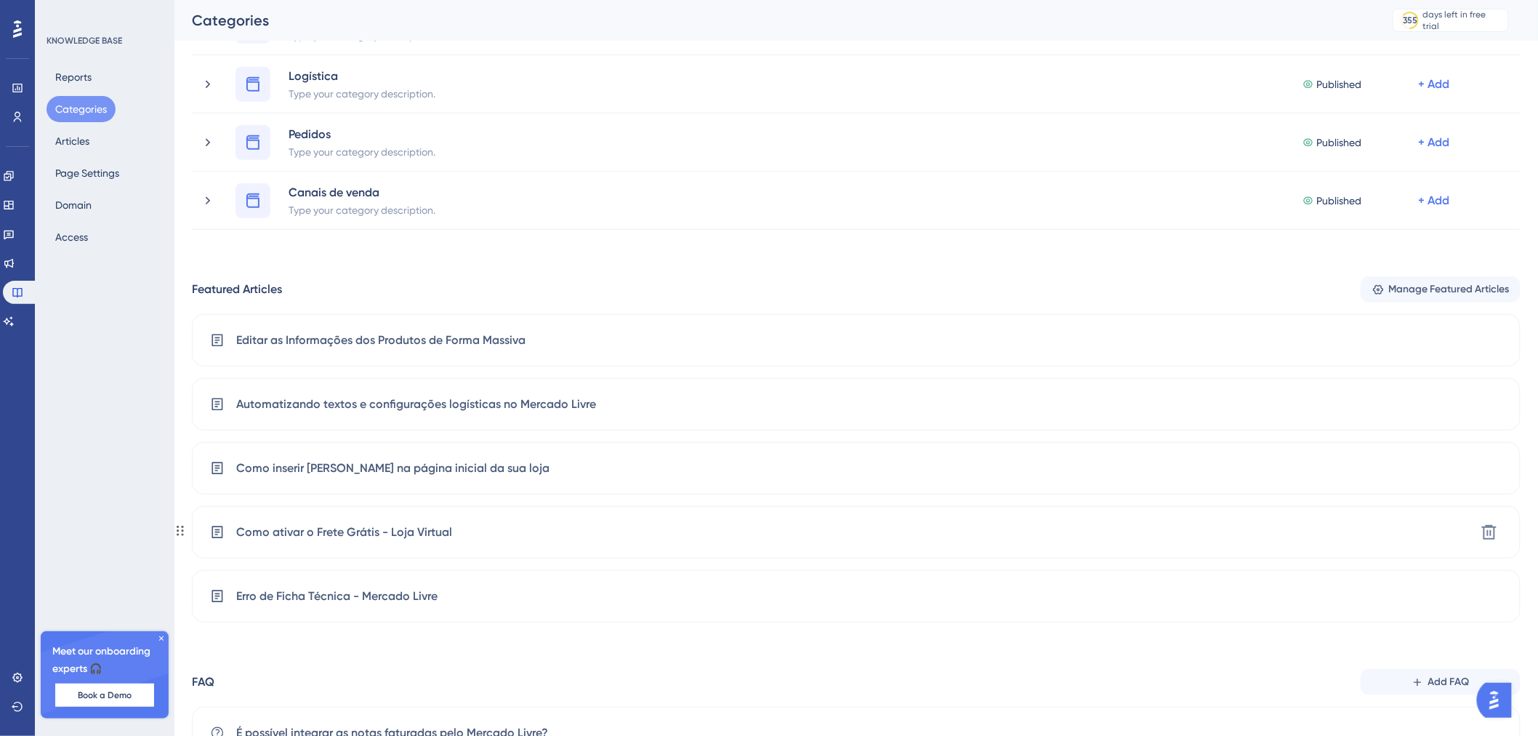
scroll to position [316, 0]
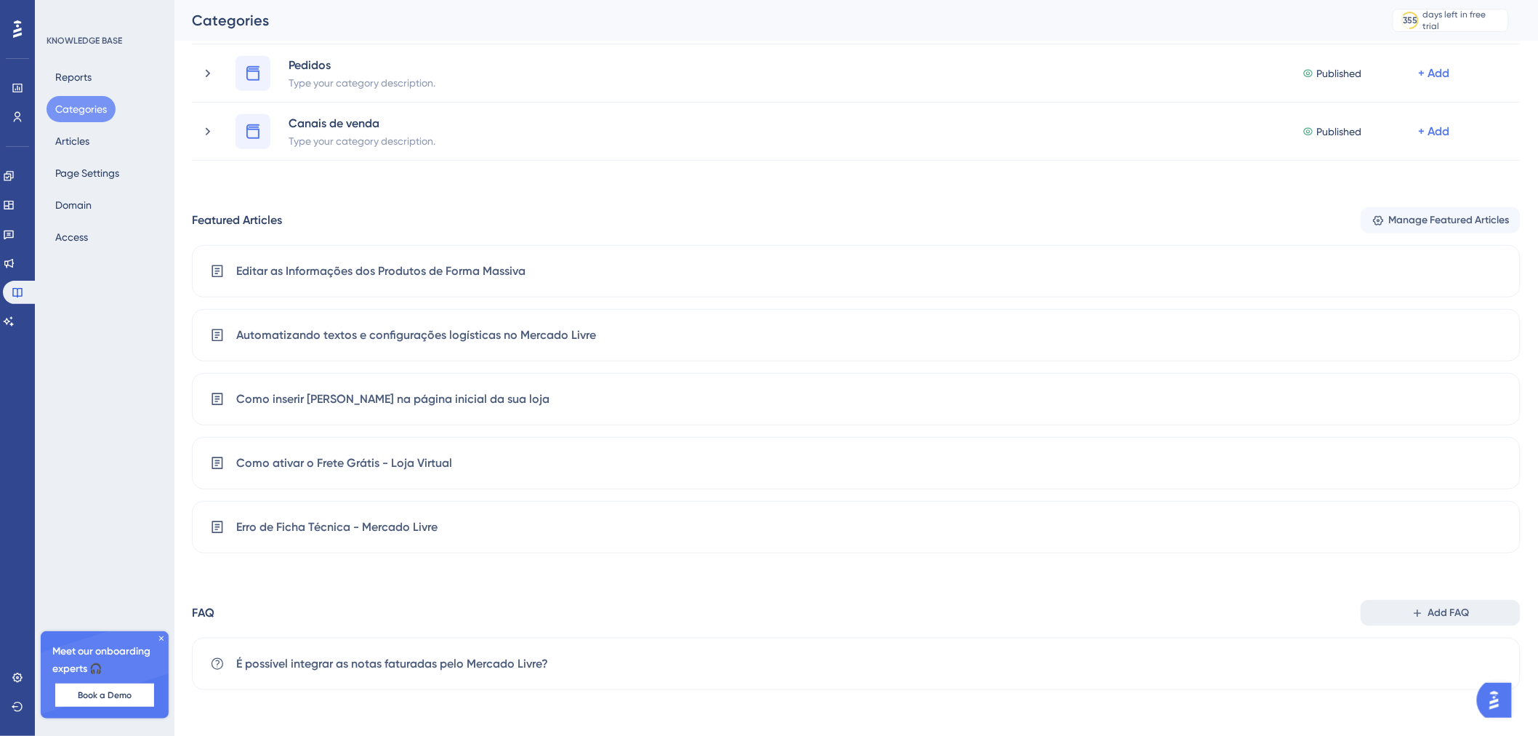
click at [1438, 608] on span "Add FAQ" at bounding box center [1449, 612] width 41 height 17
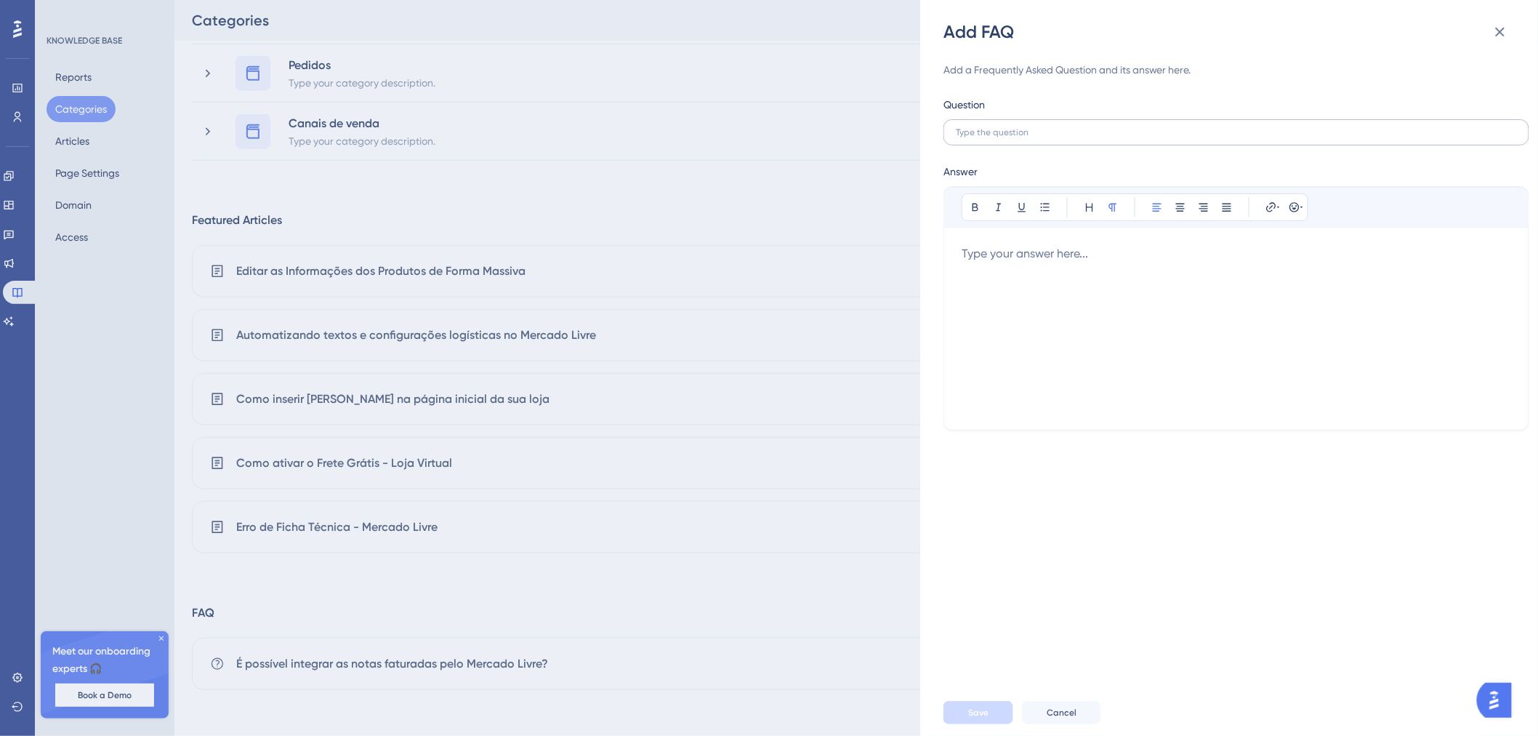
click at [1109, 139] on label at bounding box center [1237, 132] width 586 height 26
click at [1109, 137] on input "text" at bounding box center [1236, 132] width 561 height 10
click at [1043, 297] on div at bounding box center [1237, 328] width 550 height 167
click at [1272, 204] on icon at bounding box center [1270, 206] width 9 height 9
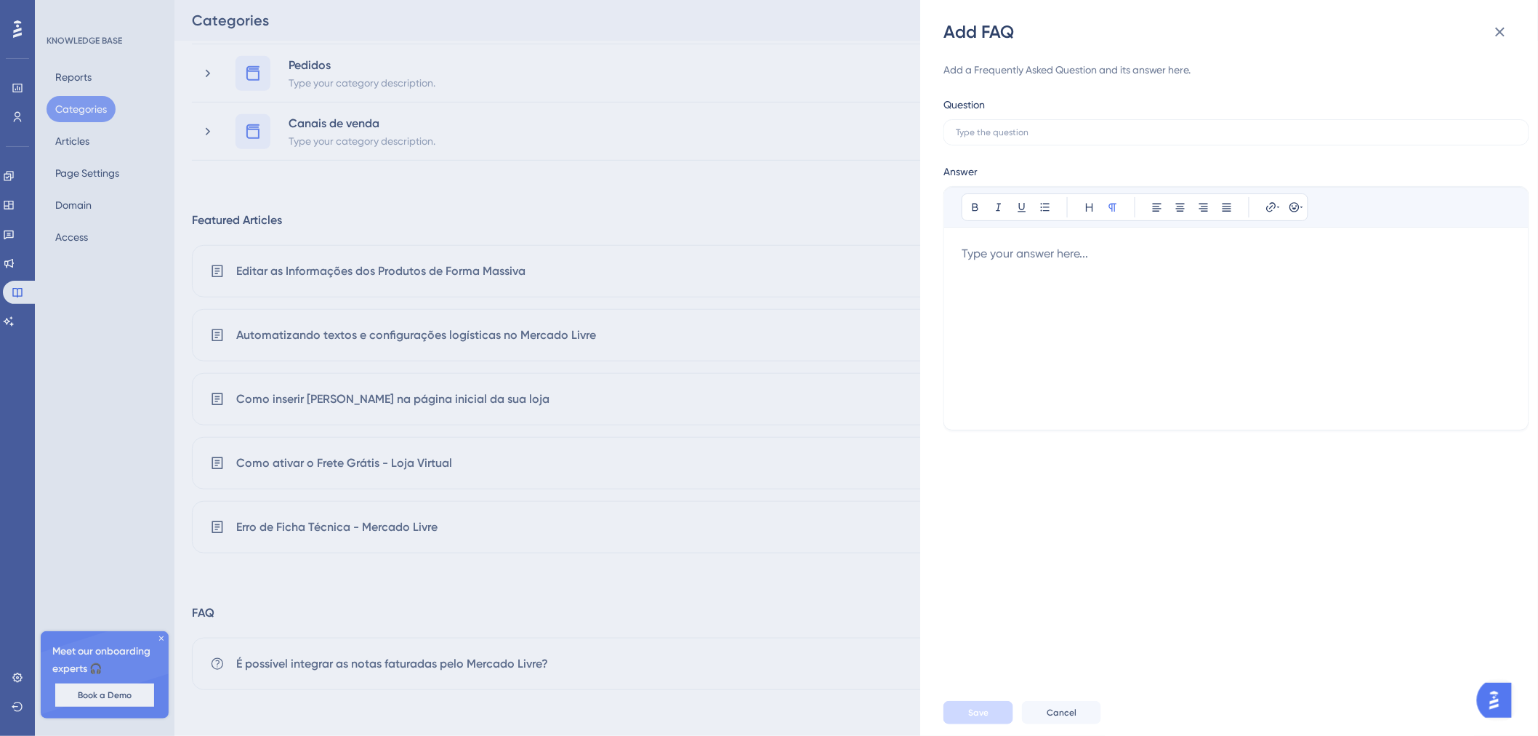
click at [1326, 245] on div at bounding box center [1237, 328] width 550 height 167
click at [1498, 33] on icon at bounding box center [1500, 32] width 9 height 9
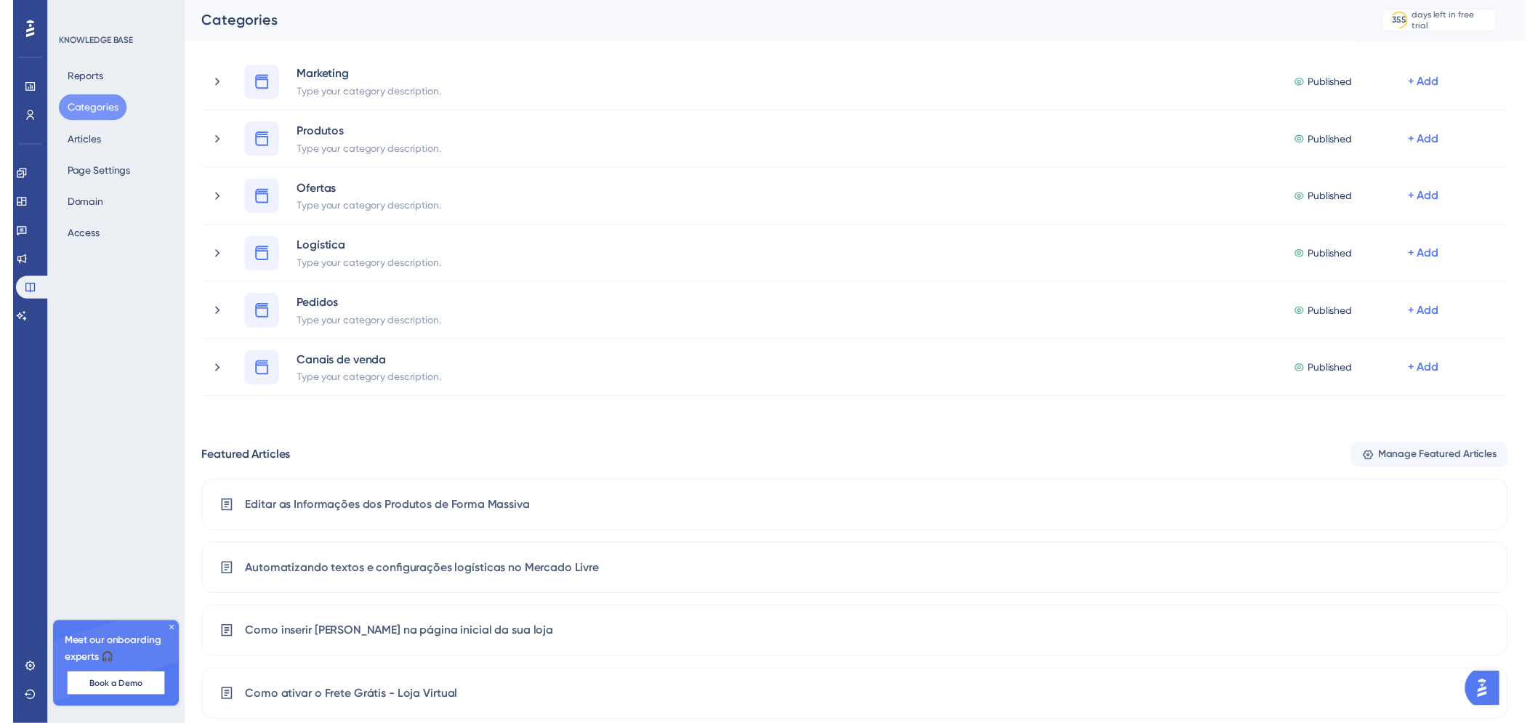
scroll to position [0, 0]
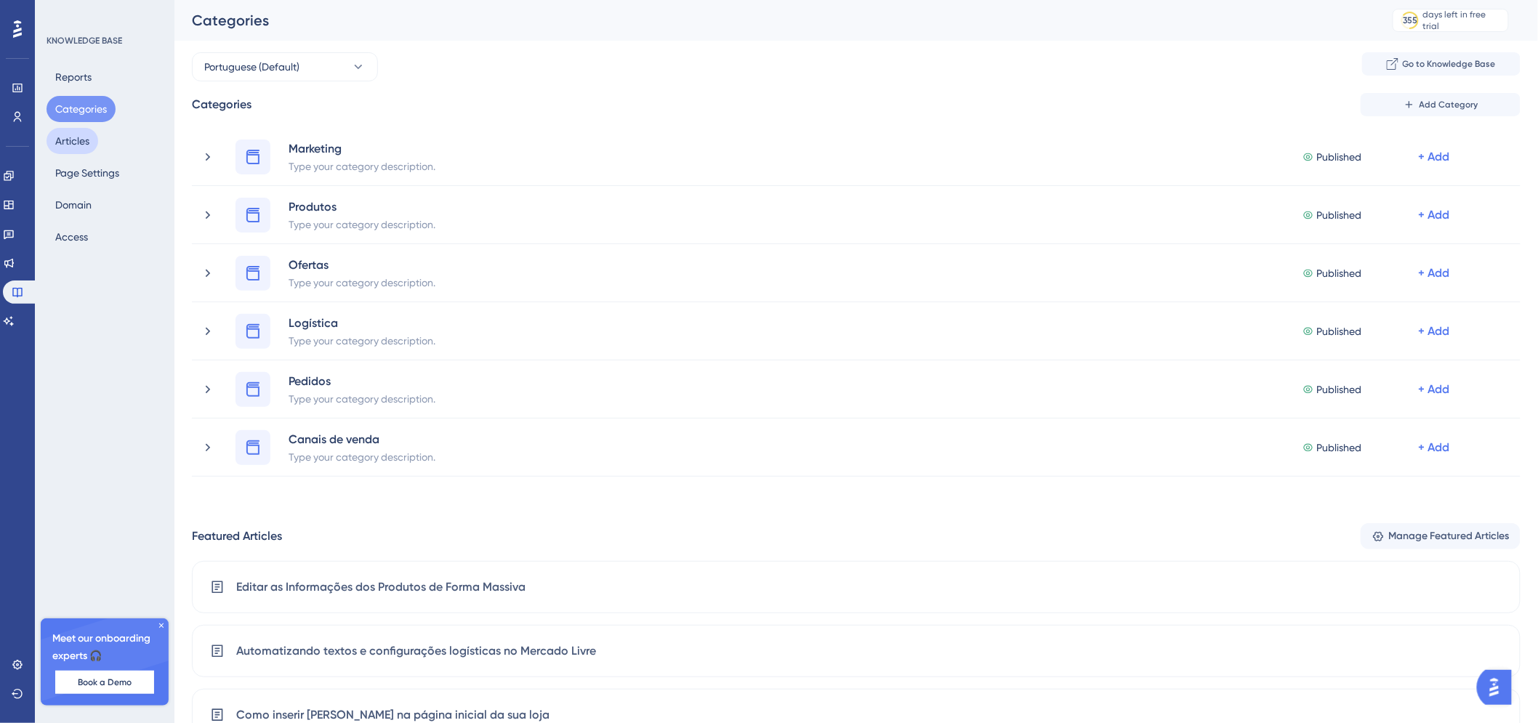
click at [84, 138] on button "Articles" at bounding box center [73, 141] width 52 height 26
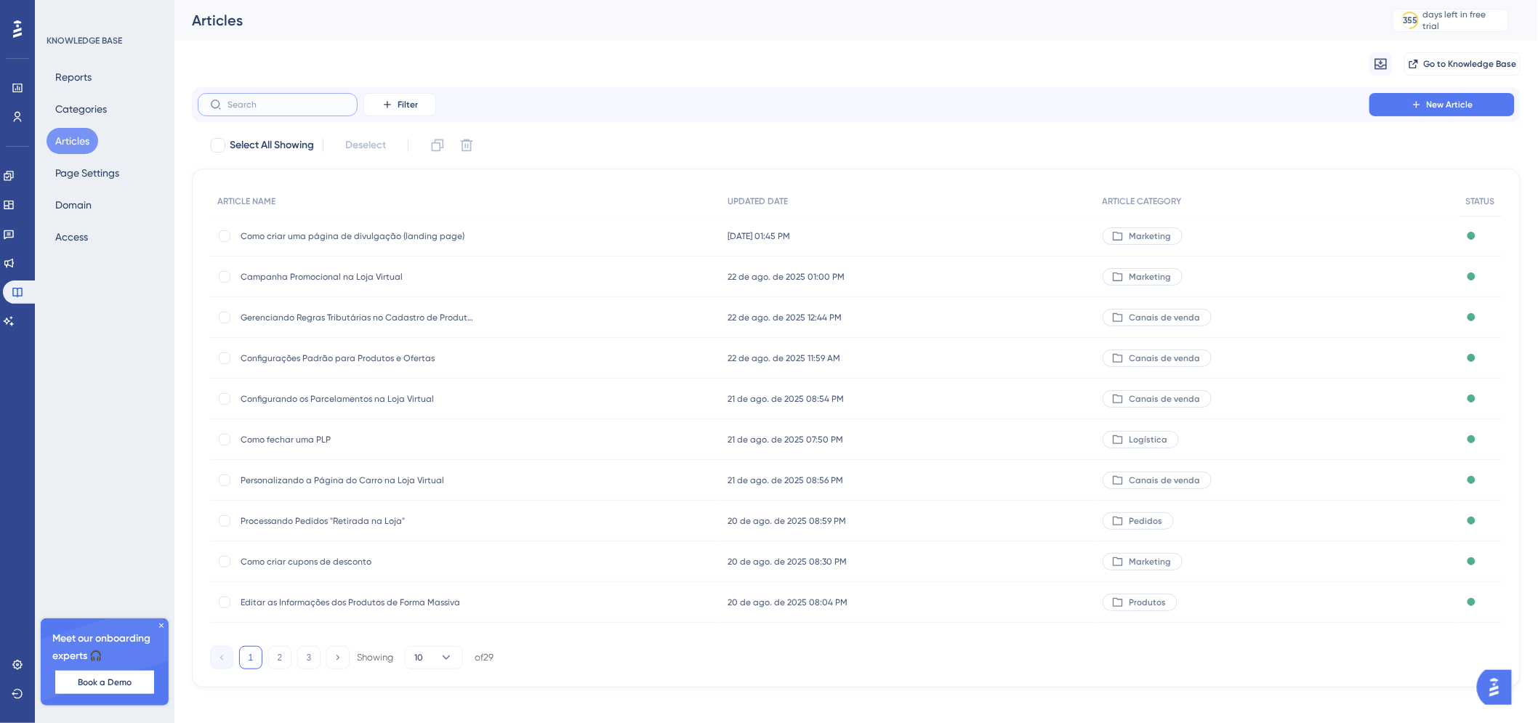
click at [284, 105] on input "text" at bounding box center [287, 105] width 118 height 10
type input "k"
checkbox input "true"
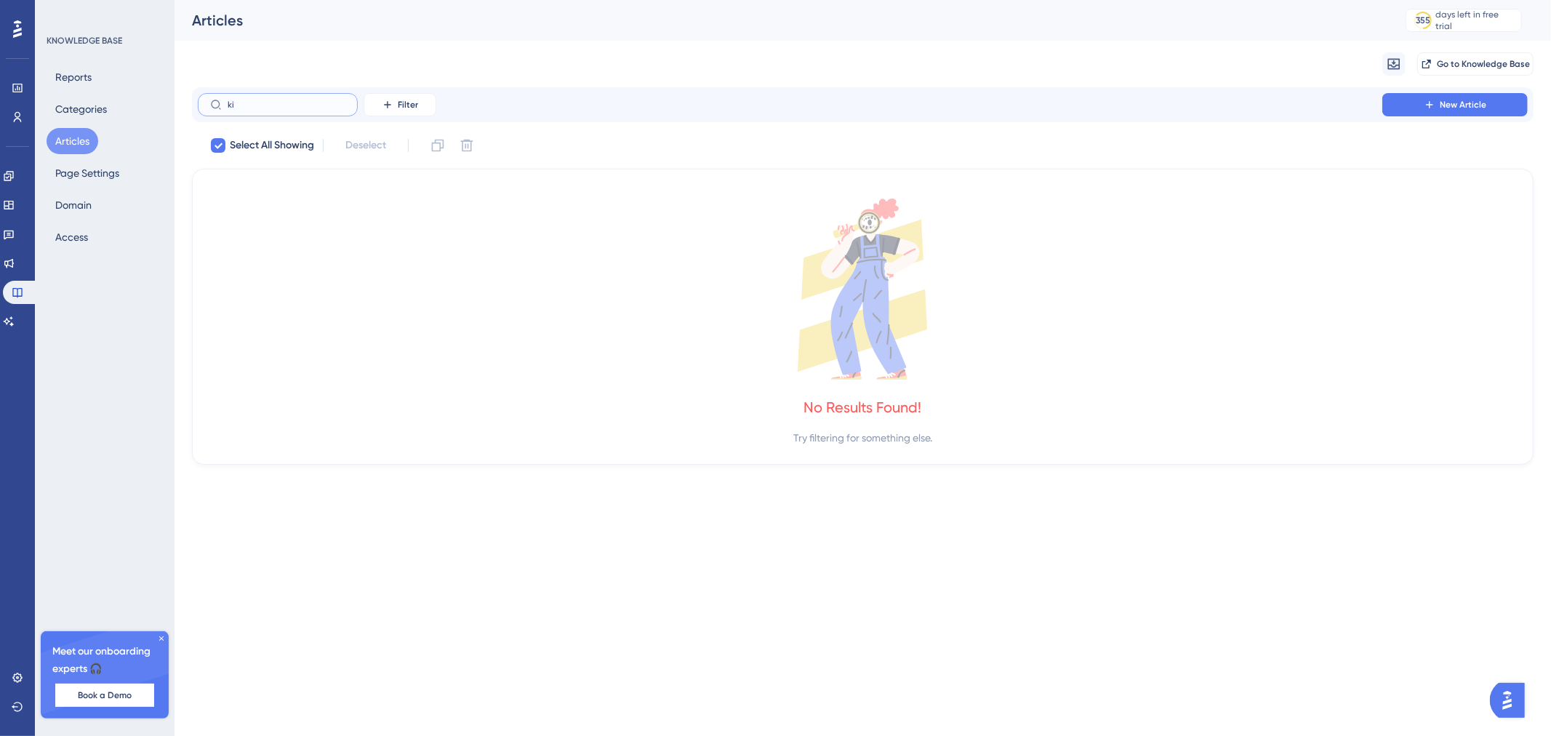
type input "k"
checkbox input "false"
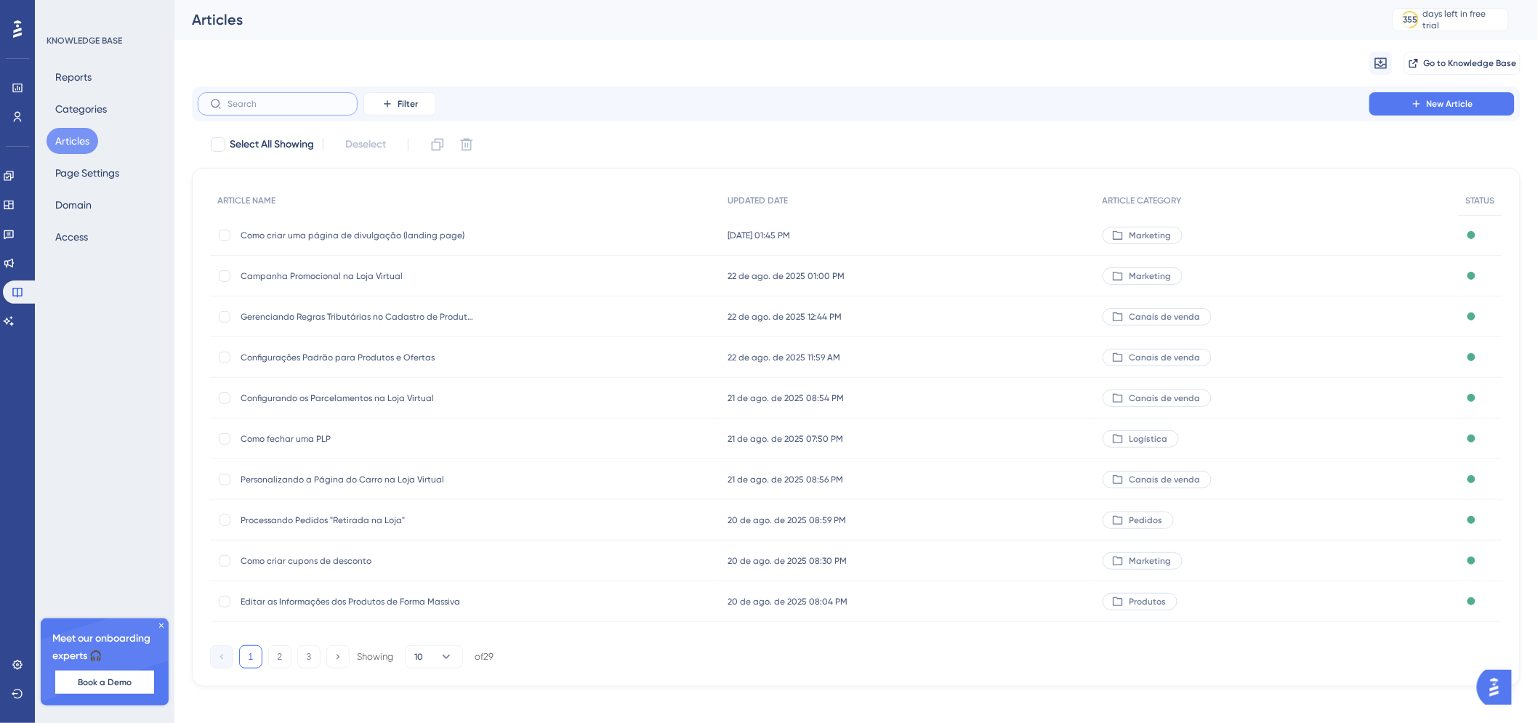
scroll to position [10, 0]
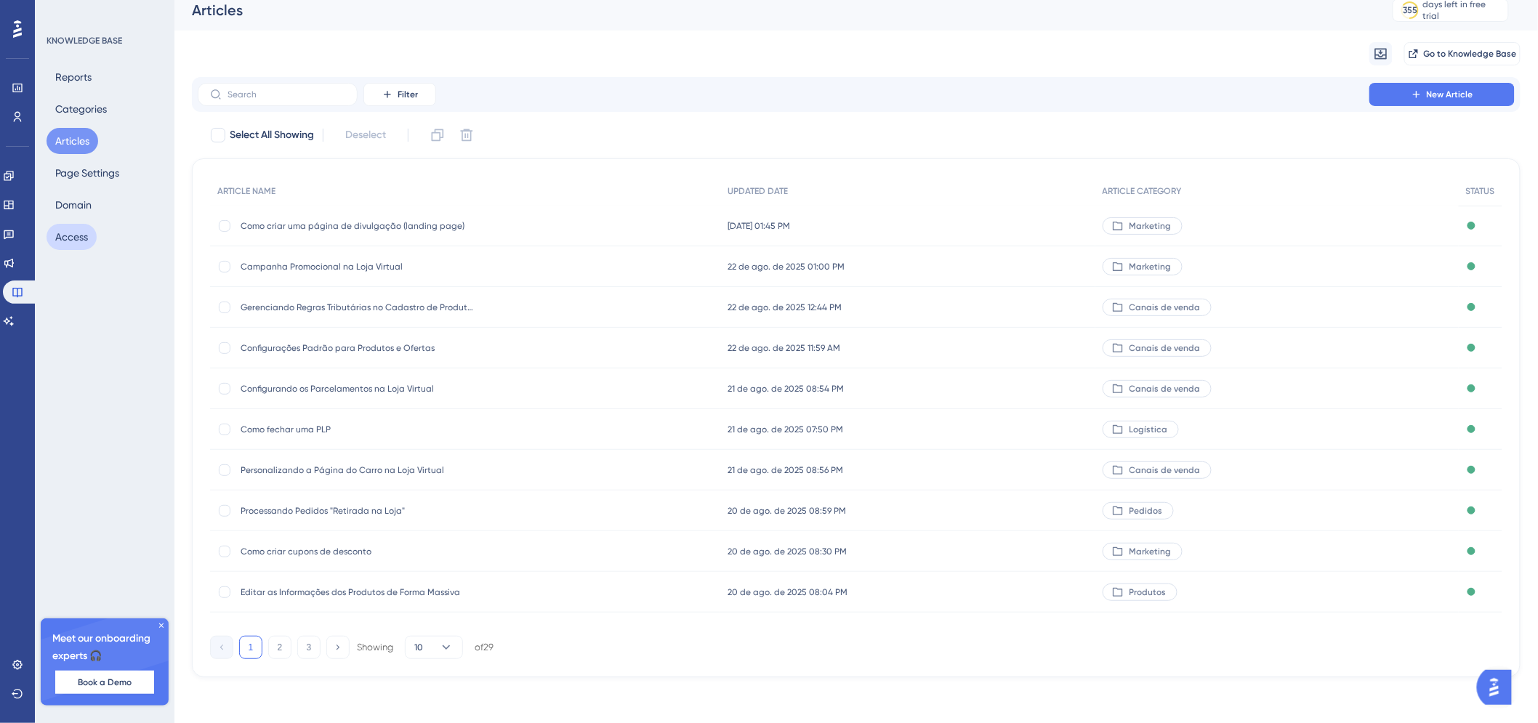
click at [68, 238] on button "Access" at bounding box center [72, 237] width 50 height 26
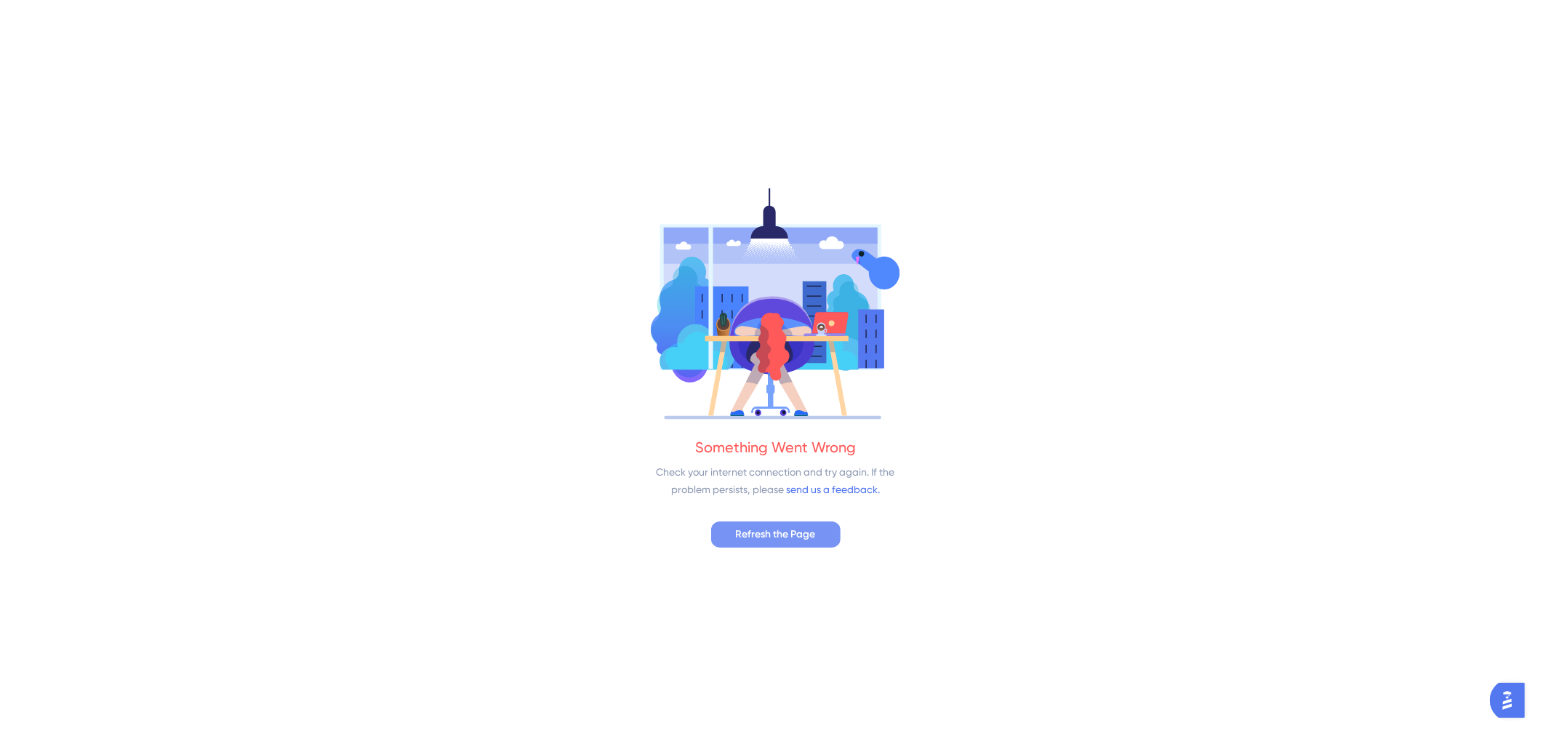
click at [740, 534] on span "Refresh the Page" at bounding box center [776, 534] width 80 height 17
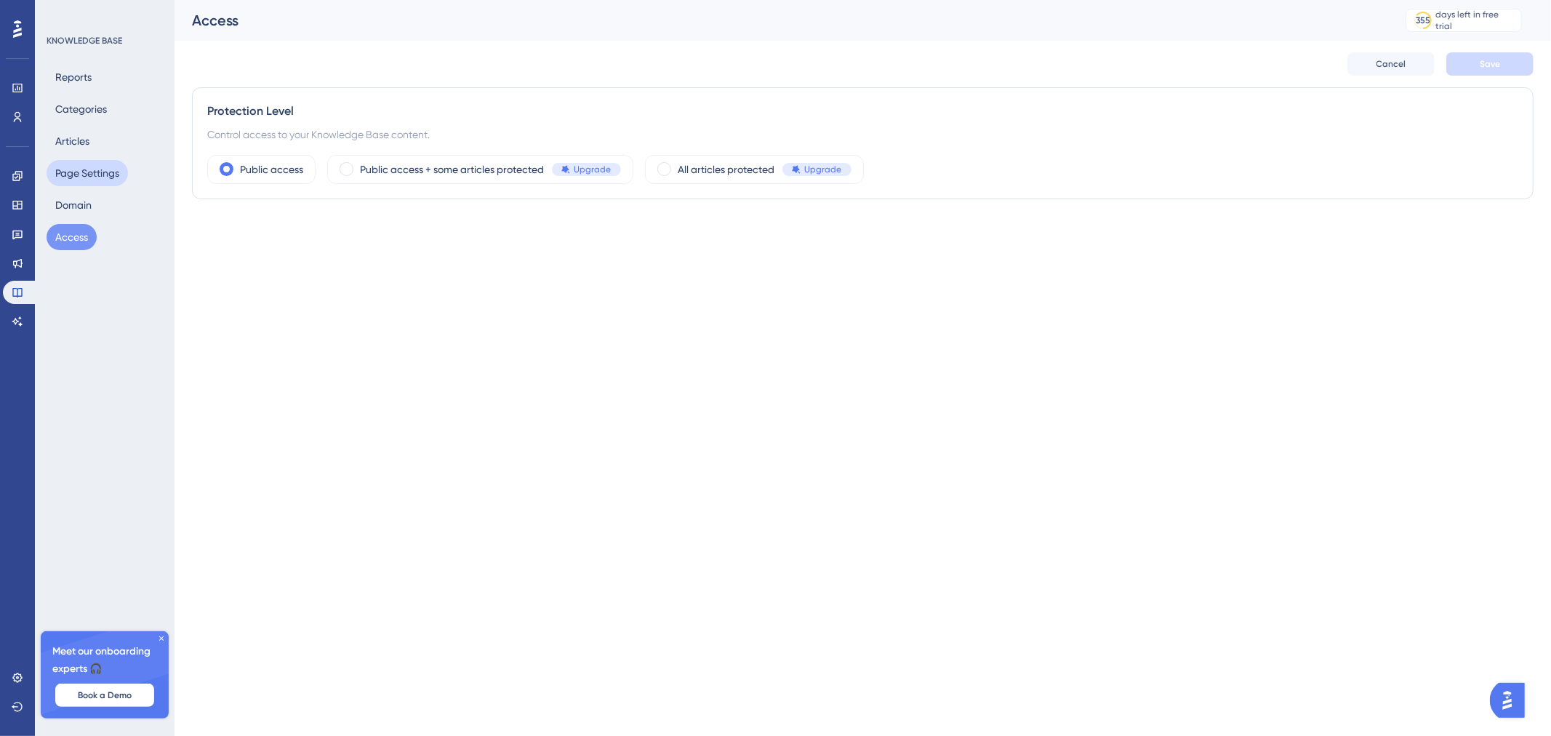
click at [85, 177] on button "Page Settings" at bounding box center [87, 173] width 81 height 26
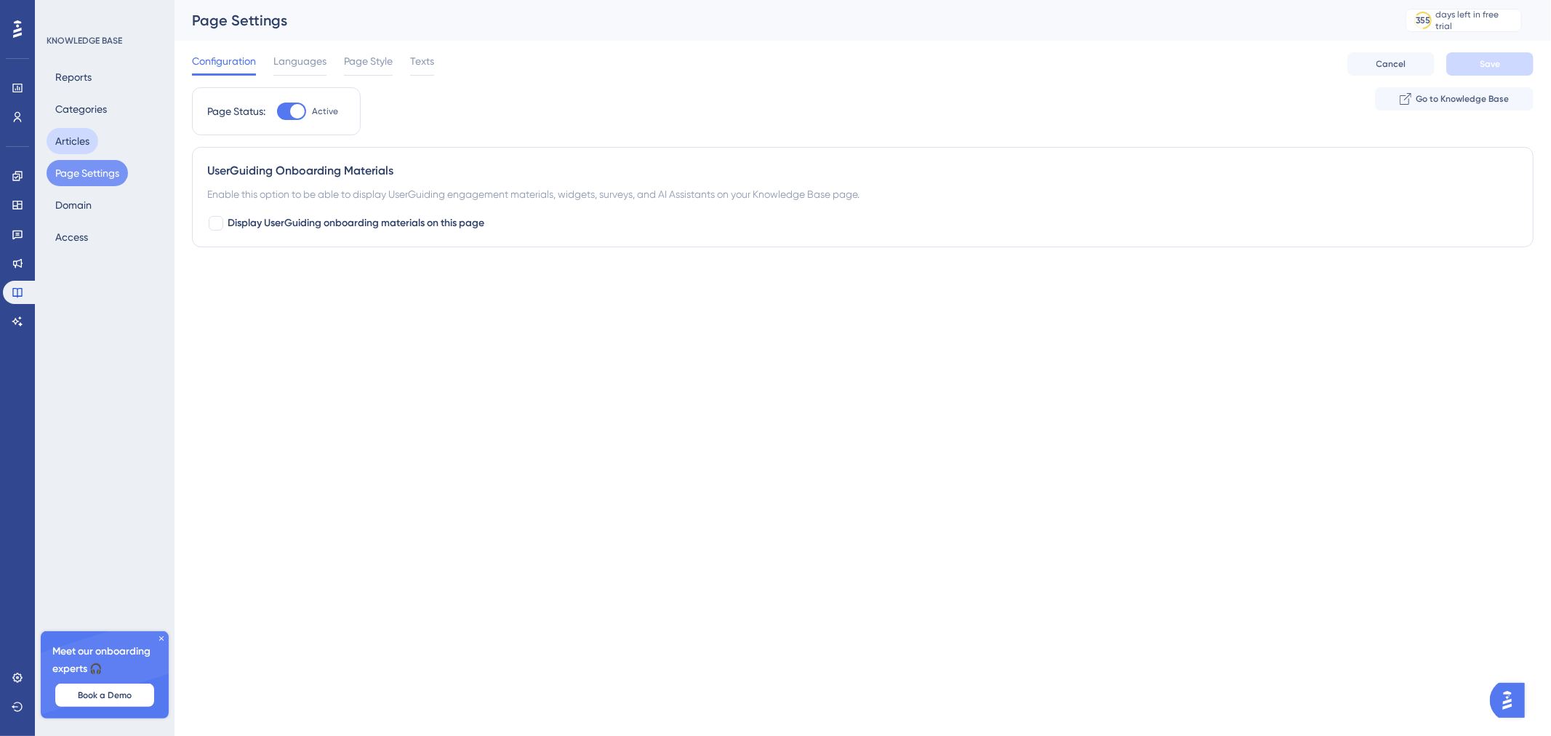
click at [88, 142] on button "Articles" at bounding box center [73, 141] width 52 height 26
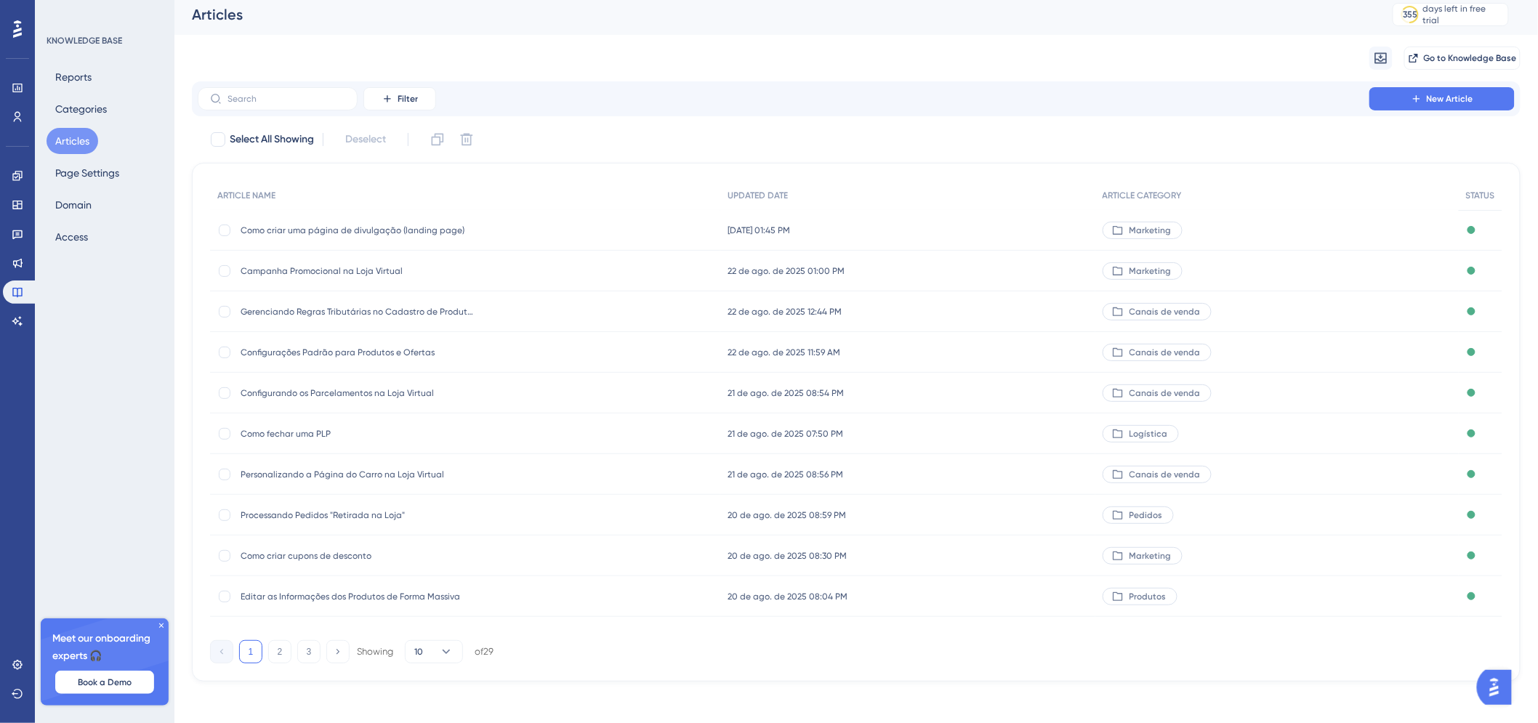
scroll to position [10, 0]
click at [84, 109] on button "Categories" at bounding box center [81, 109] width 69 height 26
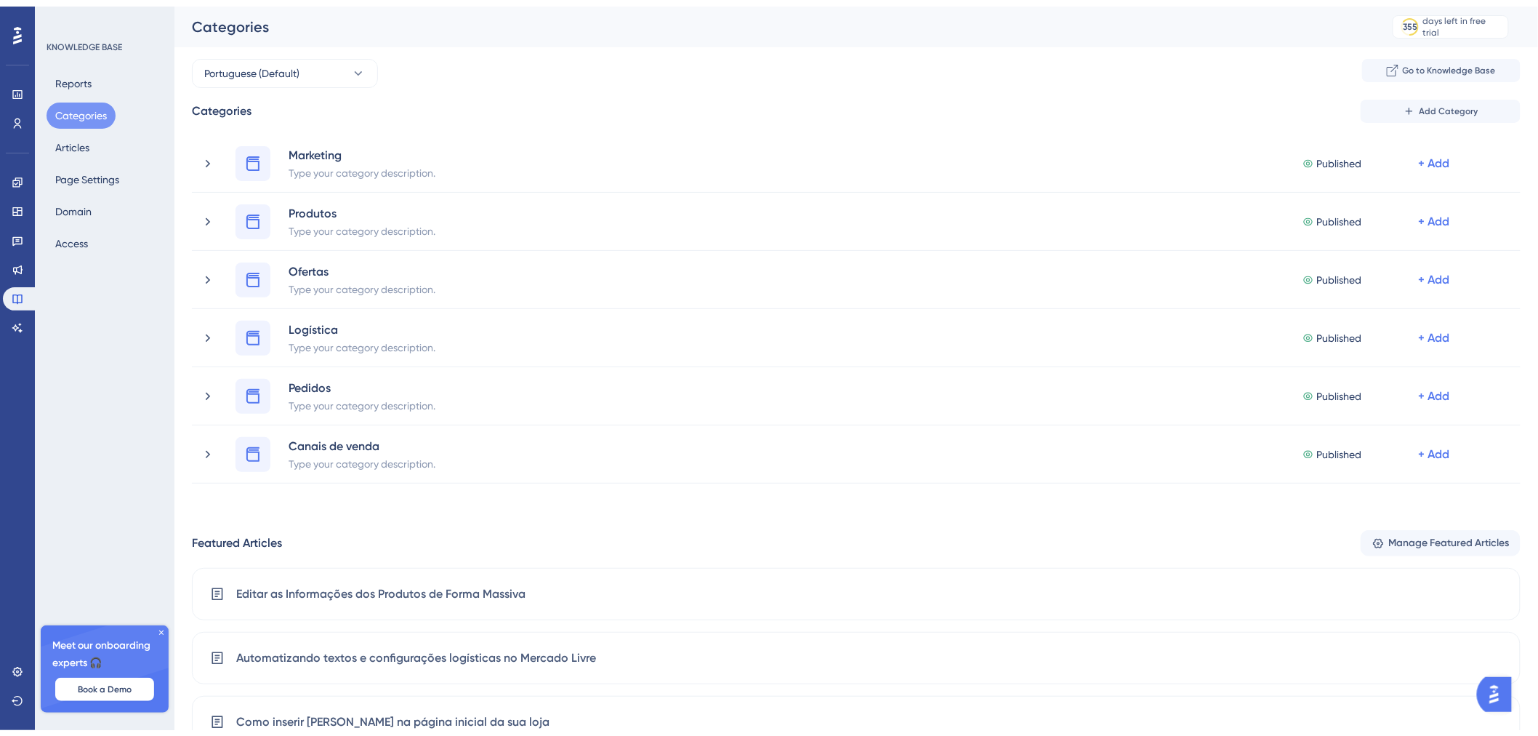
scroll to position [316, 0]
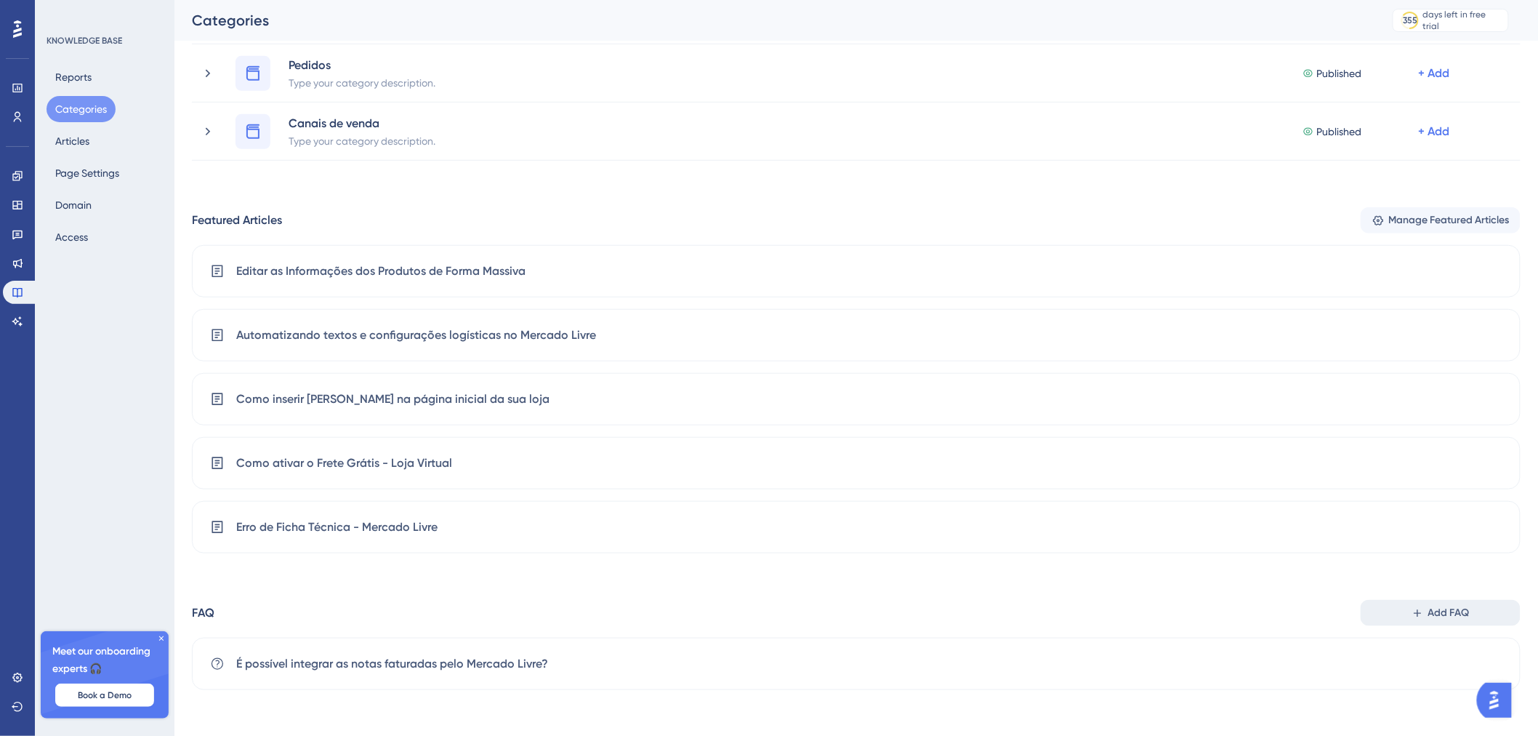
click at [1466, 611] on span "Add FAQ" at bounding box center [1449, 612] width 41 height 17
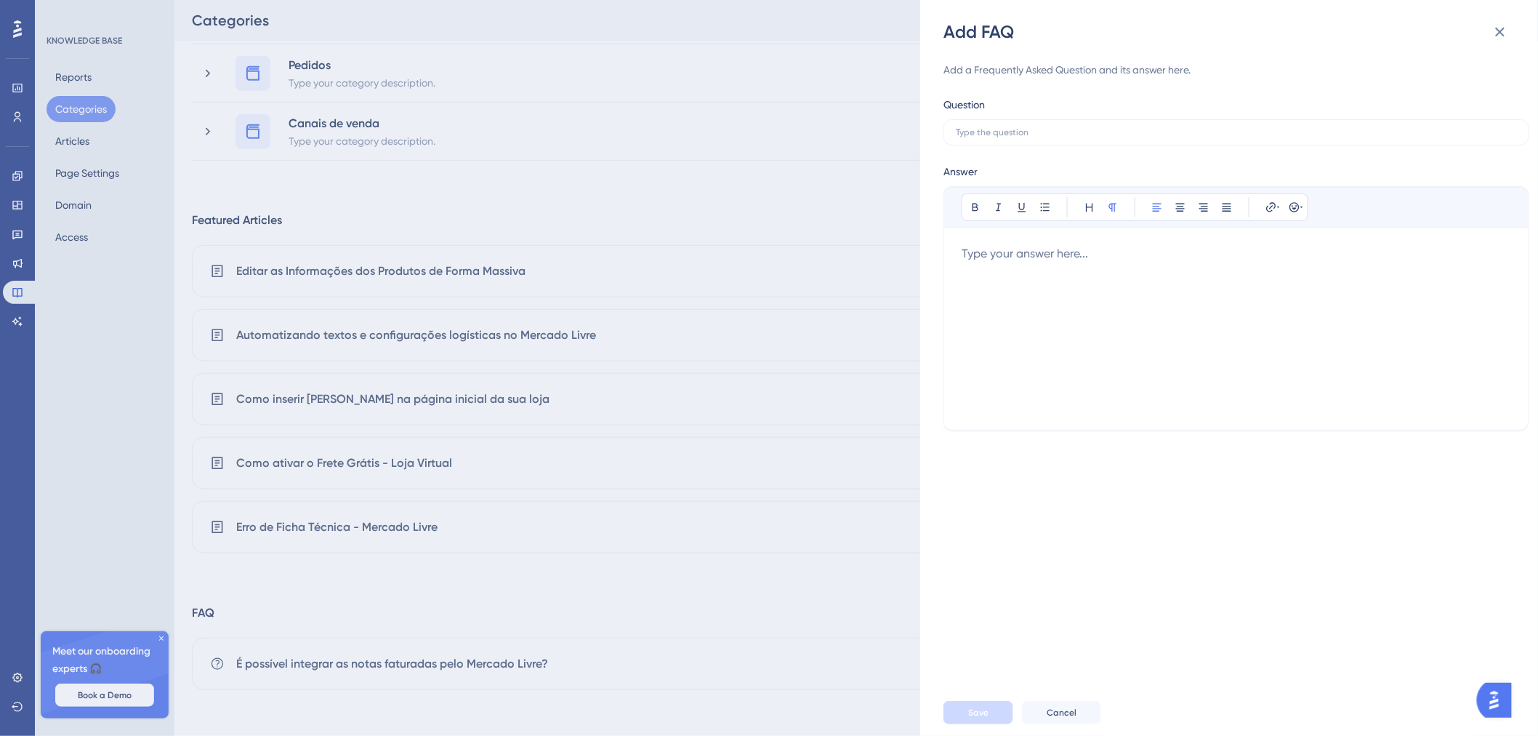
click at [1165, 145] on div "Add a Frequently Asked Question and its answer here. Question Answer Bold Itali…" at bounding box center [1237, 245] width 586 height 369
click at [1161, 138] on label at bounding box center [1237, 132] width 586 height 26
click at [1161, 137] on input "text" at bounding box center [1236, 132] width 561 height 10
type input "C"
type input "Posso ter uma ou mais transportadoras?"
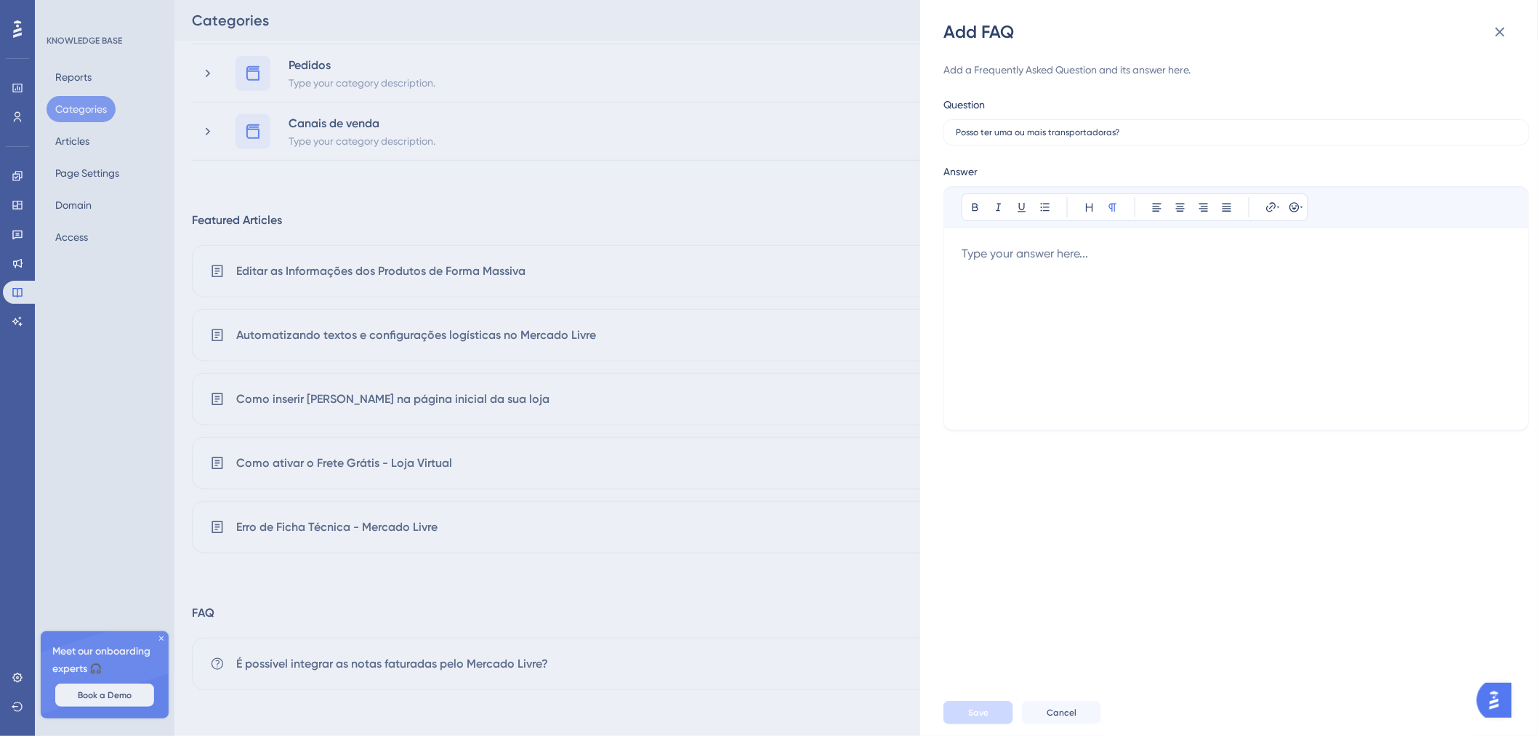
click at [1099, 302] on div at bounding box center [1237, 328] width 550 height 167
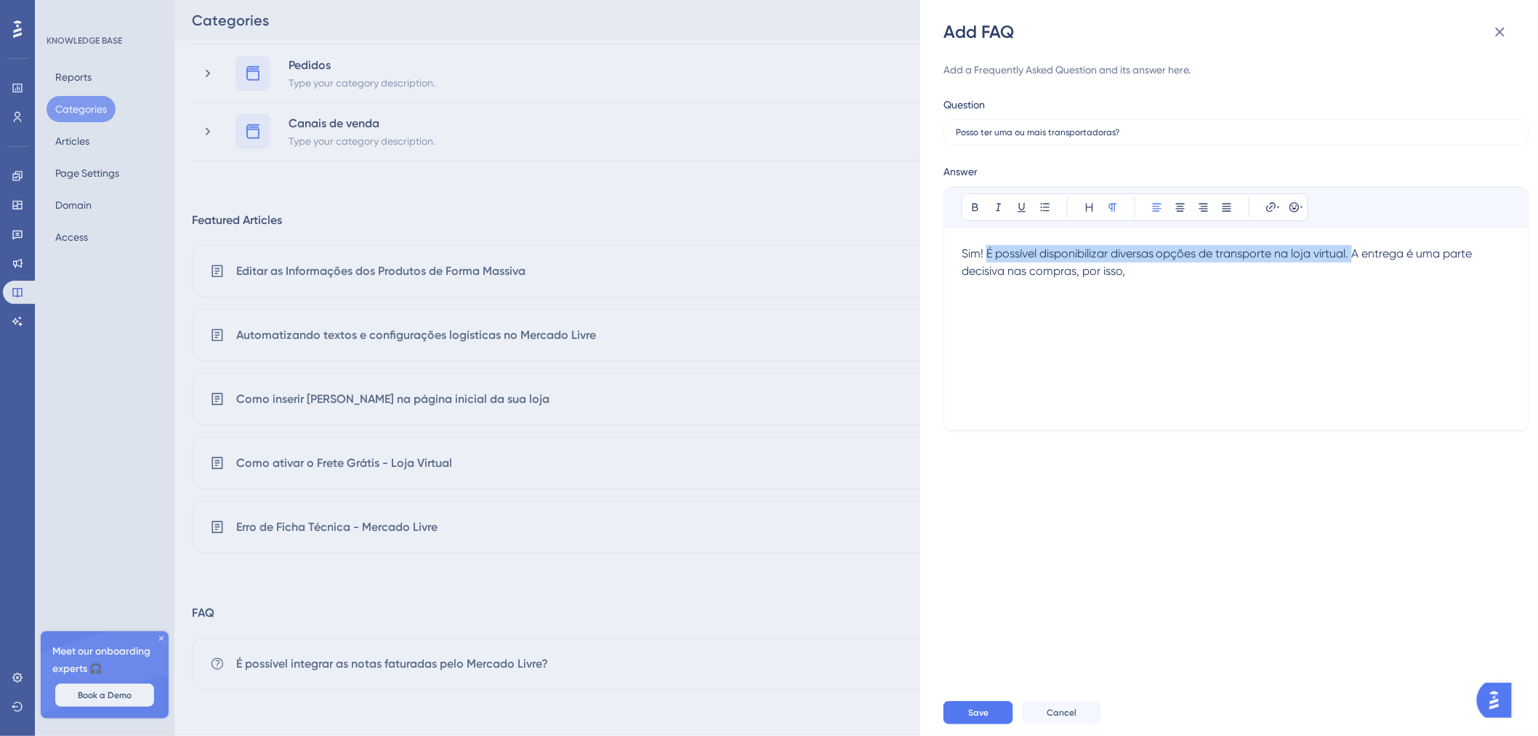
drag, startPoint x: 989, startPoint y: 250, endPoint x: 1354, endPoint y: 260, distance: 365.8
click at [1354, 260] on p "Sim! É possível disponibilizar diversas opções de transporte na loja virtual. A…" at bounding box center [1237, 262] width 550 height 35
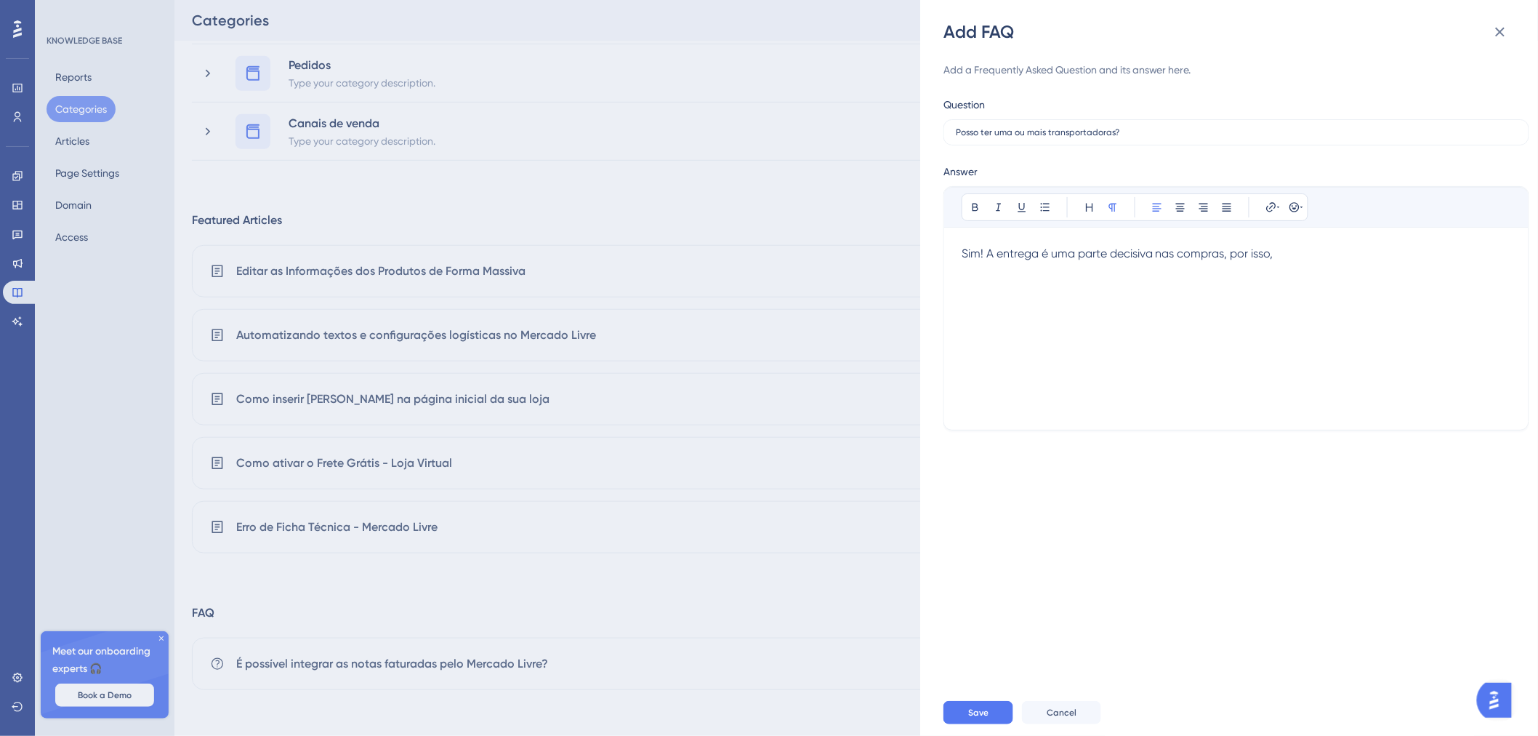
click at [1313, 247] on p "Sim! A entrega é uma parte decisiva nas compras, por isso," at bounding box center [1237, 253] width 550 height 17
click at [1288, 257] on span "Sim! A entrega é uma parte decisiva nas compras, por isso, É possível disponibi…" at bounding box center [1234, 261] width 545 height 31
click at [1282, 255] on span "Sim! A entrega é uma parte decisiva nas compras, por isso, É aconselhável dispo…" at bounding box center [1218, 261] width 513 height 31
click at [1272, 269] on p "Sim! A entrega é uma parte decisiva nas compras, por isso, é aconselhável dispo…" at bounding box center [1237, 262] width 550 height 35
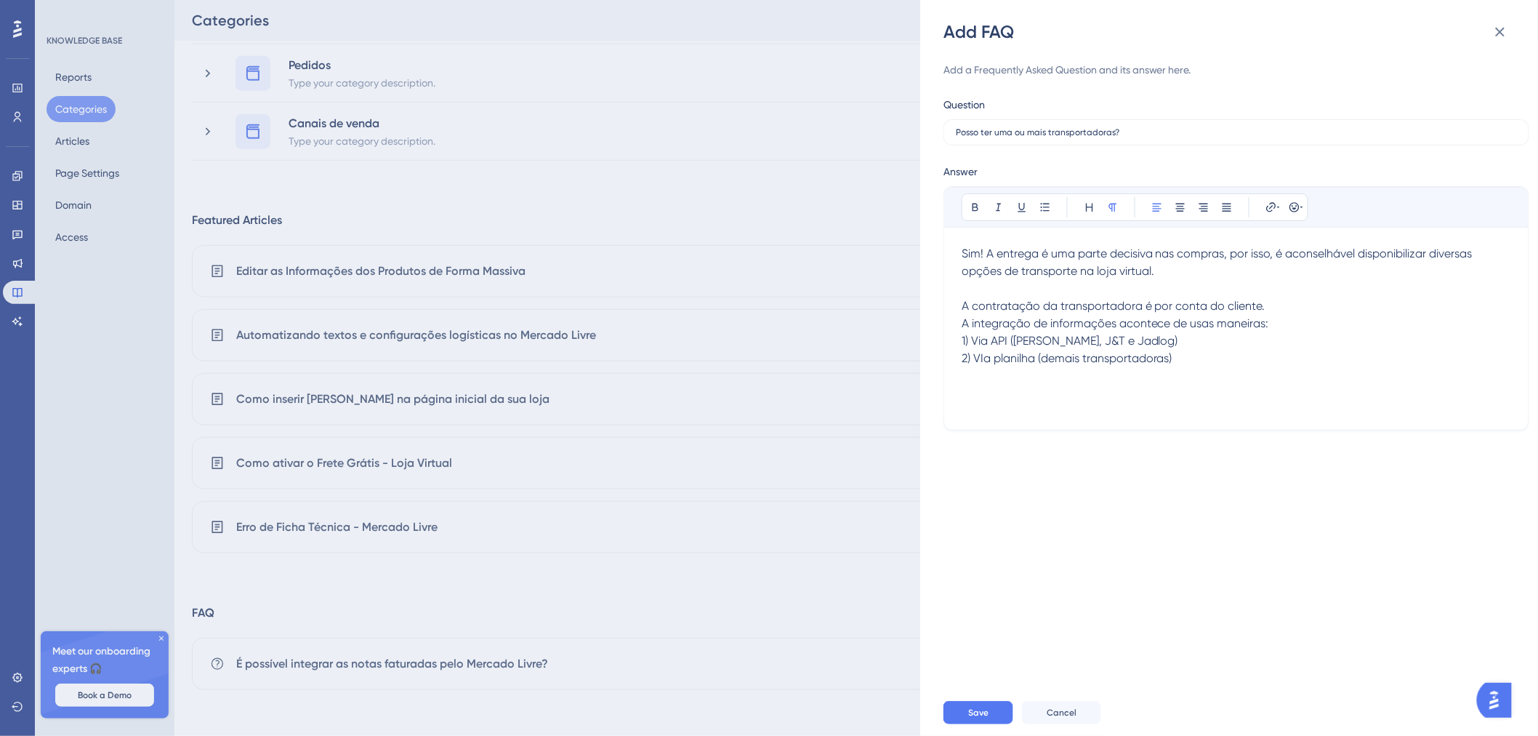
click at [990, 353] on span "2) VIa planilha (demais transportadoras)" at bounding box center [1067, 358] width 211 height 14
click at [987, 353] on span "2) VIa planilha (demais transportadoras)" at bounding box center [1067, 358] width 211 height 14
click at [1171, 363] on span "2) Via planilha (demais transportadoras)" at bounding box center [1067, 358] width 210 height 14
click at [1122, 337] on span "1) Via API ([PERSON_NAME], J&T e Jadlog)" at bounding box center [1070, 341] width 217 height 14
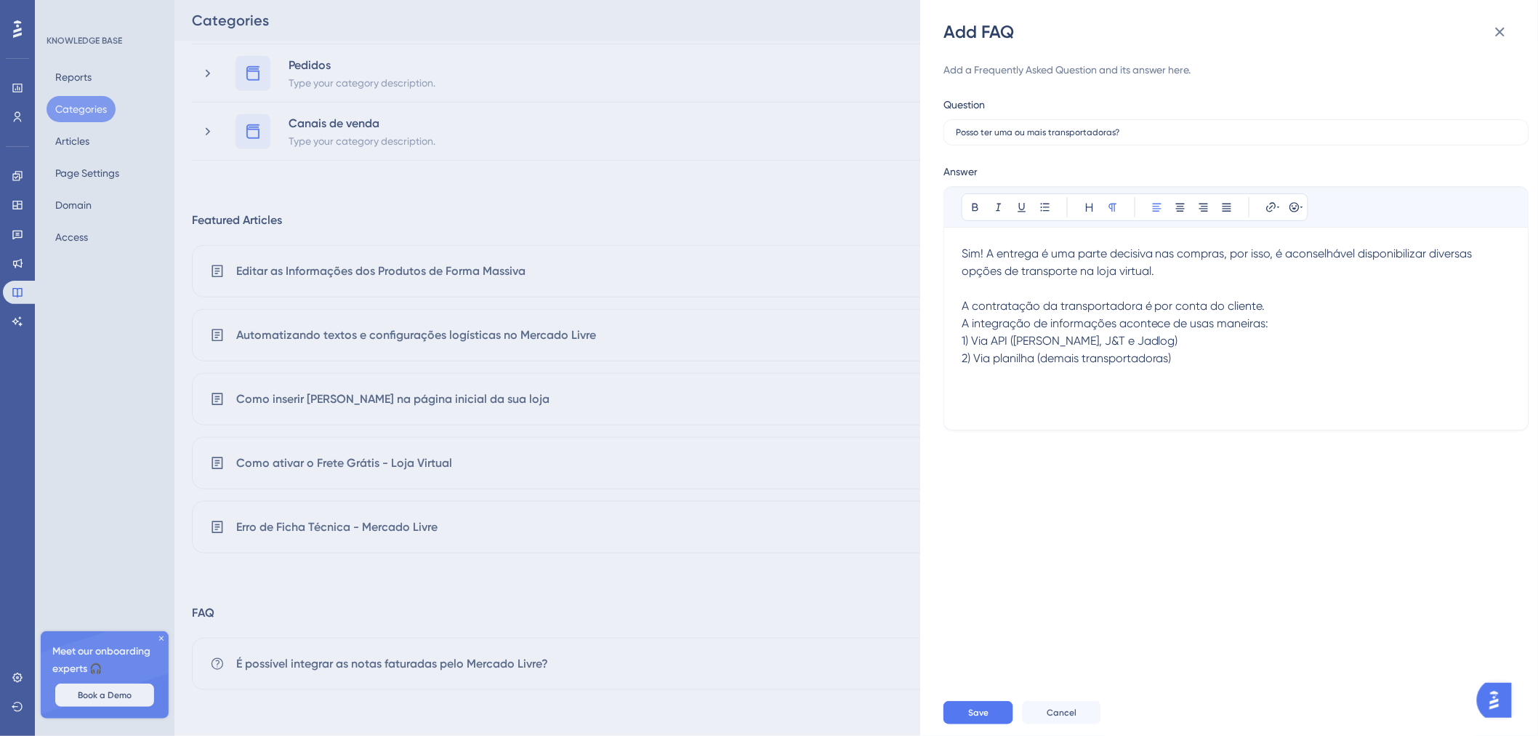
click at [1205, 354] on p "2) Via planilha (demais transportadoras)" at bounding box center [1237, 358] width 550 height 17
click at [1207, 371] on div "Sim! A entrega é uma parte decisiva nas compras, por isso, é aconselhável dispo…" at bounding box center [1237, 328] width 550 height 167
click at [1290, 212] on icon at bounding box center [1295, 207] width 12 height 12
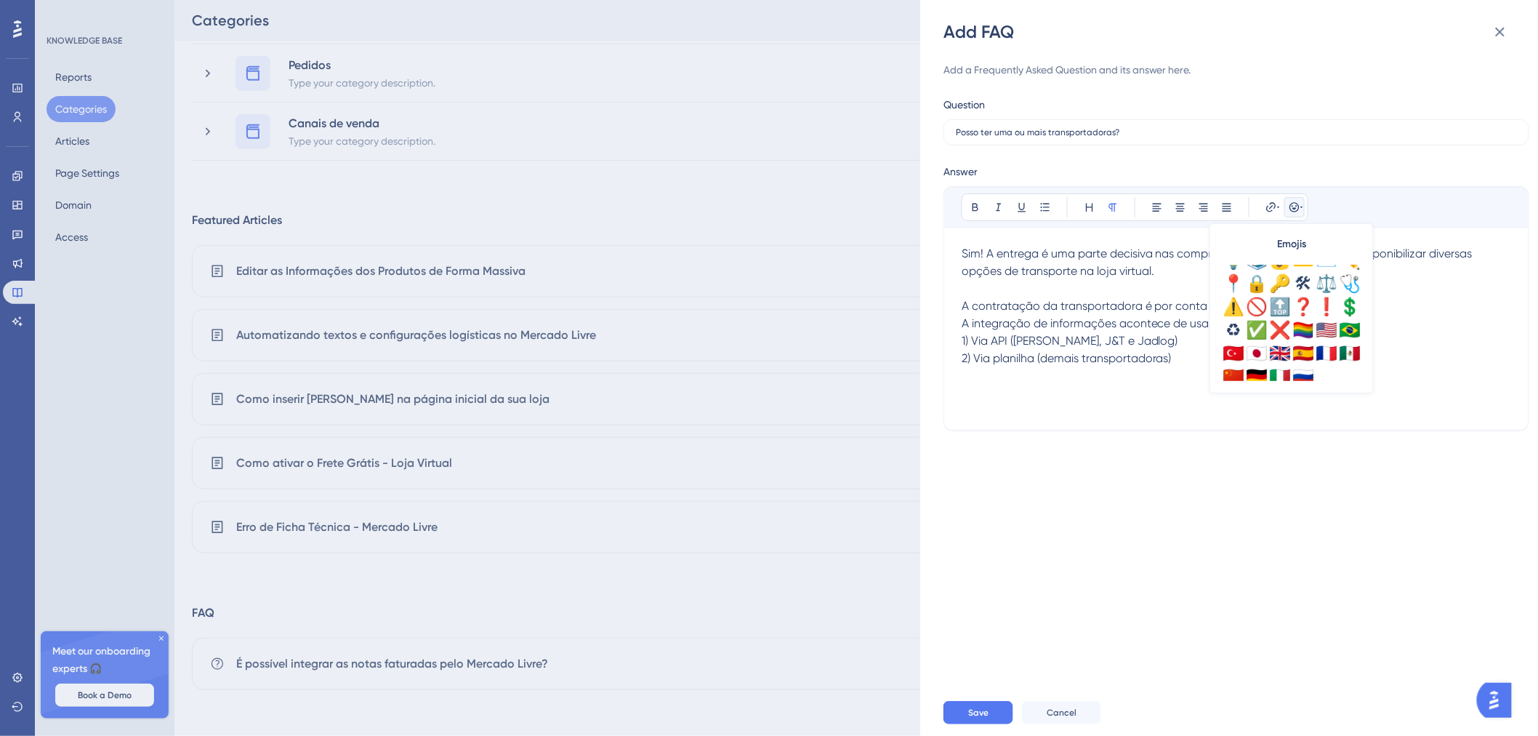
scroll to position [511, 0]
click at [1227, 303] on div "⚠️" at bounding box center [1233, 300] width 23 height 23
click at [1168, 359] on span "2) Via planilha (demais transportadoras)" at bounding box center [1067, 358] width 210 height 14
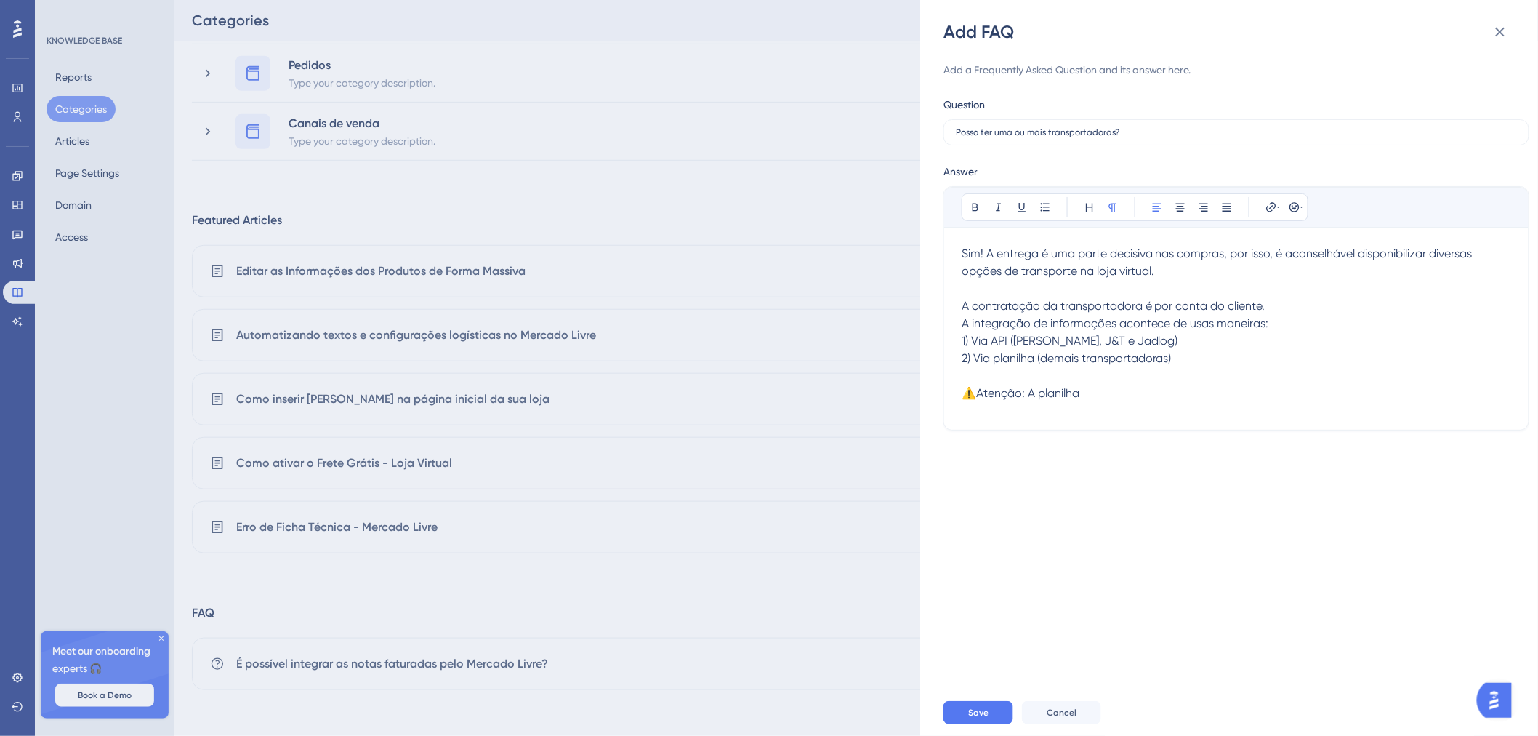
click at [1168, 382] on p at bounding box center [1237, 375] width 550 height 17
click at [1173, 393] on p "⚠️Atenção: A planilha" at bounding box center [1237, 393] width 550 height 17
click at [1083, 414] on span "Faixas de cep, preços, prazos e quais outros valores adicionais." at bounding box center [1129, 410] width 334 height 14
click at [1348, 414] on p "⚠️Atenção: A planilha precisa obrigatoriamente informar: Faixas de cep, preços,…" at bounding box center [1237, 402] width 550 height 35
click at [876, 734] on div "Add FAQ Add a Frequently Asked Question and its answer here. Question Posso ter…" at bounding box center [769, 368] width 1538 height 736
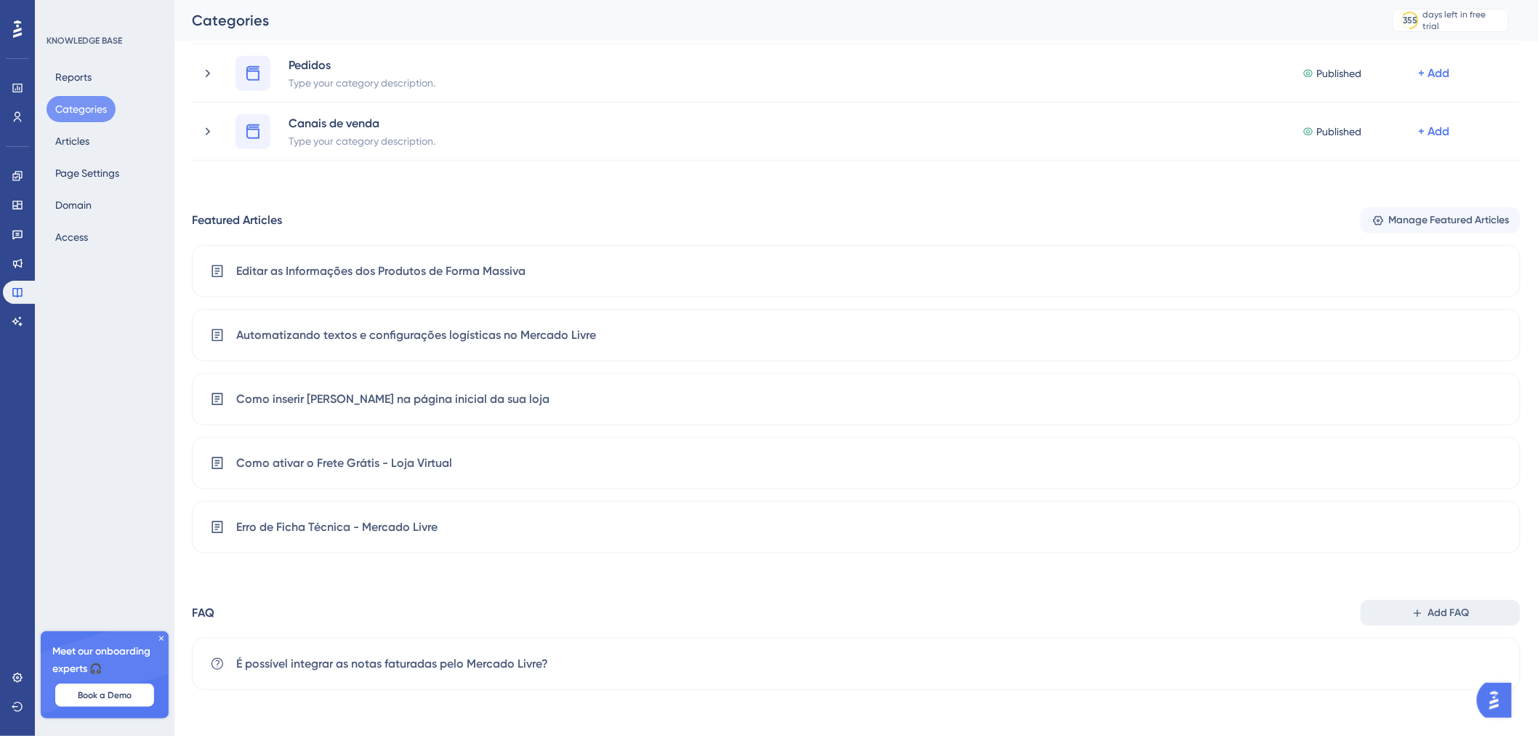
click at [1443, 612] on span "Add FAQ" at bounding box center [1449, 612] width 41 height 17
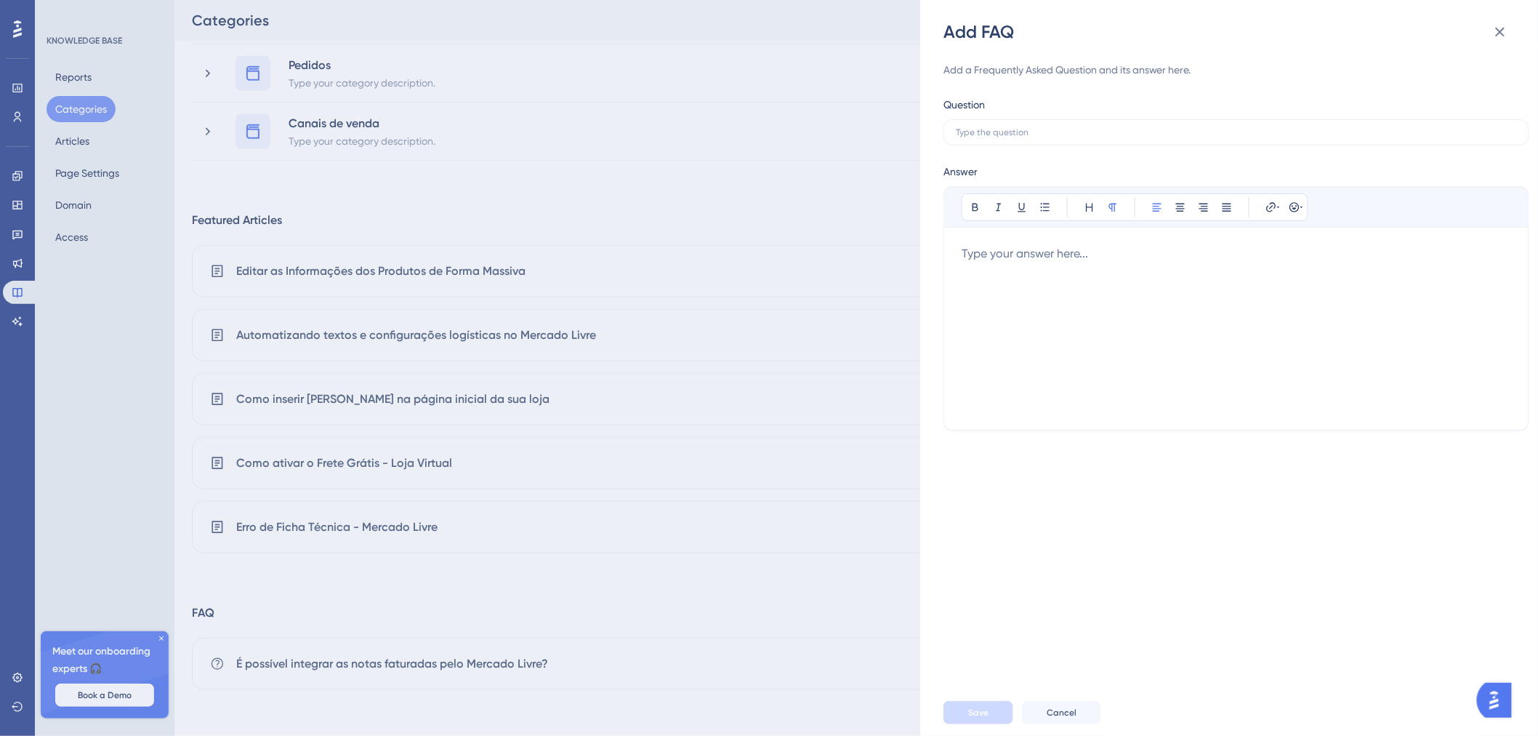
click at [1187, 321] on div at bounding box center [1237, 328] width 550 height 167
click at [871, 486] on div "Add FAQ Add a Frequently Asked Question and its answer here. Question Answer Bo…" at bounding box center [769, 368] width 1538 height 736
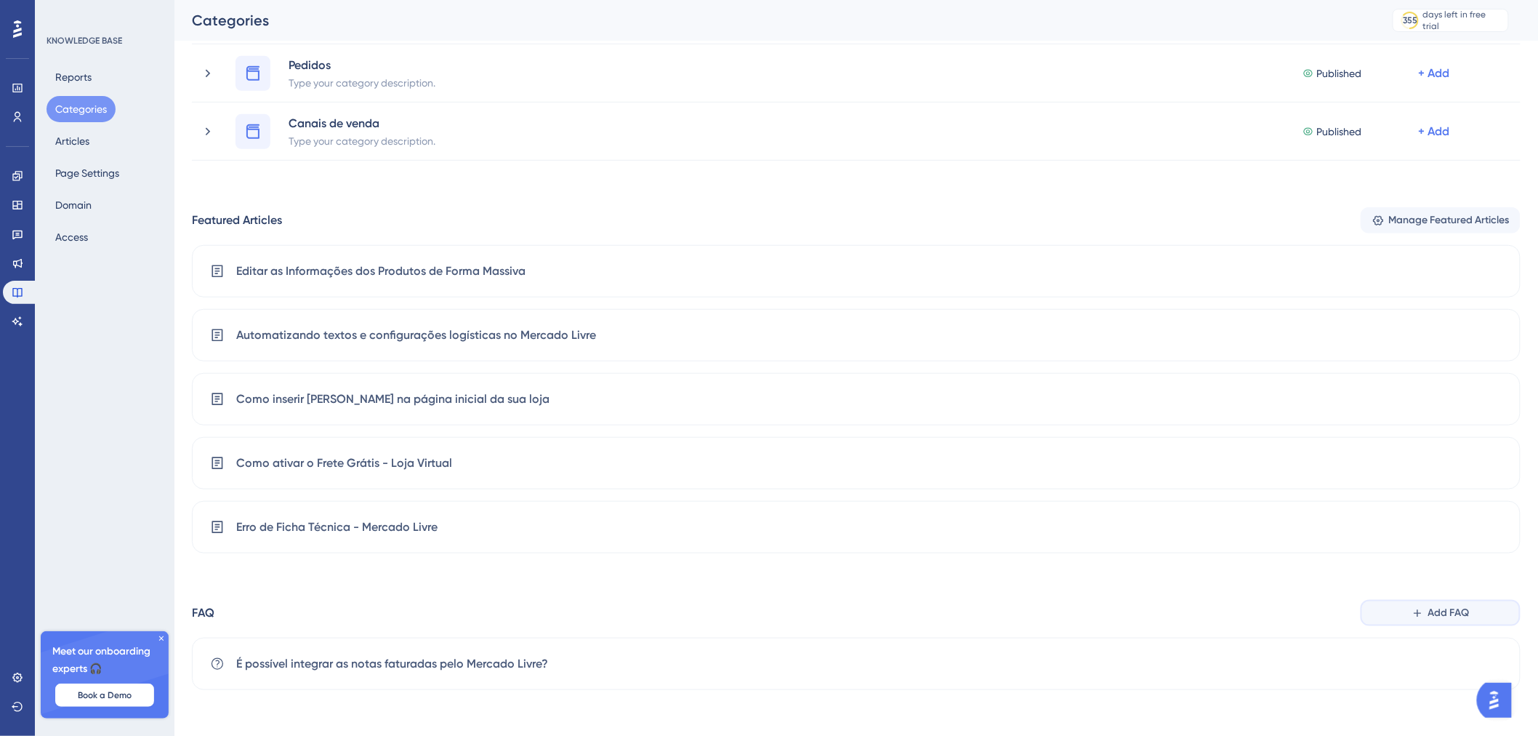
click at [1394, 622] on button "Add FAQ" at bounding box center [1441, 613] width 160 height 26
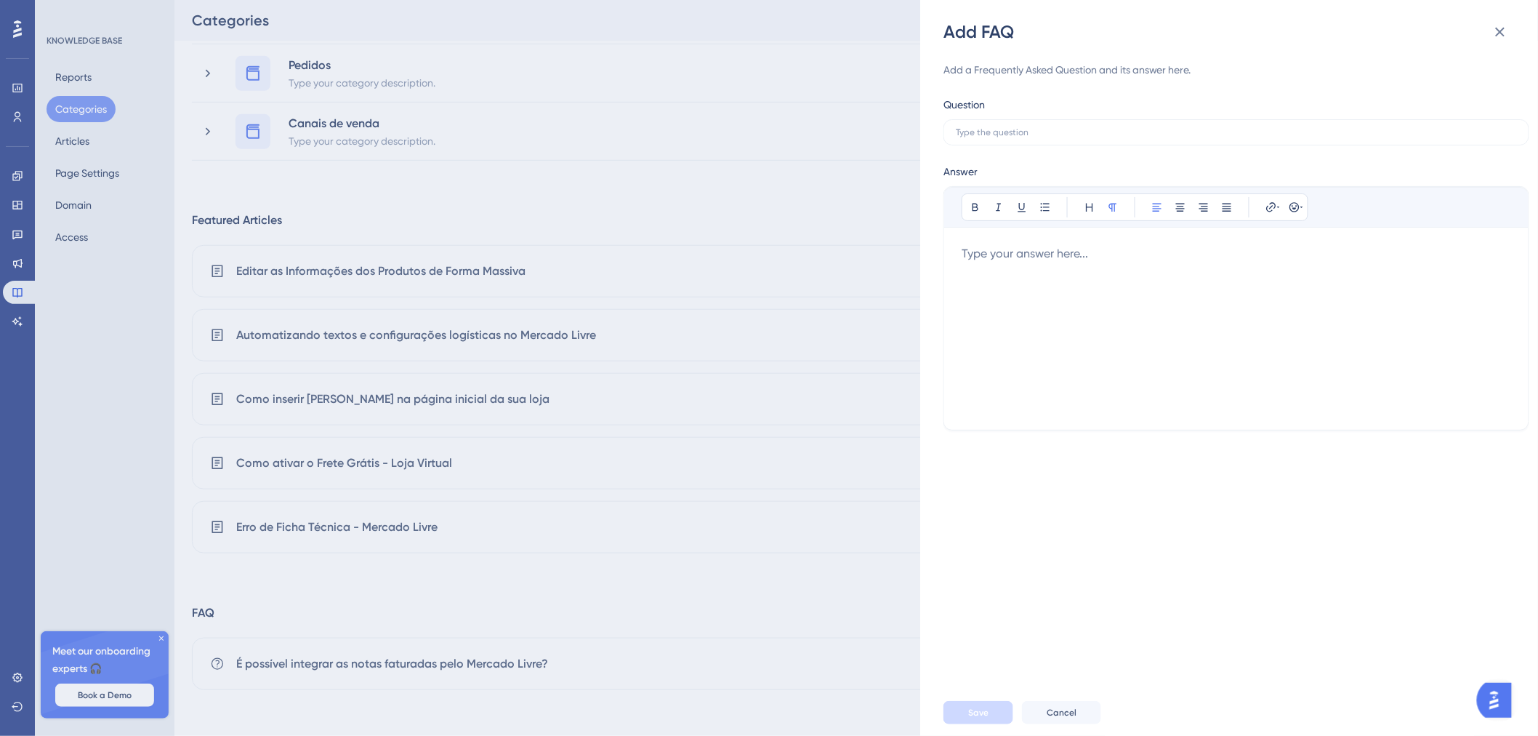
click at [1376, 365] on div at bounding box center [1237, 328] width 550 height 167
click at [1035, 140] on label at bounding box center [1237, 132] width 586 height 26
click at [1035, 137] on input "text" at bounding box center [1236, 132] width 561 height 10
click at [1397, 374] on div at bounding box center [1237, 328] width 550 height 167
click at [1186, 368] on div at bounding box center [1237, 328] width 550 height 167
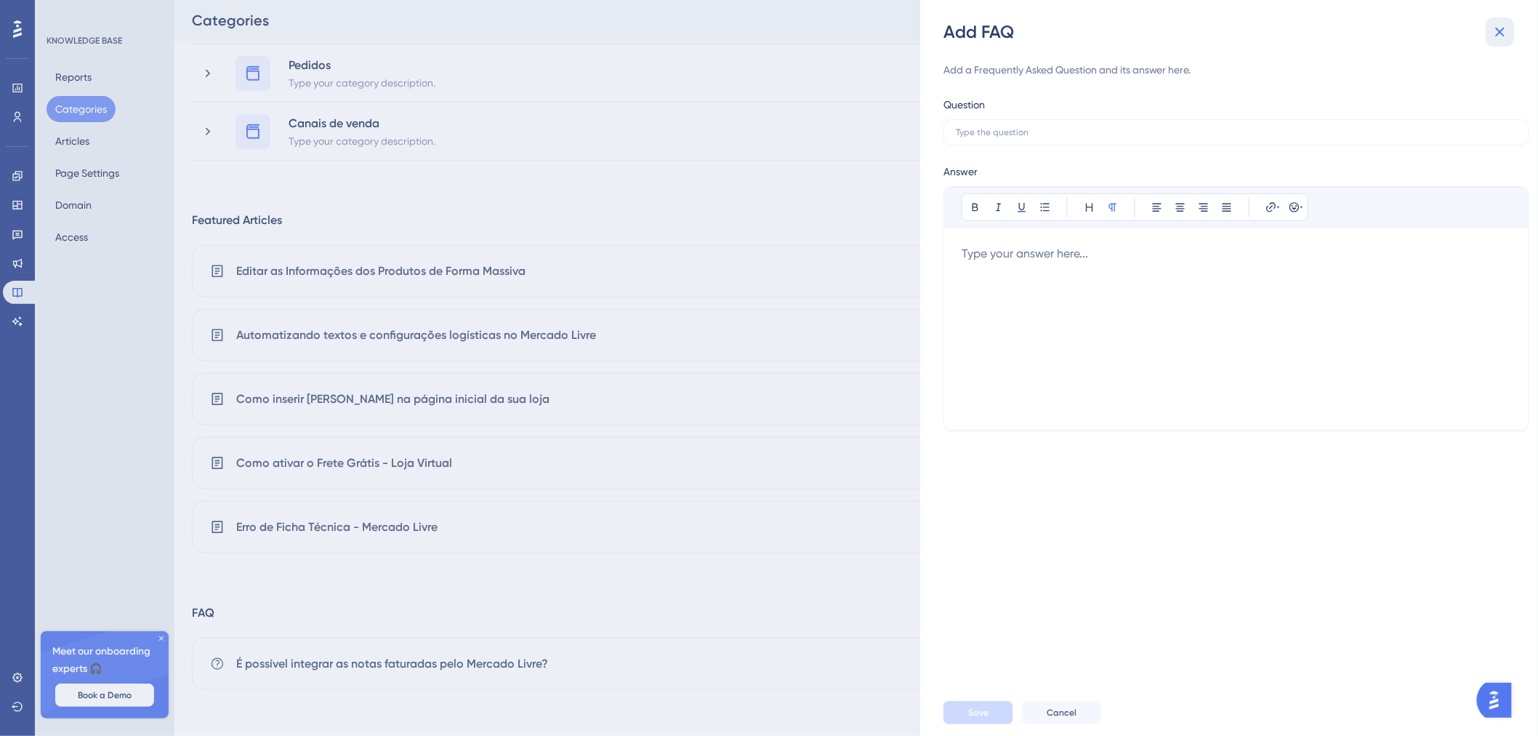
click at [1495, 45] on button at bounding box center [1500, 31] width 29 height 29
